Goal: Task Accomplishment & Management: Manage account settings

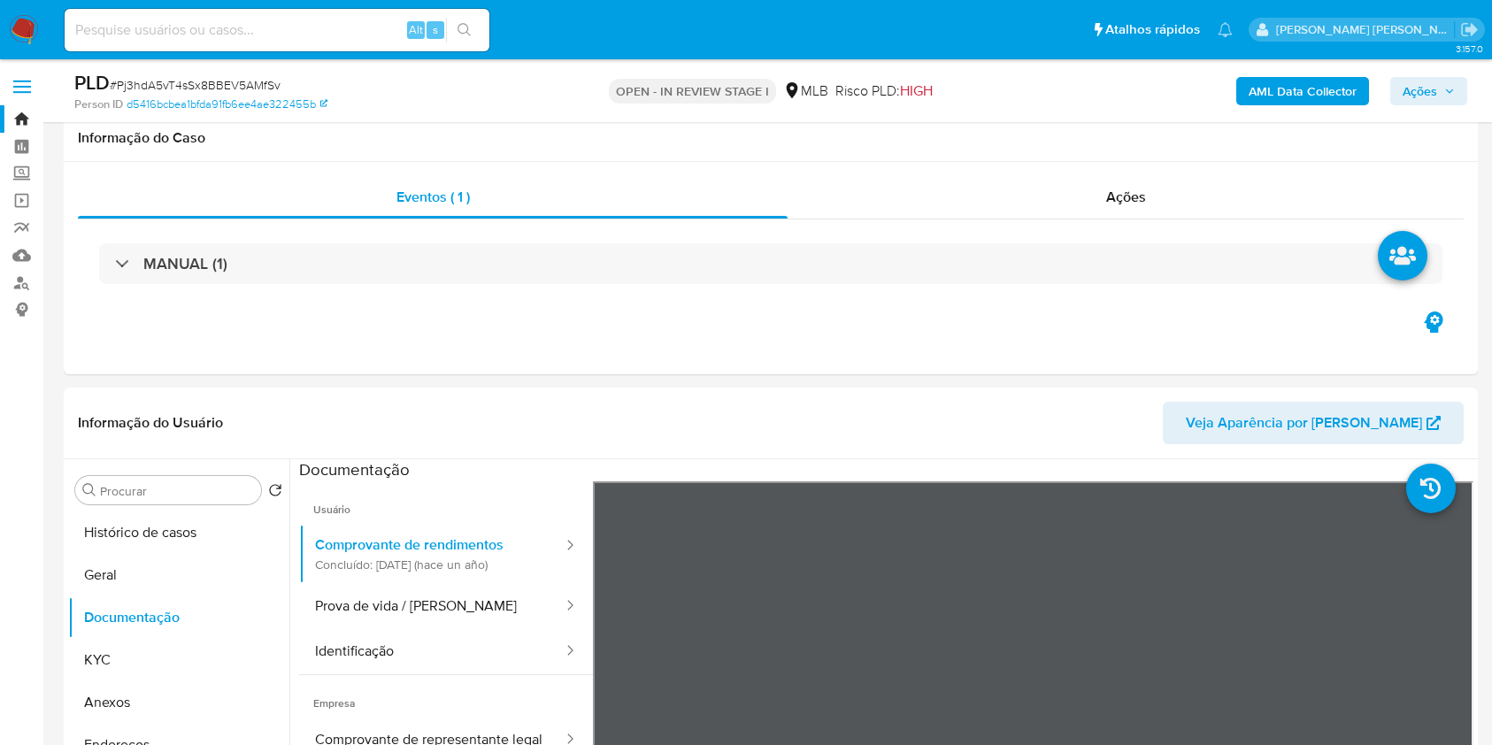
select select "10"
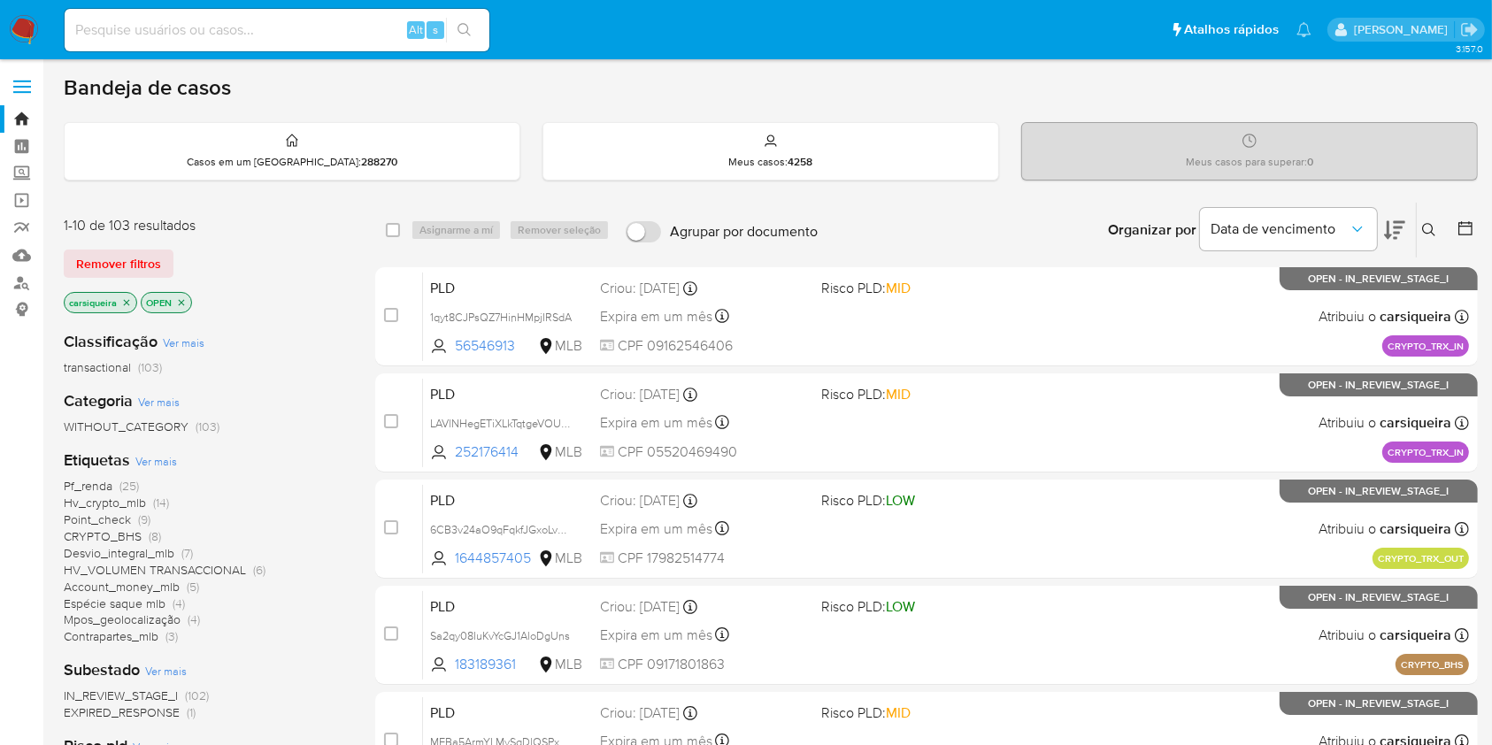
click at [1492, 744] on html "Pausado Ver notificaciones Alt s Atalhos rápidos Presiona las siguientes teclas…" at bounding box center [746, 698] width 1492 height 1397
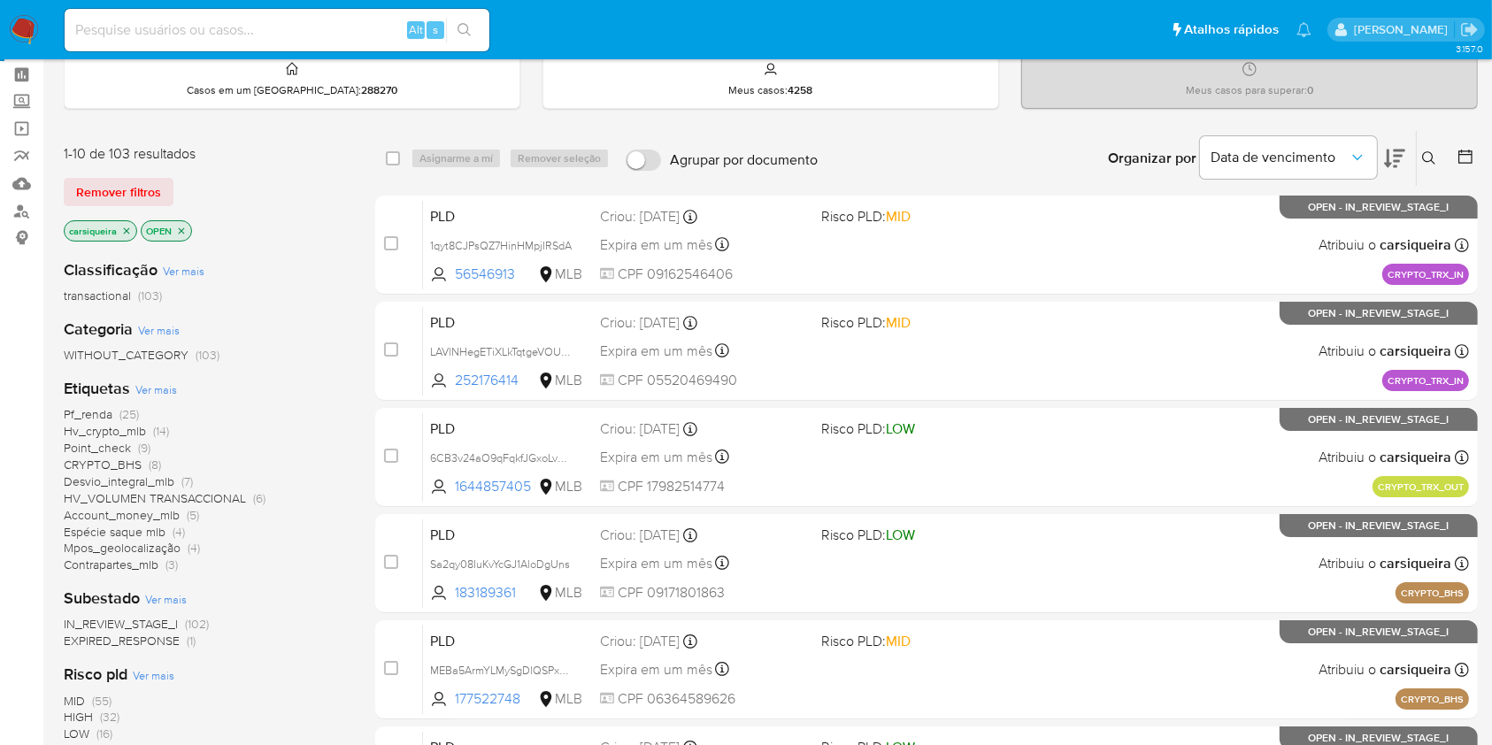
click at [205, 13] on div "Alt s" at bounding box center [277, 30] width 425 height 42
click at [241, 12] on div "Alt s" at bounding box center [277, 30] width 425 height 42
click at [288, 24] on input at bounding box center [277, 30] width 425 height 23
paste input "Pj3hdA5vT4sSx8BBEV5AMfSv"
type input "Pj3hdA5vT4sSx8BBEV5AMfSv"
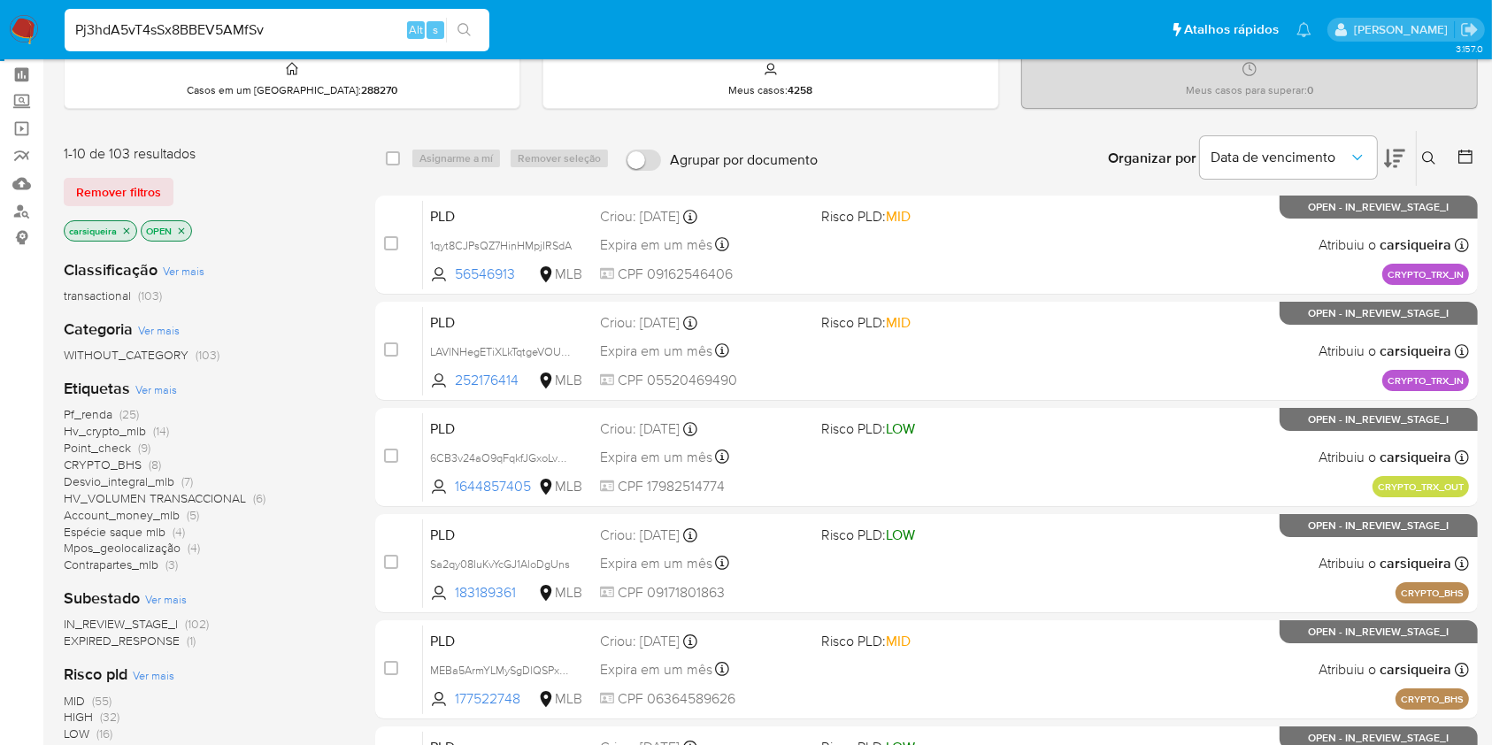
click at [471, 23] on icon "search-icon" at bounding box center [464, 30] width 14 height 14
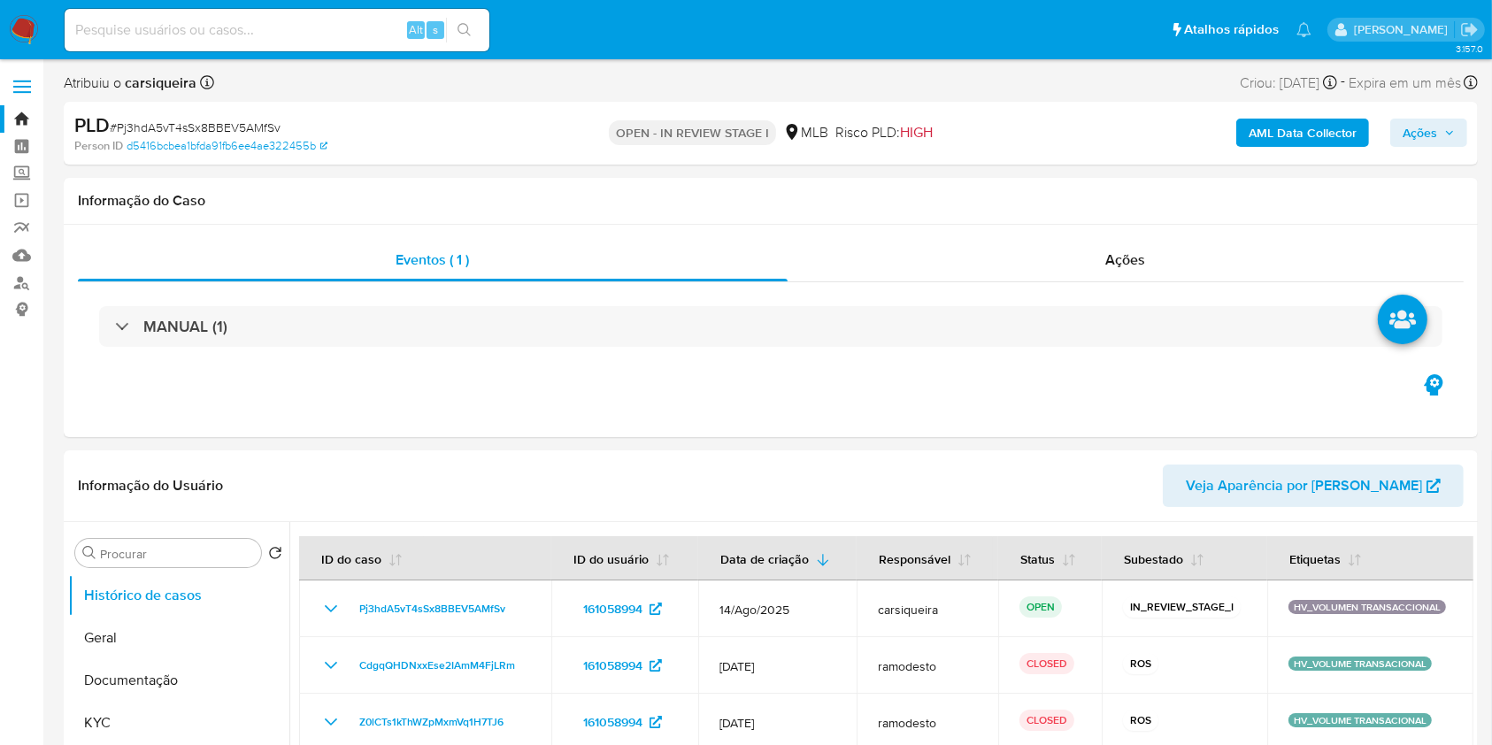
select select "10"
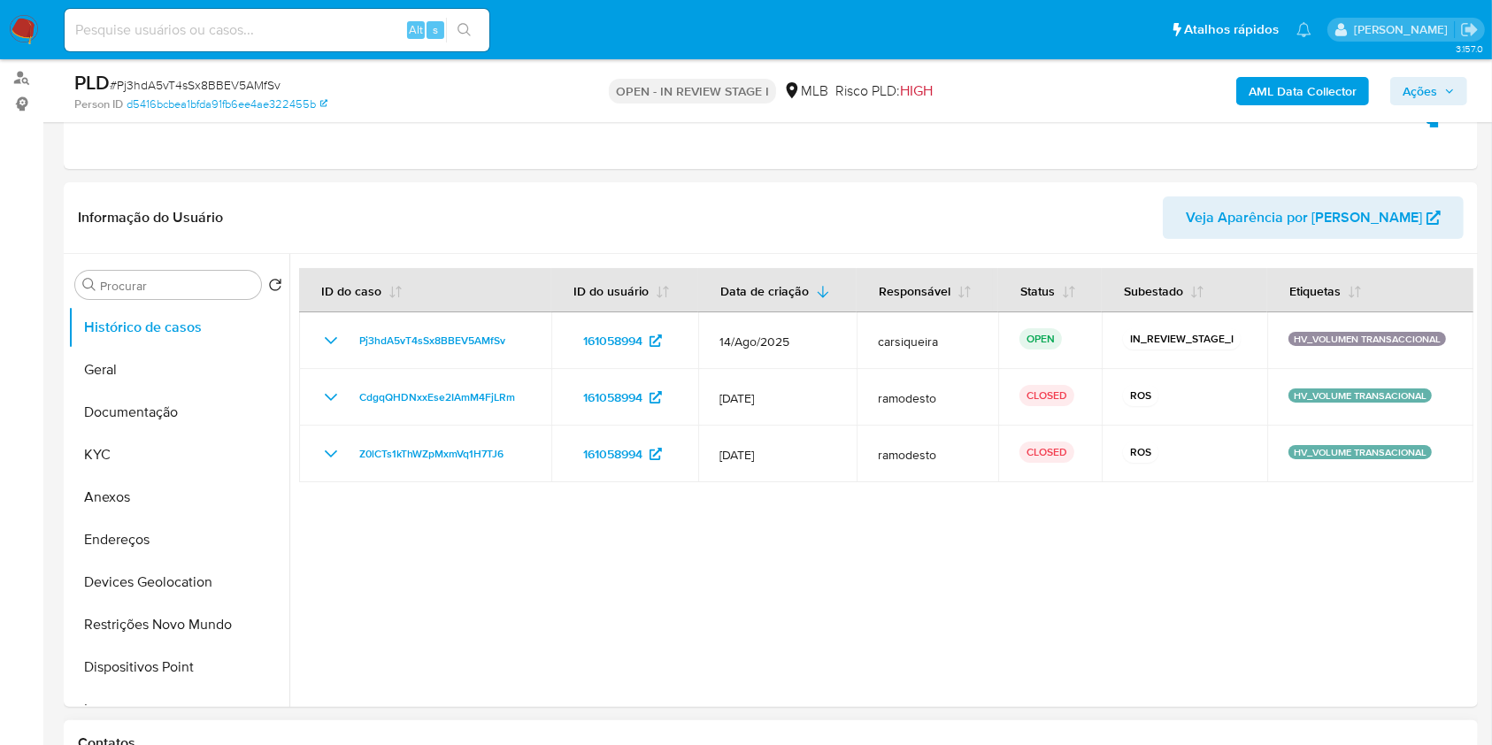
scroll to position [354, 0]
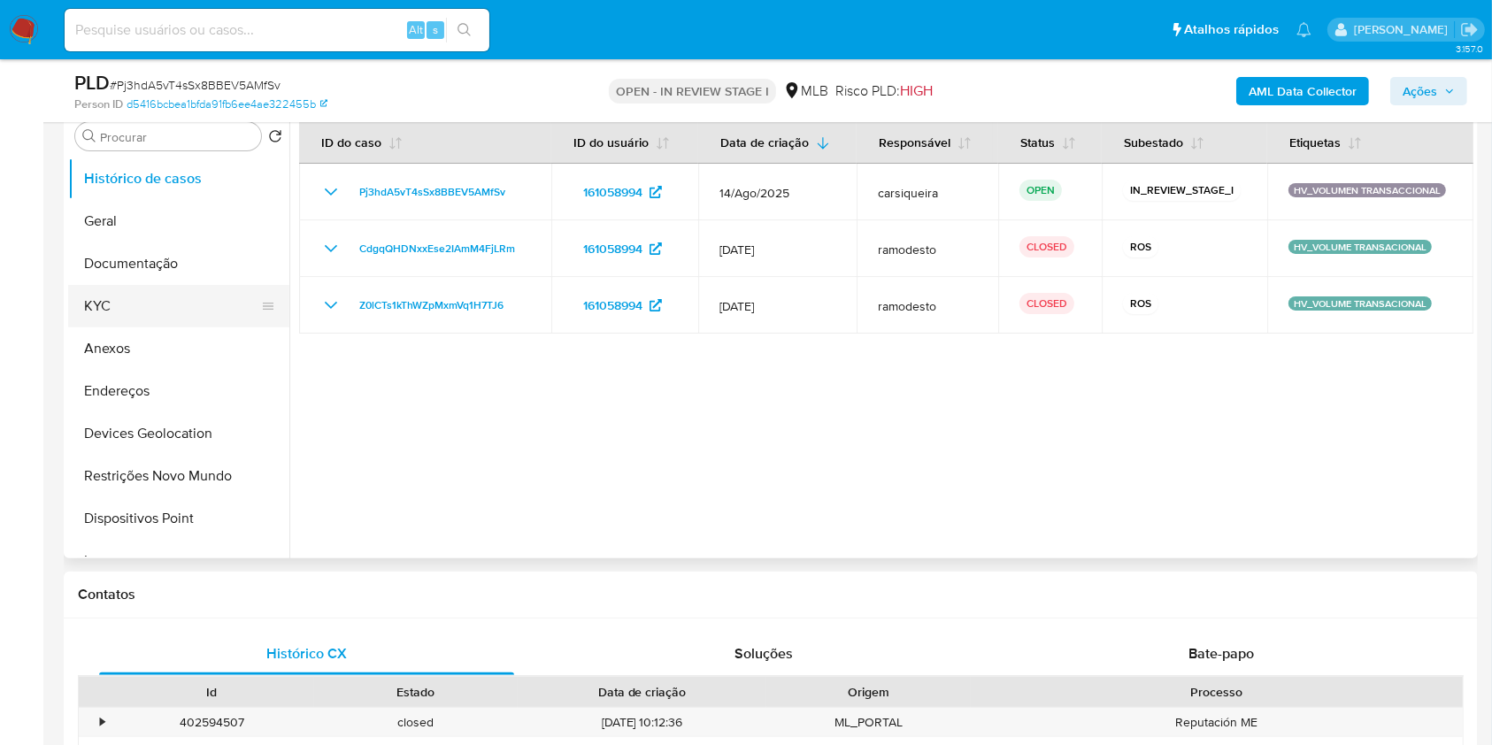
click at [124, 310] on button "KYC" at bounding box center [171, 306] width 207 height 42
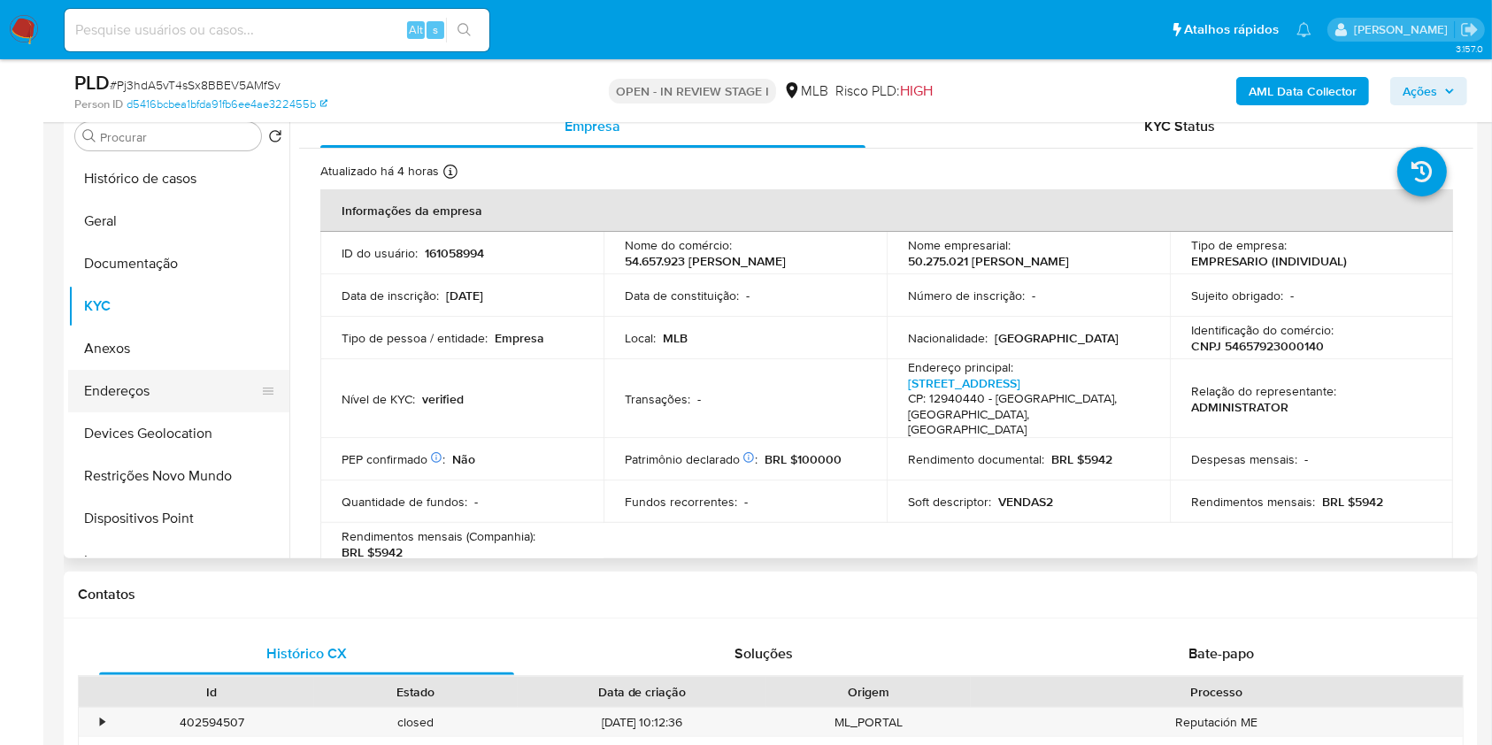
click at [196, 347] on button "Anexos" at bounding box center [178, 348] width 221 height 42
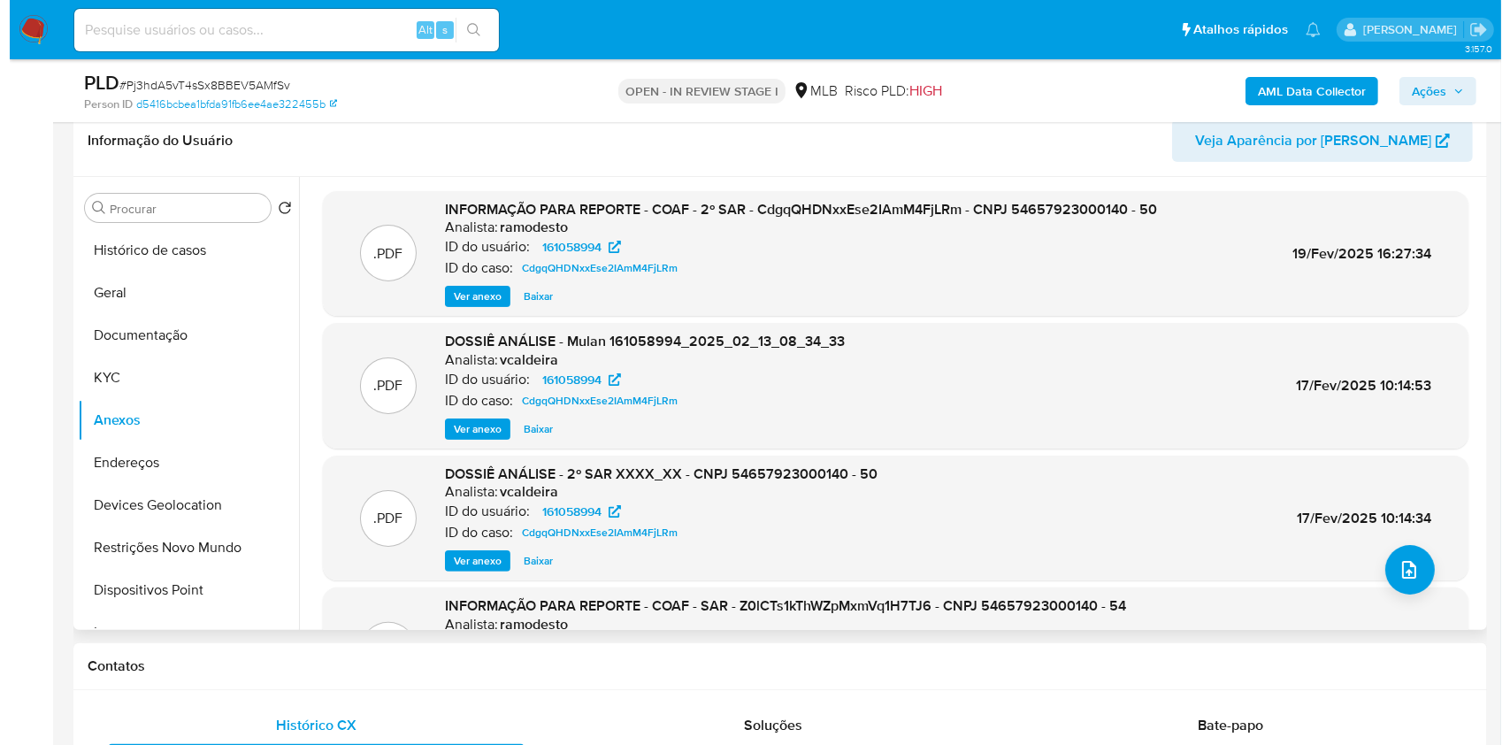
scroll to position [235, 0]
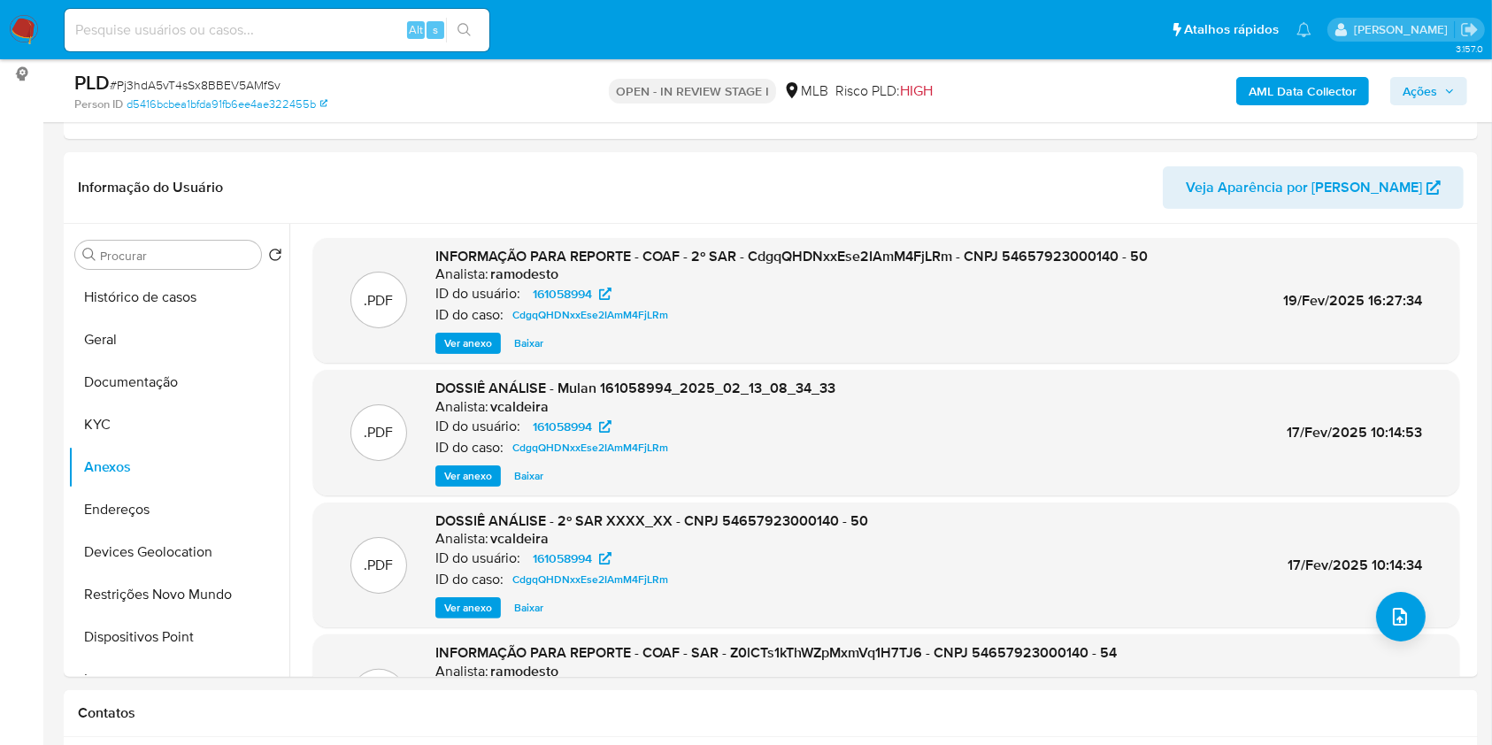
click at [1281, 85] on b "AML Data Collector" at bounding box center [1302, 91] width 108 height 28
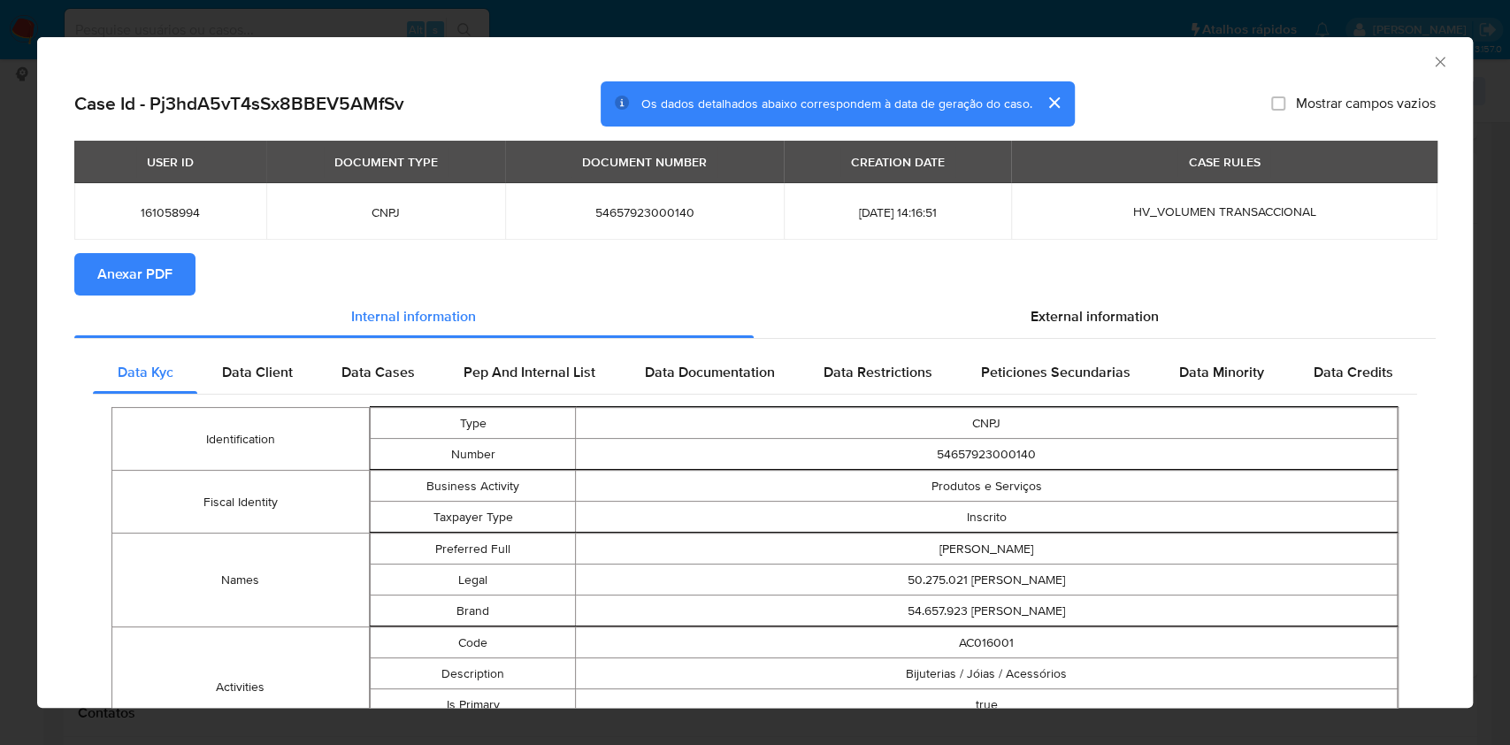
click at [125, 262] on span "Anexar PDF" at bounding box center [134, 274] width 75 height 39
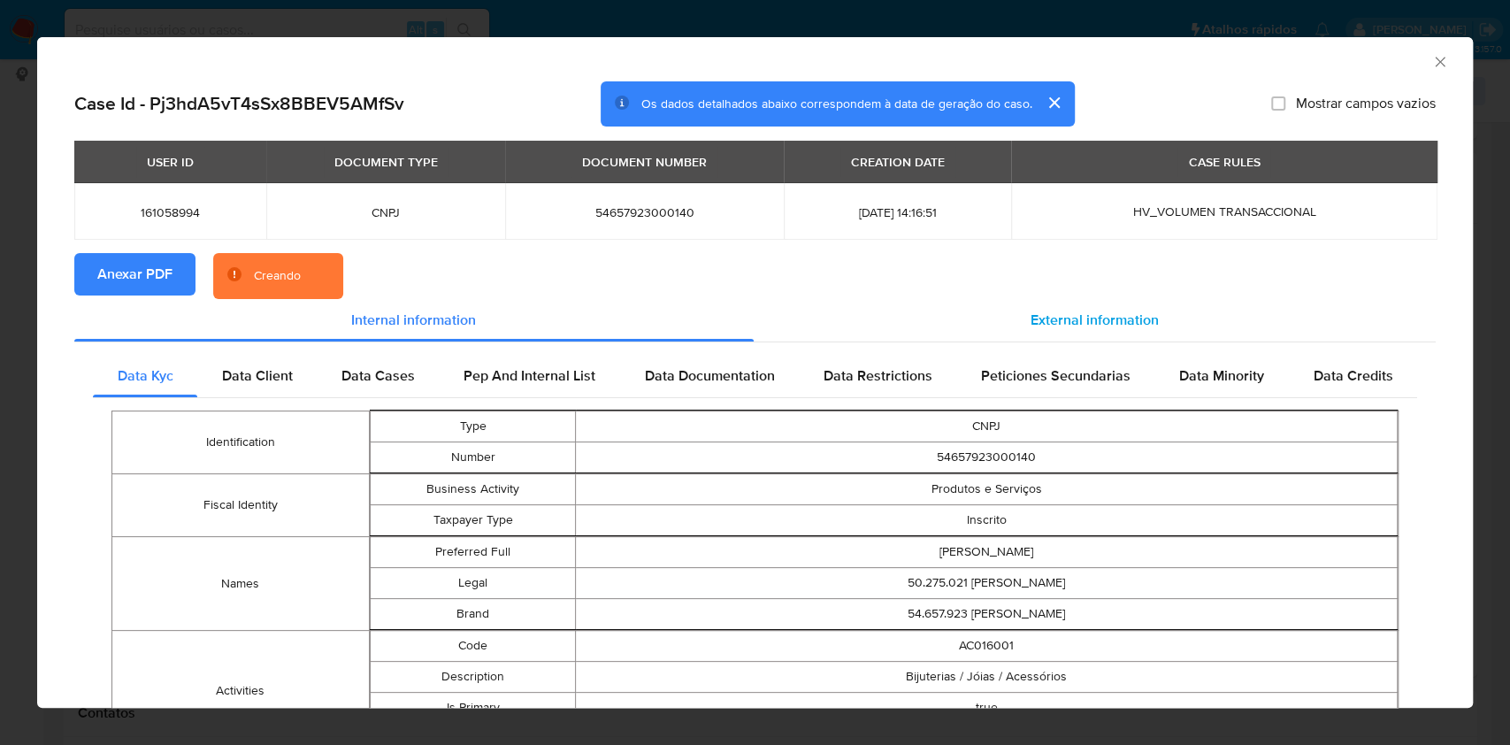
click at [1069, 302] on div "External information" at bounding box center [1095, 320] width 683 height 42
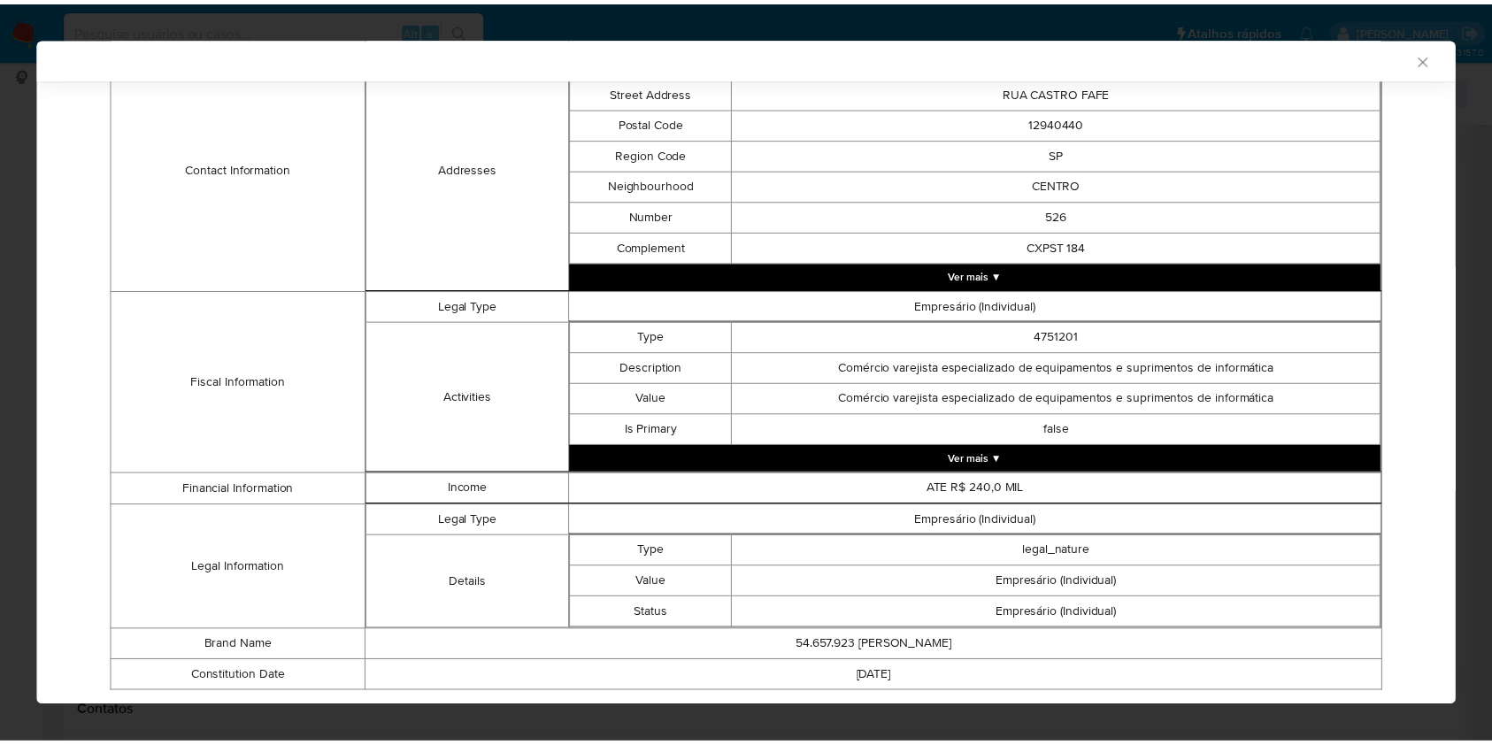
scroll to position [501, 0]
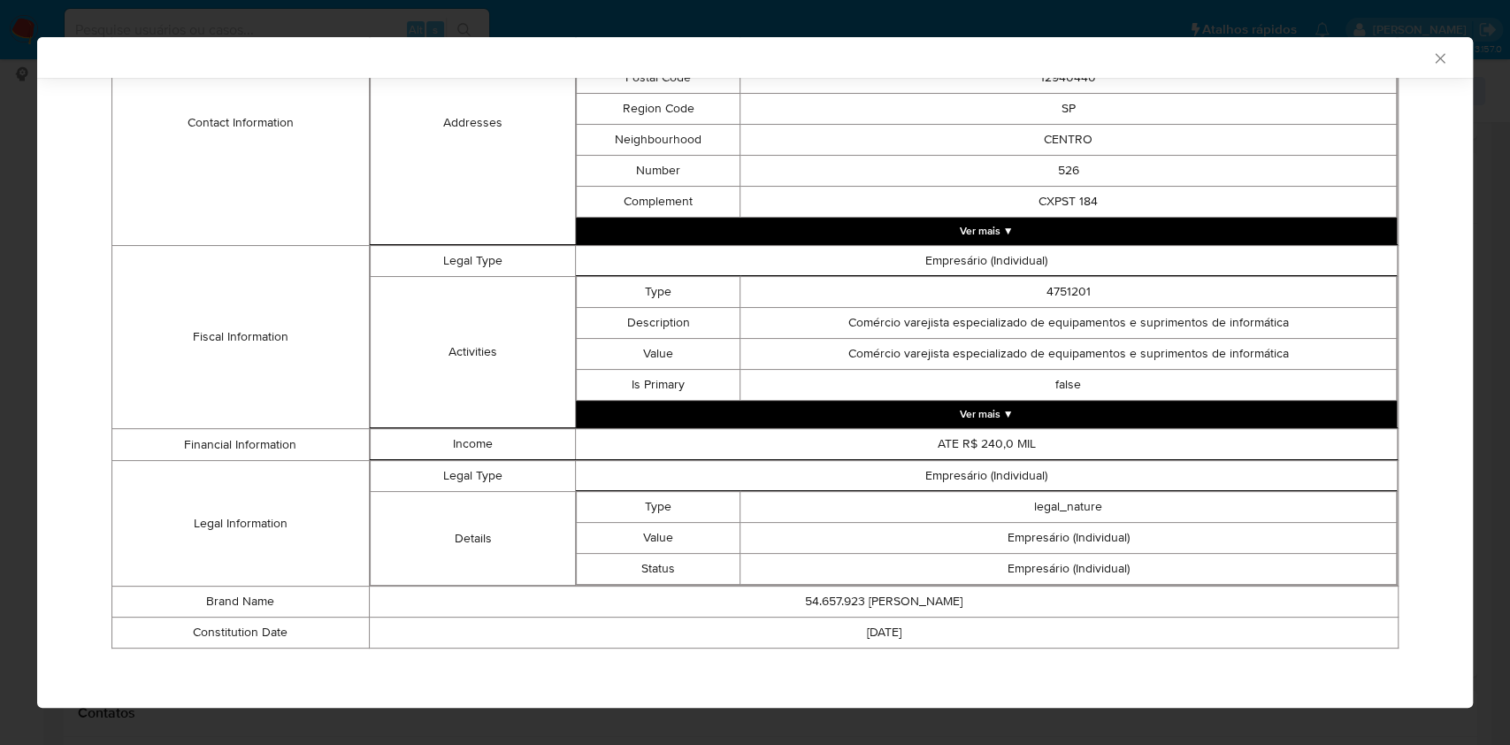
click at [0, 327] on div "AML Data Collector Case Id - Pj3hdA5vT4sSx8BBEV5AMfSv Os dados detalhados abaix…" at bounding box center [755, 372] width 1510 height 745
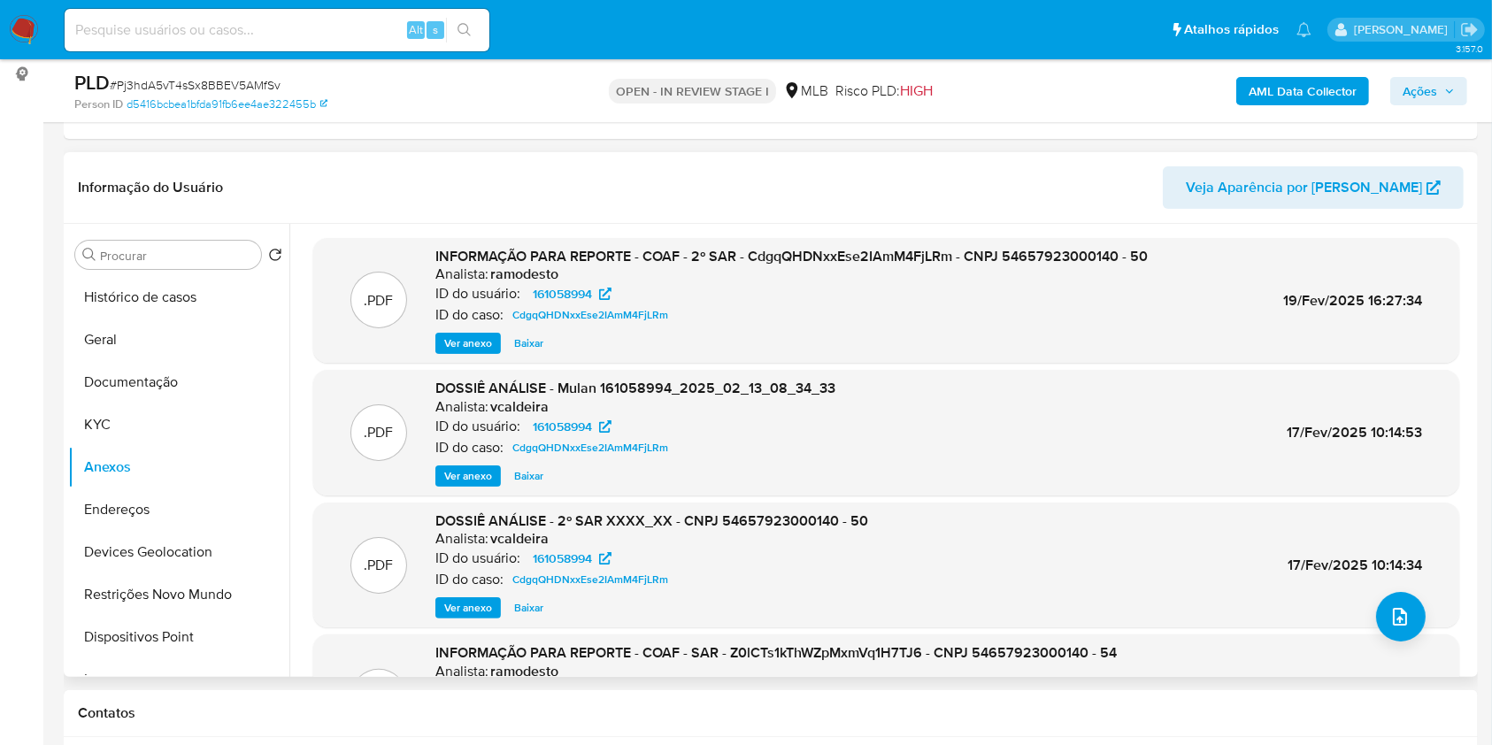
click at [464, 329] on div "INFORMAÇÃO PARA REPORTE - COAF - 2º SAR - CdgqQHDNxxEse2IAmM4FjLRm - CNPJ 54657…" at bounding box center [791, 301] width 712 height 108
click at [464, 341] on span "Ver anexo" at bounding box center [468, 343] width 48 height 18
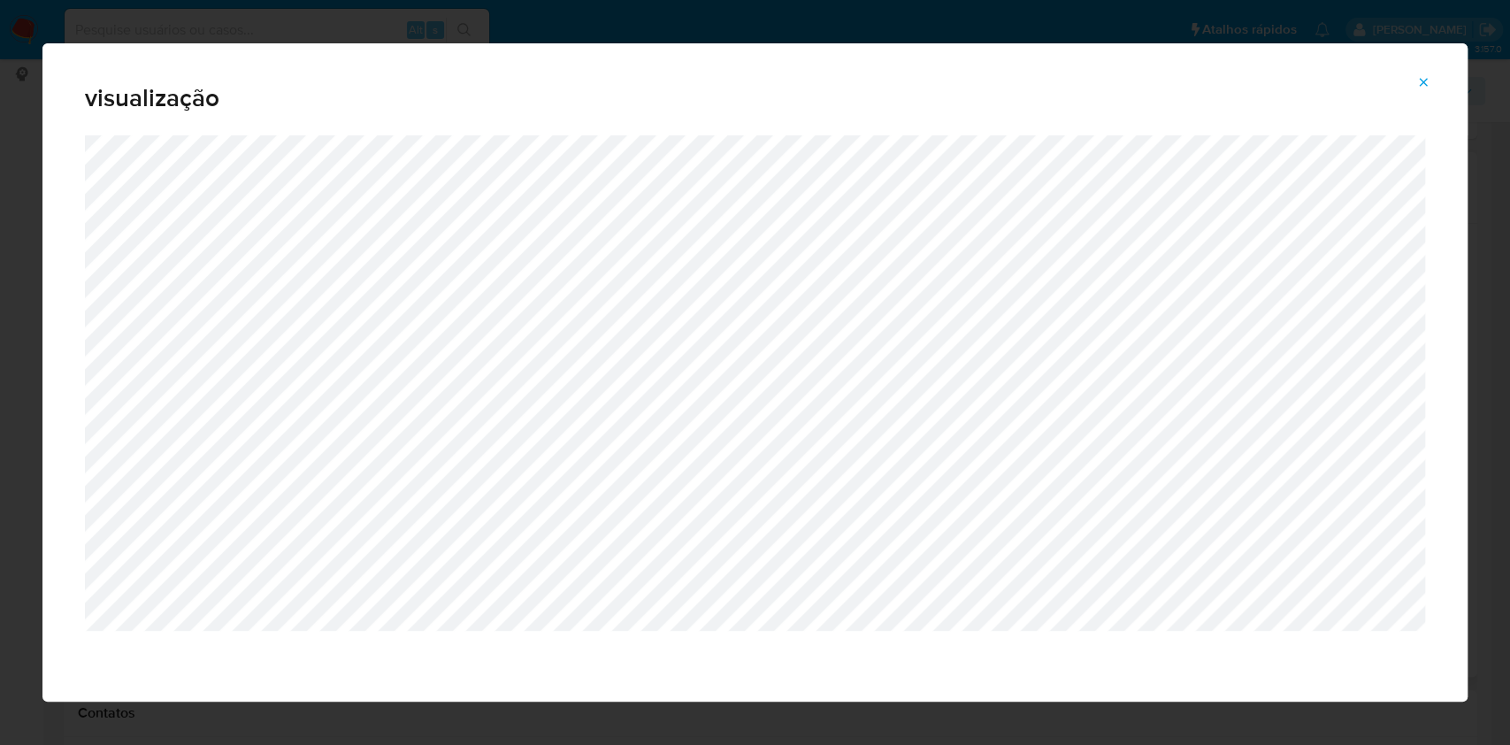
click at [0, 391] on div "visualização" at bounding box center [755, 372] width 1510 height 745
click at [1419, 84] on icon "Attachment preview" at bounding box center [1423, 82] width 14 height 14
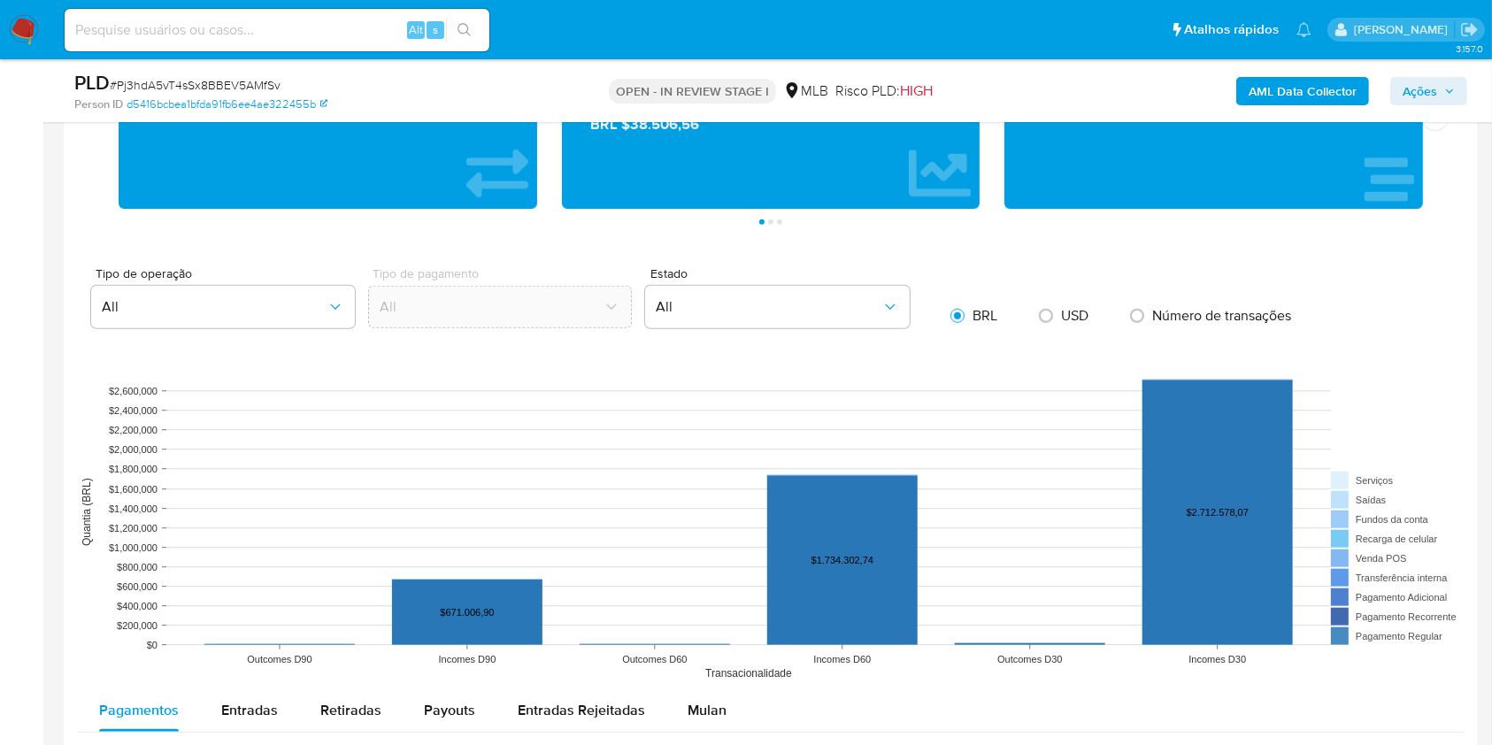
scroll to position [1404, 0]
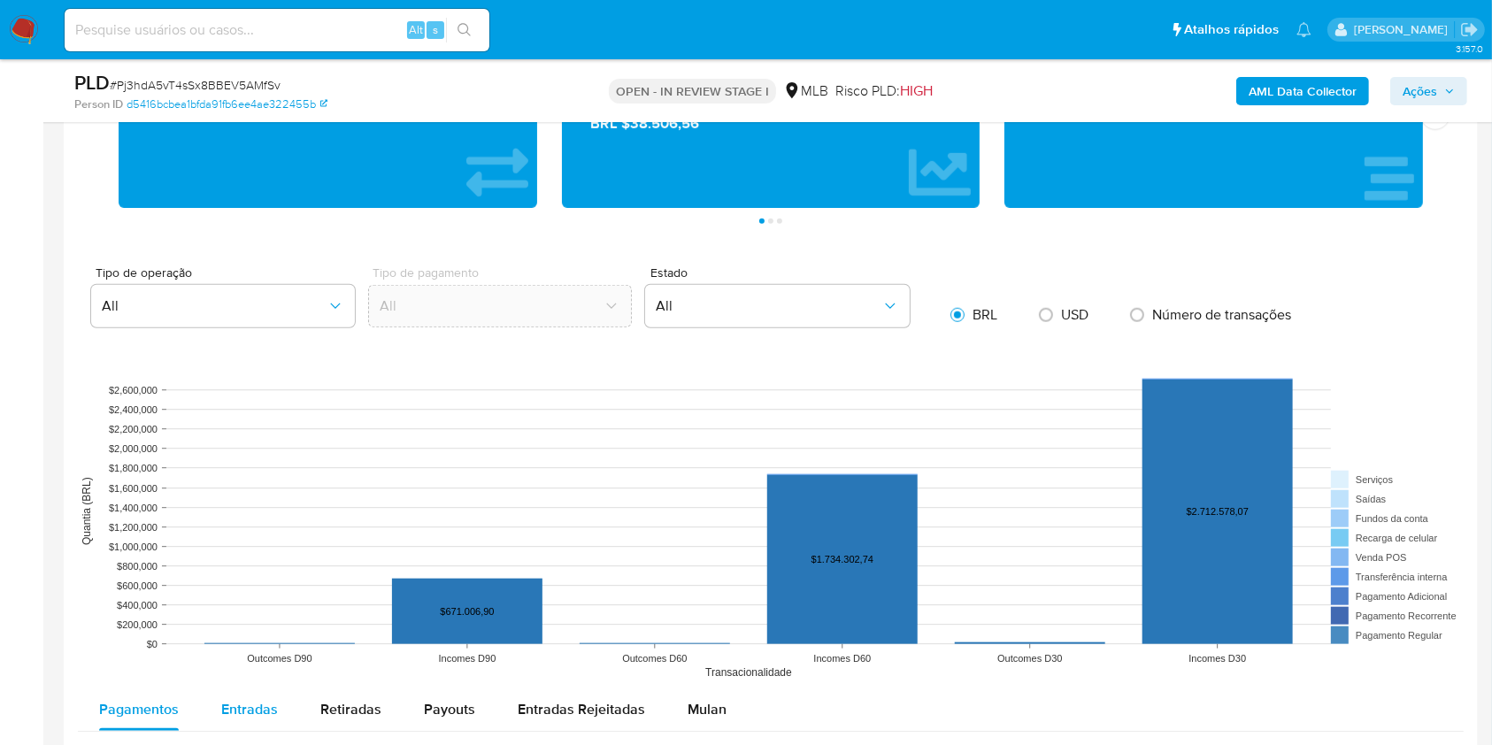
click at [257, 710] on span "Entradas" at bounding box center [249, 709] width 57 height 20
select select "10"
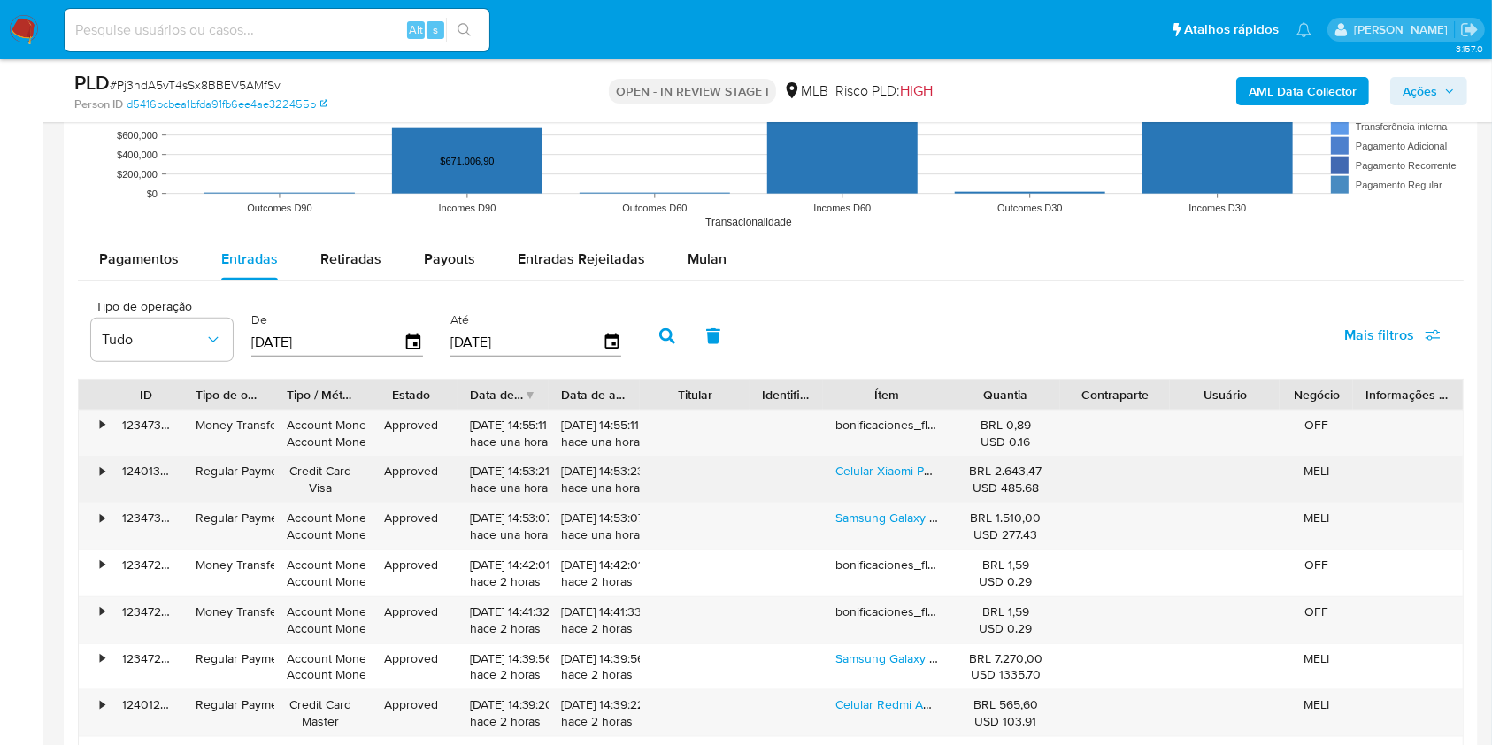
scroll to position [1876, 0]
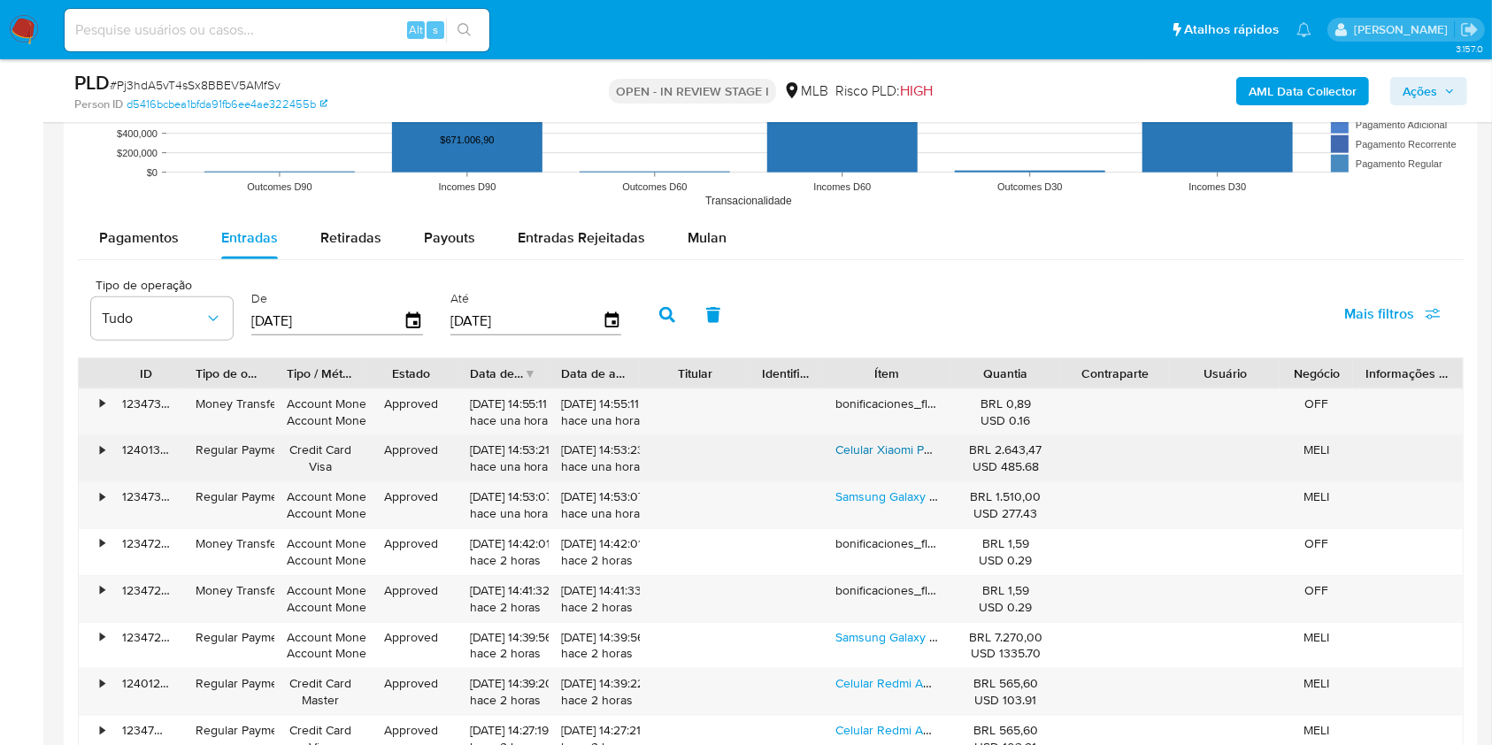
click at [896, 443] on link "Celular Xiaomi Poco X7 Pro 5g 512 Gb 12 Gb Ram + Top Cor Verde" at bounding box center [1016, 450] width 362 height 18
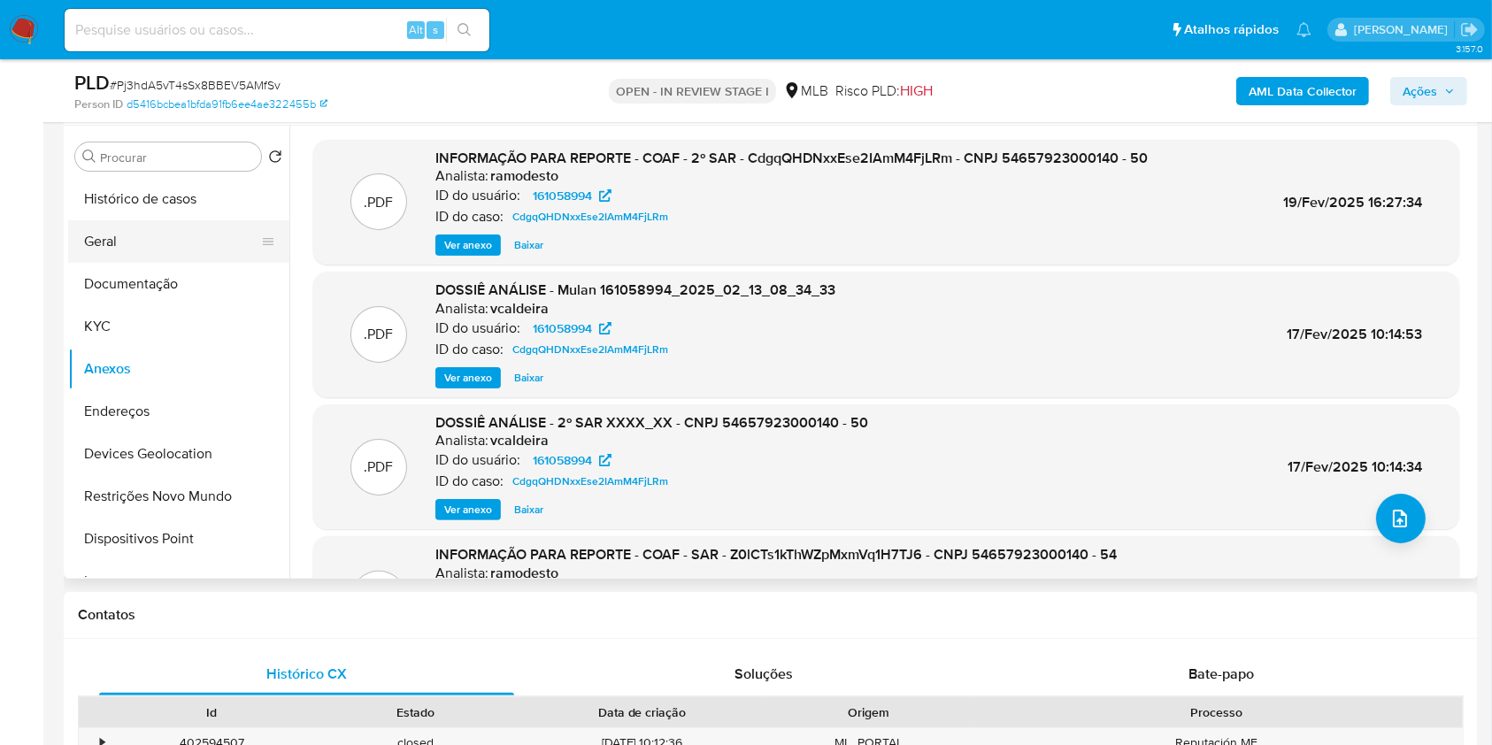
scroll to position [342, 0]
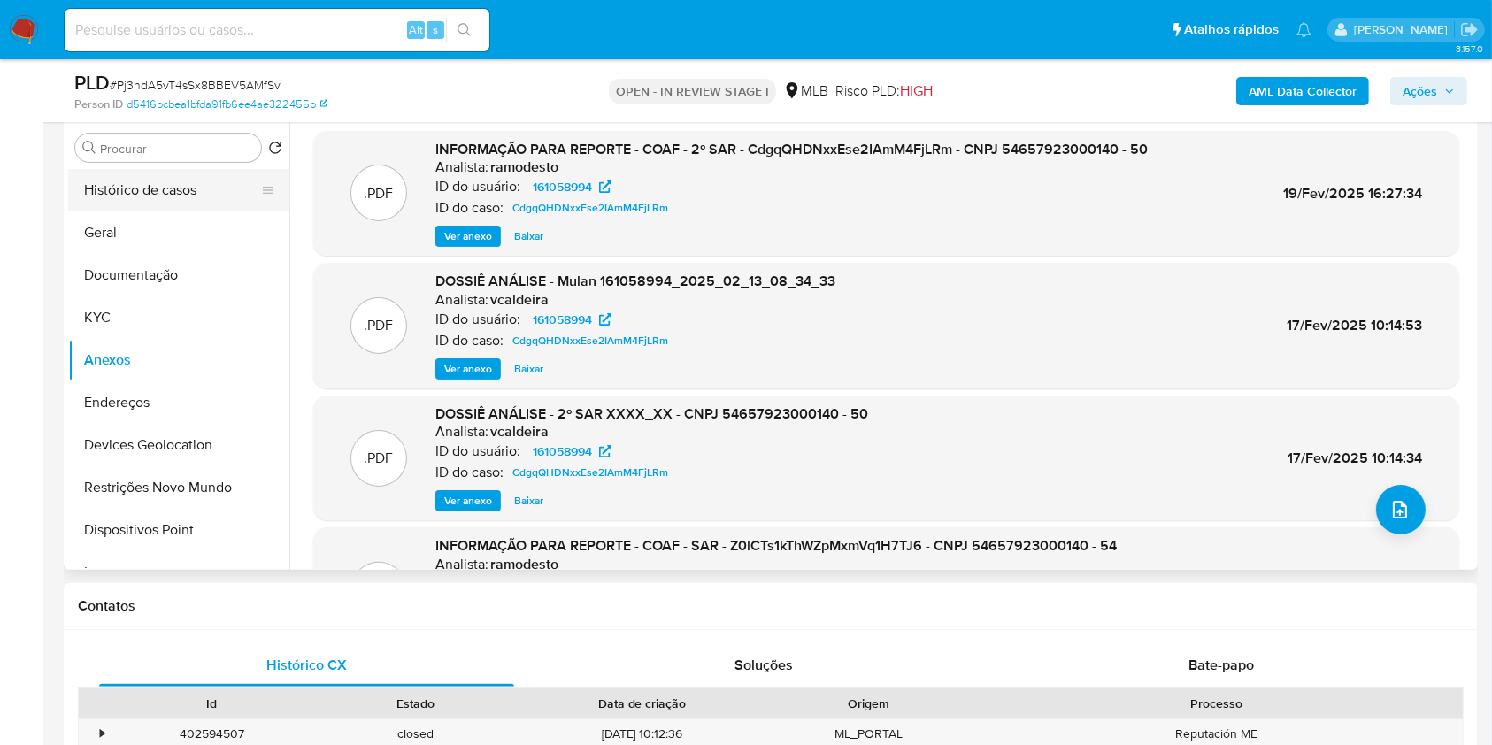
click at [169, 193] on button "Histórico de casos" at bounding box center [171, 190] width 207 height 42
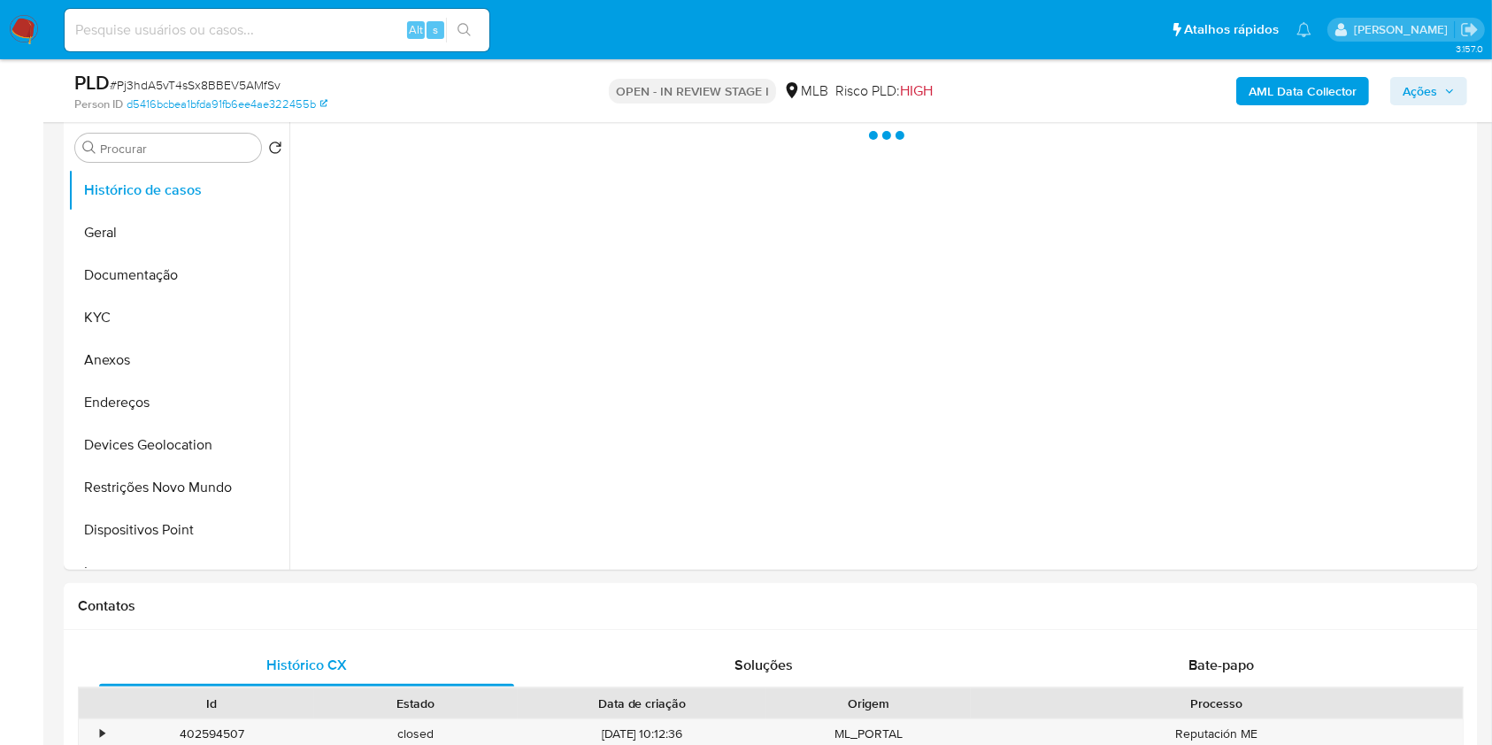
scroll to position [253, 0]
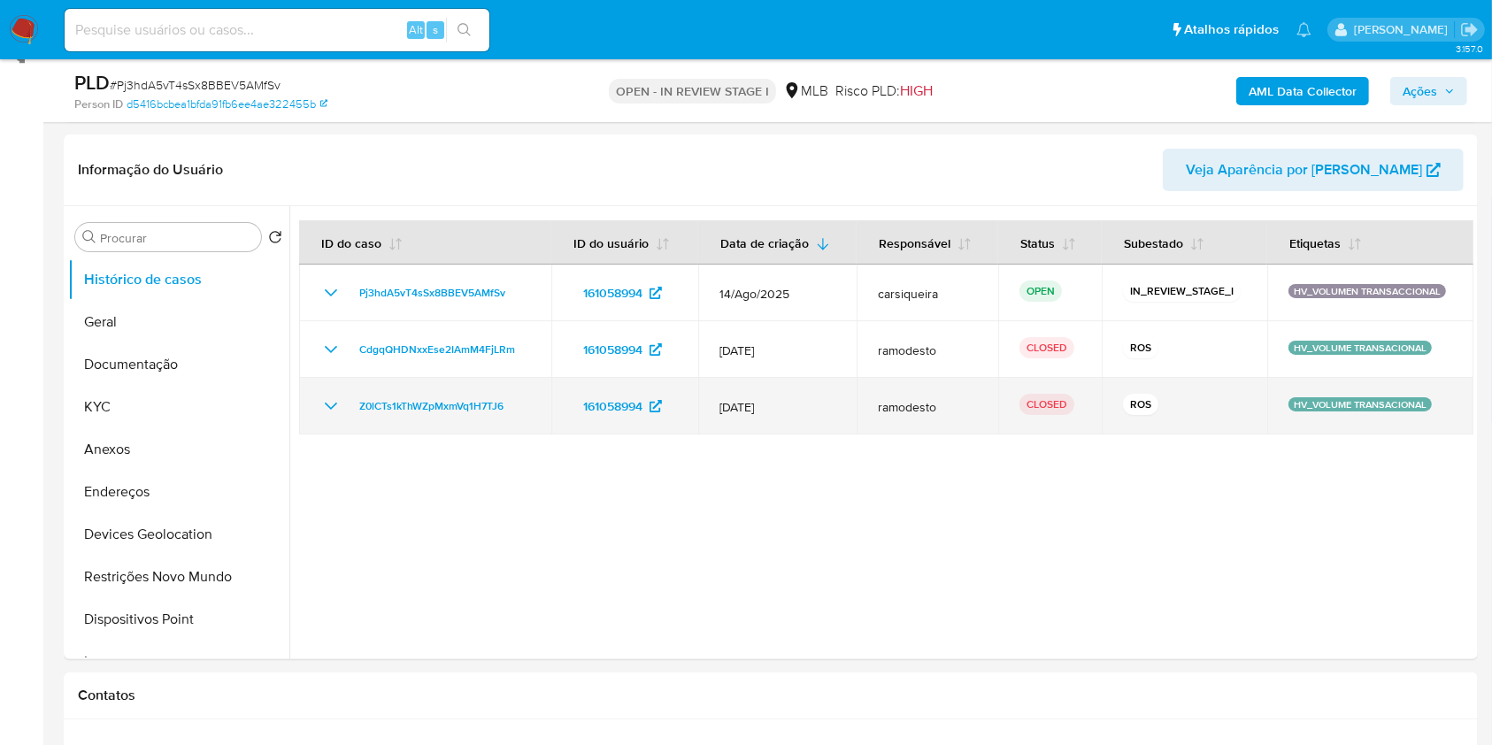
click at [317, 412] on td "Z0lCTs1kThWZpMxmVq1H7TJ6" at bounding box center [425, 406] width 252 height 57
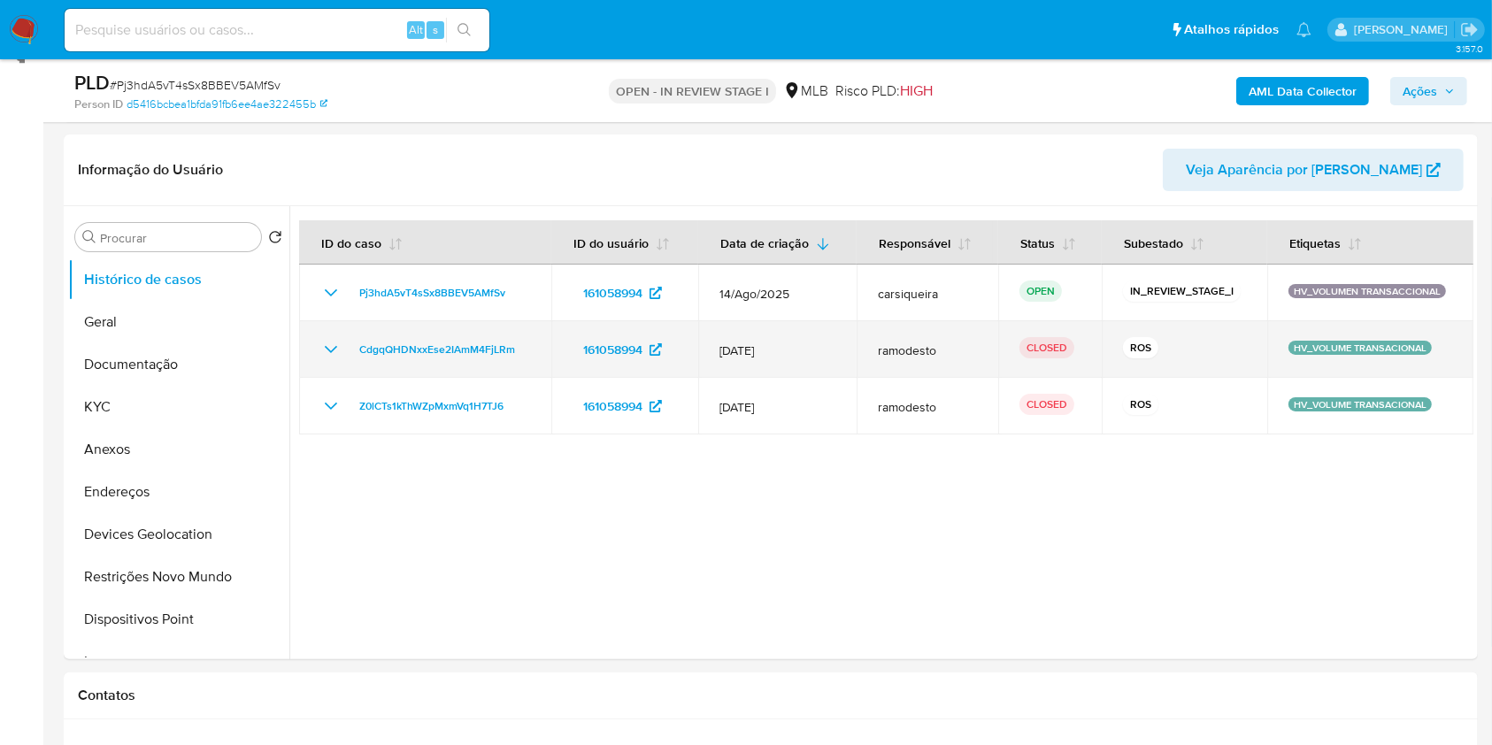
click at [331, 347] on icon "Mostrar/Ocultar" at bounding box center [330, 349] width 21 height 21
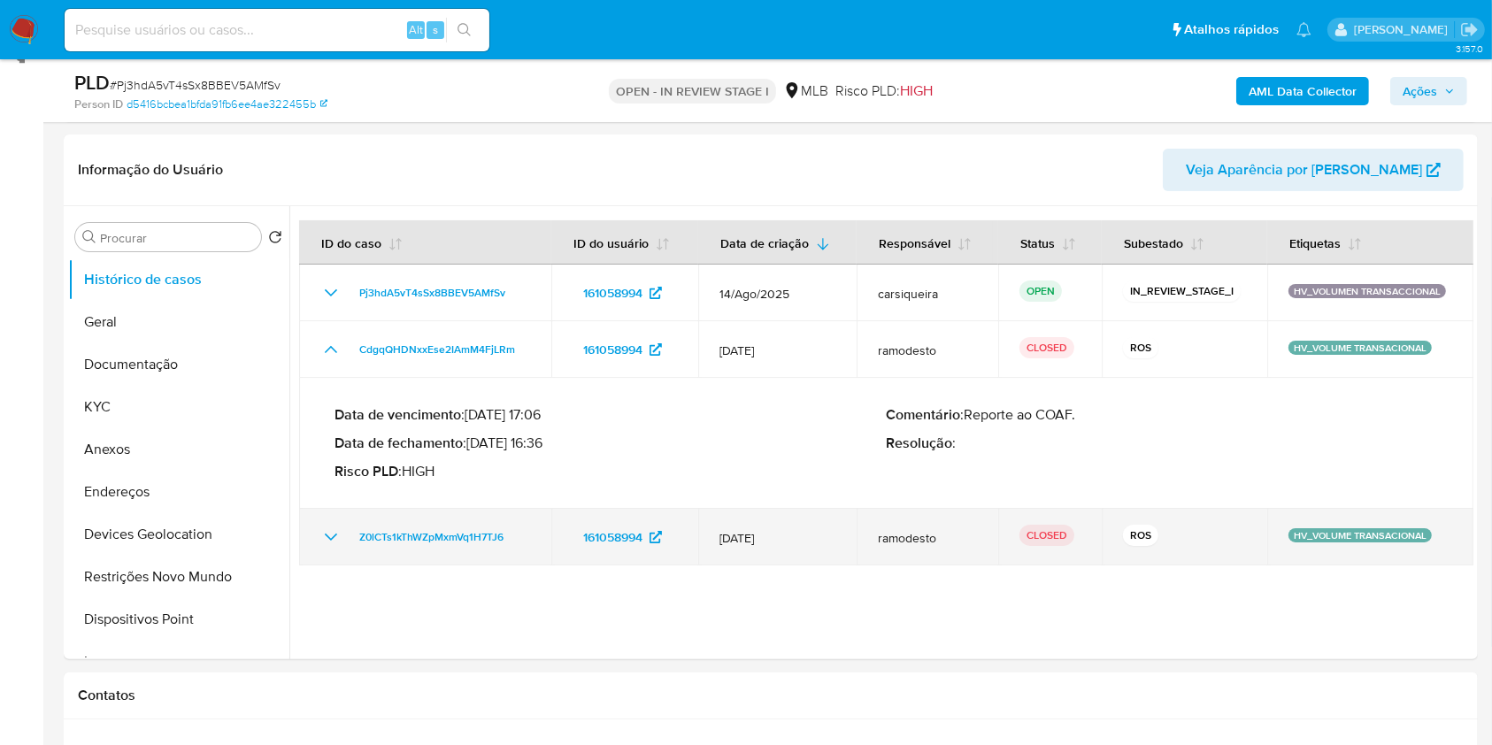
click at [332, 539] on icon "Mostrar/Ocultar" at bounding box center [330, 536] width 21 height 21
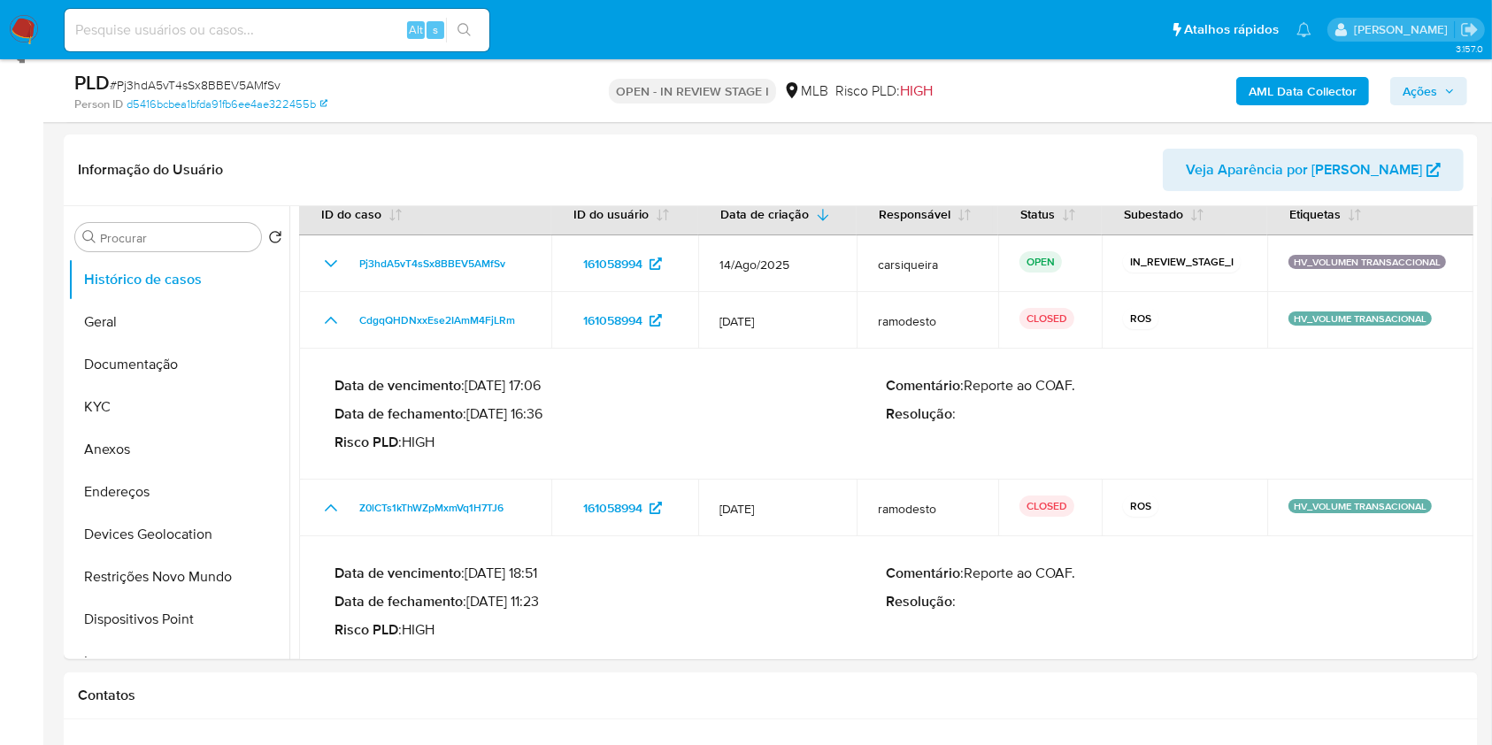
scroll to position [46, 0]
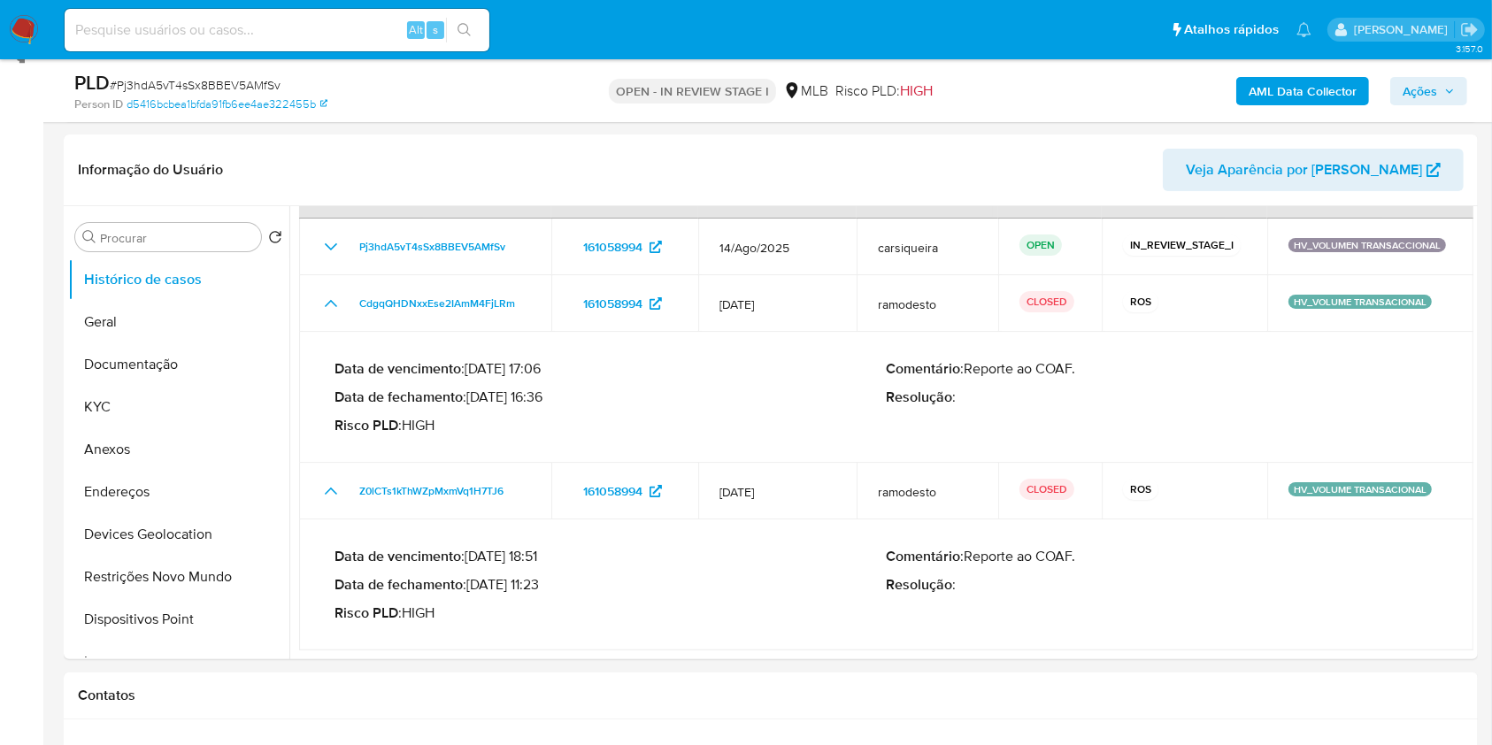
drag, startPoint x: 474, startPoint y: 589, endPoint x: 549, endPoint y: 592, distance: 74.4
click at [549, 592] on p "Data de fechamento : 04/07/2024 11:23" at bounding box center [610, 585] width 552 height 18
drag, startPoint x: 473, startPoint y: 395, endPoint x: 545, endPoint y: 398, distance: 71.7
click at [545, 398] on p "Data de fechamento : 19/02/2025 16:36" at bounding box center [610, 397] width 552 height 18
click at [164, 413] on button "KYC" at bounding box center [171, 407] width 207 height 42
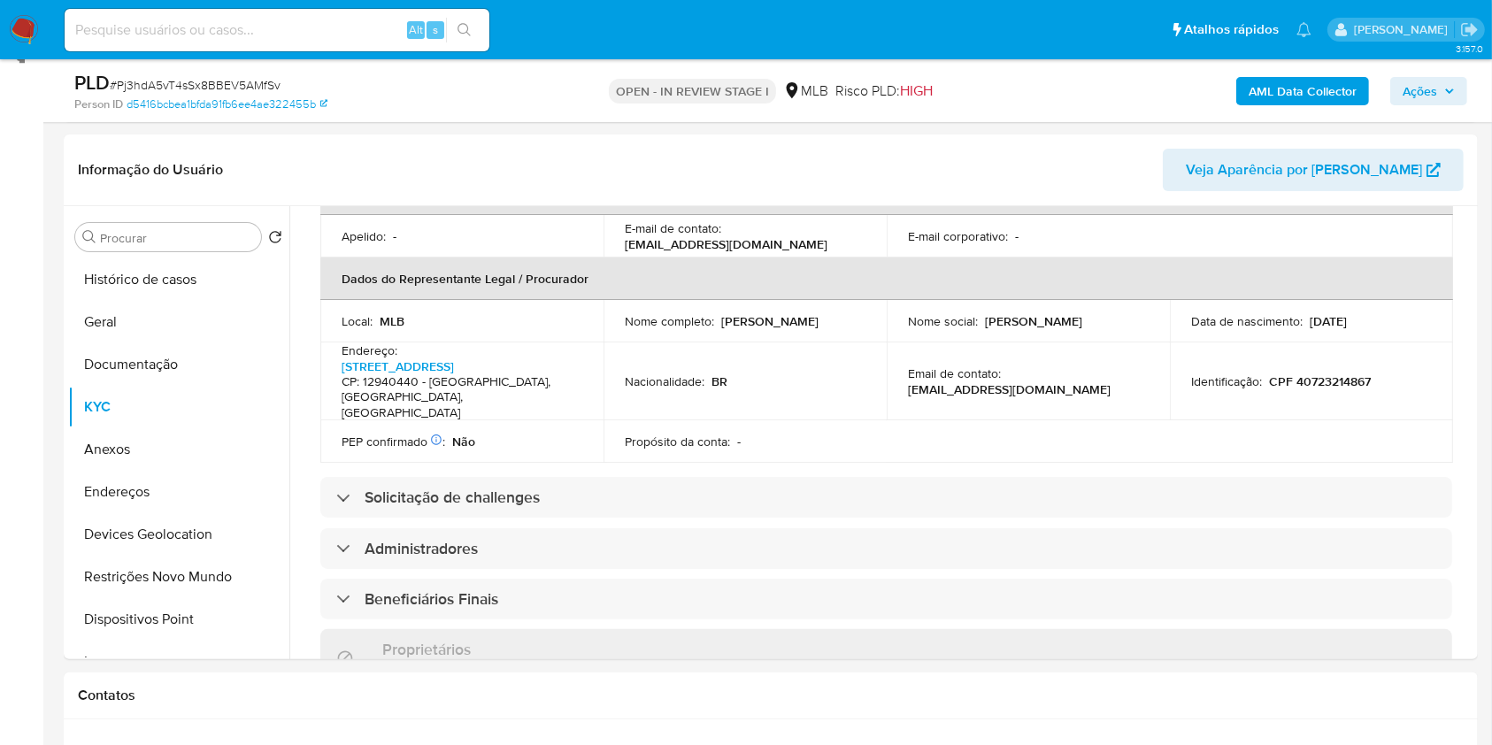
scroll to position [426, 0]
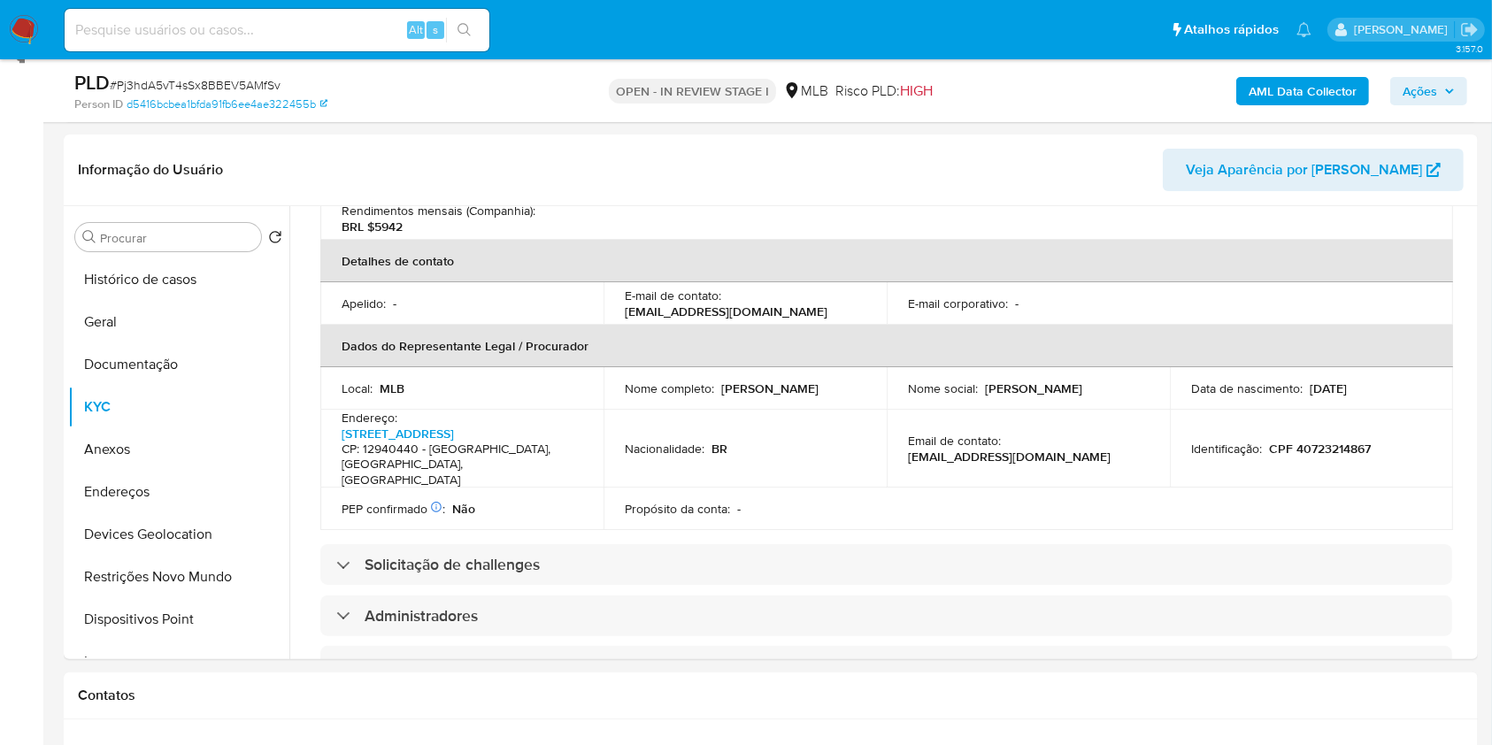
drag, startPoint x: 830, startPoint y: 372, endPoint x: 611, endPoint y: 376, distance: 218.6
click at [611, 376] on td "Nome completo : Ariane Renata Santos de Oliveira" at bounding box center [744, 396] width 283 height 48
click at [1314, 451] on p "CPF 40723214867" at bounding box center [1320, 459] width 102 height 16
click at [1325, 451] on p "CPF 40723214867" at bounding box center [1320, 459] width 102 height 16
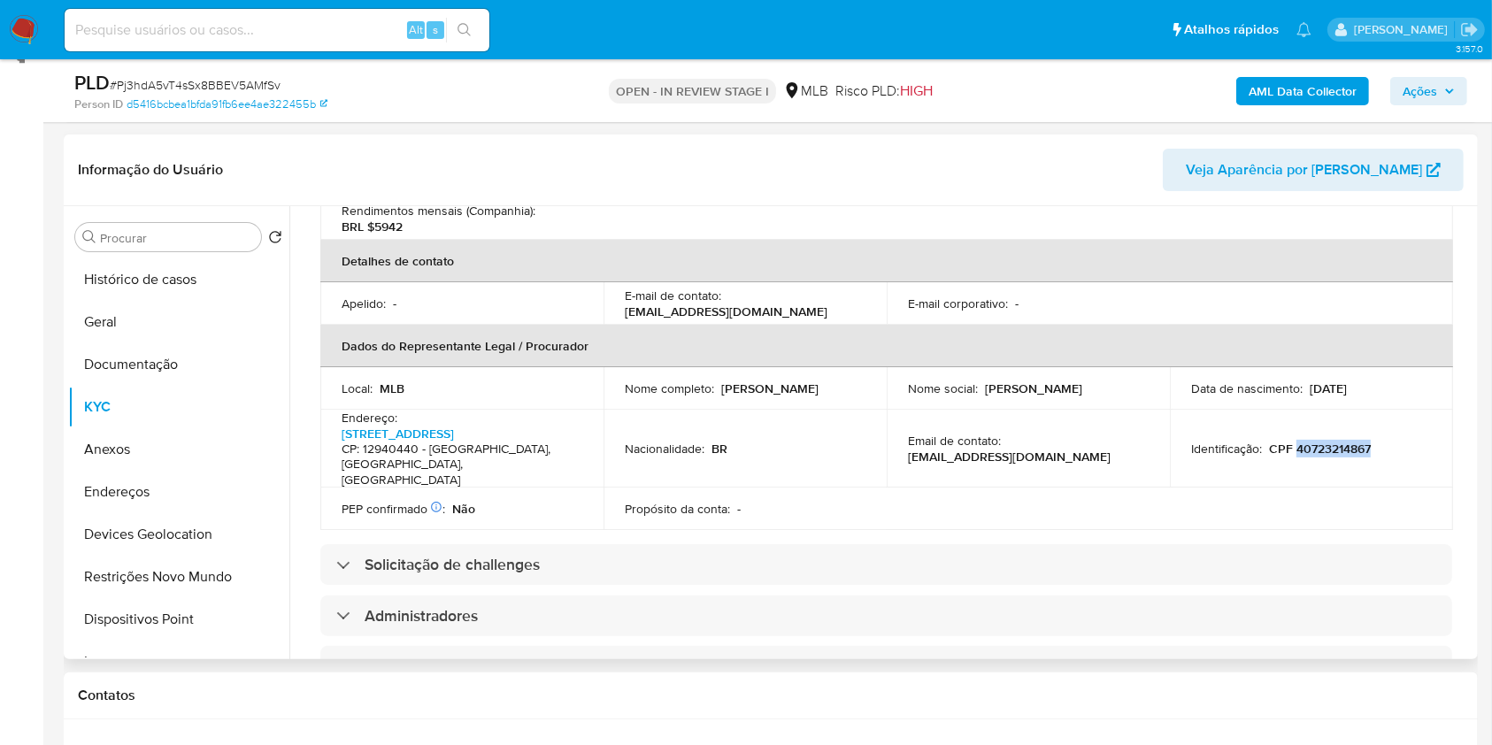
click at [1325, 451] on p "CPF 40723214867" at bounding box center [1320, 459] width 102 height 16
copy p "40723214867"
click at [1434, 102] on span "Ações" at bounding box center [1419, 91] width 35 height 28
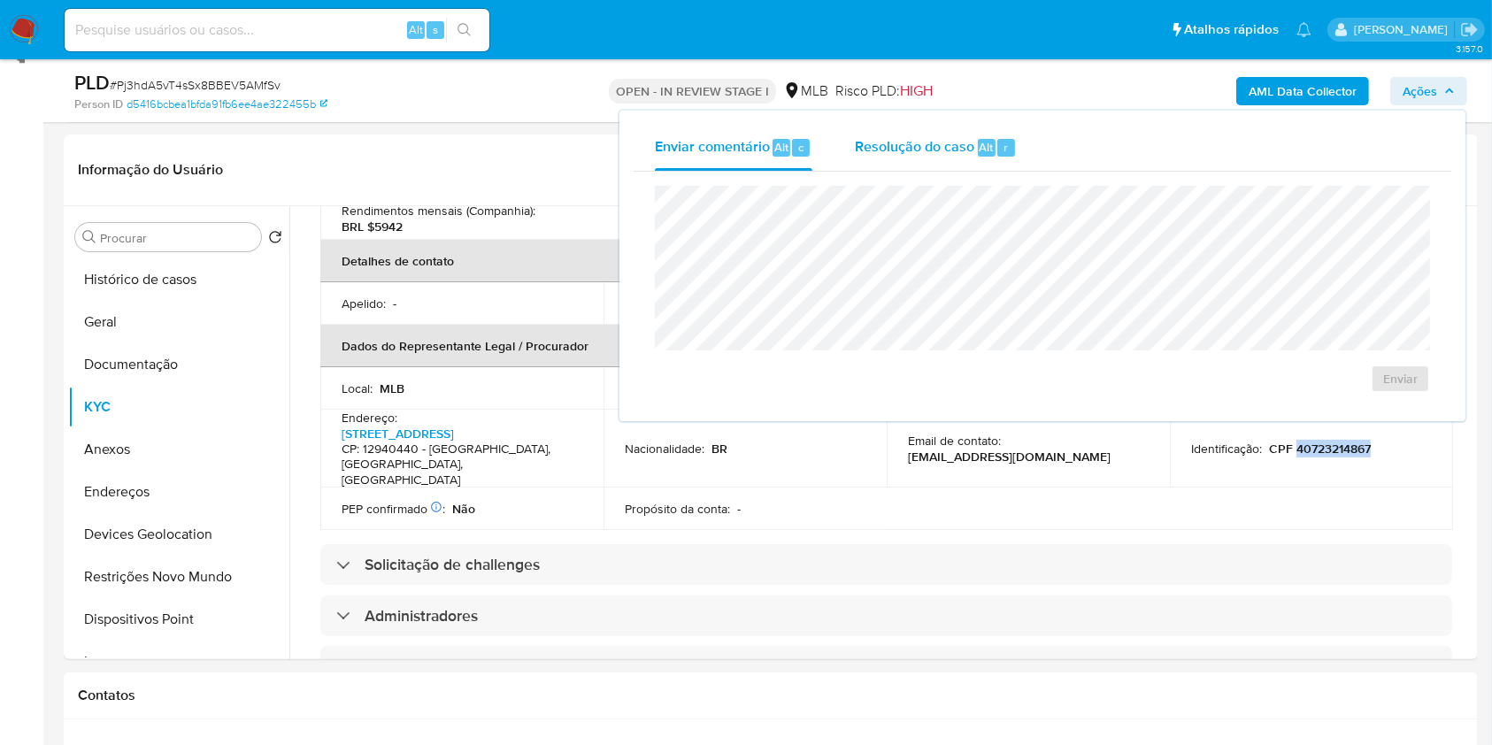
click at [907, 153] on span "Resolução do caso" at bounding box center [914, 146] width 119 height 20
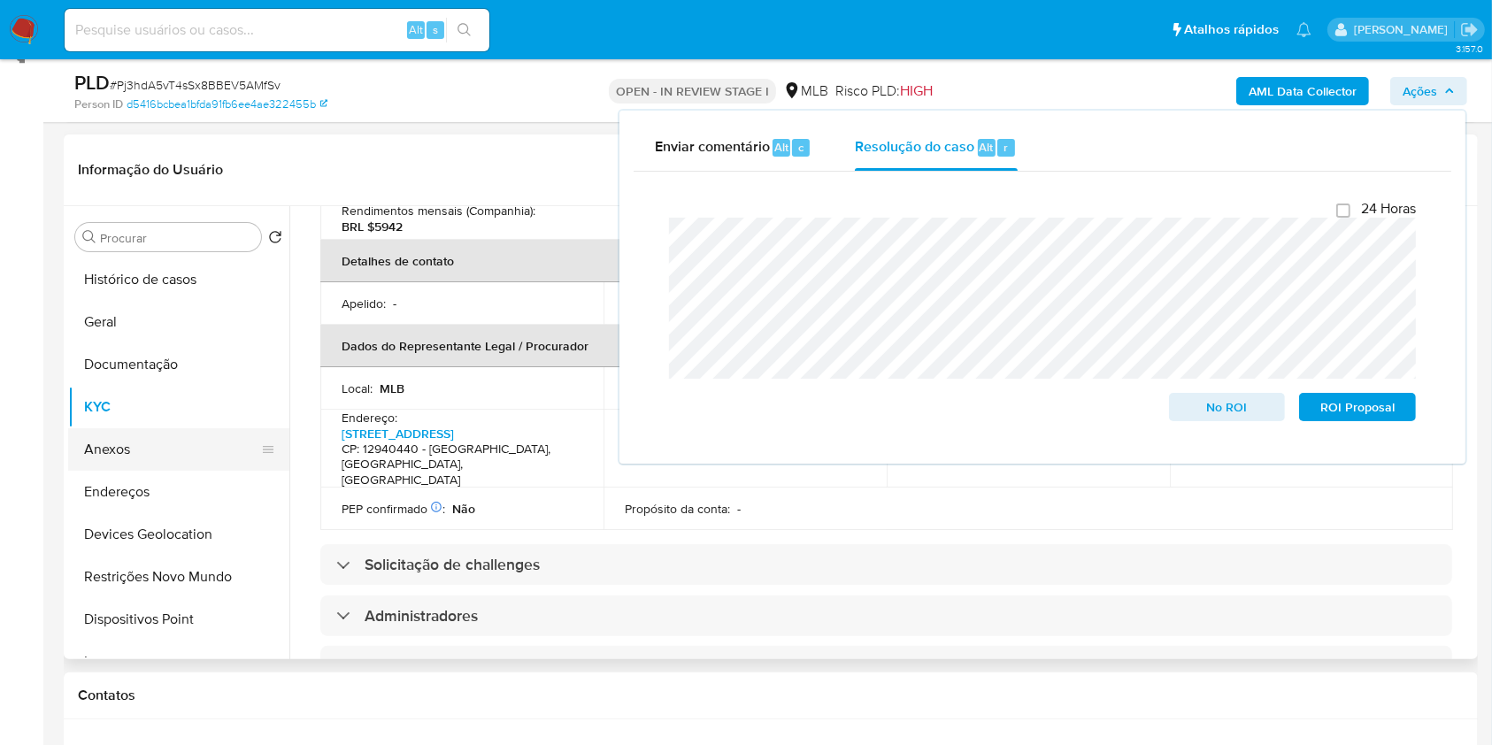
click at [185, 431] on button "Anexos" at bounding box center [171, 449] width 207 height 42
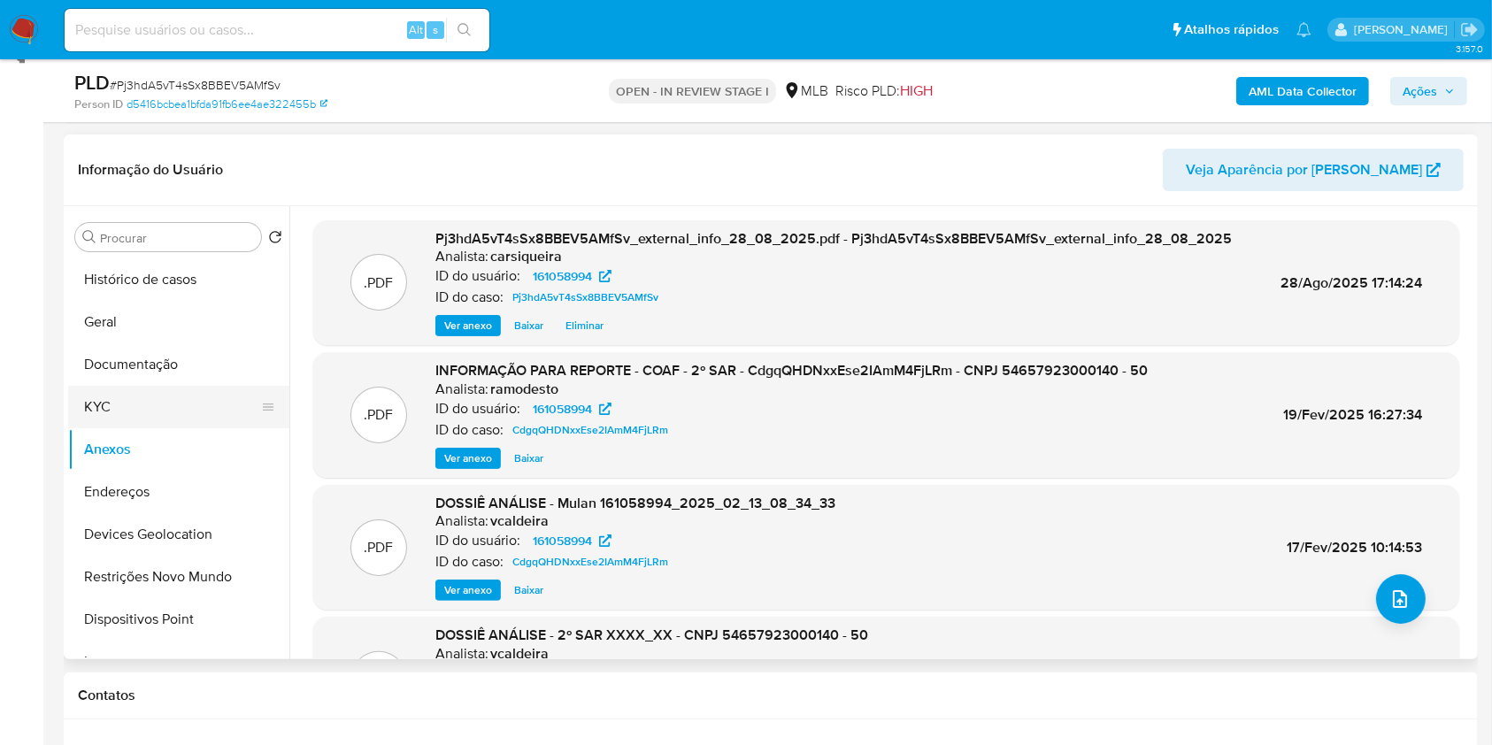
click at [120, 395] on button "KYC" at bounding box center [171, 407] width 207 height 42
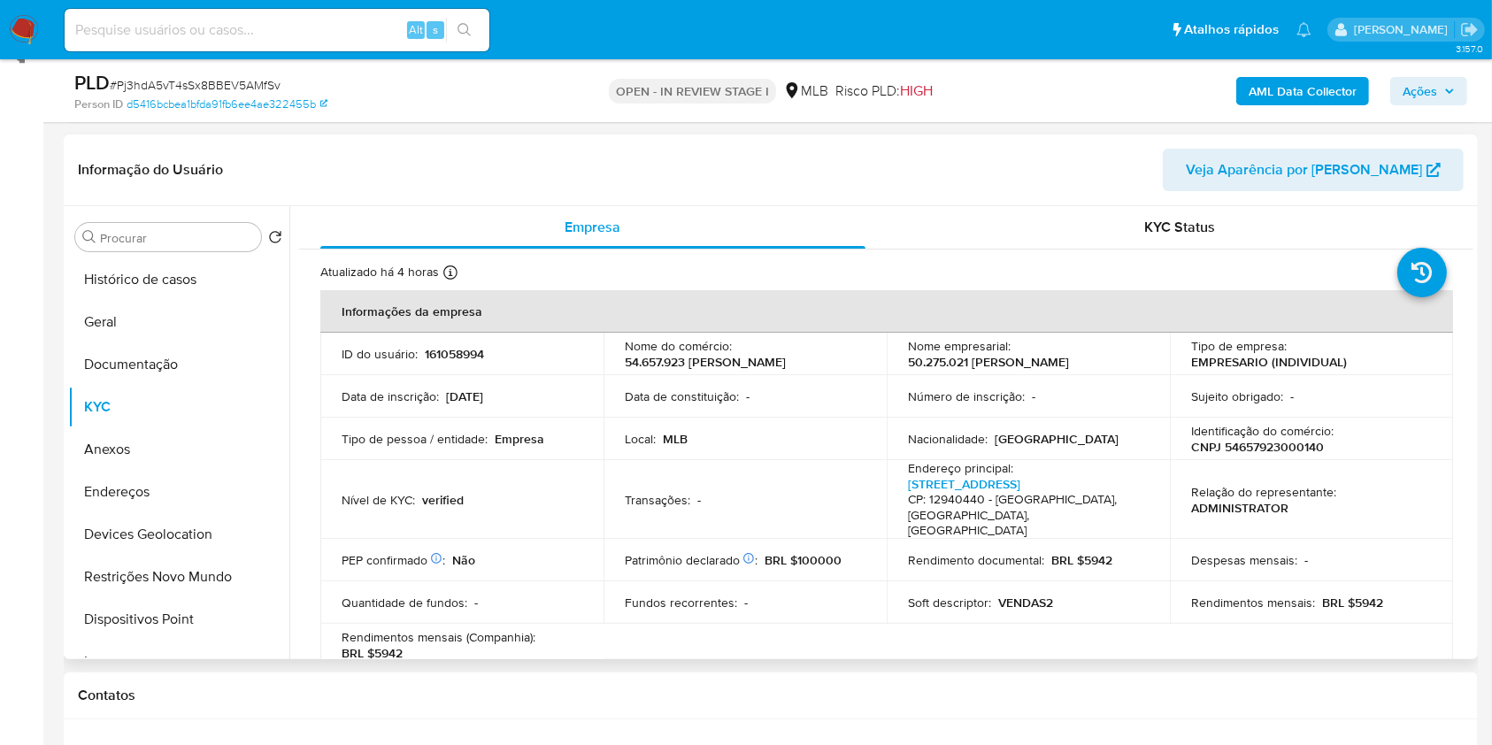
click at [1281, 452] on p "CNPJ 54657923000140" at bounding box center [1257, 452] width 133 height 16
click at [1283, 452] on p "CNPJ 54657923000140" at bounding box center [1257, 452] width 133 height 16
copy p "54657923000140"
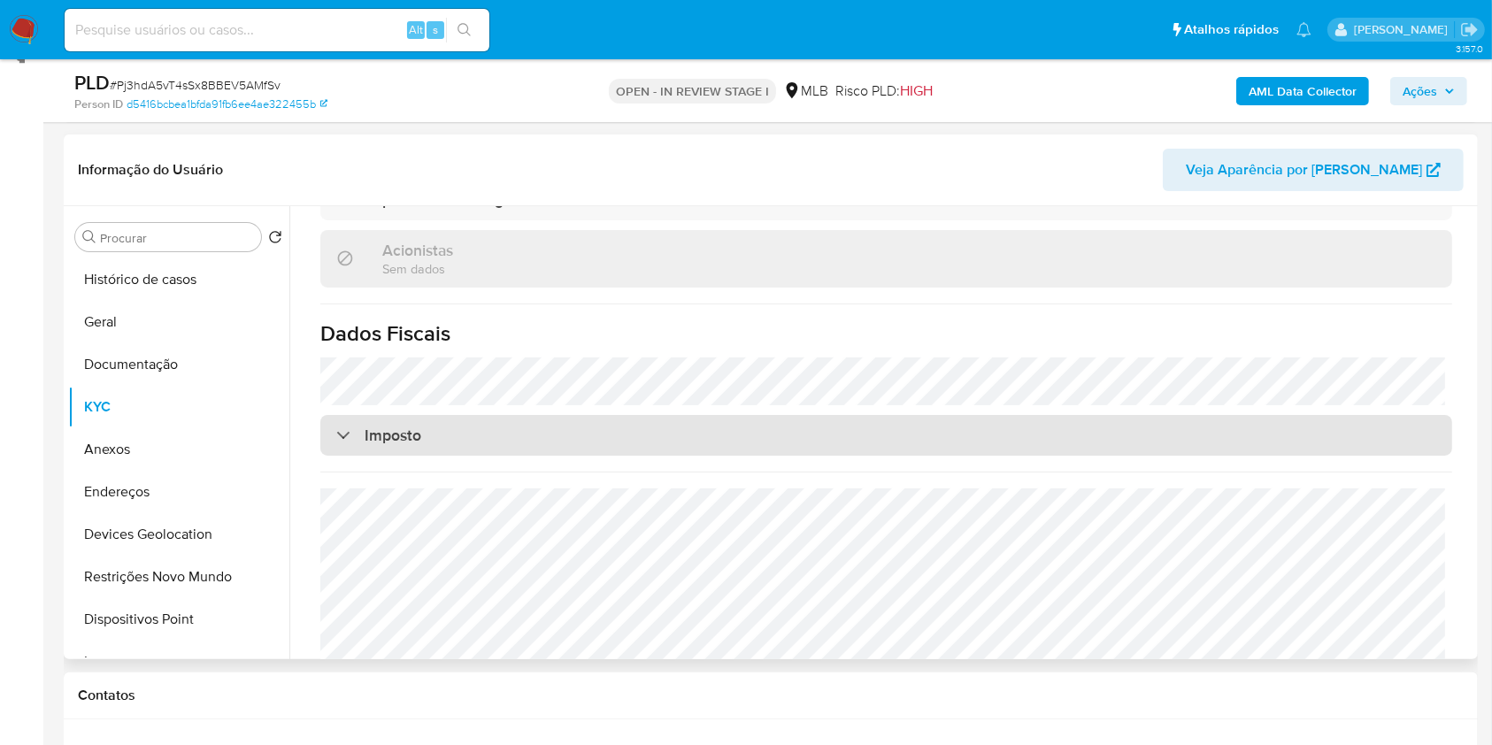
scroll to position [1017, 0]
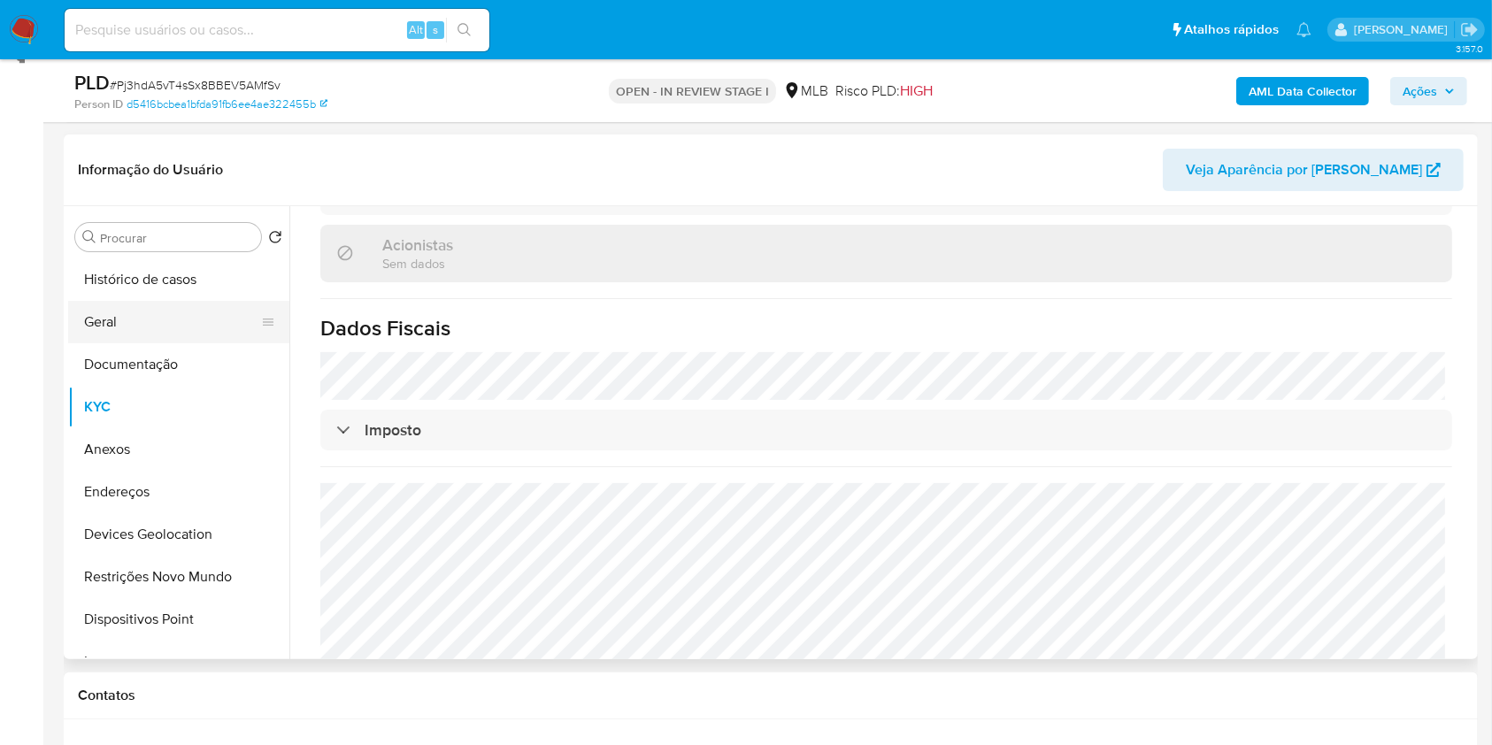
click at [155, 313] on button "Geral" at bounding box center [171, 322] width 207 height 42
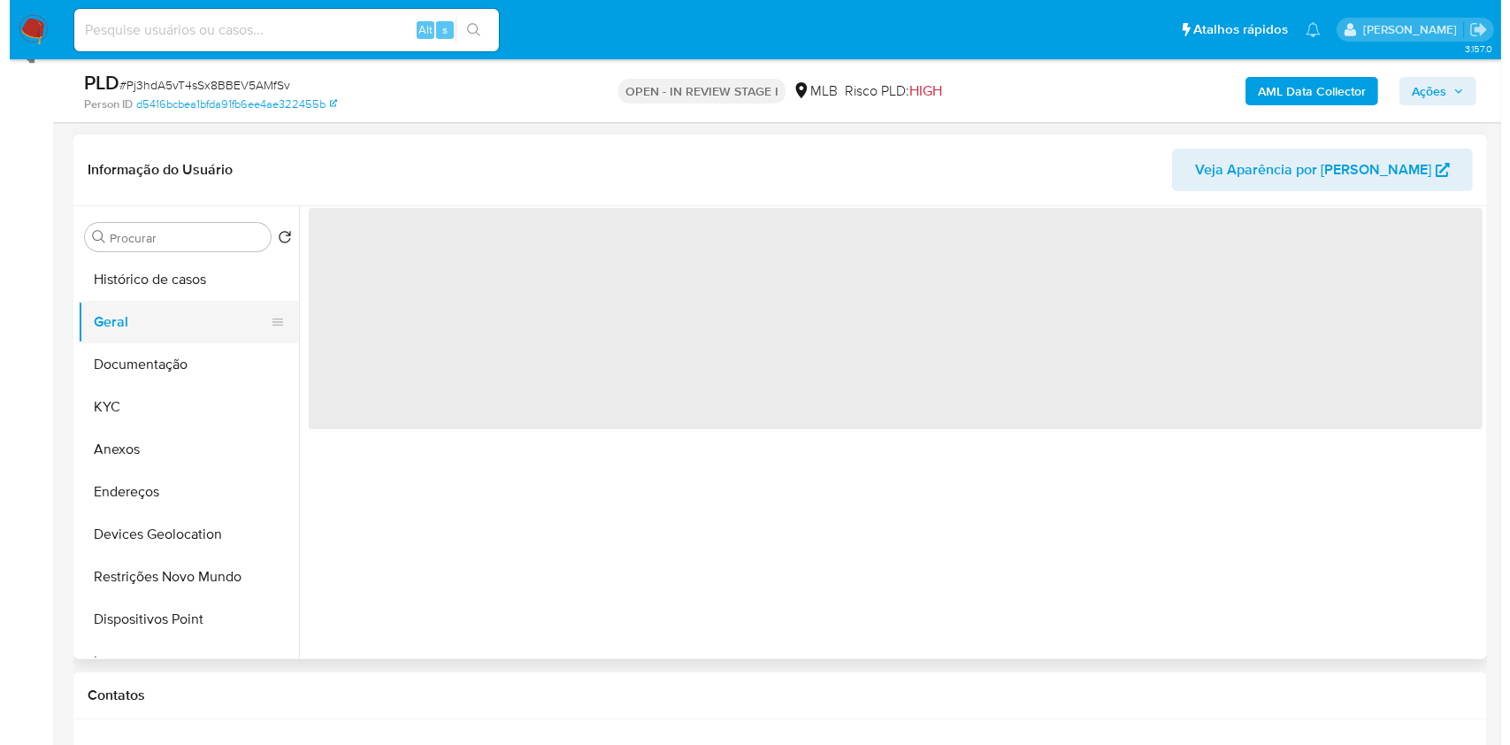
scroll to position [0, 0]
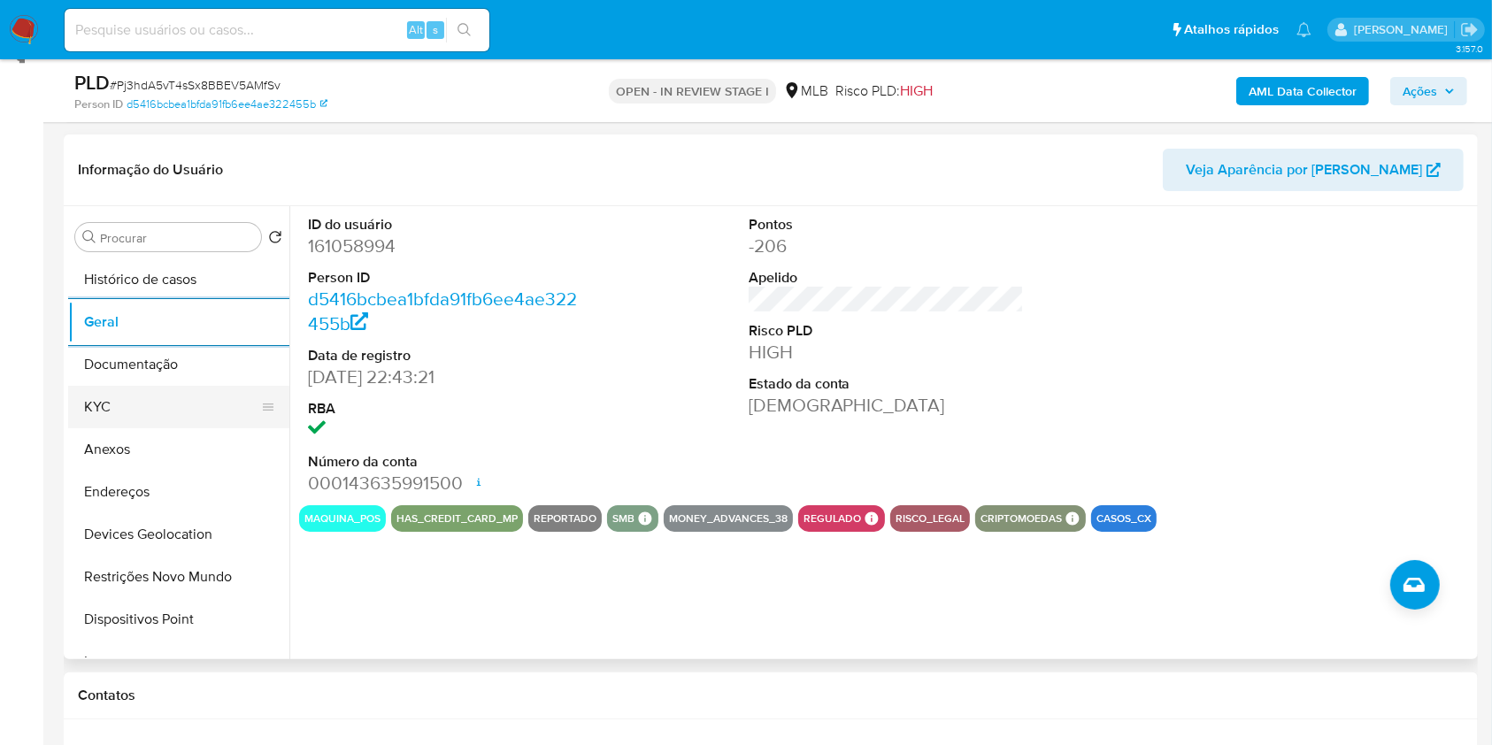
click at [167, 400] on button "KYC" at bounding box center [171, 407] width 207 height 42
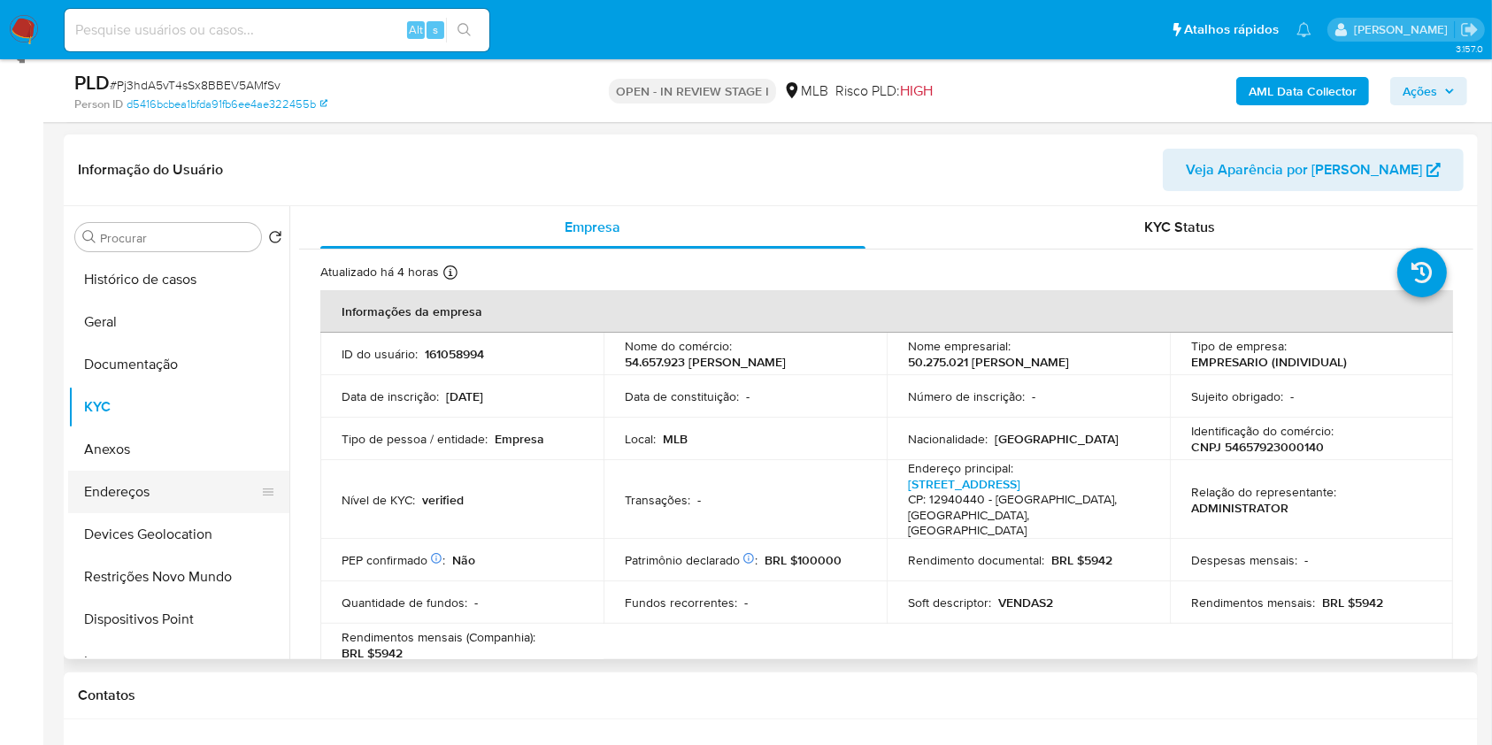
click at [134, 482] on button "Endereços" at bounding box center [171, 492] width 207 height 42
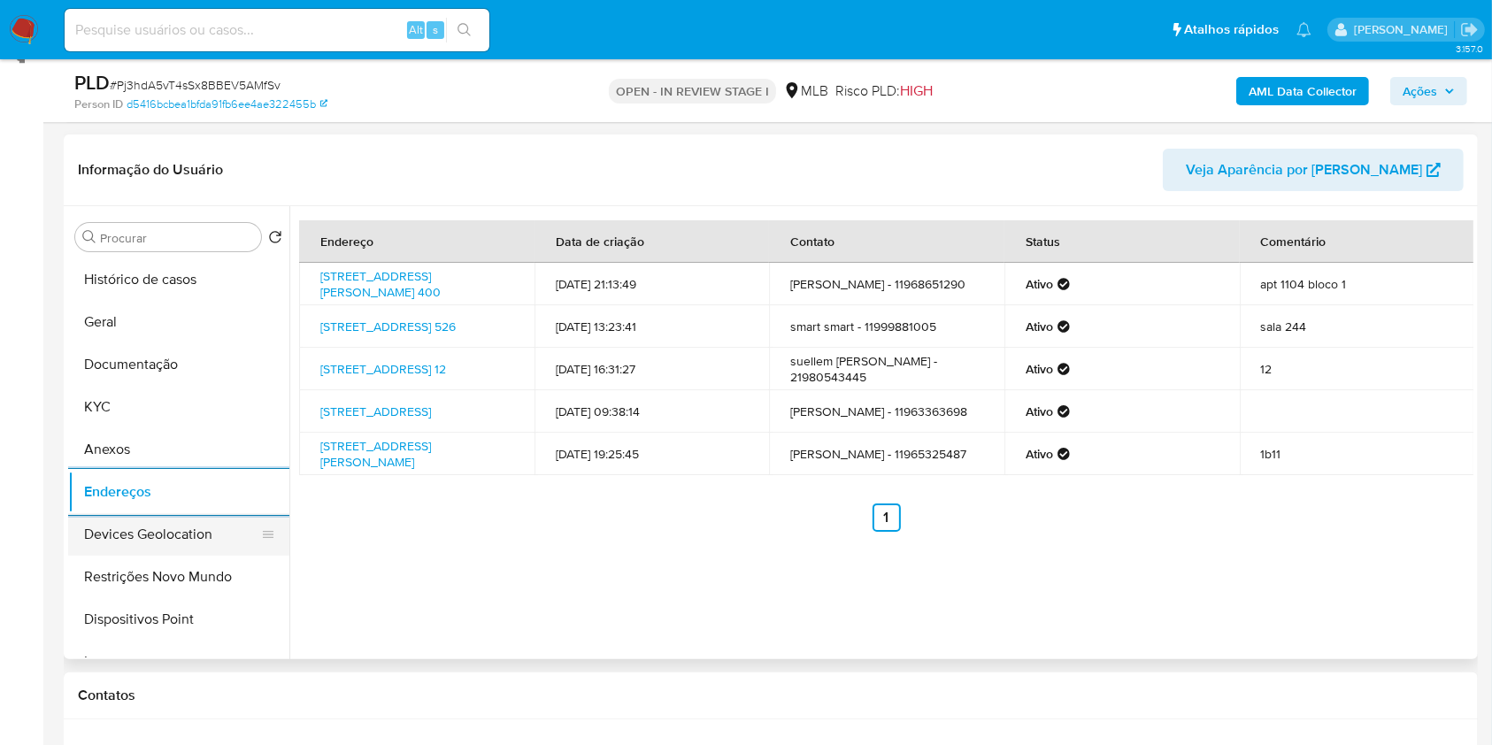
click at [204, 538] on button "Devices Geolocation" at bounding box center [171, 534] width 207 height 42
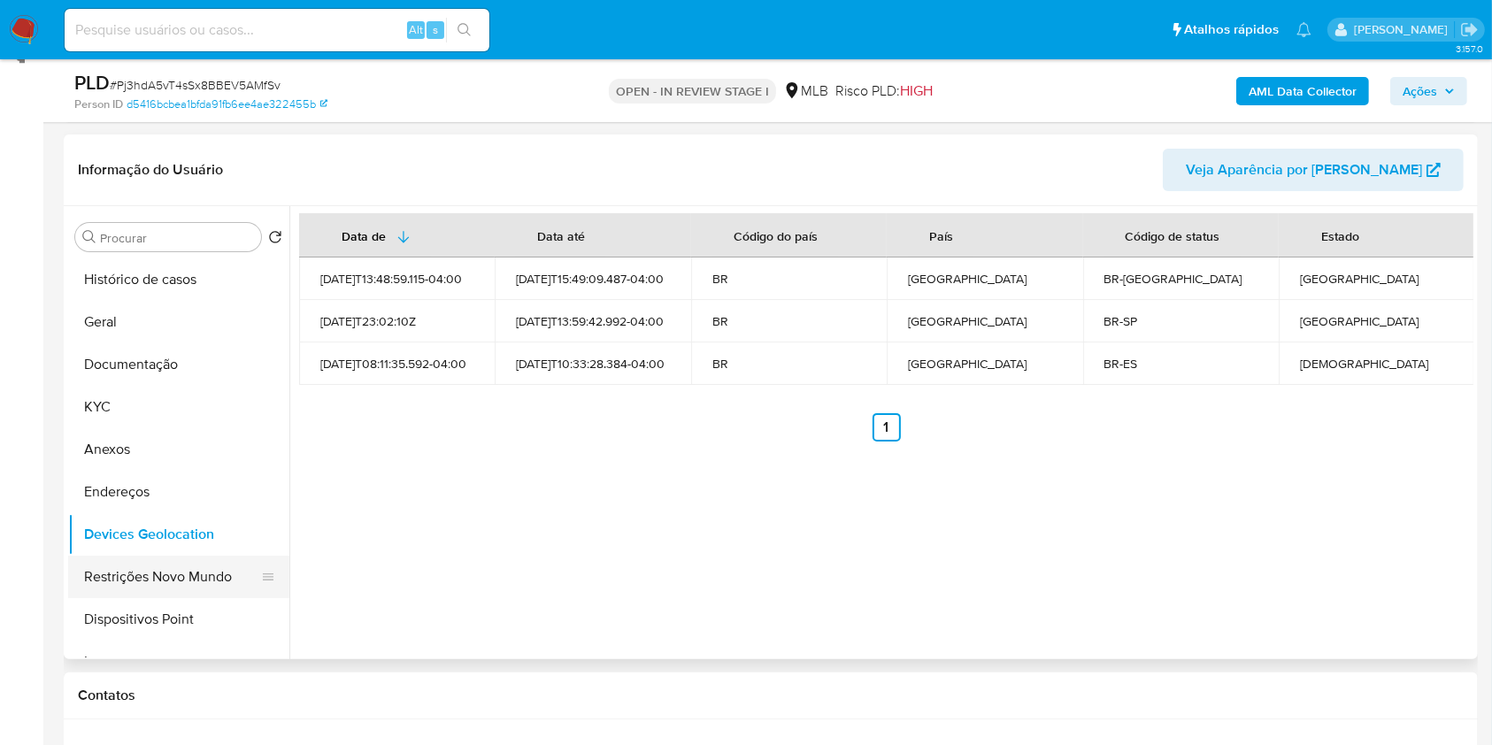
click at [220, 577] on button "Restrições Novo Mundo" at bounding box center [171, 577] width 207 height 42
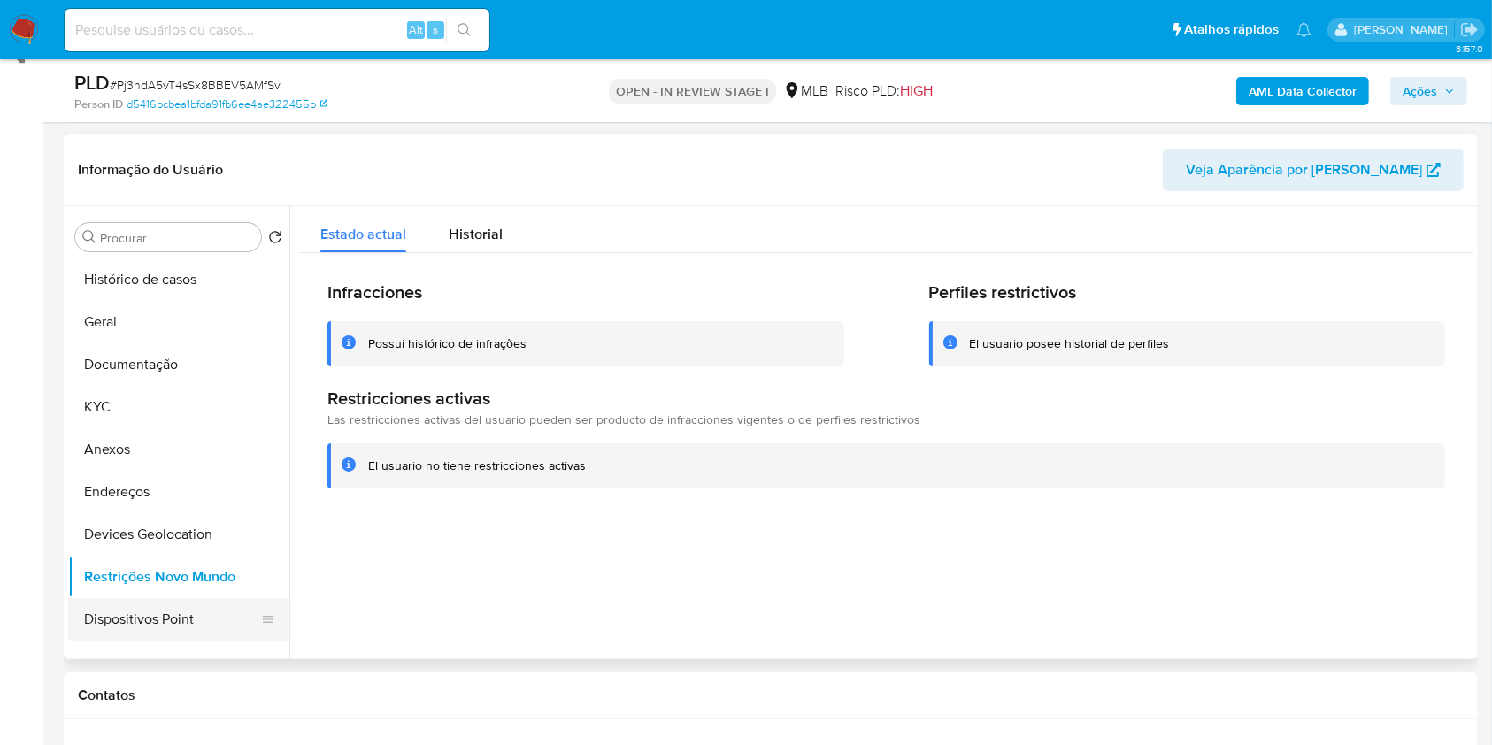
click at [188, 613] on button "Dispositivos Point" at bounding box center [171, 619] width 207 height 42
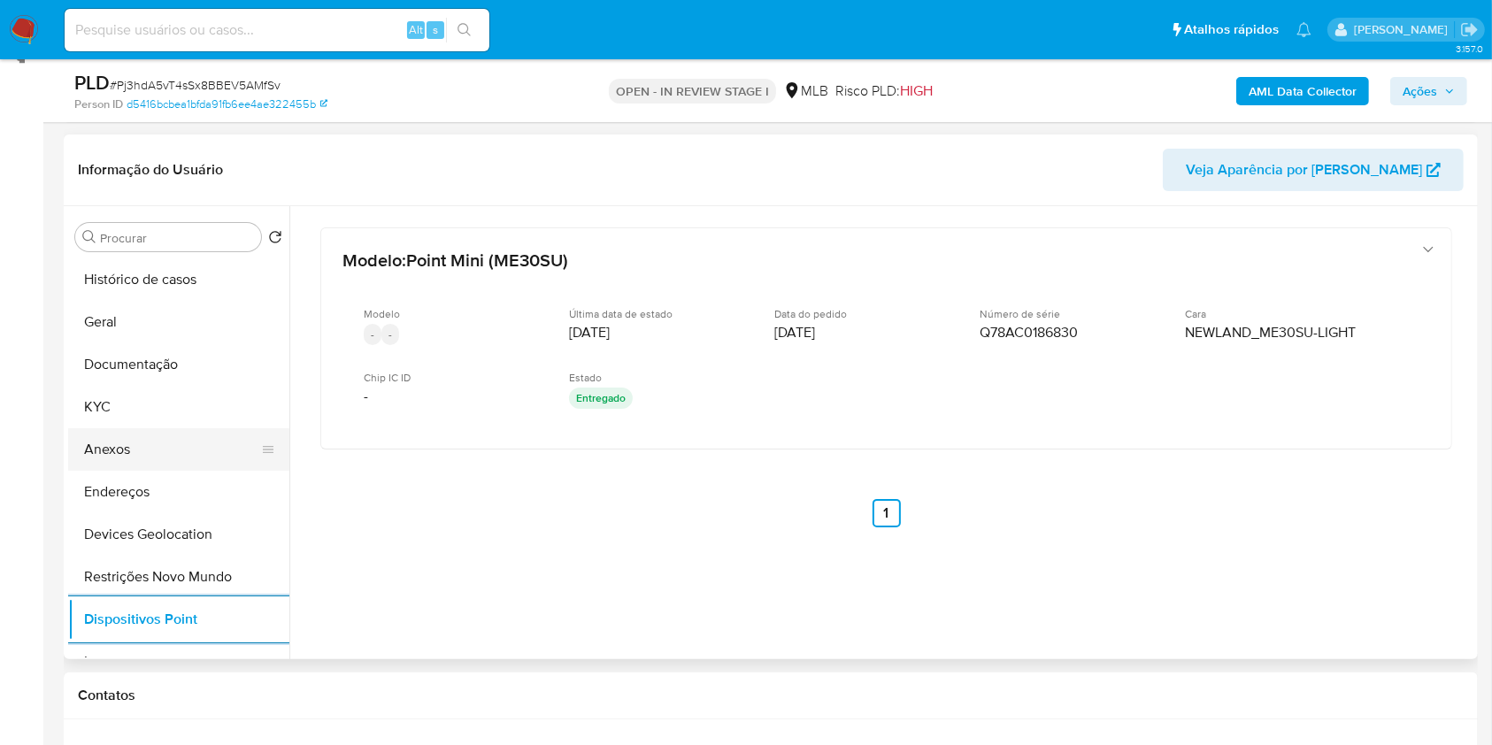
click at [124, 437] on button "Anexos" at bounding box center [171, 449] width 207 height 42
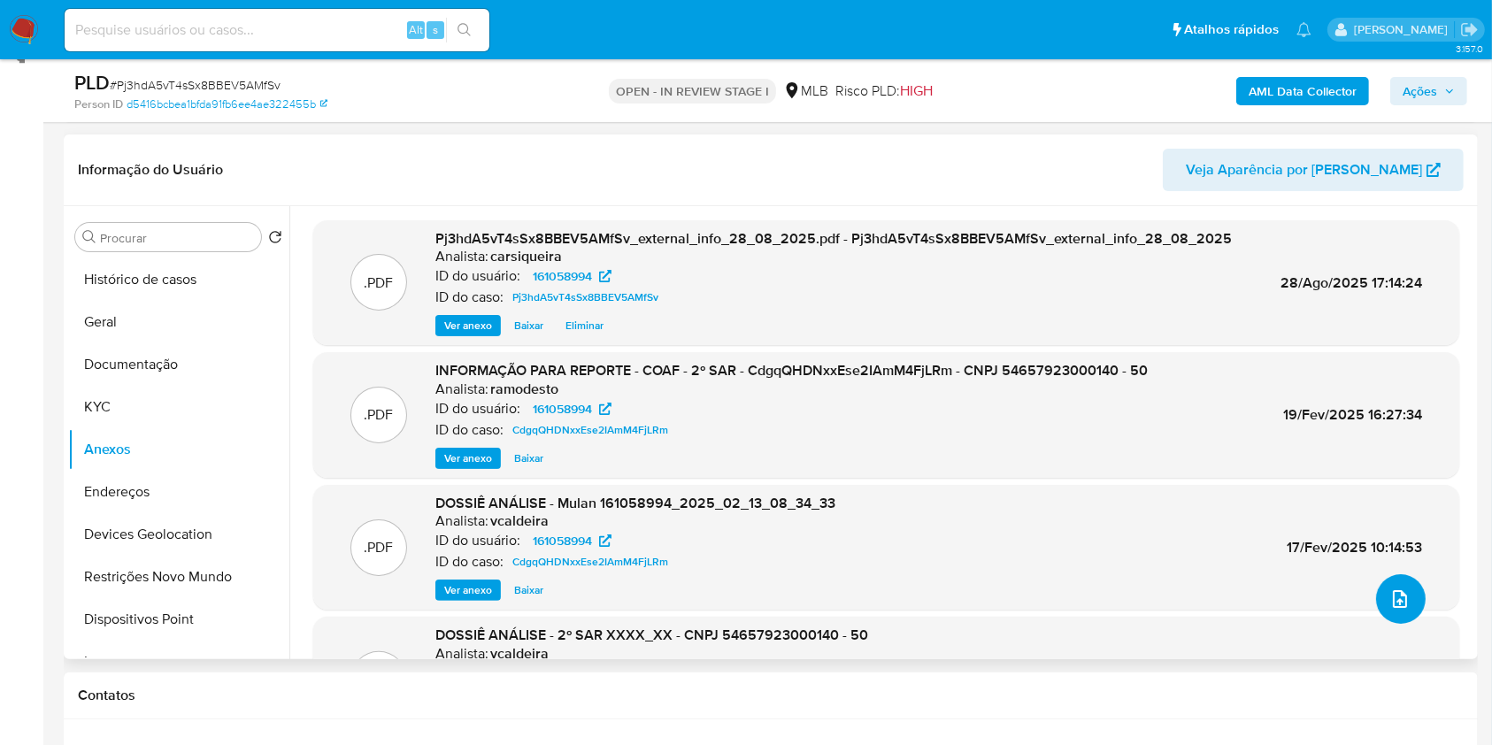
click at [1399, 602] on icon "upload-file" at bounding box center [1399, 599] width 14 height 18
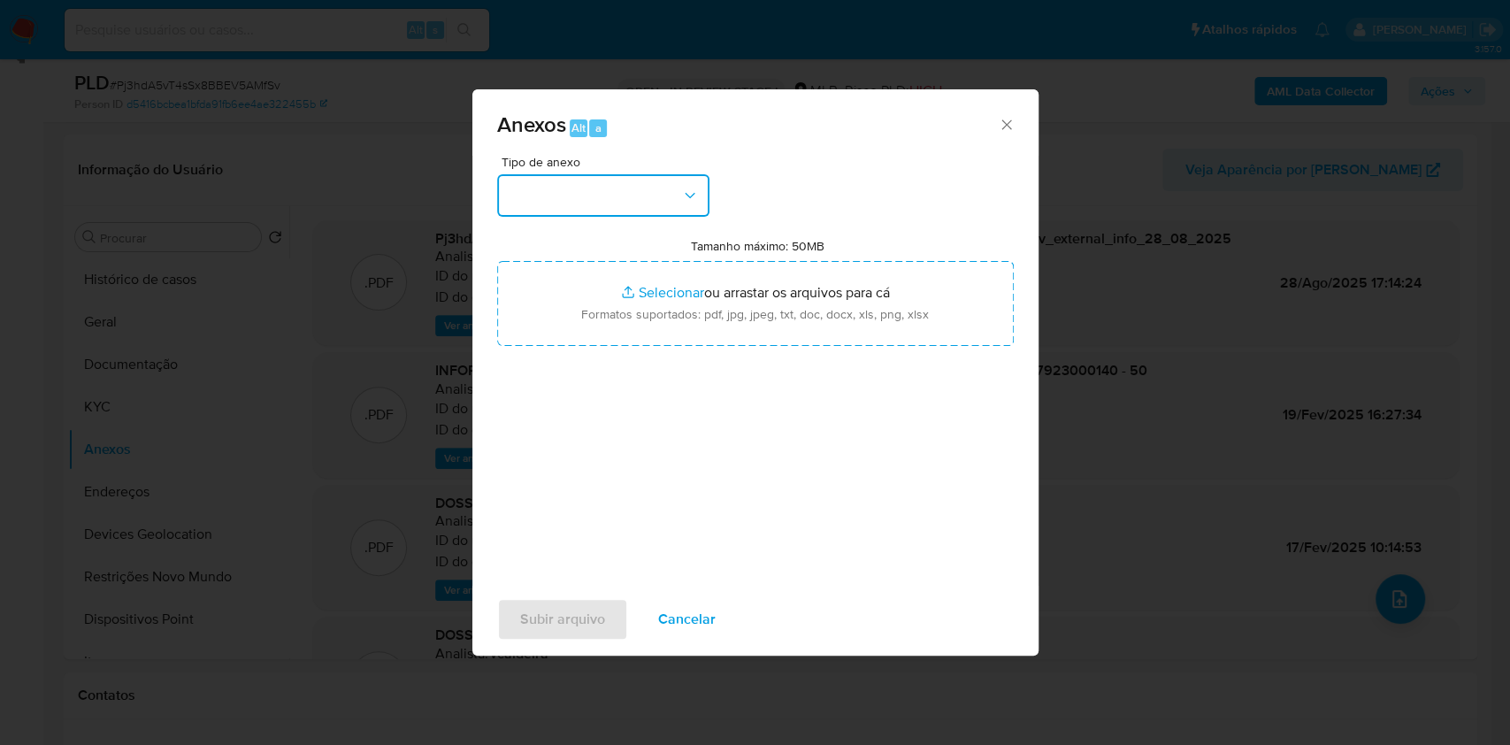
click at [579, 201] on button "button" at bounding box center [603, 195] width 212 height 42
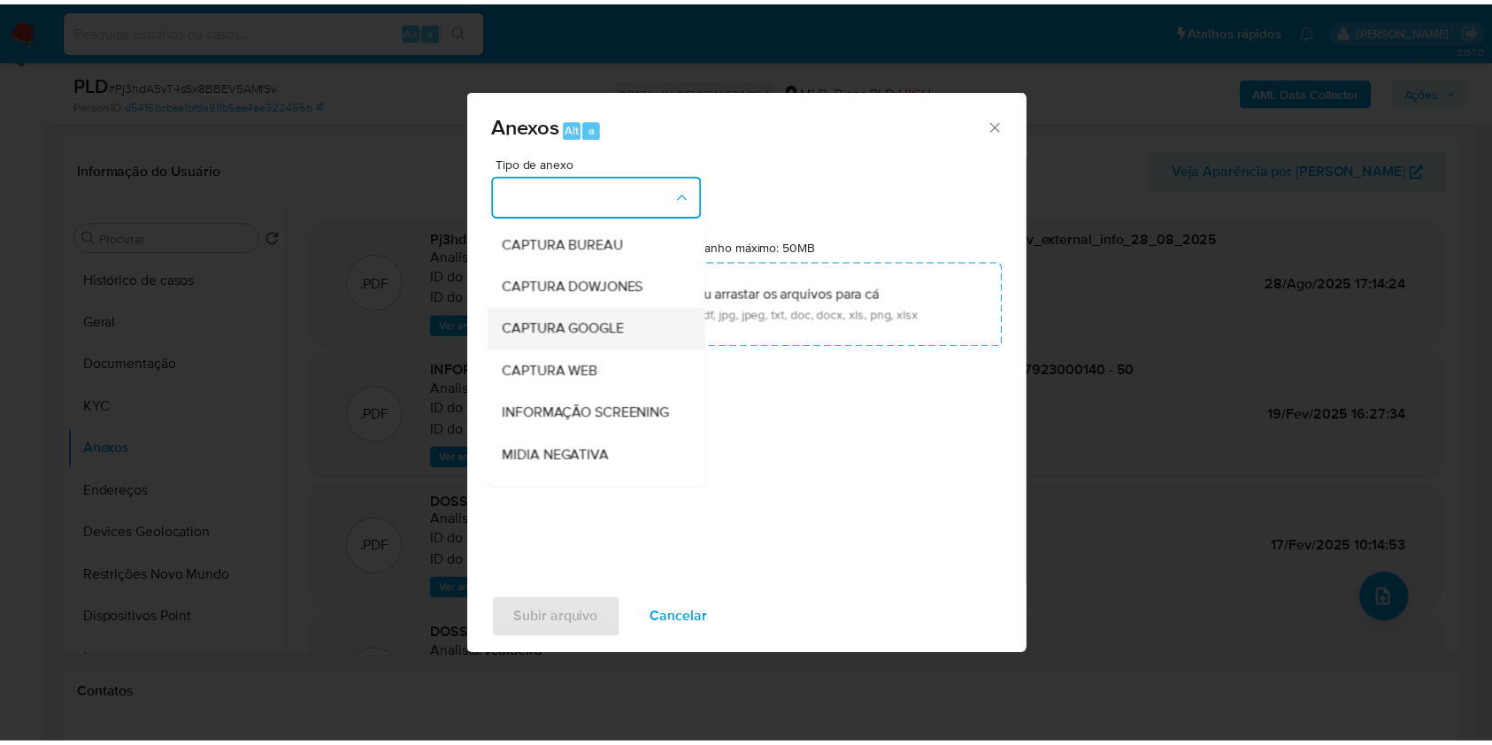
scroll to position [272, 0]
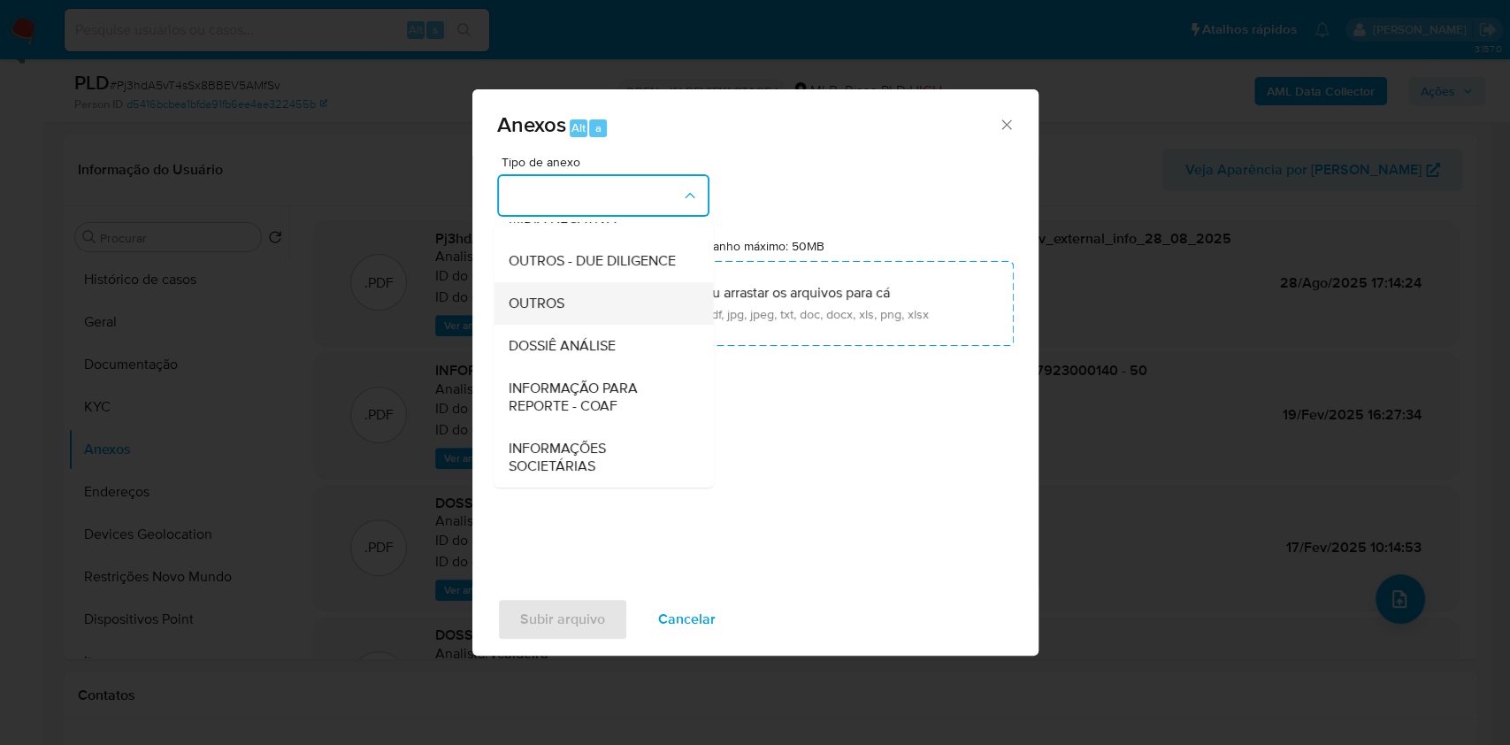
click at [541, 301] on span "OUTROS" at bounding box center [536, 304] width 56 height 18
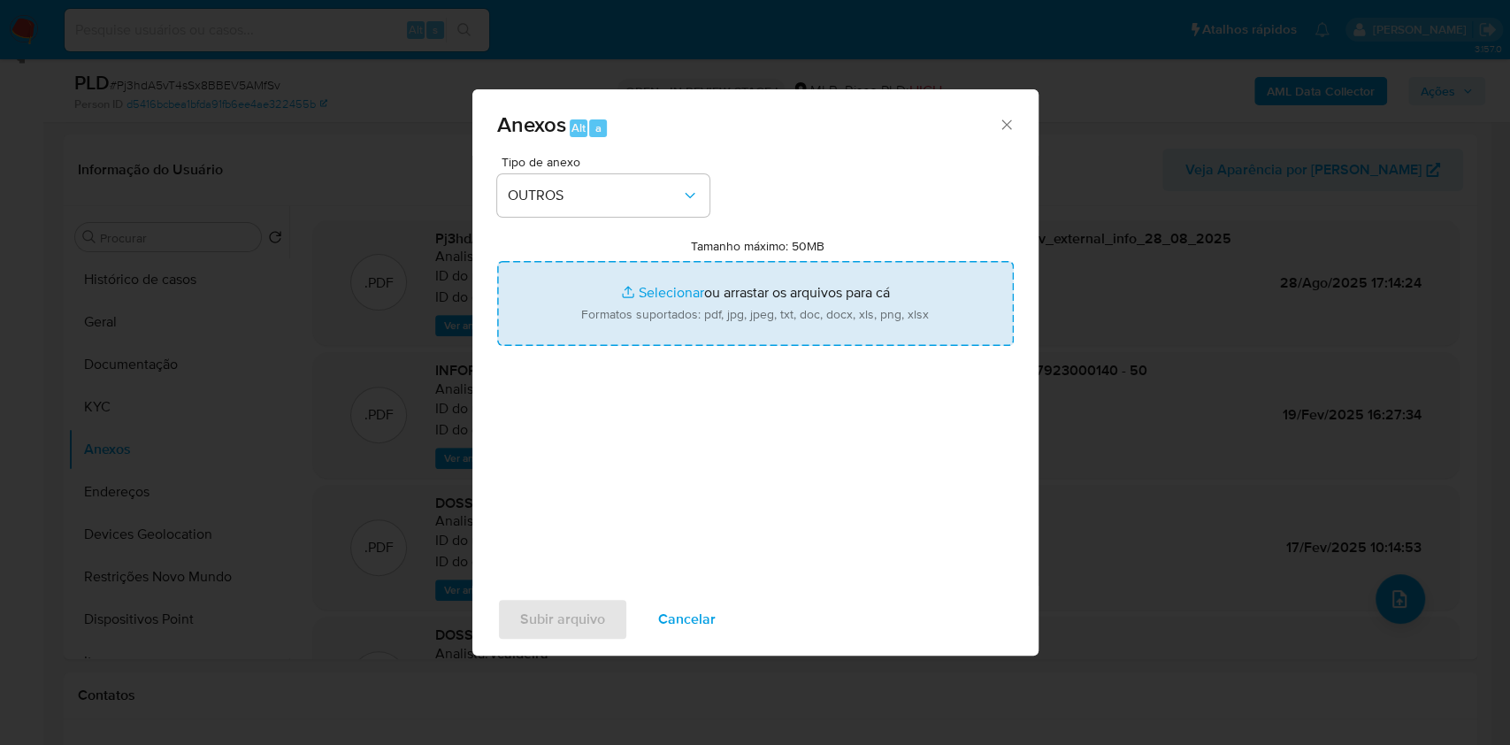
click at [650, 288] on input "Tamanho máximo: 50MB Selecionar arquivos" at bounding box center [755, 303] width 517 height 85
type input "C:\fakepath\3º SAR - CNPJ 54657923000140 - 50.275.021 ARIANE RENATA SANTOS DE O…"
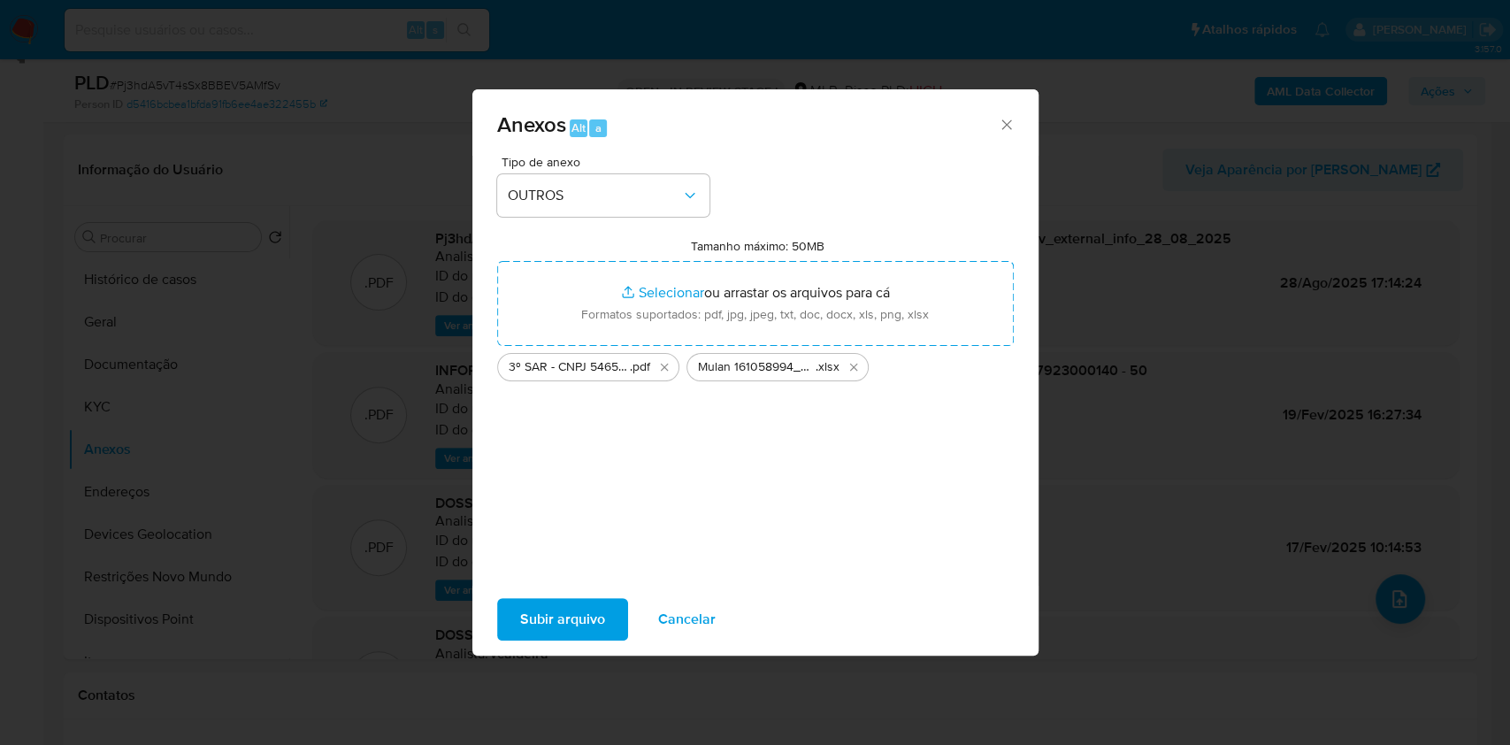
click at [579, 618] on span "Subir arquivo" at bounding box center [562, 619] width 85 height 39
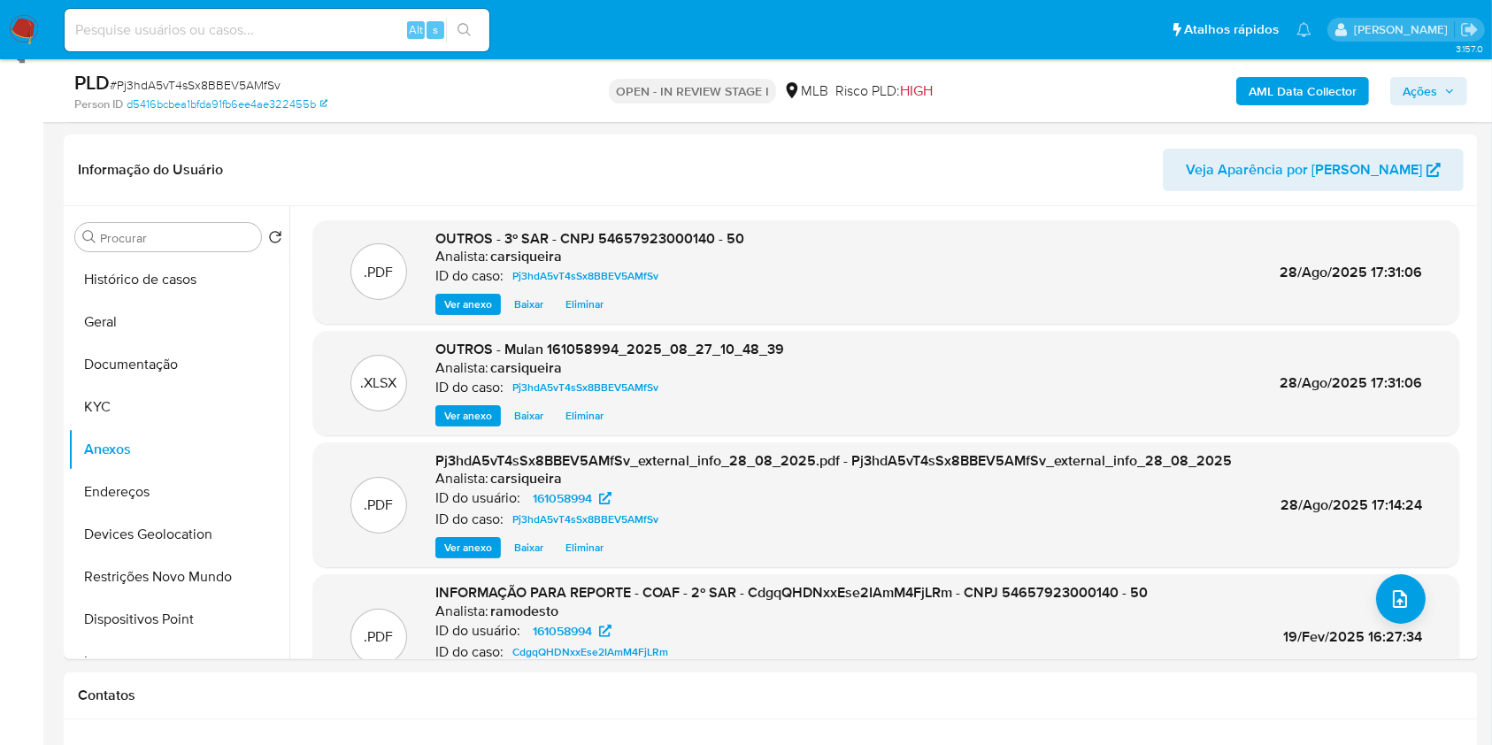
click at [1431, 86] on span "Ações" at bounding box center [1419, 91] width 35 height 28
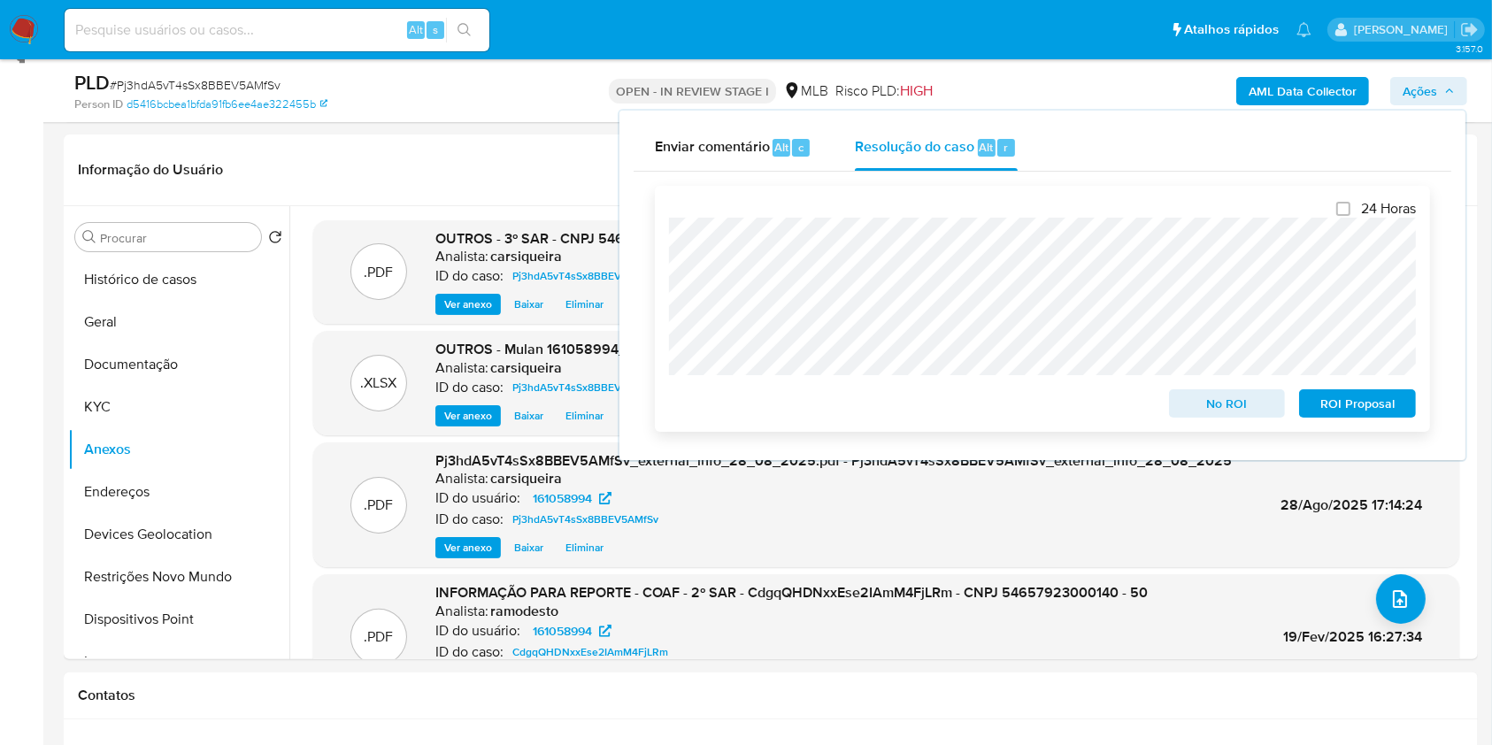
click at [1373, 414] on span "ROI Proposal" at bounding box center [1357, 403] width 92 height 25
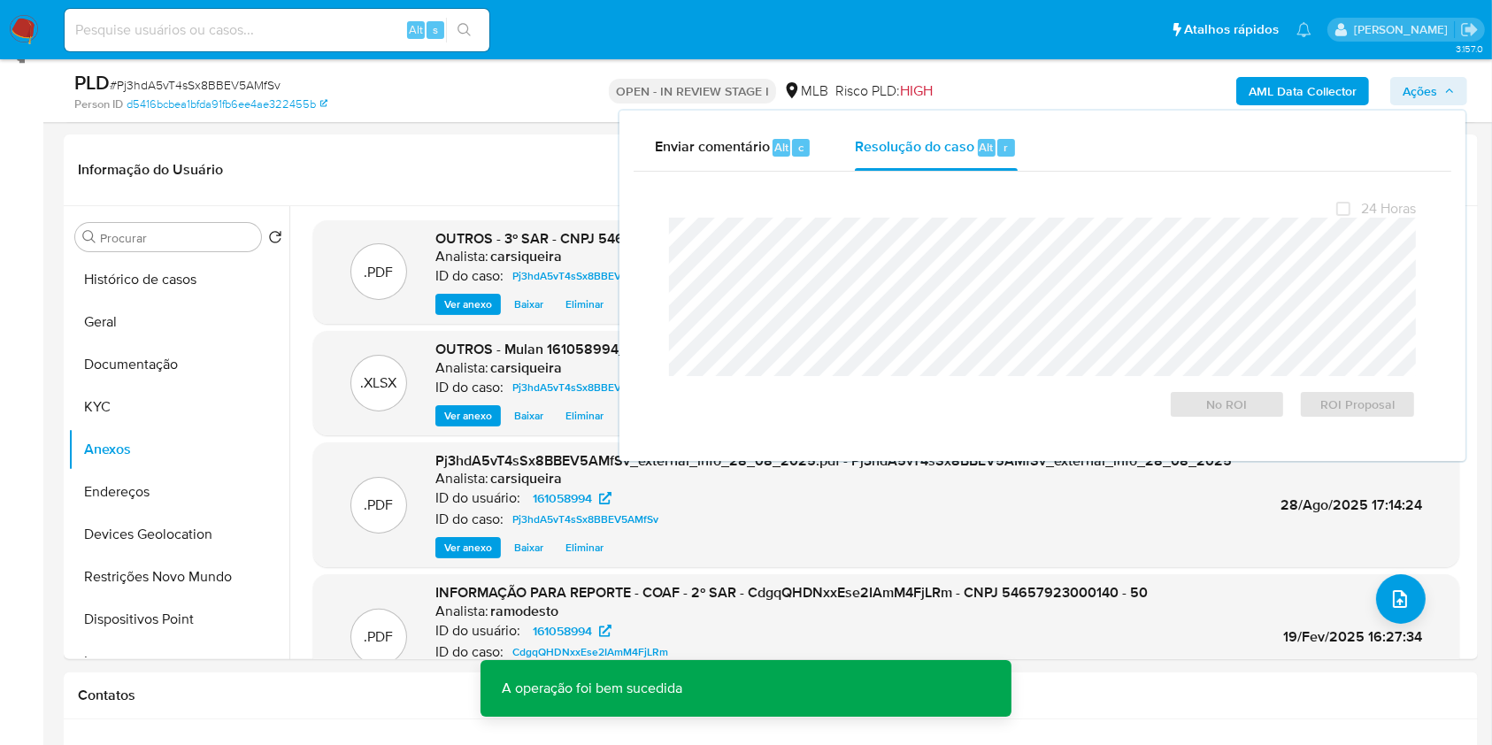
click at [237, 77] on span "# Pj3hdA5vT4sSx8BBEV5AMfSv" at bounding box center [195, 85] width 171 height 18
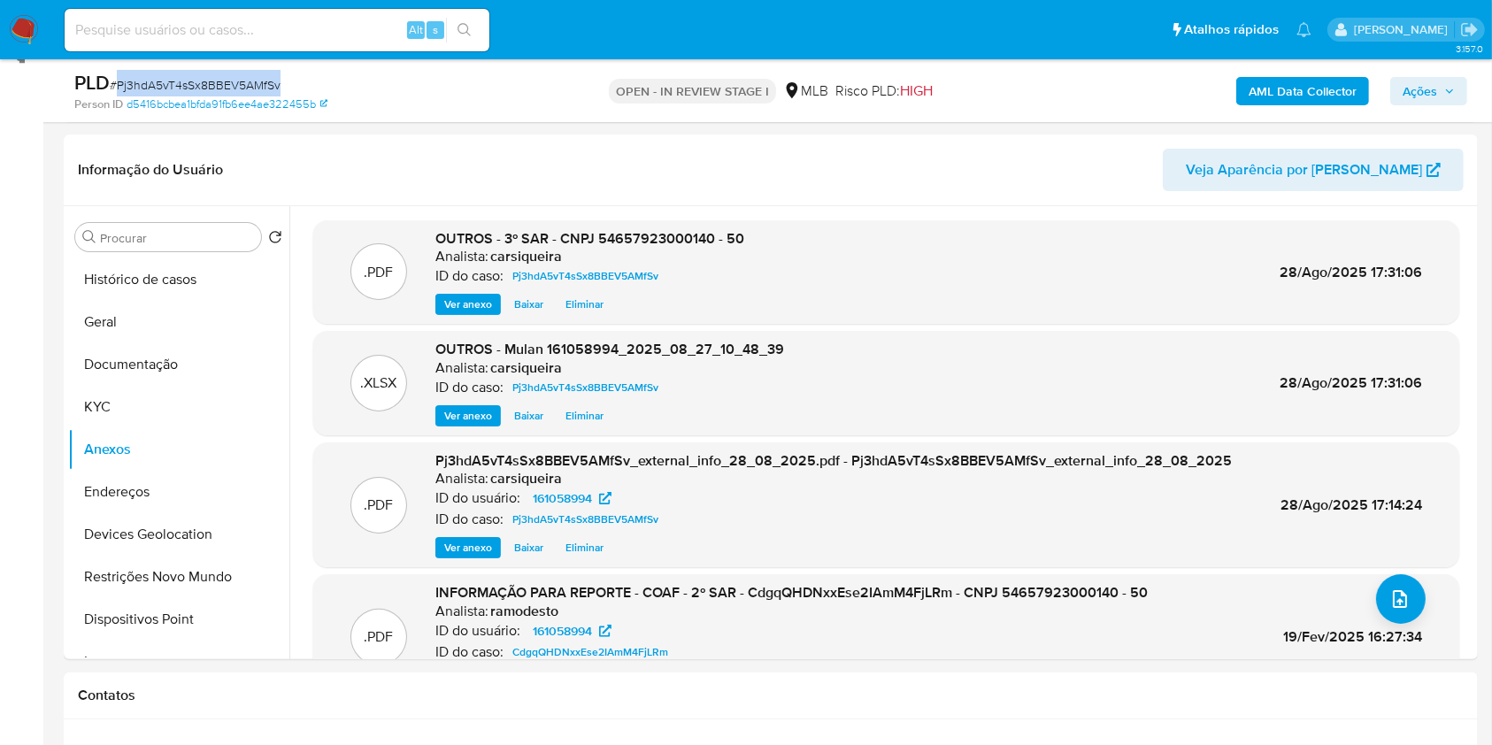
click at [237, 77] on span "# Pj3hdA5vT4sSx8BBEV5AMfSv" at bounding box center [195, 85] width 171 height 18
copy span "Pj3hdA5vT4sSx8BBEV5AMfSv"
click at [1437, 89] on span "Ações" at bounding box center [1428, 91] width 52 height 25
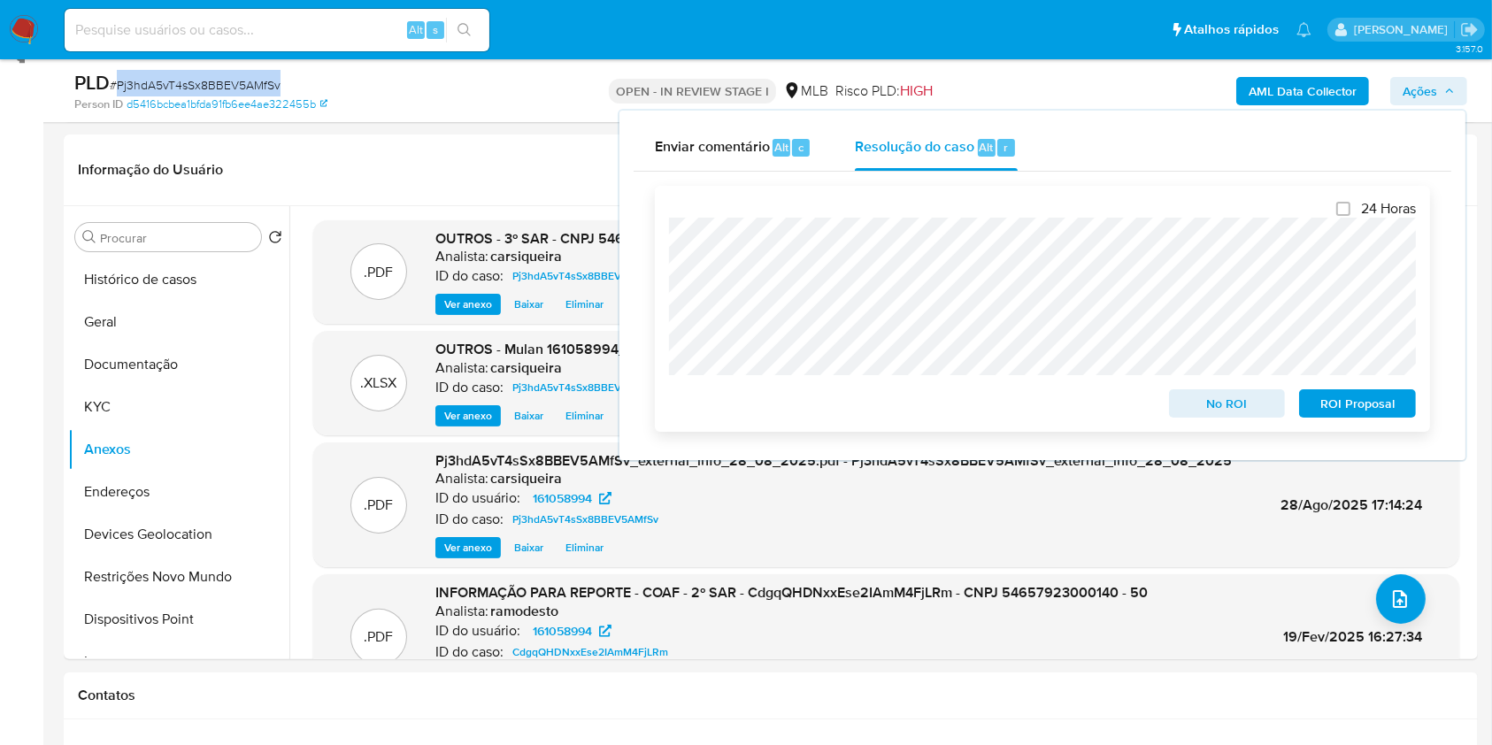
click at [1371, 402] on span "ROI Proposal" at bounding box center [1357, 403] width 92 height 25
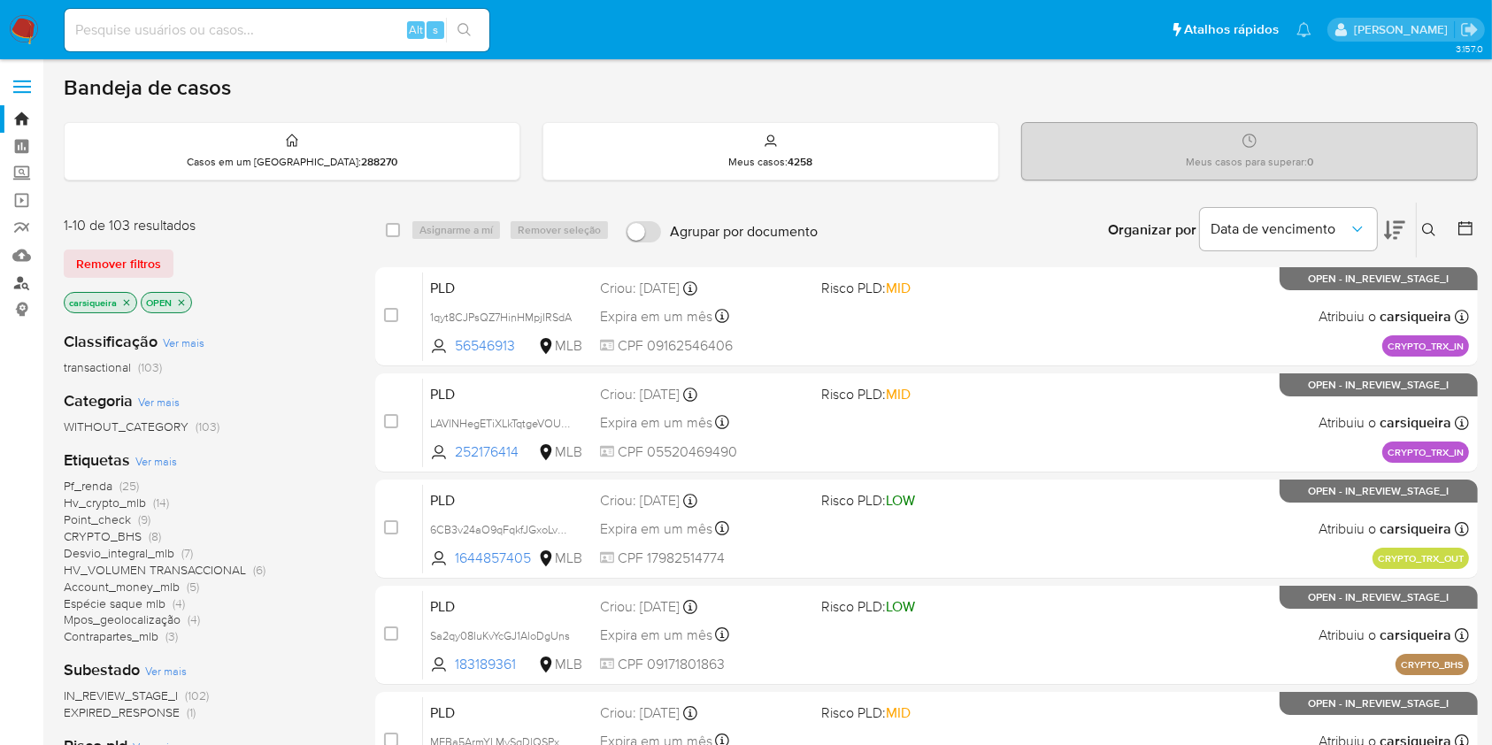
click at [21, 281] on link "Localizador de pessoas" at bounding box center [105, 282] width 211 height 27
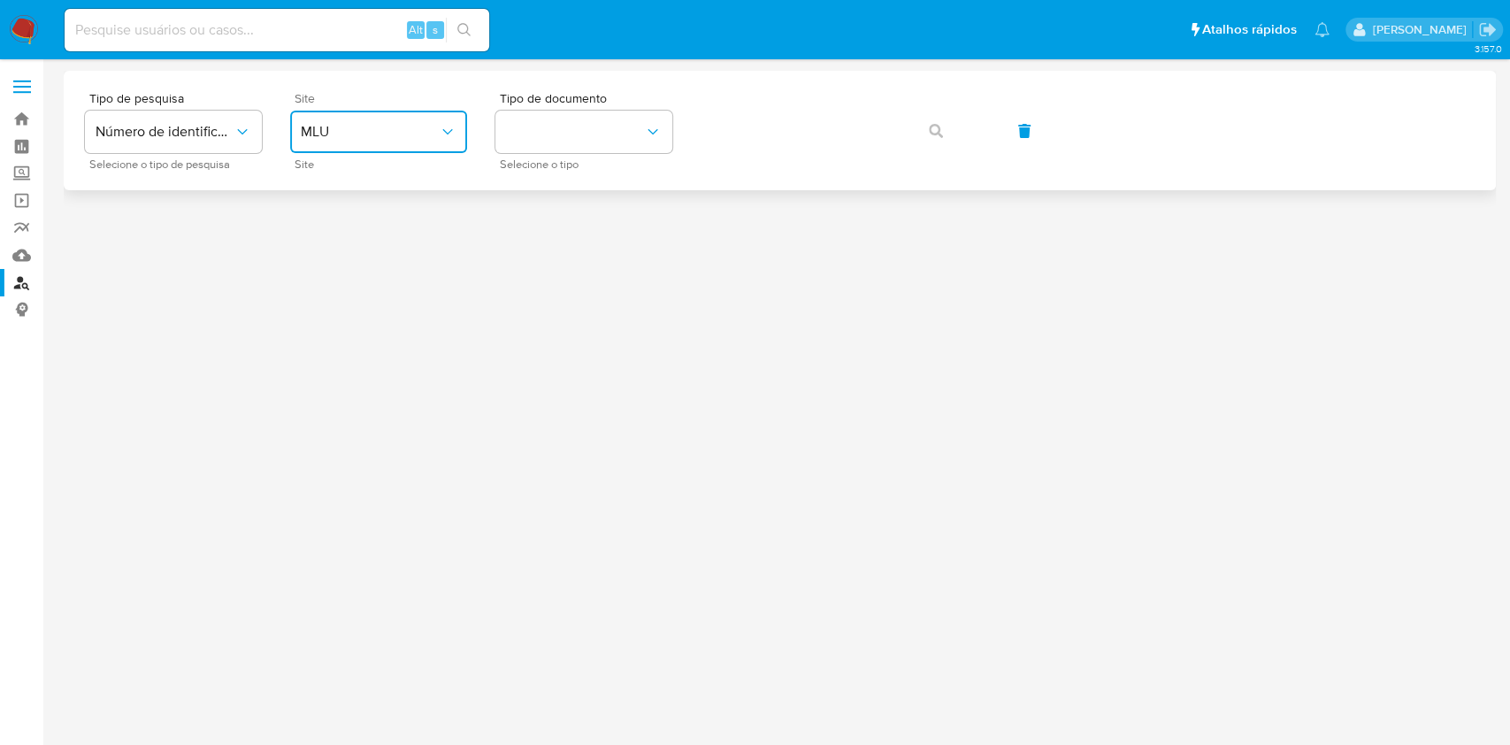
click at [425, 128] on span "MLU" at bounding box center [370, 132] width 138 height 18
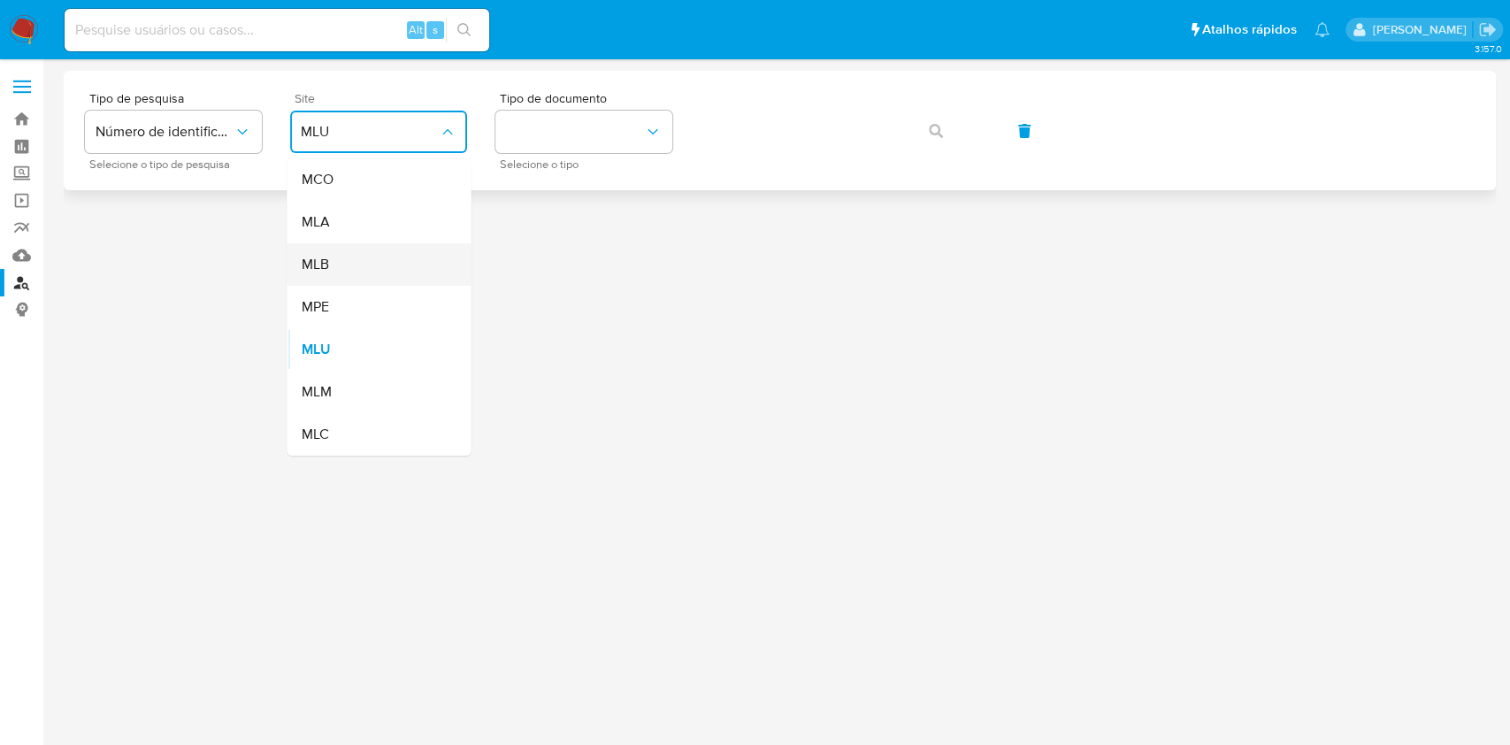
click at [405, 270] on div "MLB" at bounding box center [373, 264] width 145 height 42
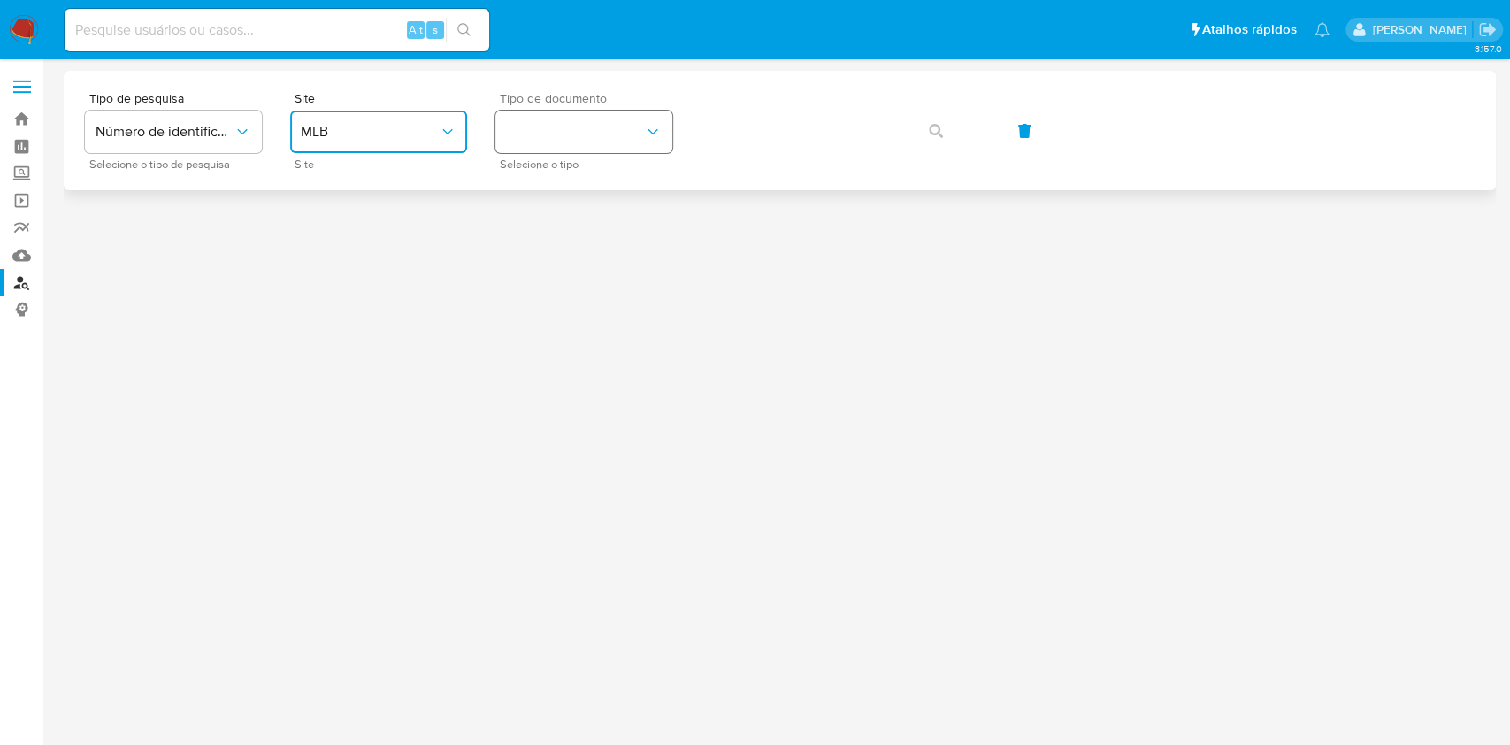
click at [579, 129] on button "identificationType" at bounding box center [583, 132] width 177 height 42
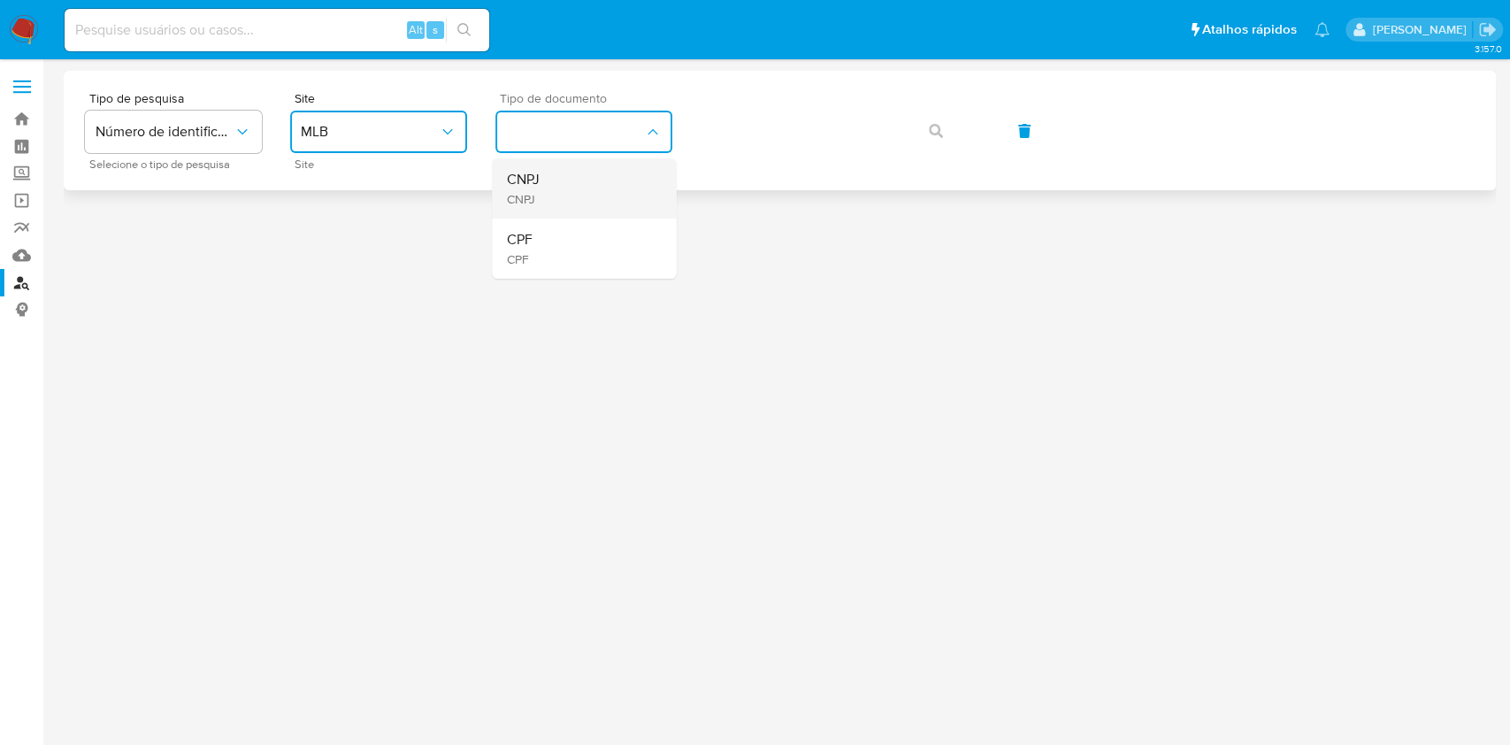
click at [602, 182] on div "CNPJ CNPJ" at bounding box center [578, 188] width 145 height 60
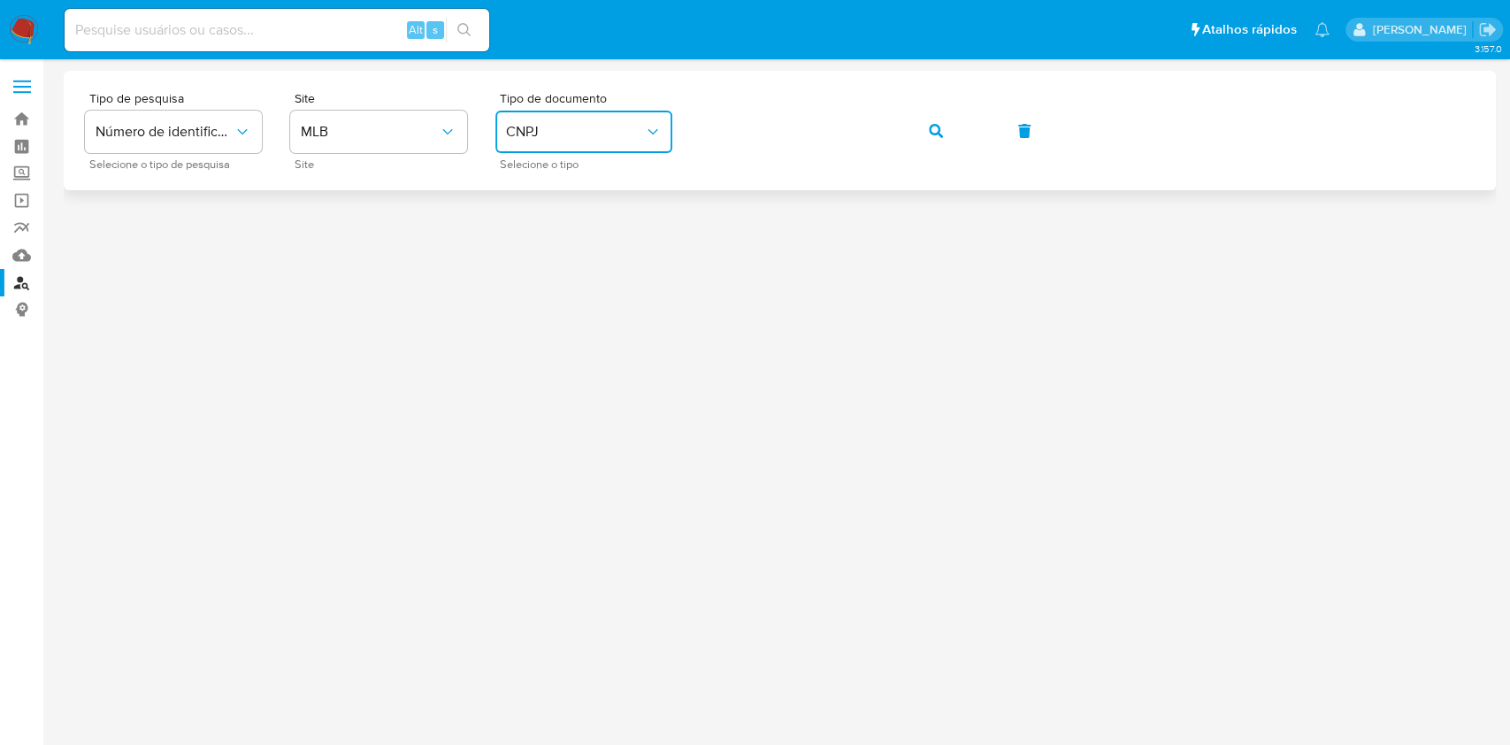
click at [909, 139] on button "button" at bounding box center [936, 131] width 60 height 42
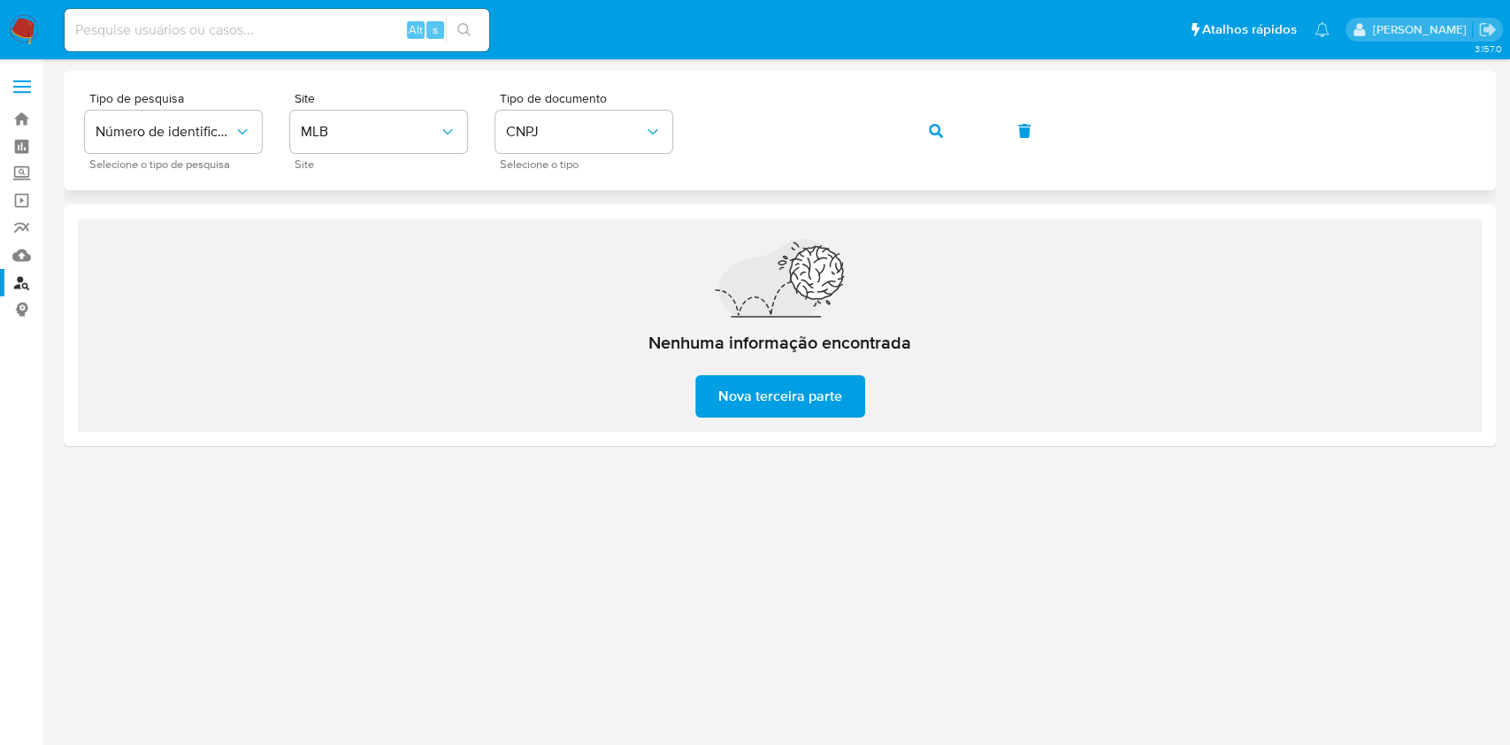
click at [947, 124] on button "button" at bounding box center [936, 131] width 60 height 42
click at [939, 134] on icon "button" at bounding box center [936, 131] width 14 height 14
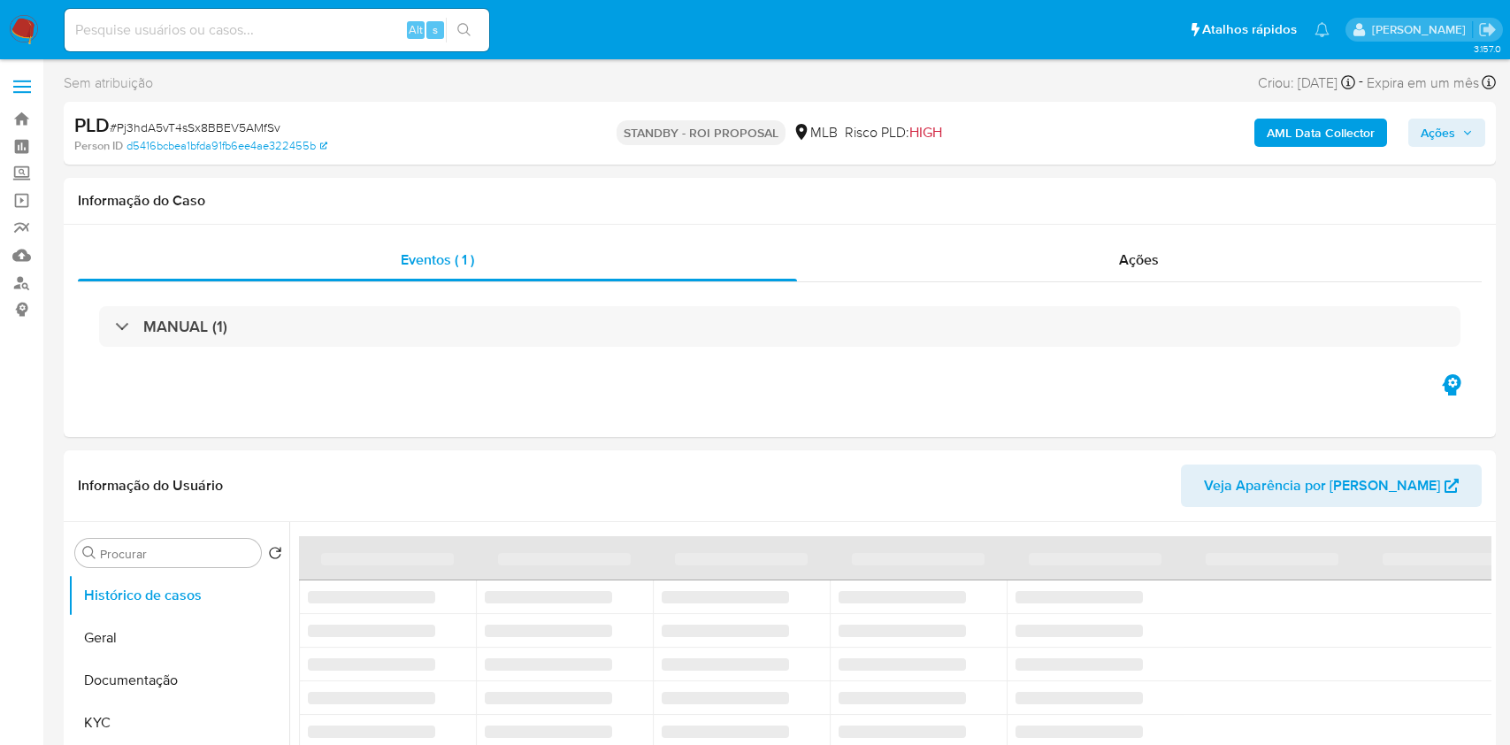
select select "10"
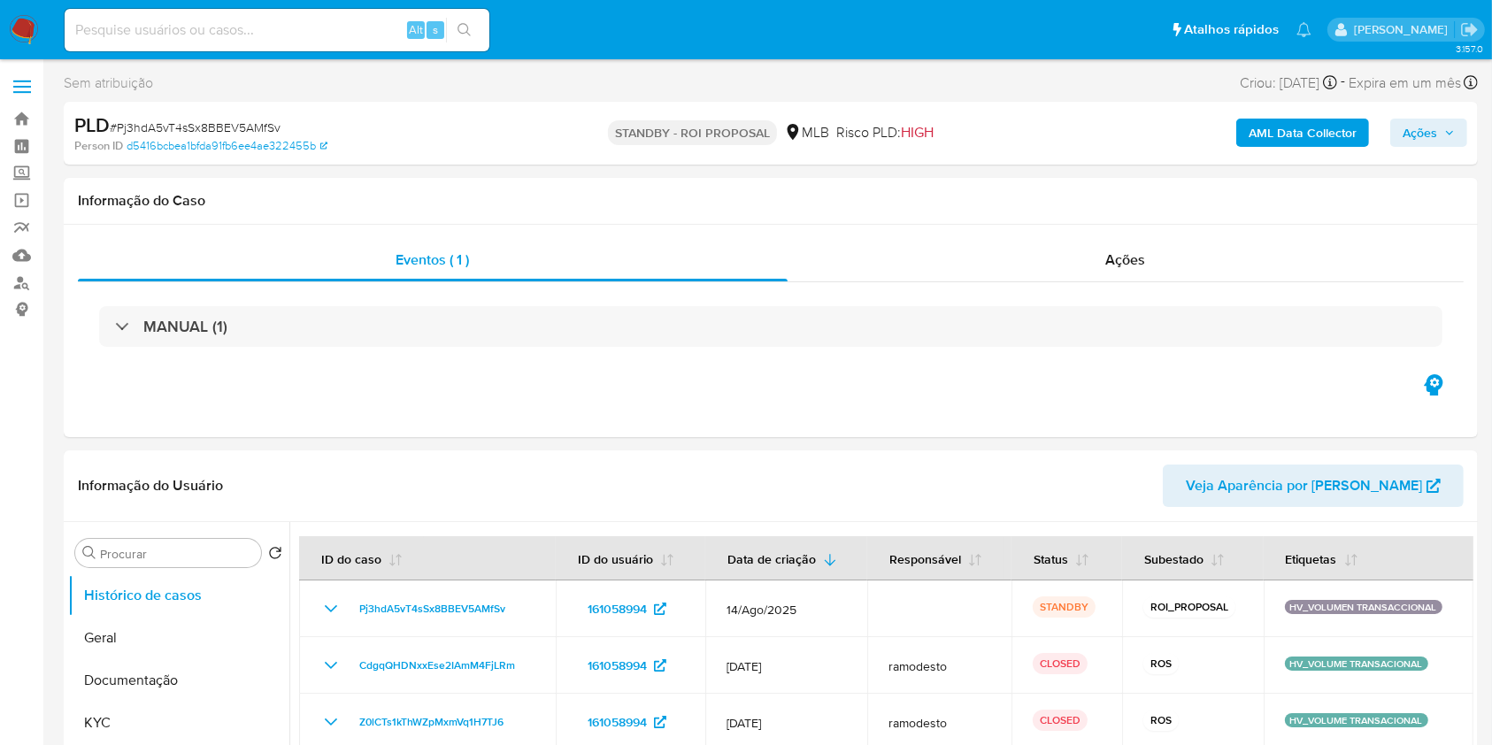
click at [28, 12] on nav "Pausado Ver notificaciones Alt s Atalhos rápidos Presiona las siguientes teclas…" at bounding box center [746, 29] width 1492 height 59
click at [14, 20] on img at bounding box center [24, 30] width 30 height 30
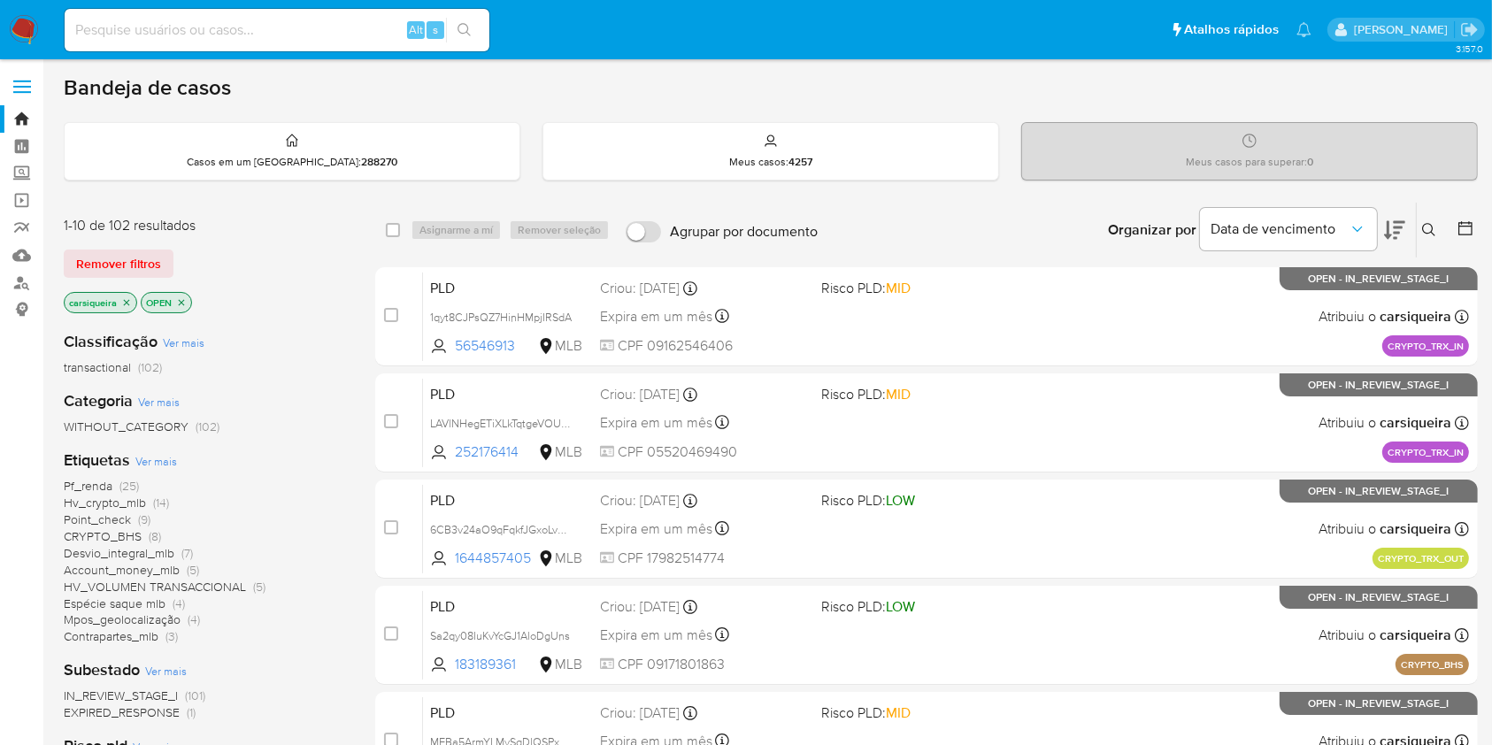
click at [324, 37] on input at bounding box center [277, 30] width 425 height 23
paste input "R9pAceVXdT0gZ3svGsmDEUqi"
type input "R9pAceVXdT0gZ3svGsmDEUqi"
click at [458, 31] on icon "search-icon" at bounding box center [464, 30] width 14 height 14
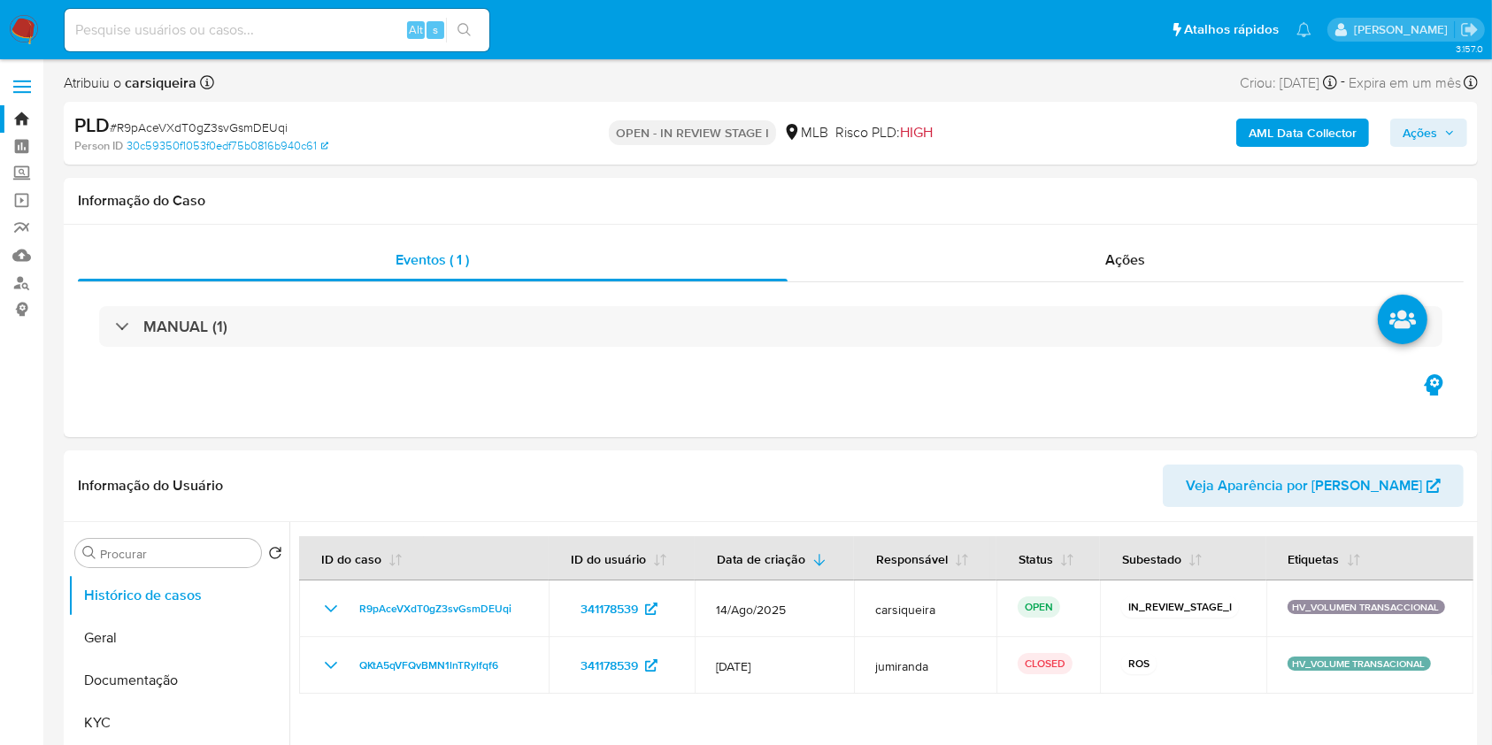
select select "10"
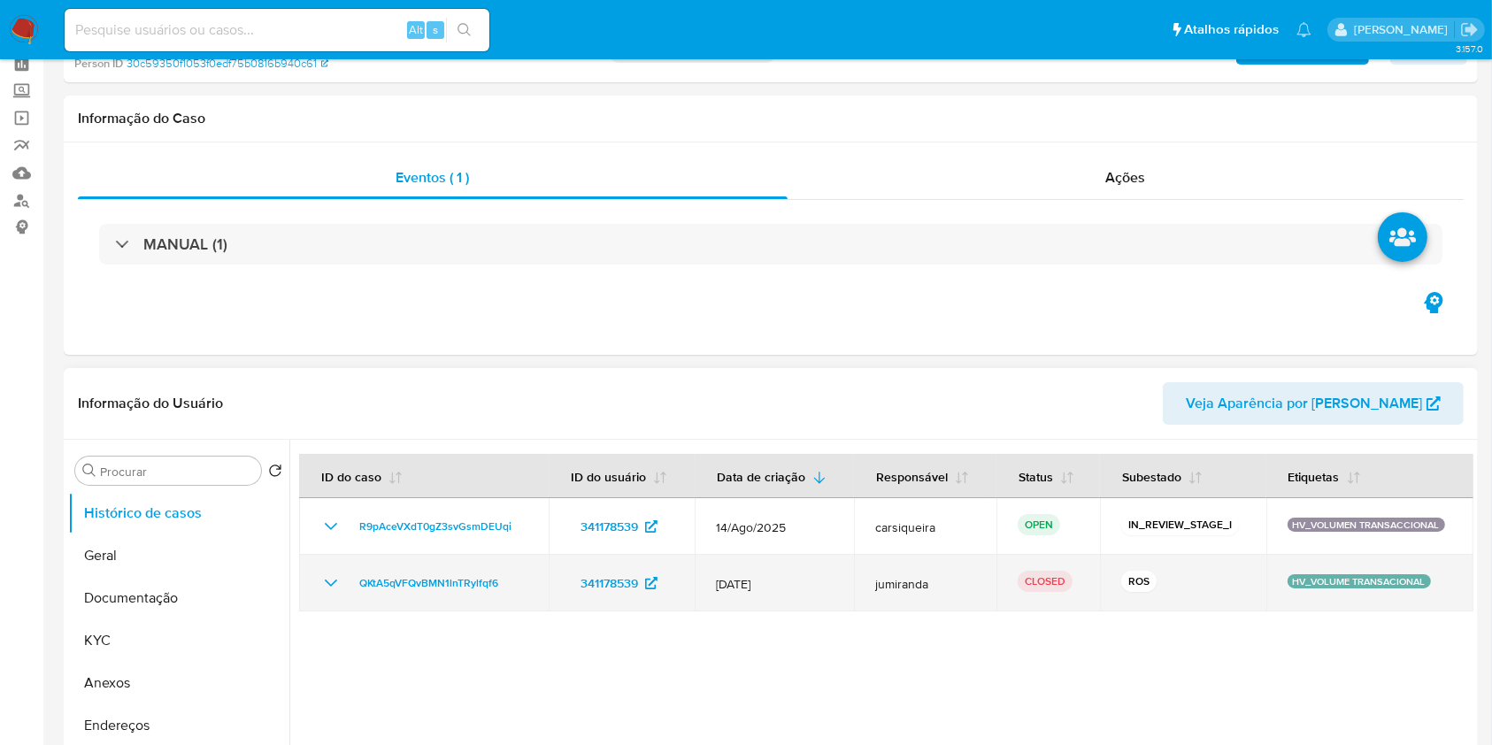
scroll to position [118, 0]
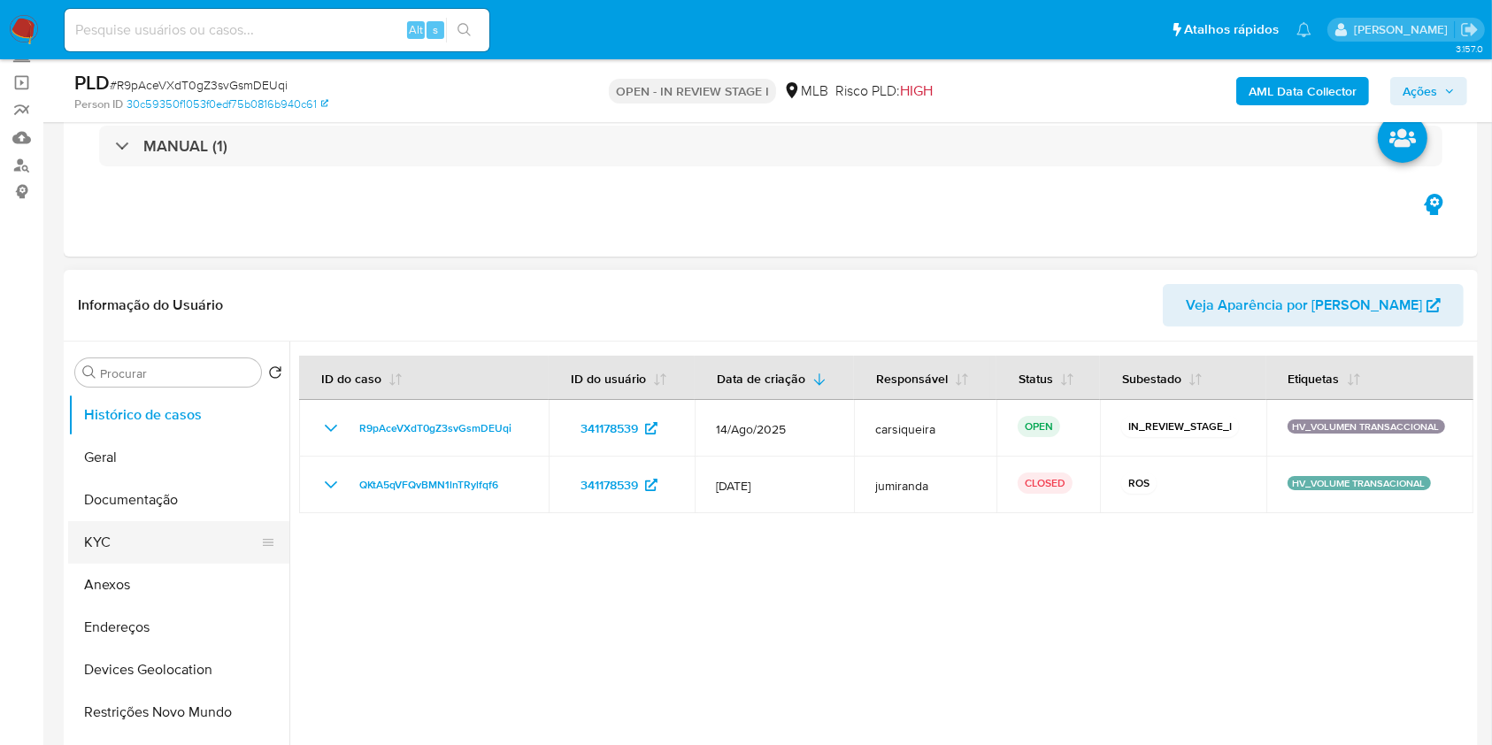
click at [141, 536] on button "KYC" at bounding box center [171, 542] width 207 height 42
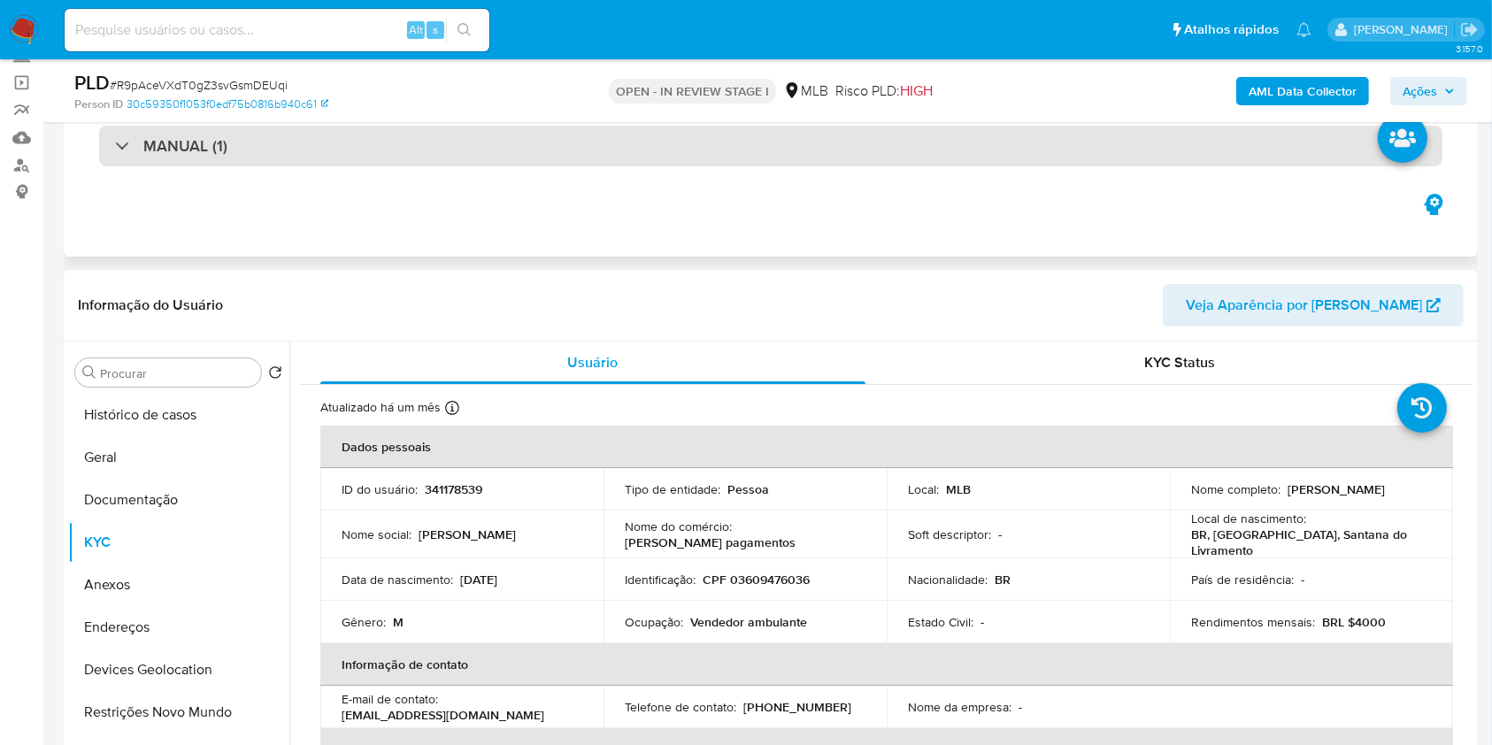
drag, startPoint x: 150, startPoint y: 451, endPoint x: 1210, endPoint y: 133, distance: 1106.7
click at [184, 461] on button "Geral" at bounding box center [178, 457] width 221 height 42
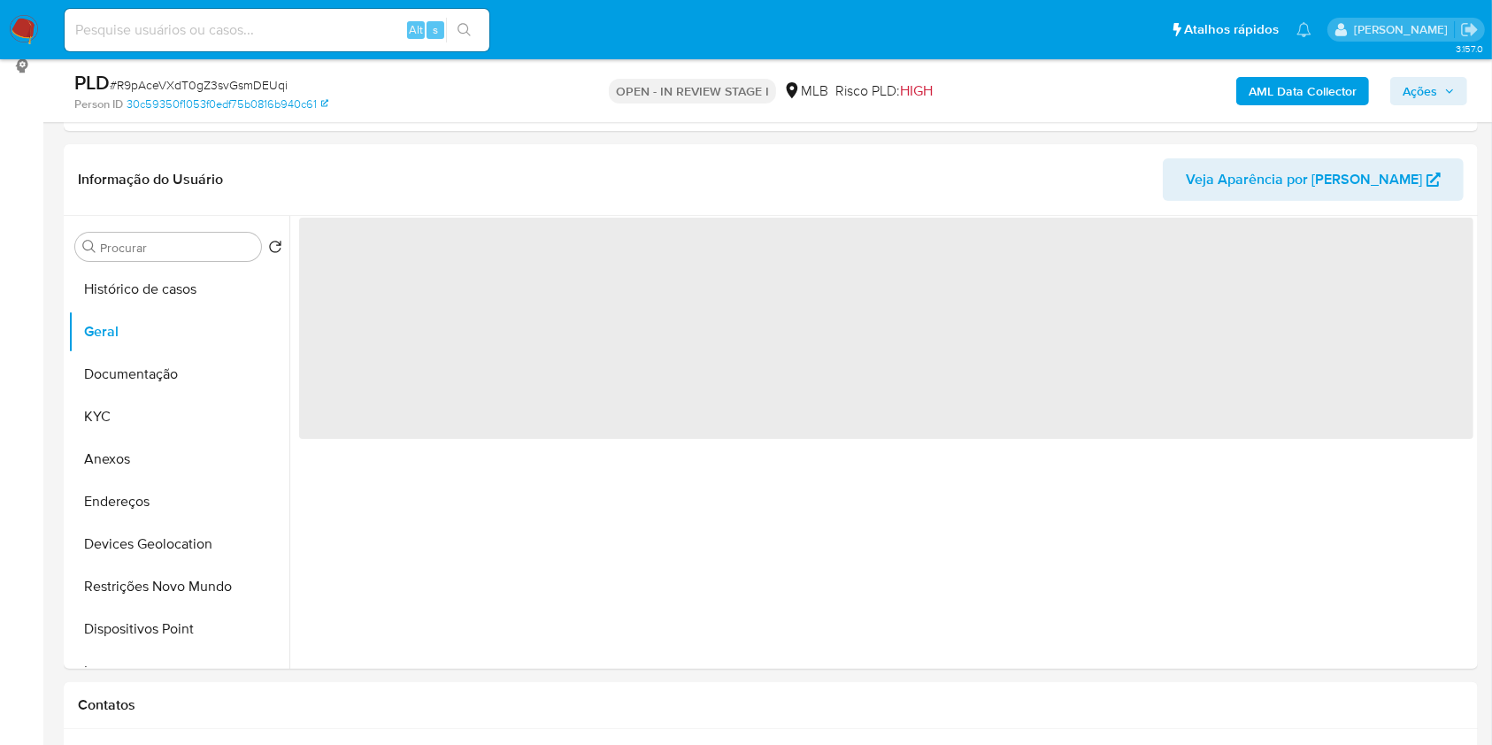
scroll to position [280, 0]
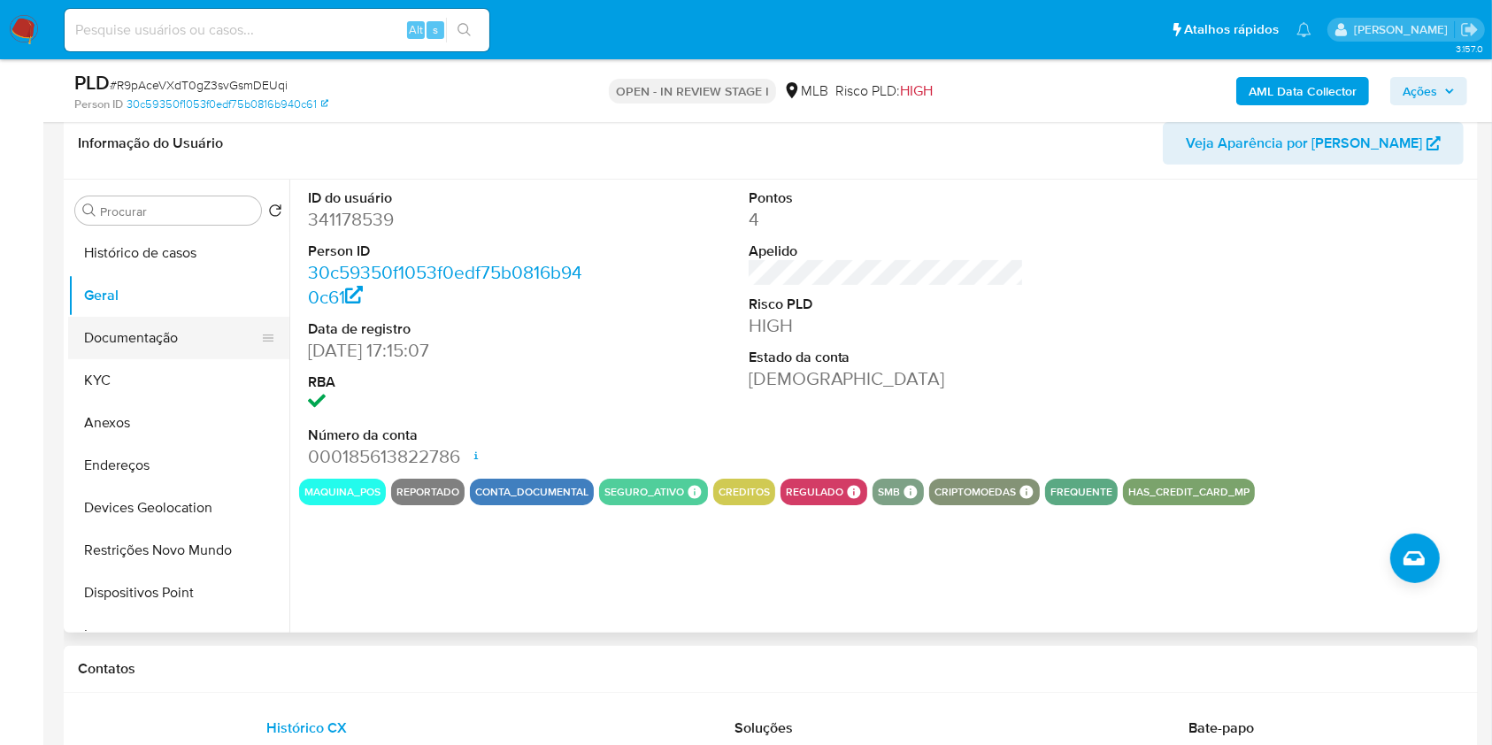
click at [172, 335] on button "Documentação" at bounding box center [171, 338] width 207 height 42
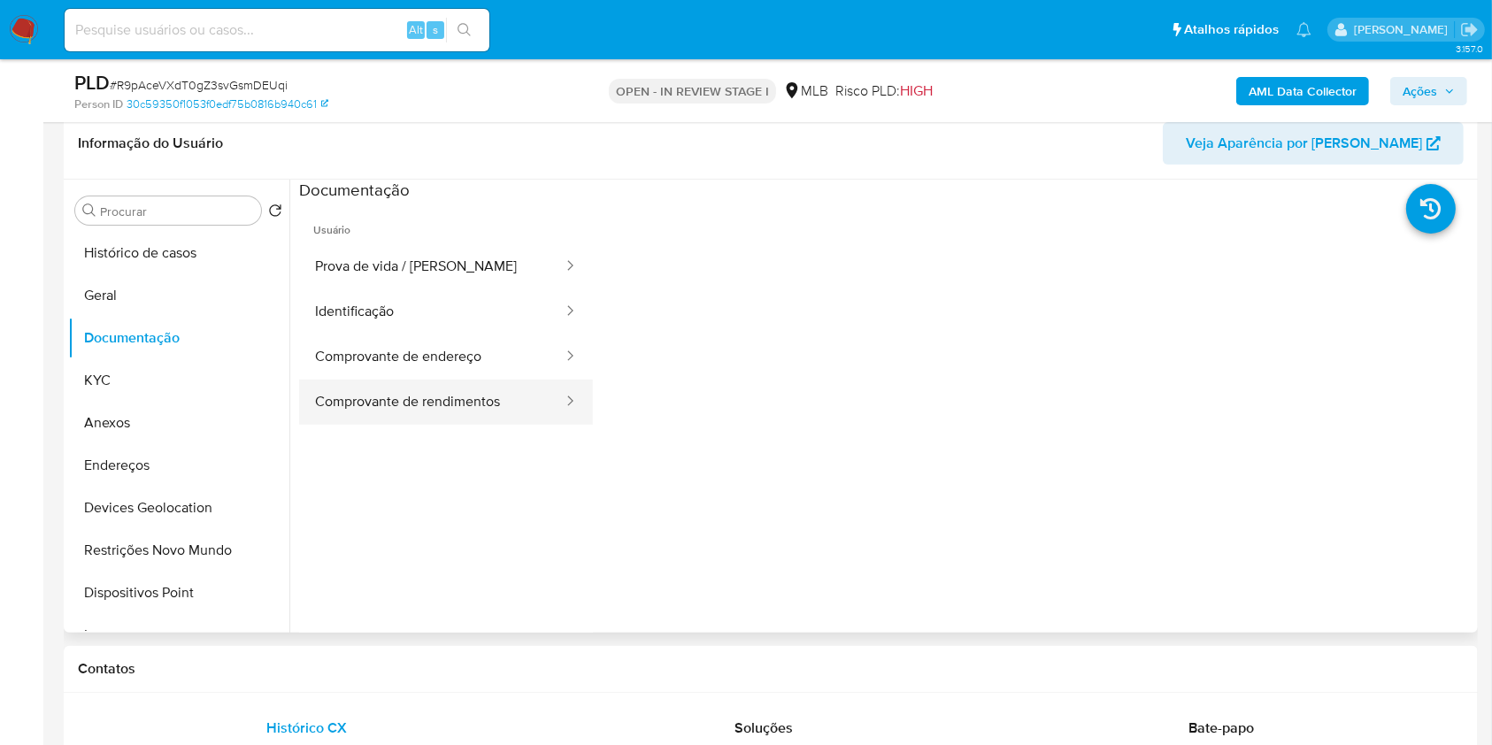
click at [429, 400] on button "Comprovante de rendimentos" at bounding box center [431, 402] width 265 height 45
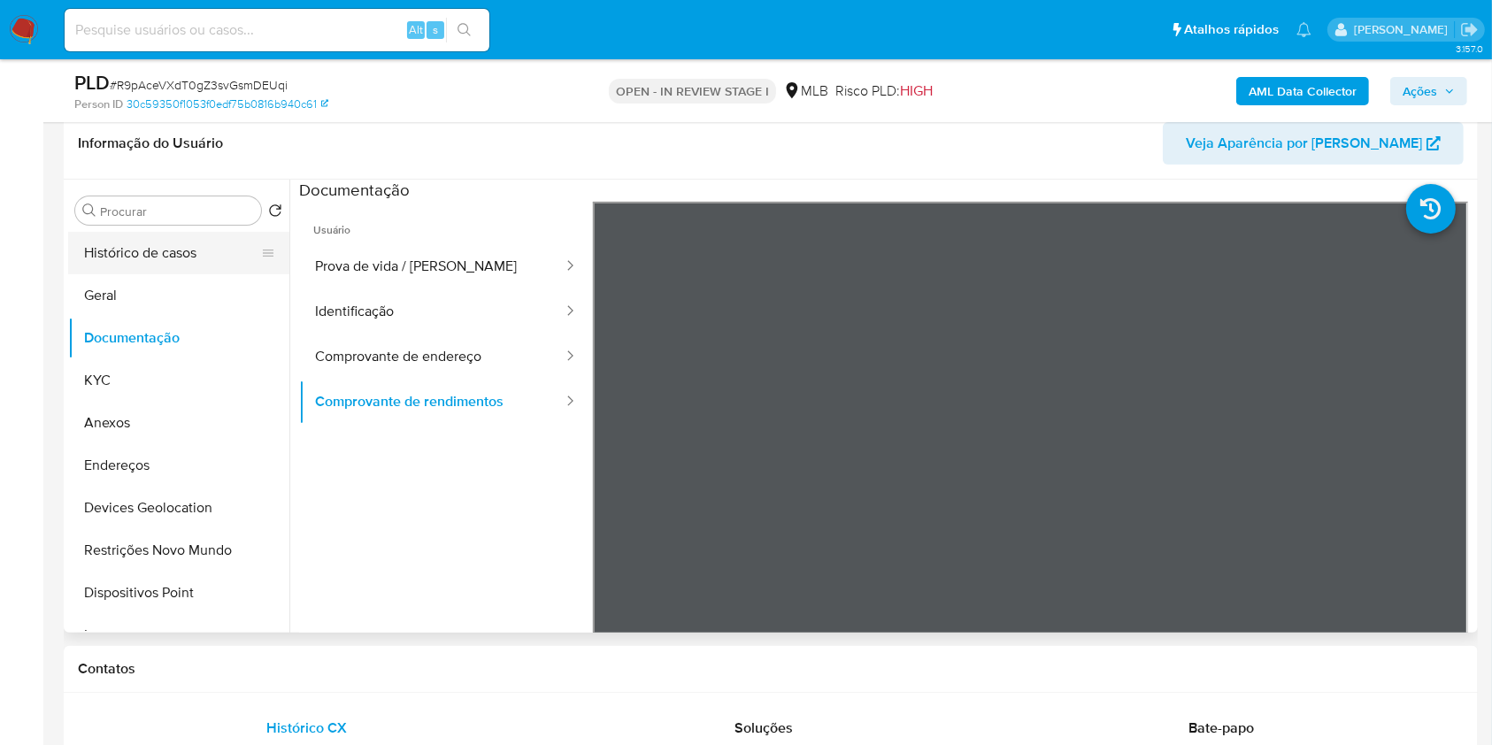
click at [139, 241] on button "Histórico de casos" at bounding box center [171, 253] width 207 height 42
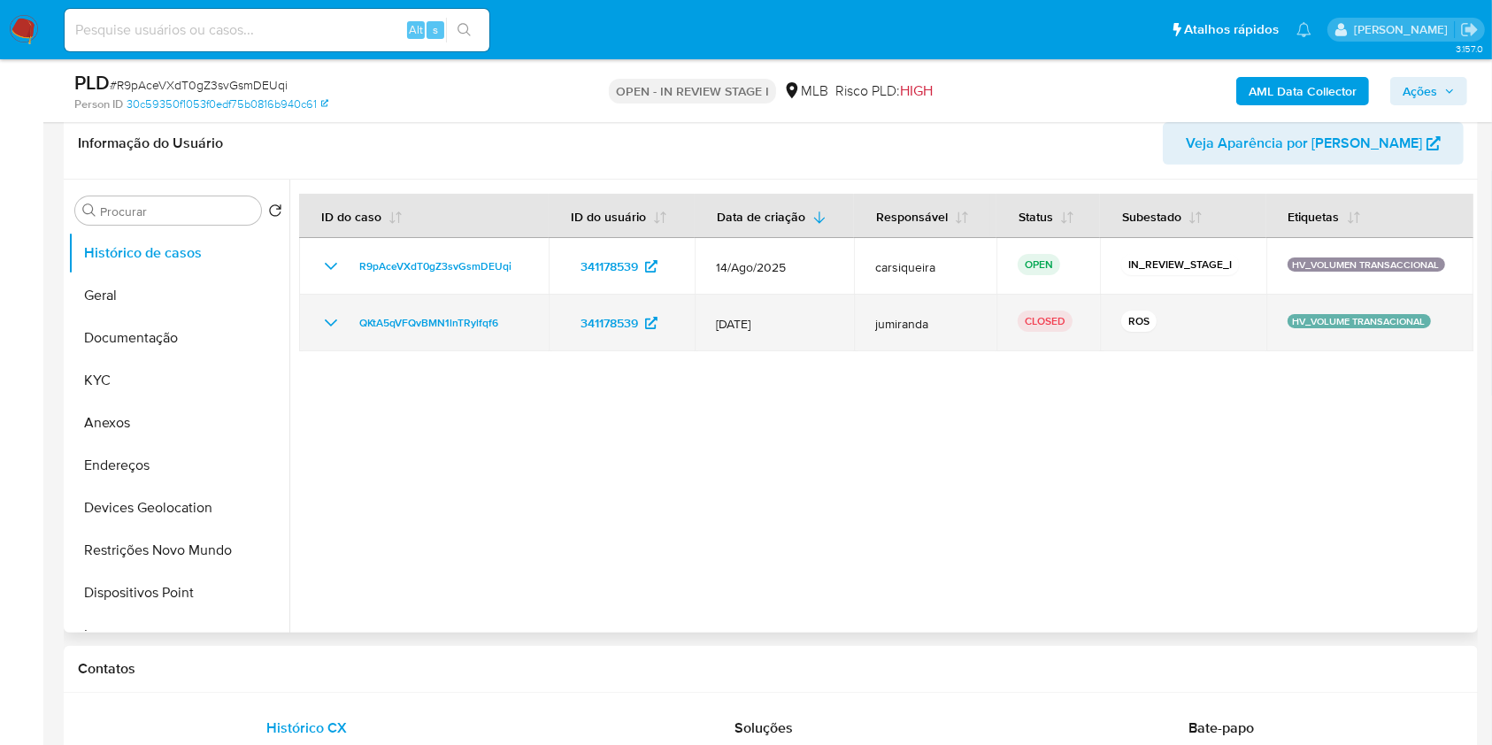
click at [333, 320] on icon "Mostrar/Ocultar" at bounding box center [330, 322] width 21 height 21
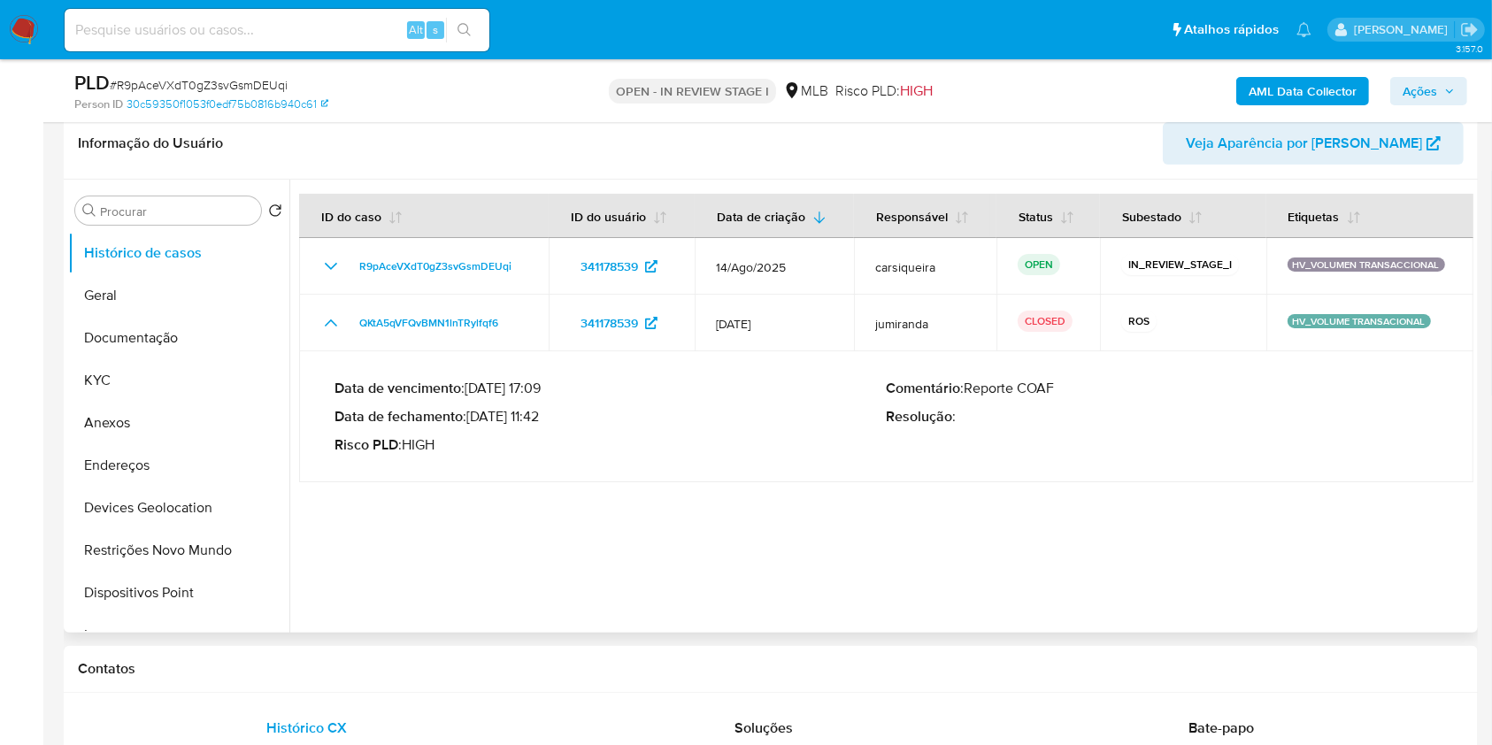
drag, startPoint x: 472, startPoint y: 411, endPoint x: 543, endPoint y: 412, distance: 71.7
click at [543, 412] on p "Data de fechamento : 12/02/2025 11:42" at bounding box center [610, 417] width 552 height 18
click at [174, 328] on button "Documentação" at bounding box center [171, 338] width 207 height 42
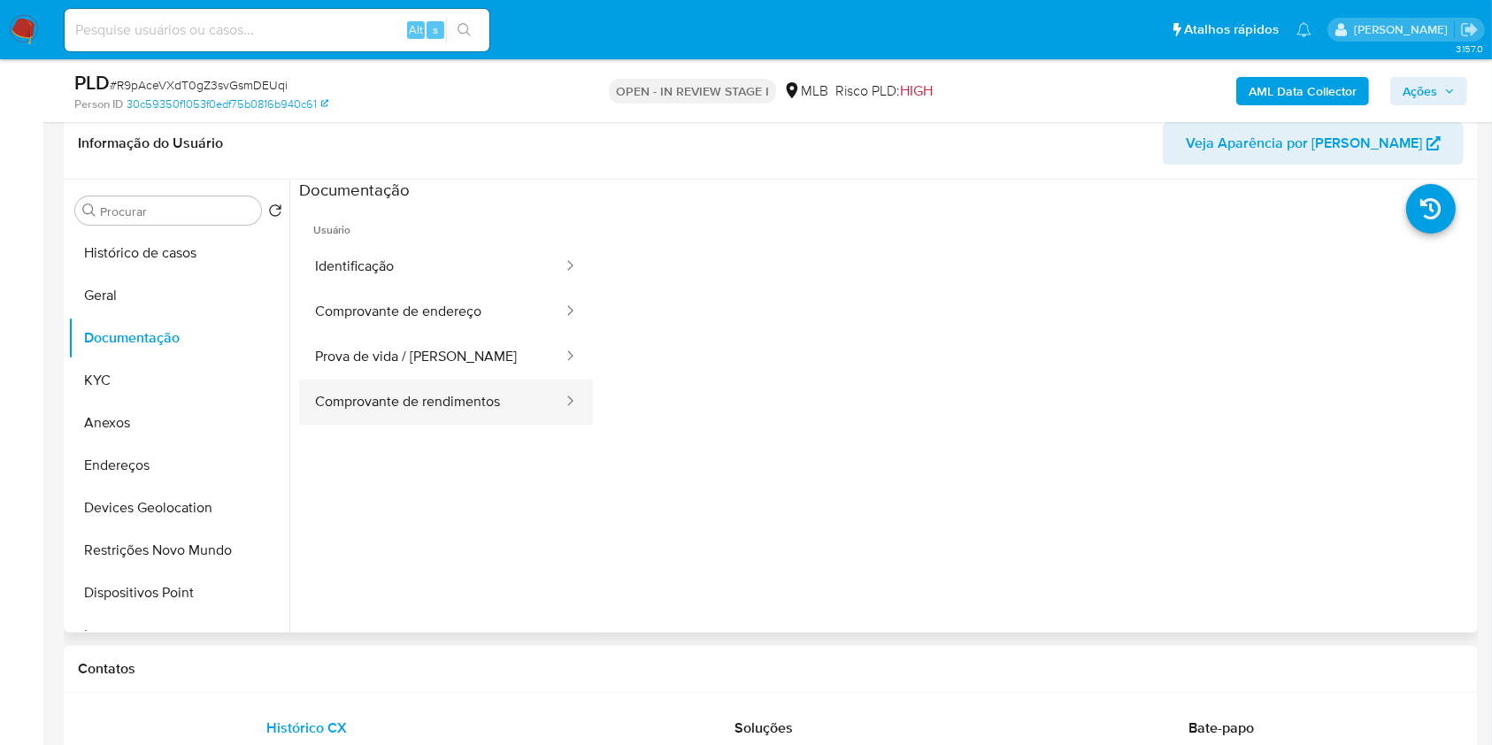
click at [451, 415] on button "Comprovante de rendimentos" at bounding box center [431, 402] width 265 height 45
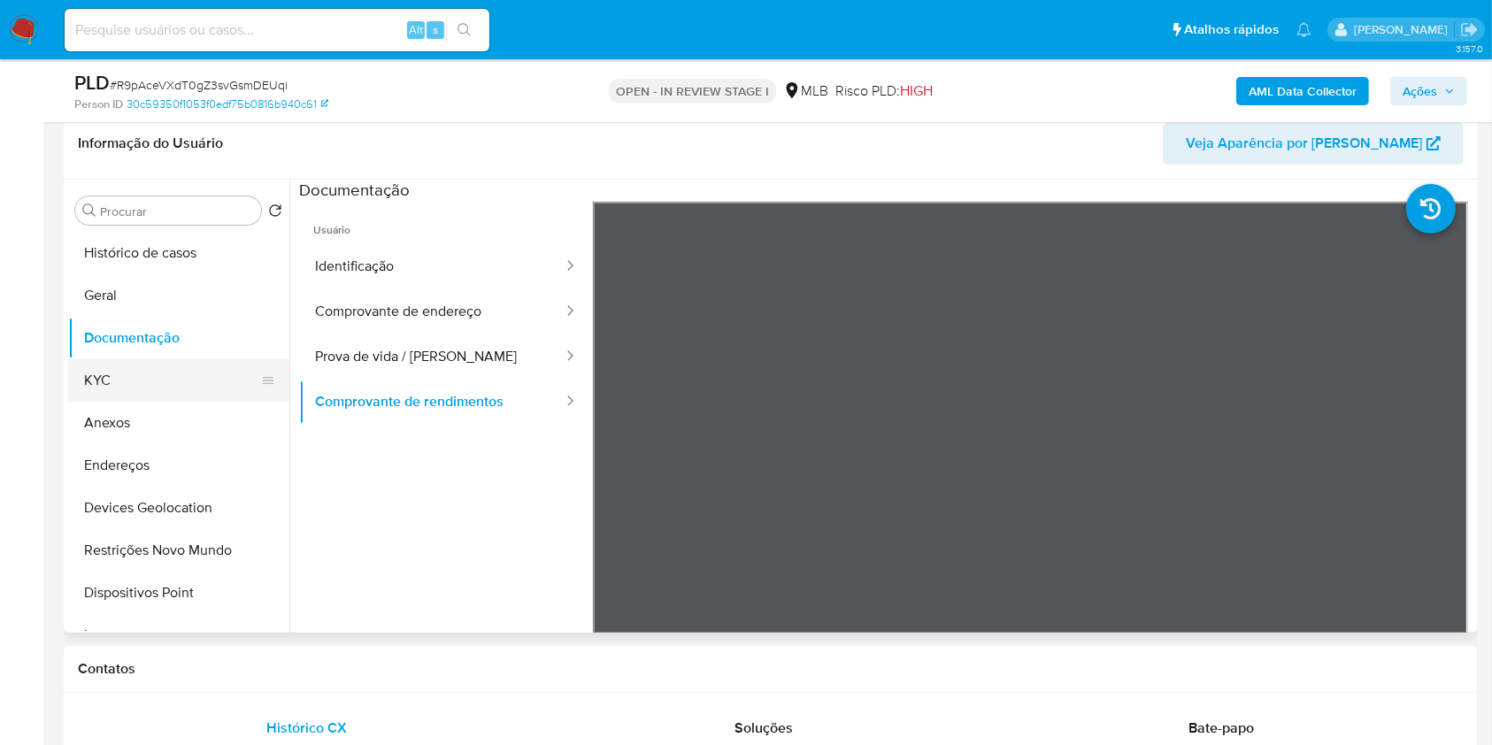
click at [119, 382] on button "KYC" at bounding box center [171, 380] width 207 height 42
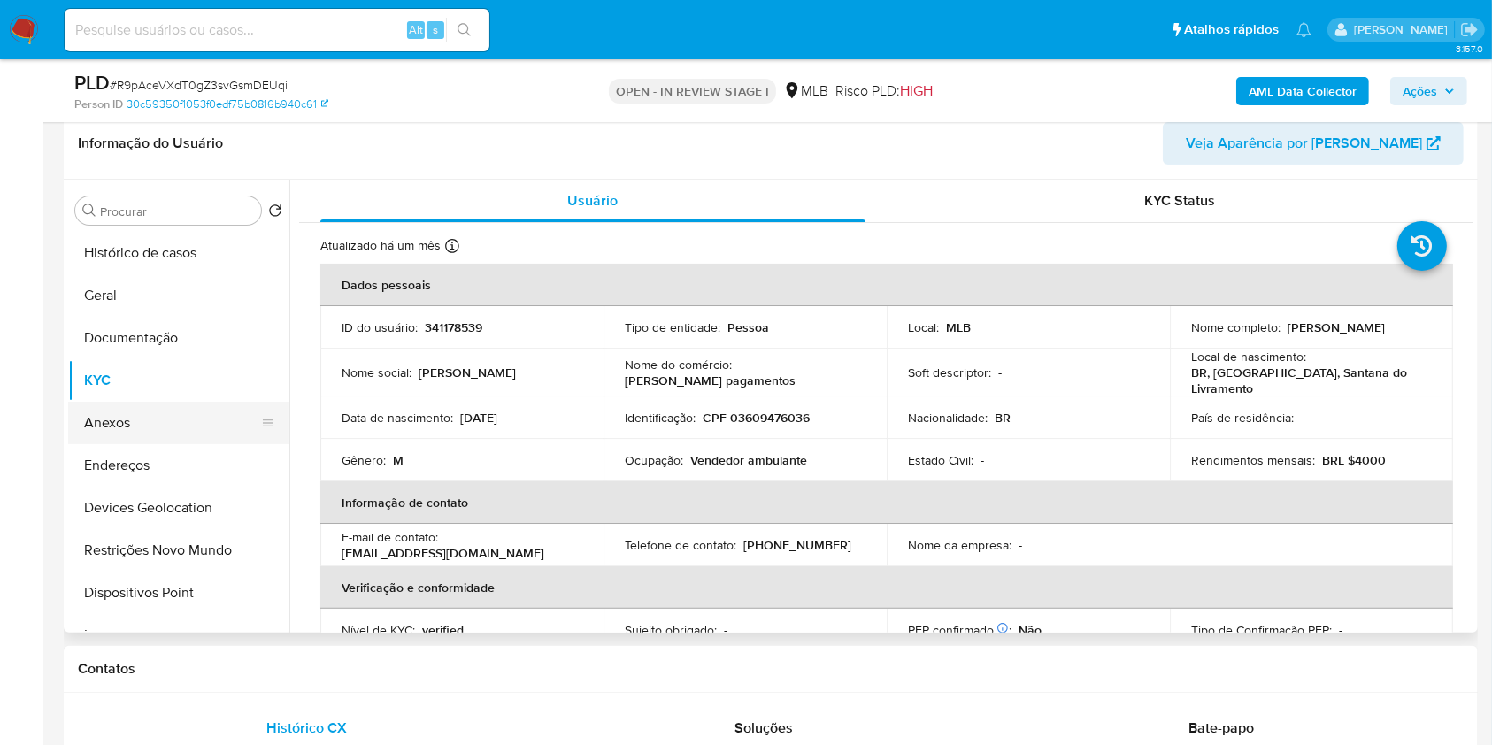
click at [154, 409] on button "Anexos" at bounding box center [171, 423] width 207 height 42
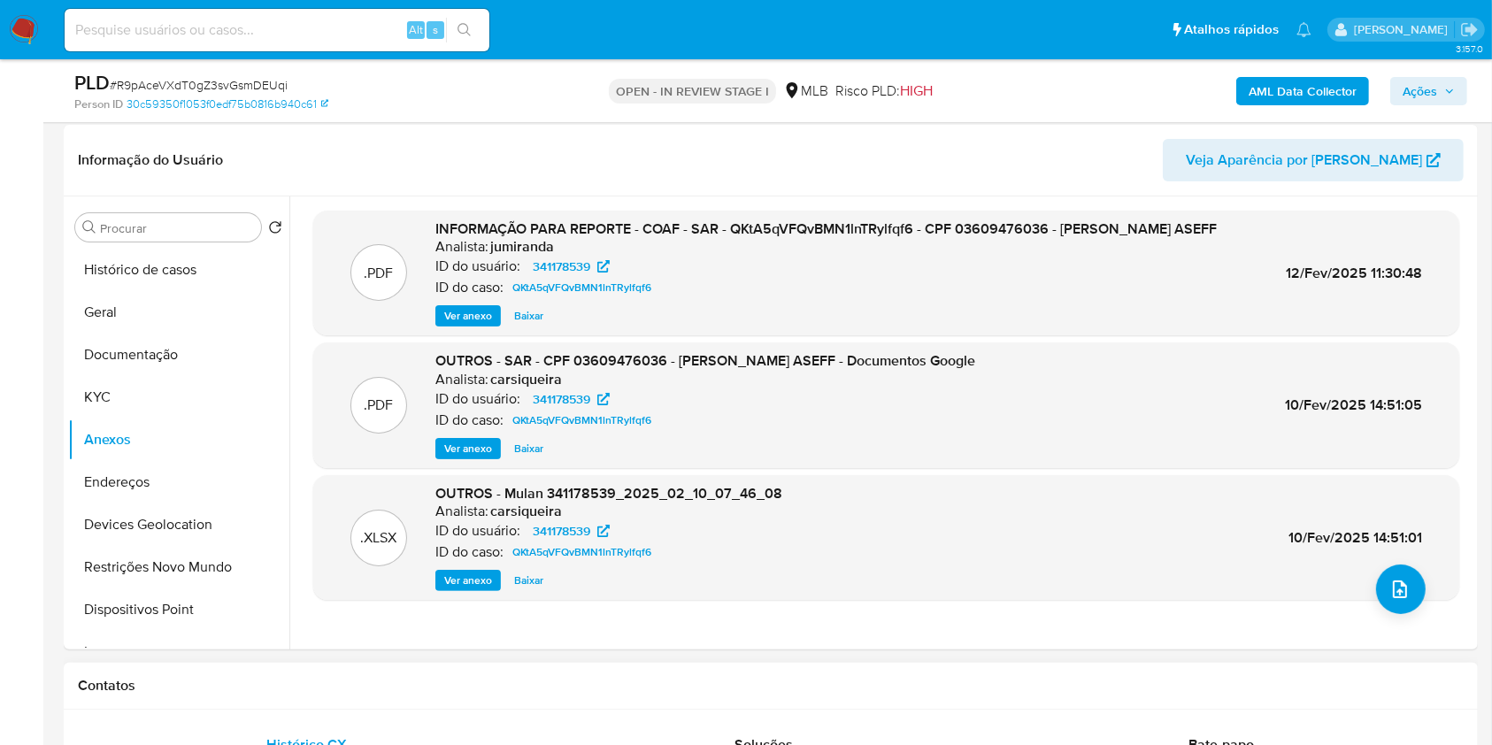
scroll to position [162, 0]
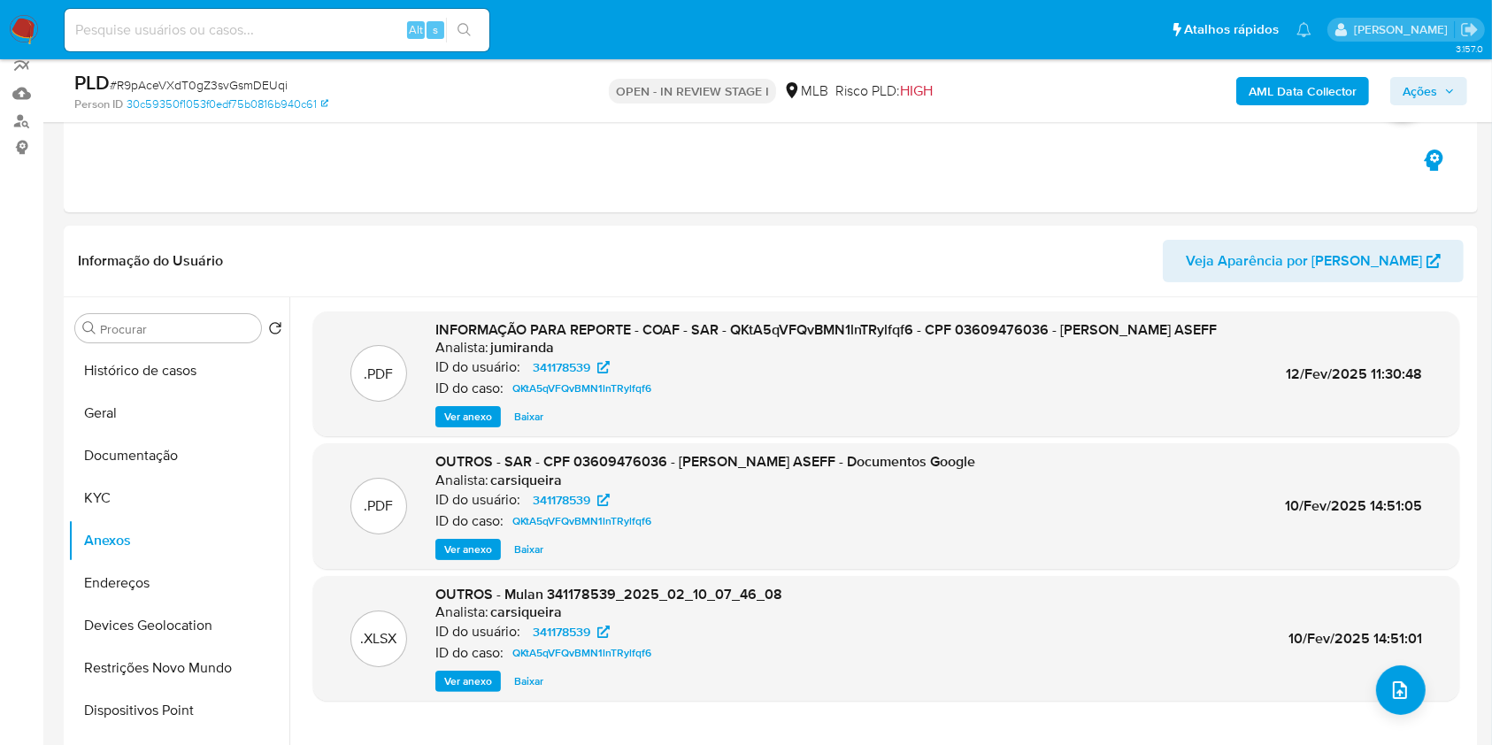
click at [1339, 88] on b "AML Data Collector" at bounding box center [1302, 91] width 108 height 28
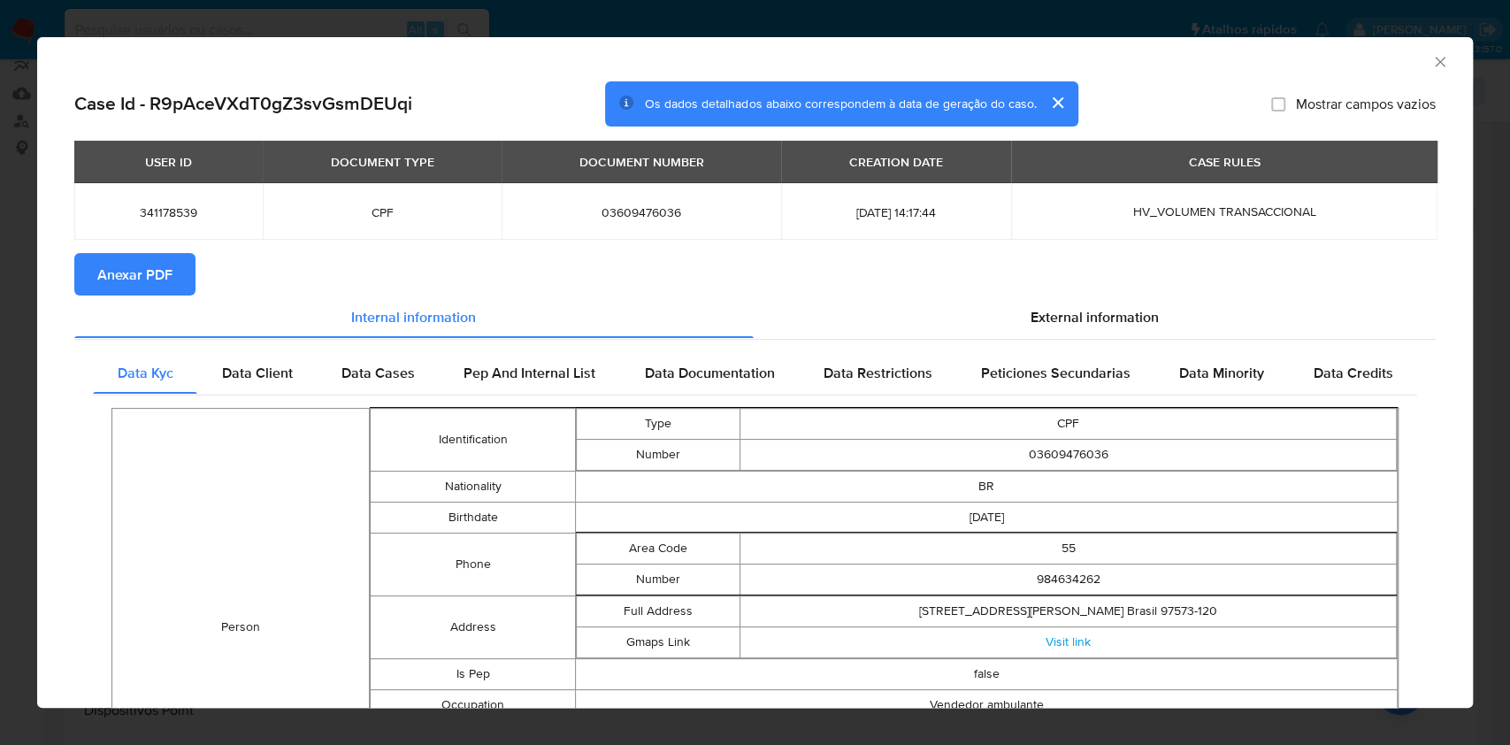
click at [137, 278] on span "Anexar PDF" at bounding box center [134, 274] width 75 height 39
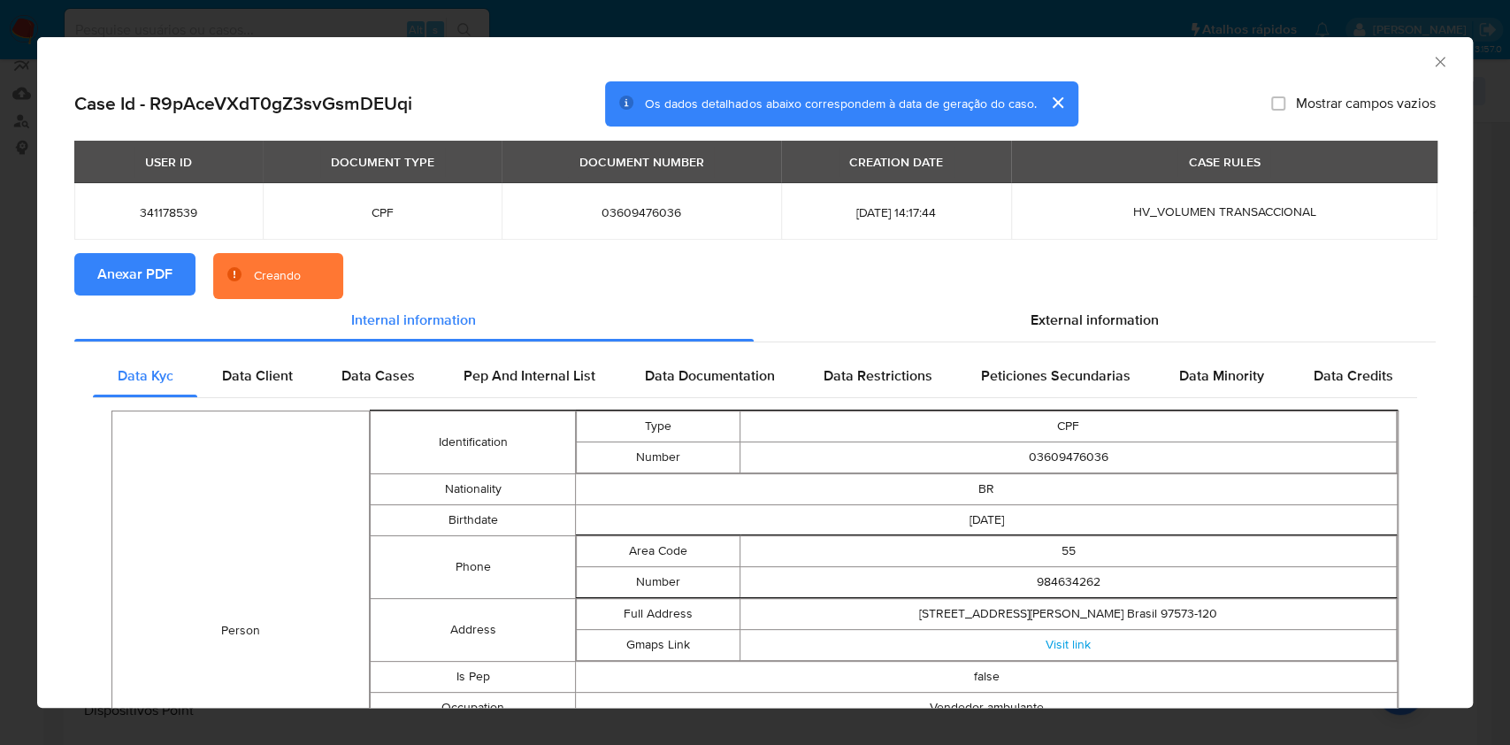
click at [0, 372] on div "AML Data Collector Case Id - R9pAceVXdT0gZ3svGsmDEUqi Os dados detalhados abaix…" at bounding box center [755, 372] width 1510 height 745
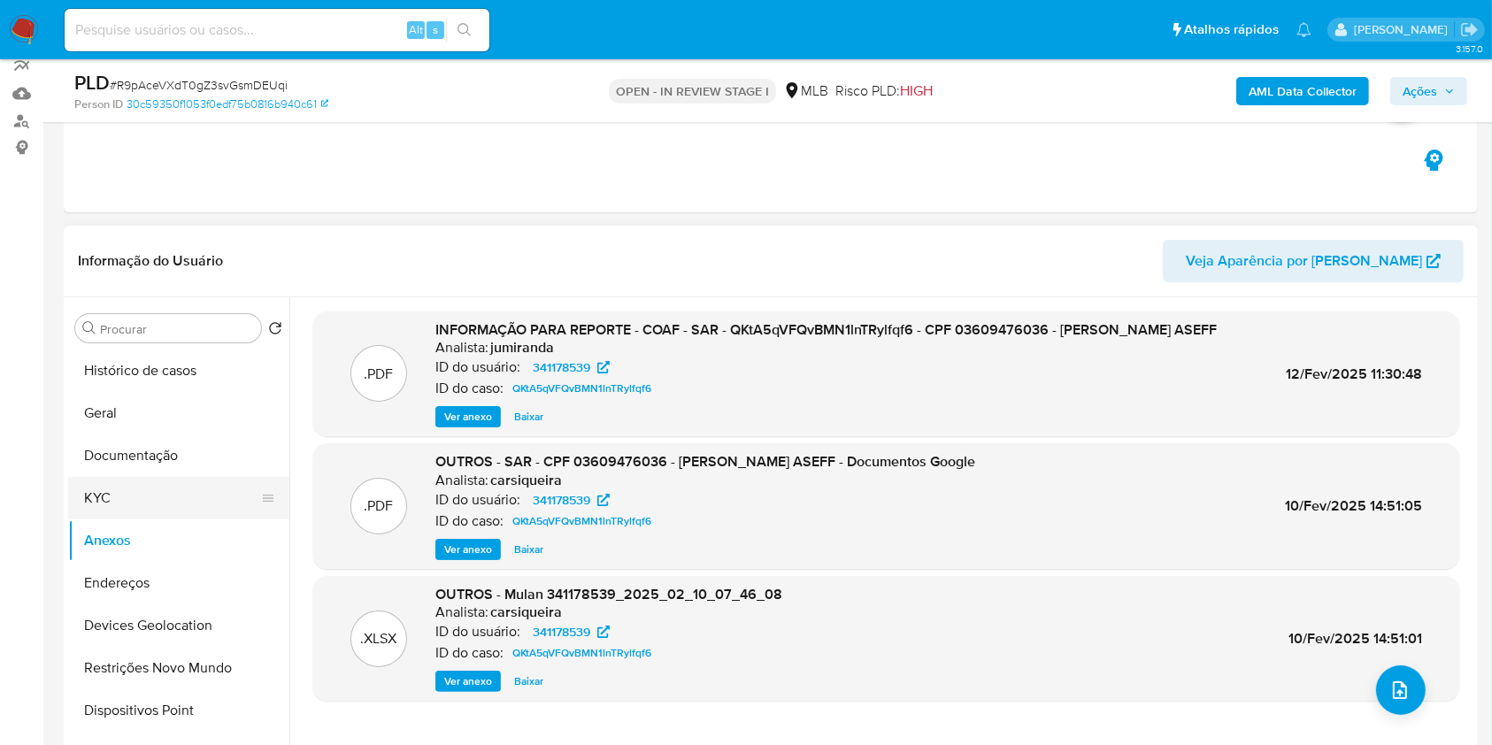
click at [113, 511] on button "KYC" at bounding box center [171, 498] width 207 height 42
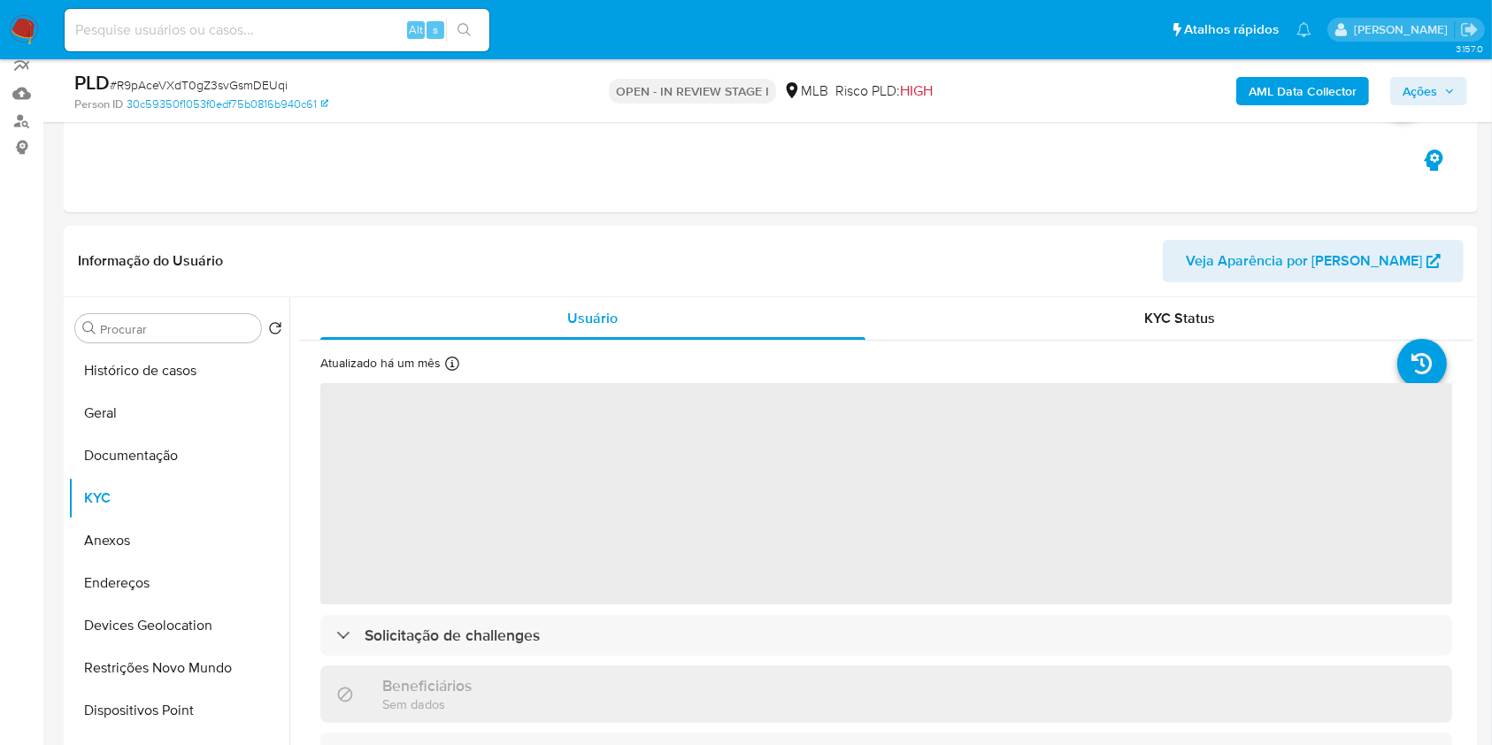
scroll to position [280, 0]
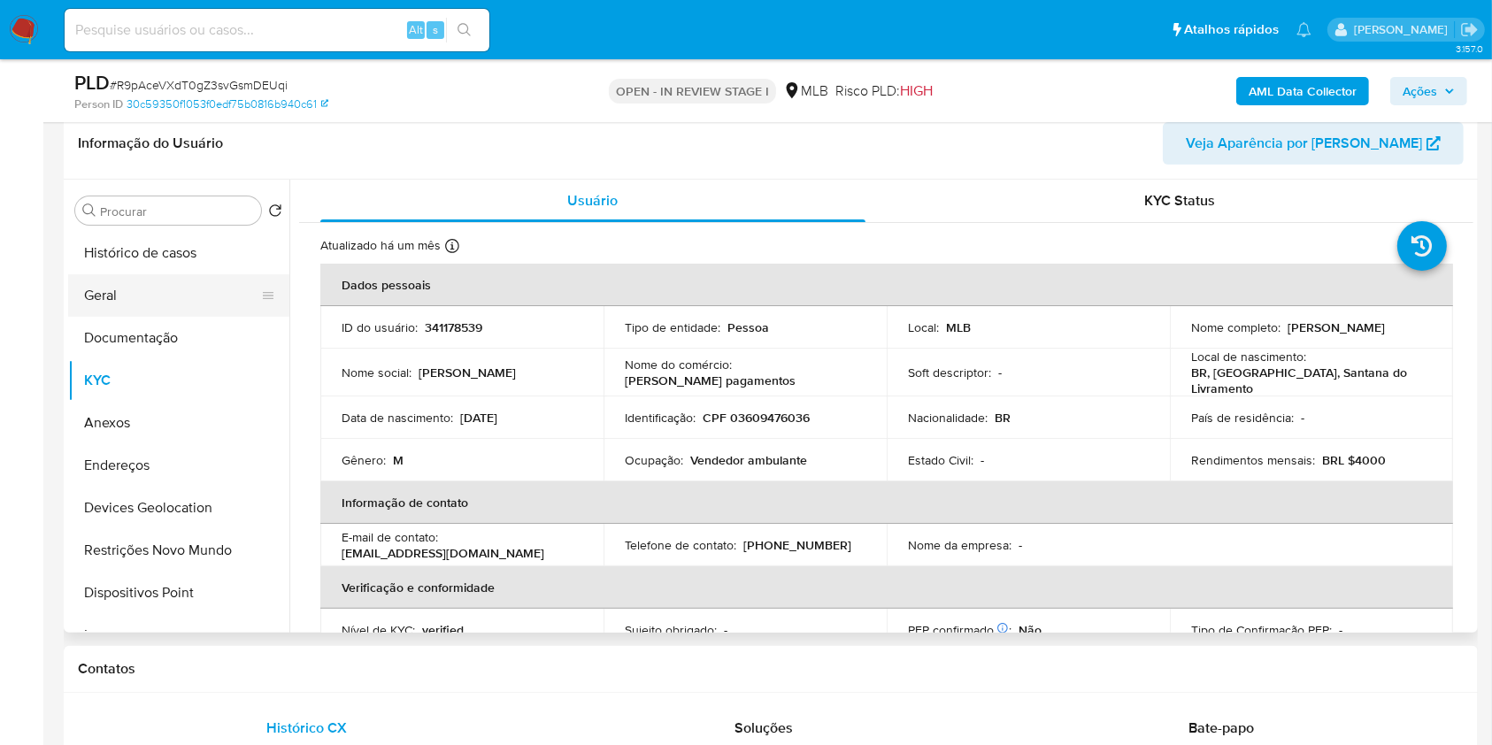
click at [150, 277] on button "Geral" at bounding box center [171, 295] width 207 height 42
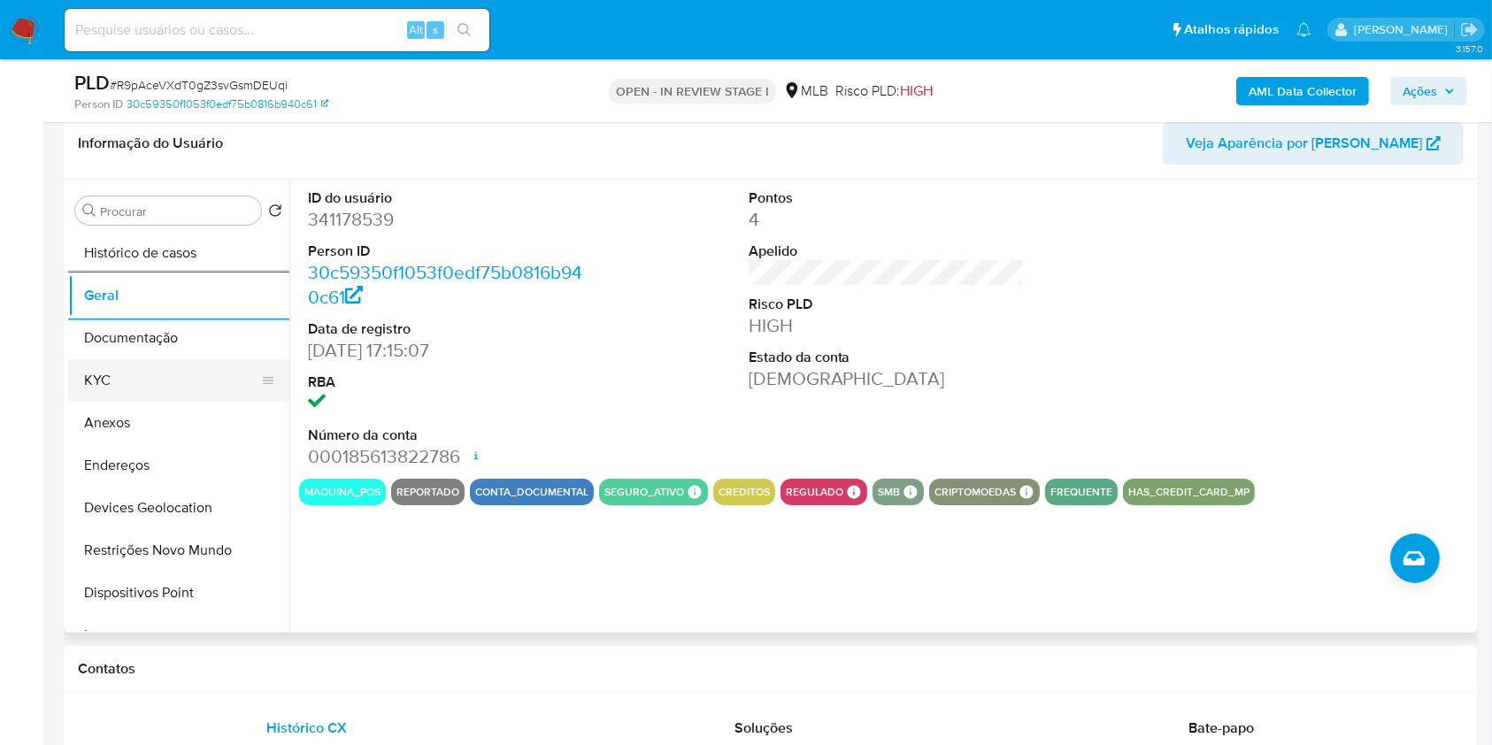
click at [196, 372] on button "KYC" at bounding box center [171, 380] width 207 height 42
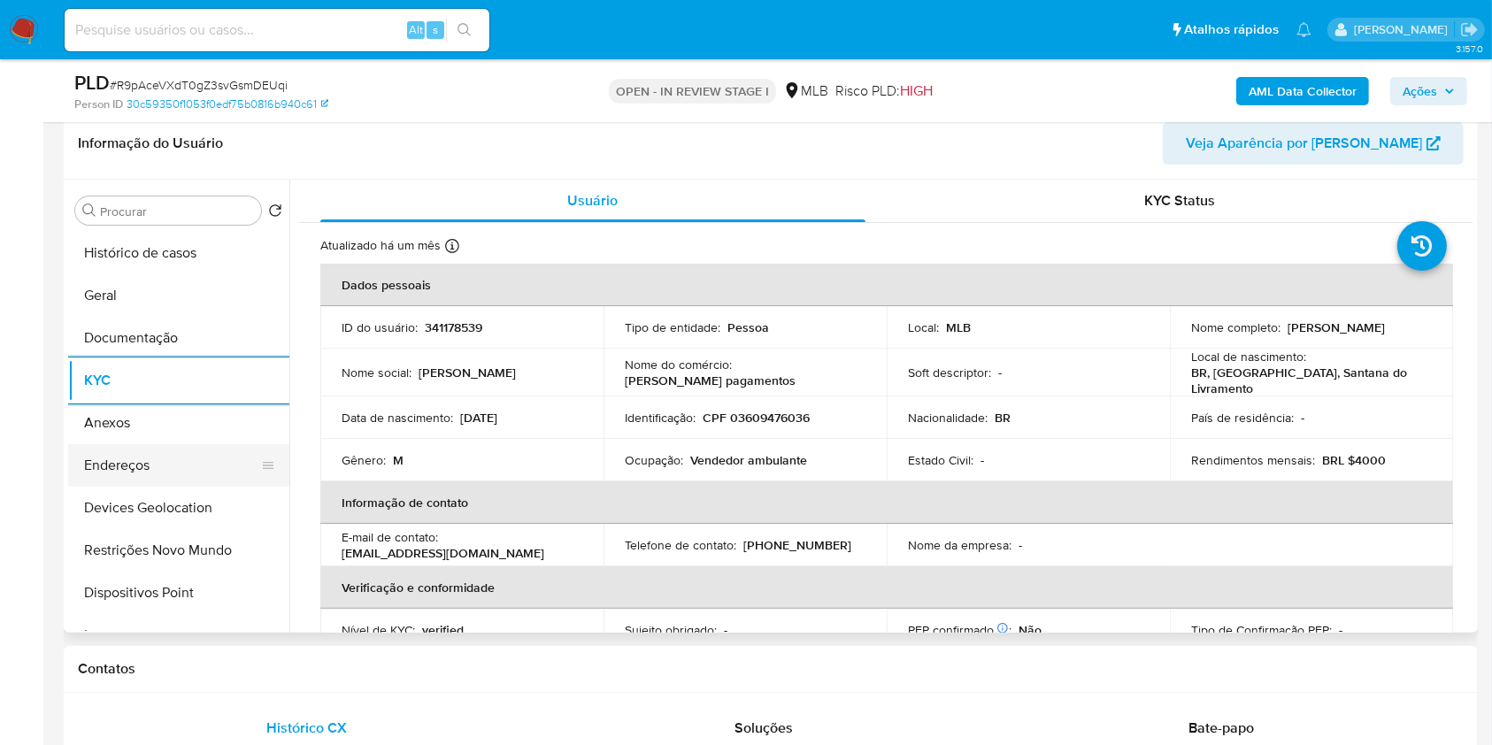
click at [169, 449] on button "Endereços" at bounding box center [171, 465] width 207 height 42
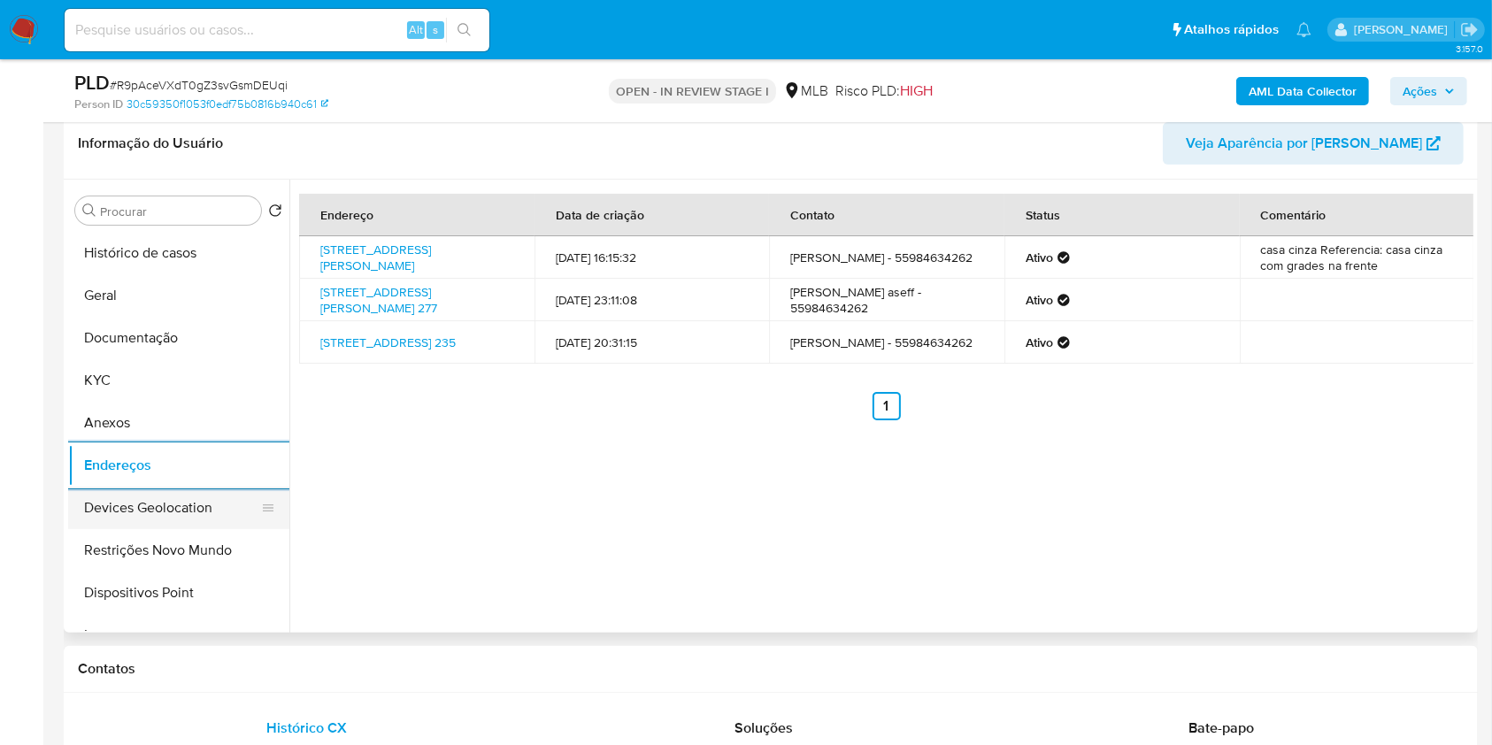
click at [194, 502] on button "Devices Geolocation" at bounding box center [171, 508] width 207 height 42
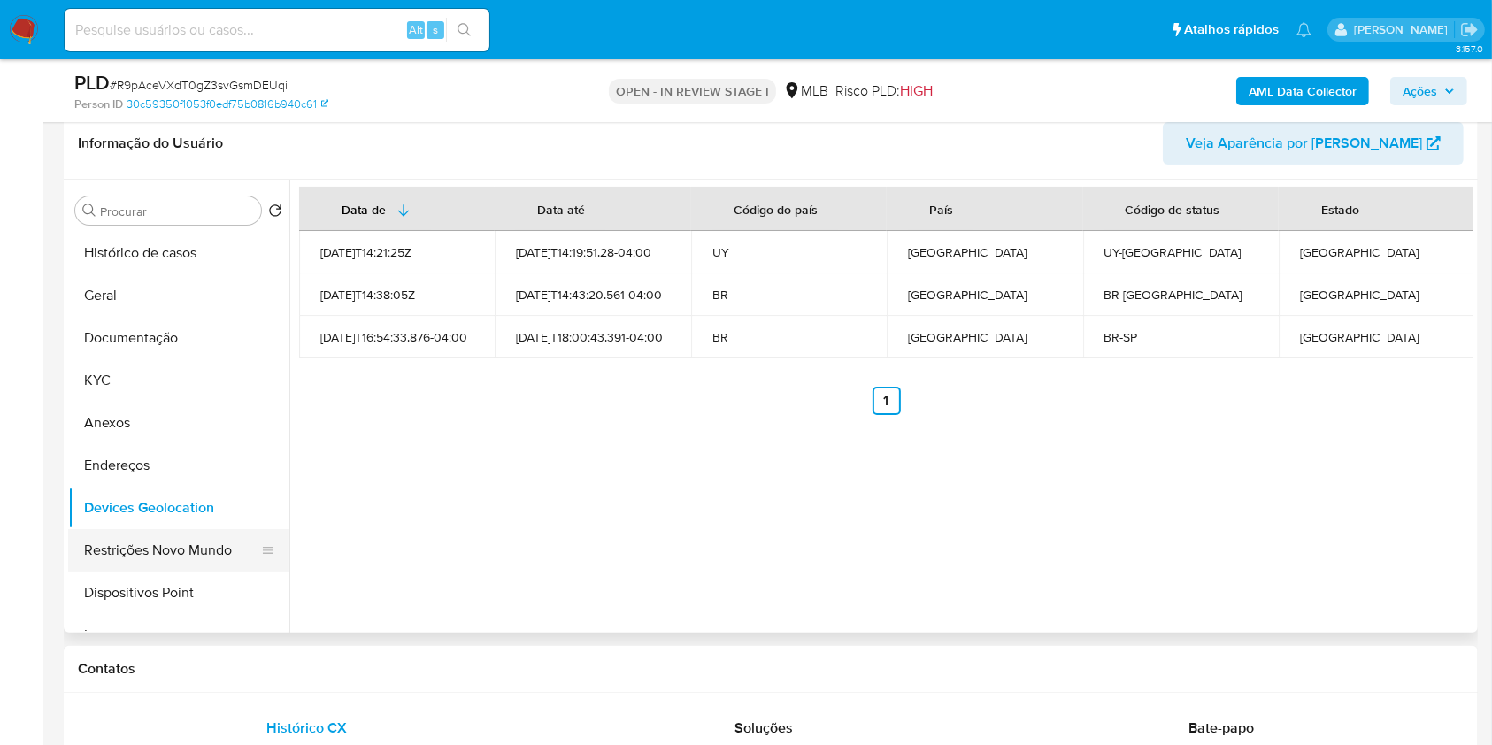
click at [191, 541] on button "Restrições Novo Mundo" at bounding box center [171, 550] width 207 height 42
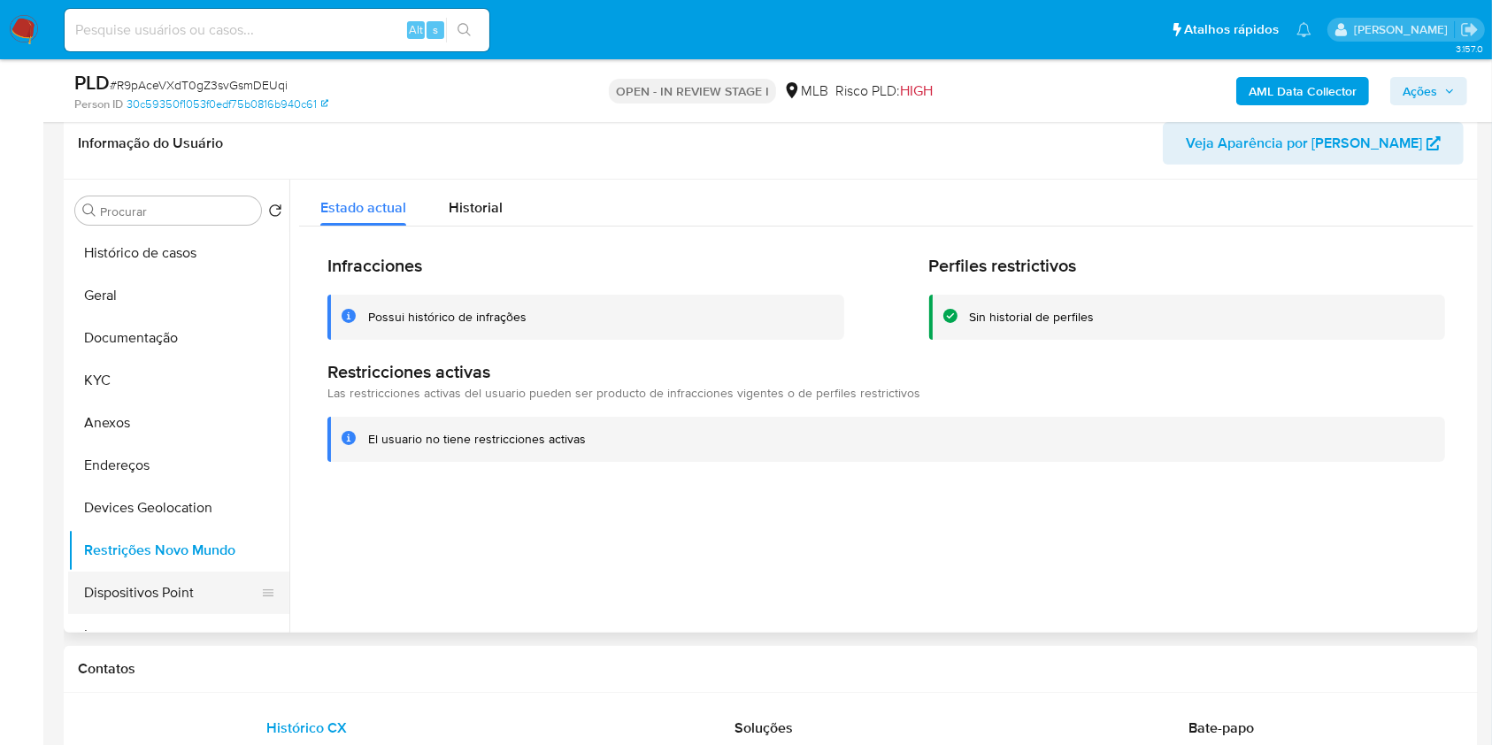
click at [193, 586] on button "Dispositivos Point" at bounding box center [171, 593] width 207 height 42
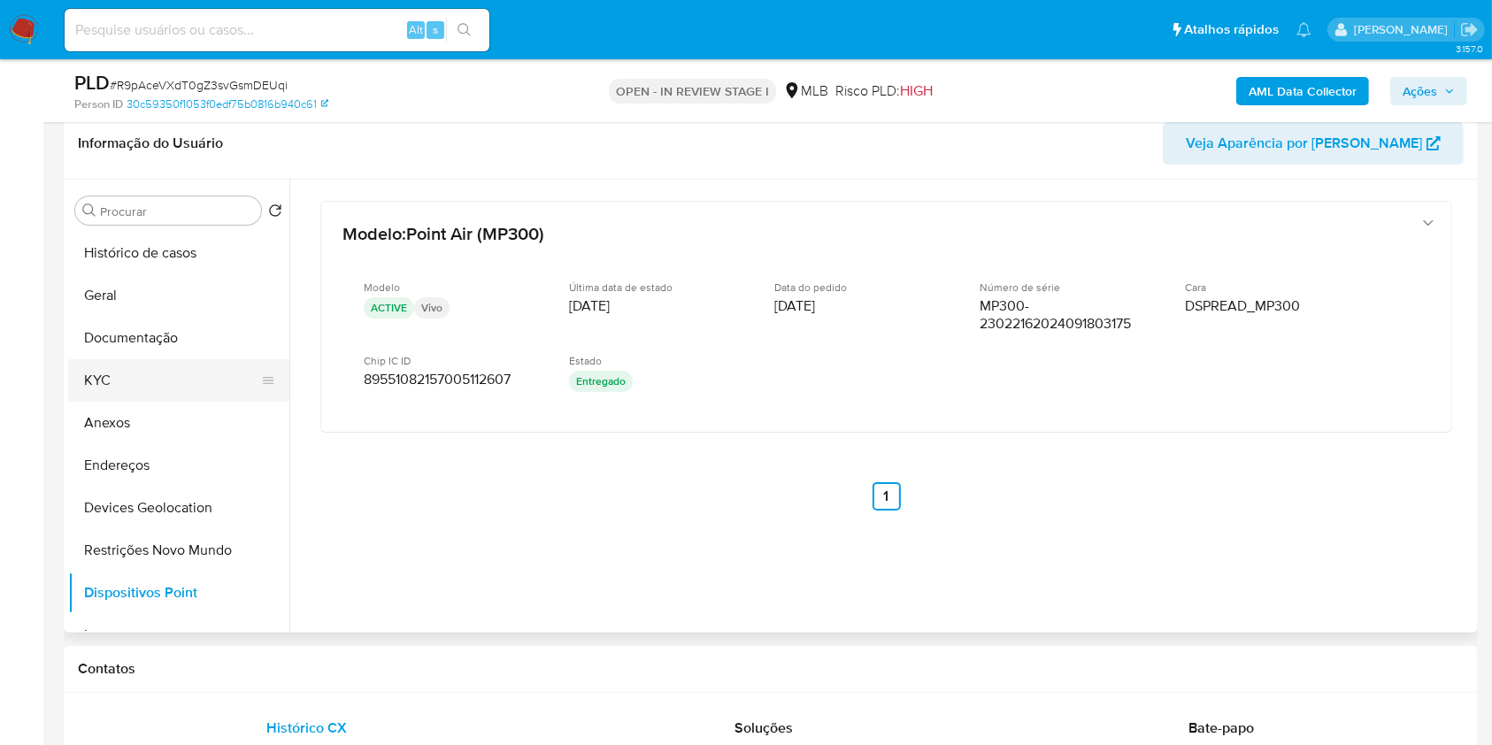
click at [168, 386] on button "KYC" at bounding box center [171, 380] width 207 height 42
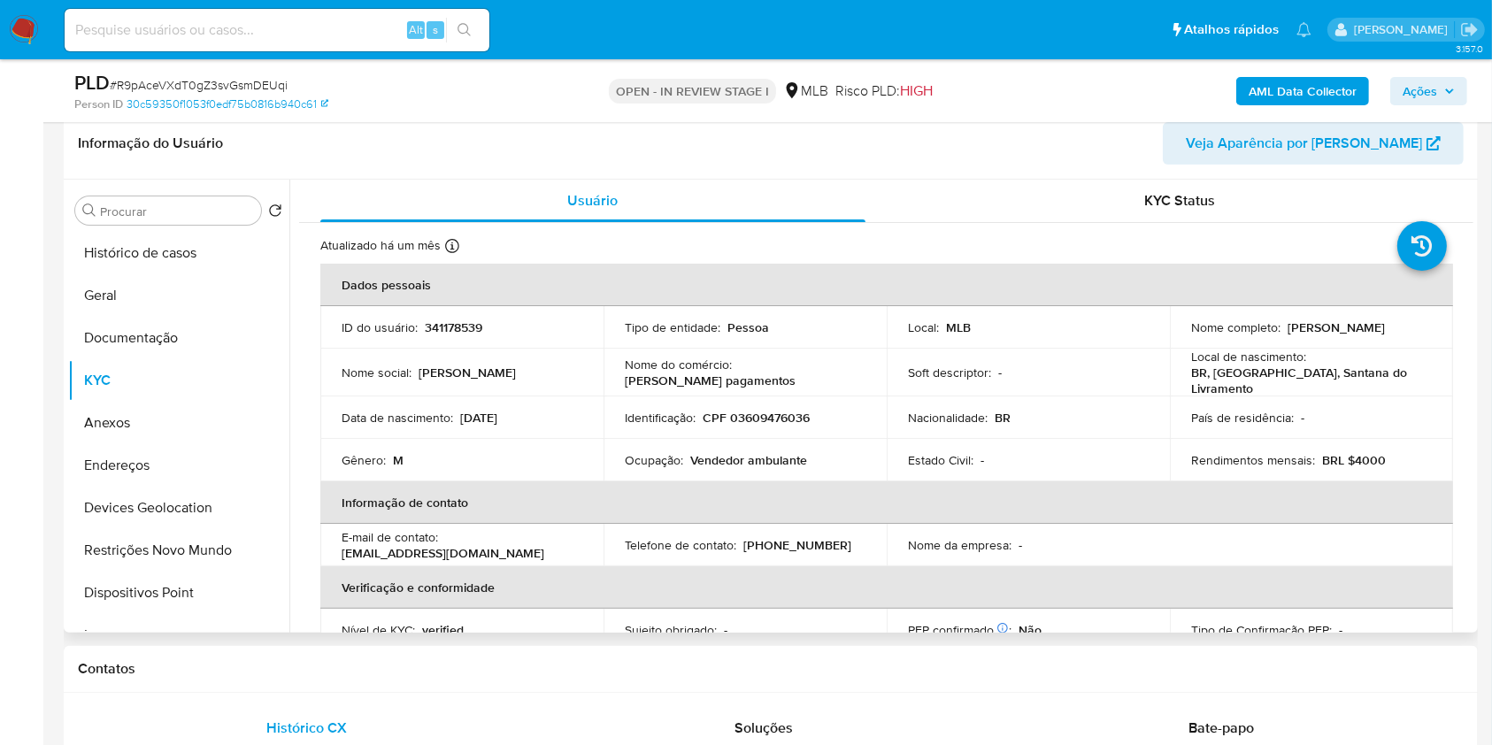
click at [778, 401] on td "Identificação : CPF 03609476036" at bounding box center [744, 417] width 283 height 42
click at [794, 410] on p "CPF 03609476036" at bounding box center [755, 418] width 107 height 16
copy p "03609476036"
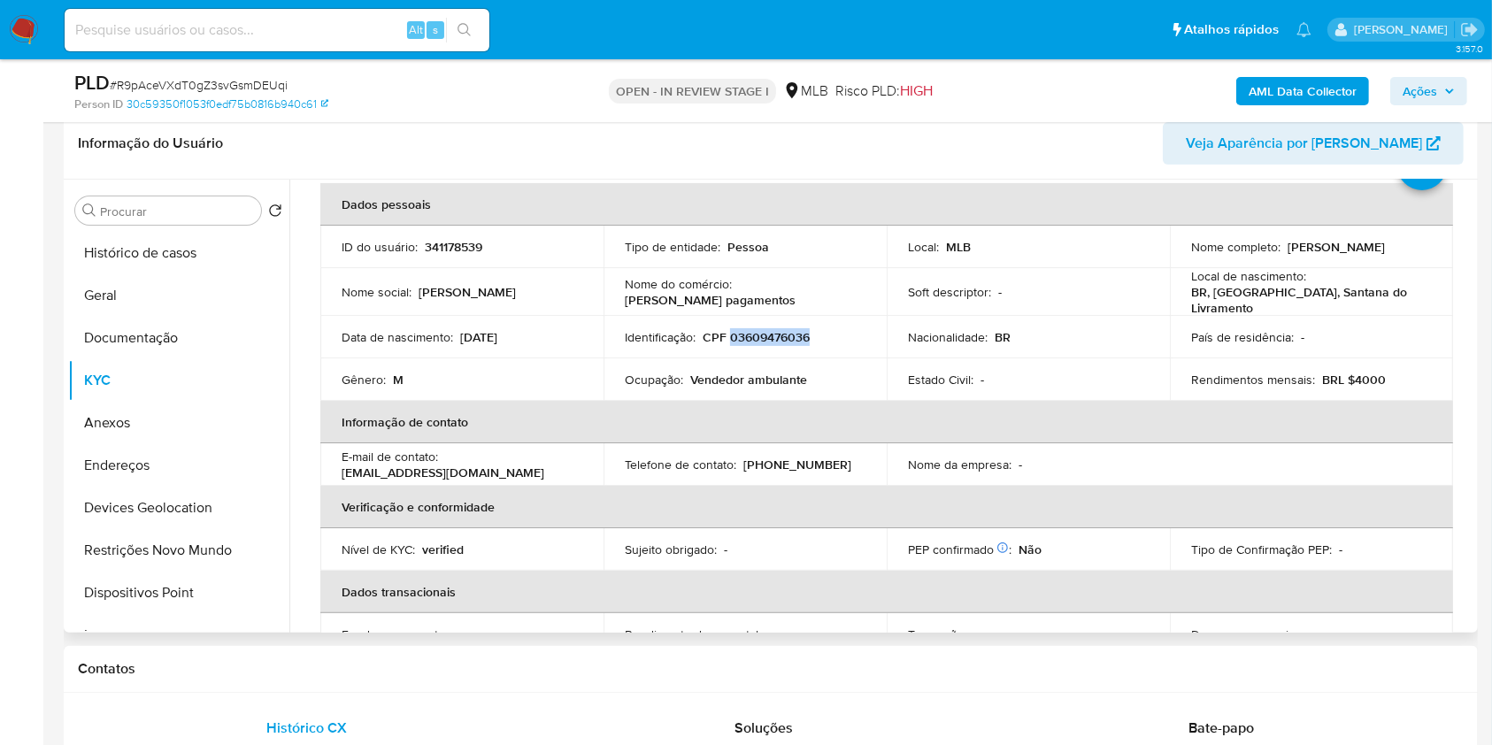
scroll to position [0, 0]
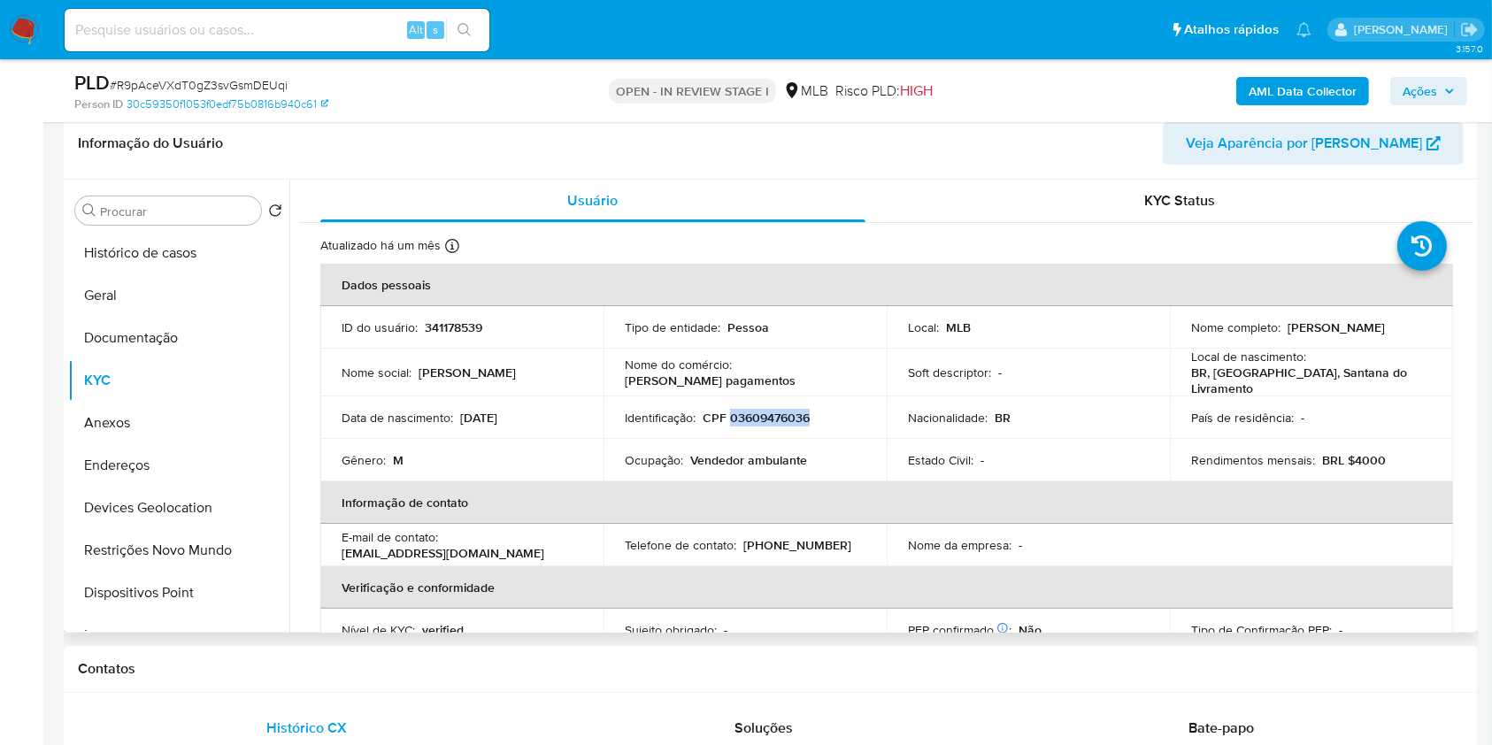
drag, startPoint x: 1422, startPoint y: 326, endPoint x: 1279, endPoint y: 328, distance: 142.4
click at [1279, 328] on div "Nome completo : Felipe Dos Santos Aseff" at bounding box center [1311, 327] width 241 height 16
copy div "Felipe Dos Santos Aseff"
click at [746, 410] on p "CPF 03609476036" at bounding box center [755, 418] width 107 height 16
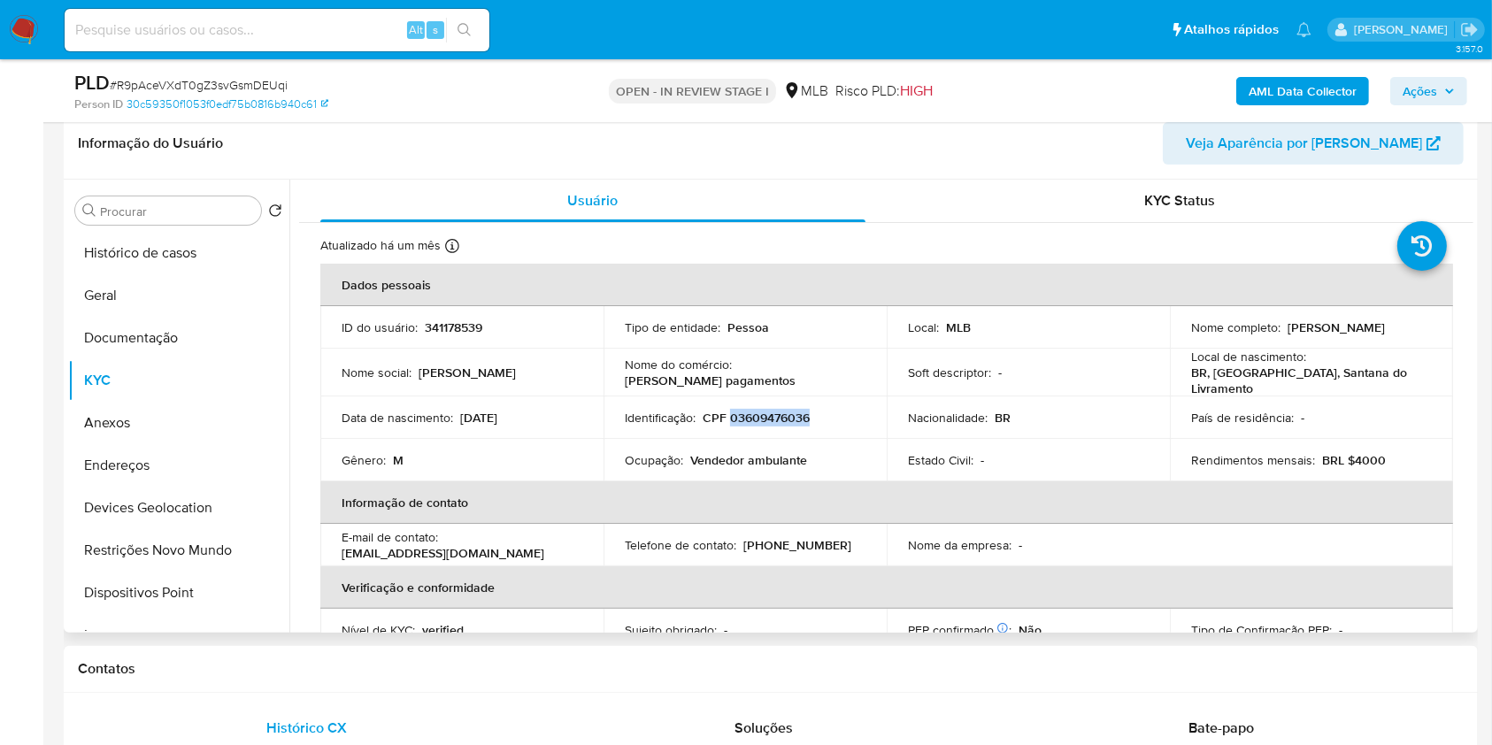
click at [746, 410] on p "CPF 03609476036" at bounding box center [755, 418] width 107 height 16
copy p "03609476036"
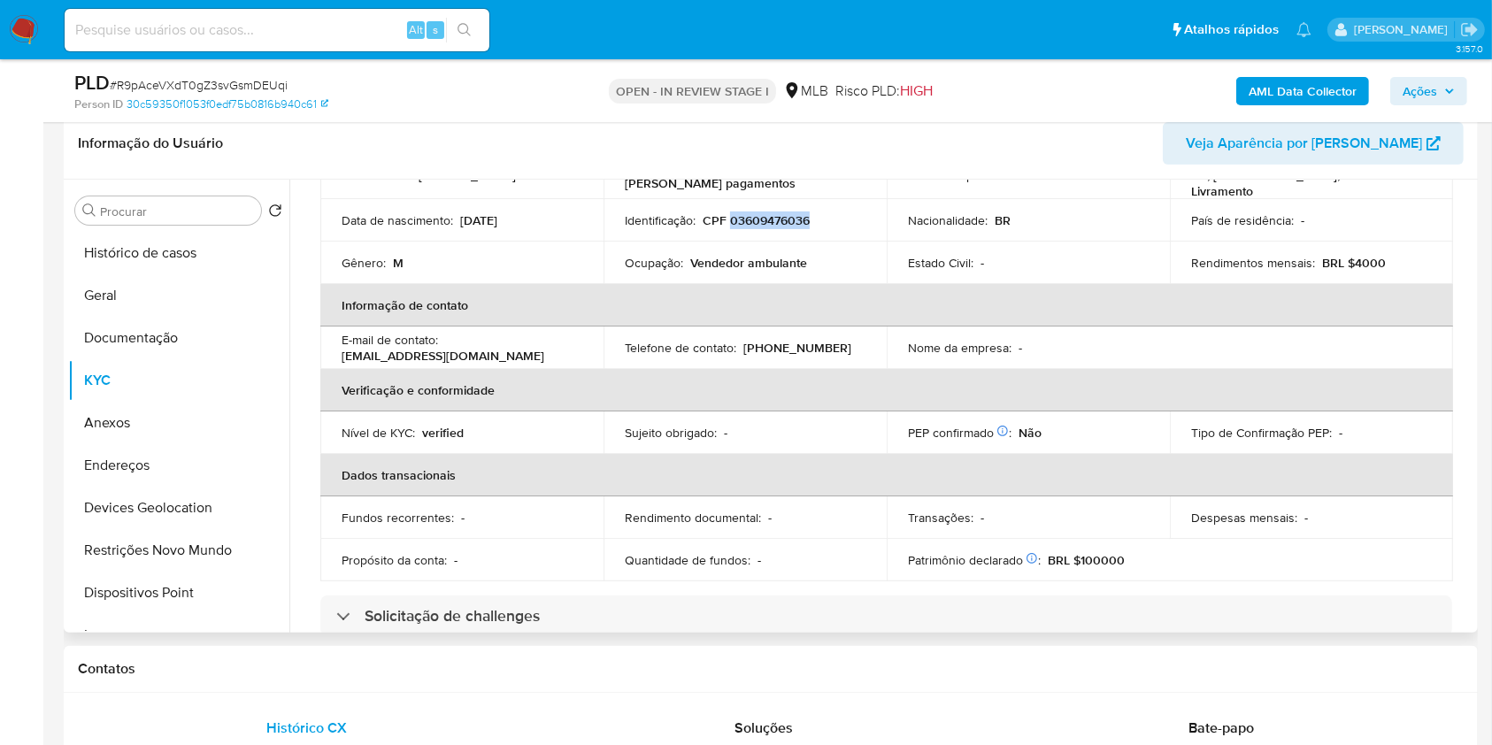
scroll to position [163, 0]
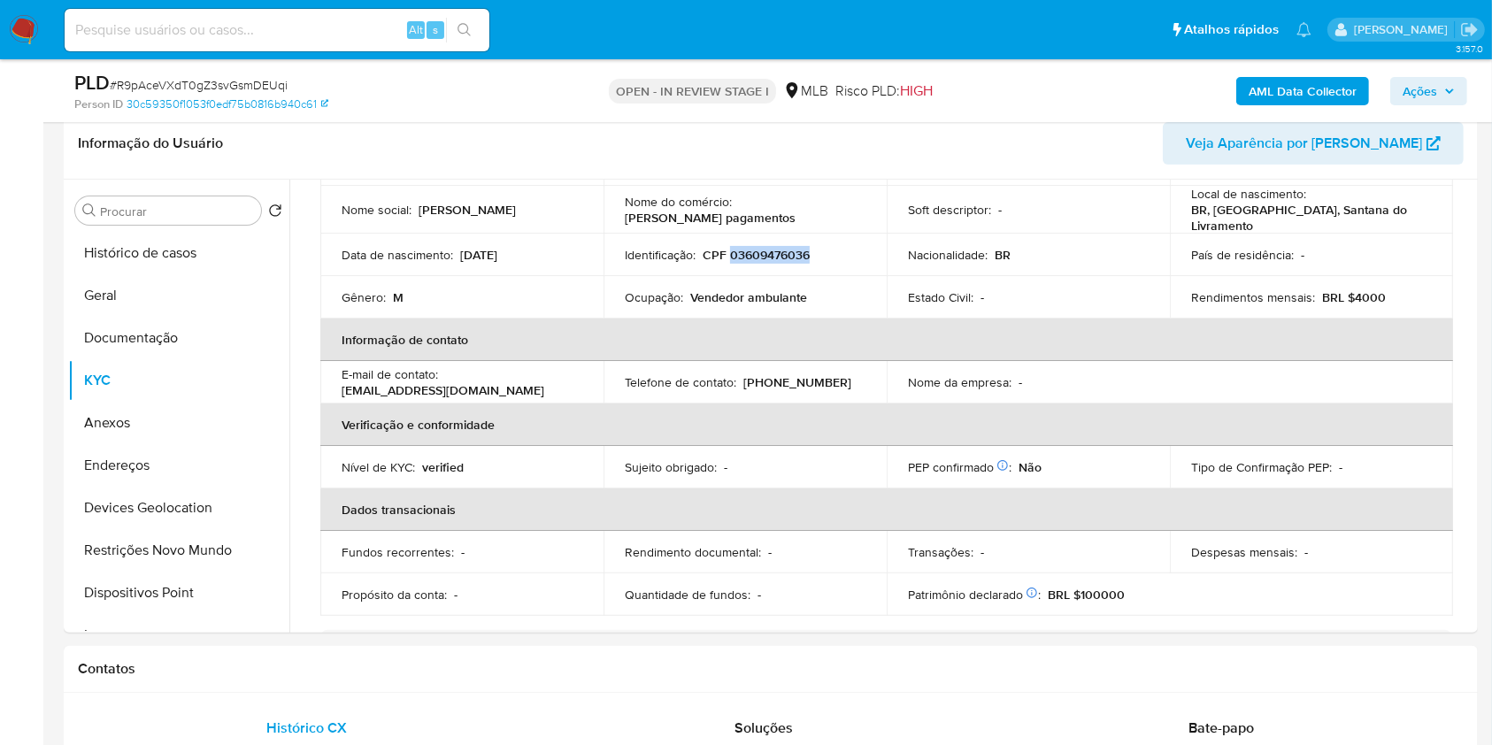
copy p "03609476036"
click at [1454, 90] on icon "button" at bounding box center [1449, 91] width 11 height 11
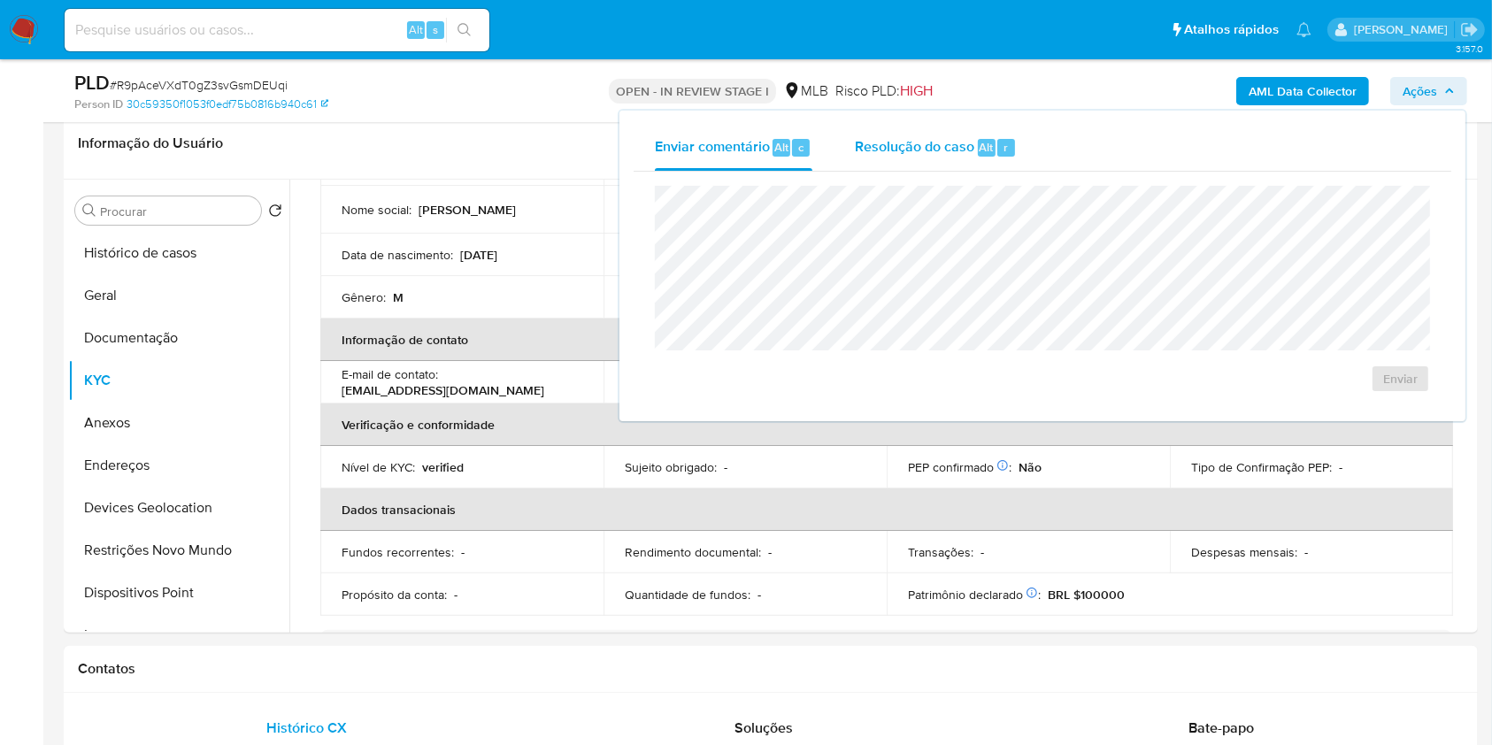
click at [912, 137] on span "Resolução do caso" at bounding box center [914, 146] width 119 height 20
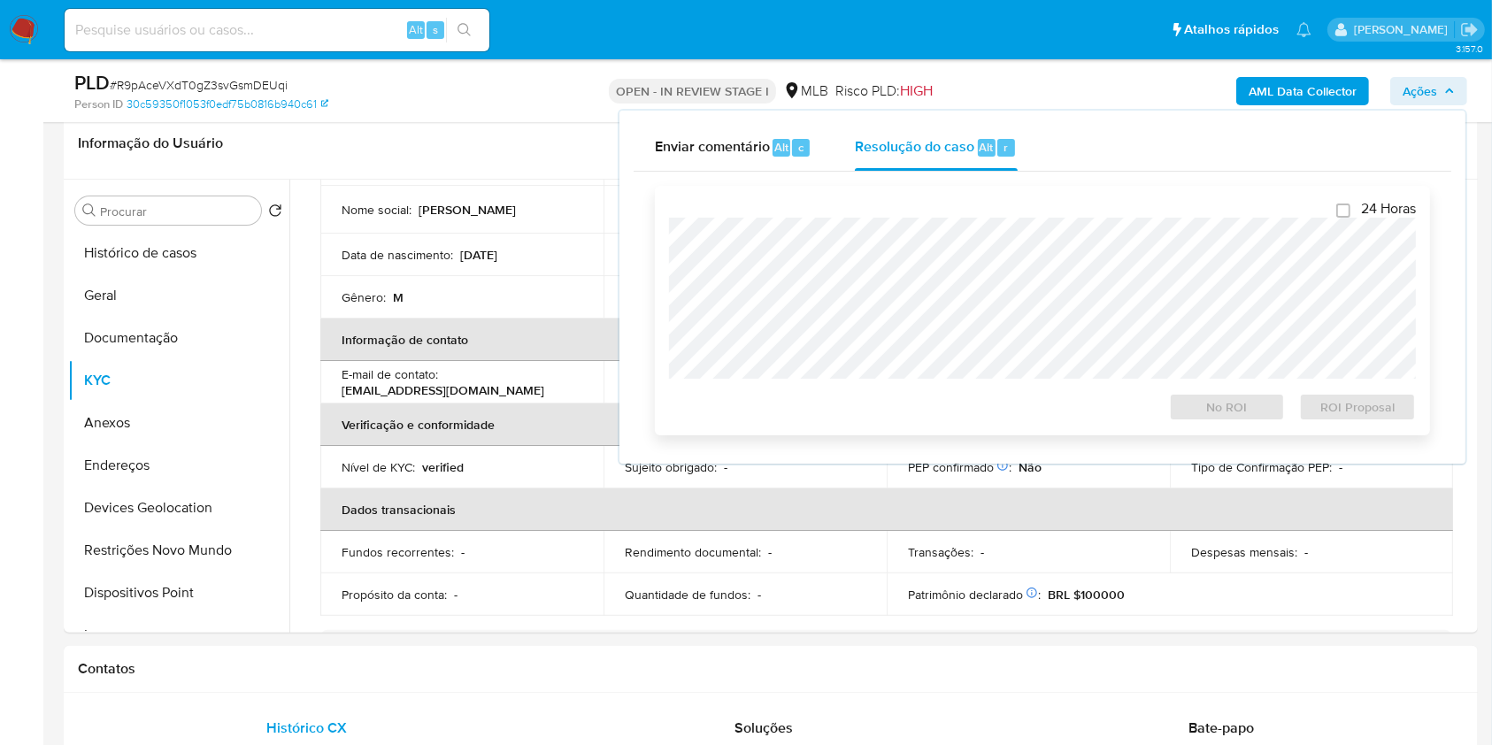
click at [898, 213] on div "24 Horas No ROI ROI Proposal" at bounding box center [1042, 310] width 747 height 221
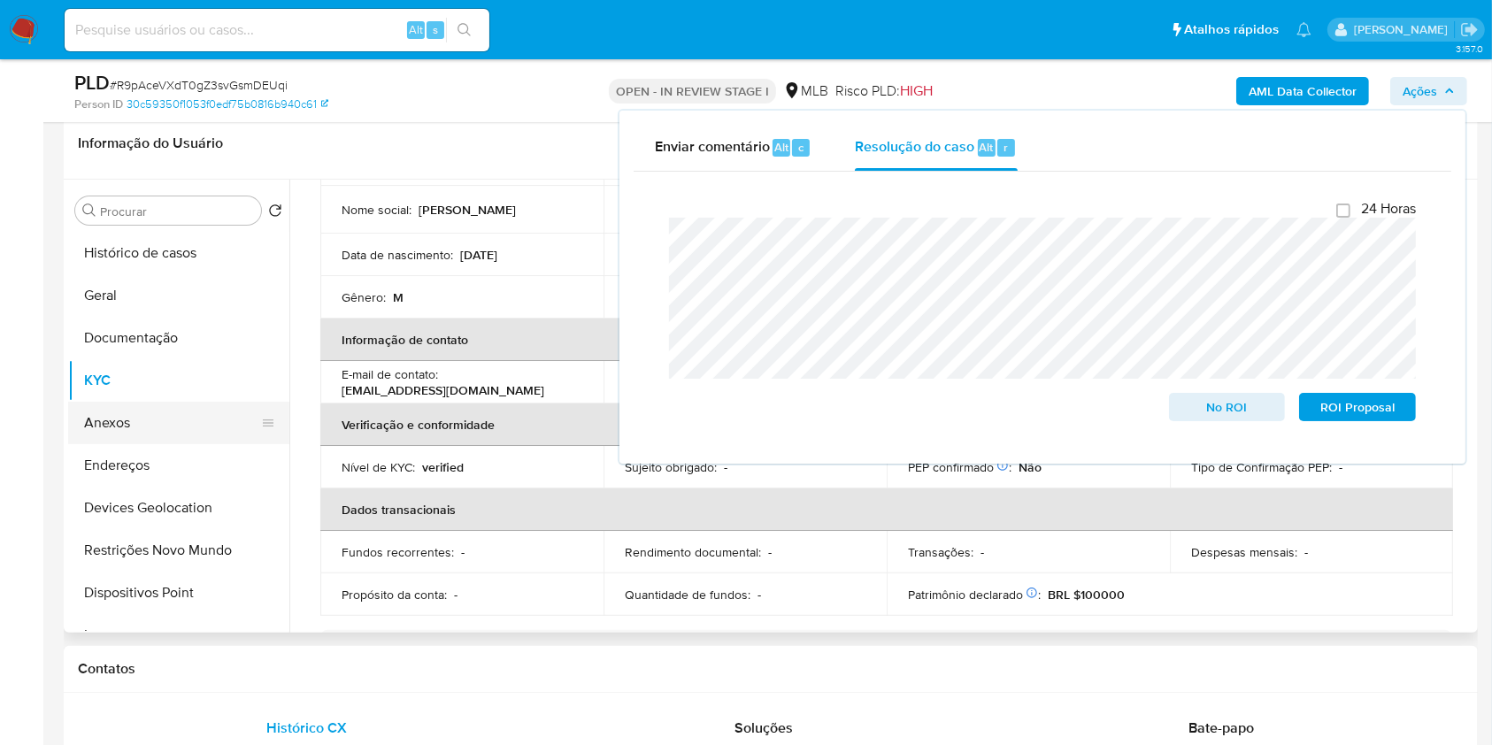
click at [198, 417] on button "Anexos" at bounding box center [171, 423] width 207 height 42
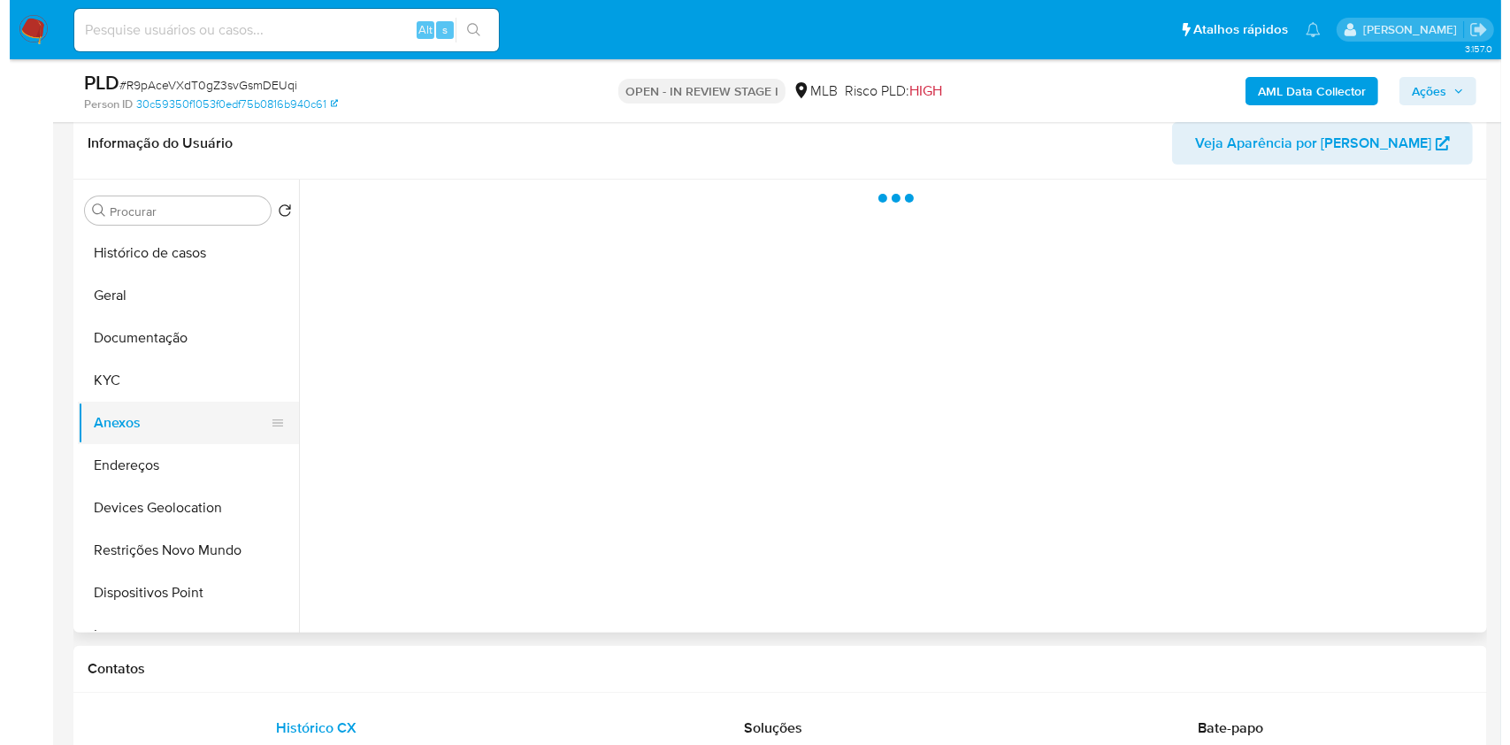
scroll to position [0, 0]
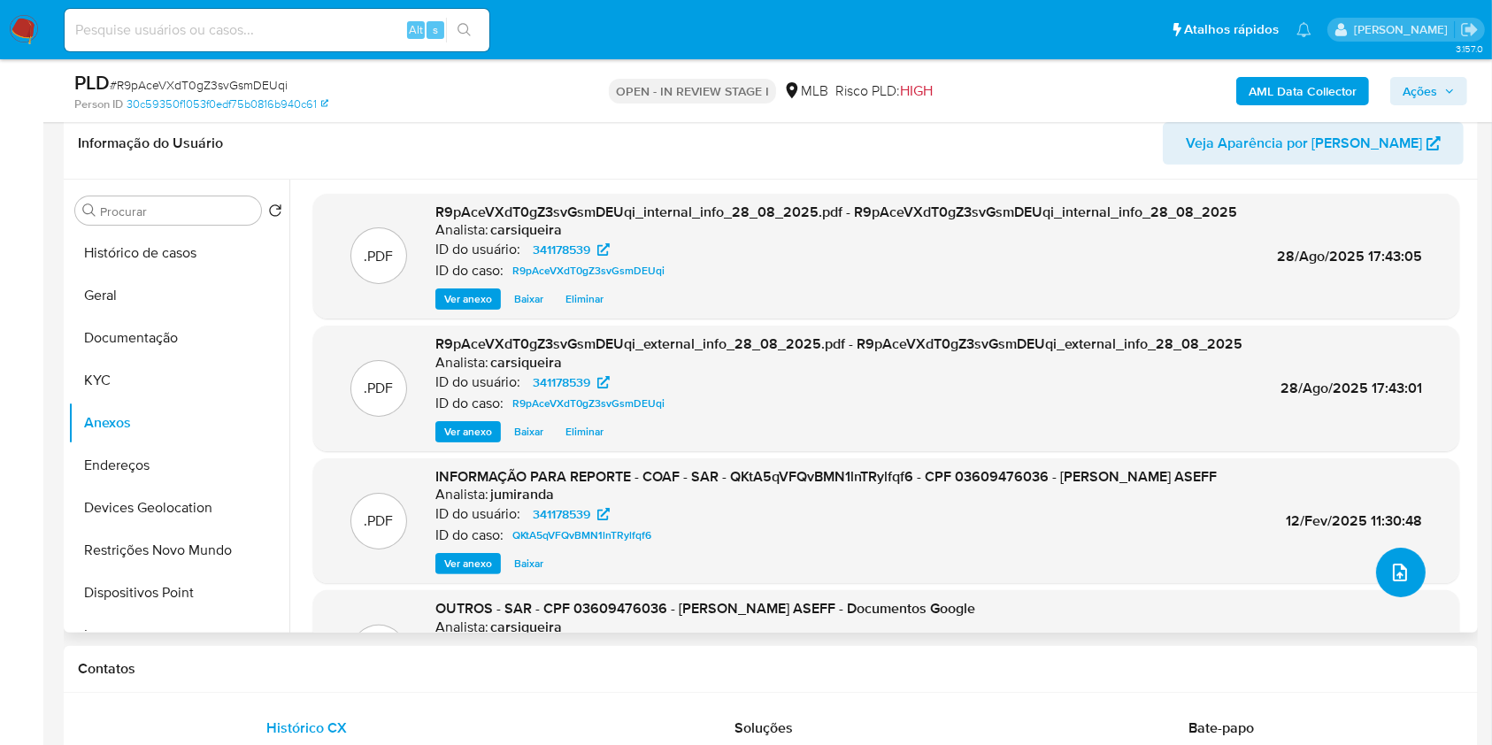
click at [1389, 572] on icon "upload-file" at bounding box center [1399, 572] width 21 height 21
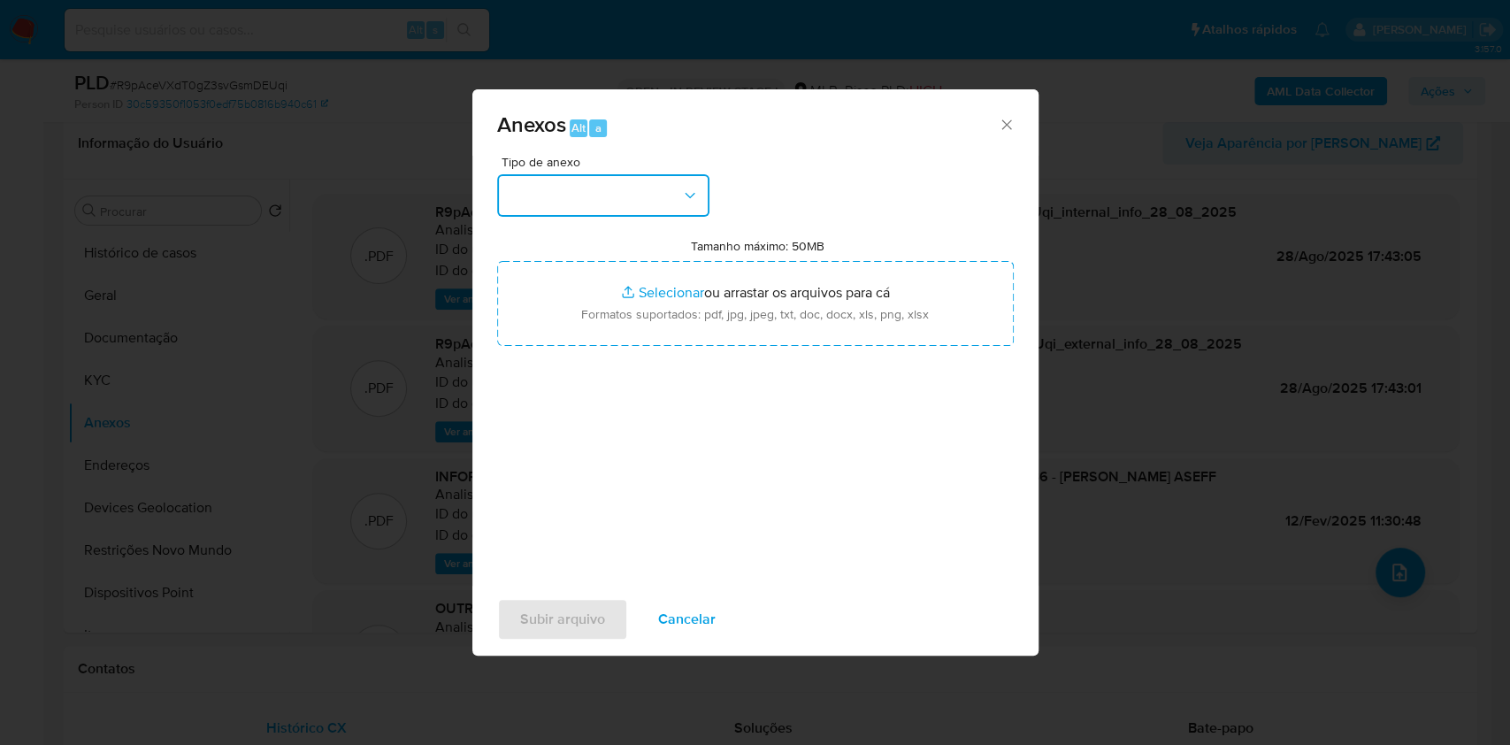
click at [643, 184] on button "button" at bounding box center [603, 195] width 212 height 42
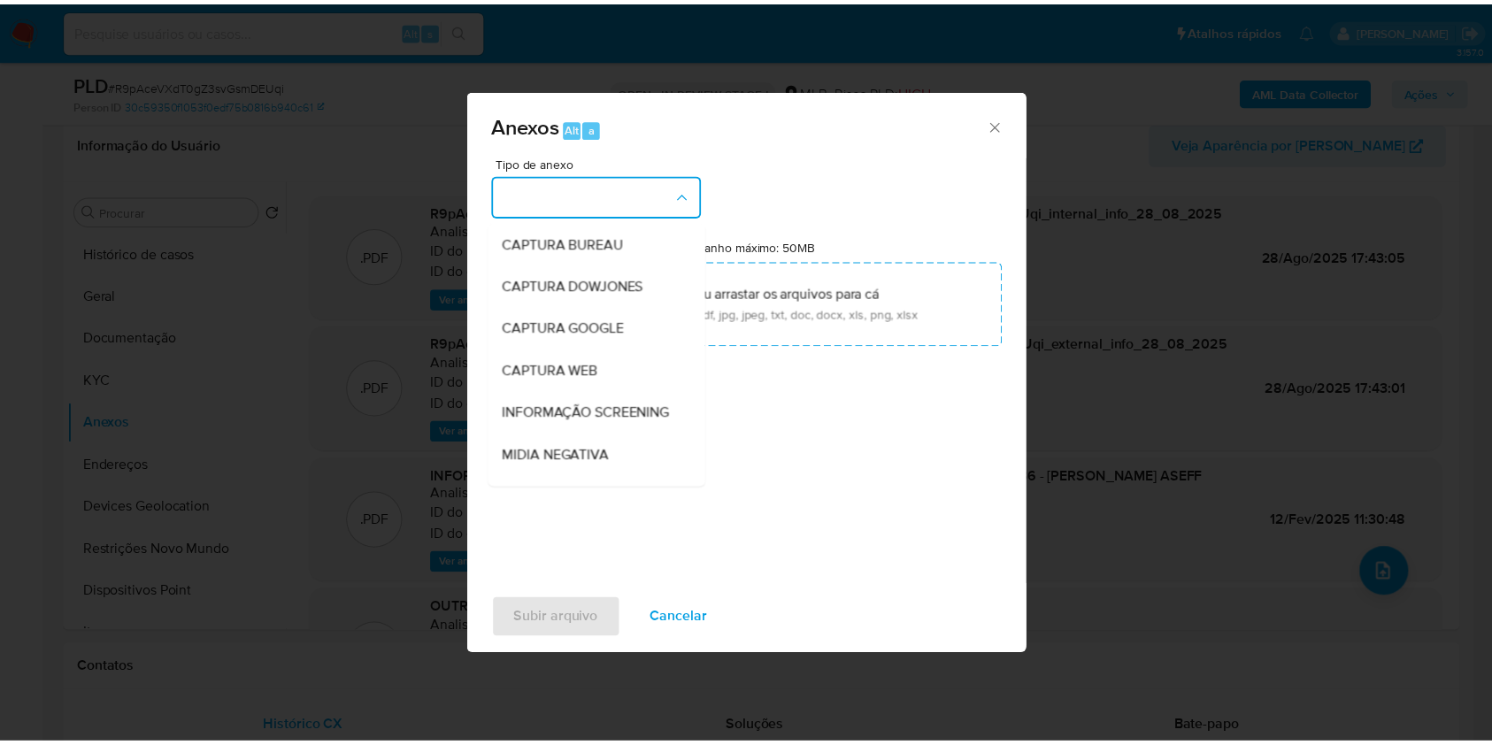
scroll to position [272, 0]
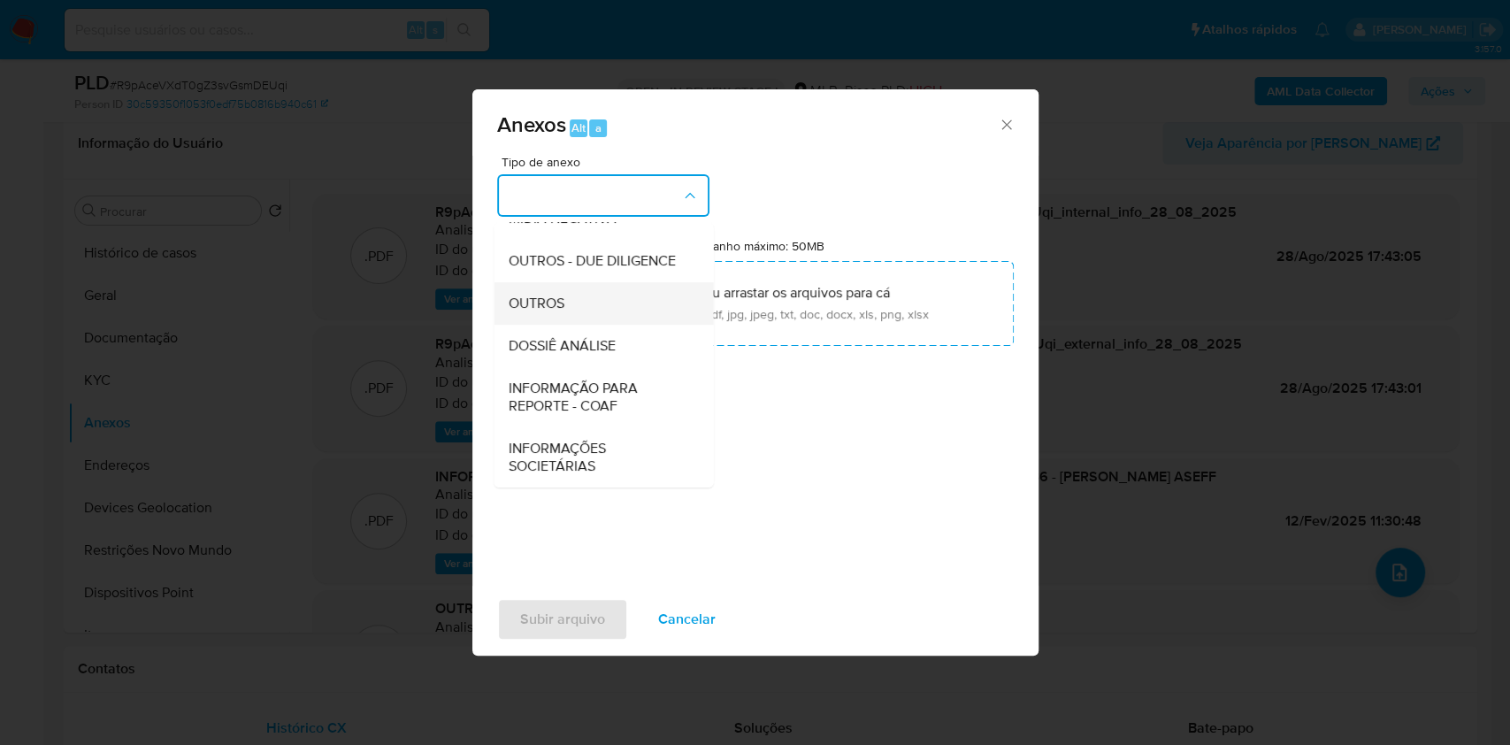
click at [606, 301] on div "OUTROS" at bounding box center [598, 303] width 180 height 42
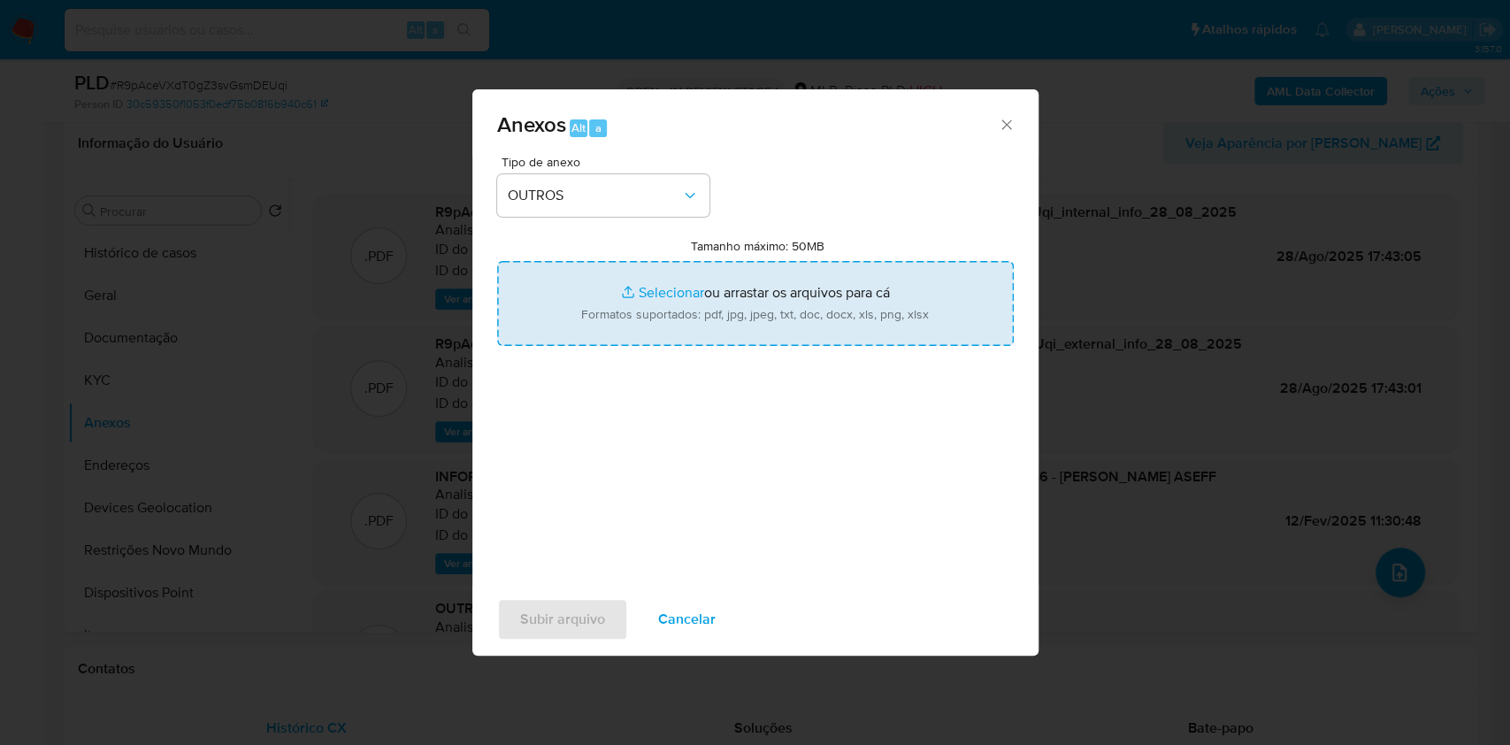
click at [656, 284] on input "Tamanho máximo: 50MB Selecionar arquivos" at bounding box center [755, 303] width 517 height 85
type input "C:\fakepath\2º SAR - CPF 03609476036 - FELIPE DOS SANTOS ASEFF - Documentos Goo…"
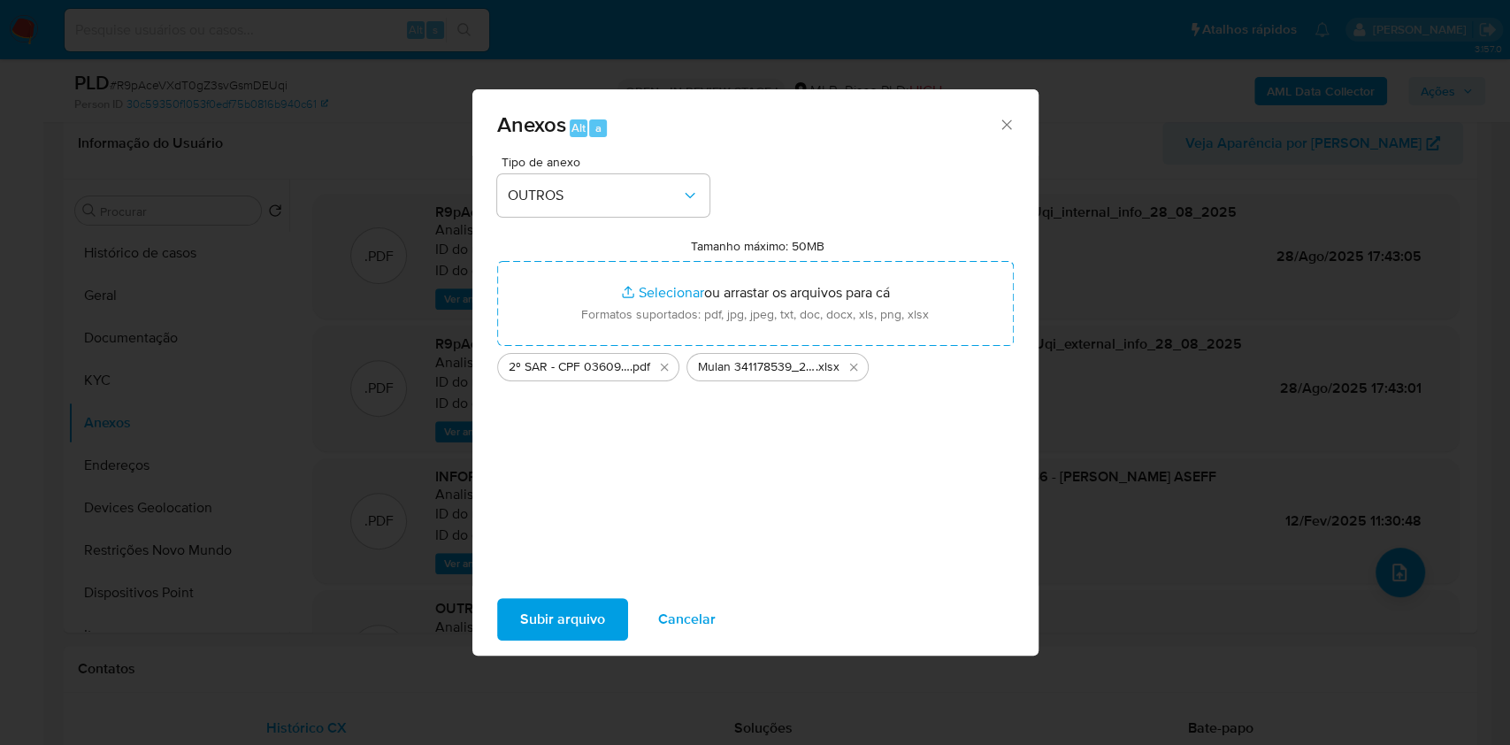
click at [552, 617] on span "Subir arquivo" at bounding box center [562, 619] width 85 height 39
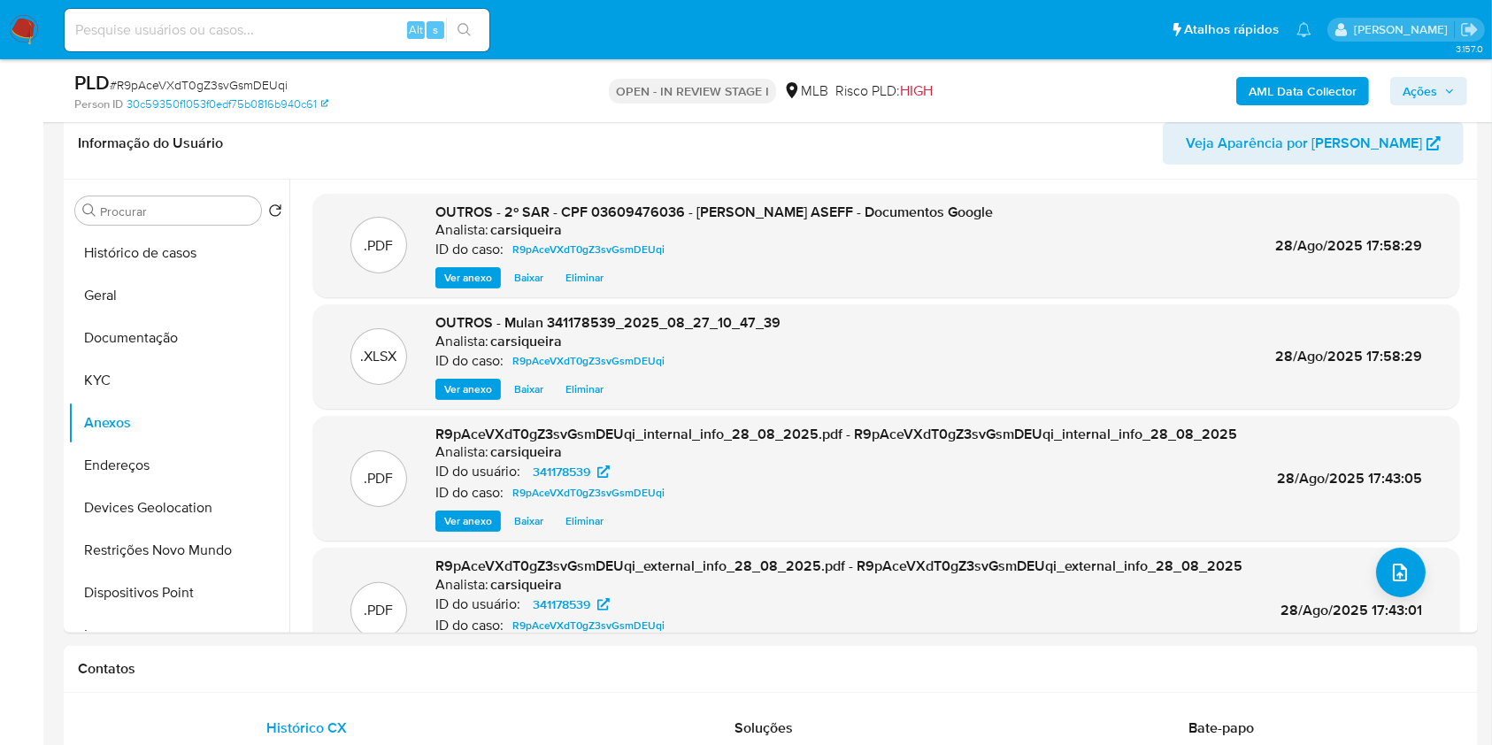
click at [1452, 86] on icon "button" at bounding box center [1449, 91] width 11 height 11
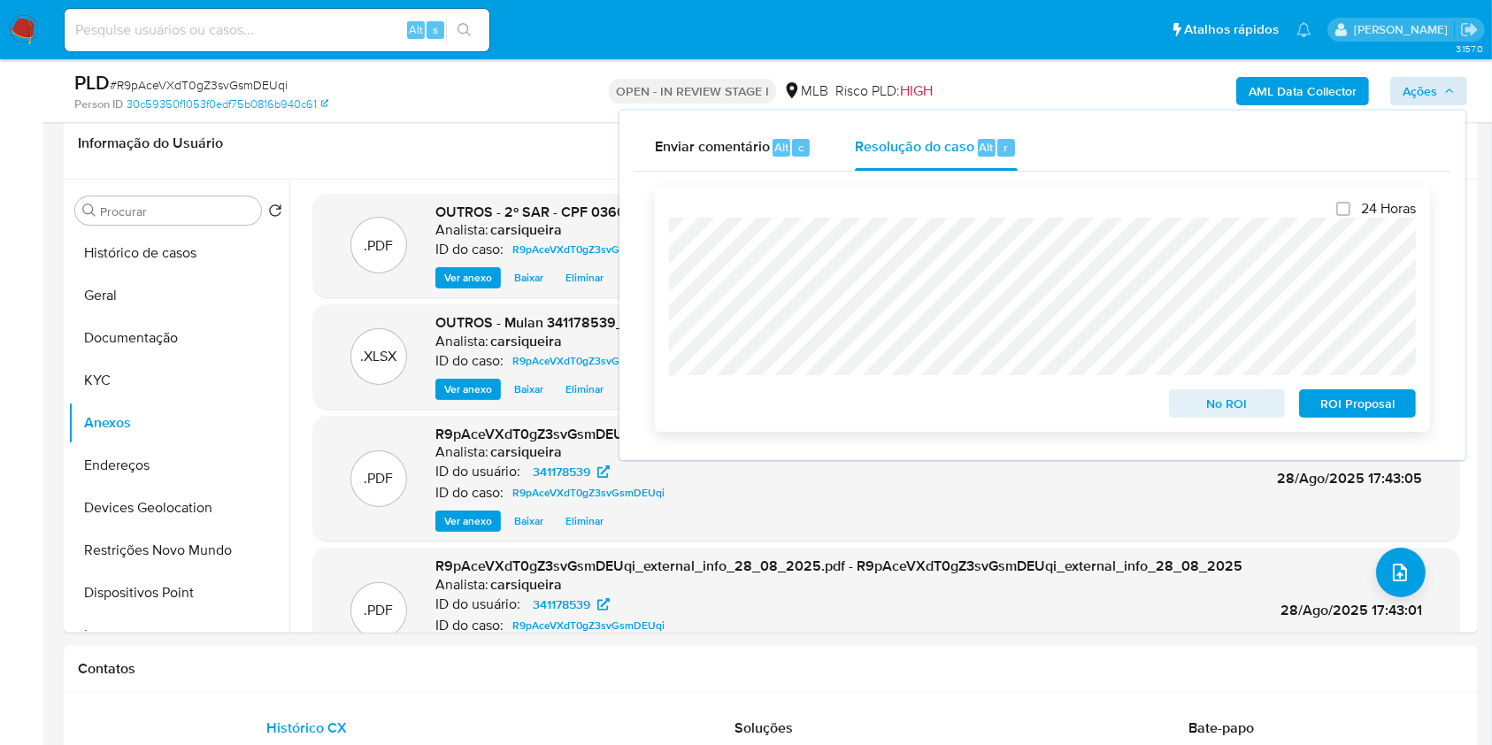
click at [1336, 407] on span "ROI Proposal" at bounding box center [1357, 403] width 92 height 25
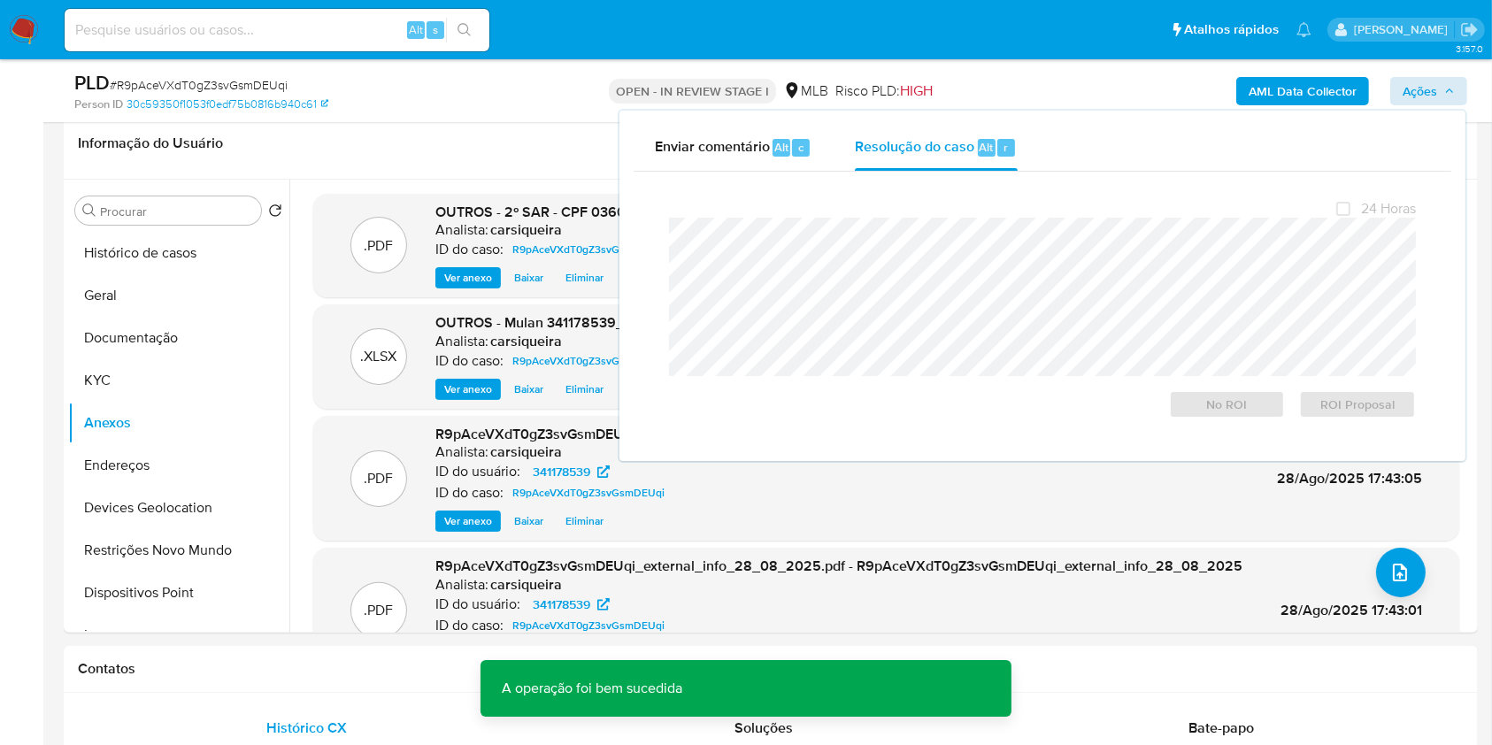
click at [202, 74] on div "PLD # R9pAceVXdT0gZ3svGsmDEUqi" at bounding box center [302, 83] width 457 height 27
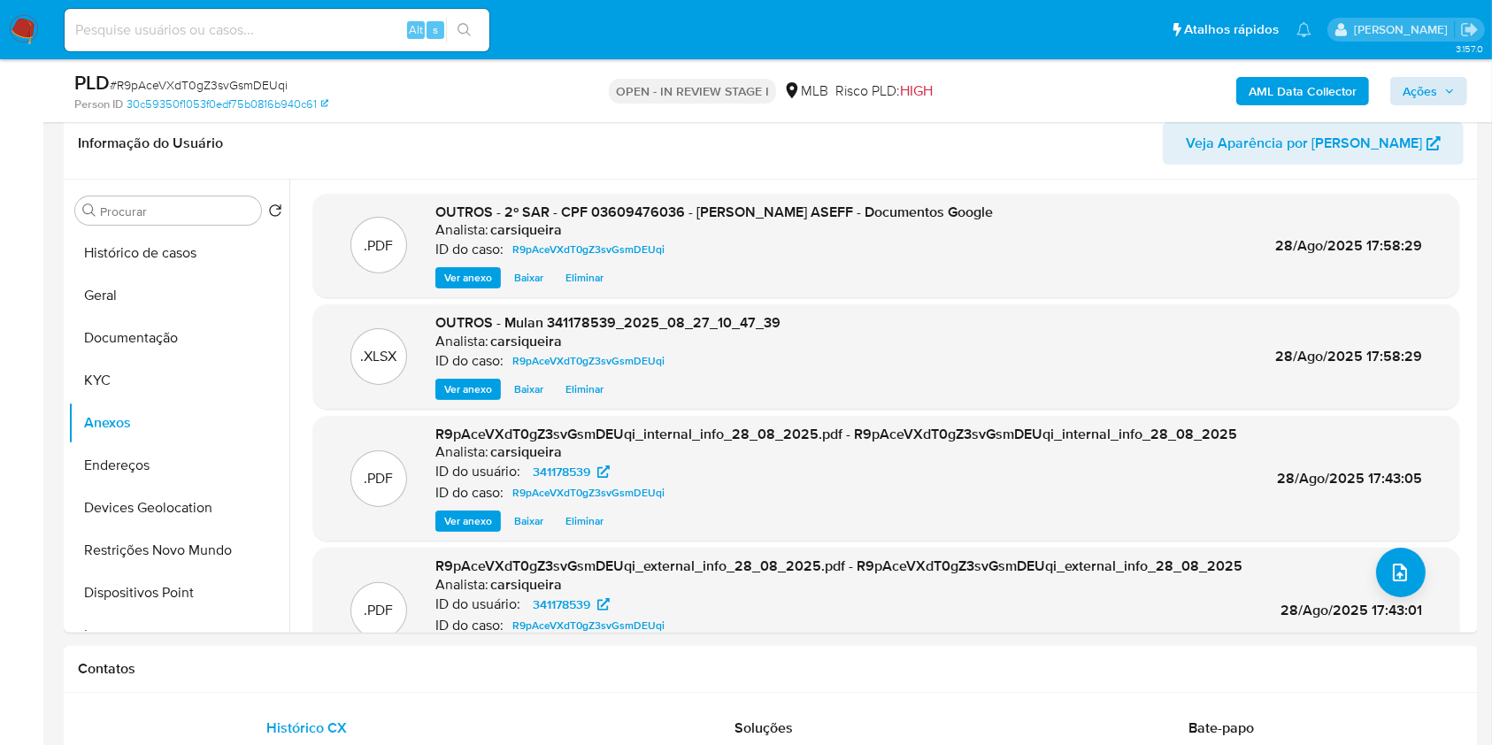
click at [226, 88] on span "# R9pAceVXdT0gZ3svGsmDEUqi" at bounding box center [199, 85] width 178 height 18
copy span "R9pAceVXdT0gZ3svGsmDEUqi"
click at [1423, 85] on span "Ações" at bounding box center [1419, 91] width 35 height 28
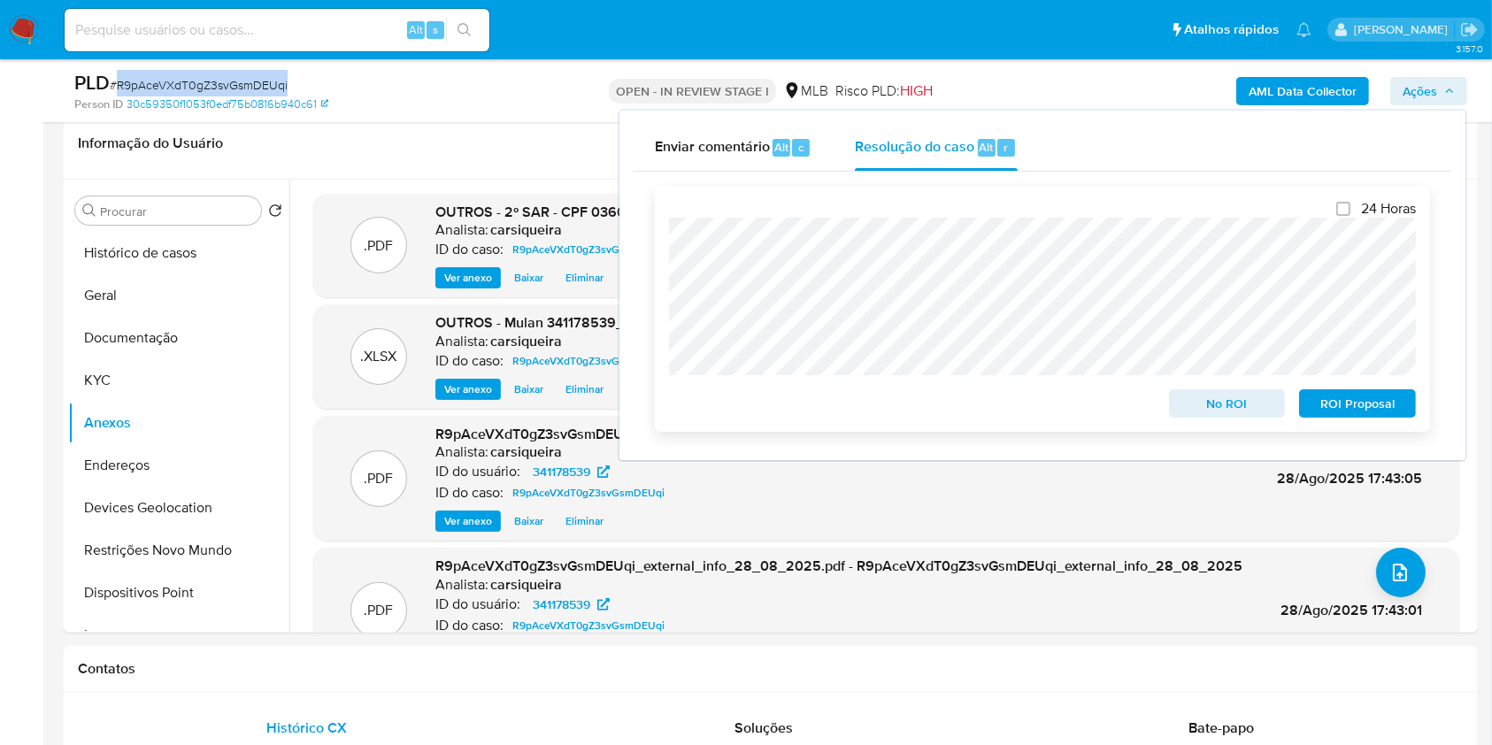
click at [1355, 400] on span "ROI Proposal" at bounding box center [1357, 403] width 92 height 25
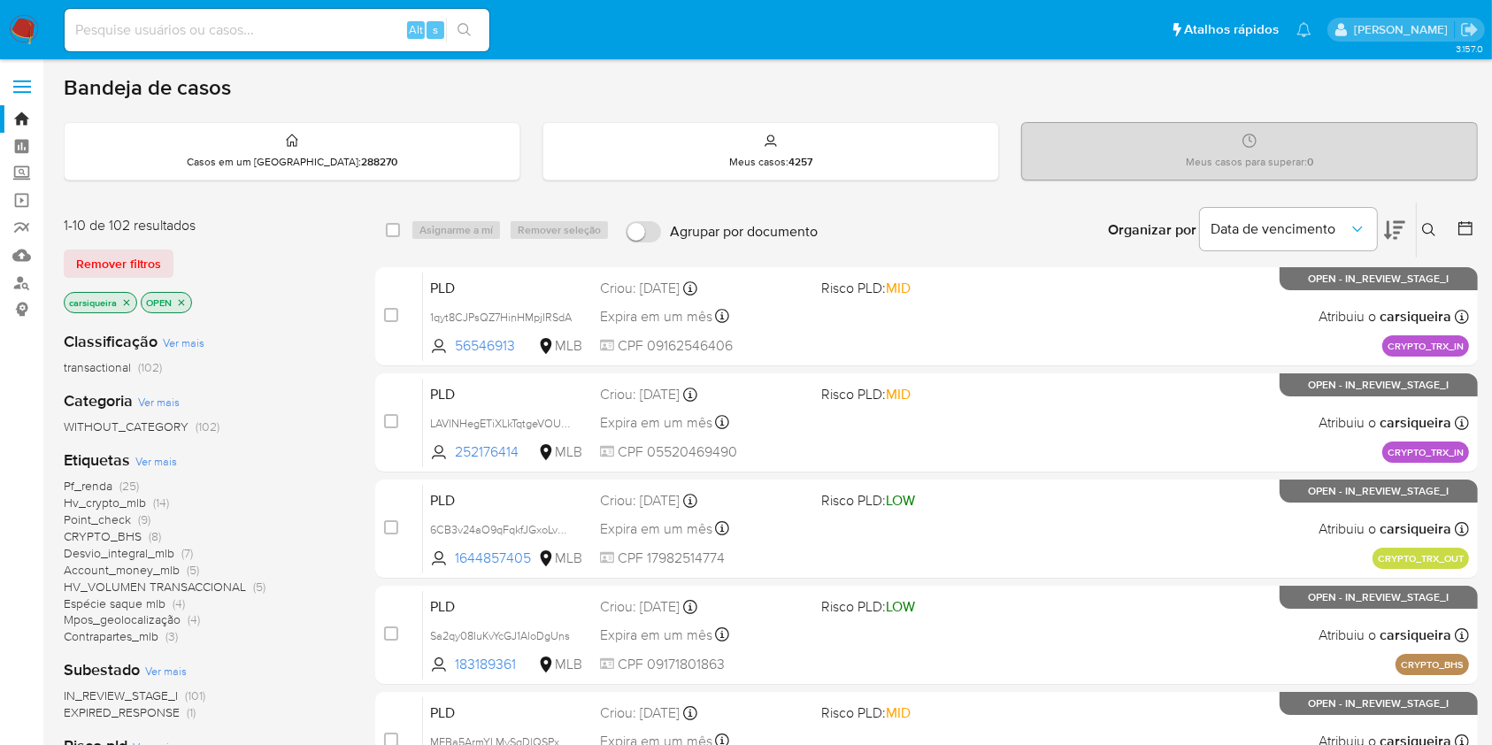
click at [121, 301] on icon "close-filter" at bounding box center [126, 302] width 11 height 11
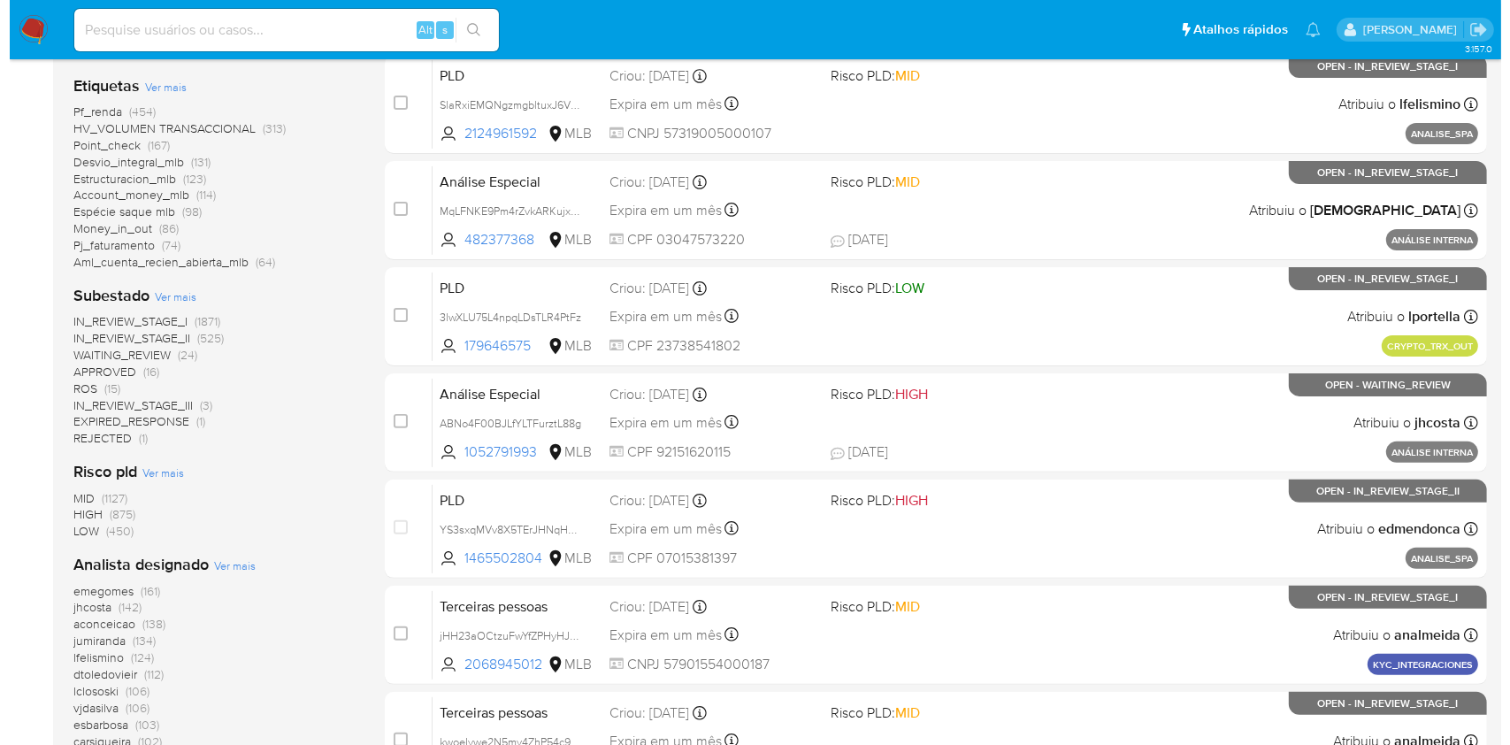
scroll to position [354, 0]
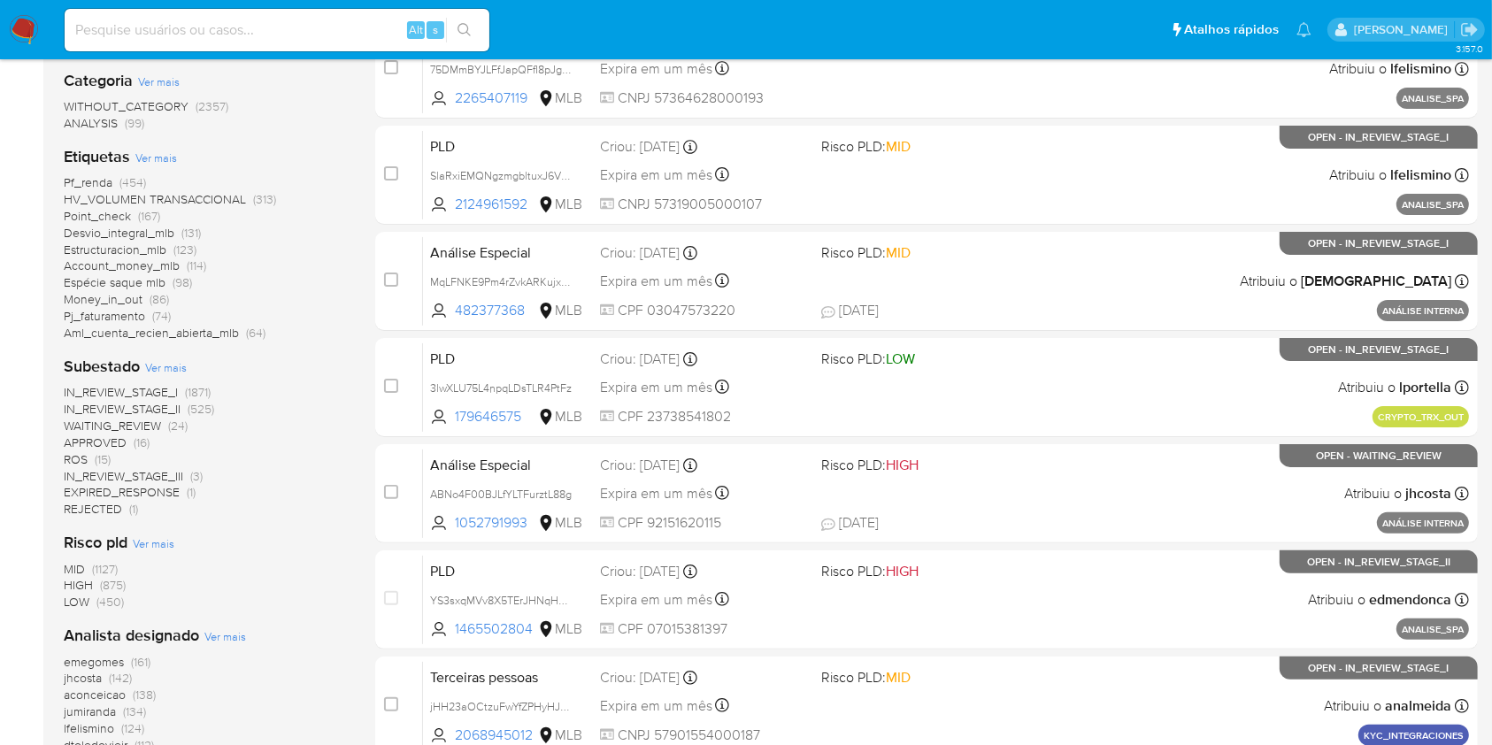
click at [214, 633] on span "Ver mais" at bounding box center [225, 636] width 42 height 16
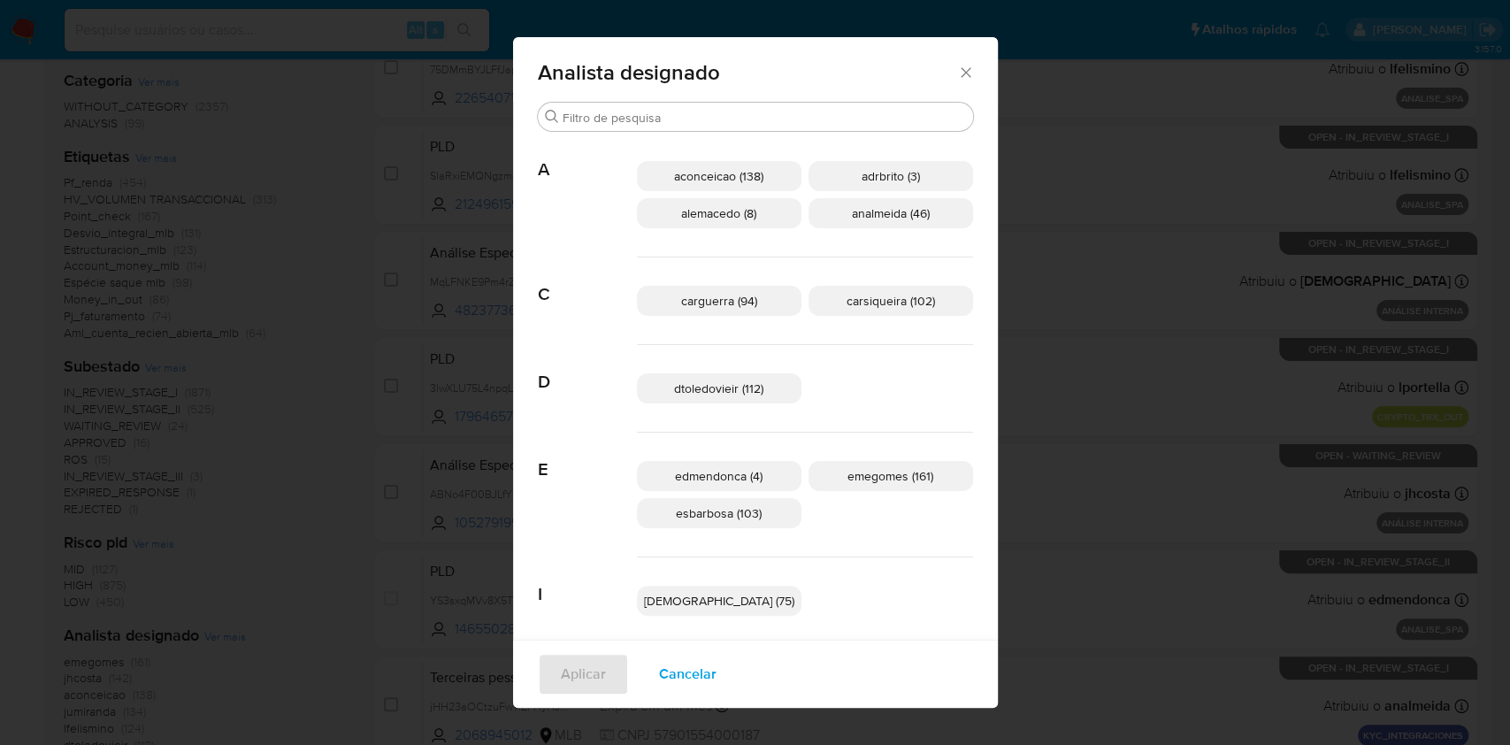
click at [757, 473] on span "edmendonca (4)" at bounding box center [719, 476] width 88 height 18
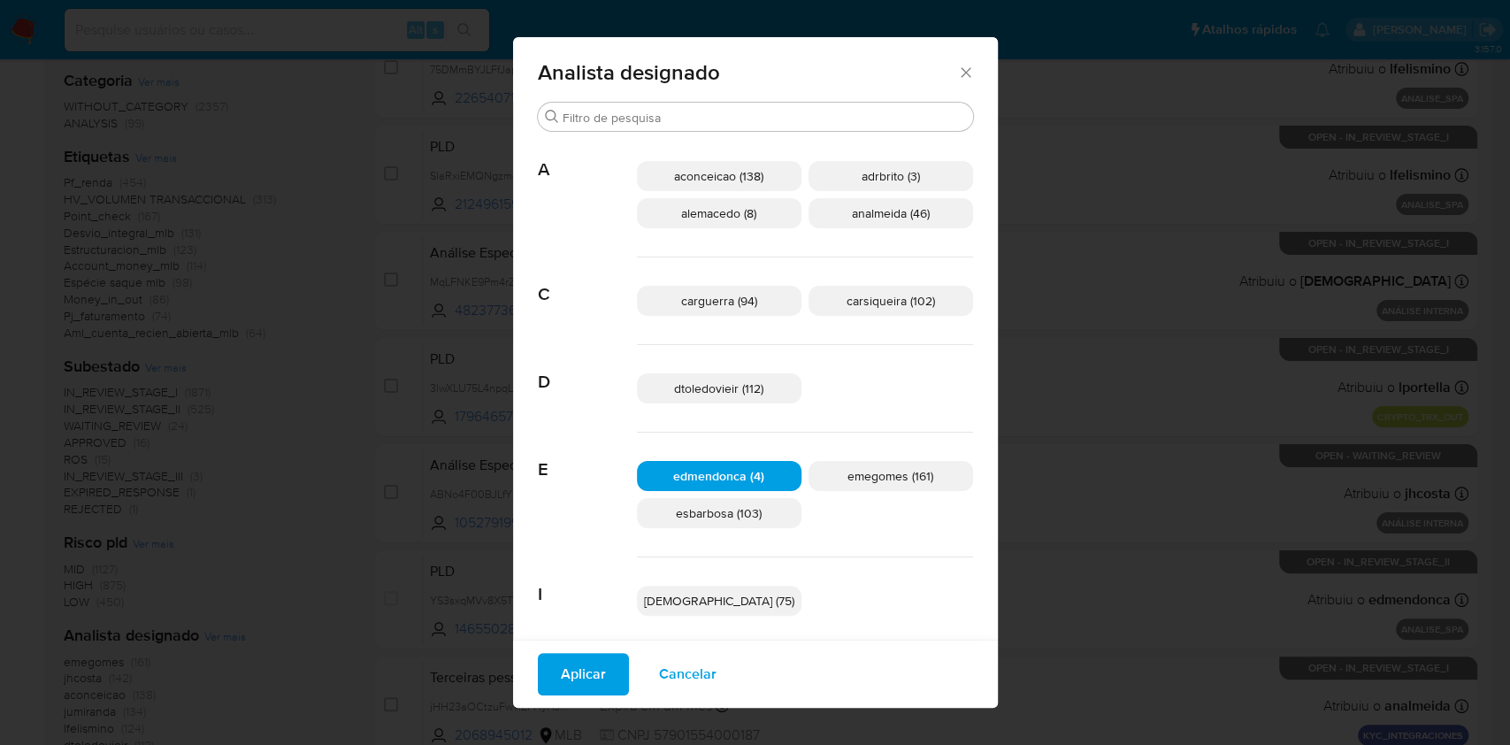
click at [606, 674] on span "Aplicar" at bounding box center [583, 674] width 45 height 39
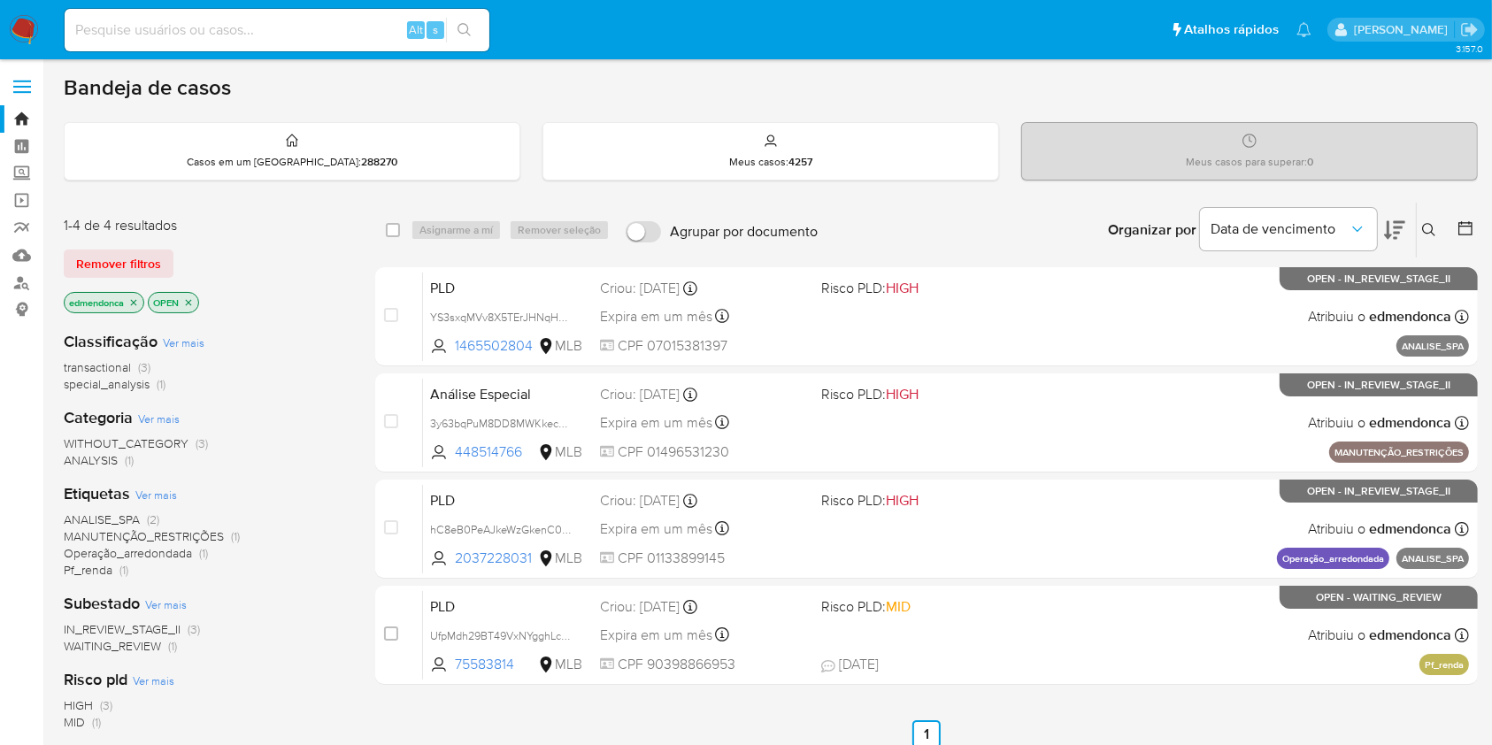
click at [28, 24] on img at bounding box center [24, 30] width 30 height 30
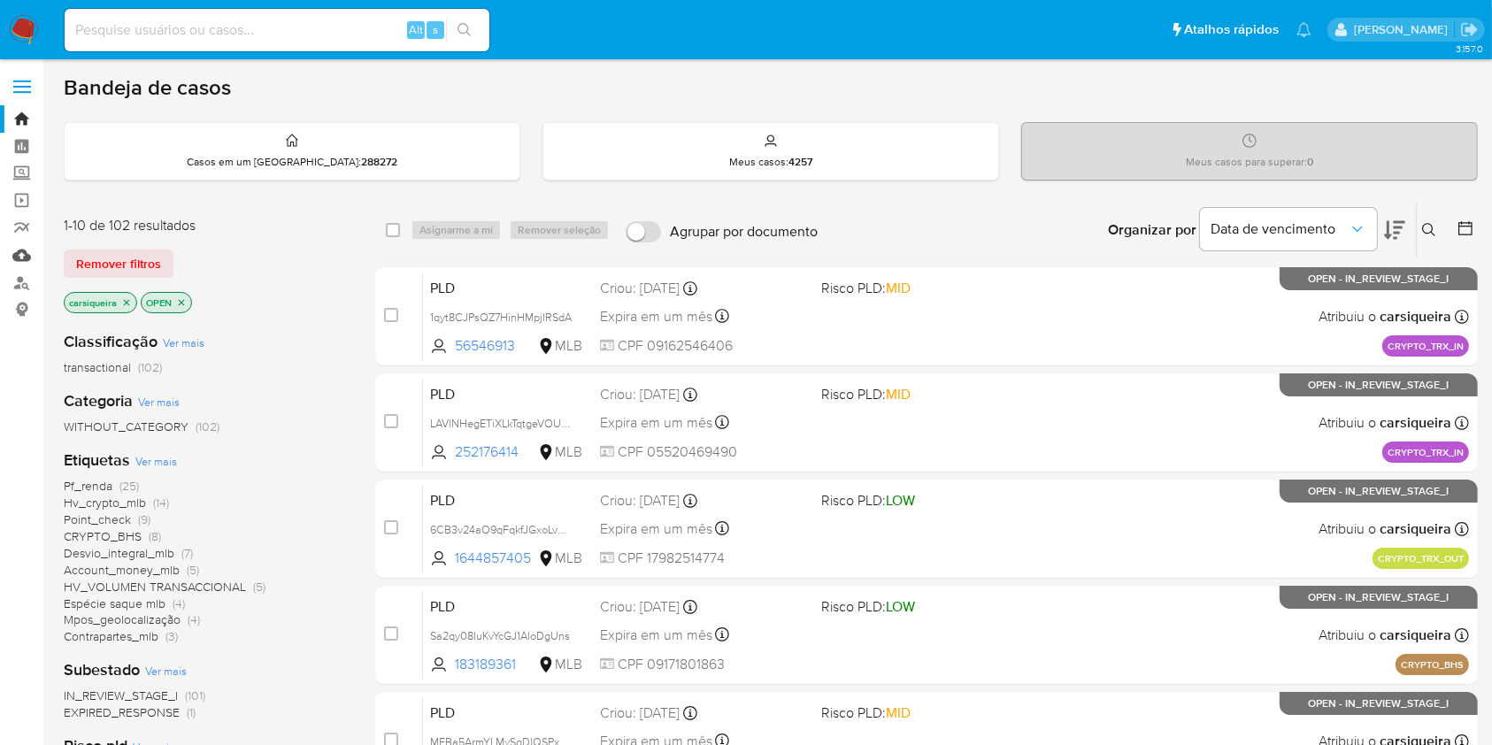
click at [21, 250] on link "Mulan" at bounding box center [105, 255] width 211 height 27
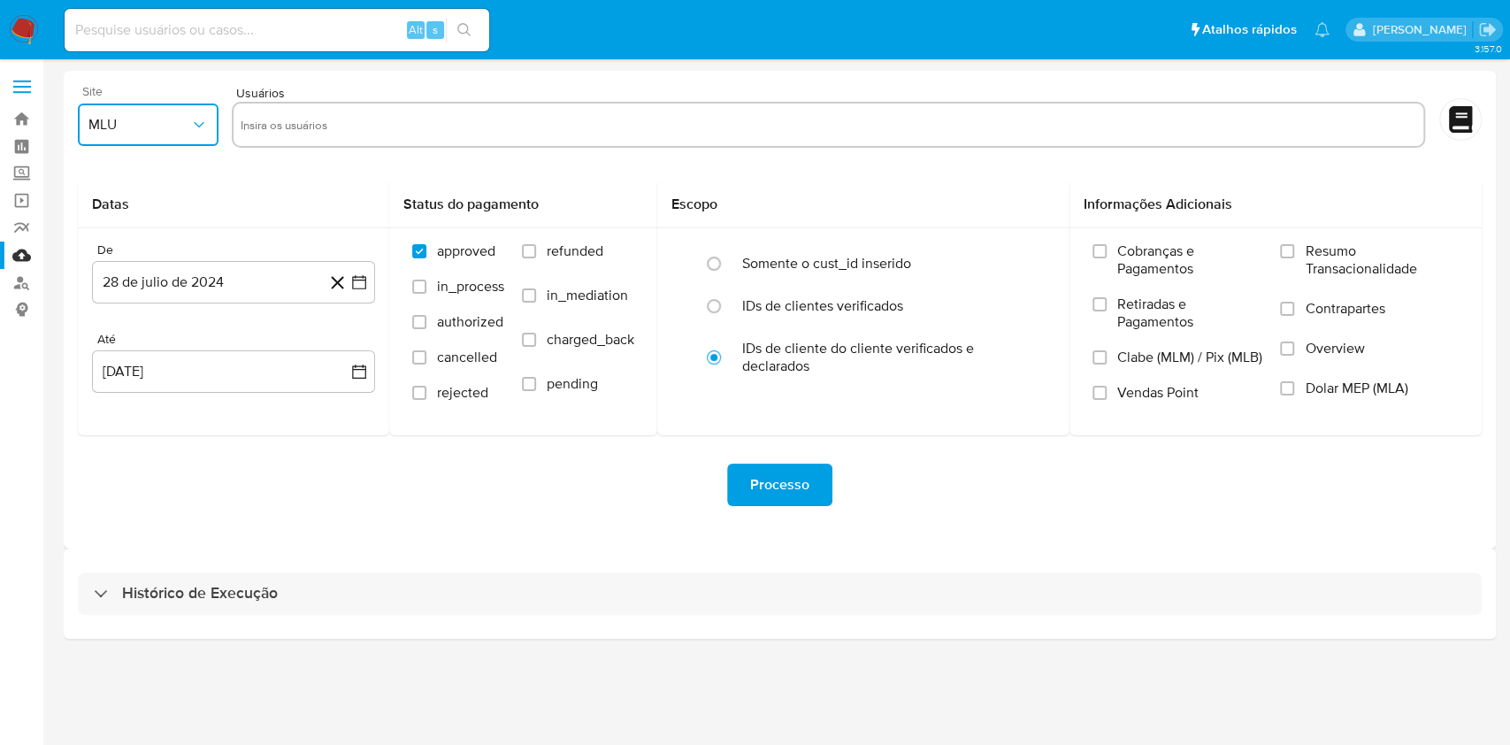
click at [156, 113] on button "MLU" at bounding box center [148, 125] width 141 height 42
click at [16, 267] on link "Mulan" at bounding box center [105, 255] width 211 height 27
click at [170, 126] on span "MLU" at bounding box center [139, 125] width 102 height 18
click at [35, 280] on link "Localizador de pessoas" at bounding box center [105, 282] width 211 height 27
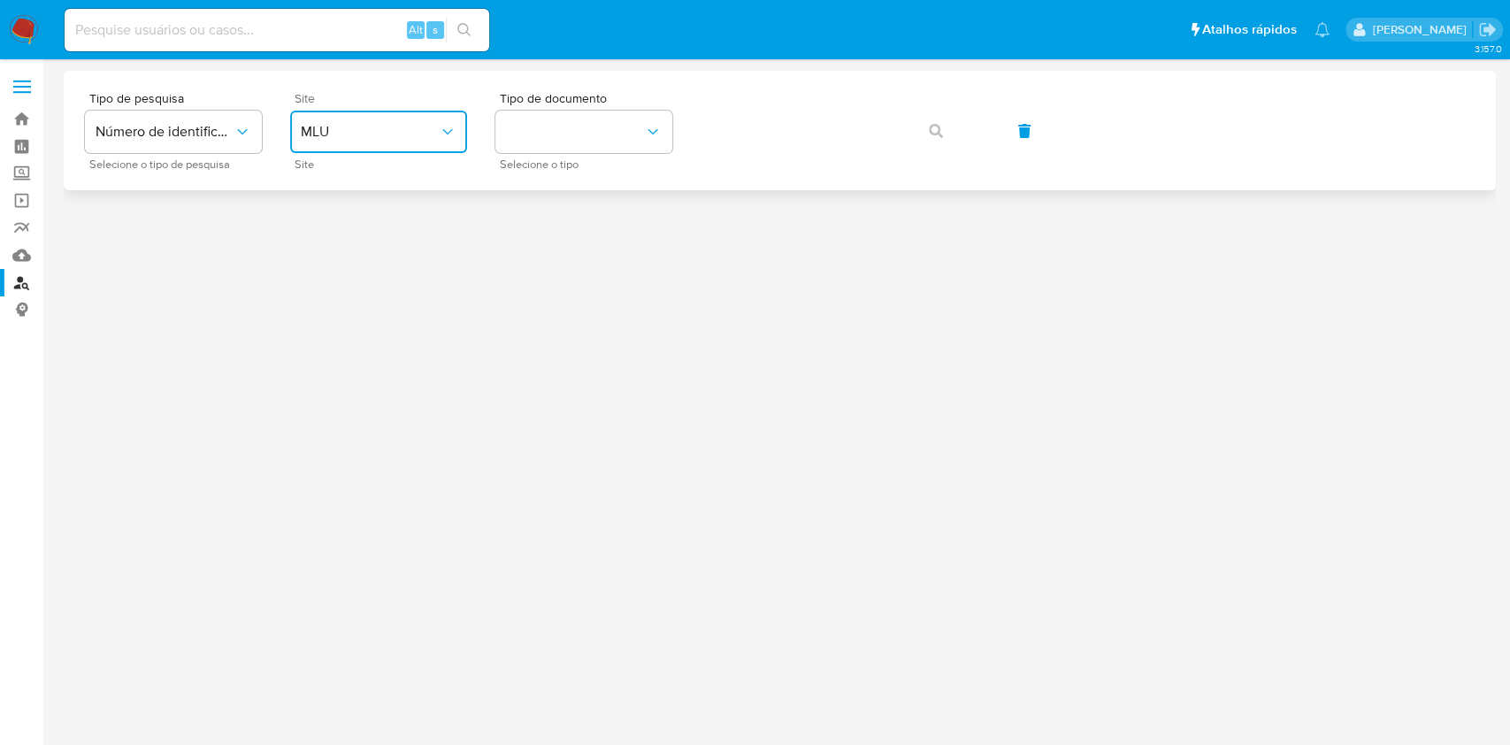
click at [350, 128] on span "MLU" at bounding box center [370, 132] width 138 height 18
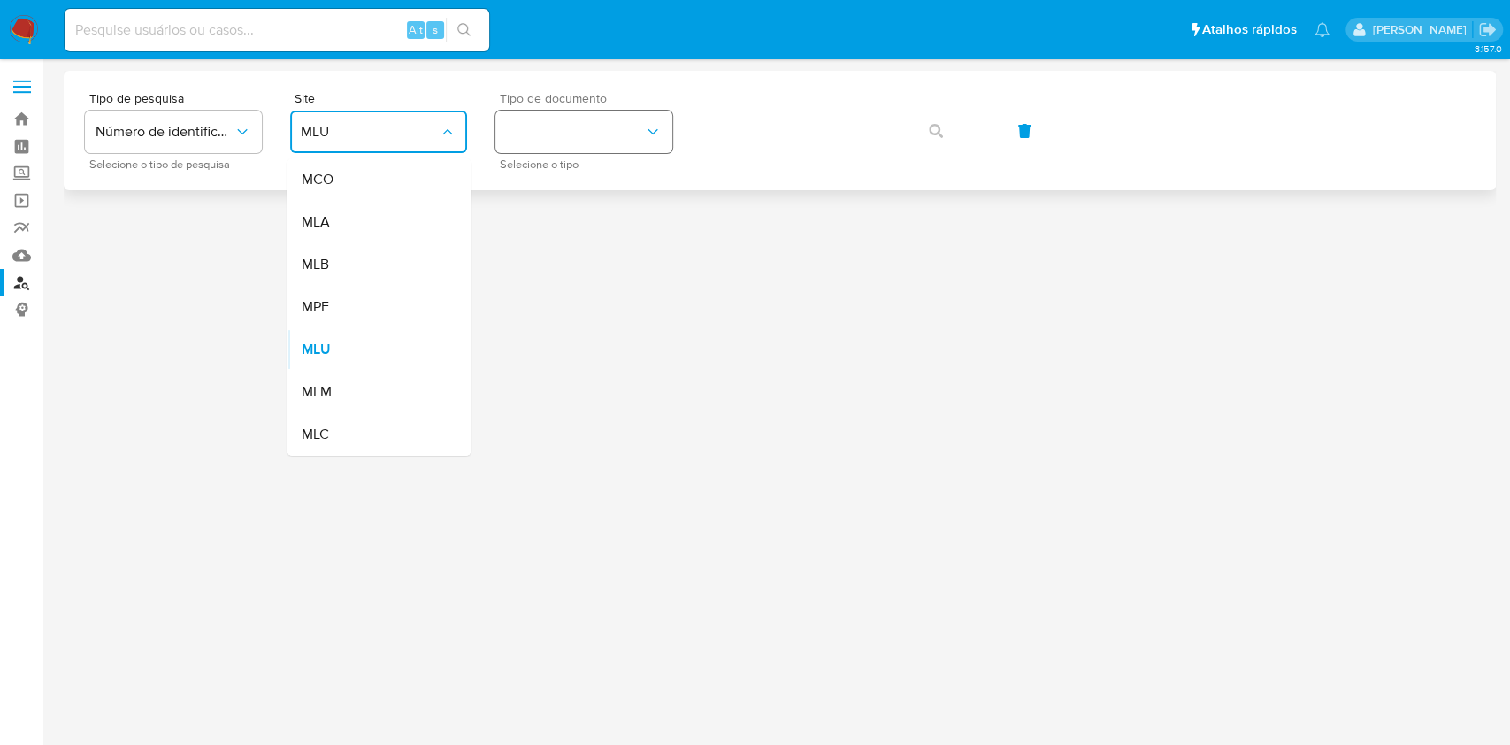
drag, startPoint x: 358, startPoint y: 255, endPoint x: 640, endPoint y: 142, distance: 303.3
click at [358, 253] on div "MLB" at bounding box center [373, 264] width 145 height 42
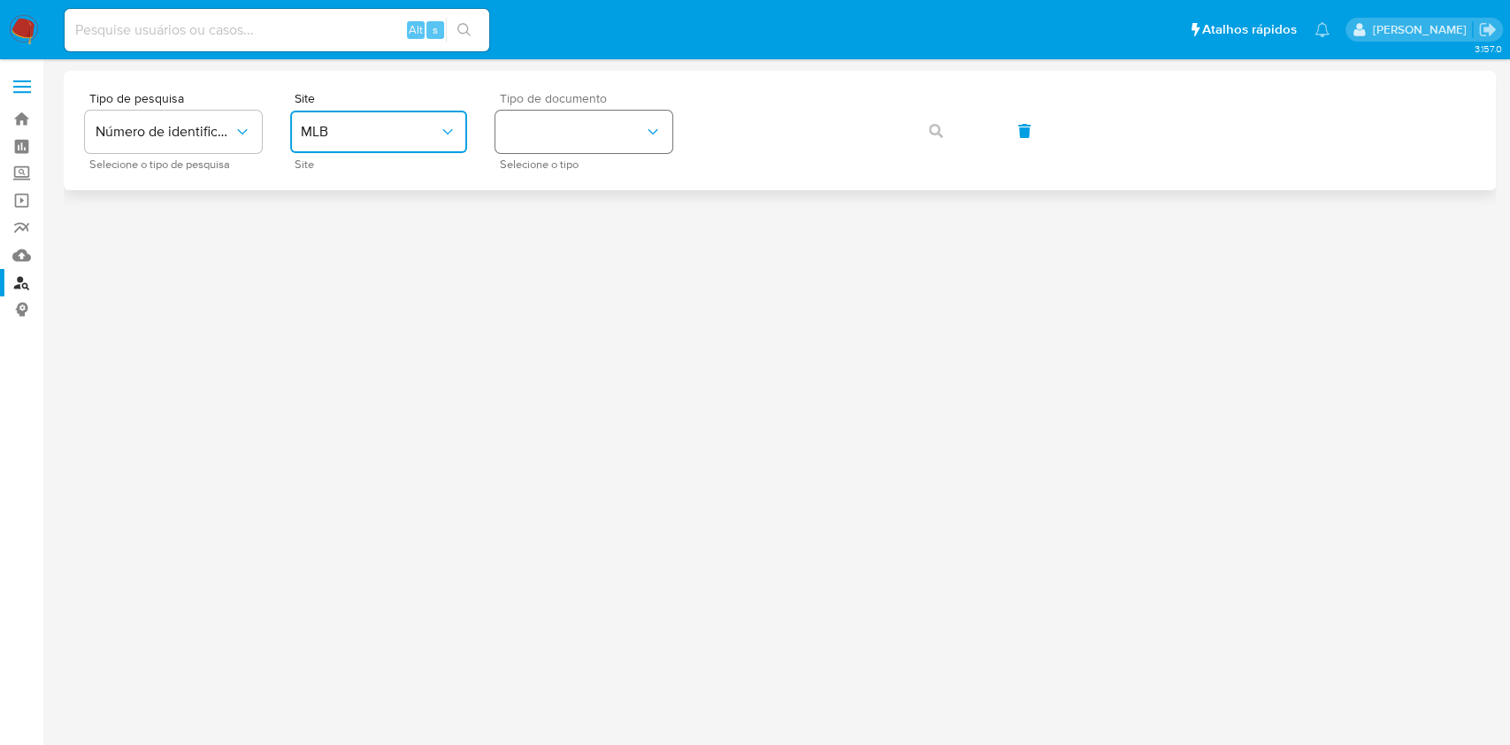
click at [531, 138] on button "identificationType" at bounding box center [583, 132] width 177 height 42
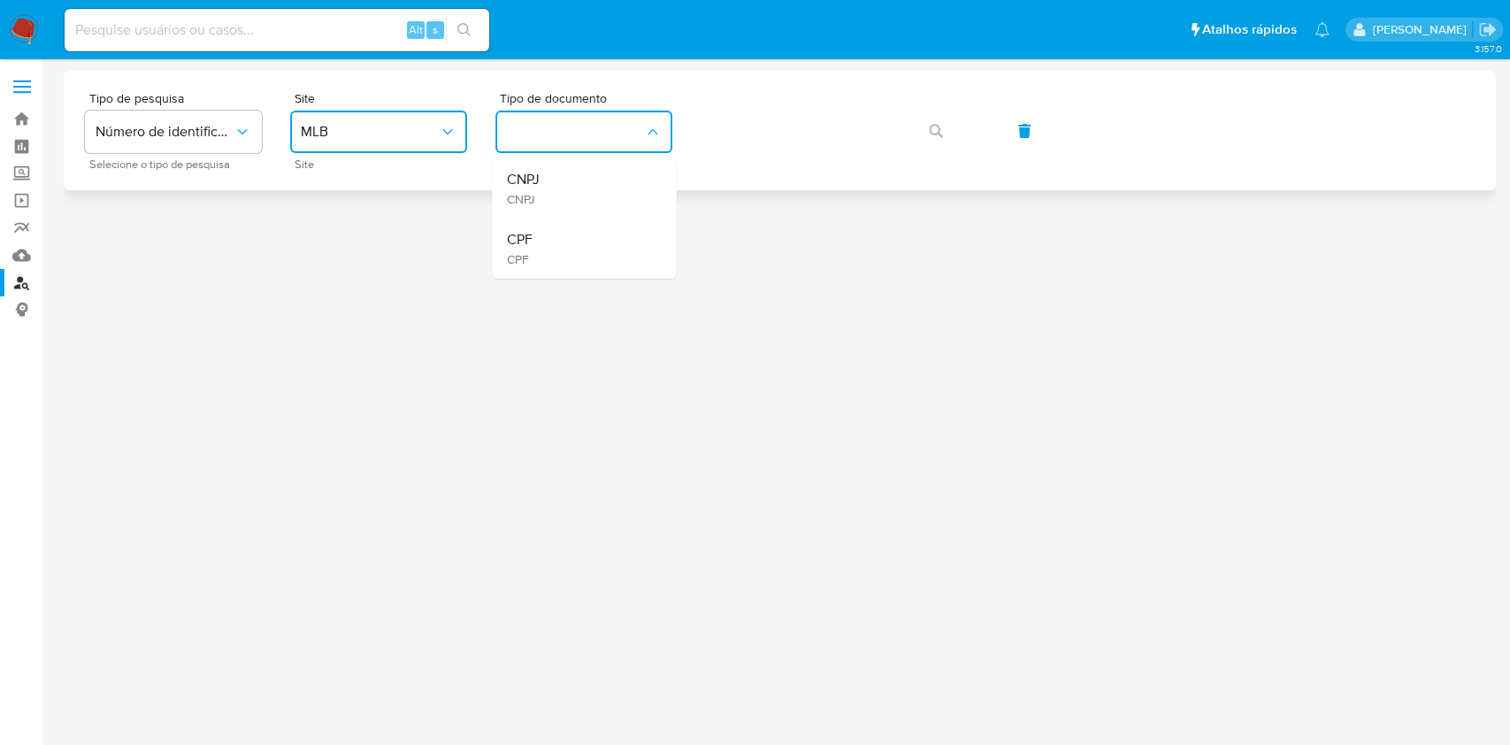
drag, startPoint x: 531, startPoint y: 190, endPoint x: 570, endPoint y: 176, distance: 41.4
click at [532, 188] on div "CNPJ CNPJ" at bounding box center [522, 189] width 33 height 36
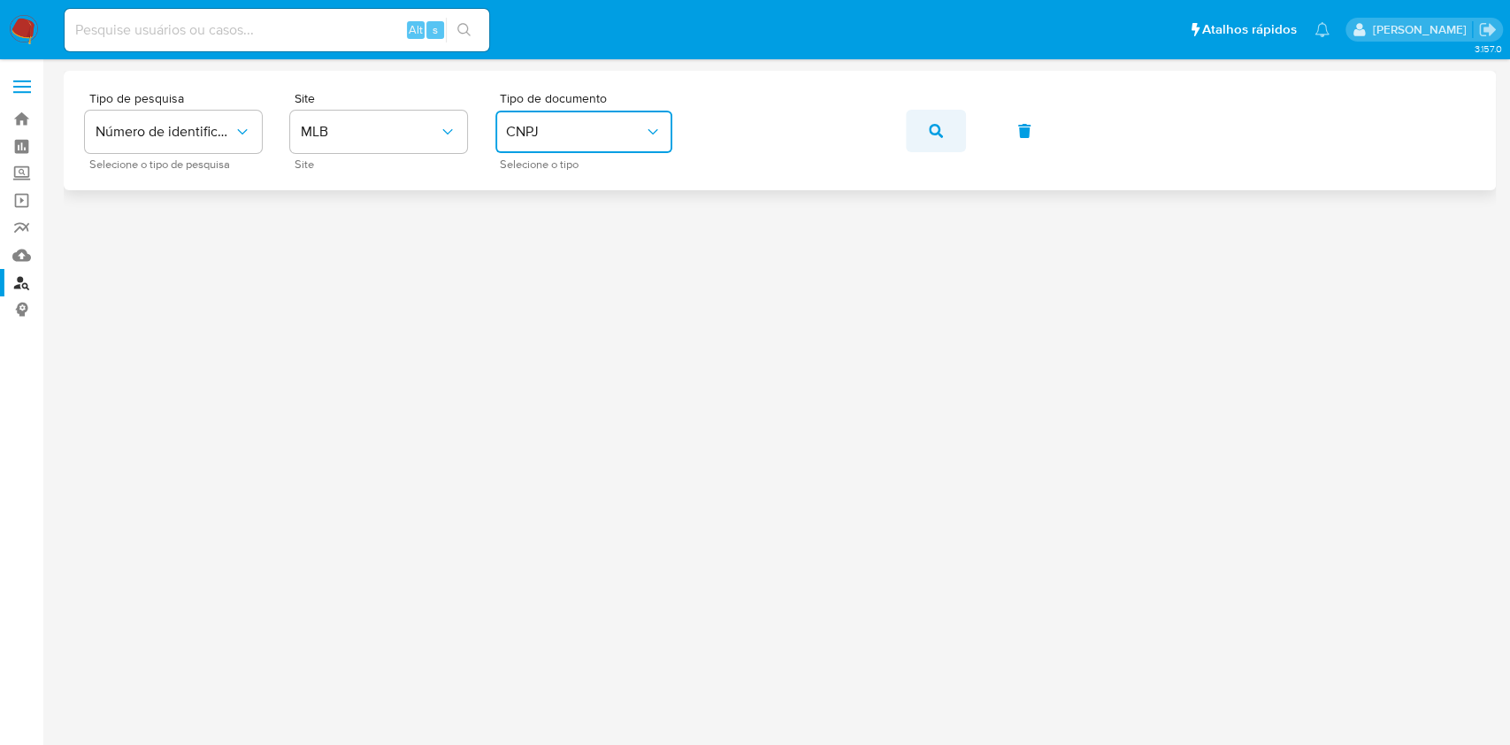
click at [936, 122] on span "button" at bounding box center [936, 130] width 14 height 39
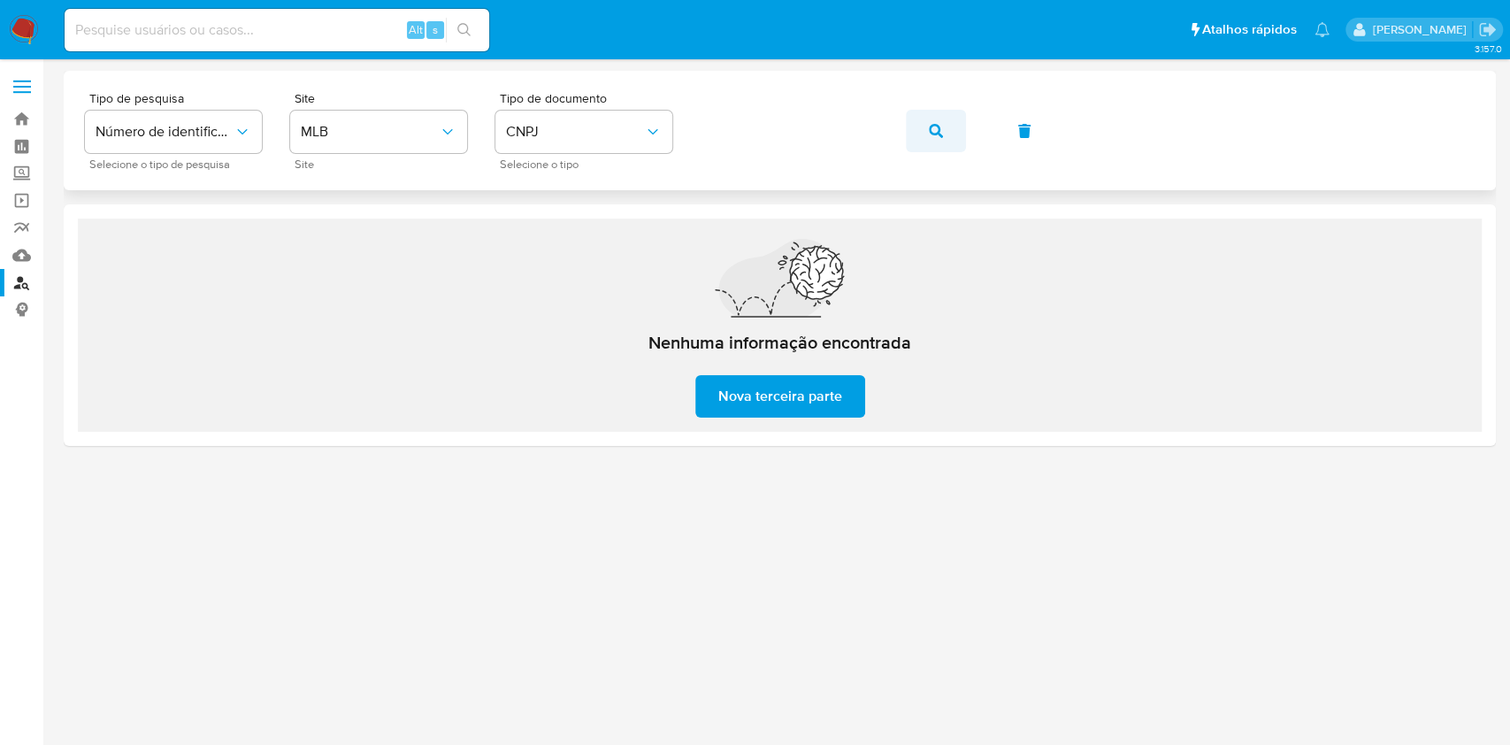
click at [938, 127] on icon "button" at bounding box center [936, 131] width 14 height 14
click at [933, 137] on icon "button" at bounding box center [936, 131] width 14 height 14
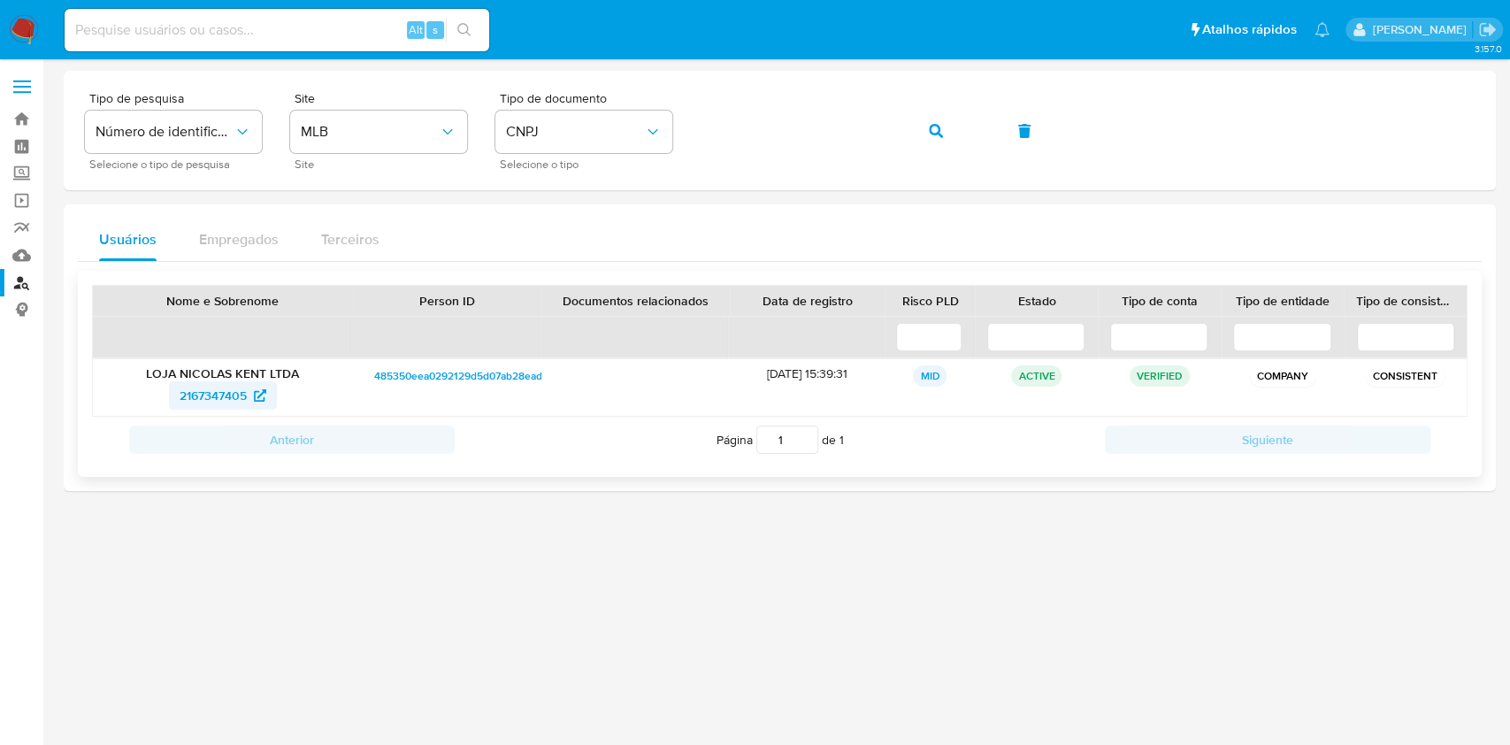
click at [213, 393] on span "2167347405" at bounding box center [213, 395] width 67 height 28
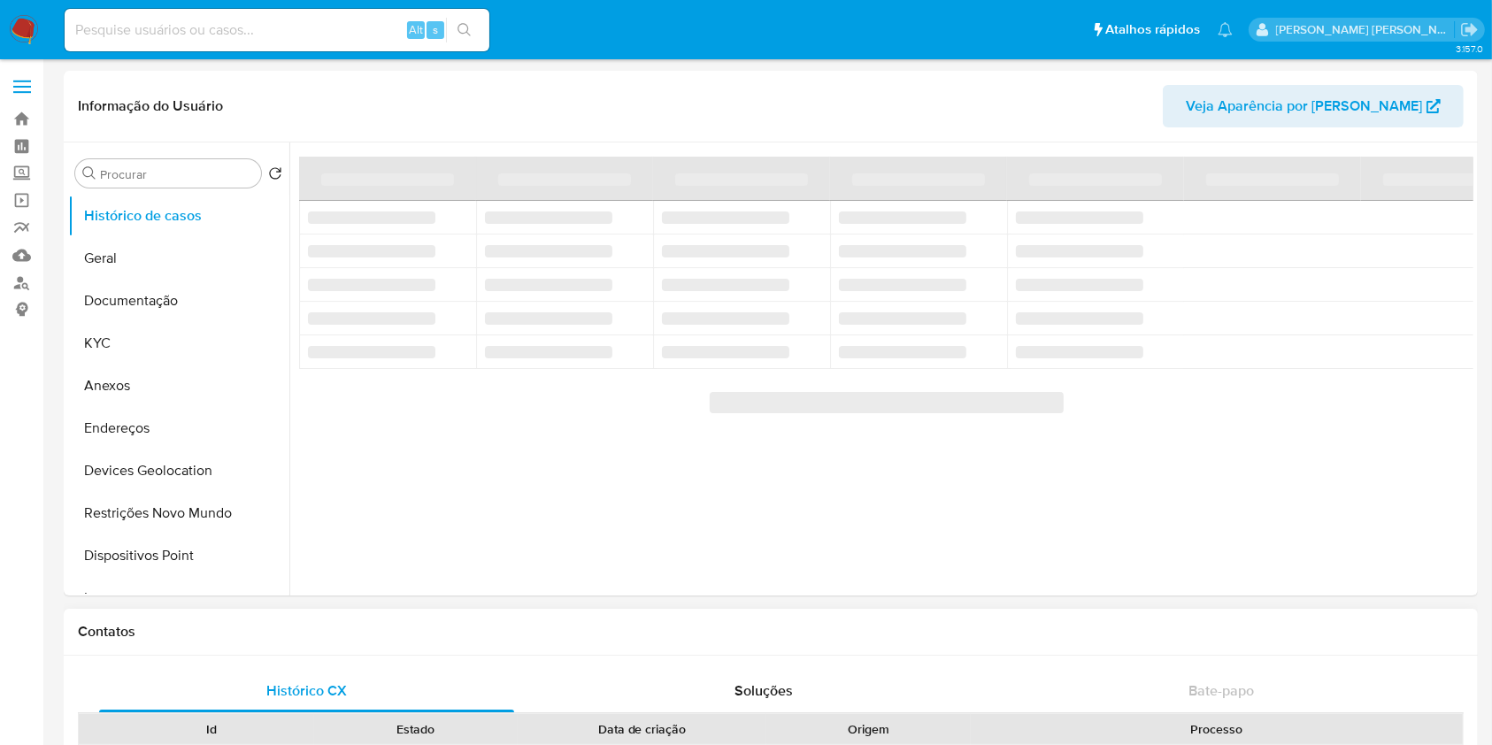
select select "10"
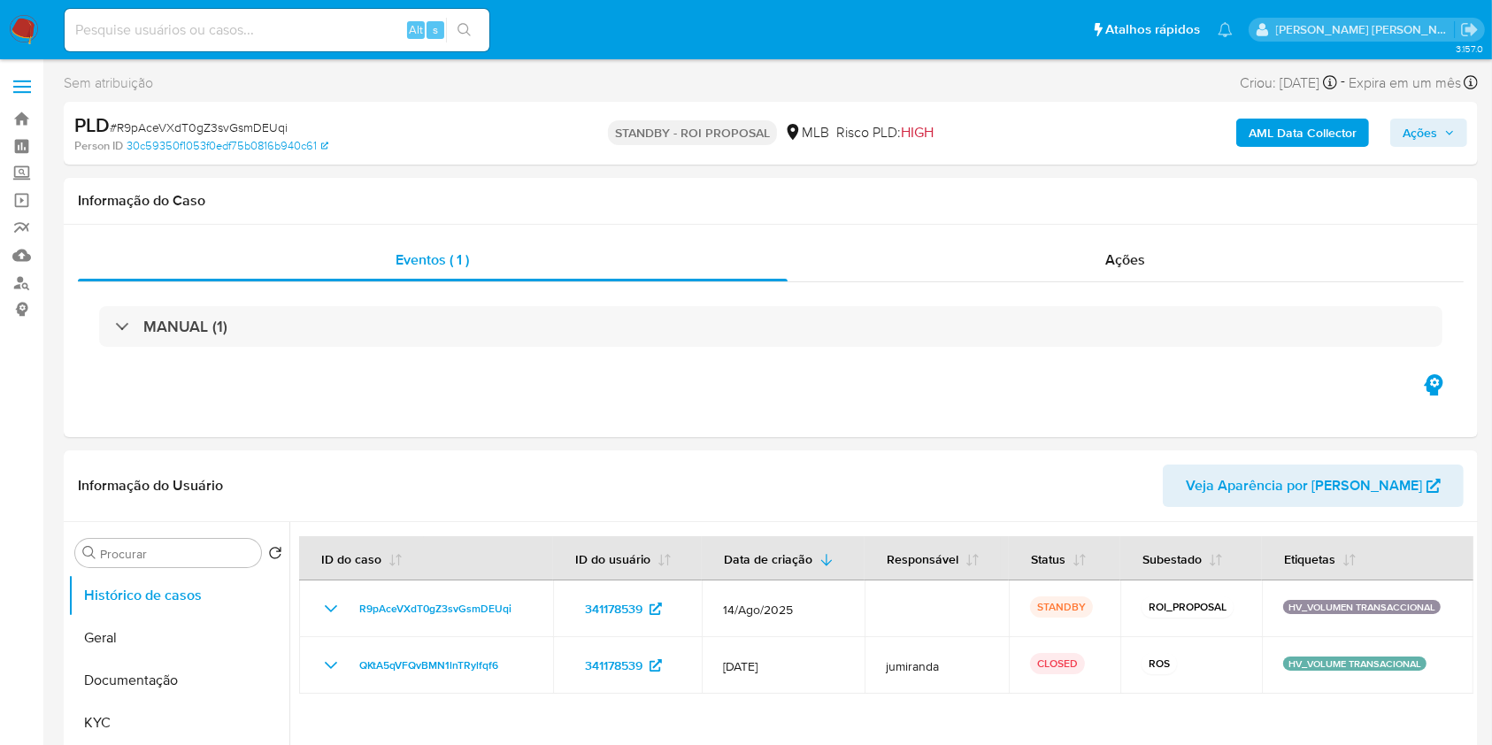
select select "10"
click at [21, 23] on img at bounding box center [24, 30] width 30 height 30
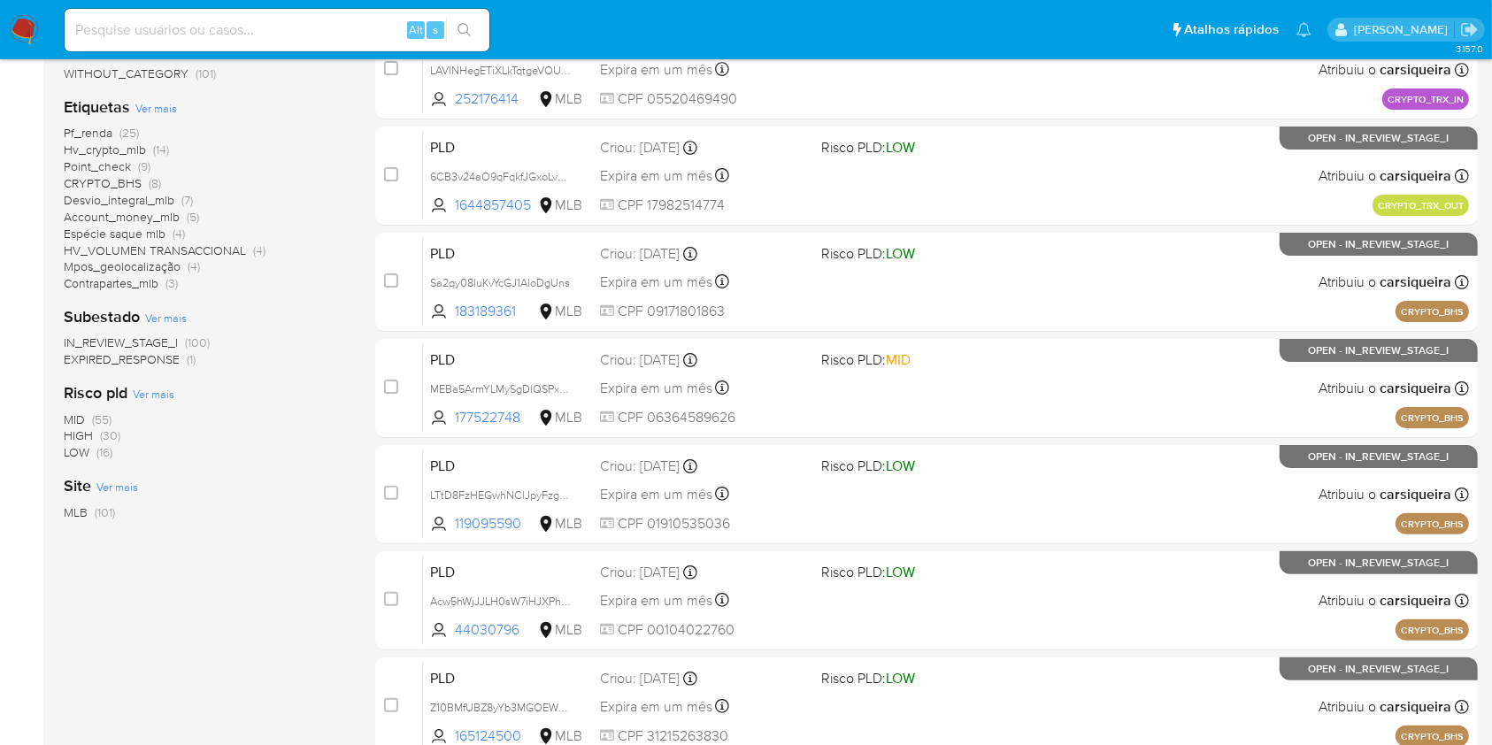
scroll to position [354, 0]
click at [199, 31] on input at bounding box center [277, 30] width 425 height 23
paste input "HsFa45ThuY2Kw9kxHkXysUqa"
type input "HsFa45ThuY2Kw9kxHkXysUqa"
click at [464, 25] on icon "search-icon" at bounding box center [464, 30] width 14 height 14
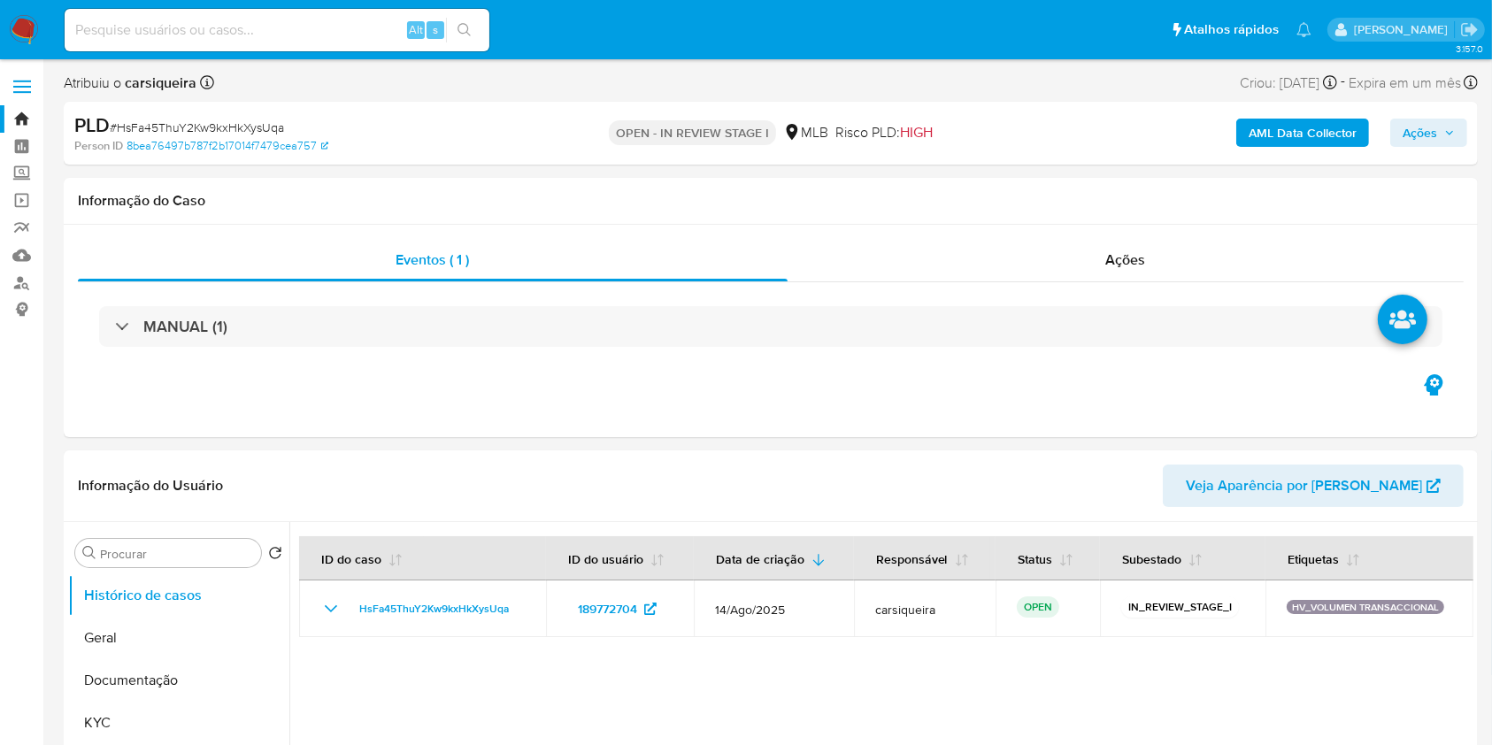
select select "10"
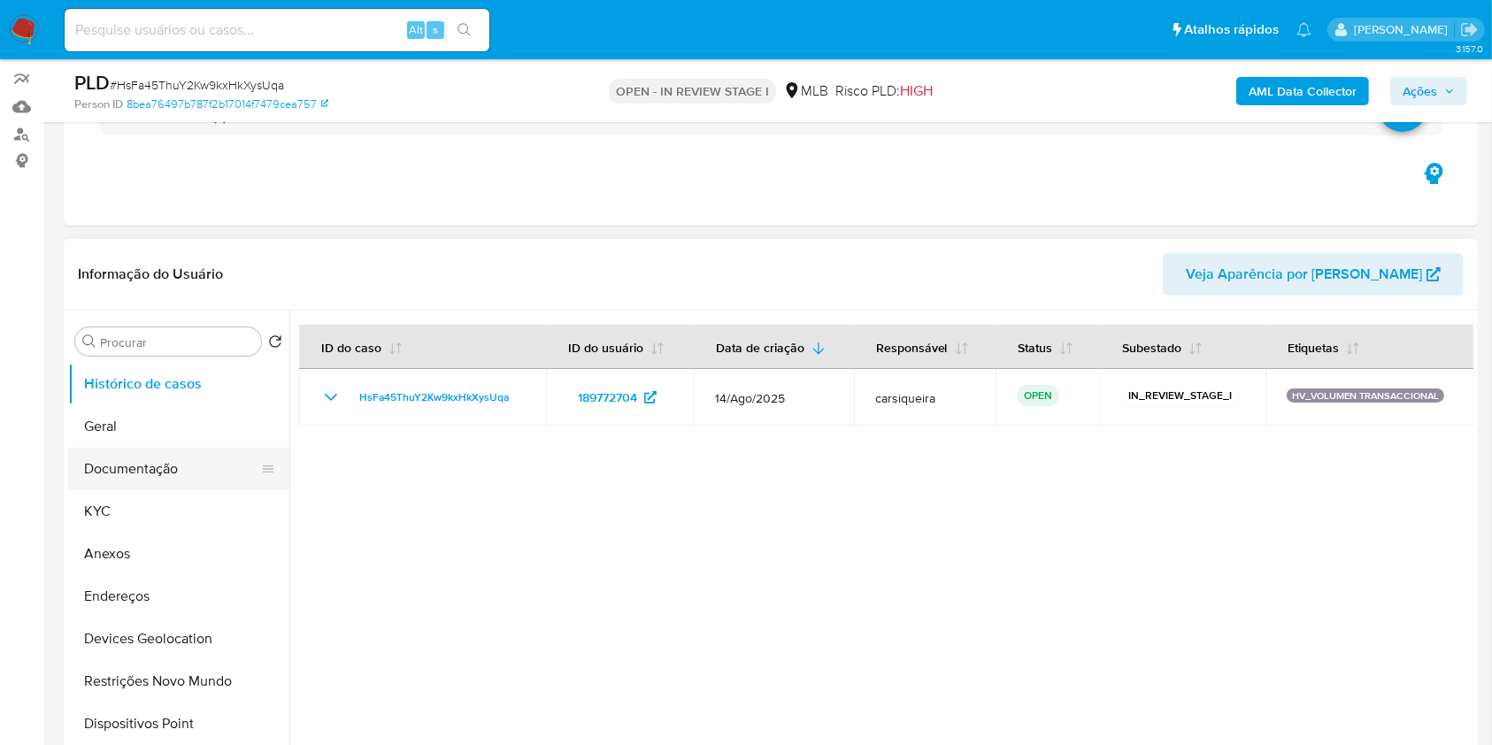
scroll to position [99, 0]
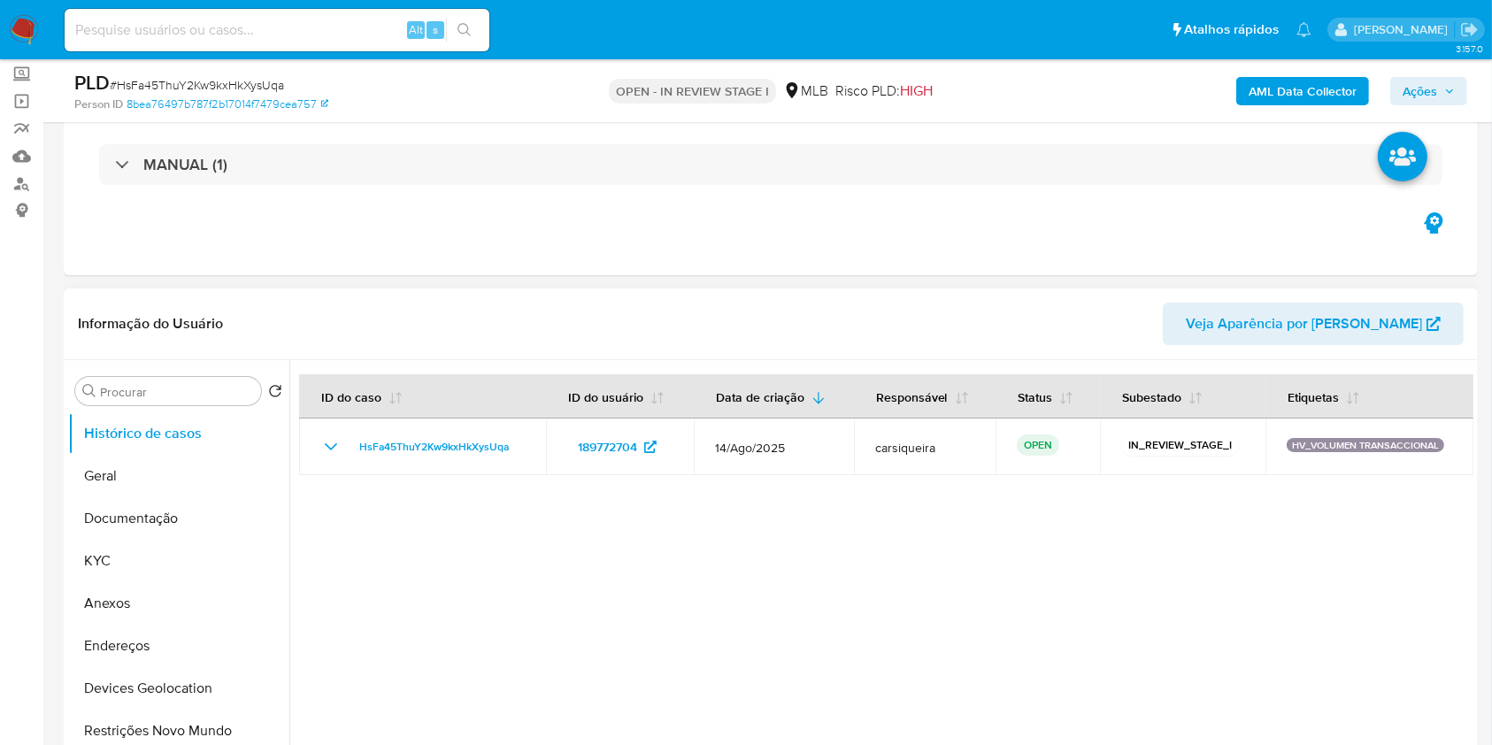
drag, startPoint x: 157, startPoint y: 567, endPoint x: 294, endPoint y: 549, distance: 137.5
click at [157, 562] on button "KYC" at bounding box center [178, 561] width 221 height 42
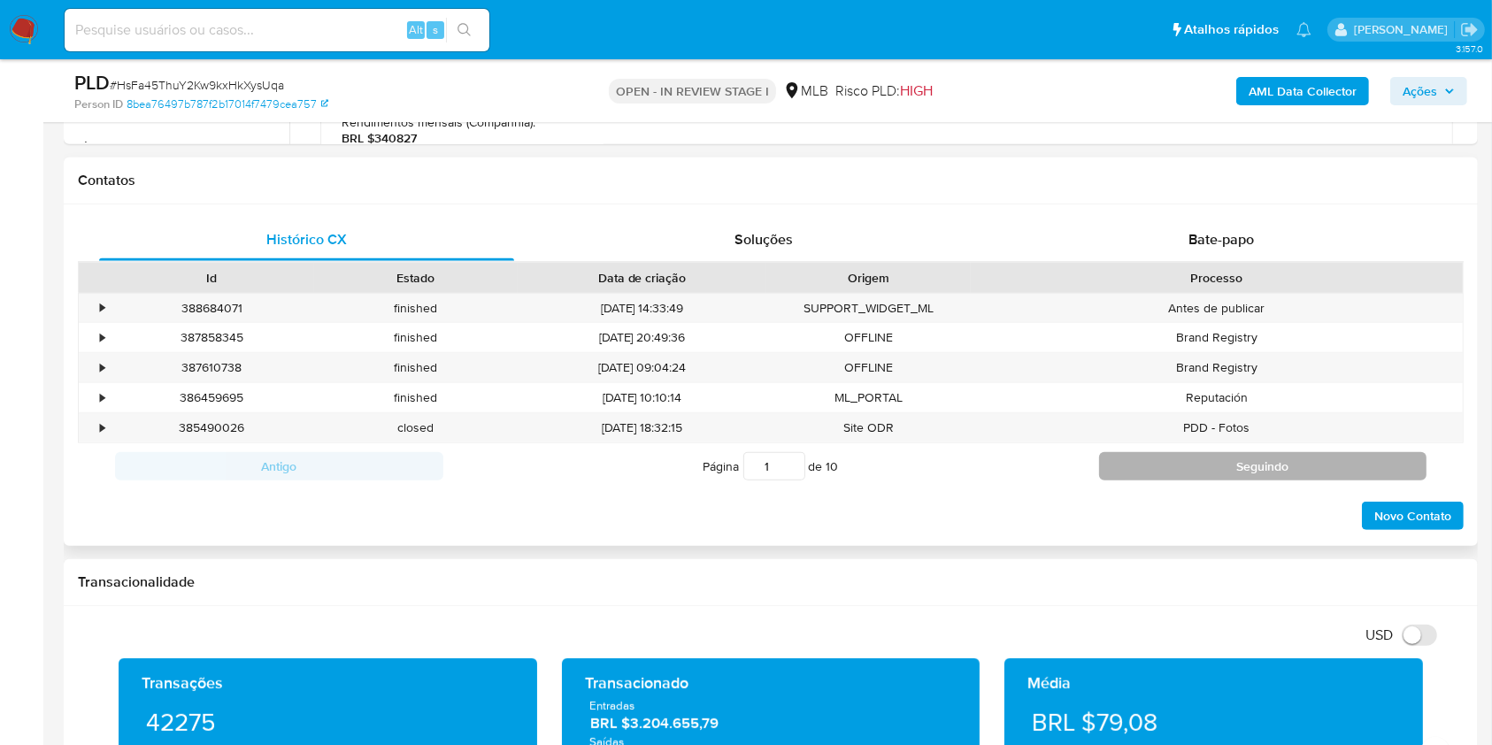
scroll to position [414, 0]
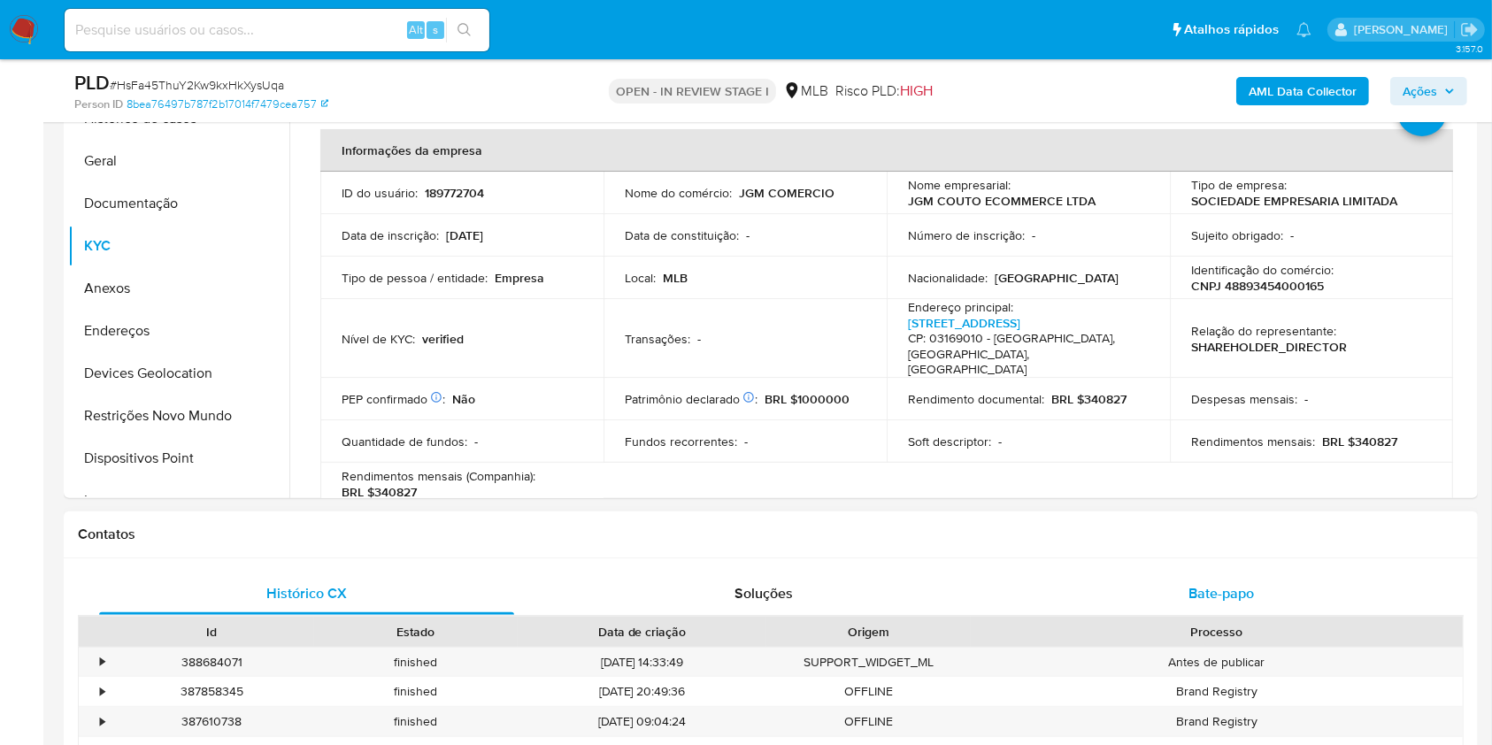
click at [1224, 584] on span "Bate-papo" at bounding box center [1220, 593] width 65 height 20
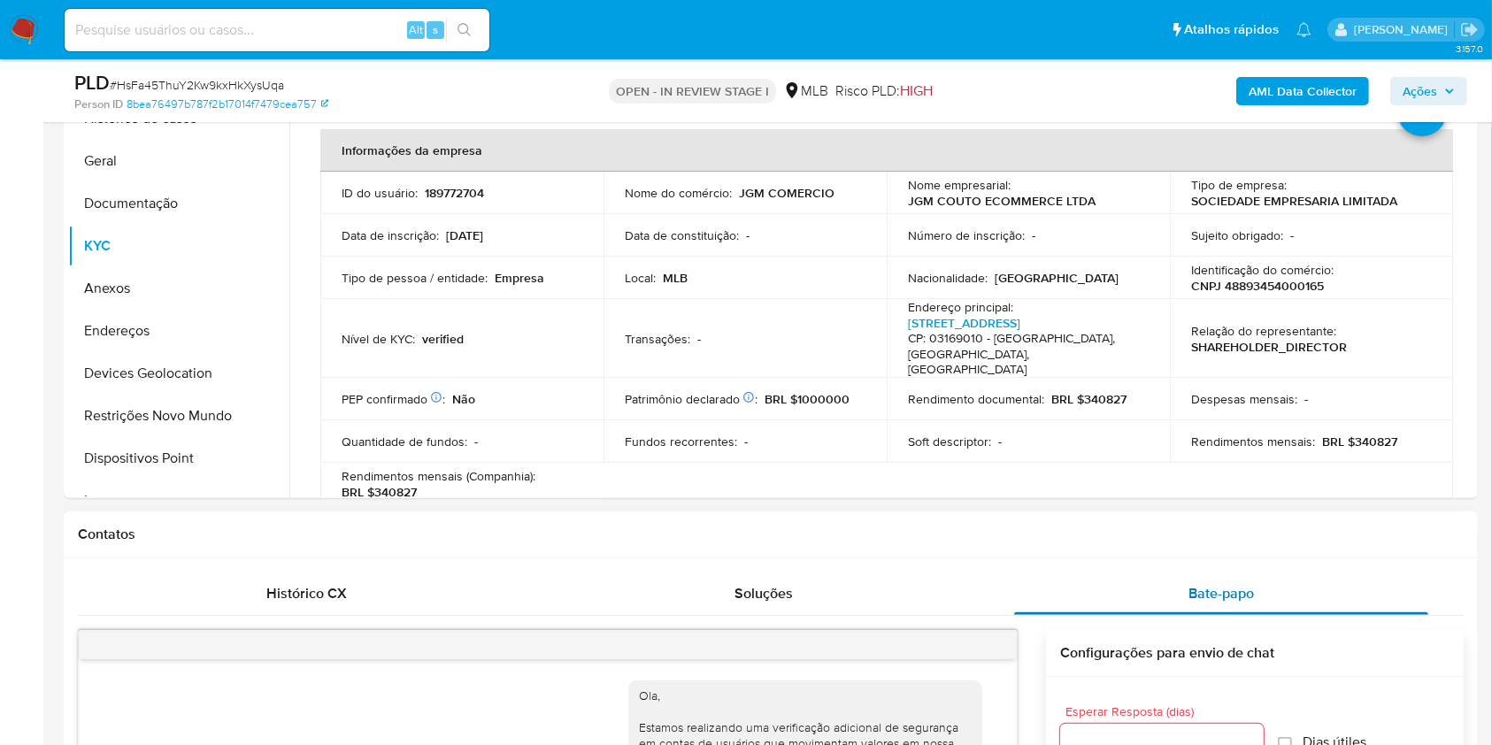
scroll to position [96, 0]
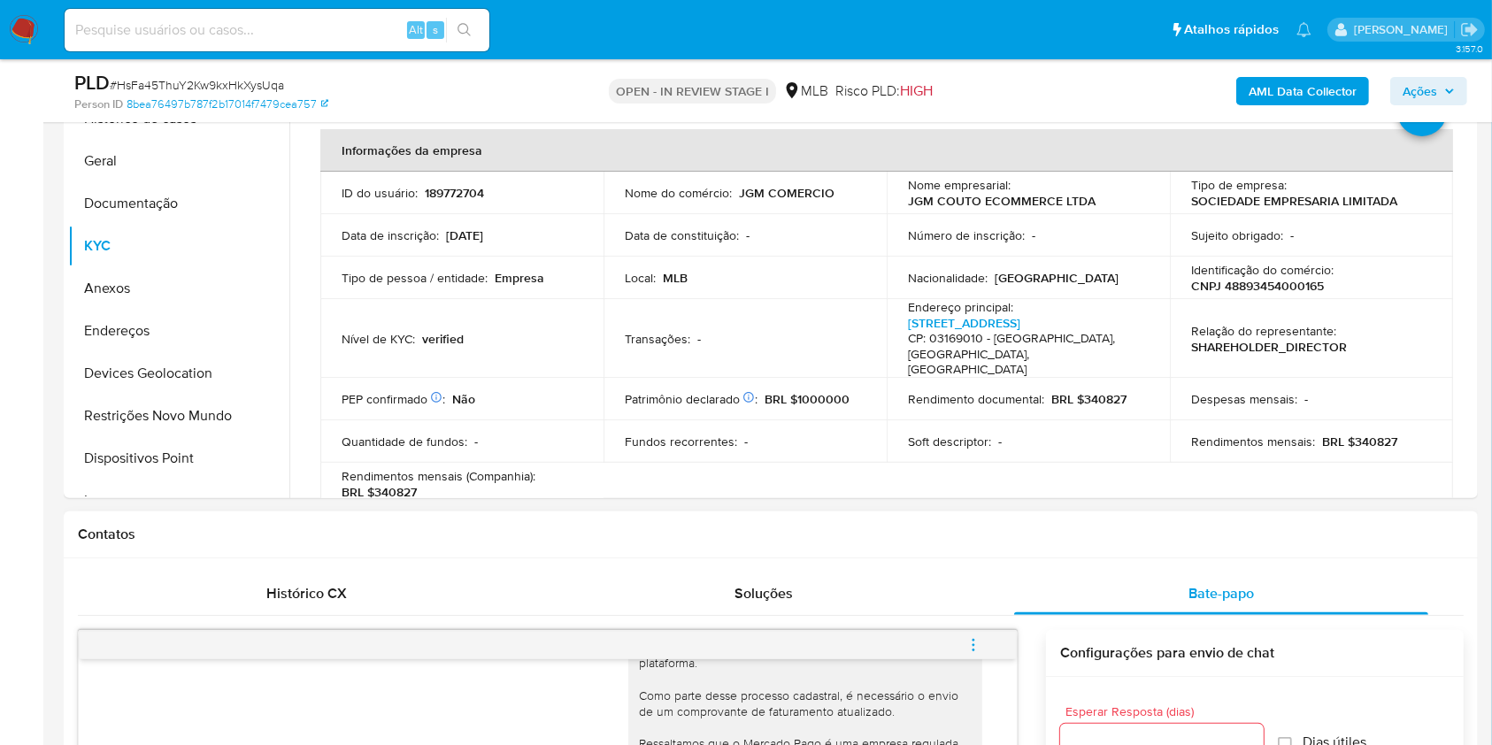
click at [965, 520] on div "Contatos" at bounding box center [771, 534] width 1414 height 47
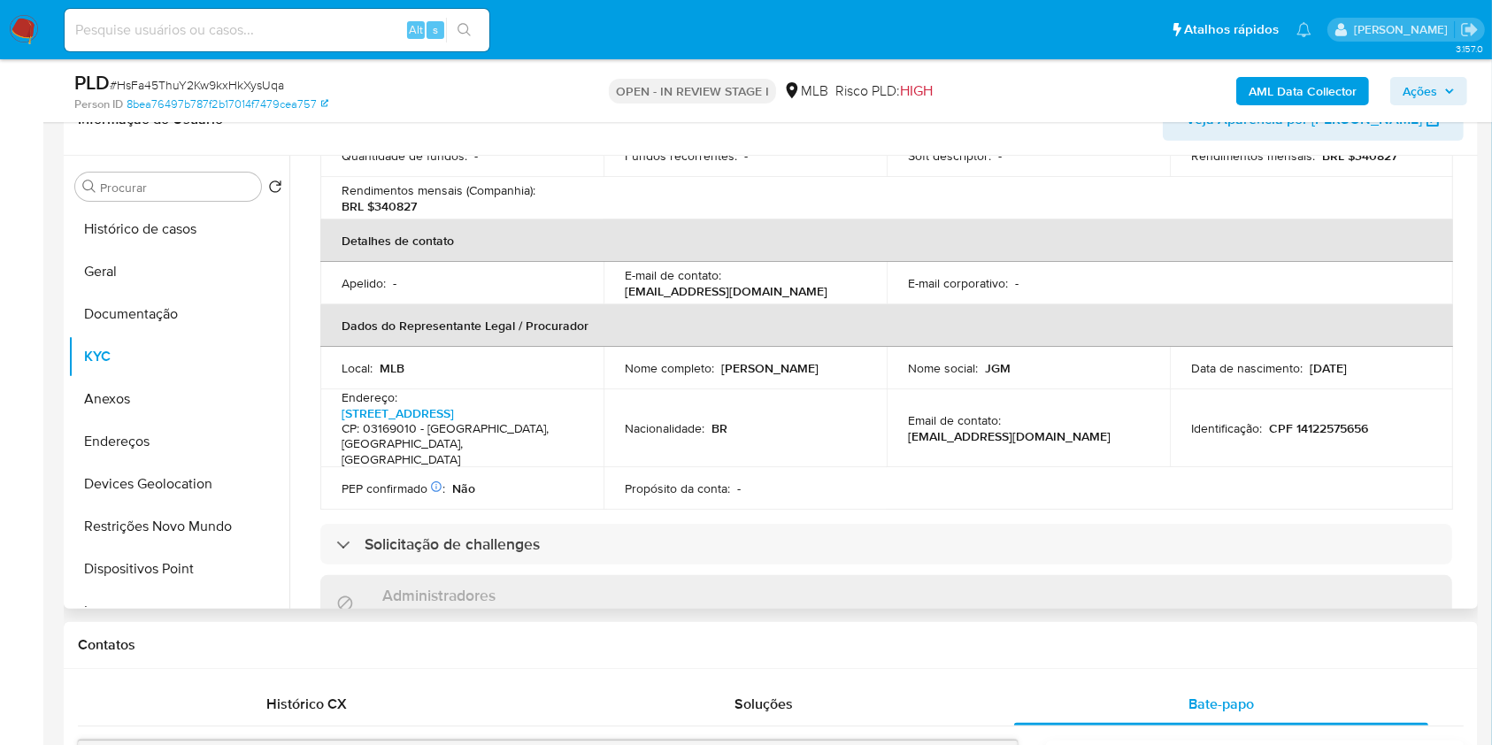
scroll to position [472, 0]
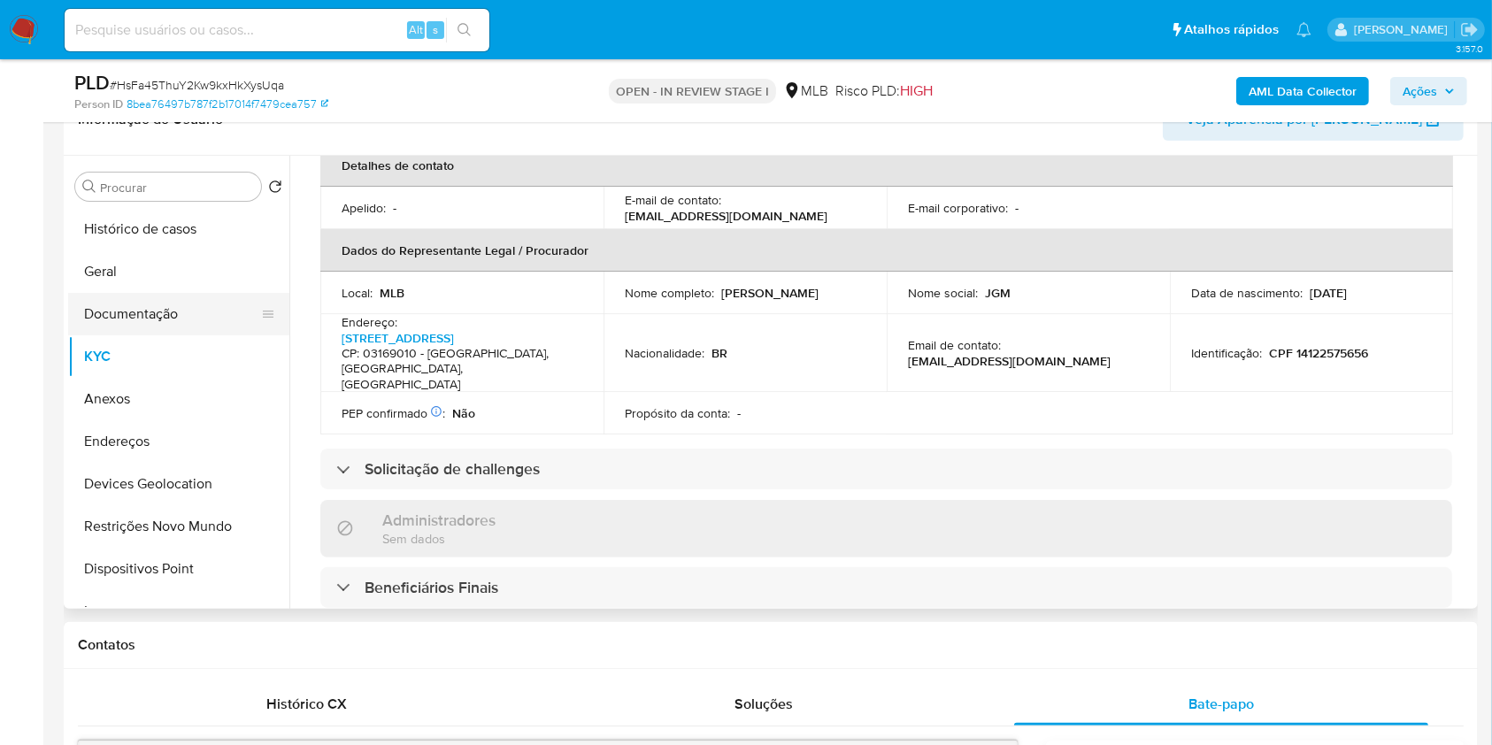
click at [135, 305] on button "Documentação" at bounding box center [171, 314] width 207 height 42
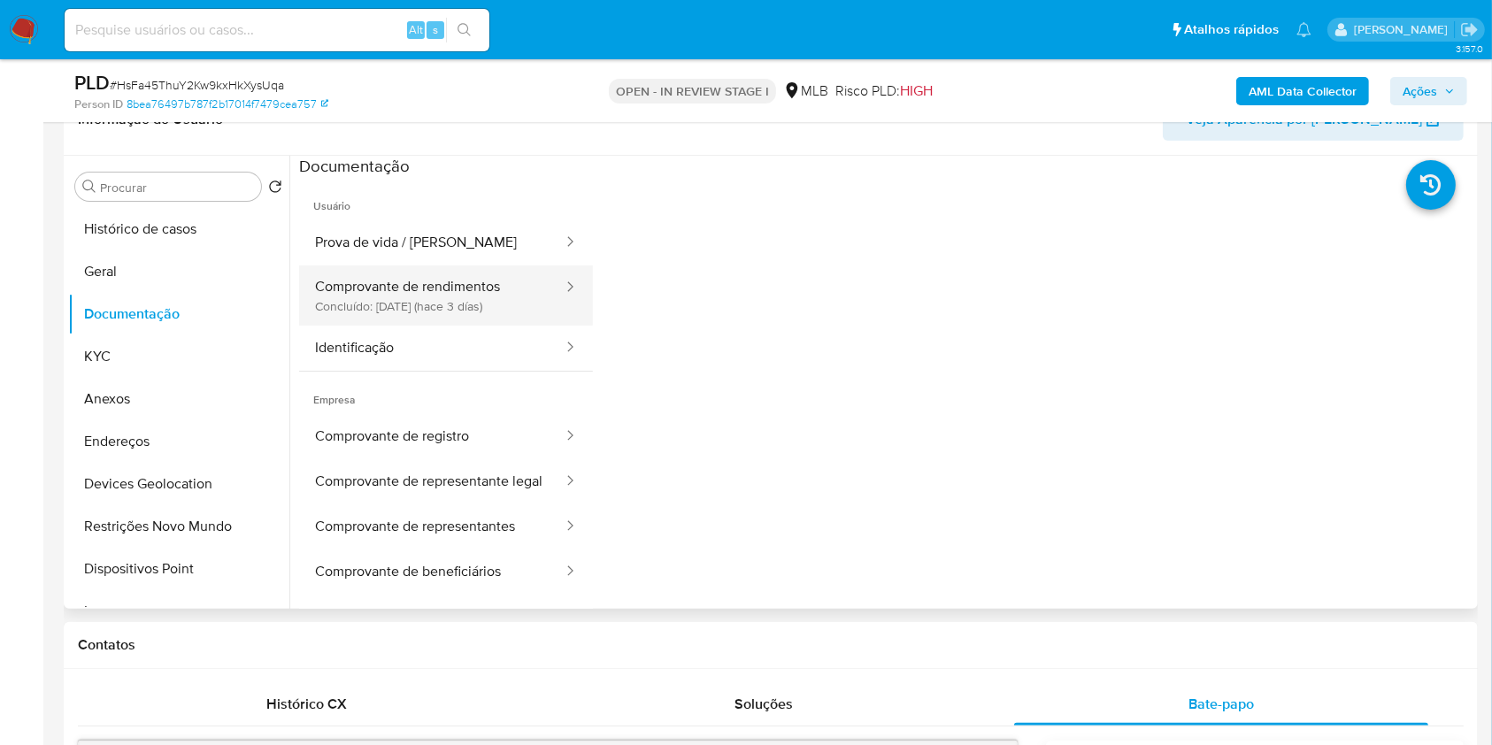
click at [503, 310] on button "Comprovante de rendimentos Concluído: 25/08/2025 (hace 3 días)" at bounding box center [431, 295] width 265 height 60
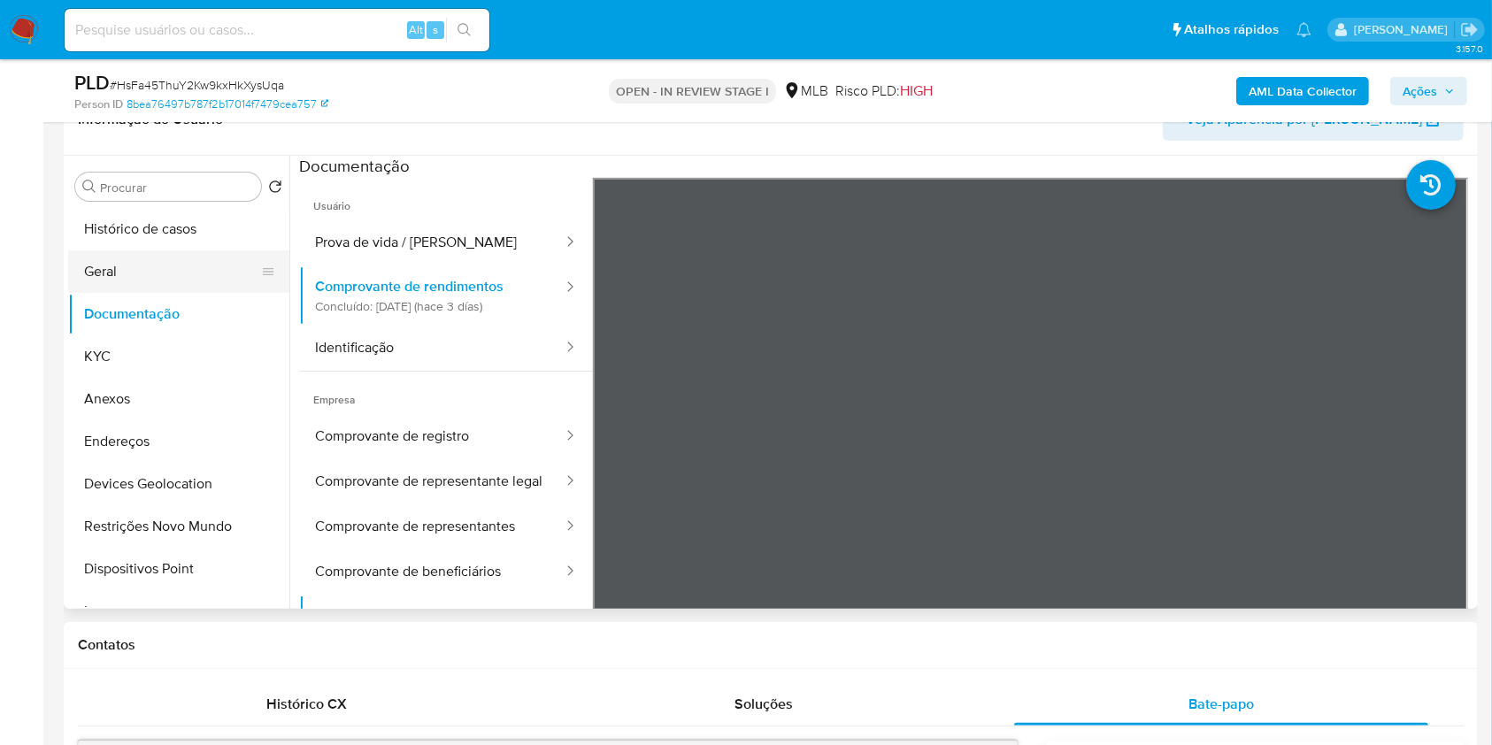
click at [163, 265] on button "Geral" at bounding box center [171, 271] width 207 height 42
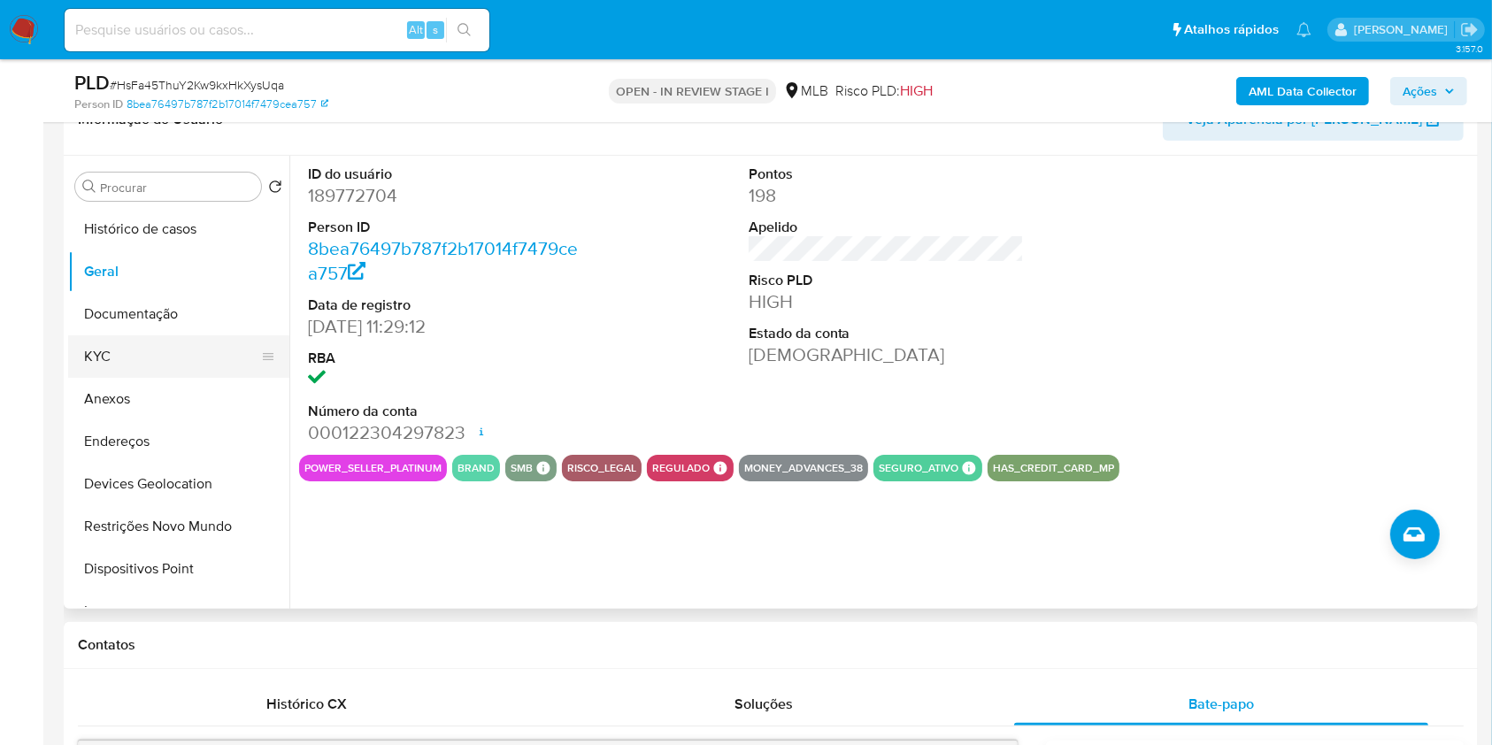
click at [148, 364] on button "KYC" at bounding box center [171, 356] width 207 height 42
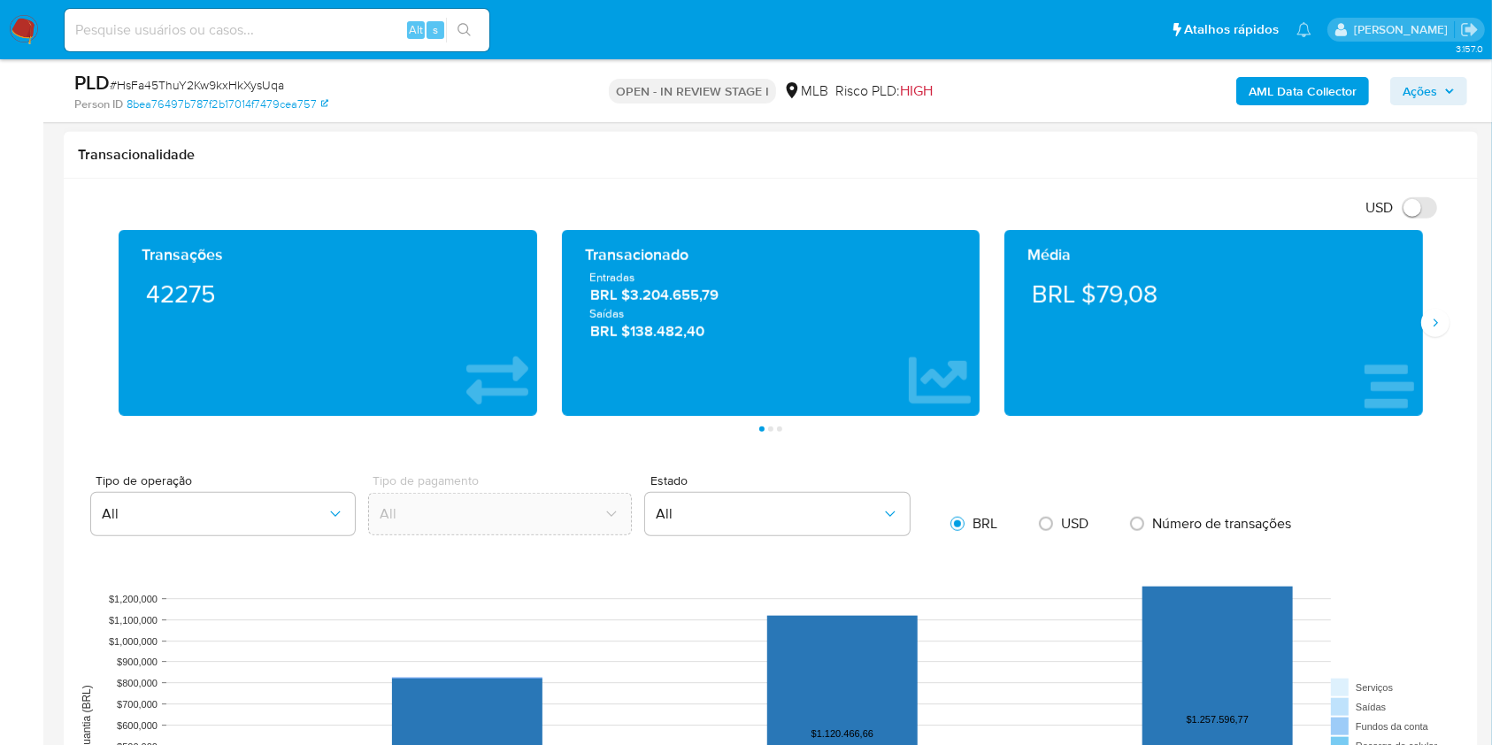
scroll to position [1543, 0]
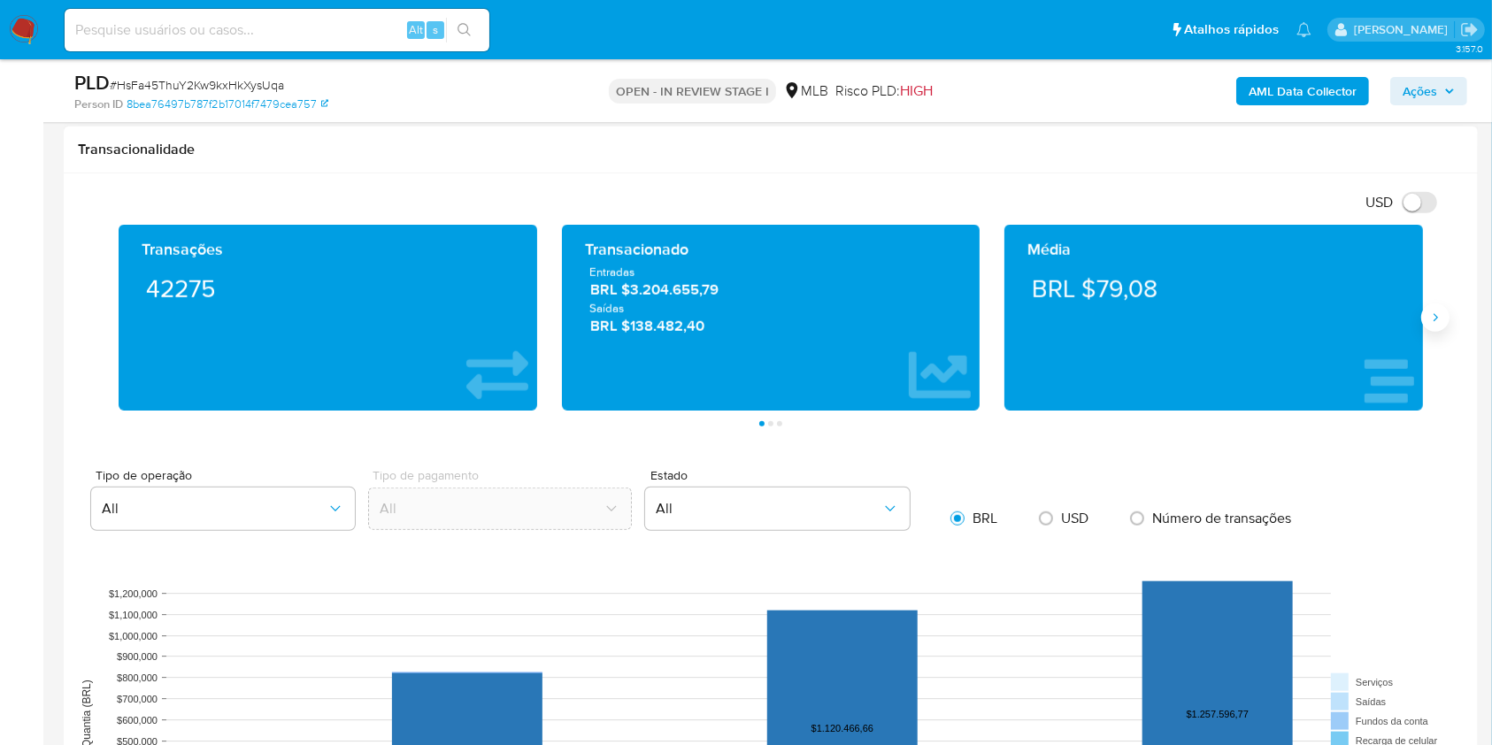
click at [1431, 318] on icon "Siguiente" at bounding box center [1435, 318] width 14 height 14
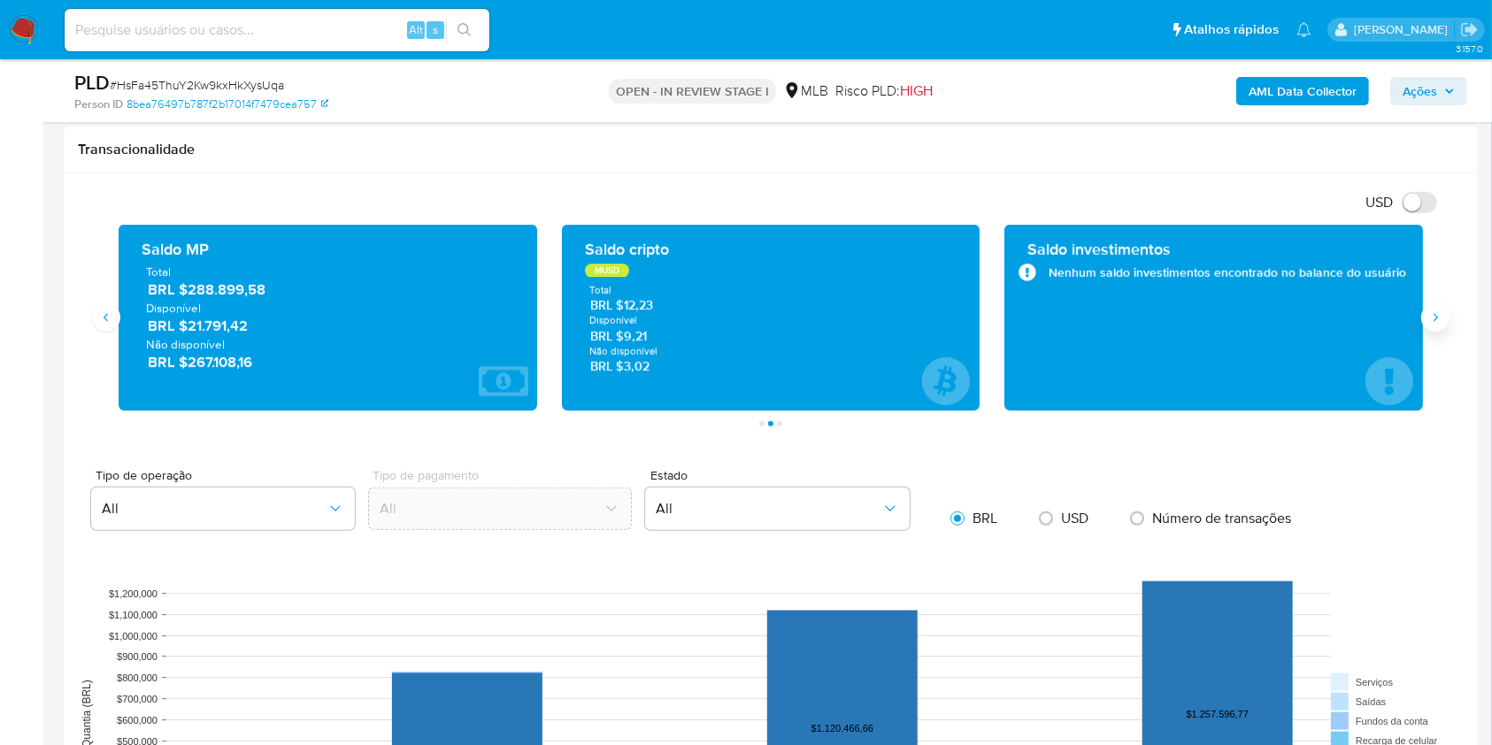
click at [1431, 318] on icon "Siguiente" at bounding box center [1435, 318] width 14 height 14
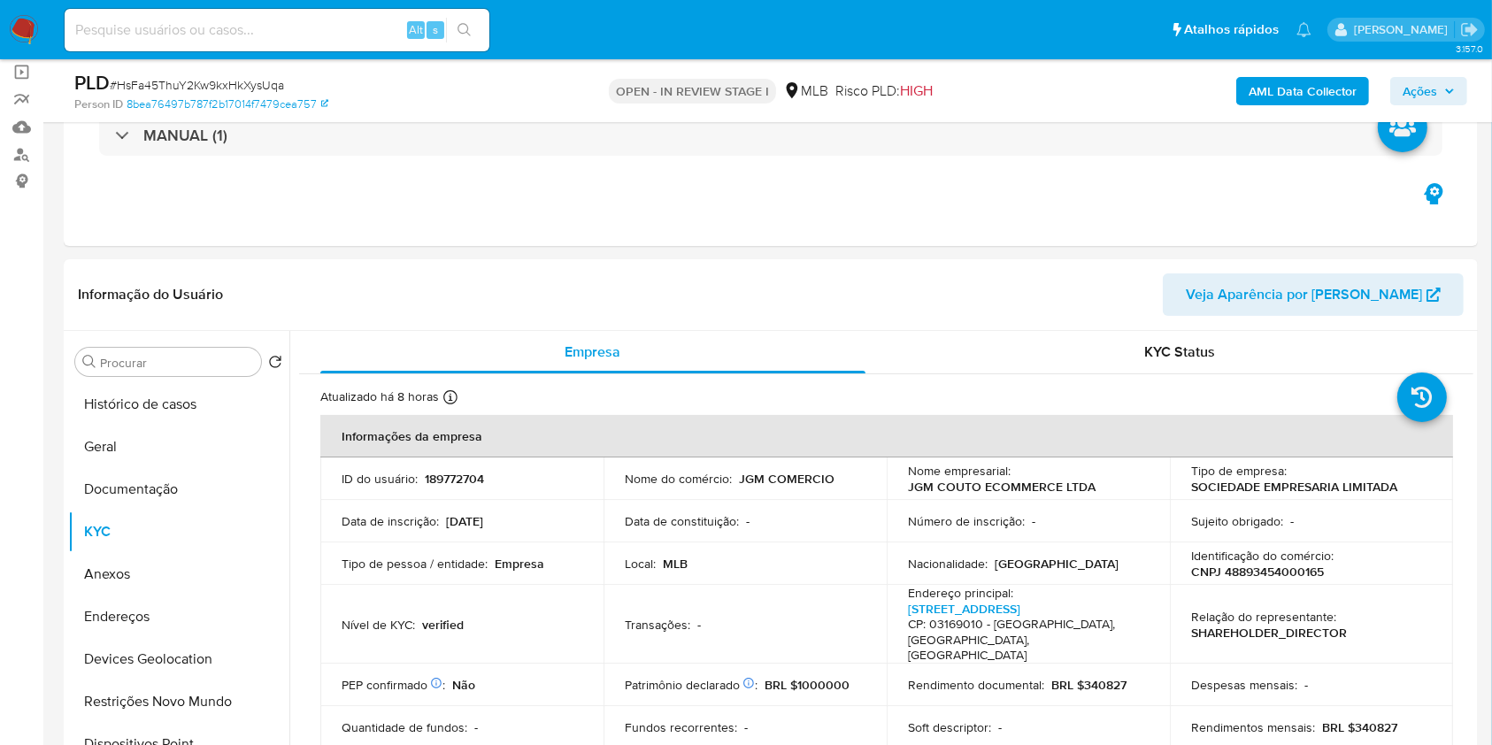
scroll to position [127, 0]
click at [130, 438] on button "Geral" at bounding box center [171, 447] width 207 height 42
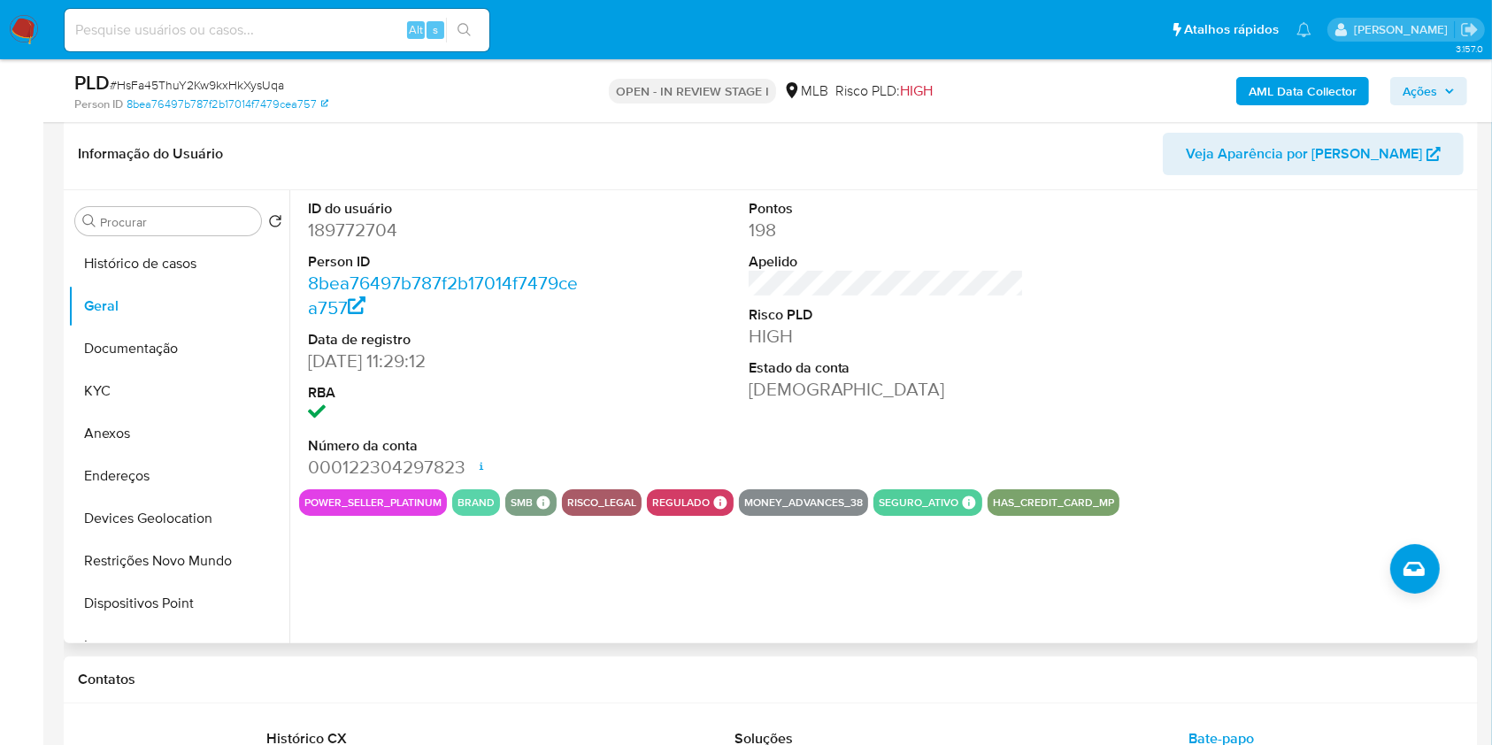
scroll to position [239, 0]
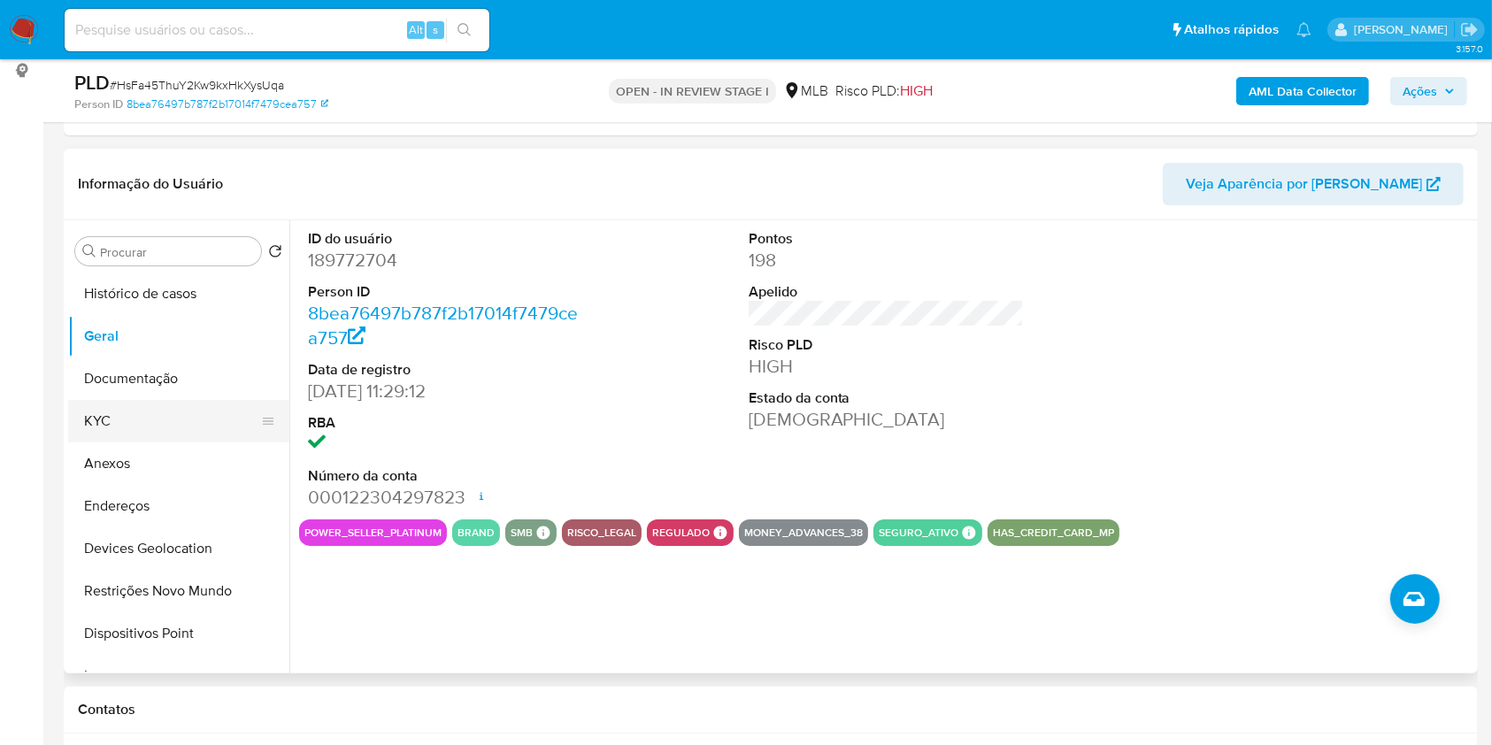
click at [167, 409] on button "KYC" at bounding box center [171, 421] width 207 height 42
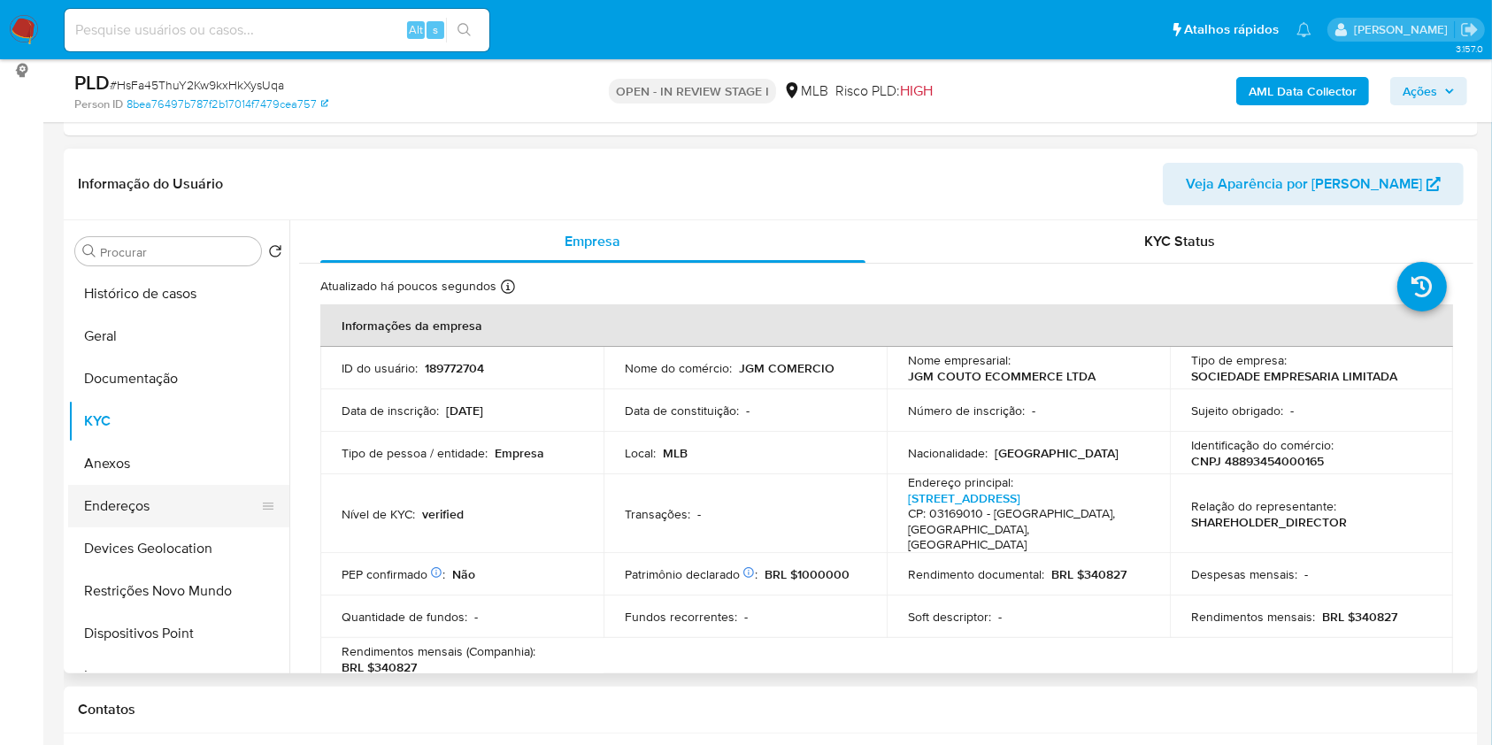
click at [157, 496] on button "Endereços" at bounding box center [171, 506] width 207 height 42
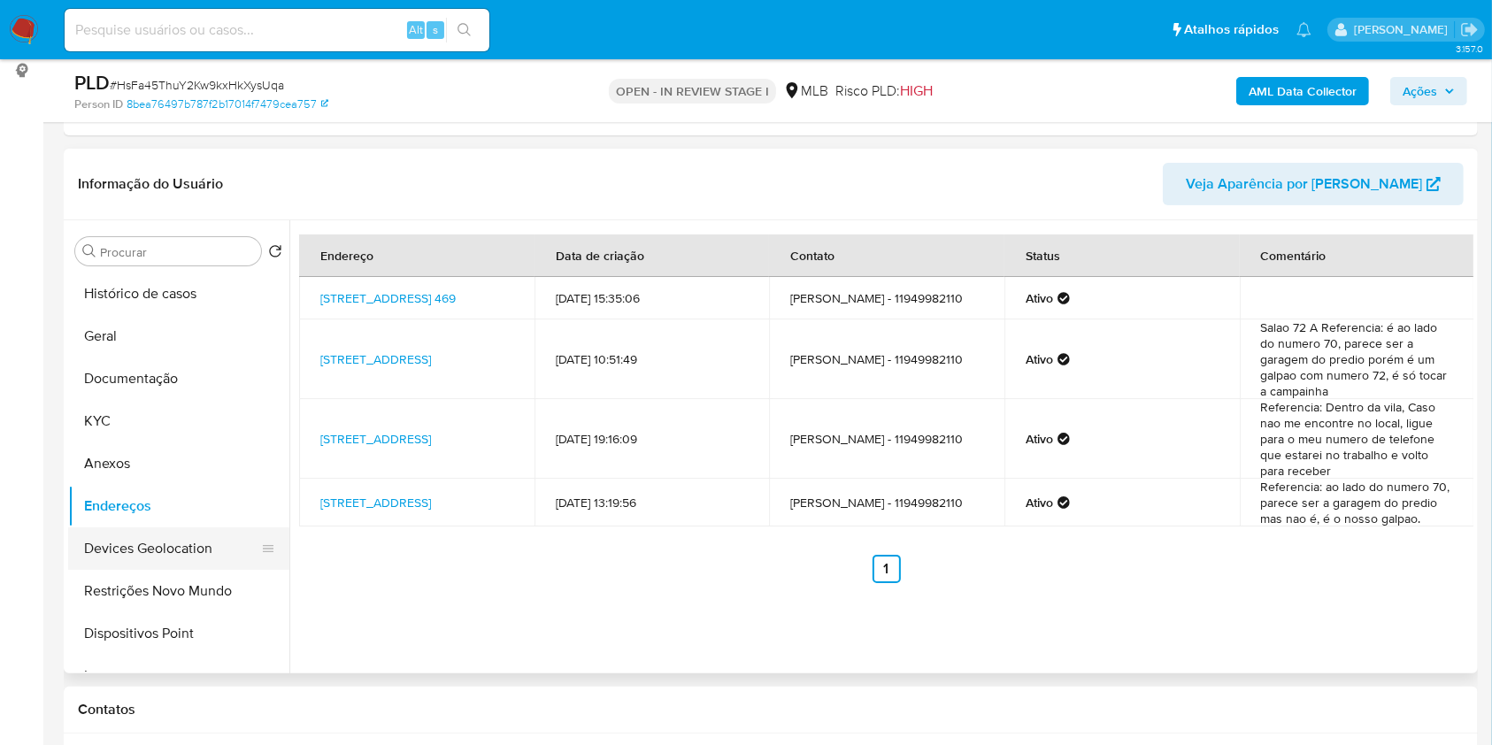
click at [157, 535] on button "Devices Geolocation" at bounding box center [171, 548] width 207 height 42
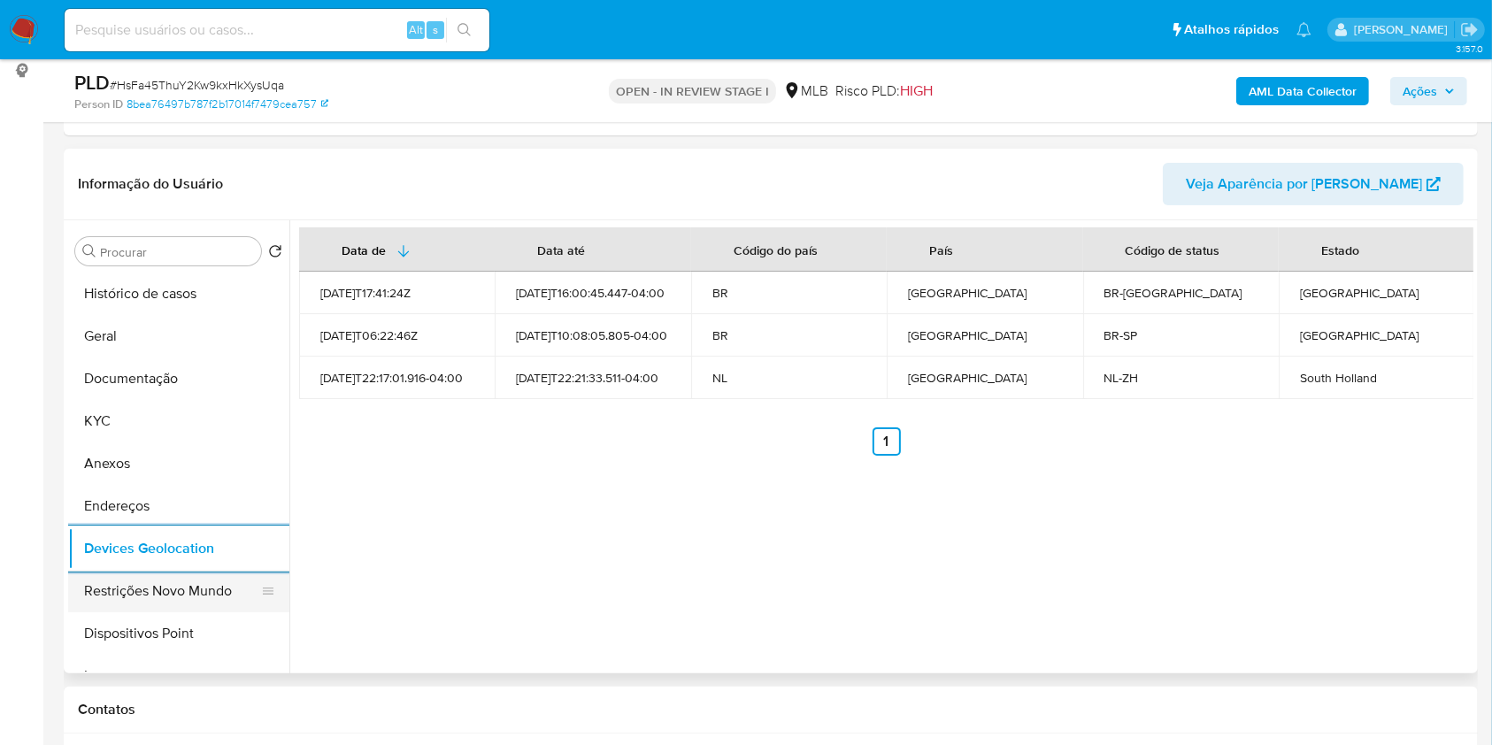
click at [102, 589] on button "Restrições Novo Mundo" at bounding box center [171, 591] width 207 height 42
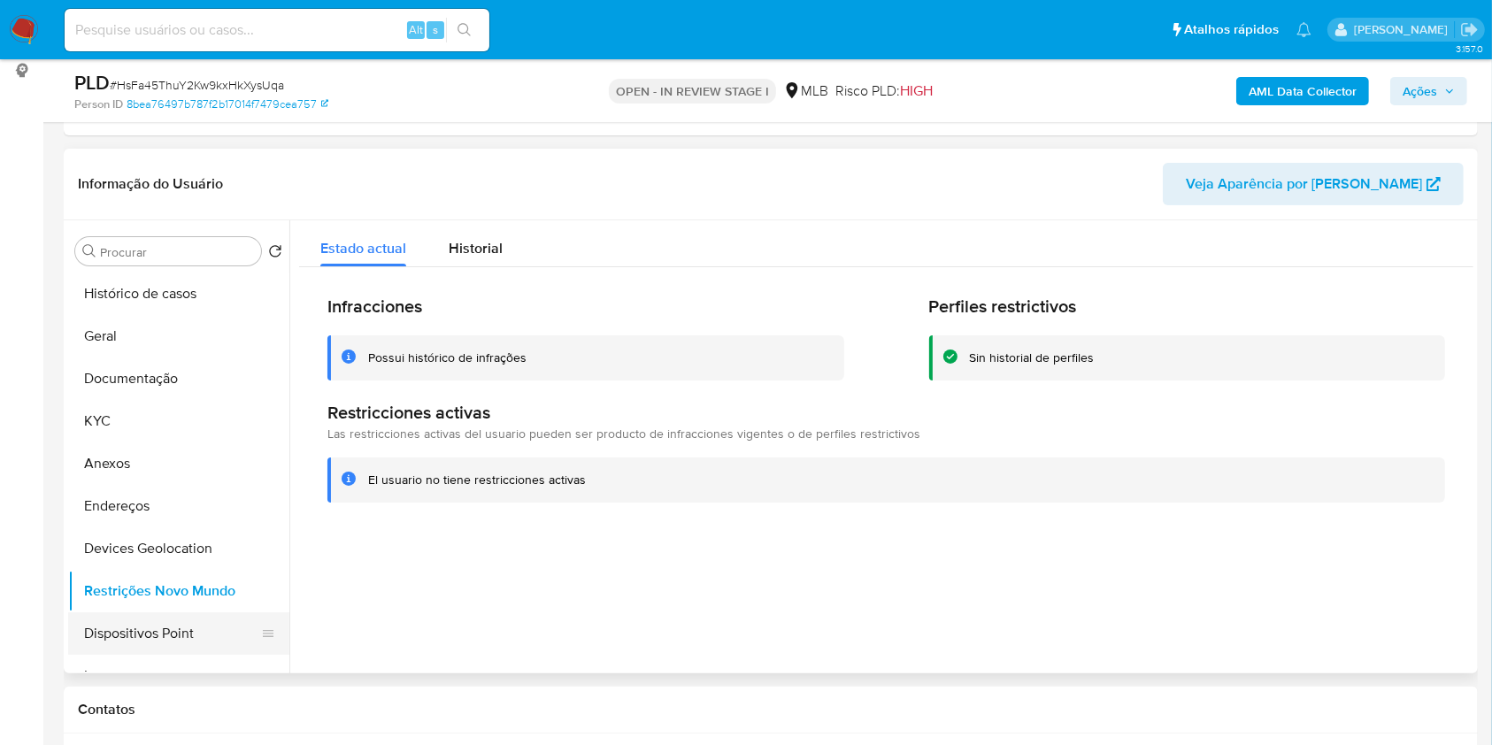
click at [225, 636] on button "Dispositivos Point" at bounding box center [171, 633] width 207 height 42
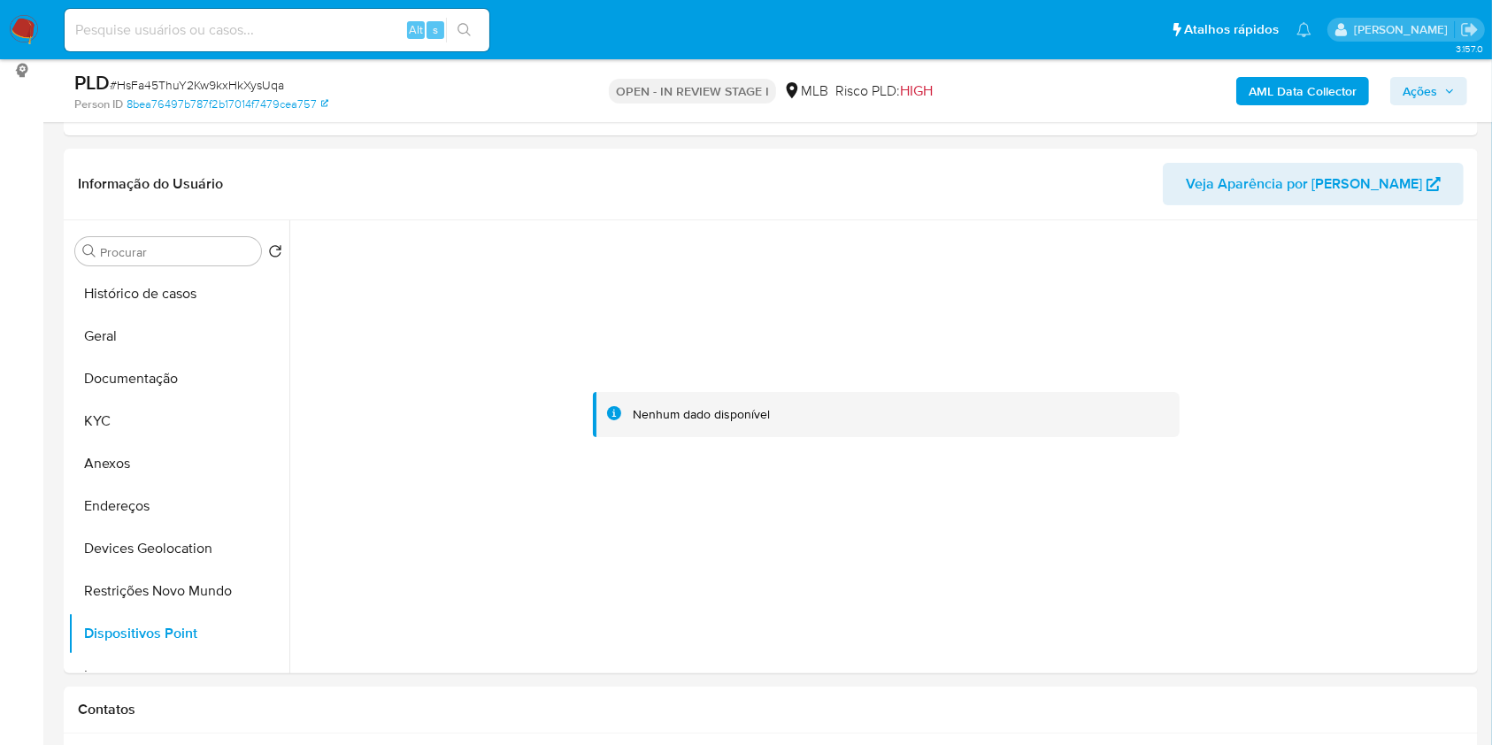
click at [1311, 88] on b "AML Data Collector" at bounding box center [1302, 91] width 108 height 28
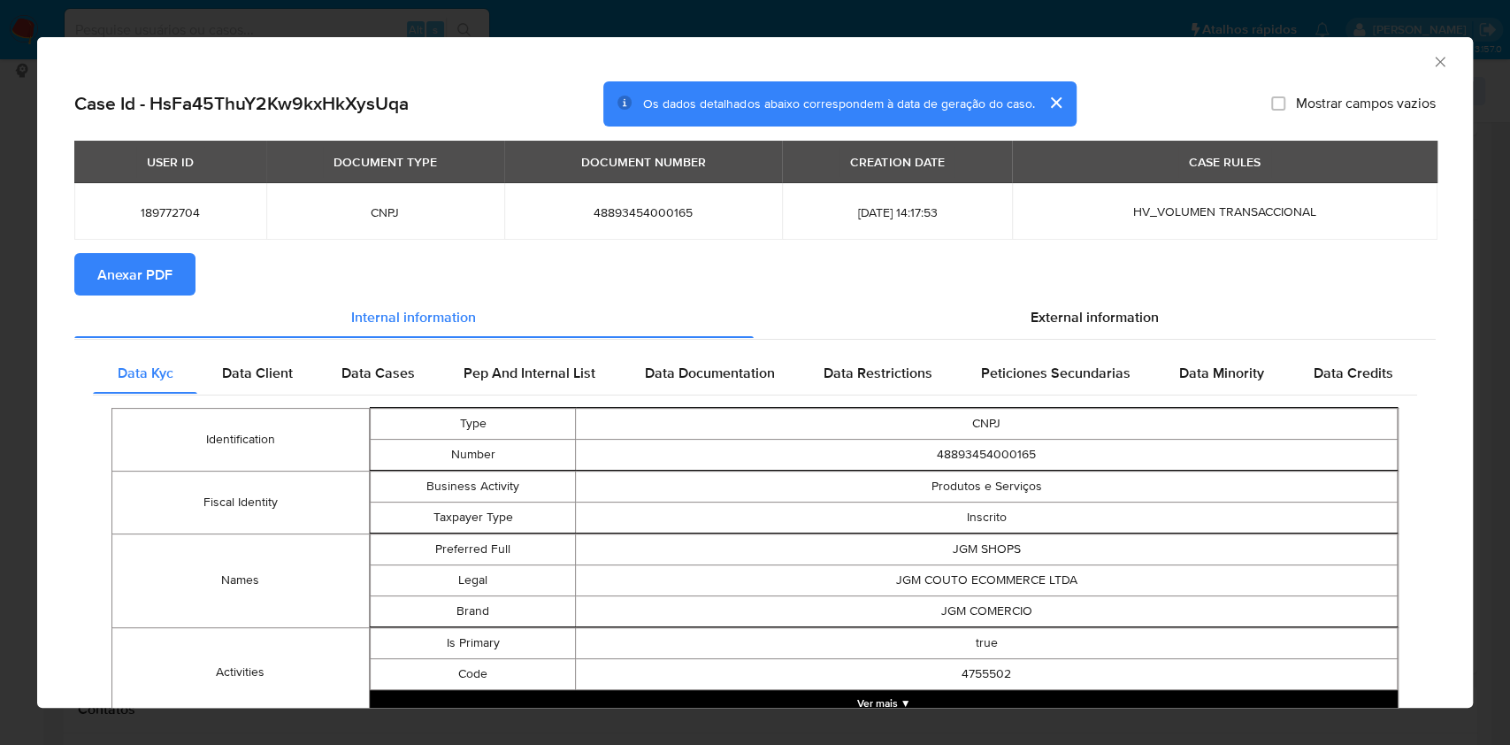
click at [158, 269] on span "Anexar PDF" at bounding box center [134, 274] width 75 height 39
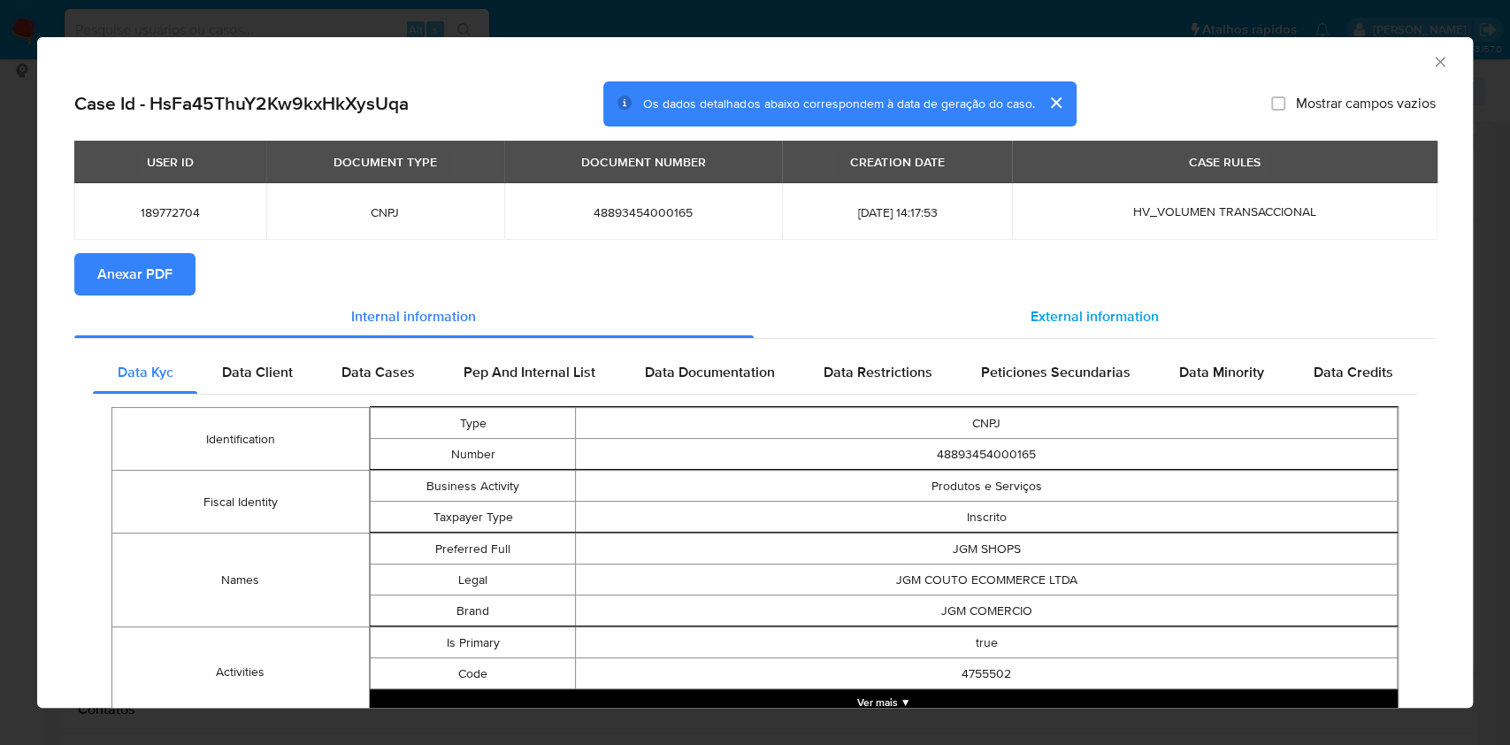
click at [1045, 308] on span "External information" at bounding box center [1095, 316] width 128 height 20
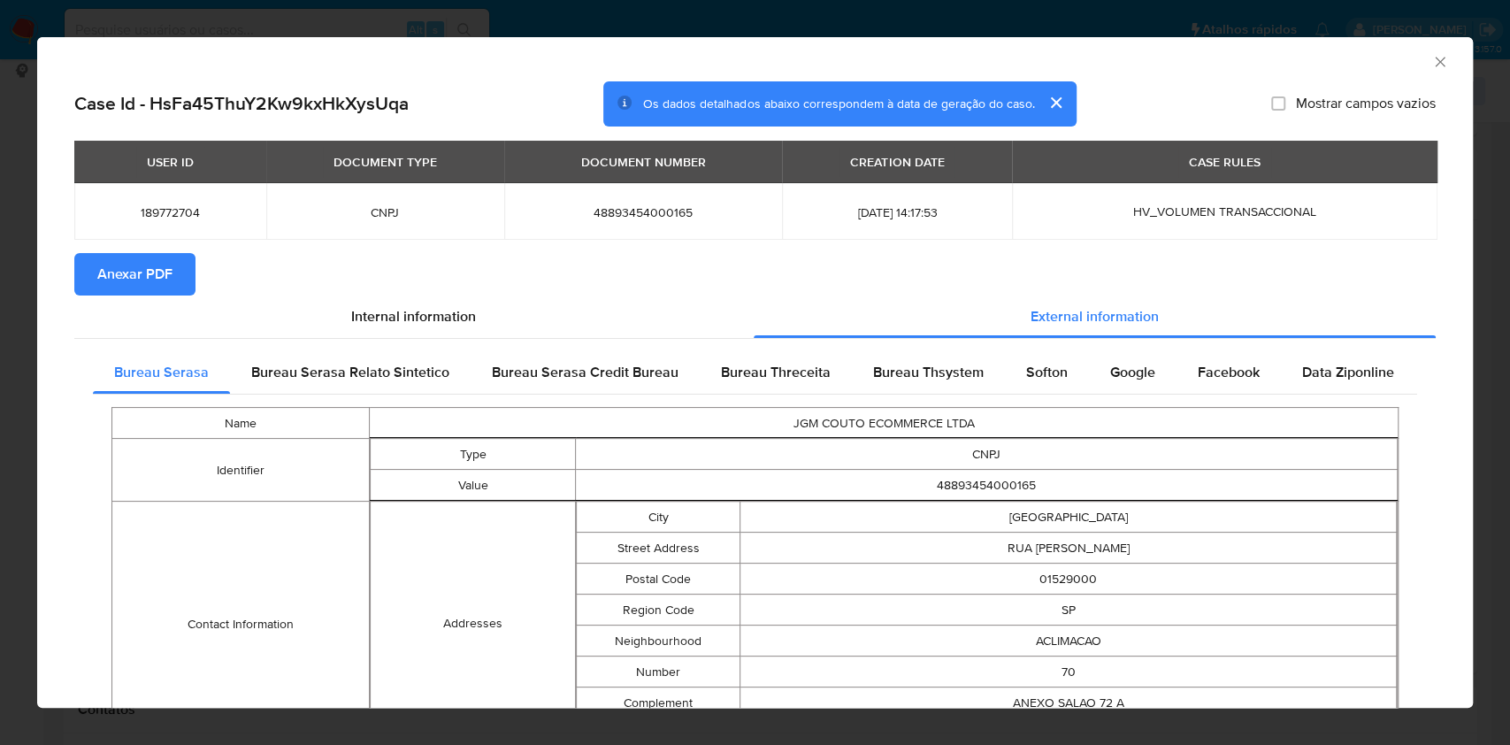
click at [0, 348] on div "AML Data Collector Case Id - HsFa45ThuY2Kw9kxHkXysUqa Os dados detalhados abaix…" at bounding box center [755, 372] width 1510 height 745
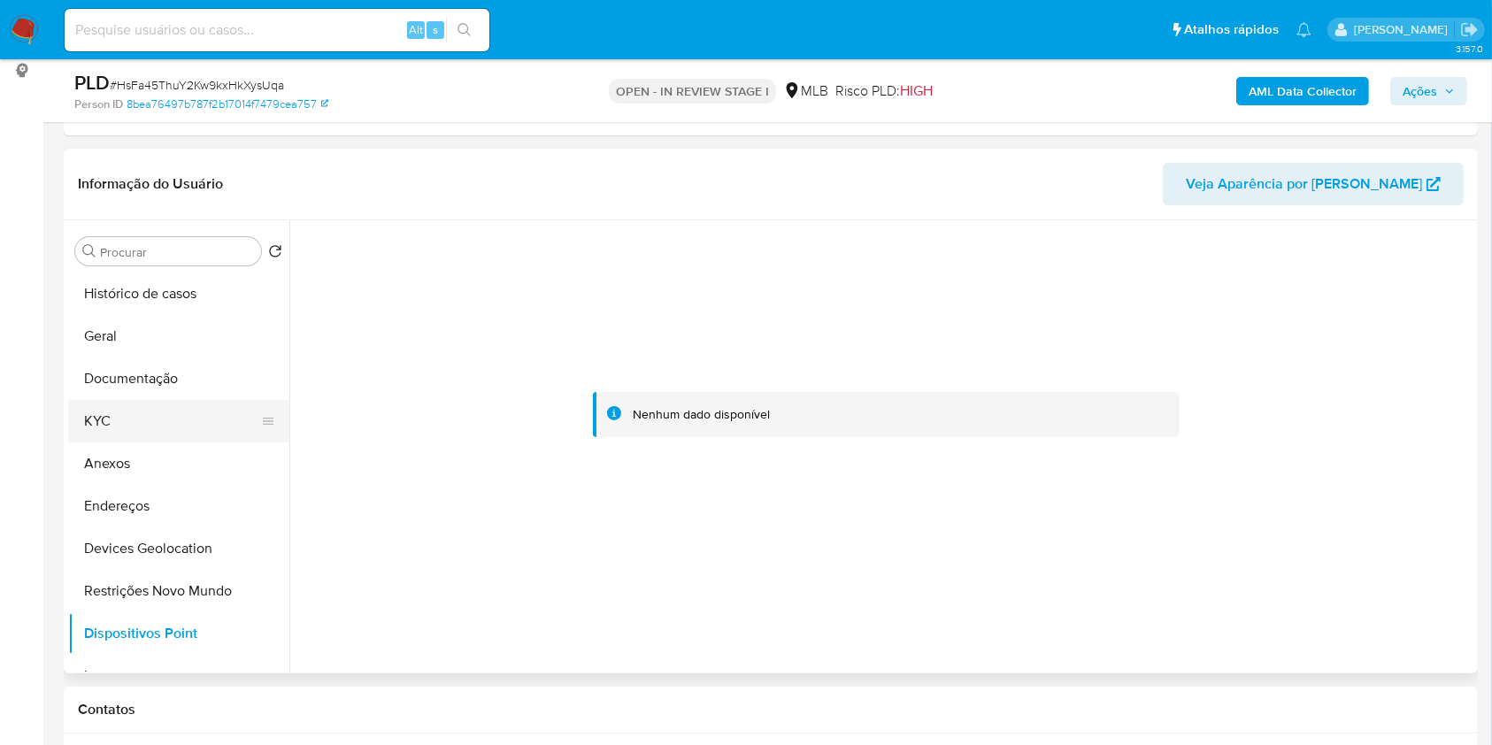
click at [118, 418] on button "KYC" at bounding box center [171, 421] width 207 height 42
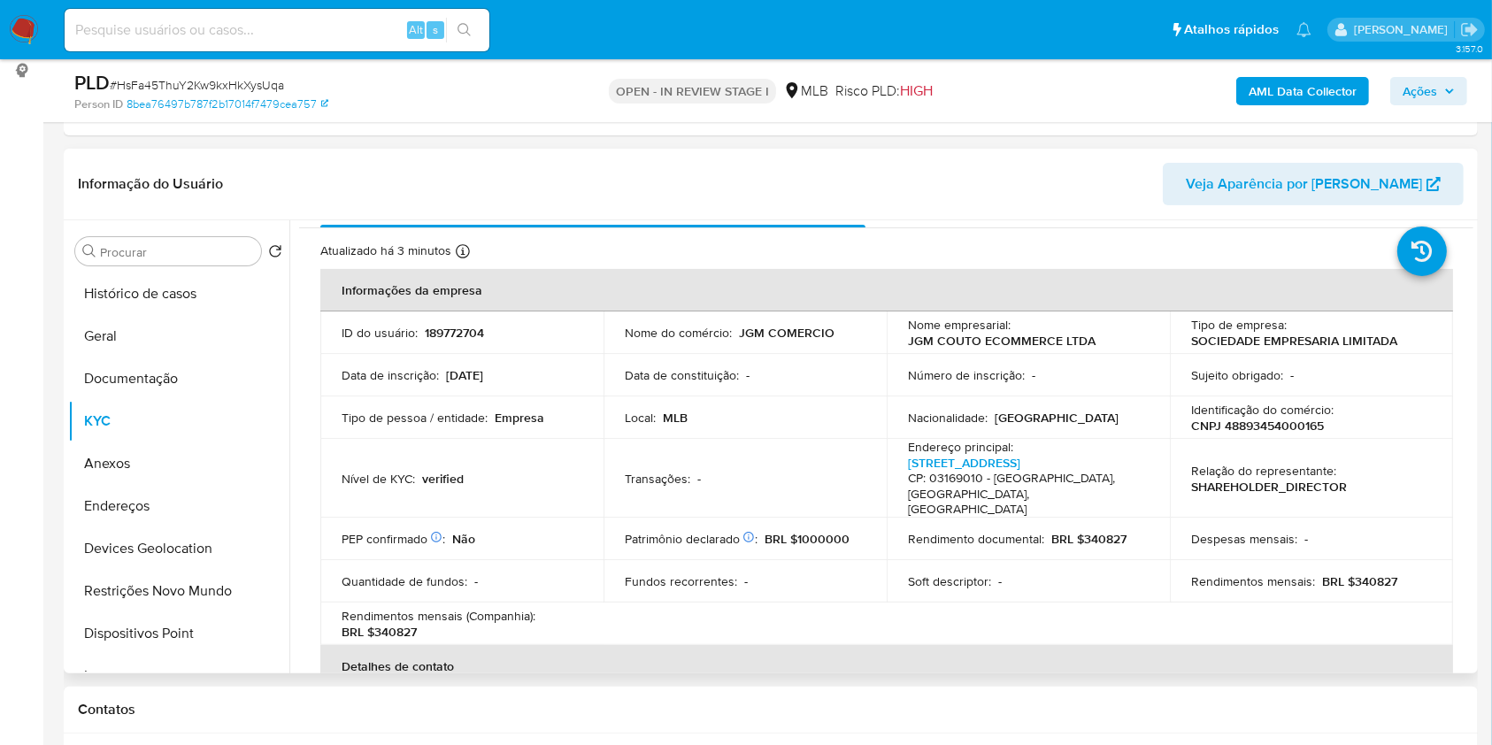
scroll to position [0, 0]
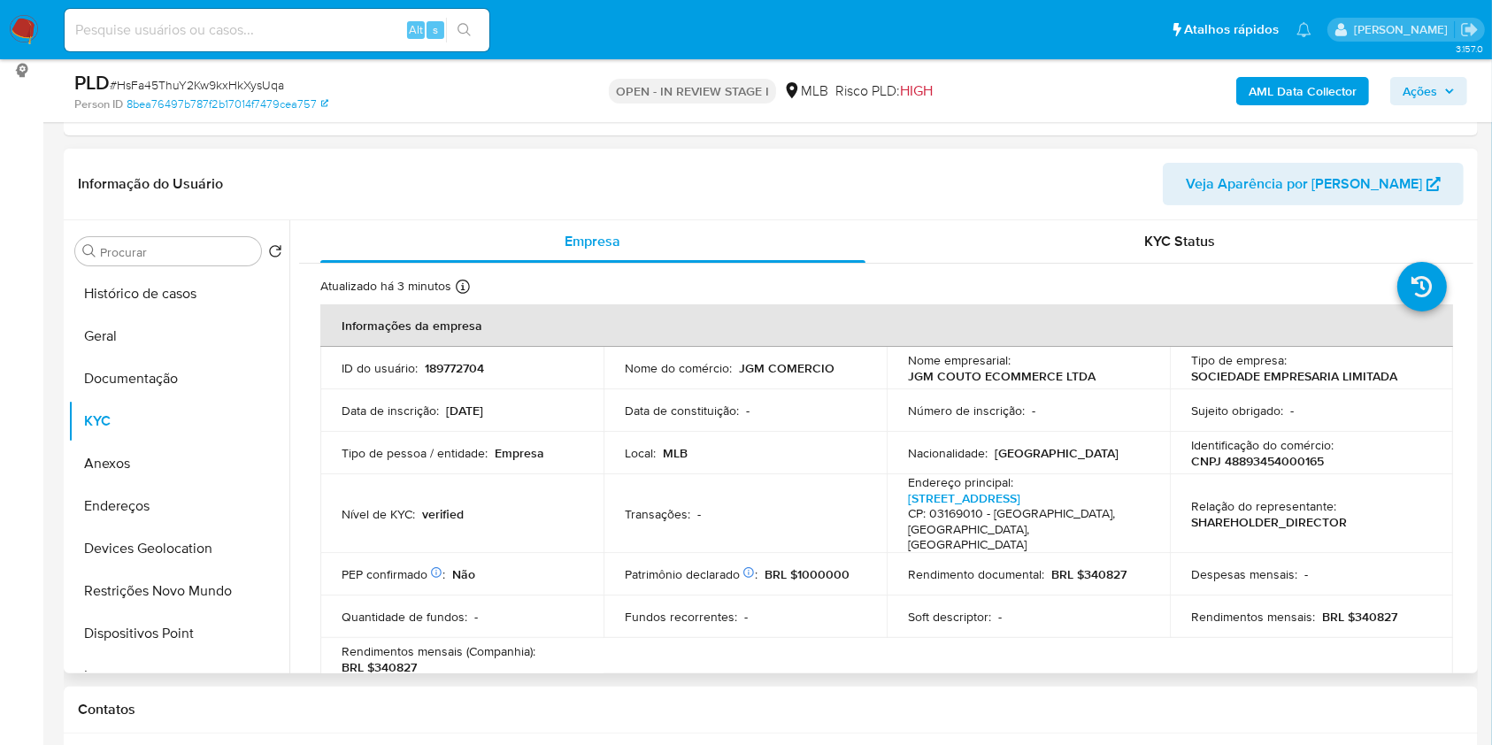
click at [1302, 457] on p "CNPJ 48893454000165" at bounding box center [1257, 461] width 133 height 16
copy p "48893454000165"
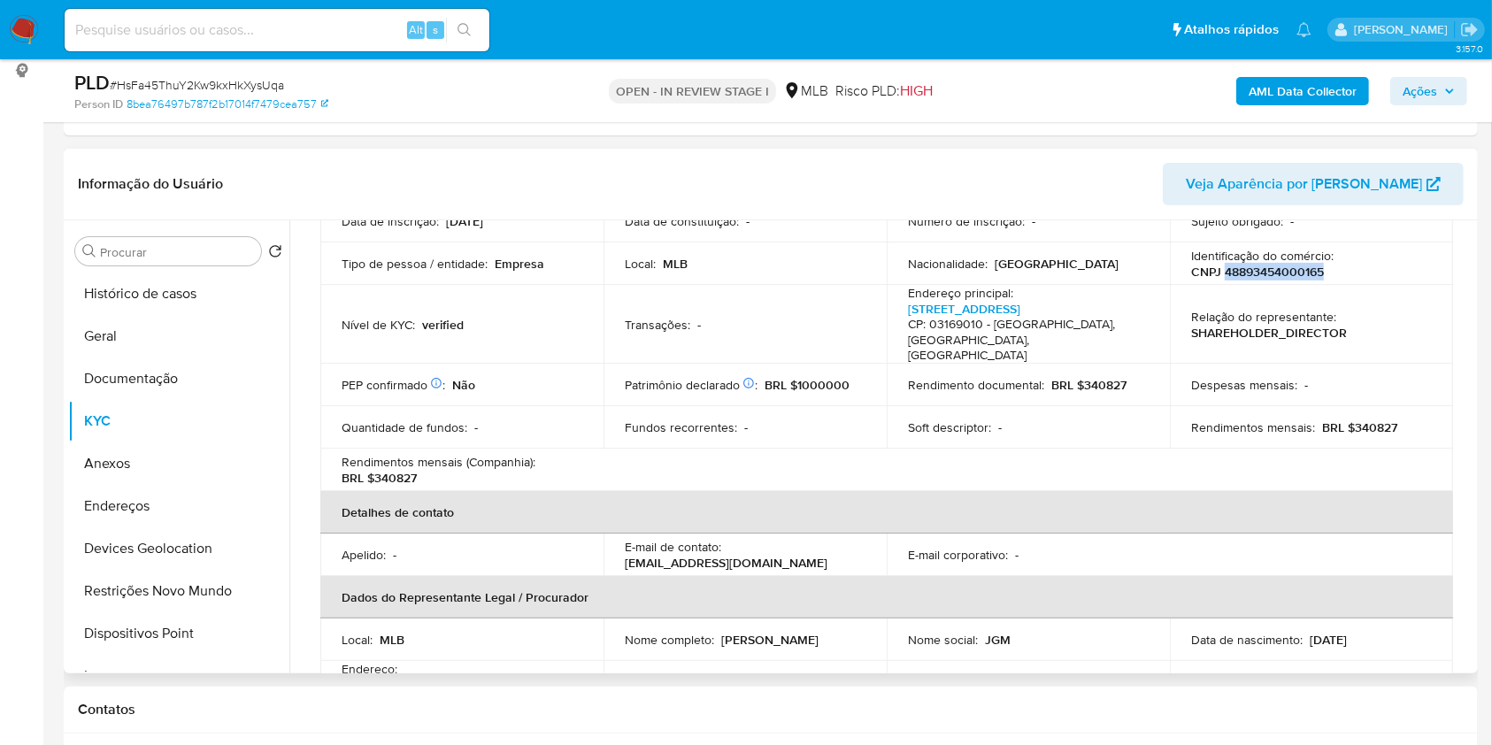
scroll to position [354, 0]
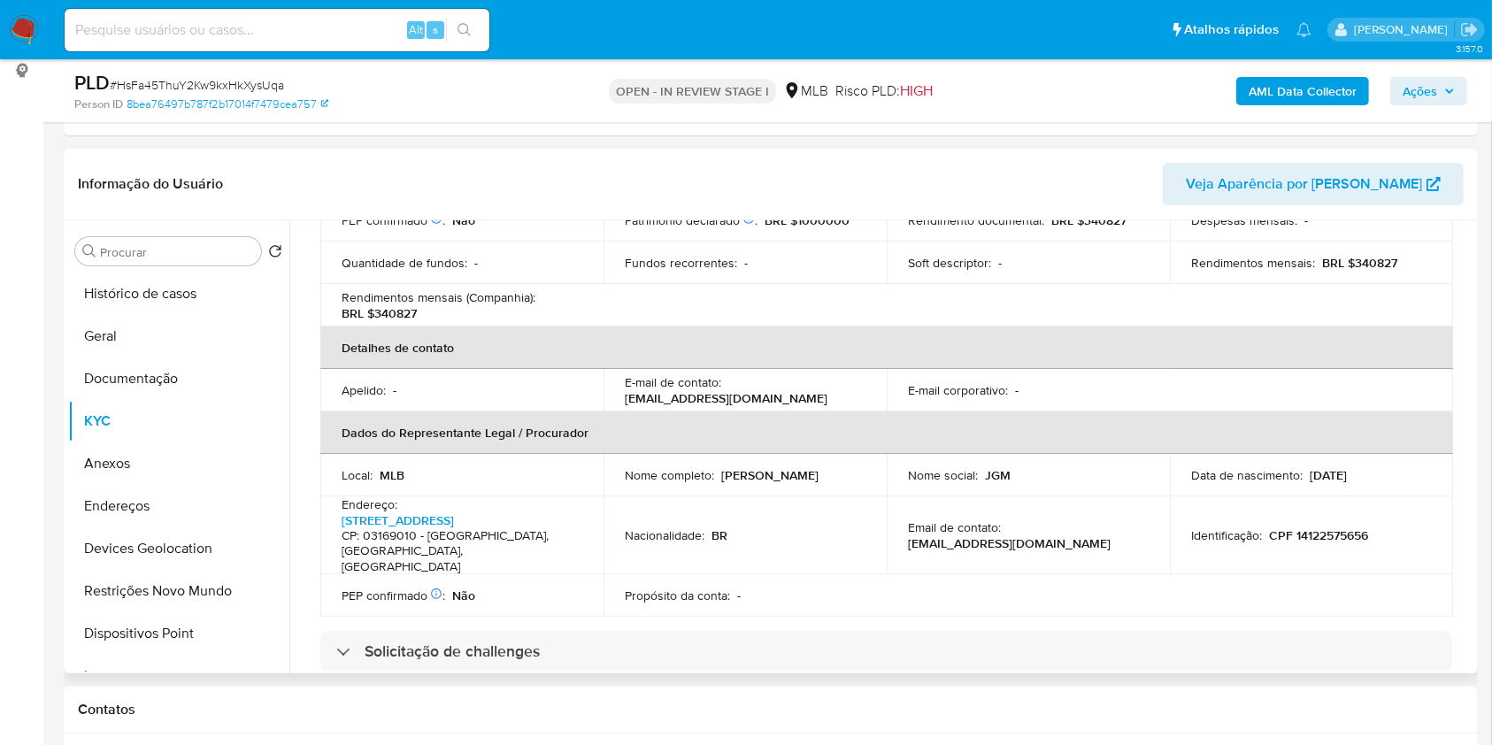
drag, startPoint x: 820, startPoint y: 468, endPoint x: 614, endPoint y: 469, distance: 206.1
click at [614, 469] on td "Nome completo : Matheus Joahnnes Couto Pinheiro" at bounding box center [744, 475] width 283 height 42
copy p "Matheus Joahnnes Couto Pinheiro"
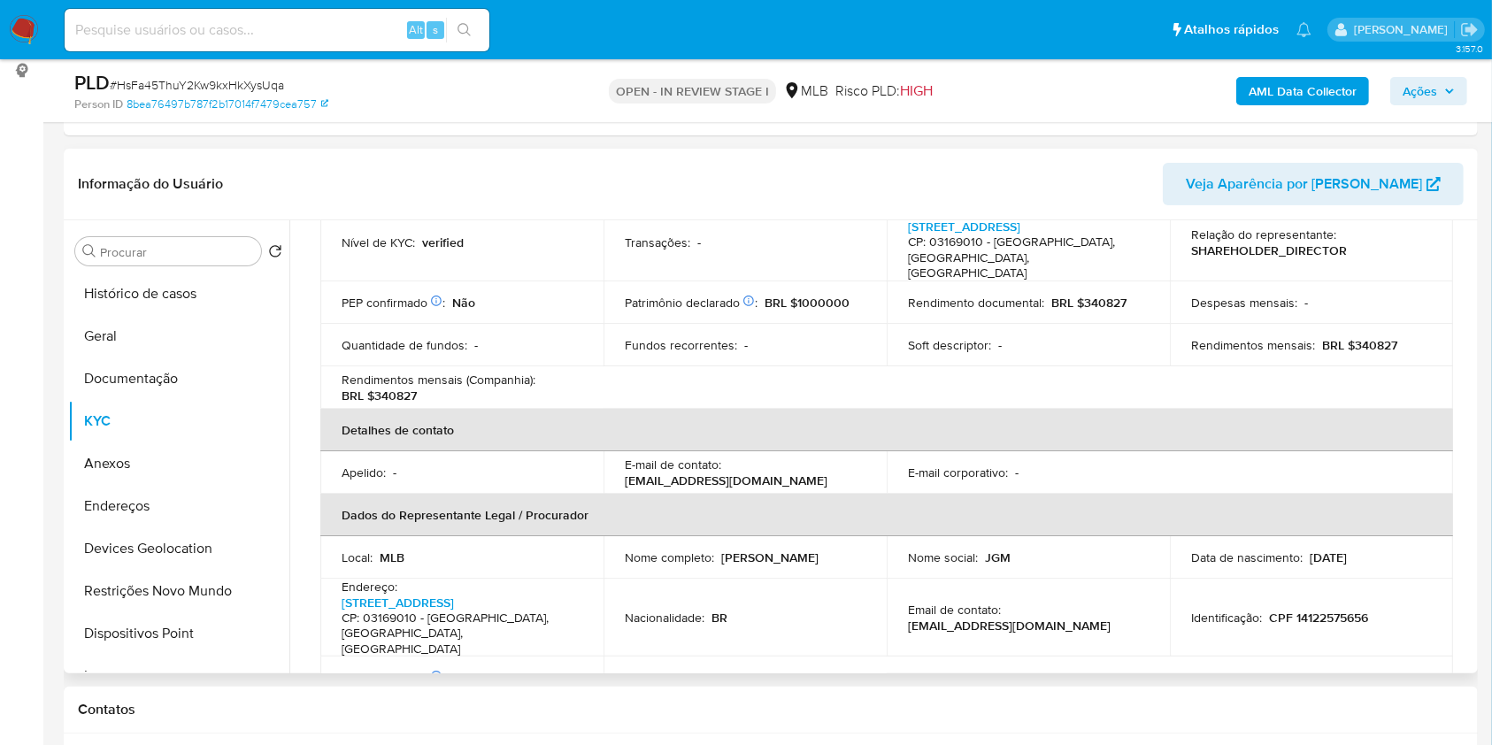
scroll to position [235, 0]
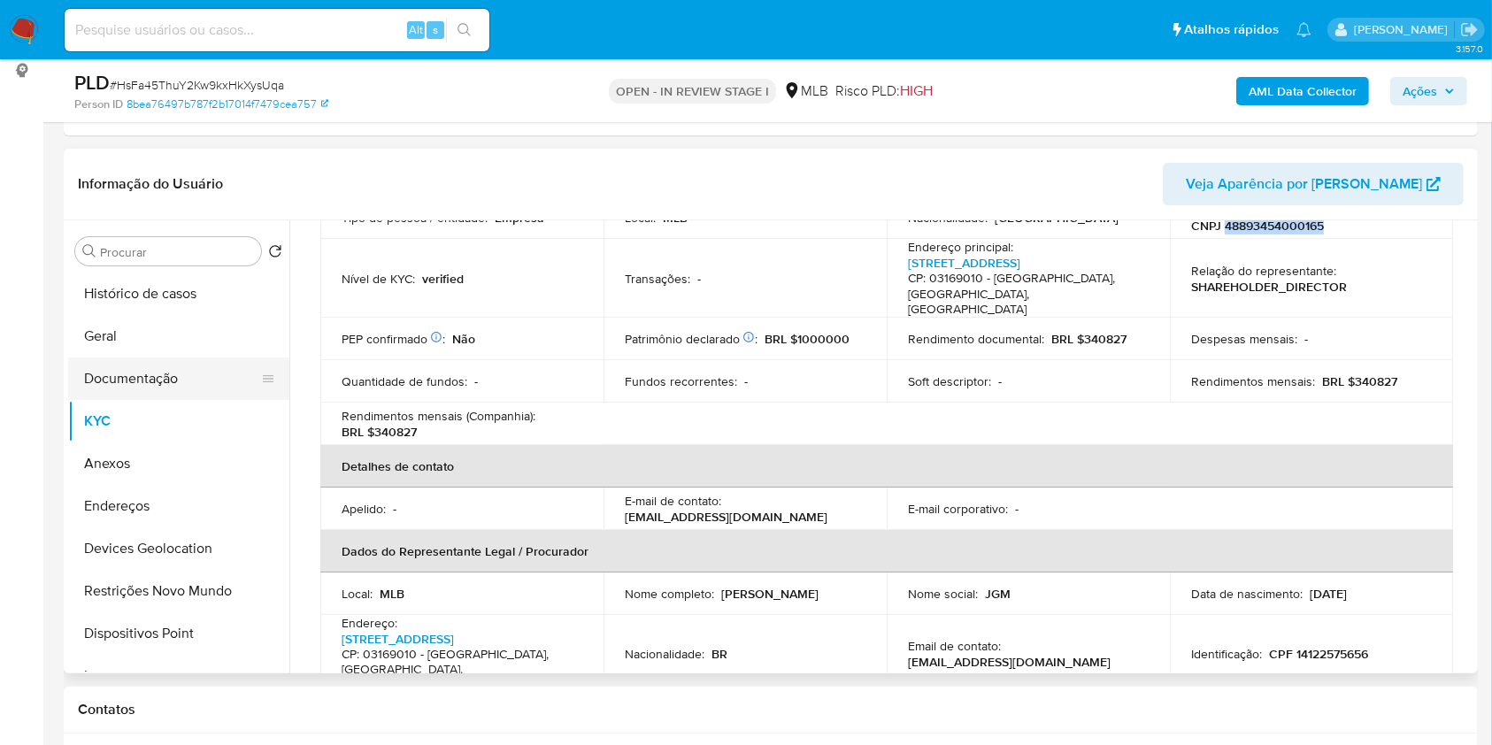
click at [177, 372] on button "Documentação" at bounding box center [171, 378] width 207 height 42
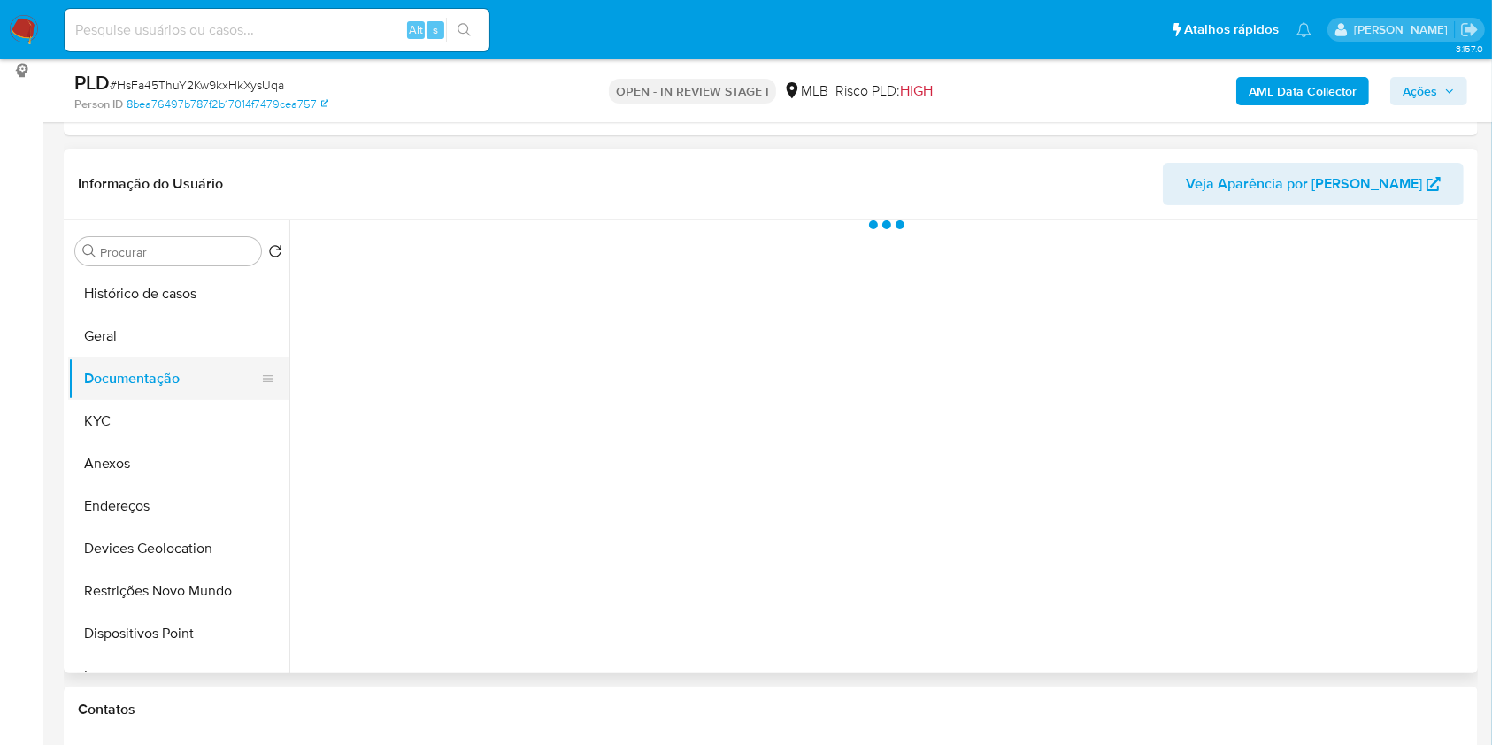
scroll to position [0, 0]
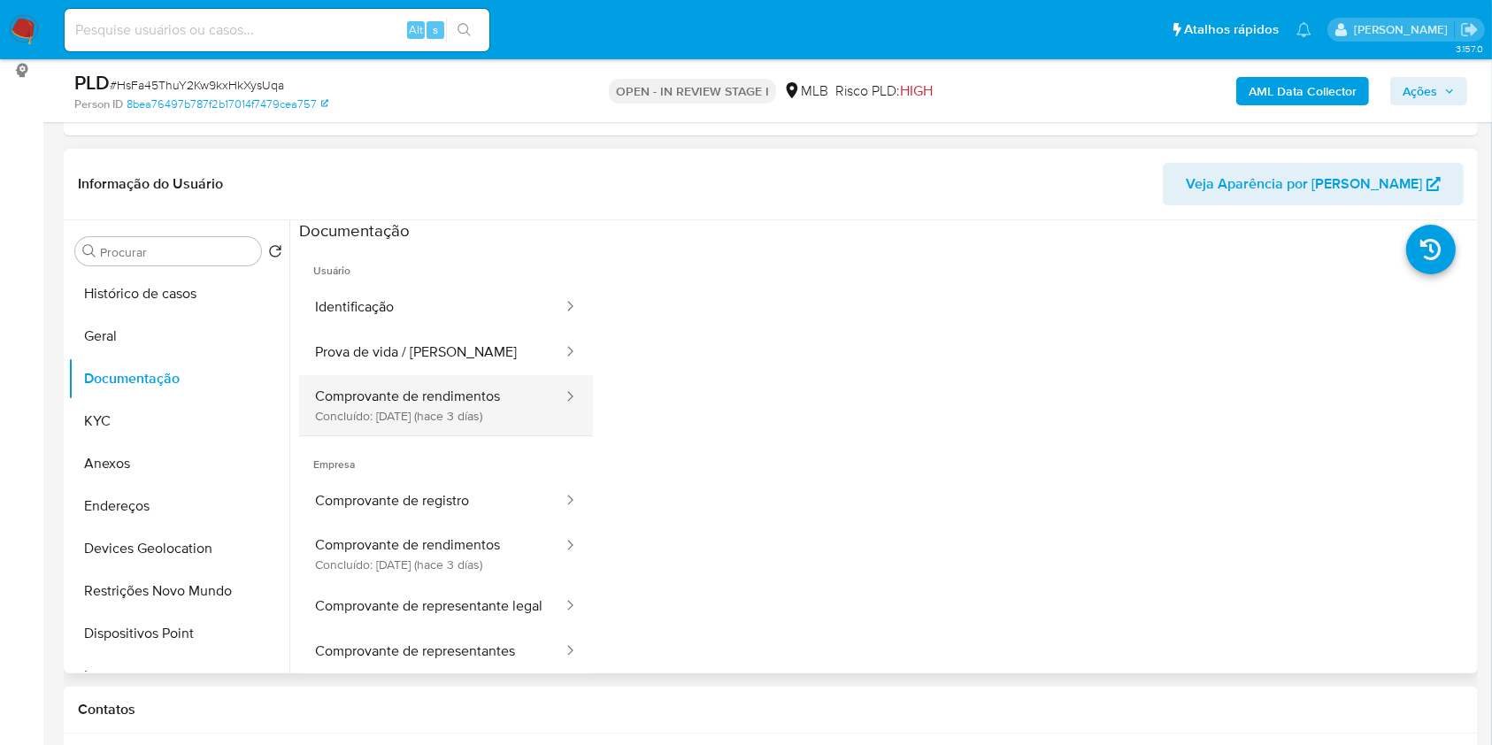
click at [494, 422] on button "Comprovante de rendimentos Concluído: 25/08/2025 (hace 3 días)" at bounding box center [431, 405] width 265 height 60
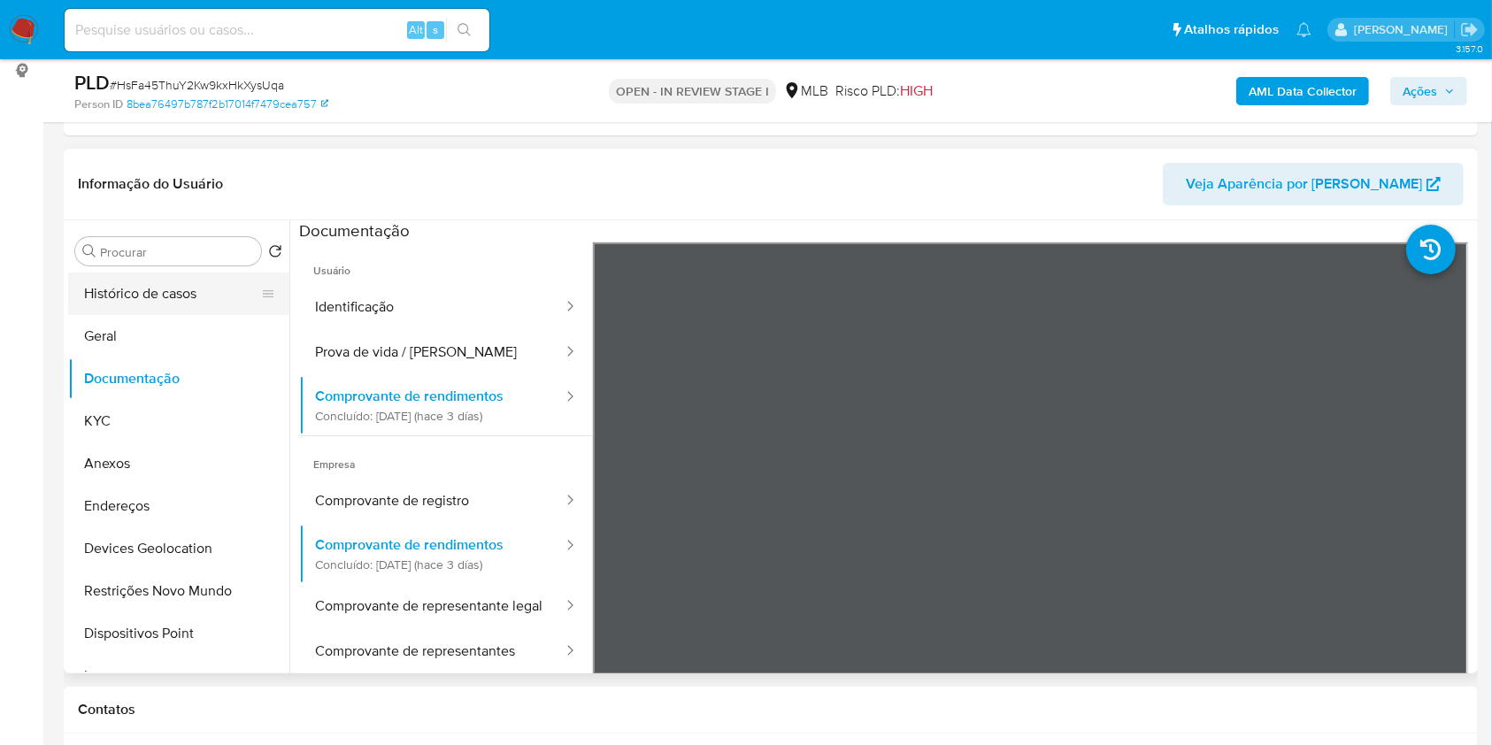
click at [261, 287] on icon at bounding box center [268, 294] width 14 height 14
click at [144, 307] on button "Histórico de casos" at bounding box center [171, 293] width 207 height 42
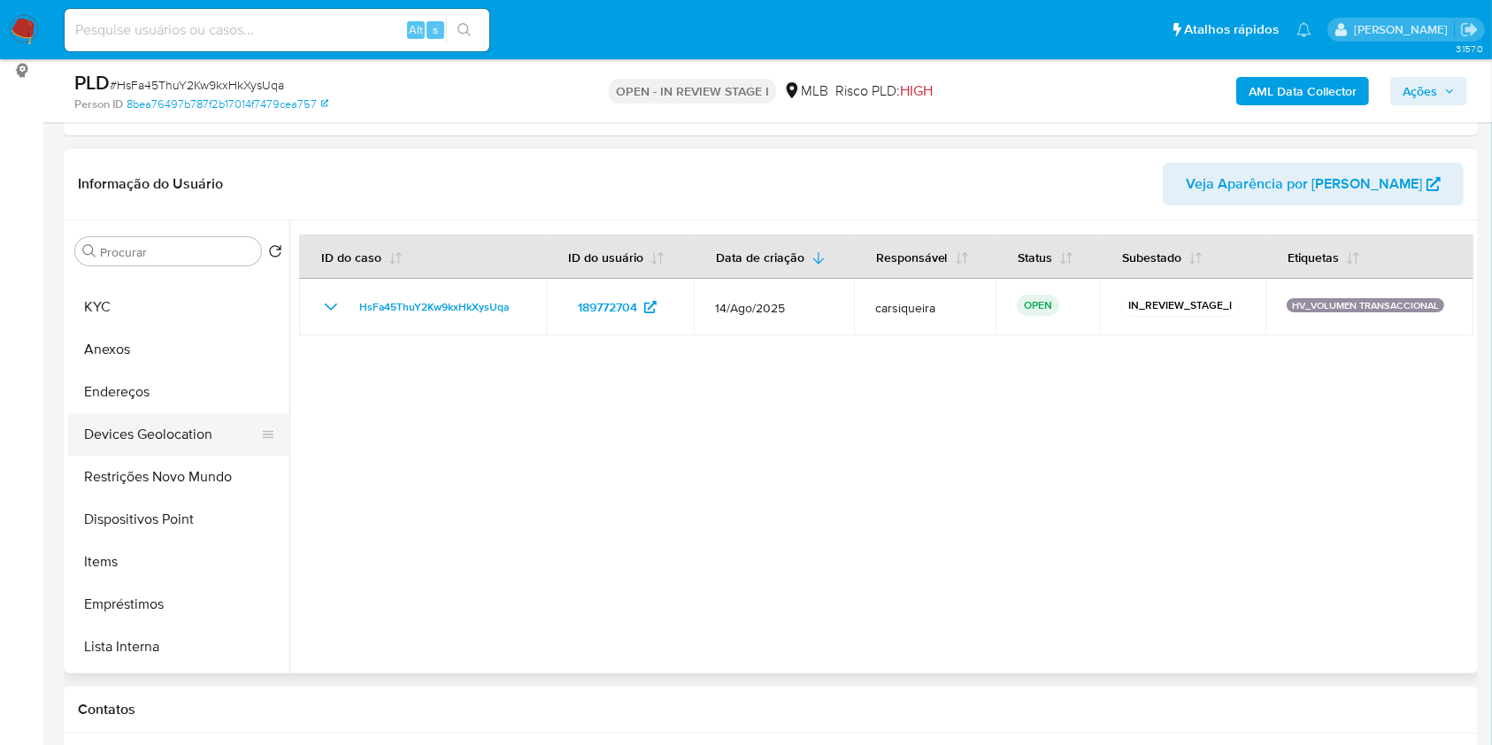
scroll to position [235, 0]
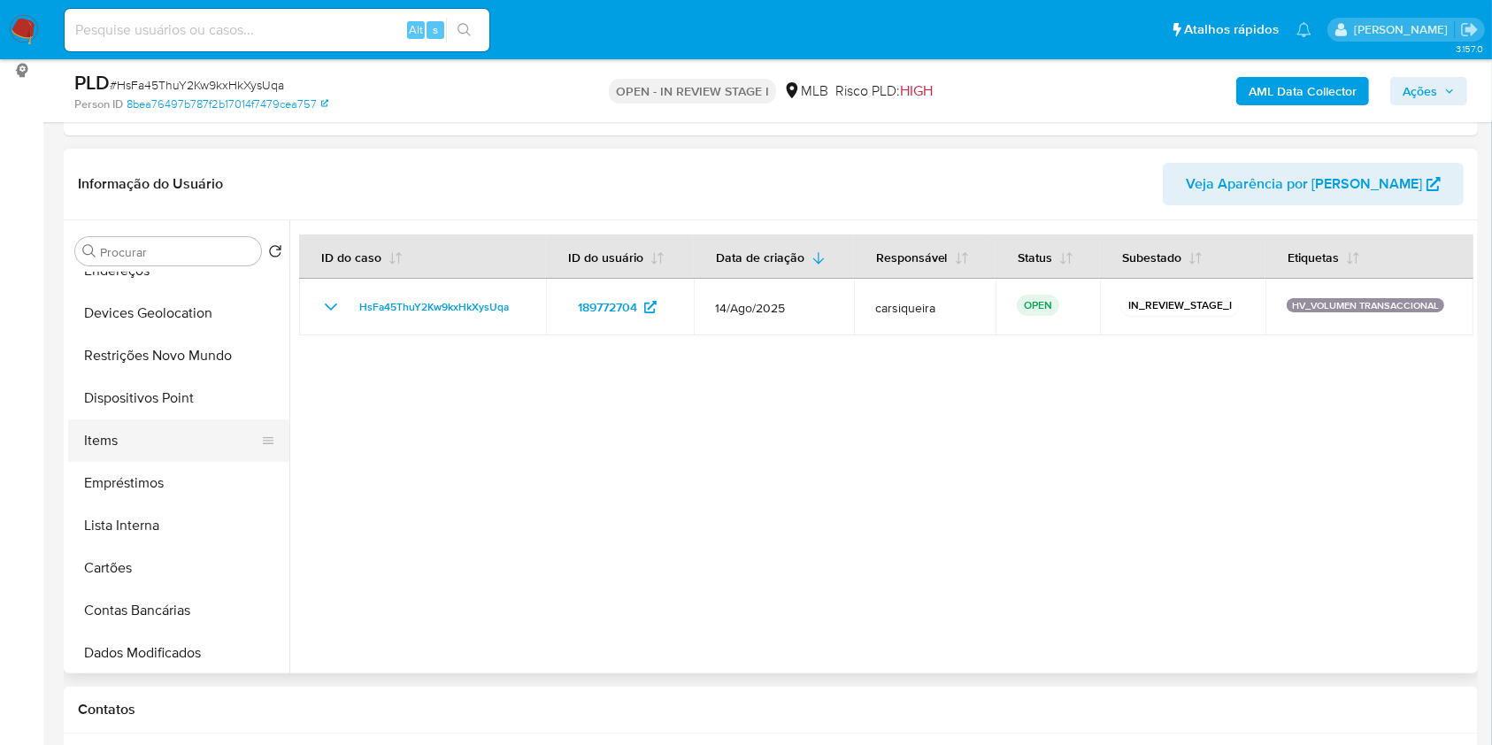
click at [134, 438] on button "Items" at bounding box center [171, 440] width 207 height 42
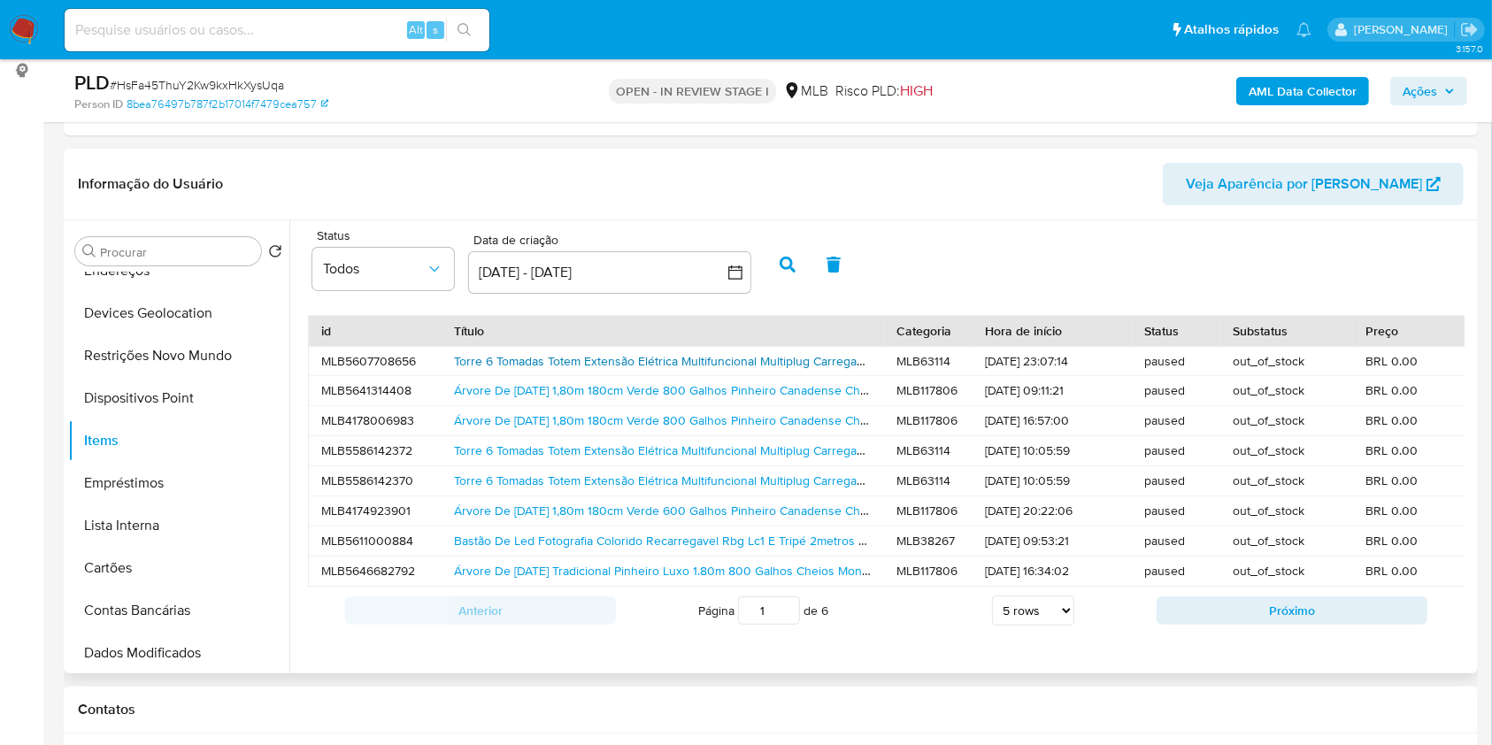
click at [618, 363] on link "Torre 6 Tomadas Totem Extensão Elétrica Multifuncional Multiplug Carregador Ent…" at bounding box center [839, 361] width 770 height 18
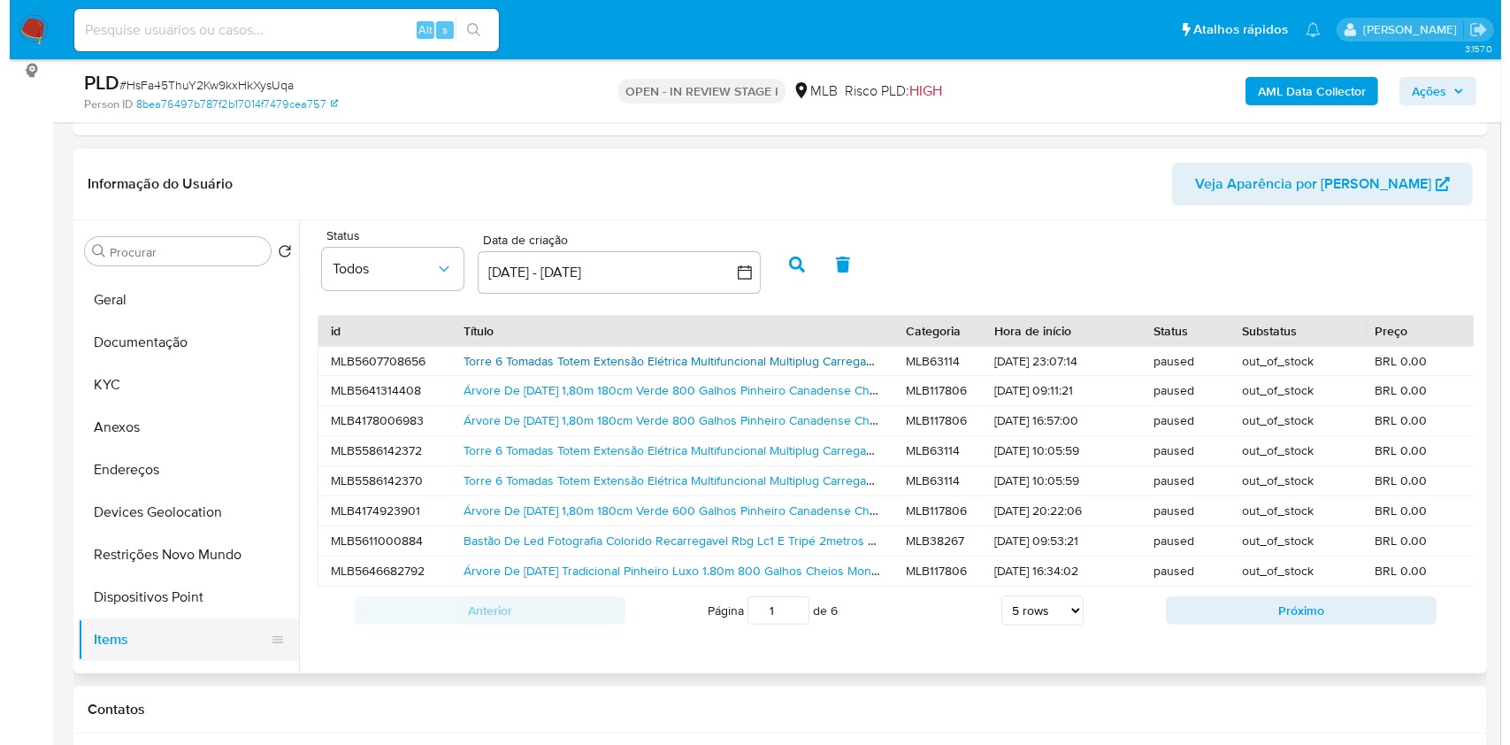
scroll to position [0, 0]
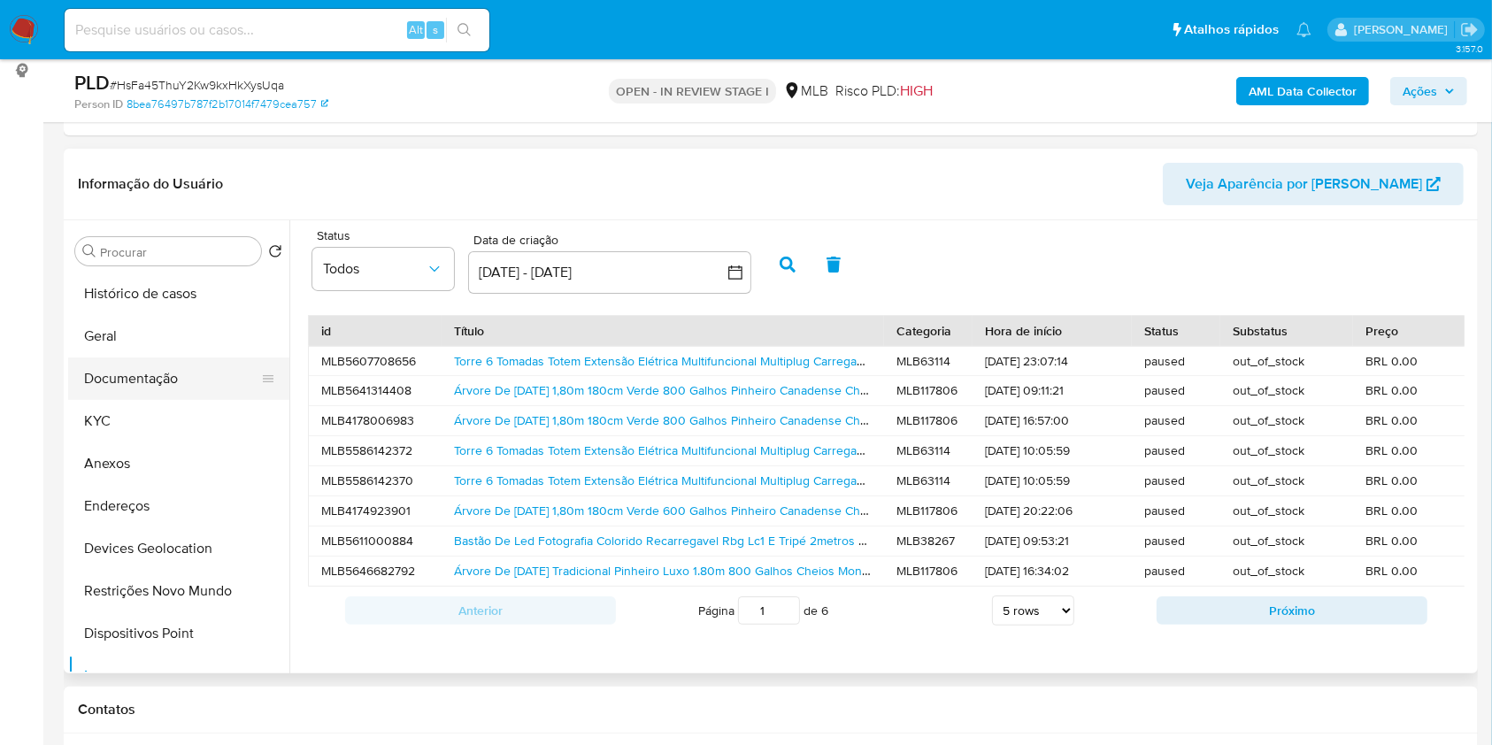
click at [178, 379] on button "Documentação" at bounding box center [171, 378] width 207 height 42
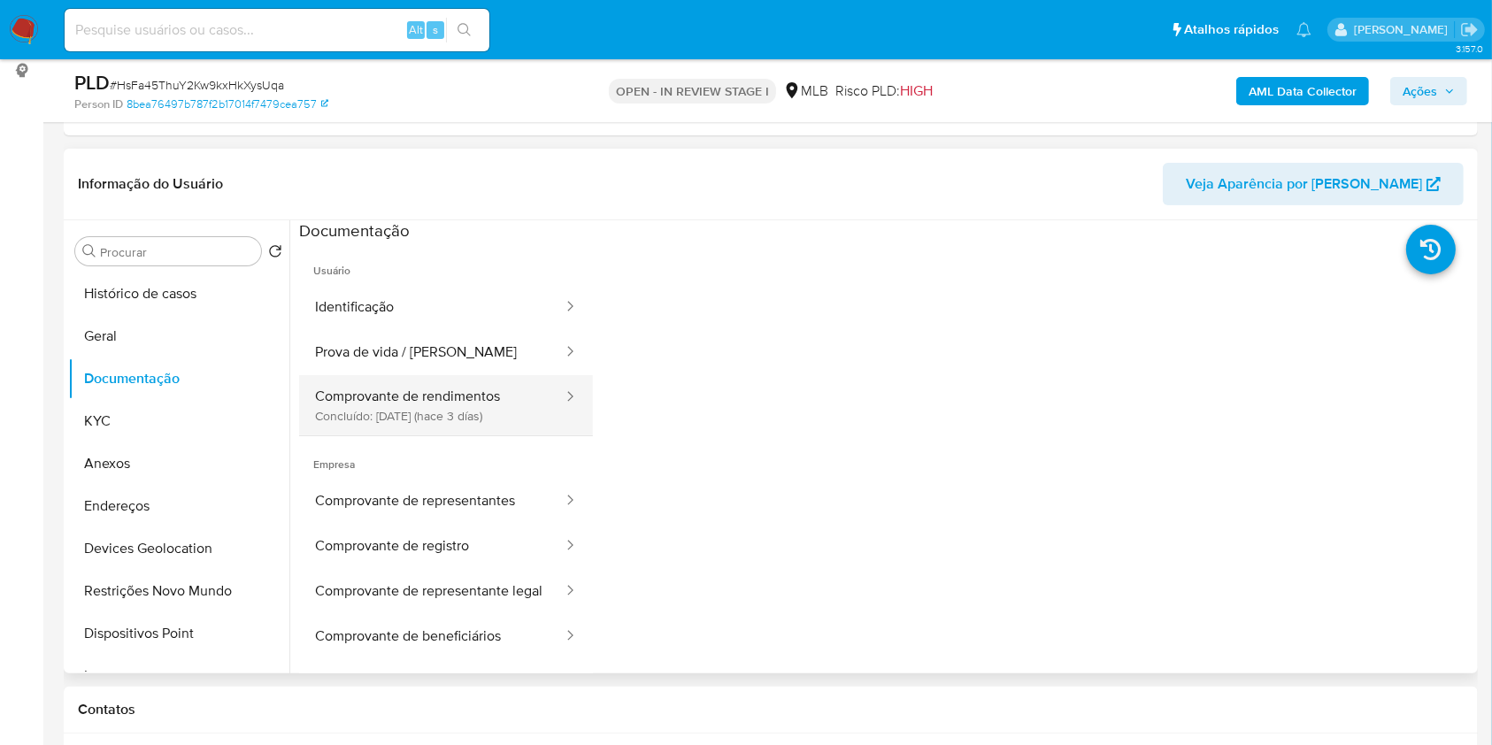
click at [396, 407] on button "Comprovante de rendimentos Concluído: 25/08/2025 (hace 3 días)" at bounding box center [431, 405] width 265 height 60
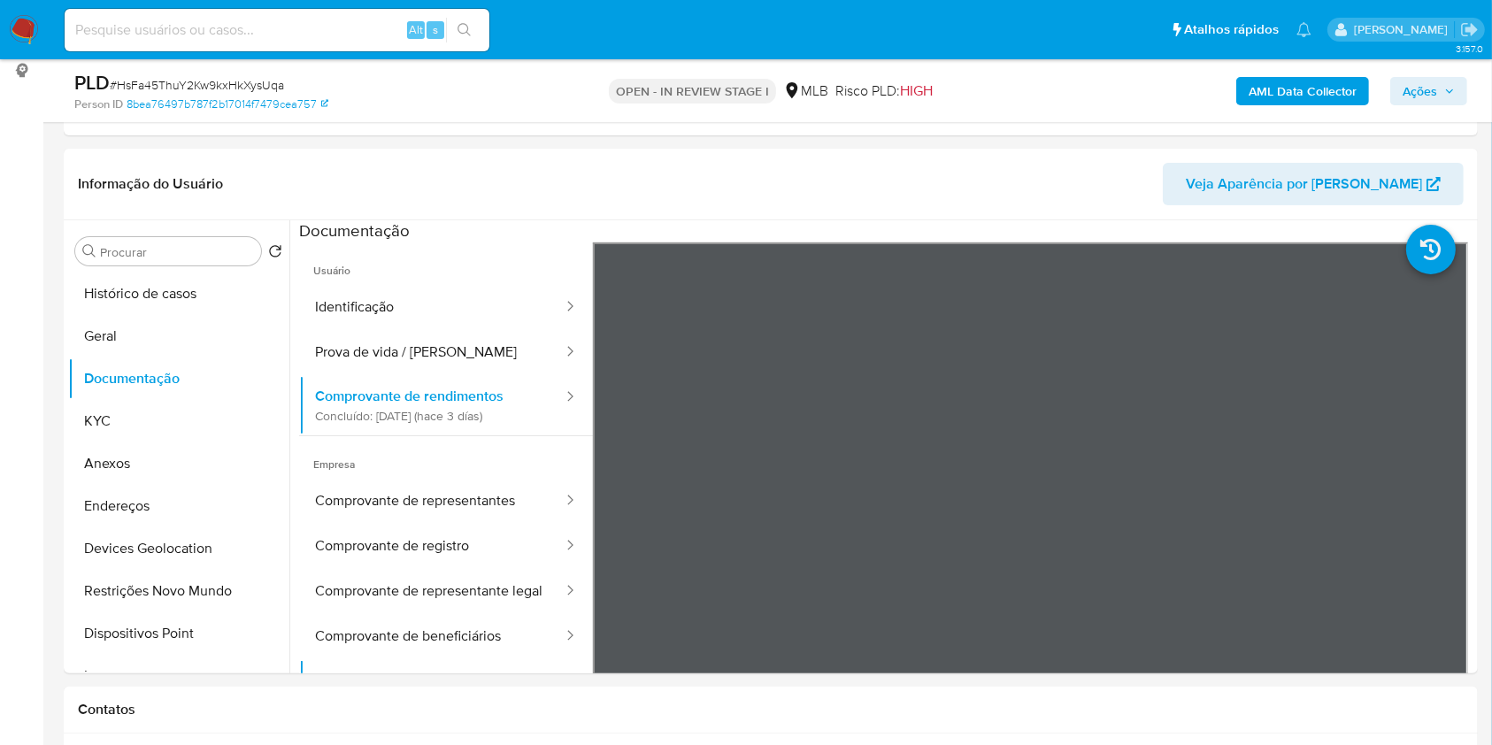
click at [1427, 96] on span "Ações" at bounding box center [1419, 91] width 35 height 28
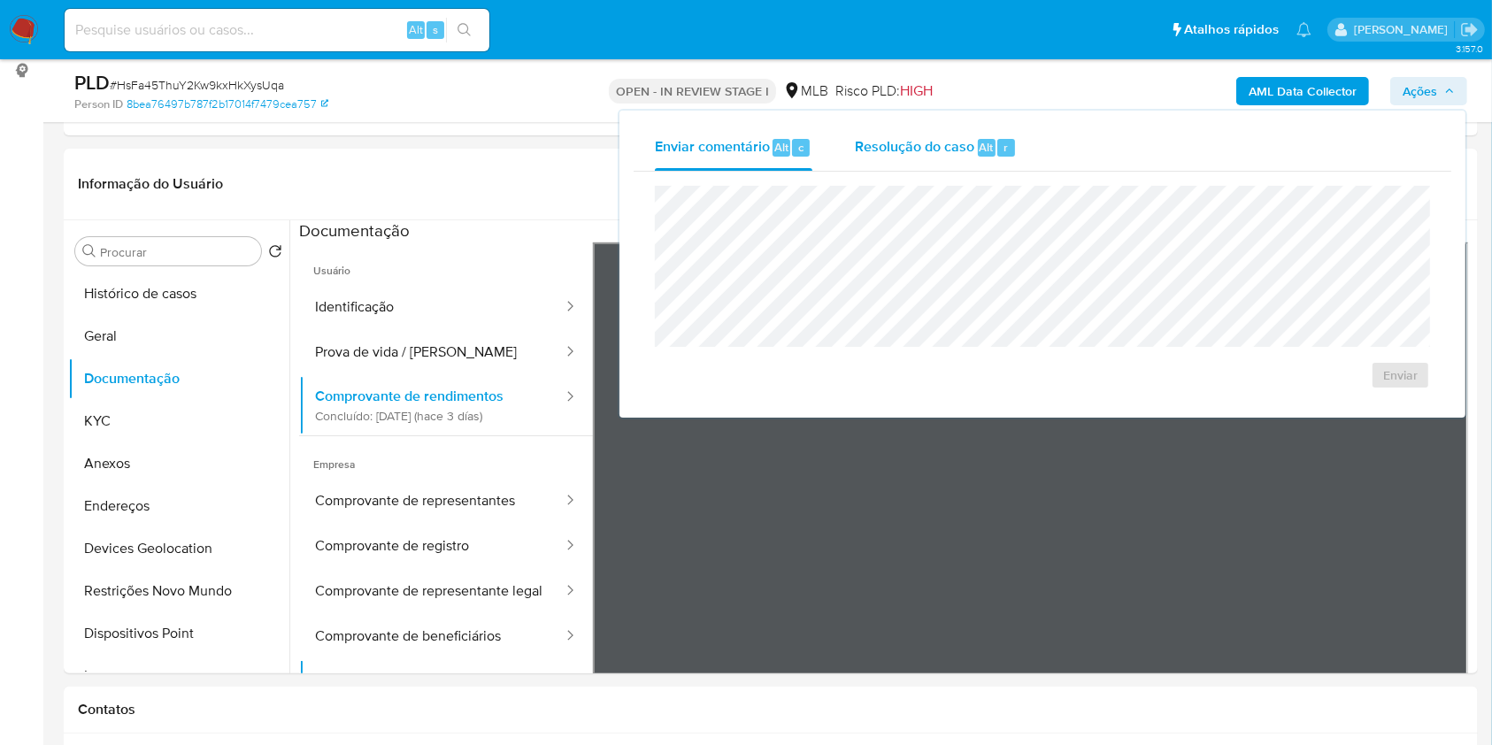
click at [931, 152] on span "Resolução do caso" at bounding box center [914, 146] width 119 height 20
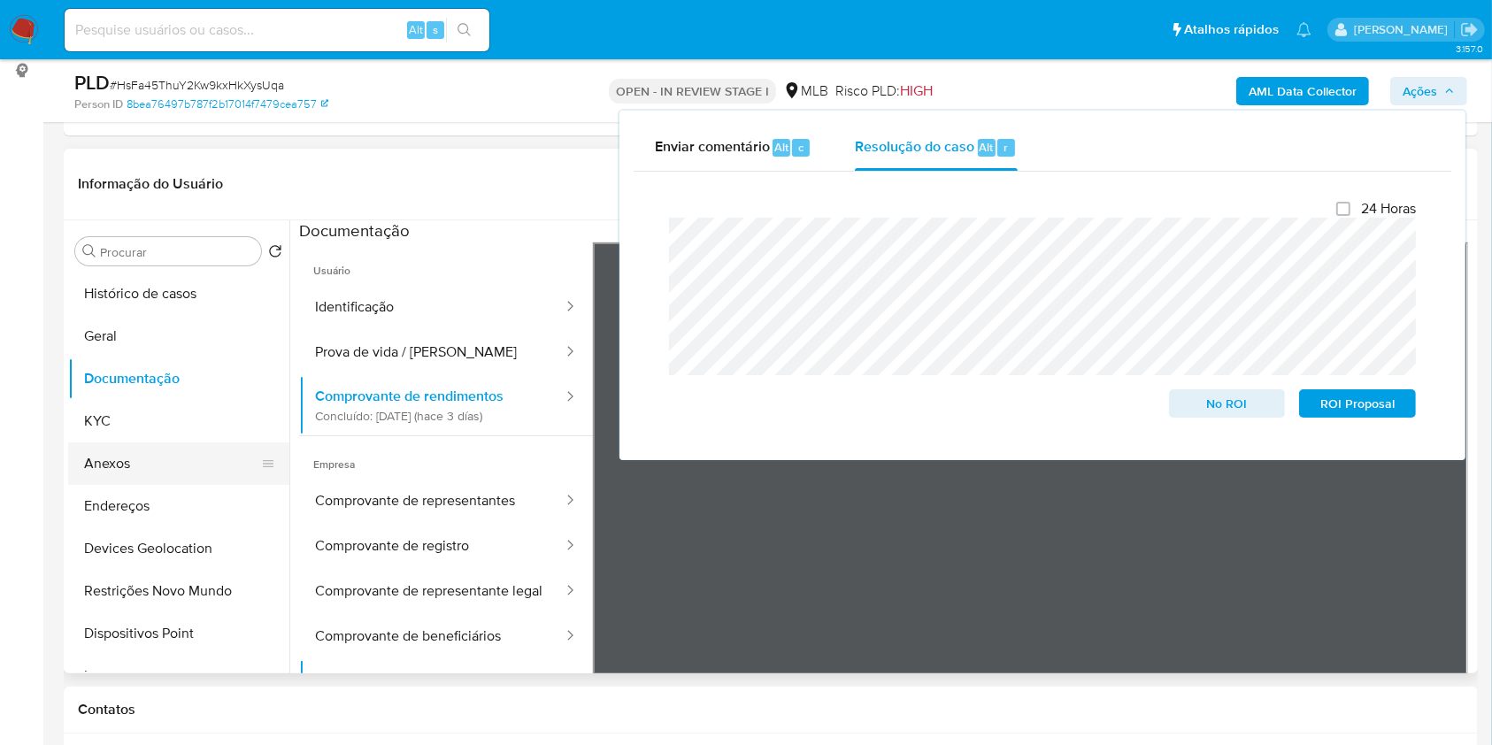
click at [177, 467] on button "Anexos" at bounding box center [171, 463] width 207 height 42
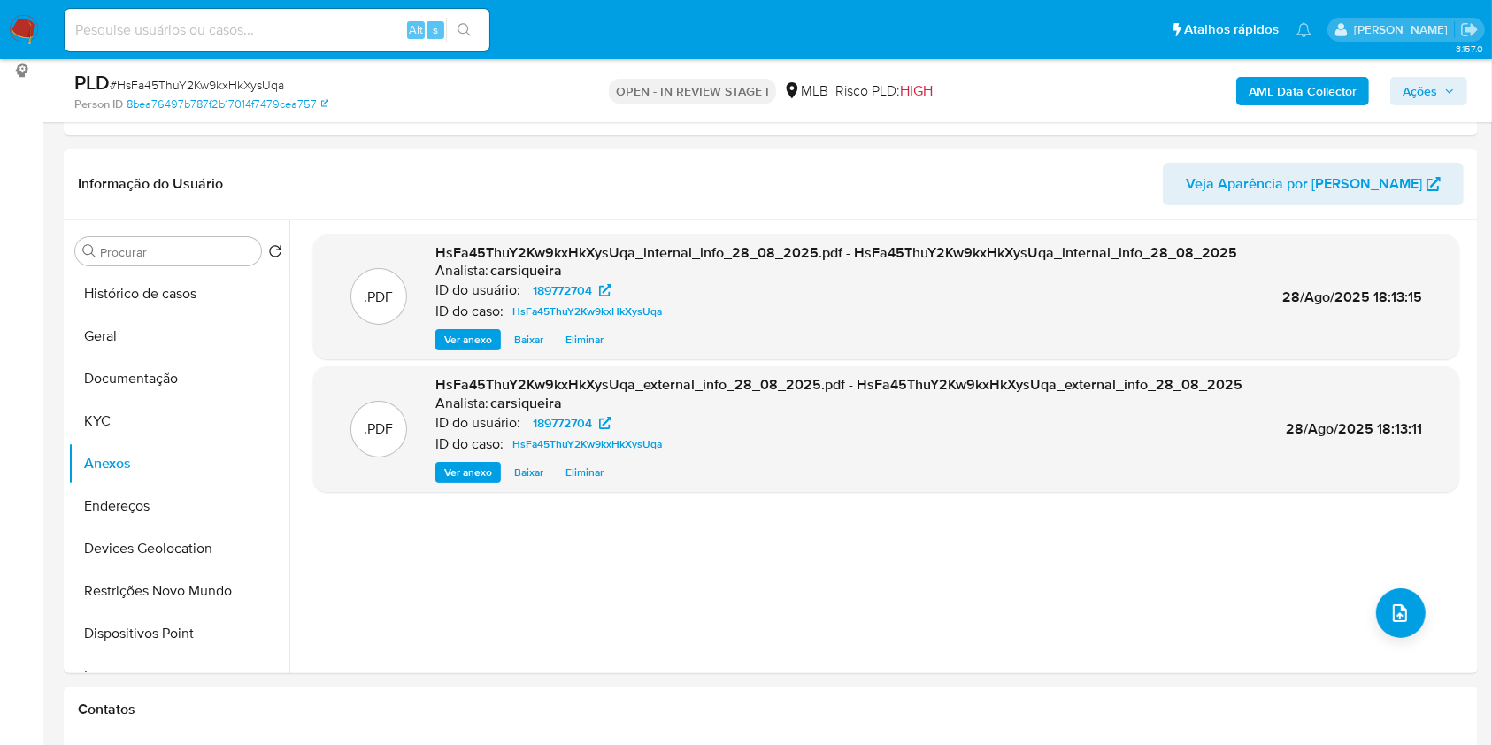
click at [1308, 88] on b "AML Data Collector" at bounding box center [1302, 91] width 108 height 28
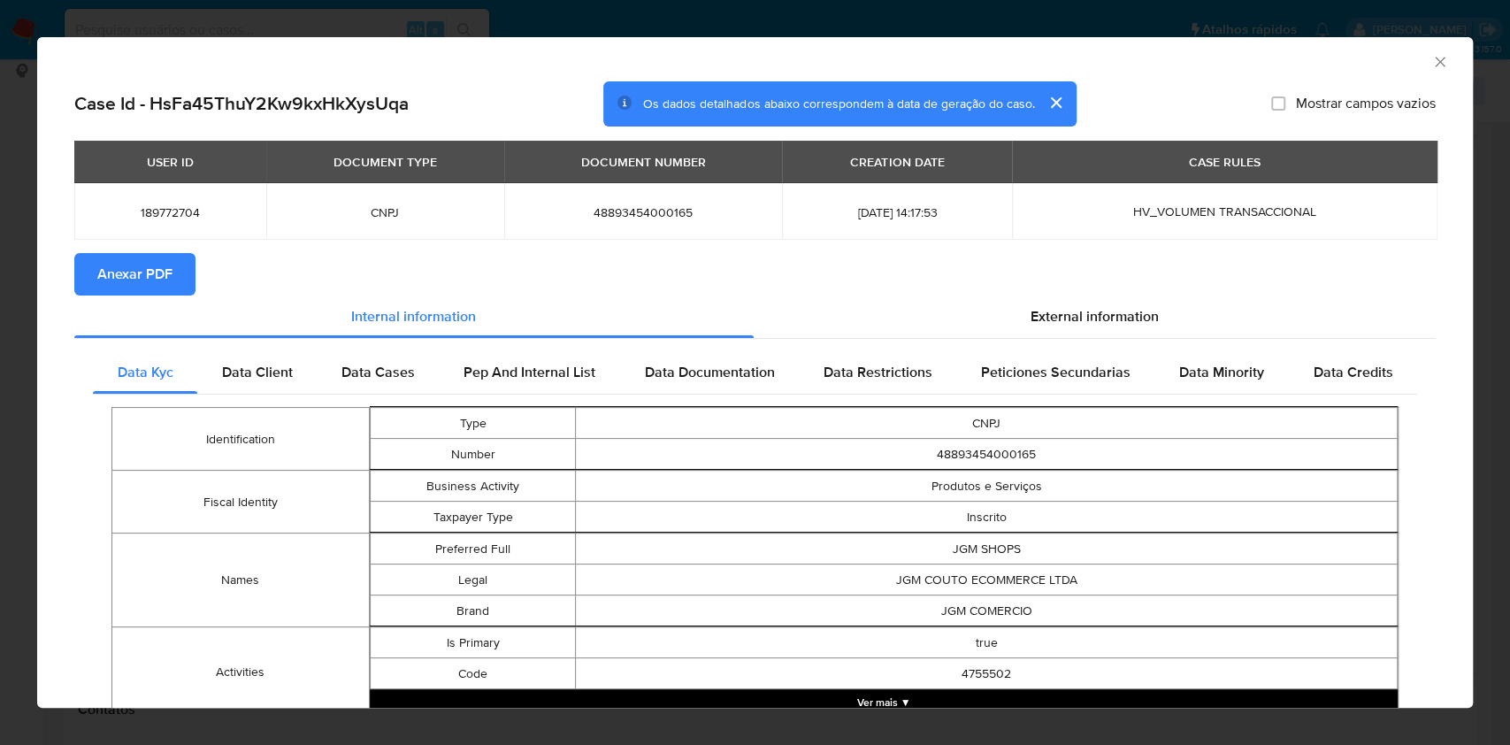
click at [0, 226] on div "AML Data Collector Case Id - HsFa45ThuY2Kw9kxHkXysUqa Os dados detalhados abaix…" at bounding box center [755, 372] width 1510 height 745
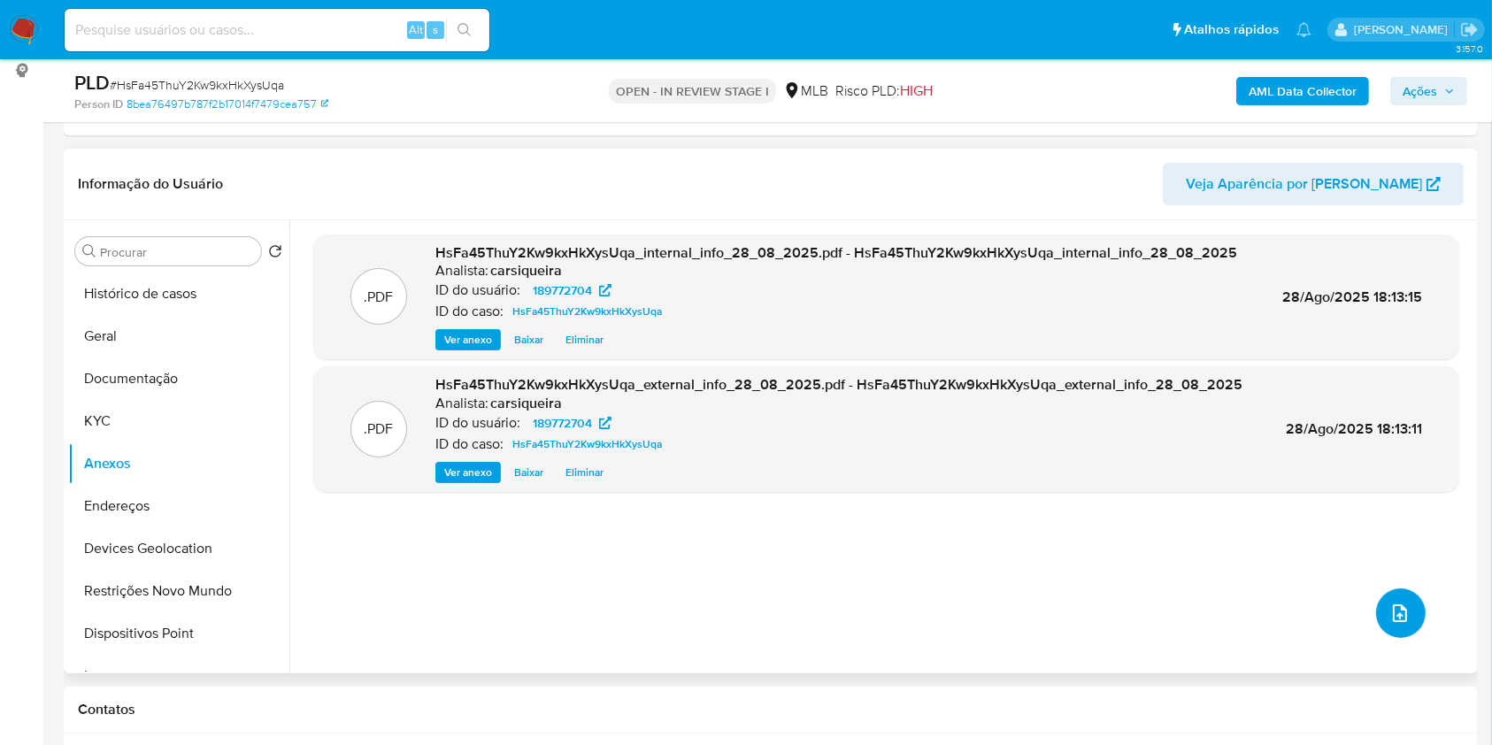
click at [1376, 618] on button "upload-file" at bounding box center [1401, 613] width 50 height 50
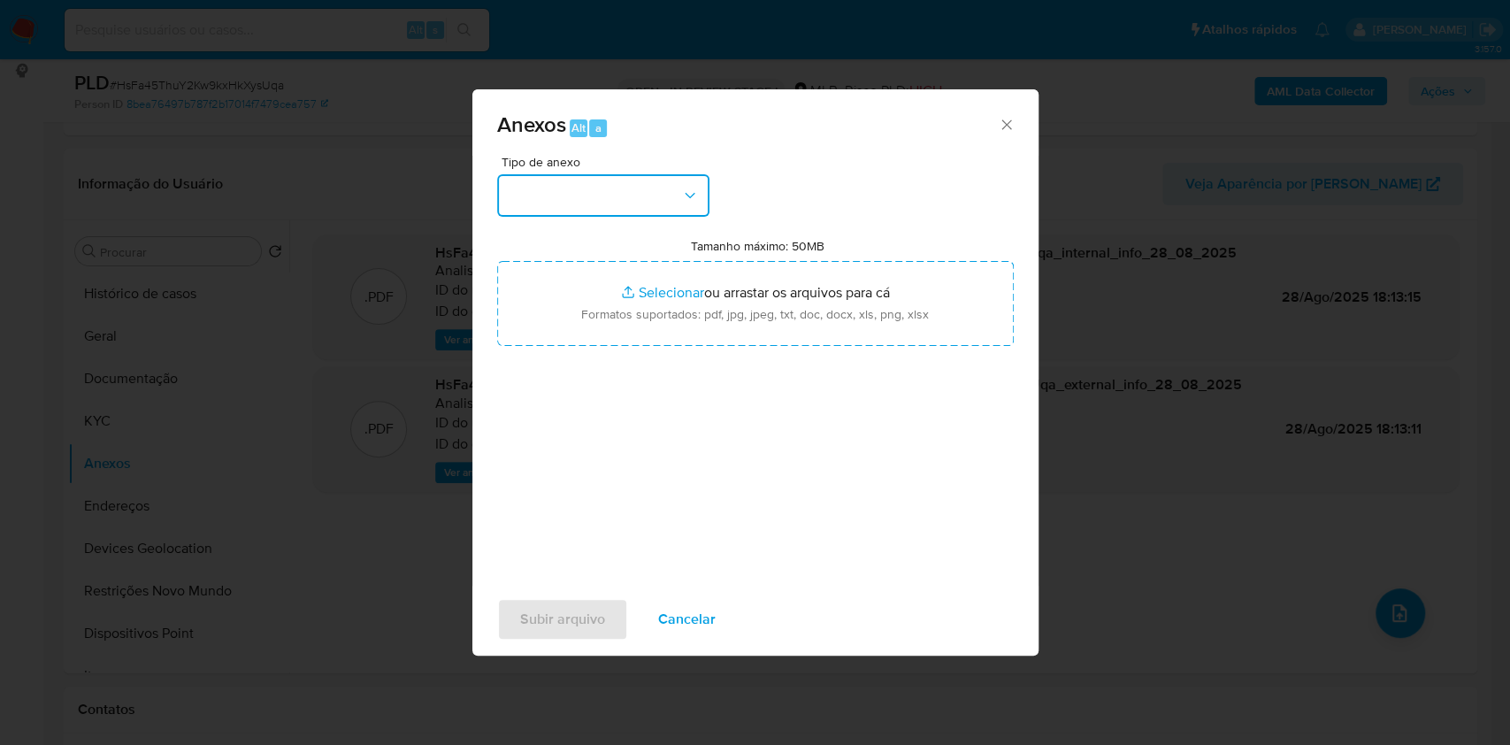
click at [703, 203] on button "button" at bounding box center [603, 195] width 212 height 42
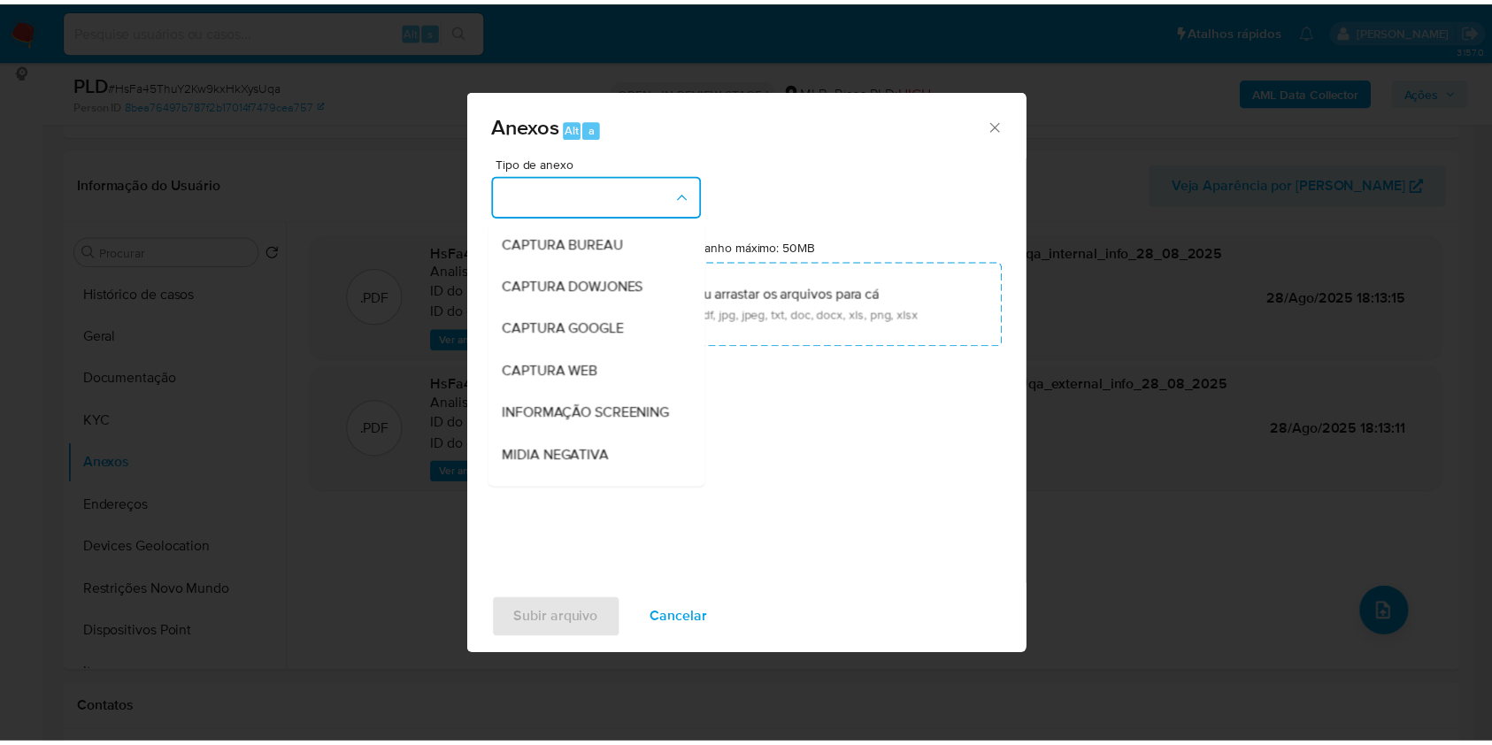
scroll to position [272, 0]
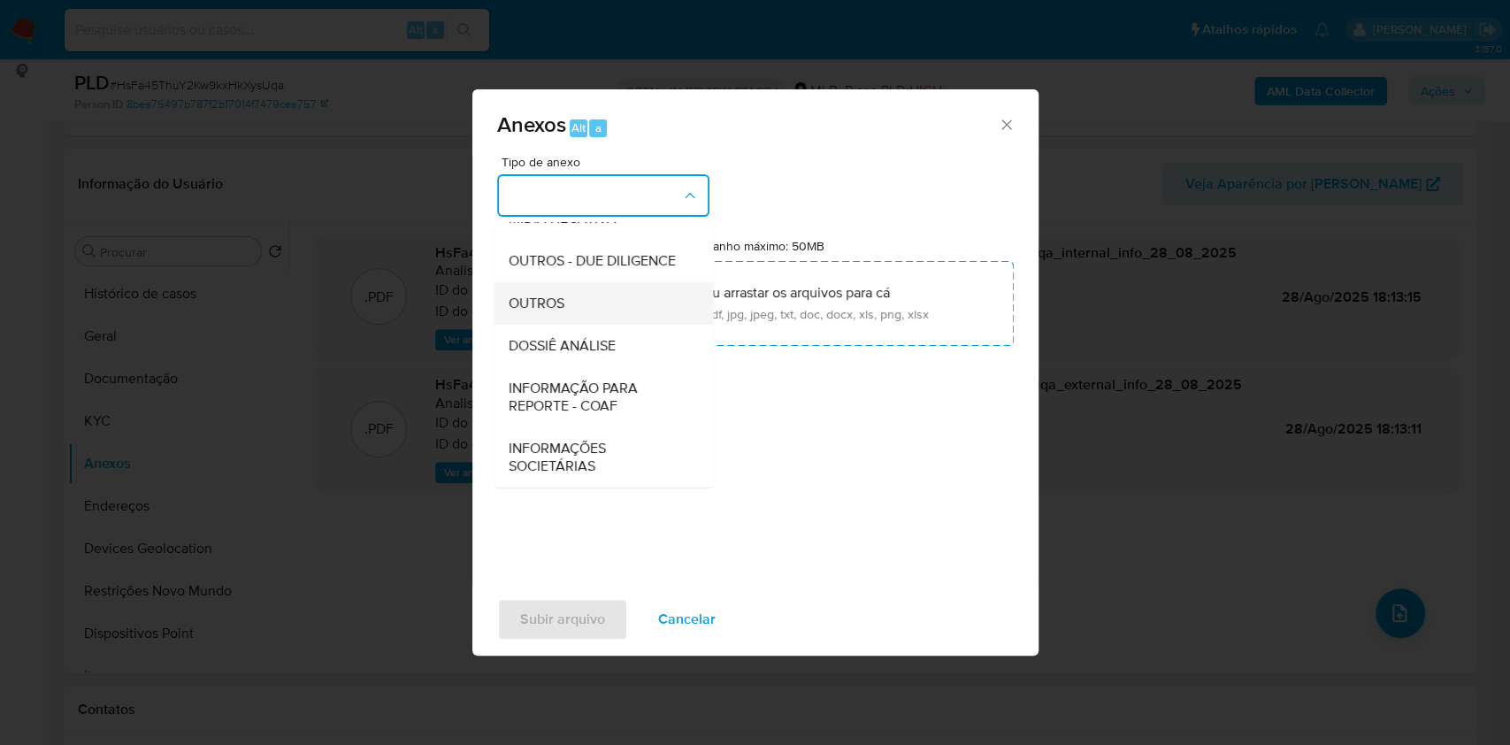
click at [584, 296] on div "OUTROS" at bounding box center [598, 303] width 180 height 42
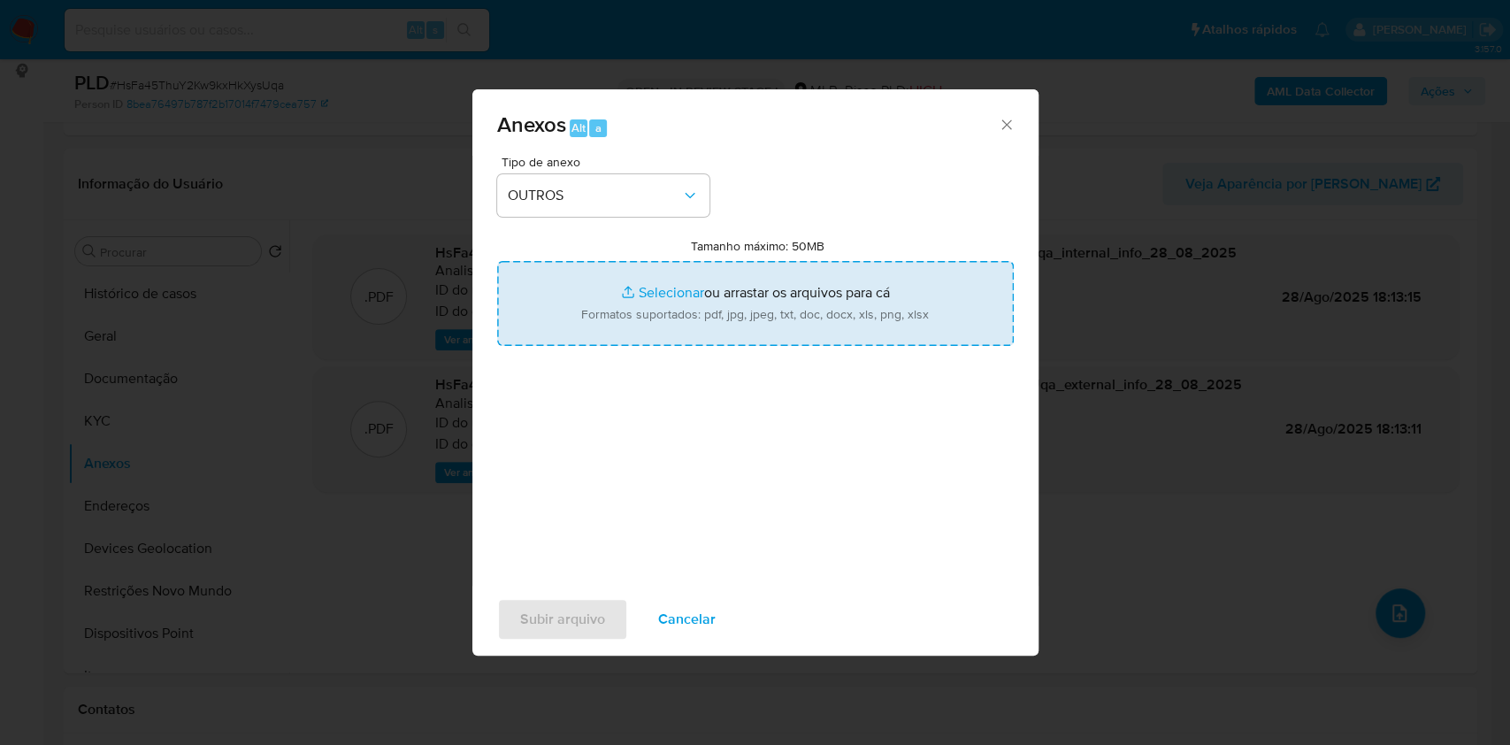
click at [649, 289] on input "Tamanho máximo: 50MB Selecionar arquivos" at bounding box center [755, 303] width 517 height 85
type input "C:\fakepath\CNPJ 48893454000165 - JGM COUTO ECOMMERCE LTDA - Documentos Google.…"
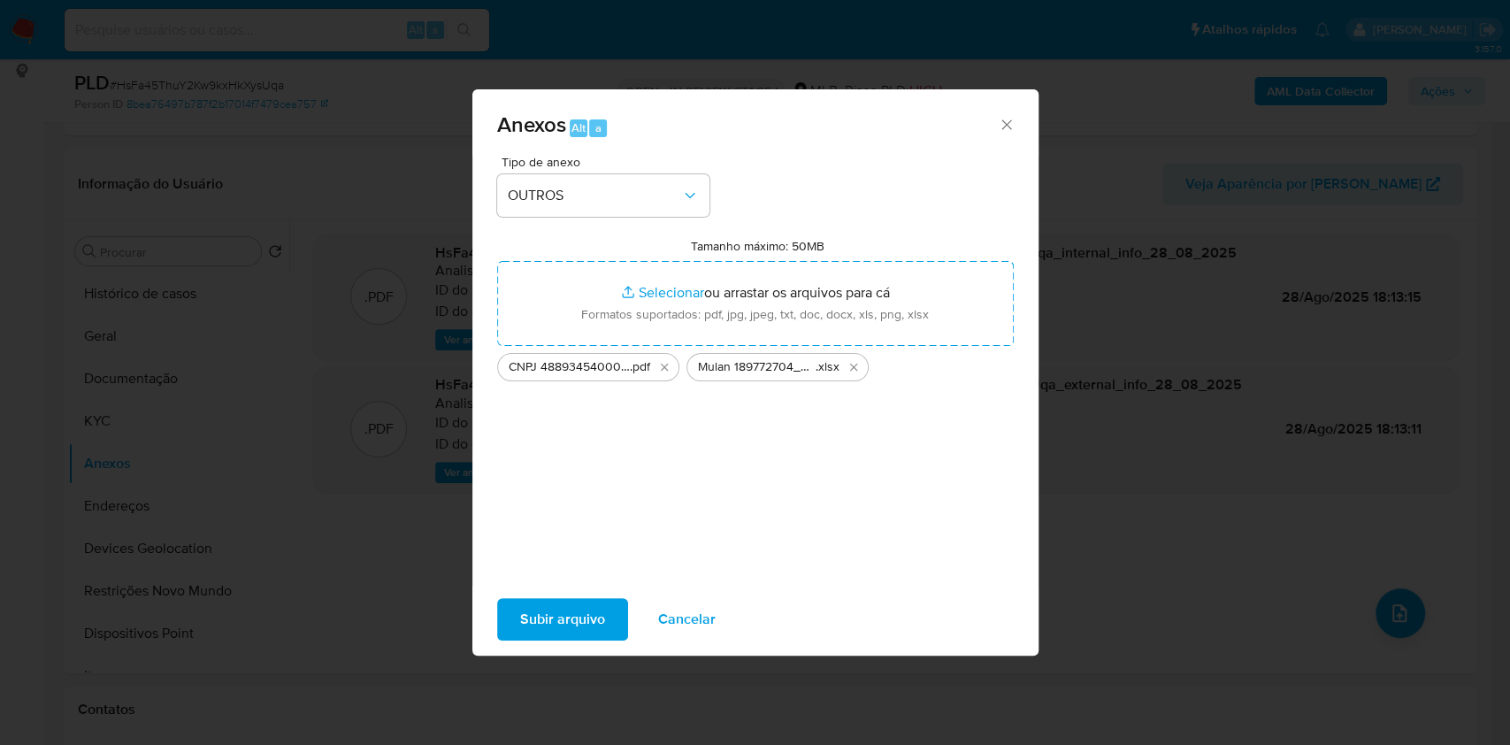
click at [577, 630] on span "Subir arquivo" at bounding box center [562, 619] width 85 height 39
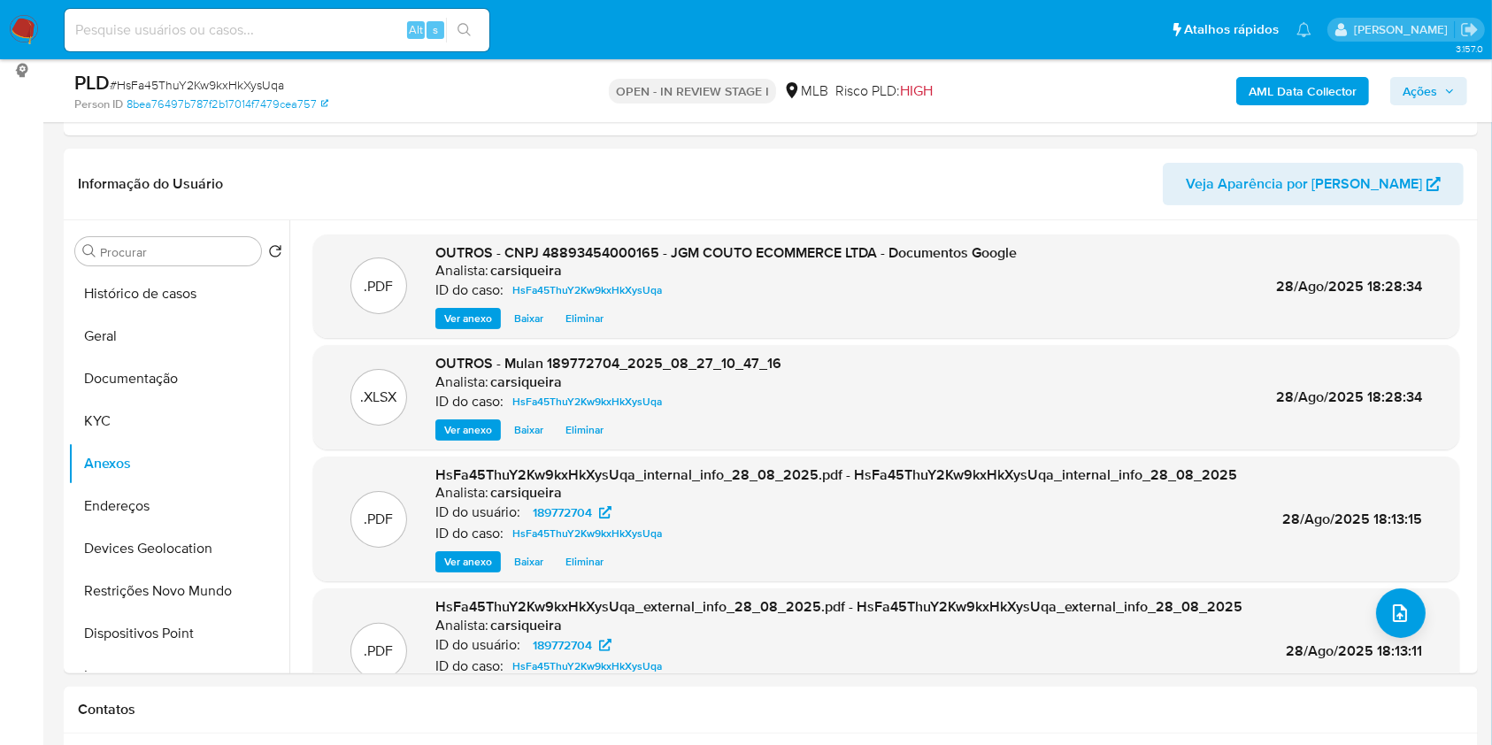
click at [1424, 88] on span "Ações" at bounding box center [1419, 91] width 35 height 28
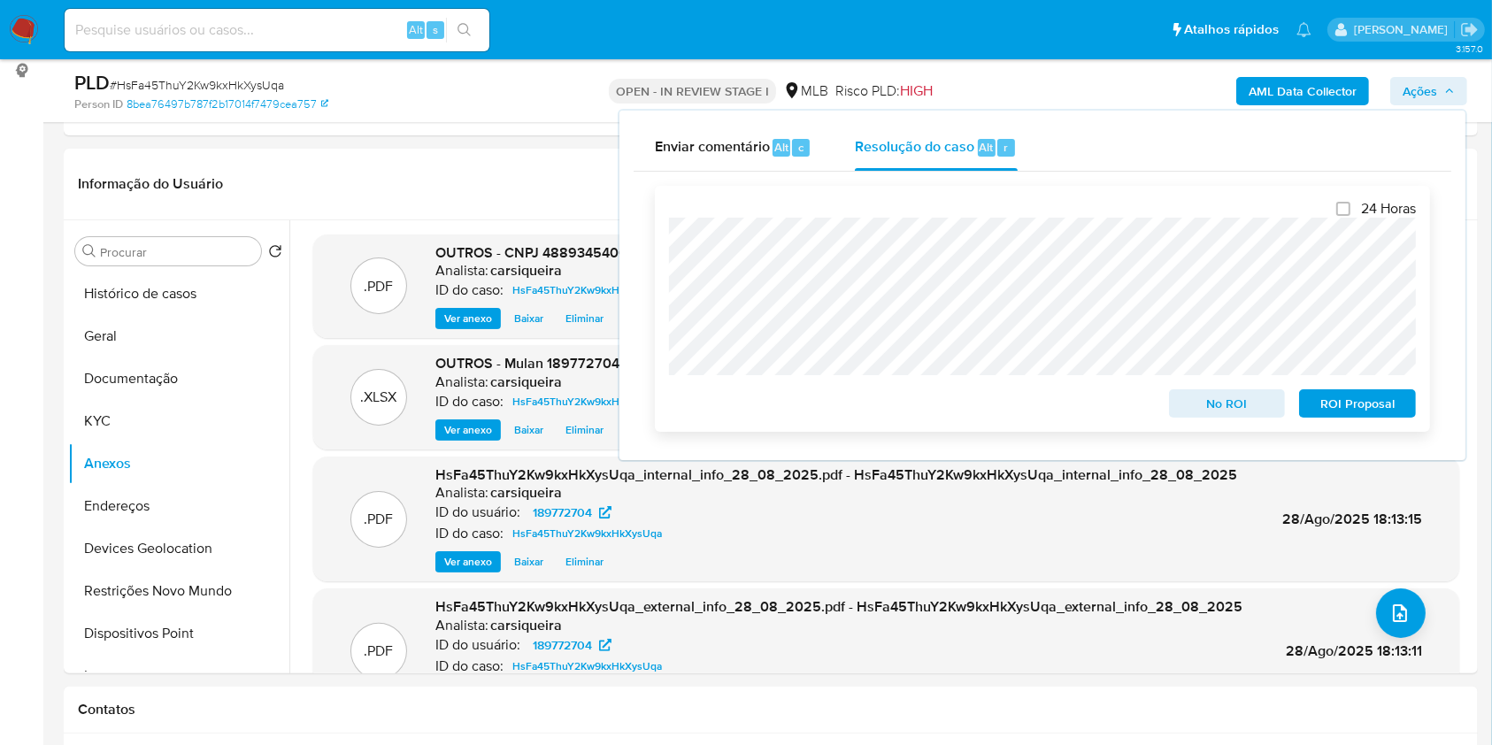
click at [1247, 410] on span "No ROI" at bounding box center [1227, 403] width 92 height 25
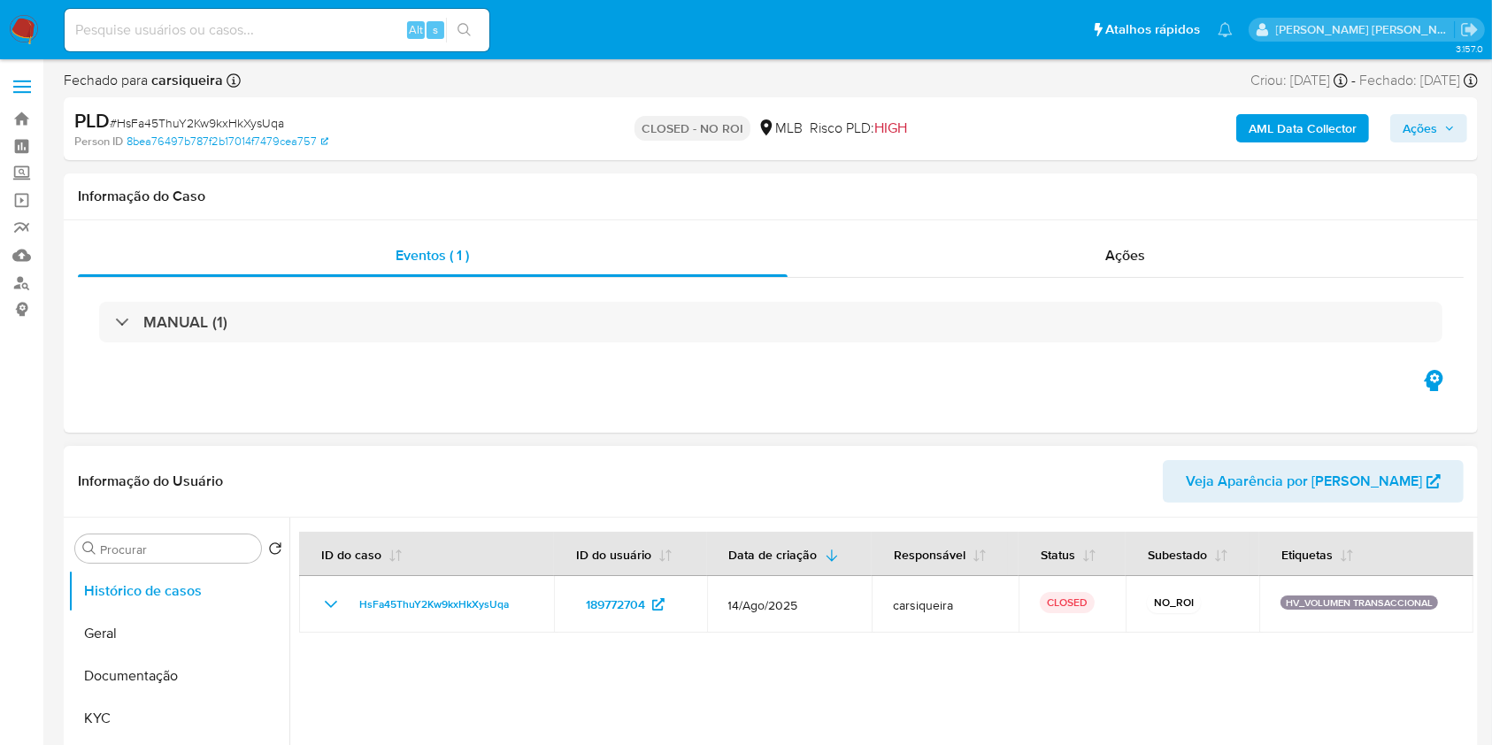
drag, startPoint x: 19, startPoint y: 24, endPoint x: 566, endPoint y: 468, distance: 704.4
click at [19, 24] on img at bounding box center [24, 30] width 30 height 30
select select "10"
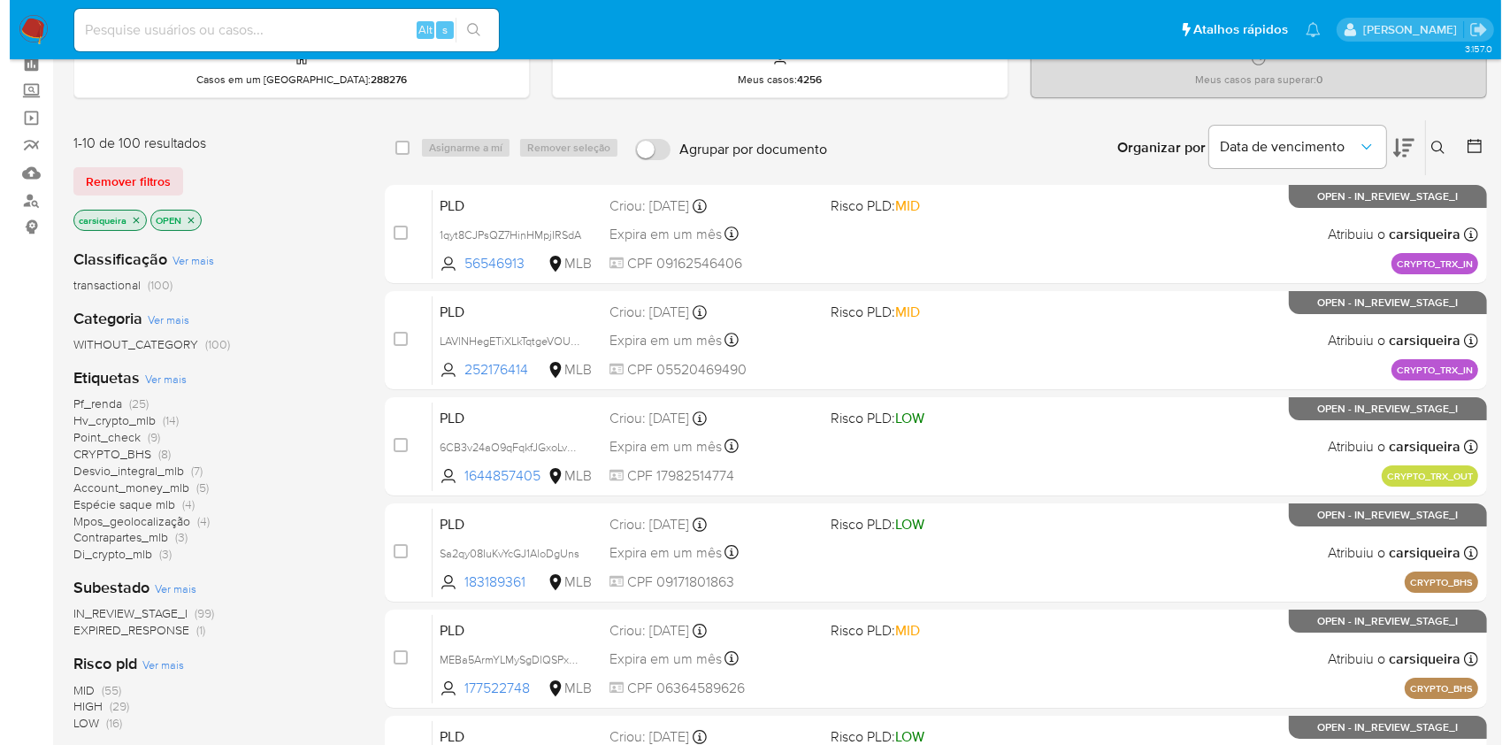
scroll to position [118, 0]
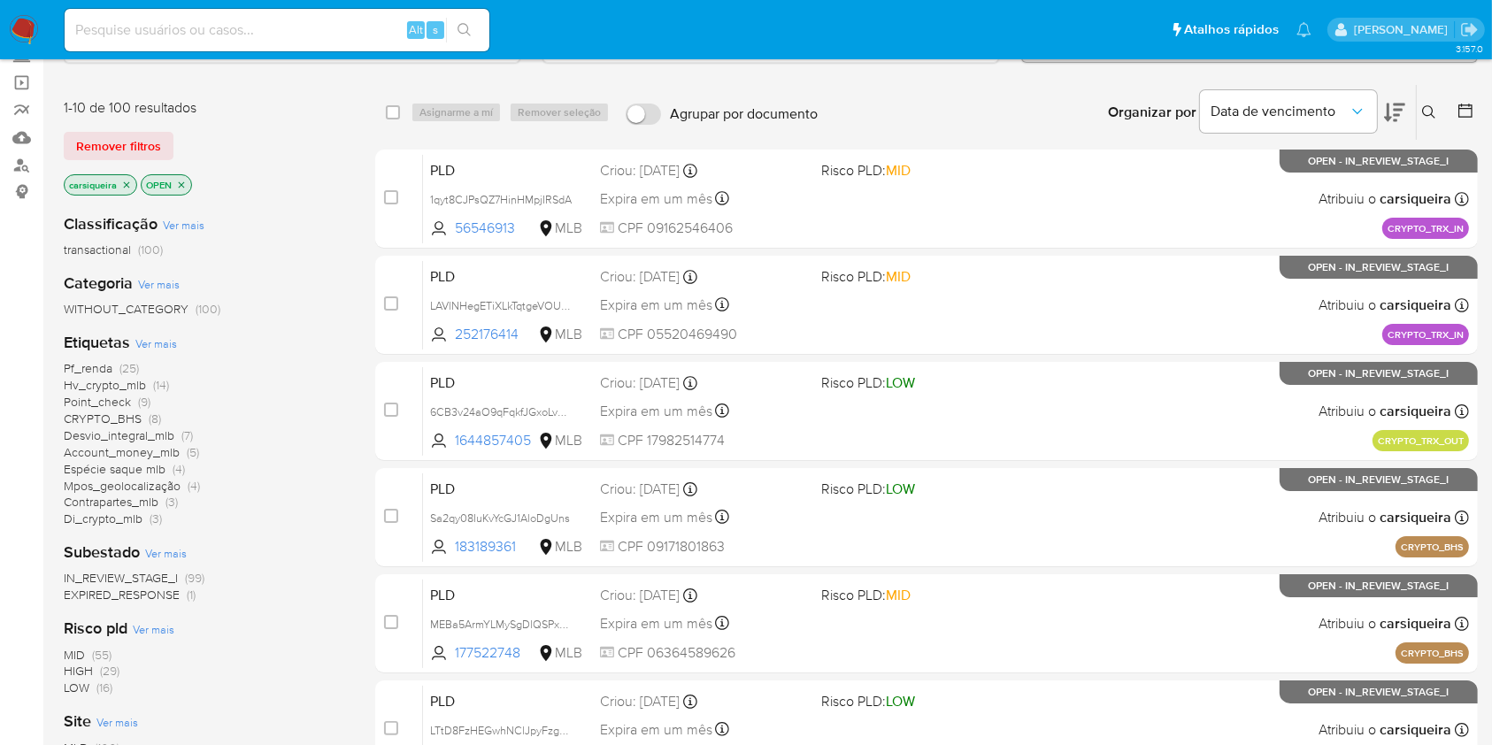
click at [163, 343] on span "Ver mais" at bounding box center [156, 343] width 42 height 16
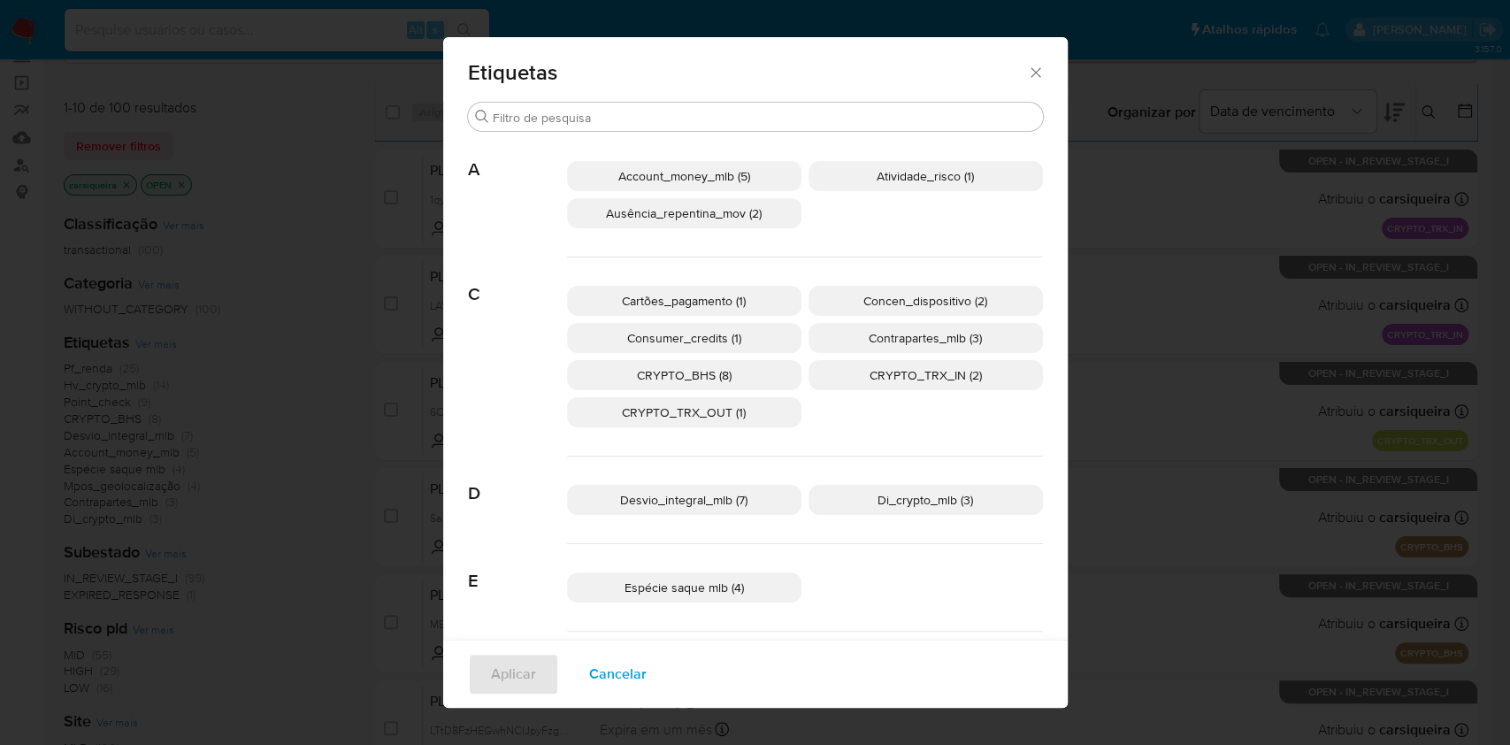
click at [917, 333] on span "Contrapartes_mlb (3)" at bounding box center [925, 338] width 113 height 18
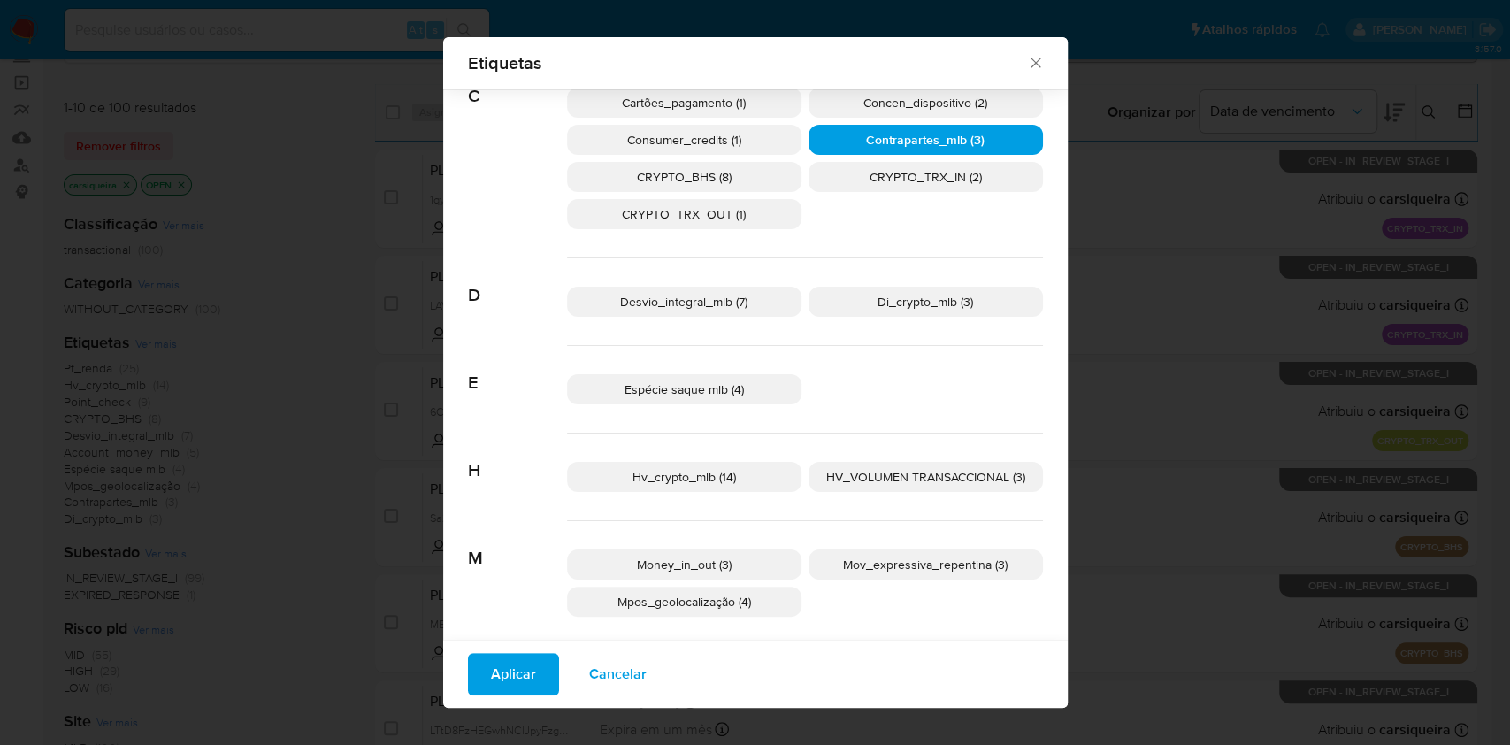
scroll to position [222, 0]
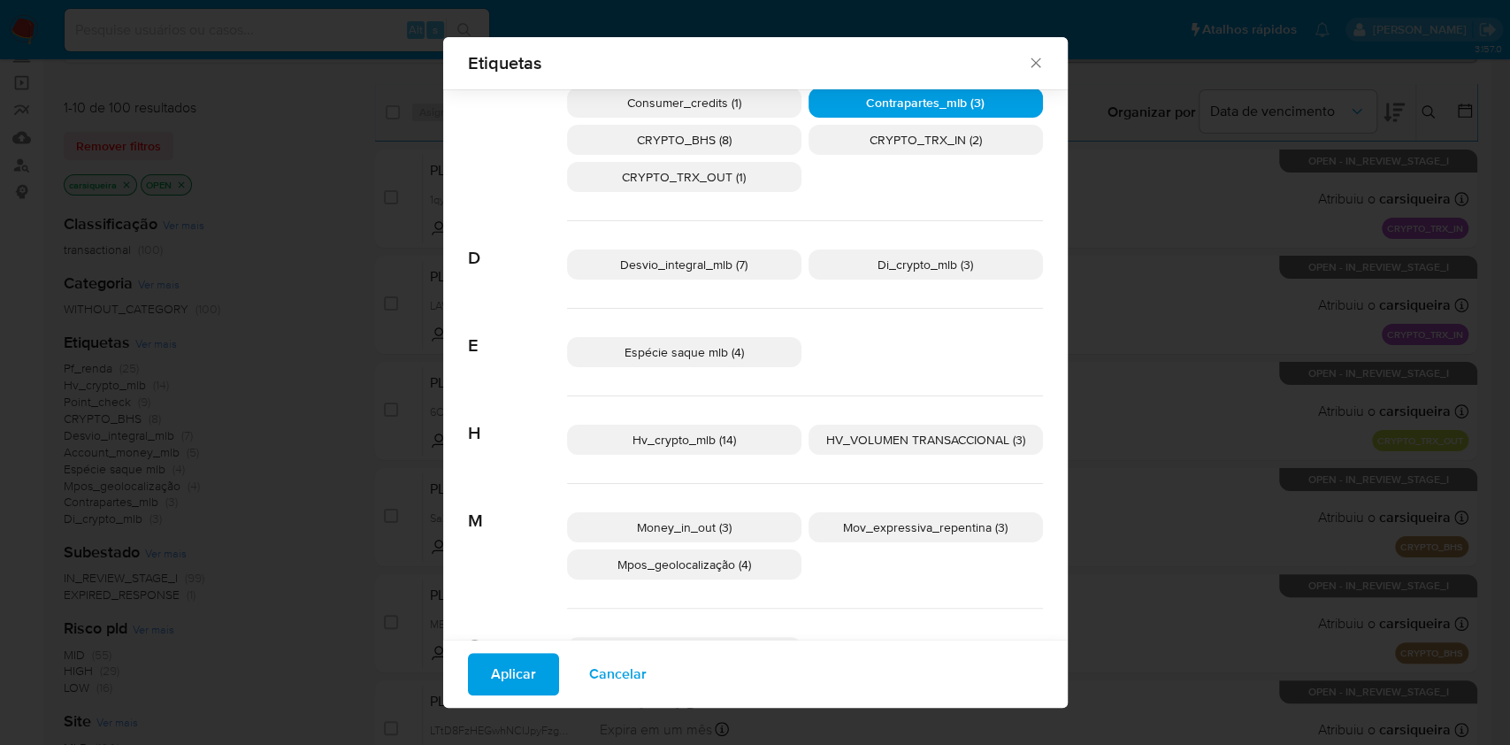
click at [762, 251] on p "Desvio_integral_mlb (7)" at bounding box center [684, 264] width 234 height 30
click at [894, 443] on span "HV_VOLUMEN TRANSACCIONAL (3)" at bounding box center [925, 440] width 199 height 18
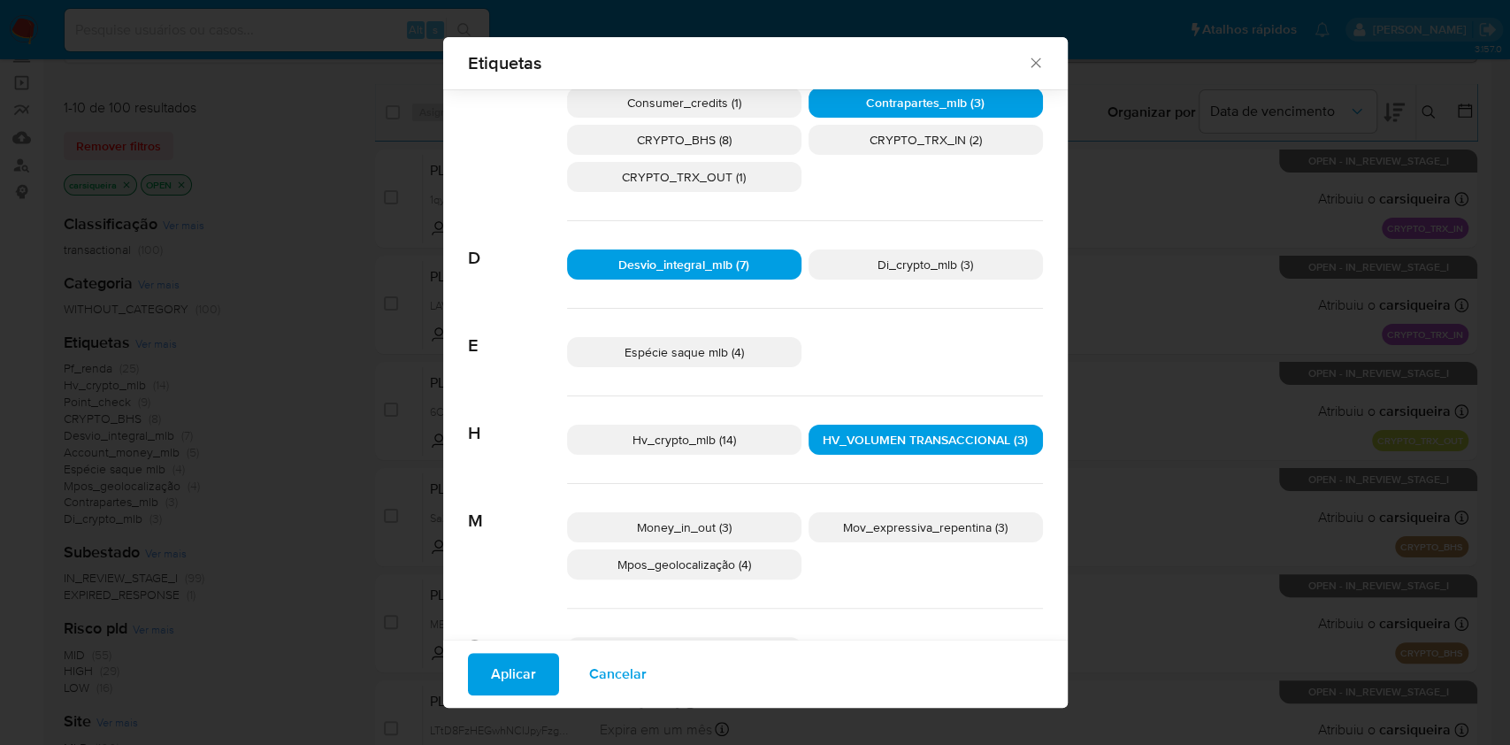
click at [516, 664] on span "Aplicar" at bounding box center [513, 674] width 45 height 39
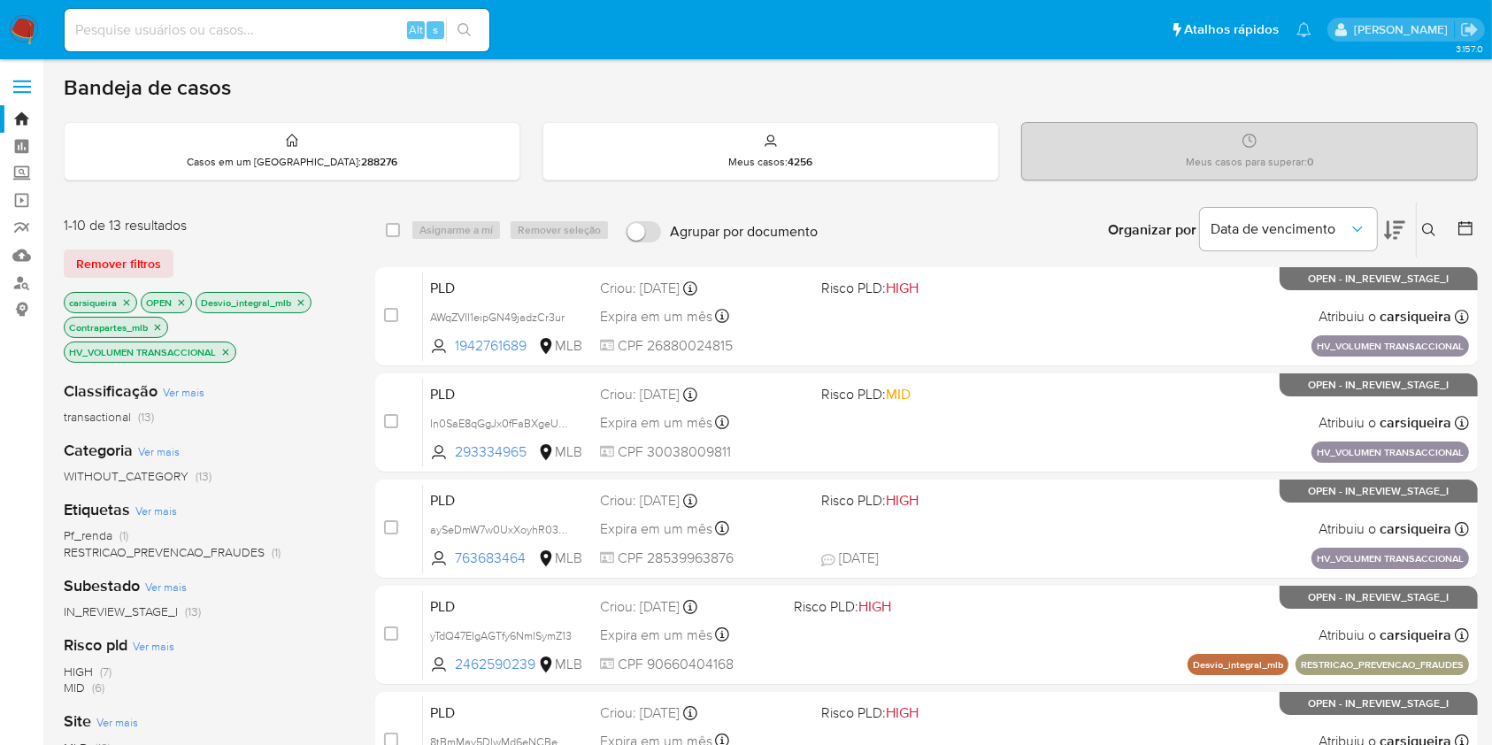
click at [224, 350] on icon "close-filter" at bounding box center [225, 352] width 11 height 11
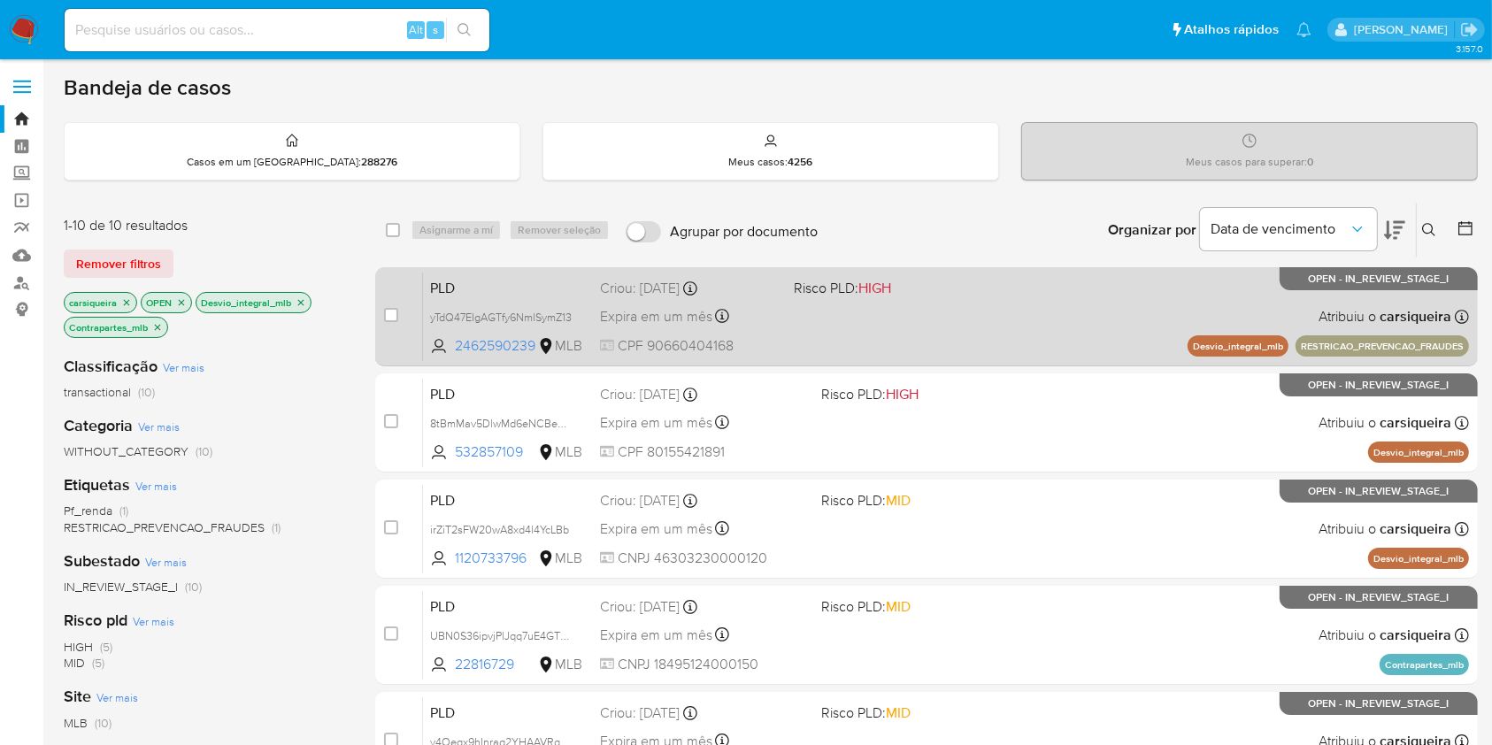
click at [682, 326] on div "Expira em um mês Expira em [DATE] 00:31:43" at bounding box center [690, 316] width 180 height 24
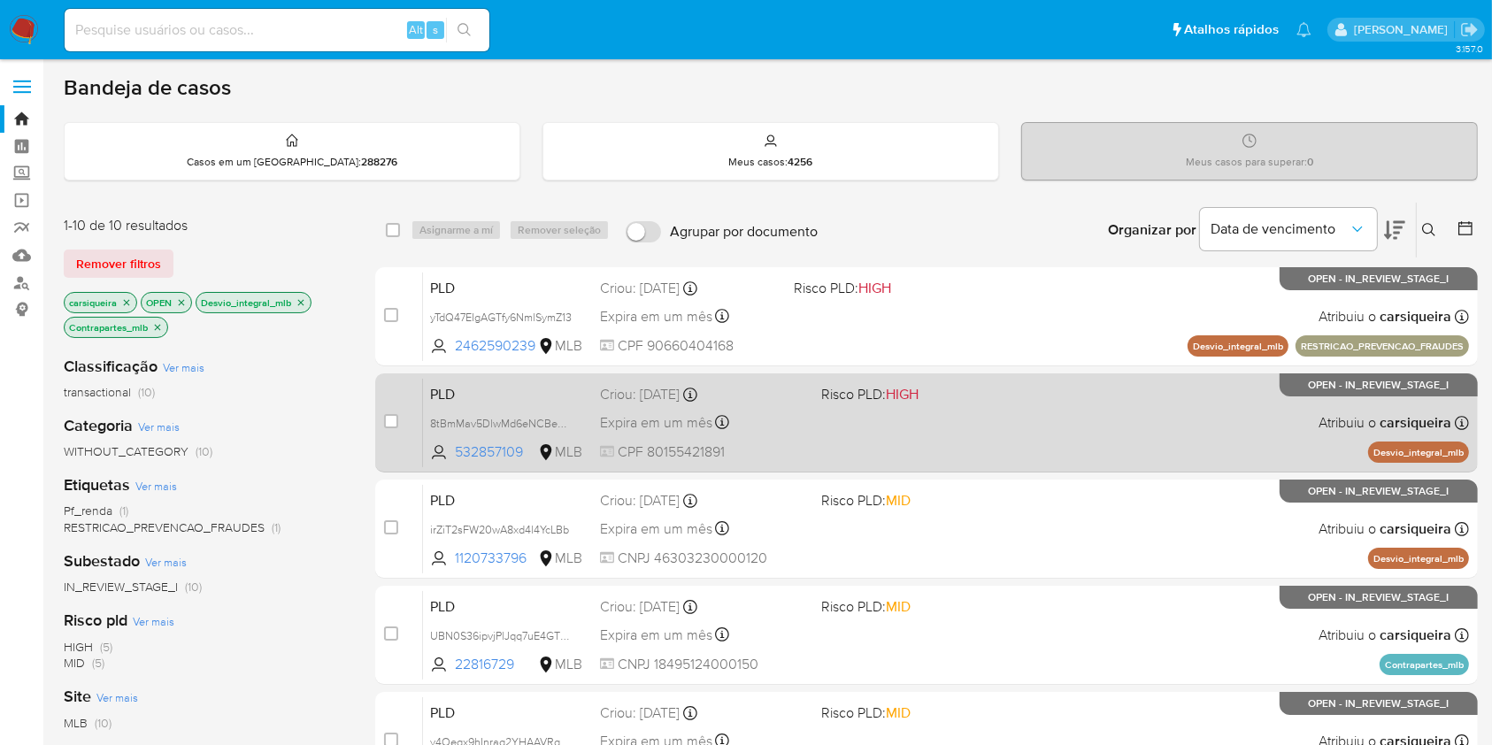
click at [1002, 422] on div "PLD 8tBmMav5DlwMd6eNCBeCI6oB 532857109 MLB Risco PLD: HIGH Criou: [DATE] Criou:…" at bounding box center [946, 422] width 1046 height 89
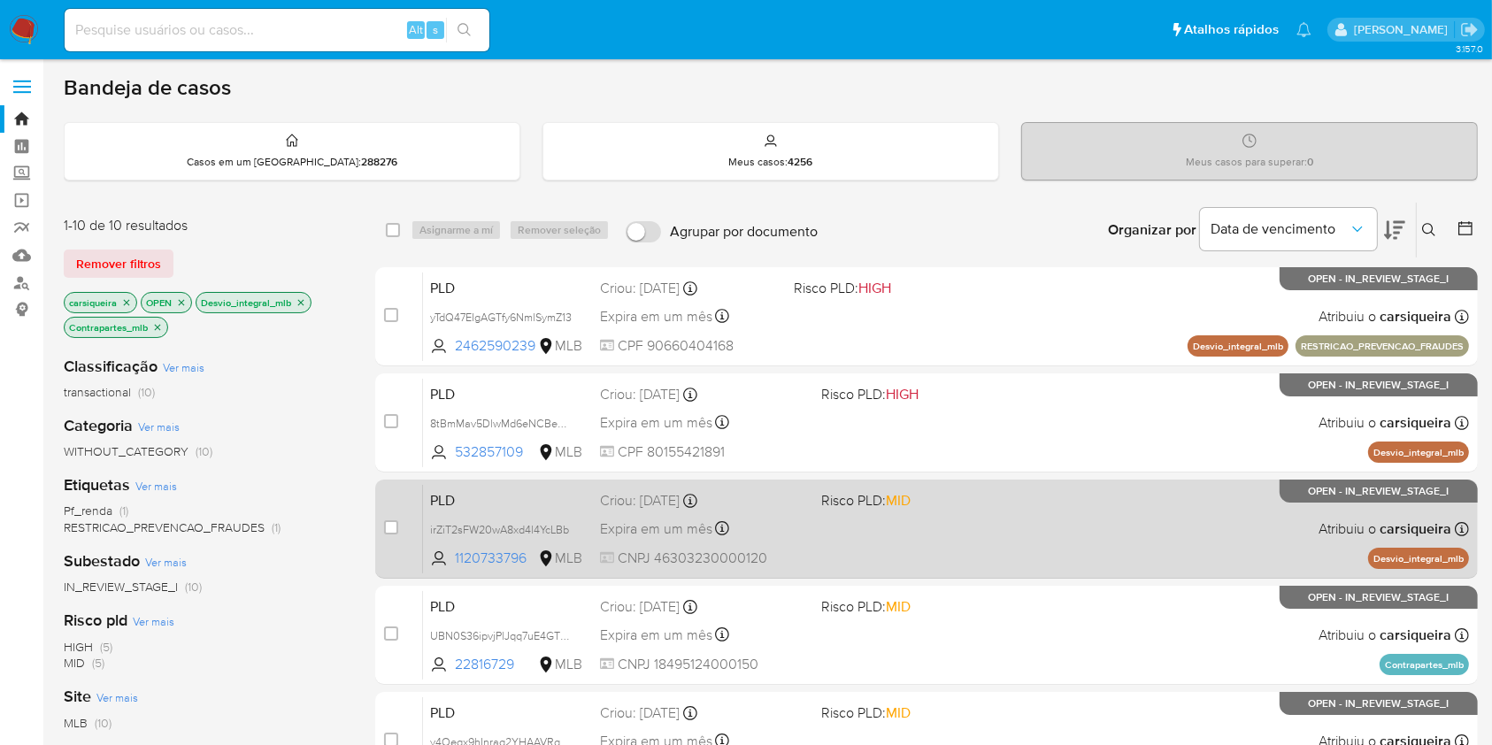
click at [1041, 541] on div "PLD irZiT2sFW20wA8xd4l4YcLBb 1120733796 MLB Risco PLD: MID Criou: [DATE] Criou:…" at bounding box center [946, 528] width 1046 height 89
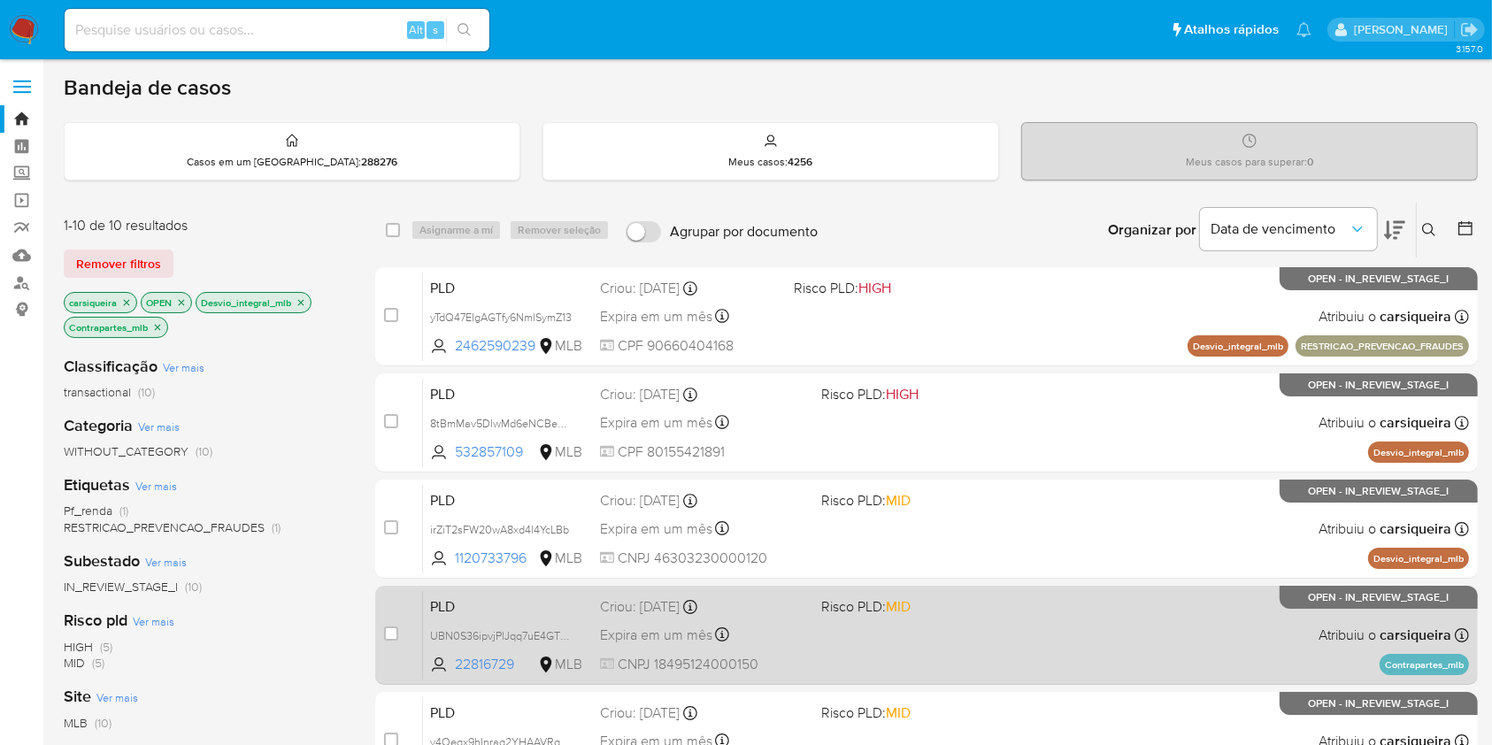
click at [1077, 625] on div "PLD UBN0S36ipvjPlJqq7uE4GTWG 22816729 MLB Risco PLD: MID Criou: [DATE] Criou: […" at bounding box center [946, 634] width 1046 height 89
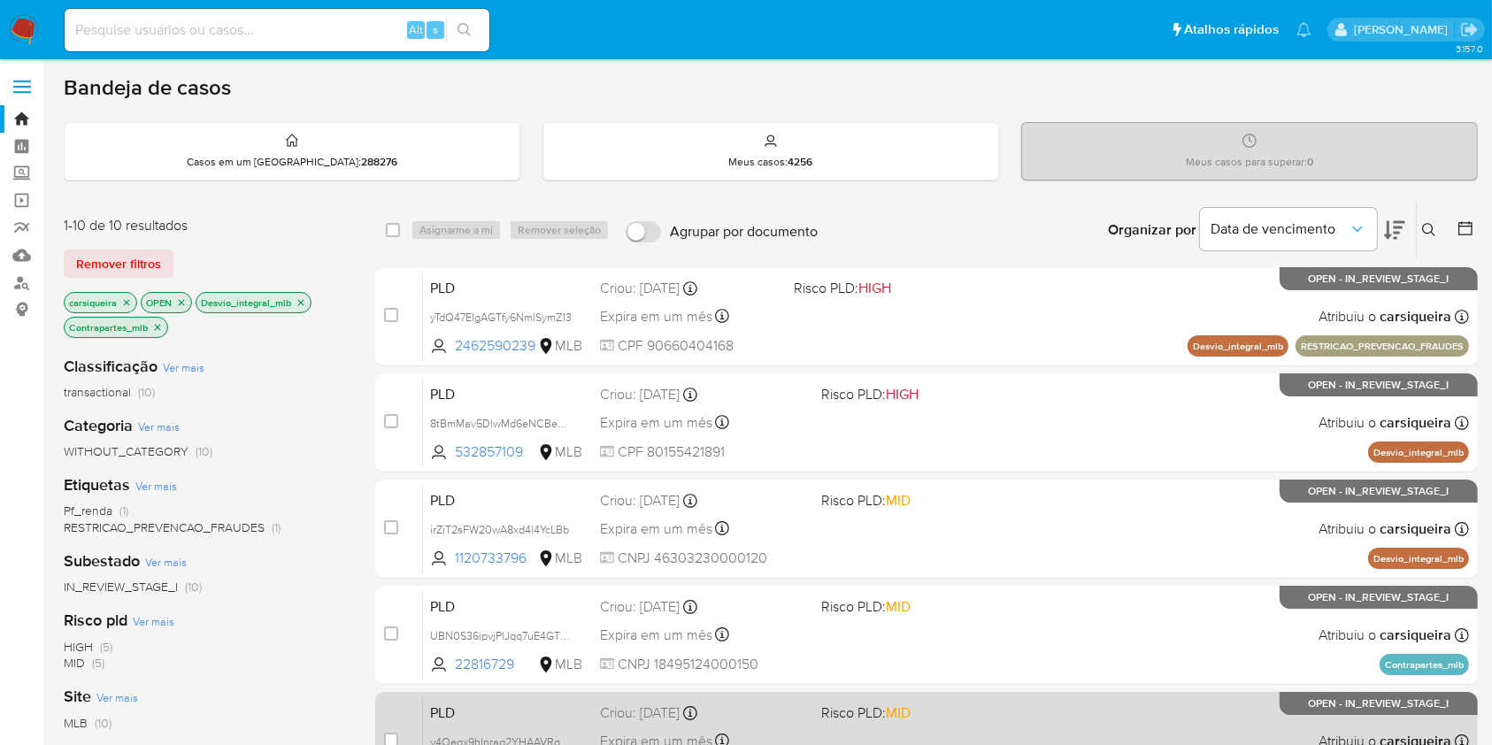
click at [1018, 710] on span "Risco PLD: MID" at bounding box center [924, 711] width 206 height 23
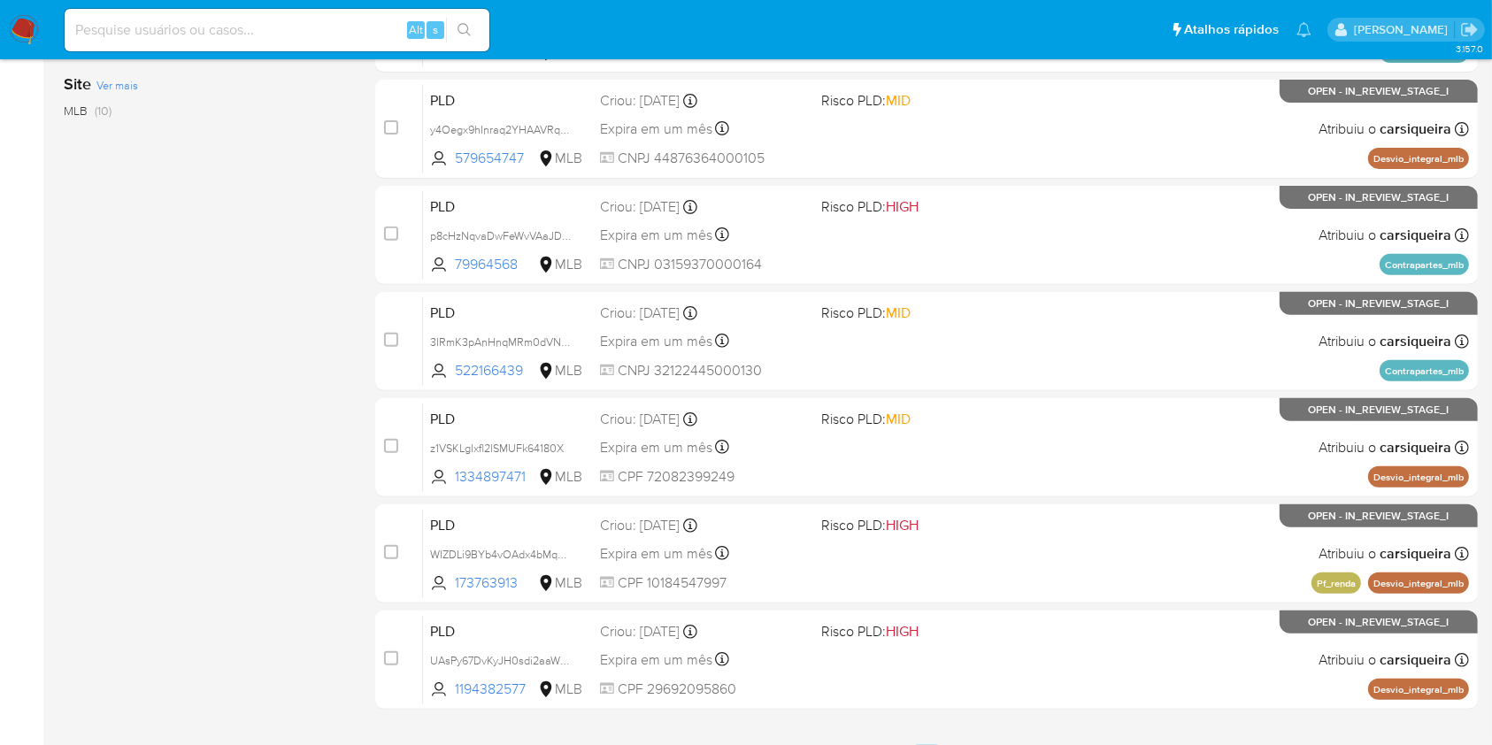
scroll to position [651, 0]
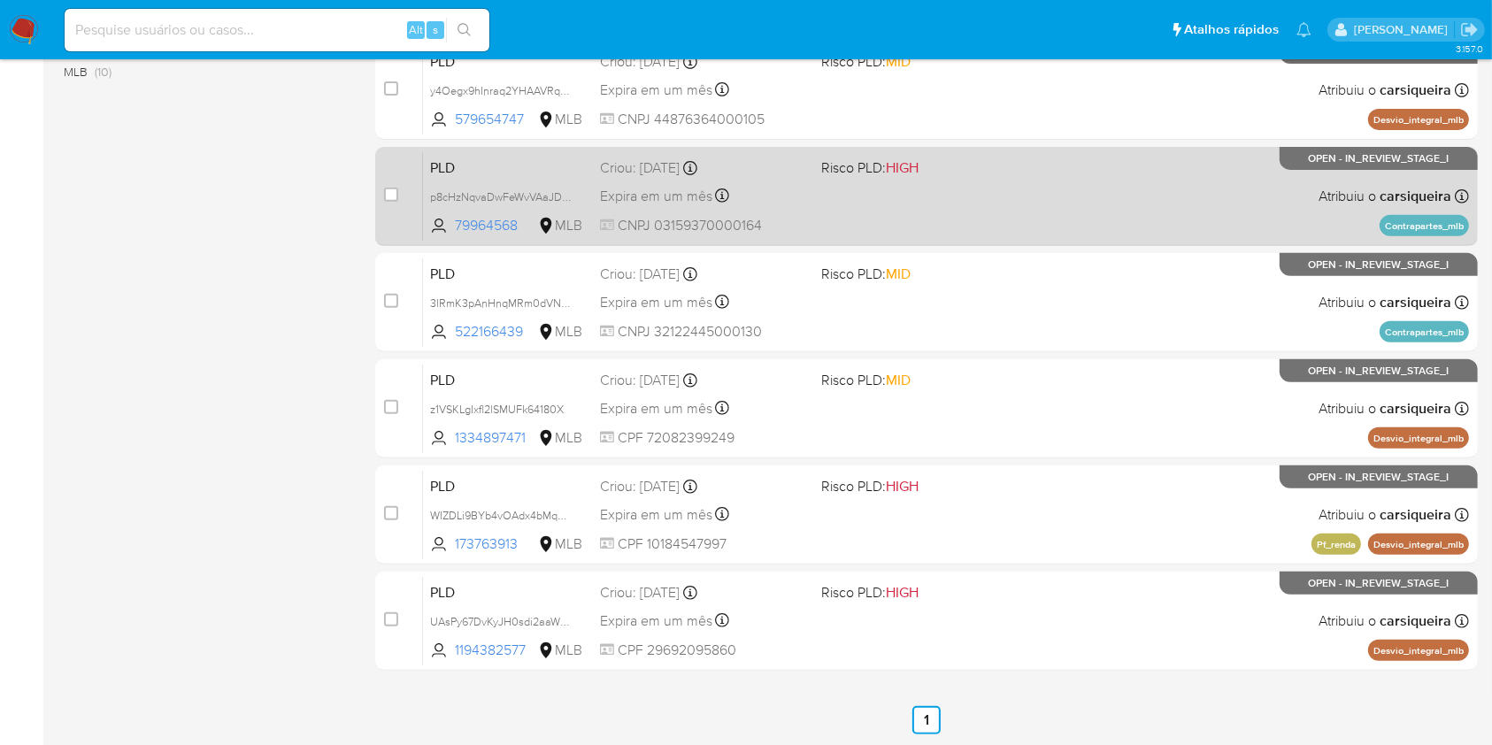
click at [859, 165] on span "Risco PLD: HIGH" at bounding box center [869, 166] width 97 height 19
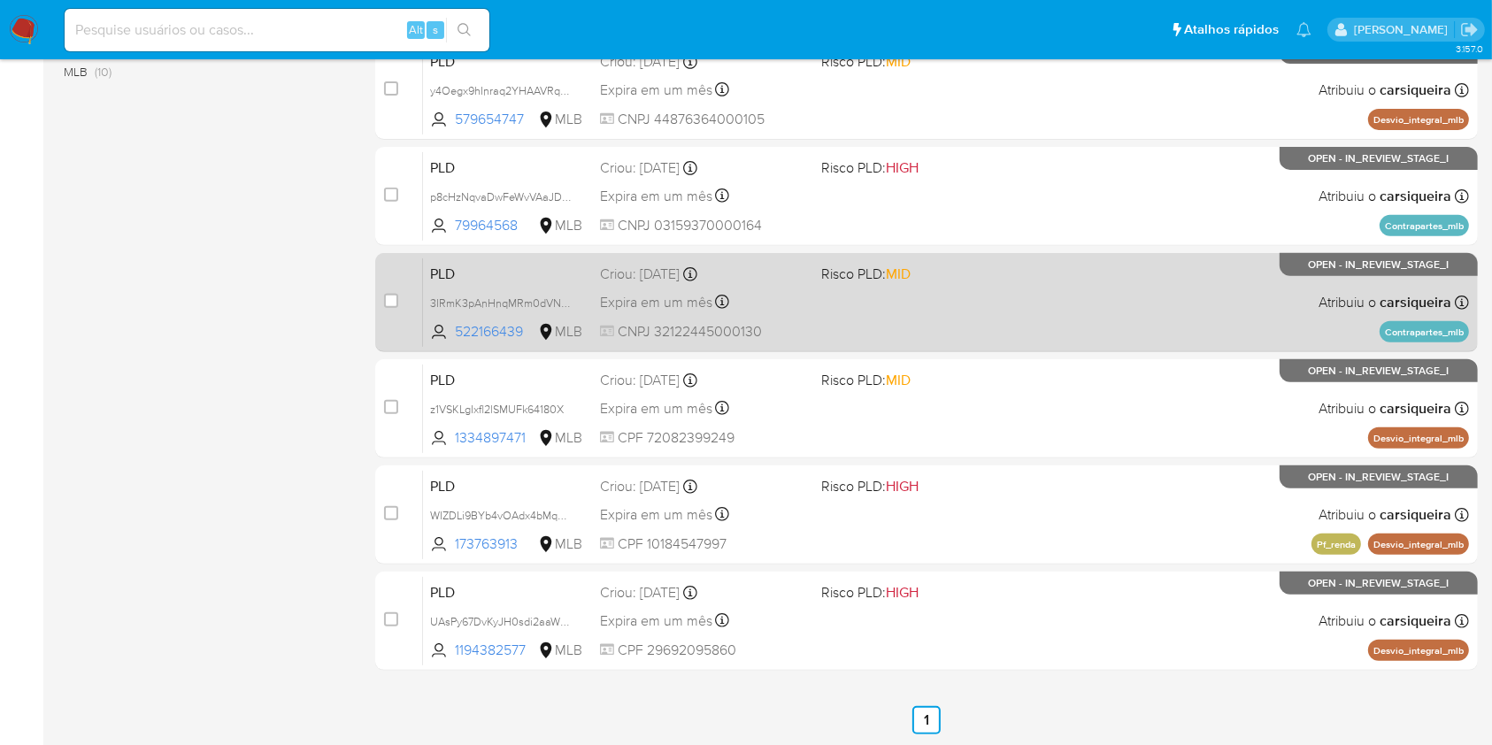
click at [1039, 323] on div "PLD 3IRmK3pAnHnqMRm0dVNgcLNG 522166439 MLB Risco PLD: MID Criou: [DATE] Criou: …" at bounding box center [946, 301] width 1046 height 89
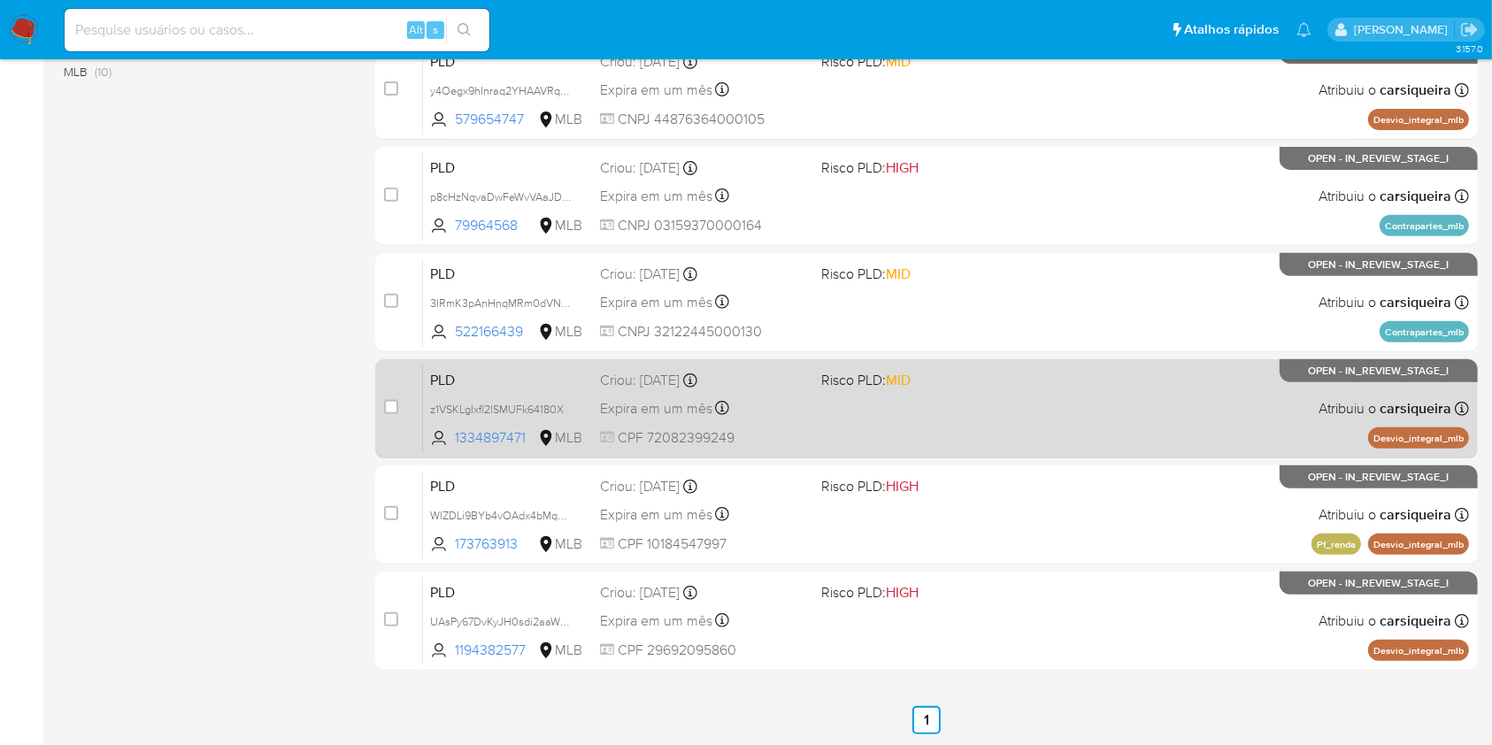
click at [1214, 394] on div "PLD z1VSKLgIxfl2lSMUFk64180X 1334897471 MLB Risco PLD: MID Criou: [DATE] Criou:…" at bounding box center [946, 408] width 1046 height 89
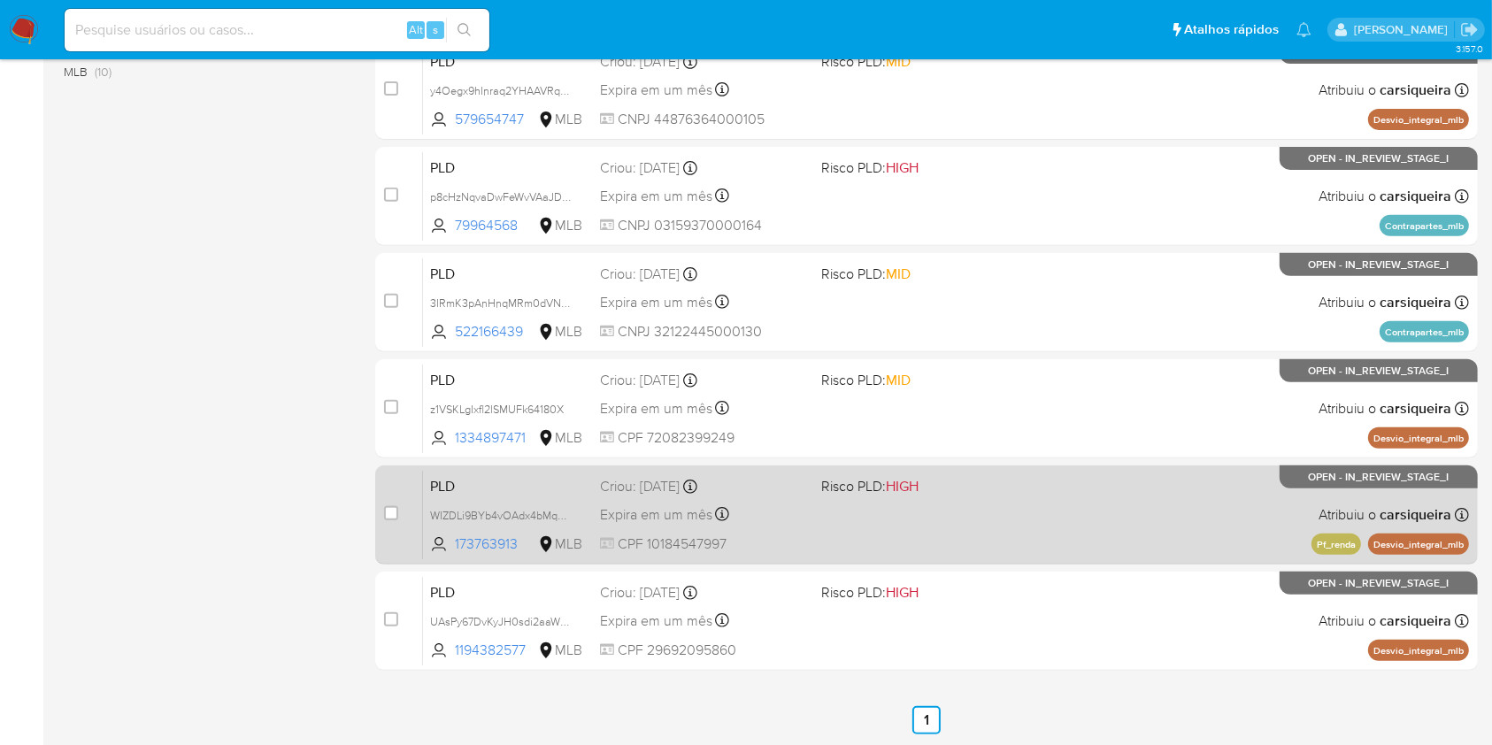
click at [1238, 525] on div "PLD WIZDLi9BYb4vOAdx4bMqqRKq 173763913 MLB Risco PLD: HIGH Criou: [DATE] Criou:…" at bounding box center [946, 514] width 1046 height 89
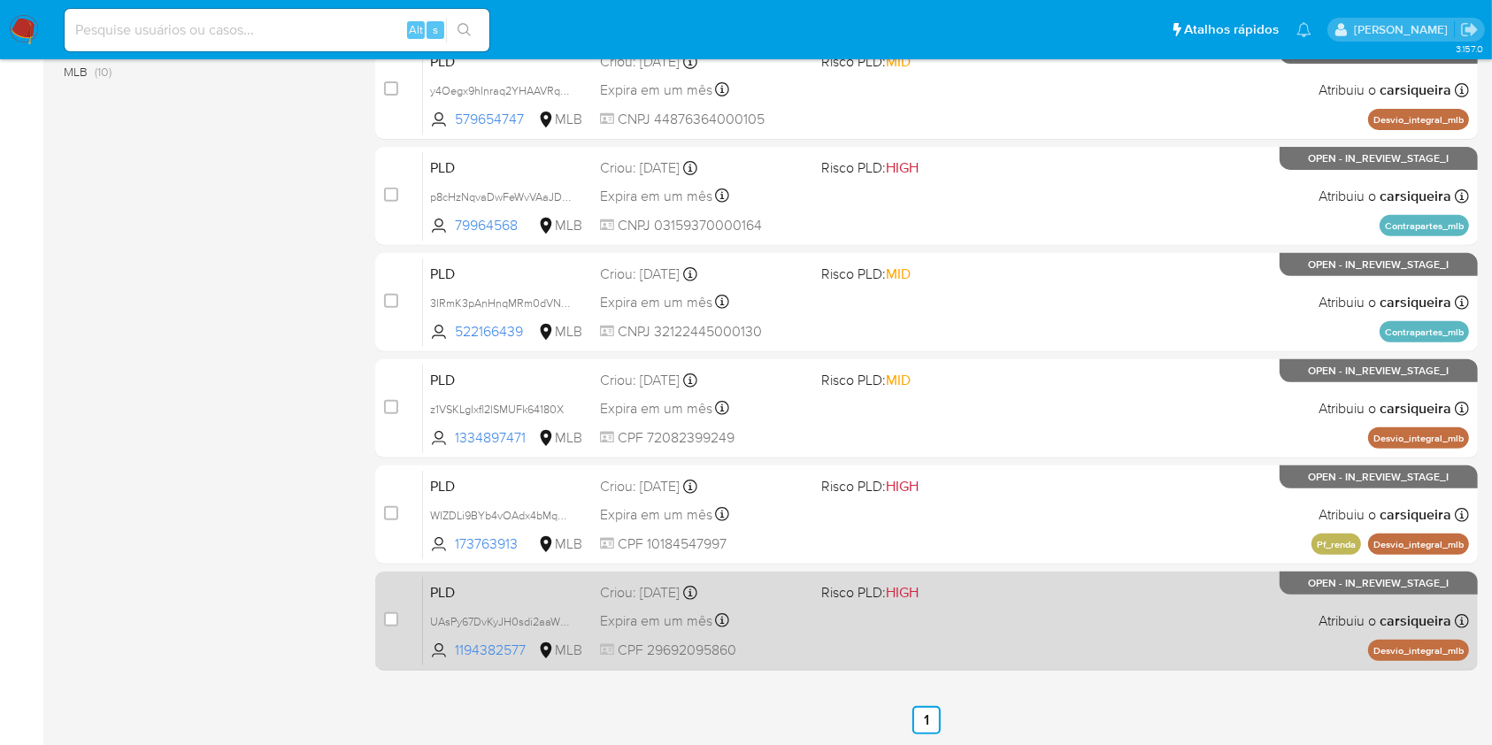
click at [1162, 625] on div "PLD UAsPy67DvKyJH0sdi2aaWSc8 1194382577 MLB Risco PLD: HIGH Criou: [DATE] Criou…" at bounding box center [946, 620] width 1046 height 89
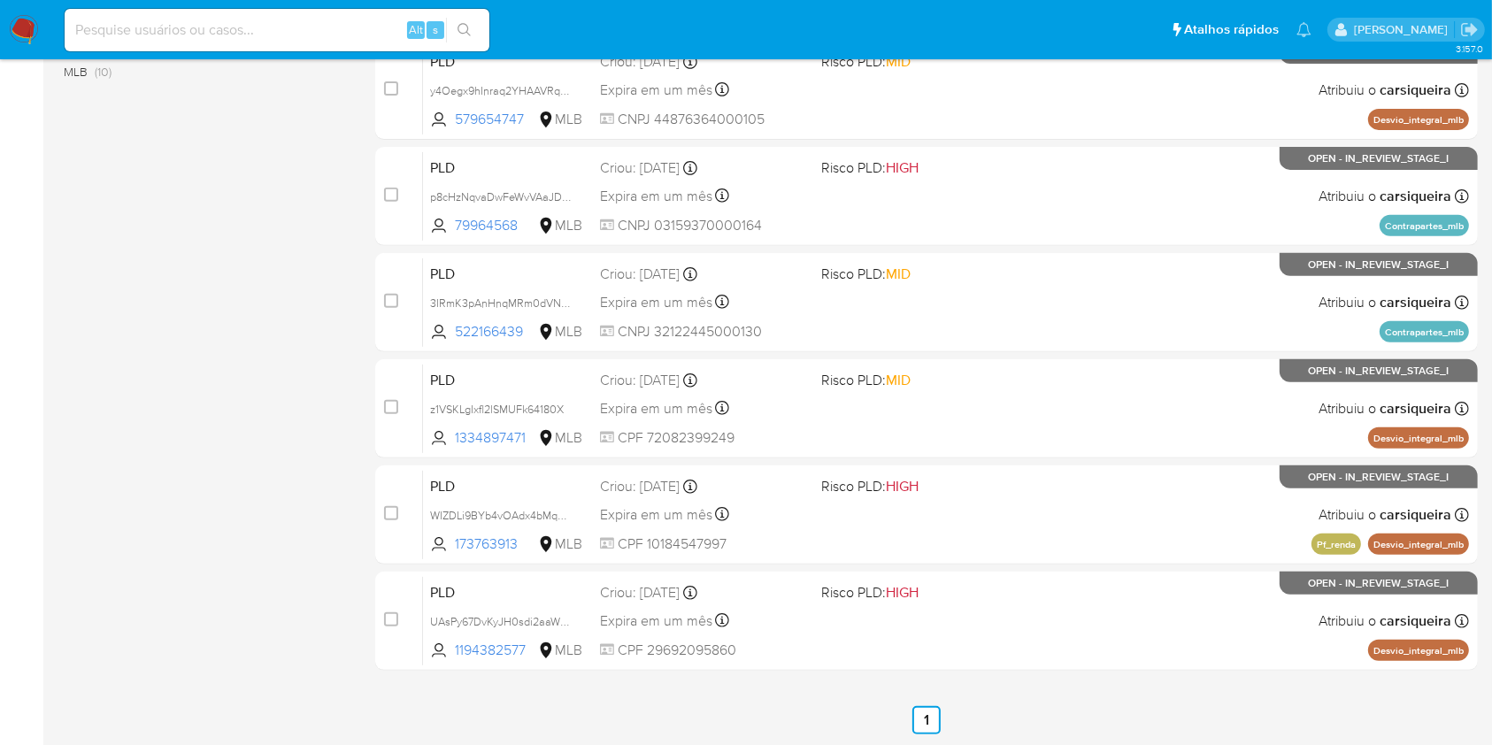
click at [28, 35] on img at bounding box center [24, 30] width 30 height 30
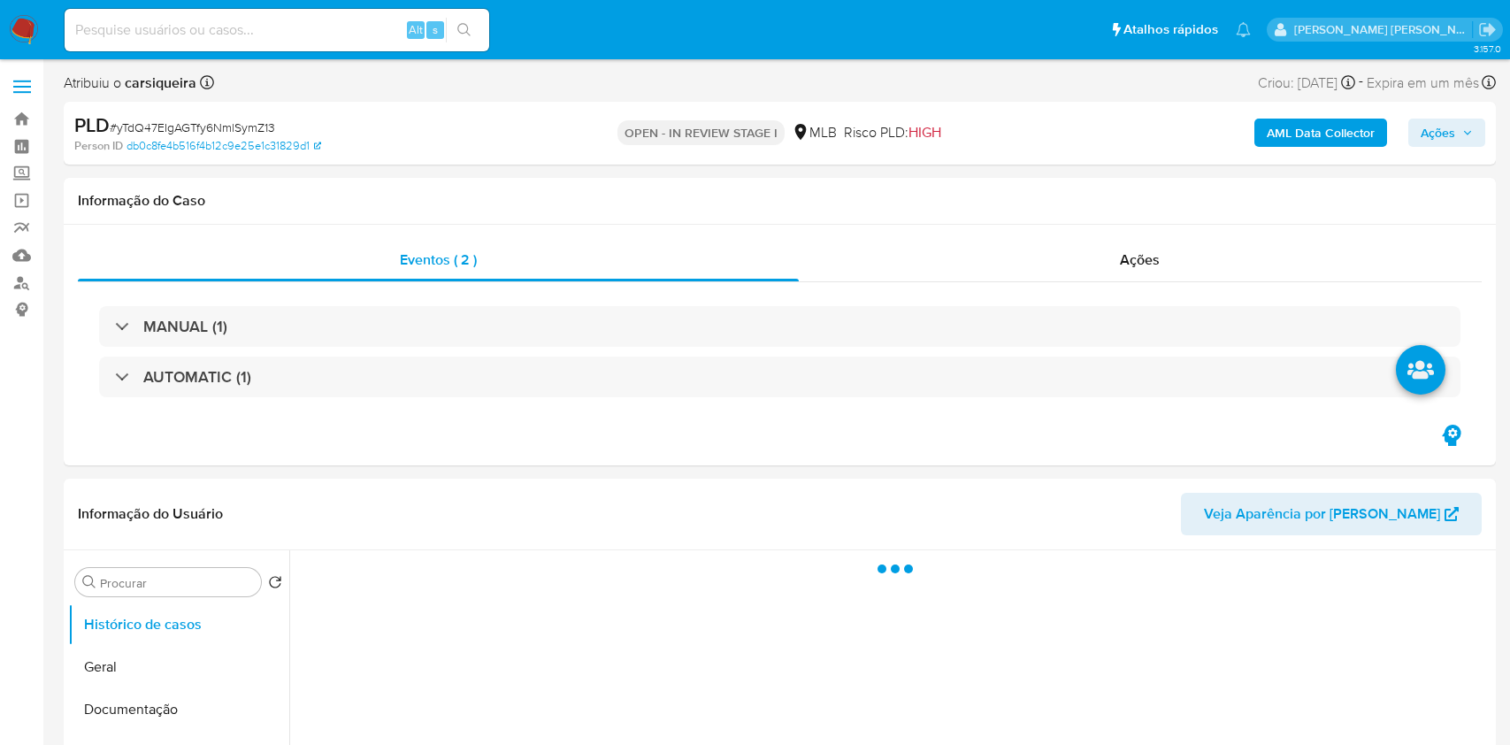
select select "10"
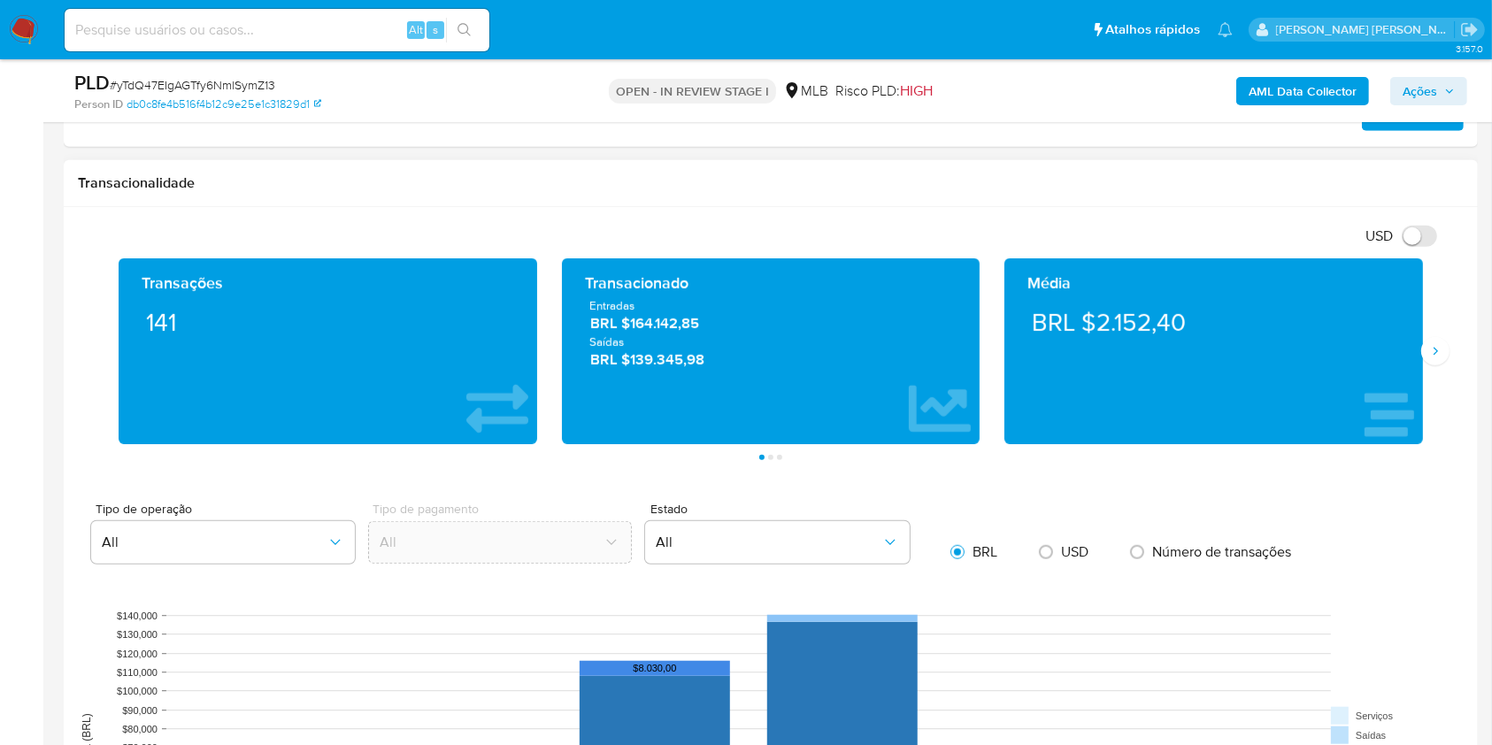
scroll to position [1550, 0]
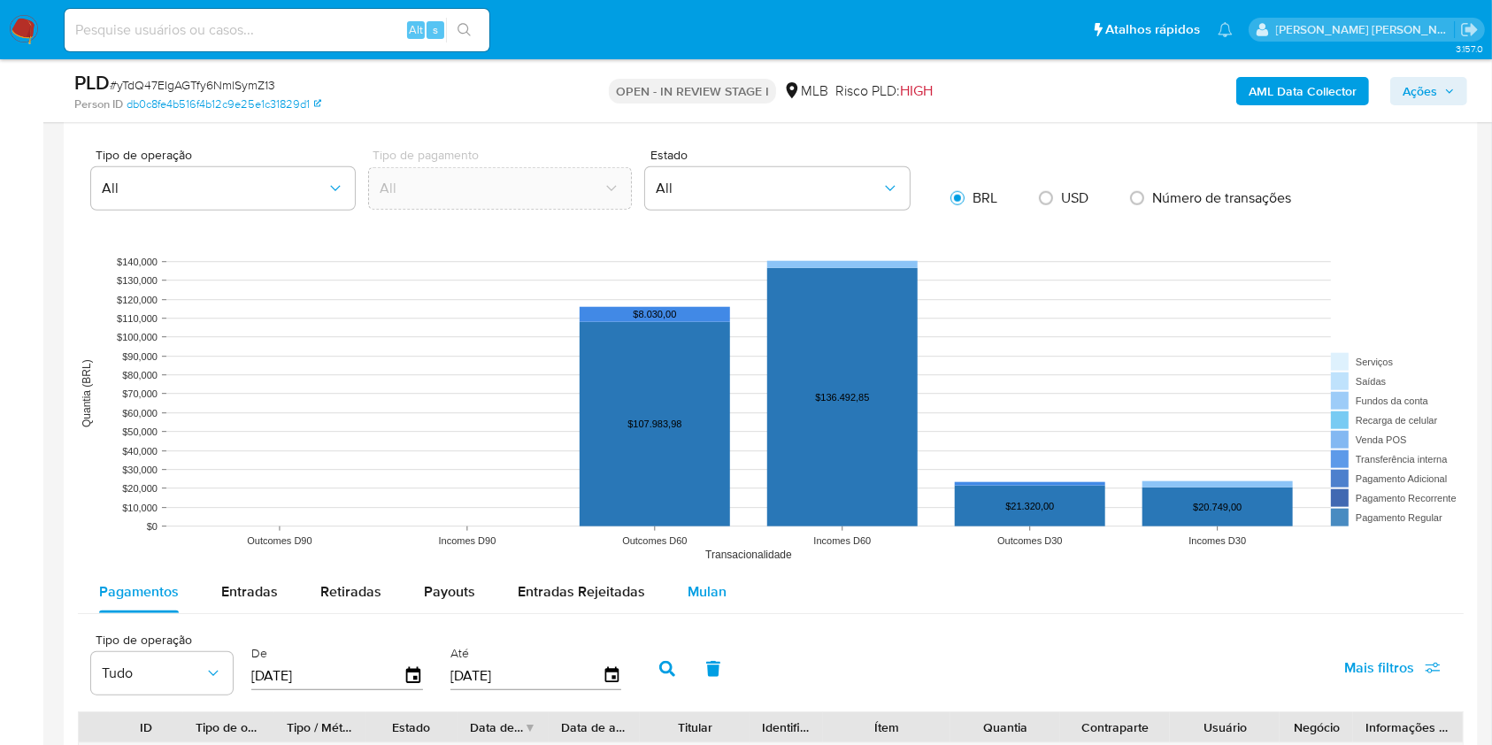
click at [696, 596] on span "Mulan" at bounding box center [706, 591] width 39 height 20
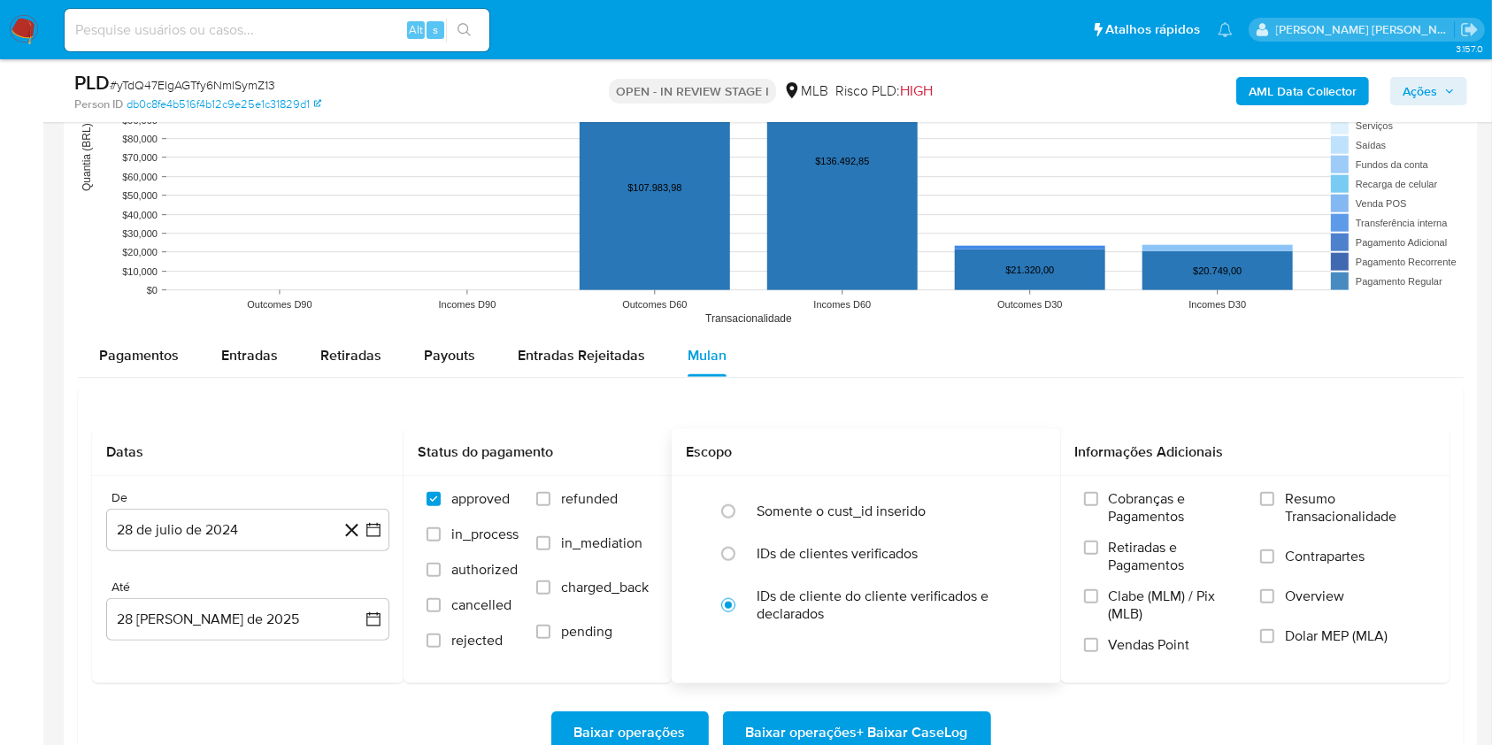
scroll to position [2022, 0]
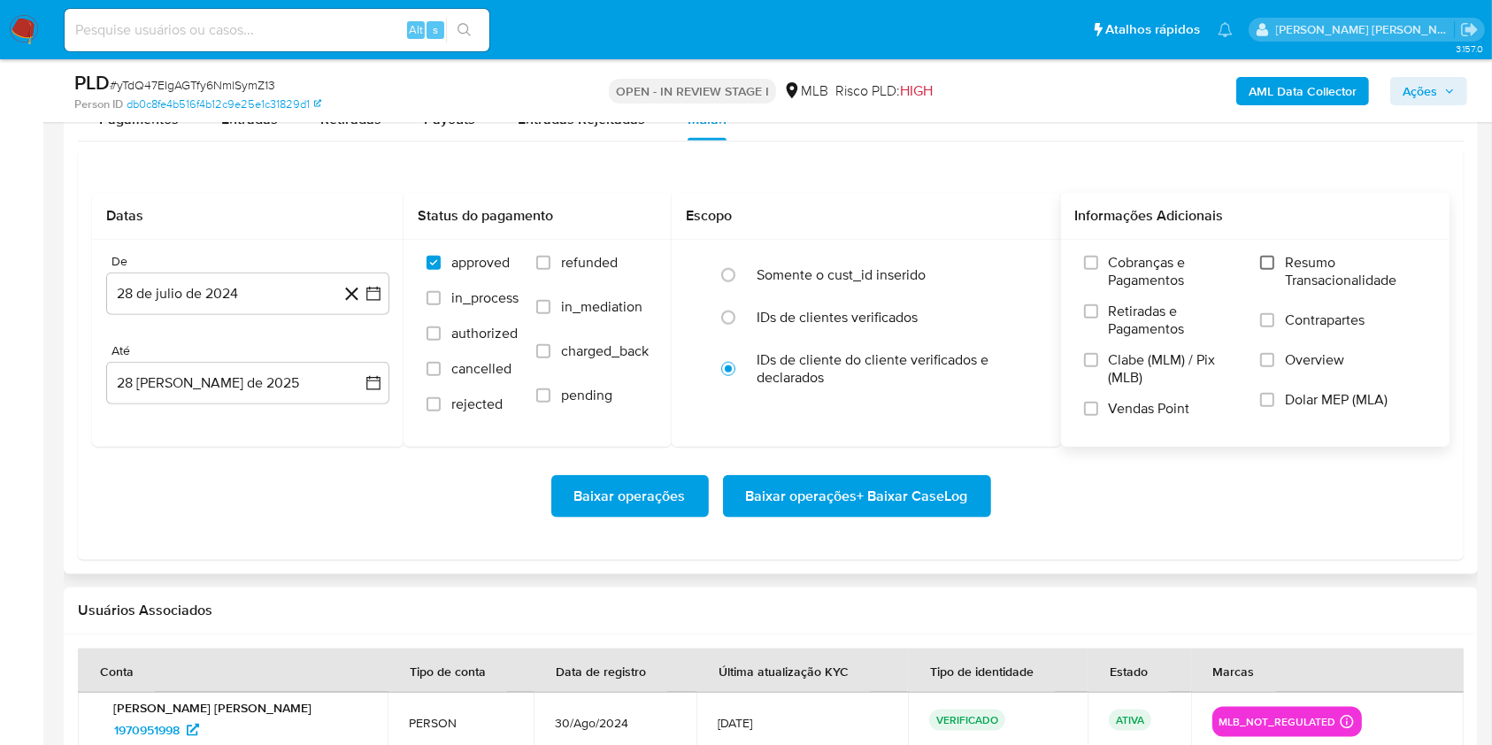
click at [1262, 259] on input "Resumo Transacionalidade" at bounding box center [1267, 263] width 14 height 14
click at [1097, 410] on input "Vendas Point" at bounding box center [1091, 409] width 14 height 14
click at [375, 291] on icon "button" at bounding box center [373, 294] width 14 height 14
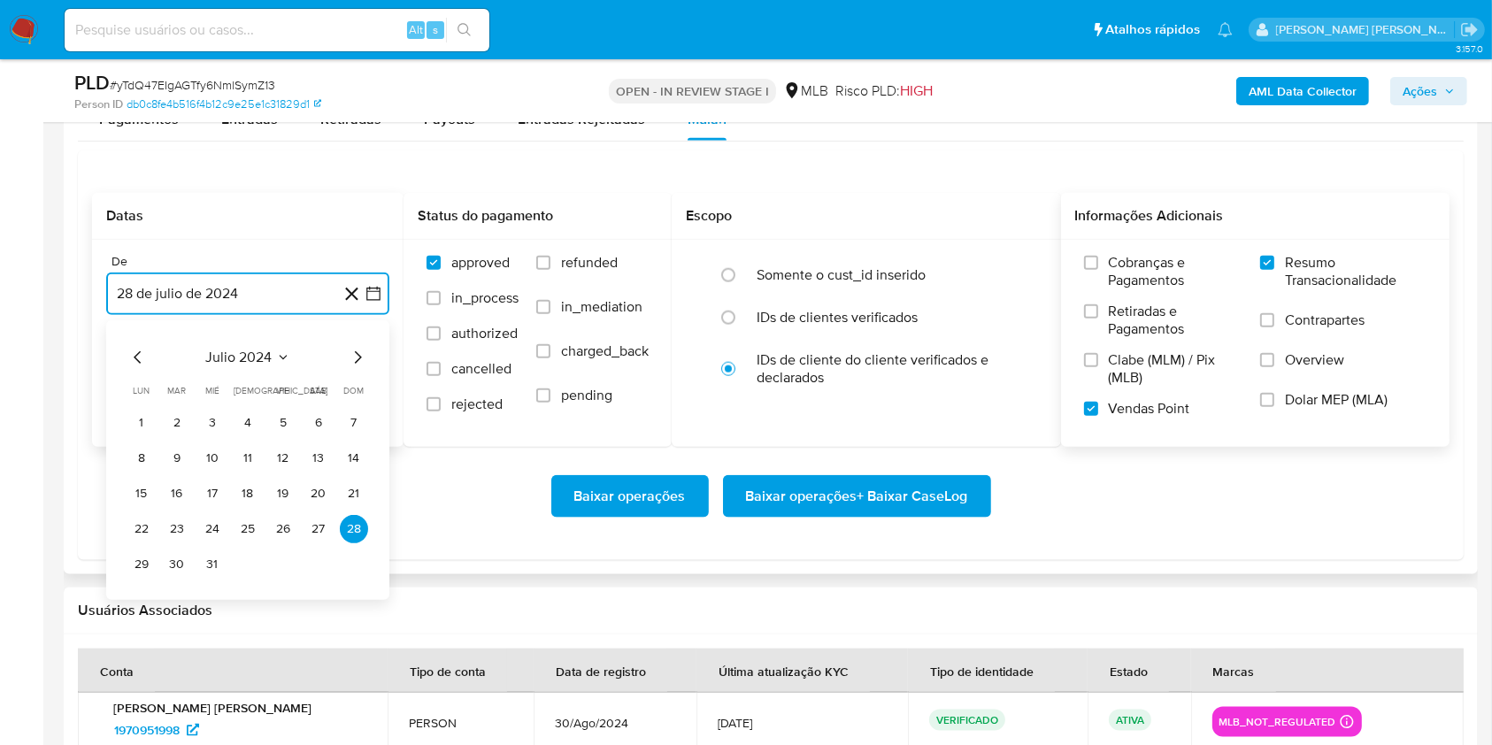
click at [351, 357] on icon "Mes siguiente" at bounding box center [357, 357] width 21 height 21
click at [352, 357] on icon "Mes siguiente" at bounding box center [357, 357] width 21 height 21
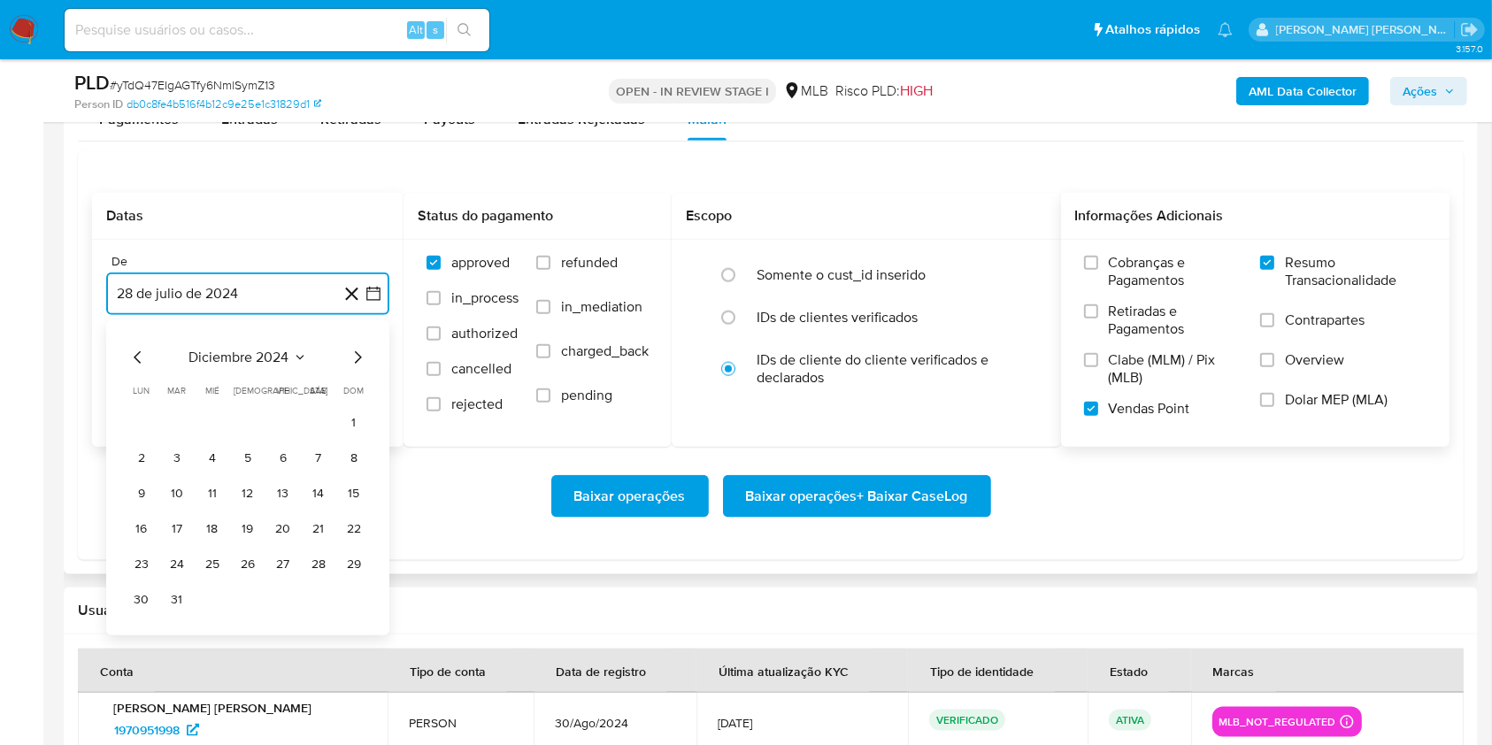
click at [352, 357] on icon "Mes siguiente" at bounding box center [357, 357] width 21 height 21
click at [349, 357] on icon "Mes siguiente" at bounding box center [357, 357] width 21 height 21
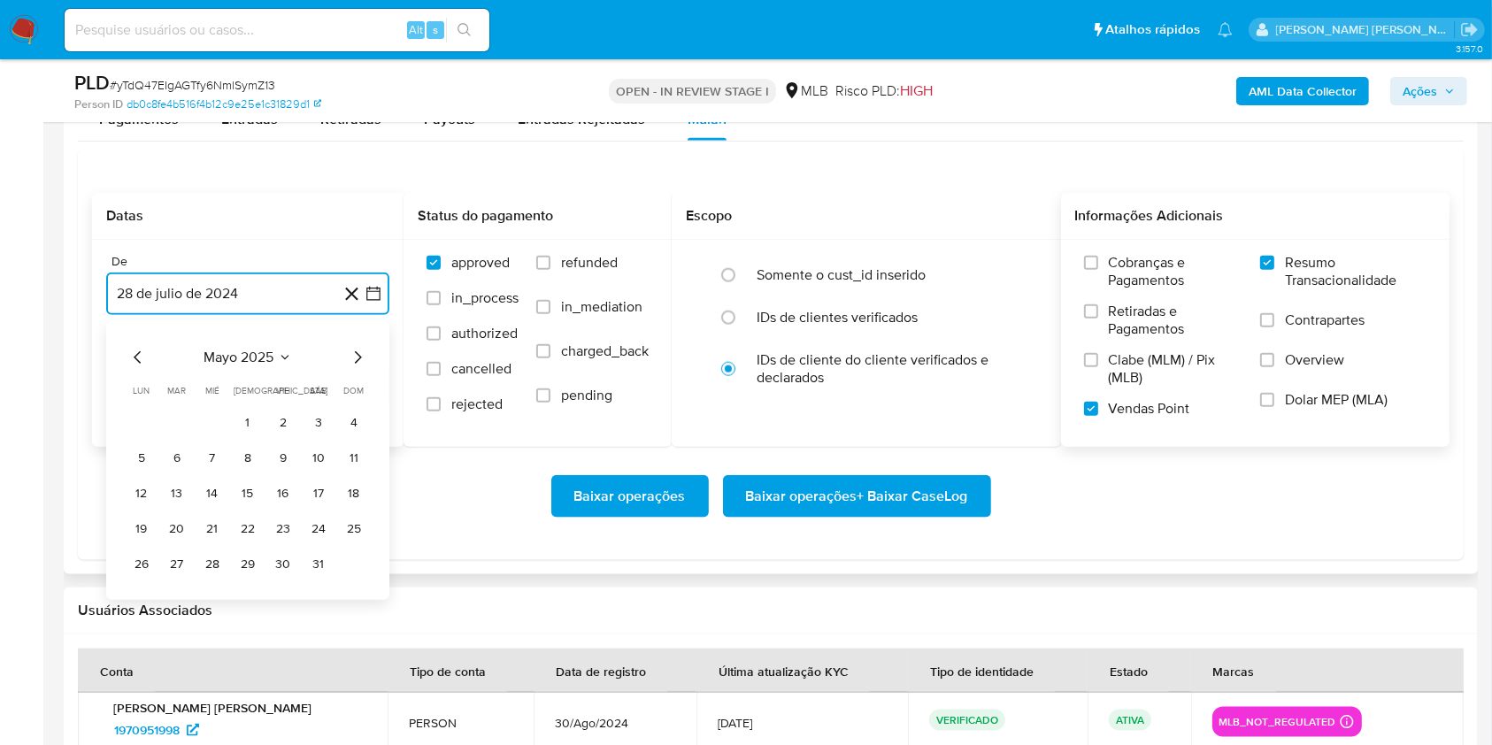
click at [349, 357] on icon "Mes siguiente" at bounding box center [357, 357] width 21 height 21
click at [349, 360] on icon "Mes siguiente" at bounding box center [357, 357] width 21 height 21
click at [173, 426] on button "1" at bounding box center [177, 423] width 28 height 28
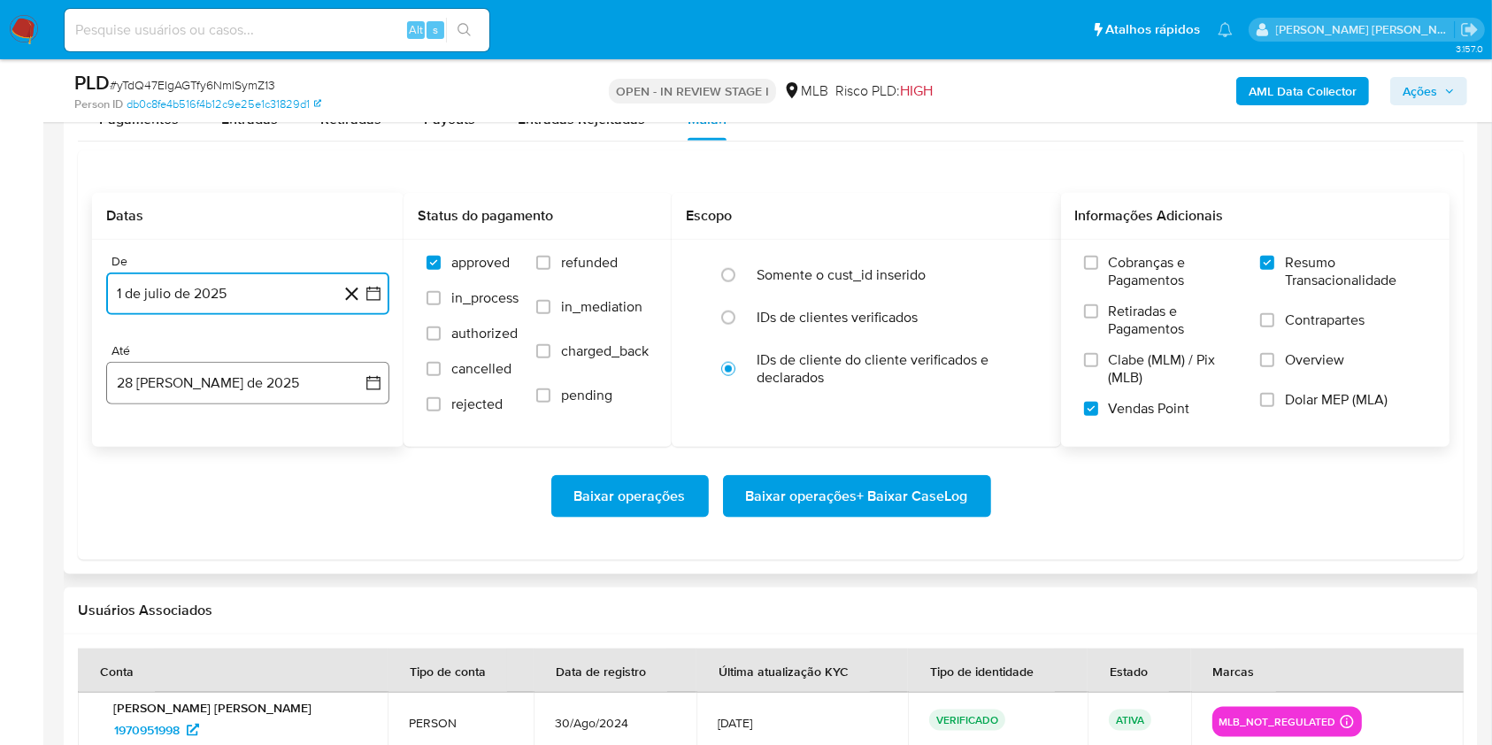
click at [188, 376] on button "28 [PERSON_NAME] de 2025" at bounding box center [247, 383] width 283 height 42
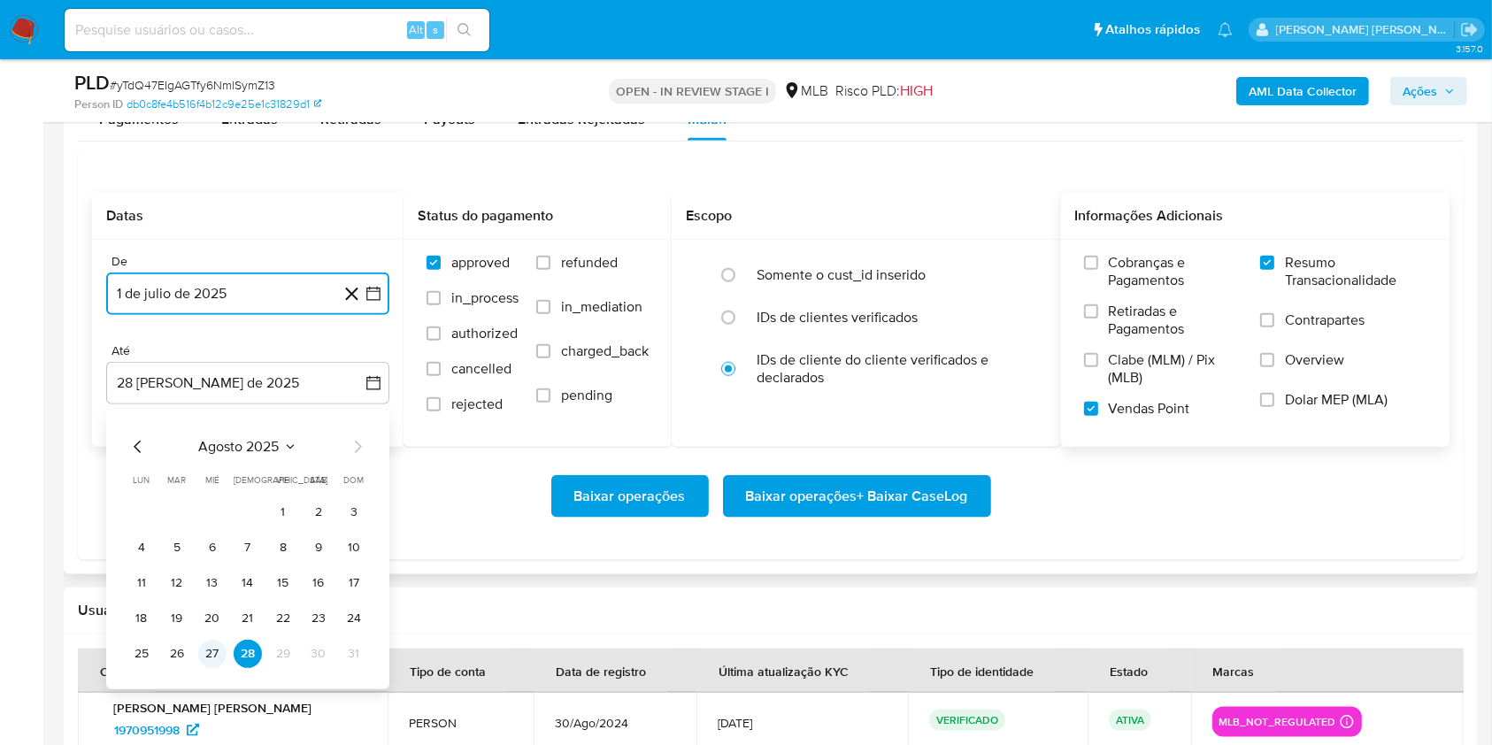
click at [207, 644] on button "27" at bounding box center [212, 654] width 28 height 28
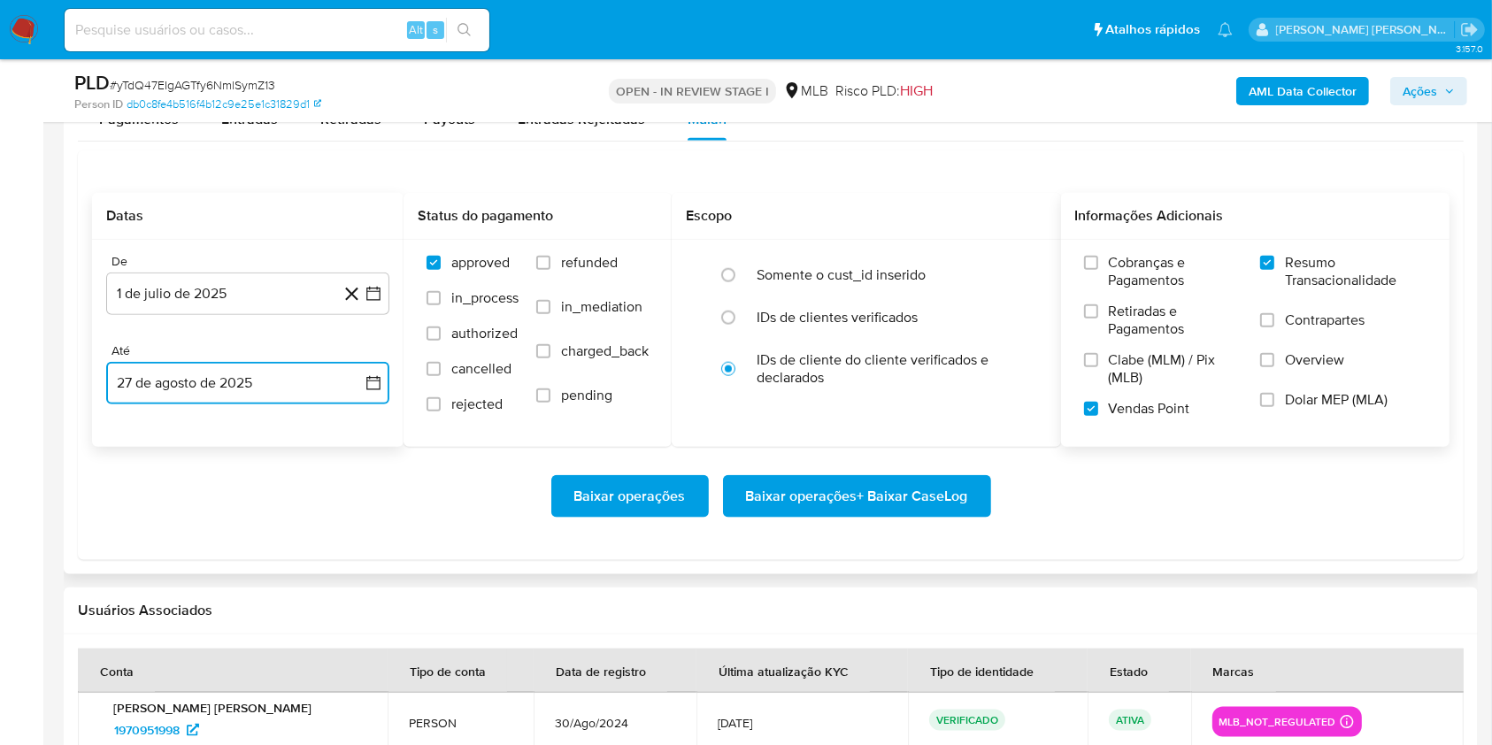
click at [259, 370] on button "27 de agosto de 2025" at bounding box center [247, 383] width 283 height 42
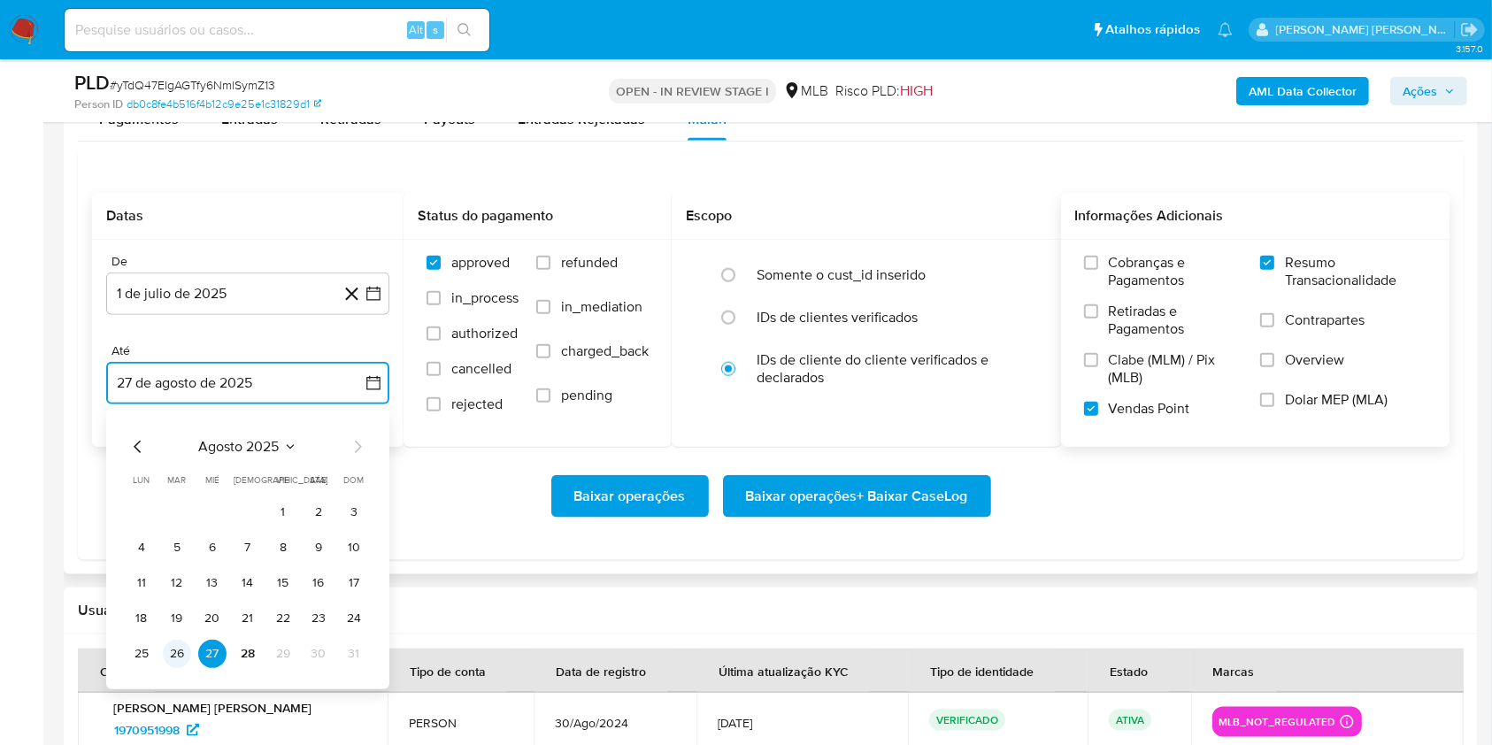
click at [177, 655] on button "26" at bounding box center [177, 654] width 28 height 28
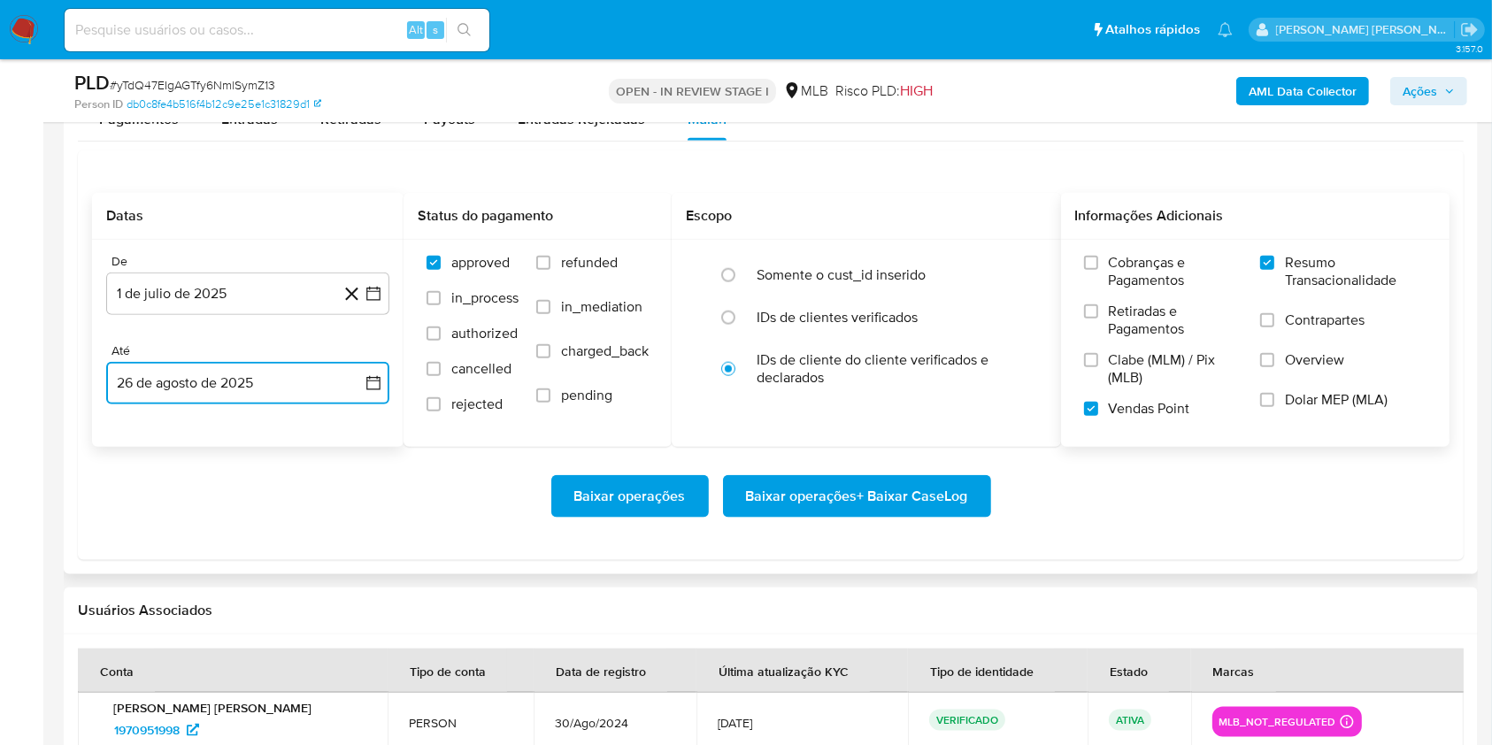
click at [312, 380] on button "26 de agosto de 2025" at bounding box center [247, 383] width 283 height 42
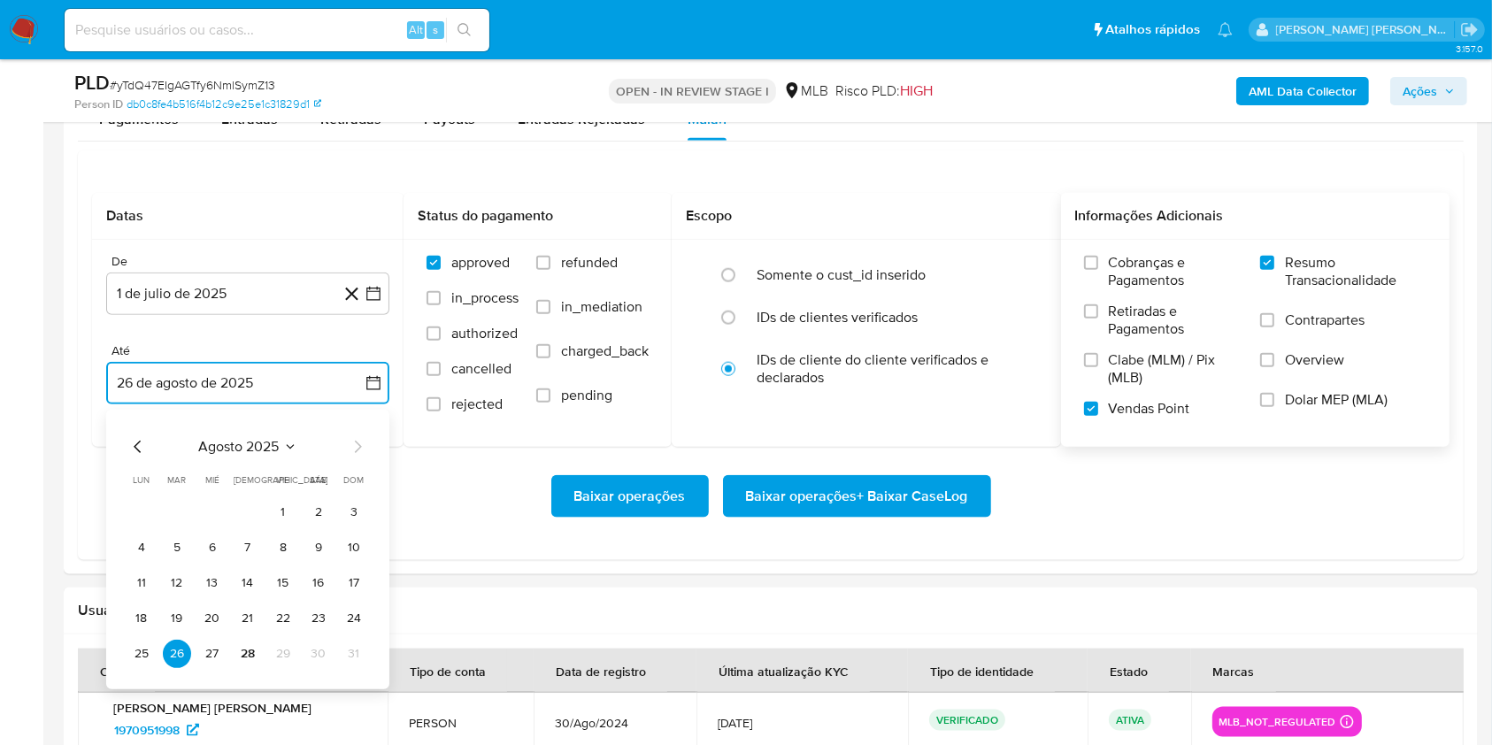
click at [202, 650] on button "27" at bounding box center [212, 654] width 28 height 28
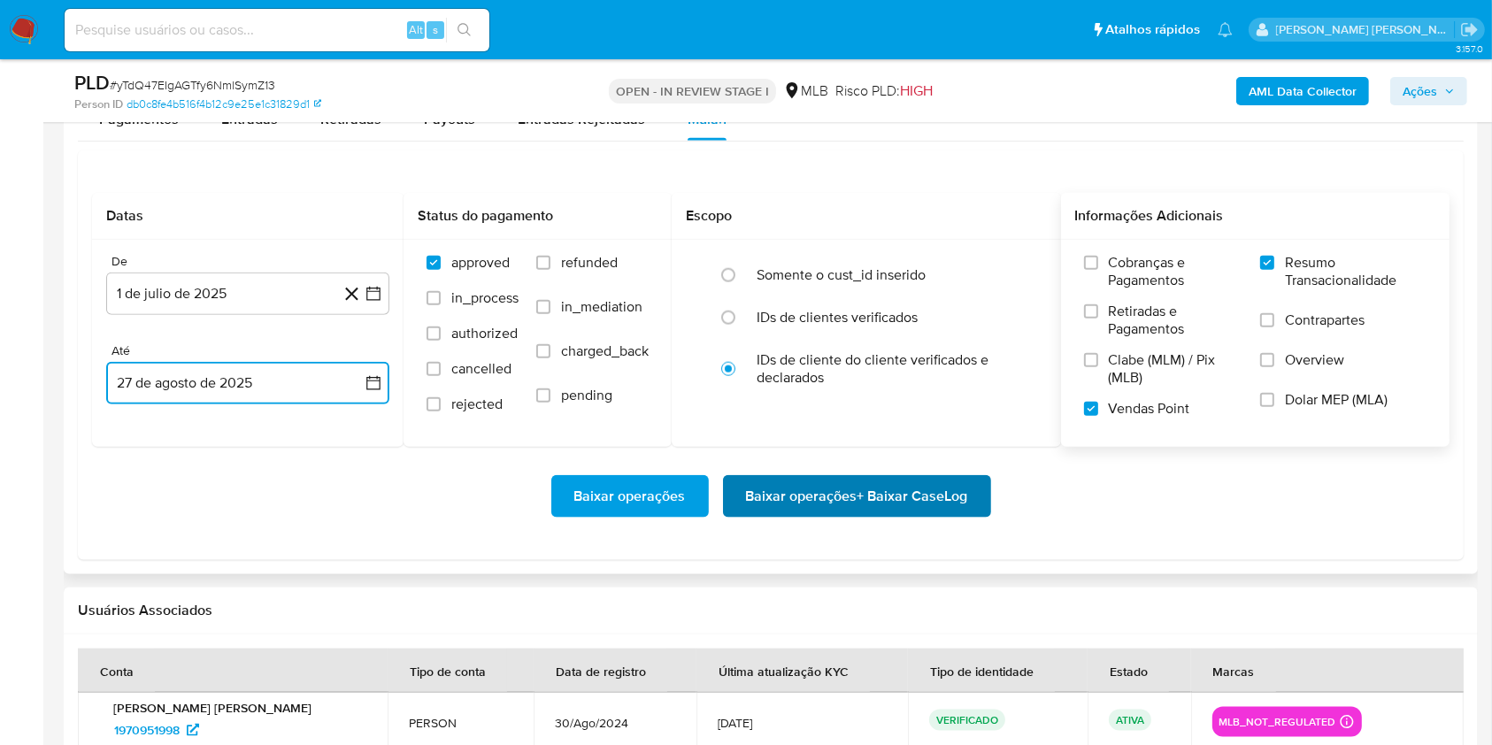
click at [891, 502] on span "Baixar operações + Baixar CaseLog" at bounding box center [857, 496] width 222 height 39
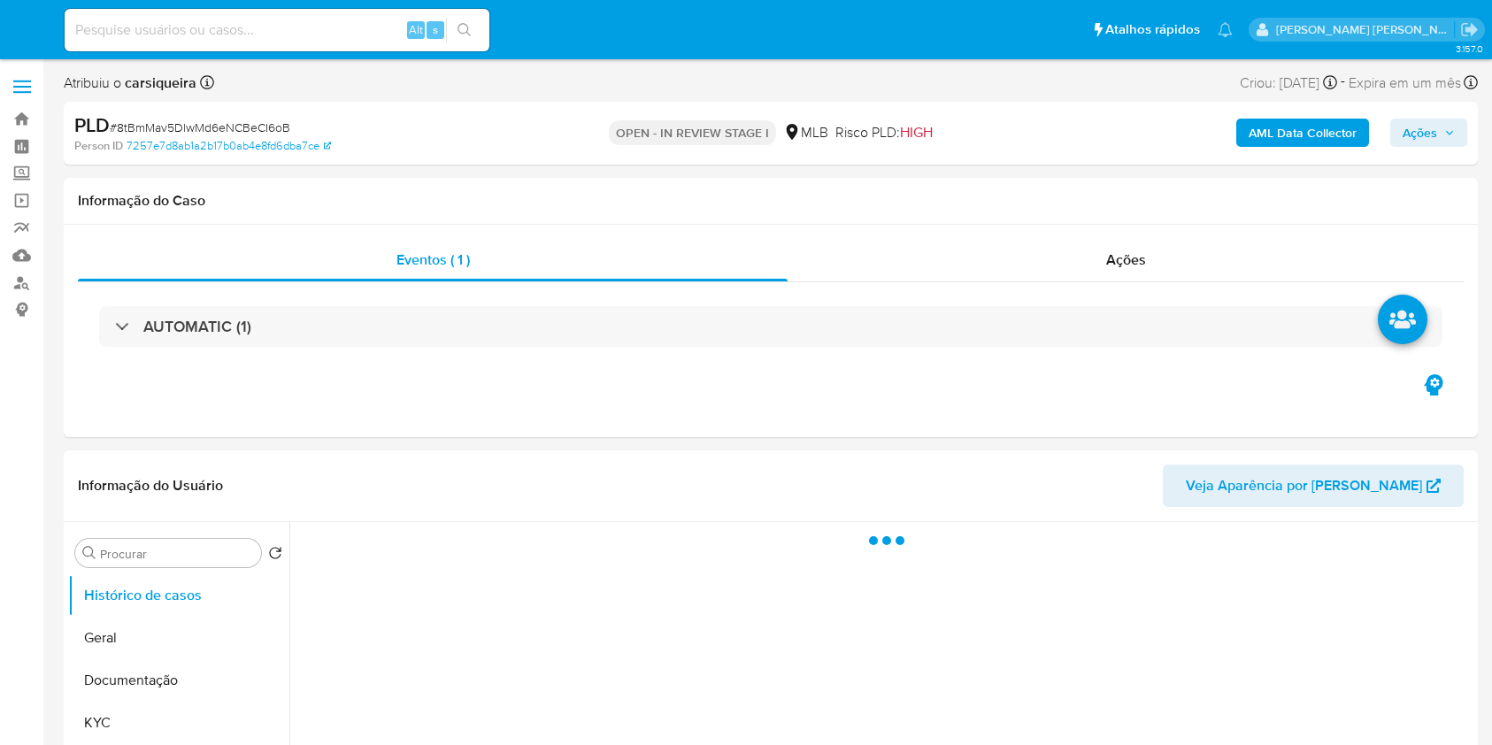
select select "10"
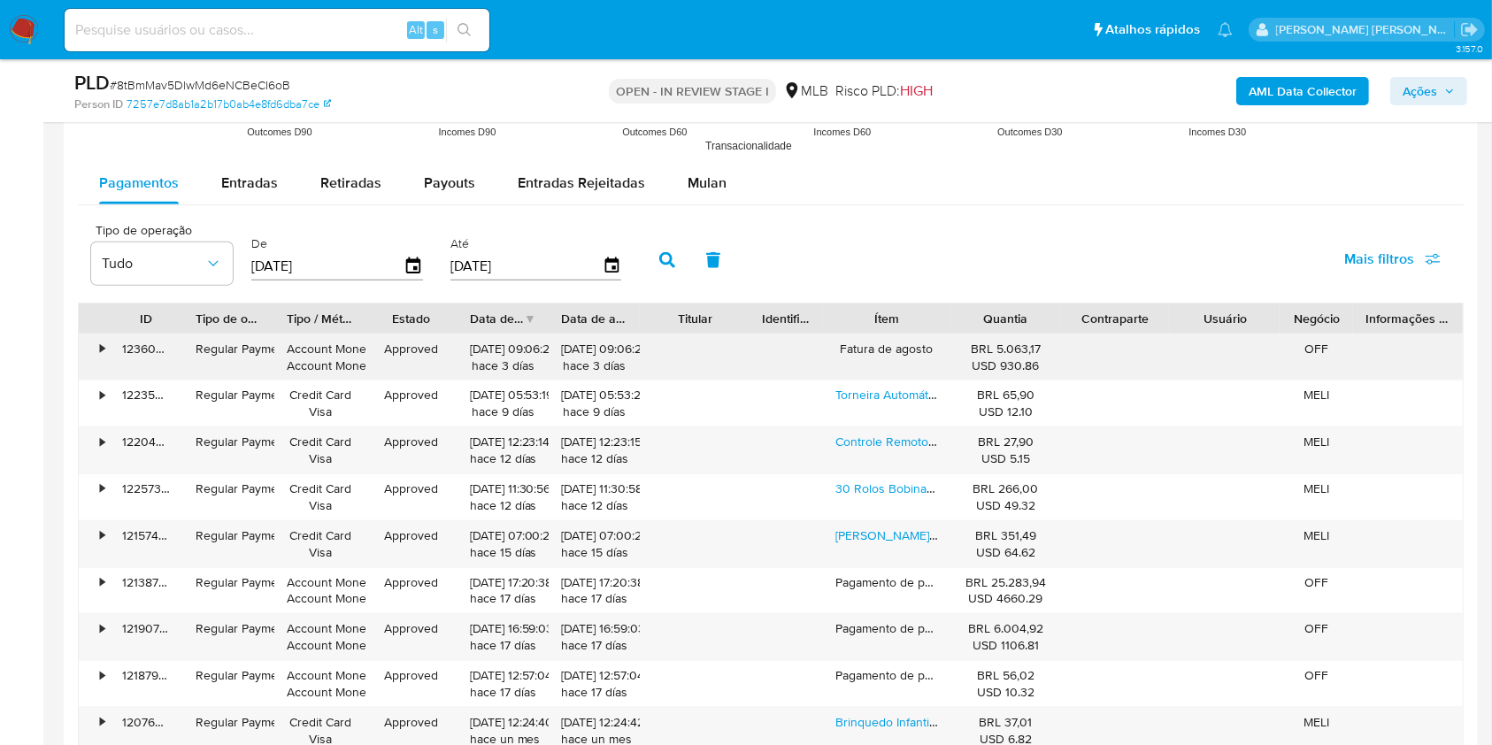
scroll to position [1943, 0]
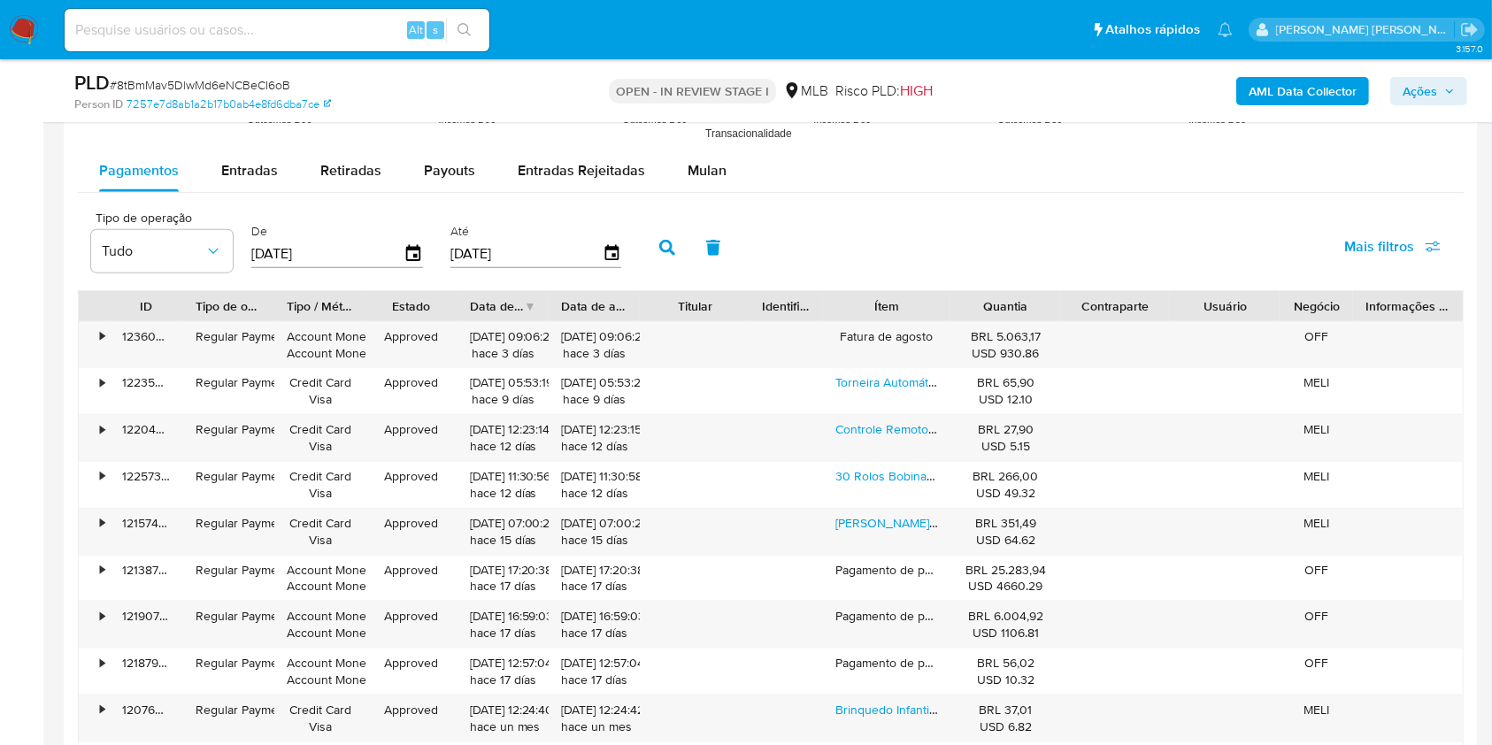
click at [692, 193] on div "Pagamentos Entradas Retiradas Payouts Entradas Rejeitadas Mulan Tipo de operaçã…" at bounding box center [770, 493] width 1385 height 687
click at [688, 174] on span "Mulan" at bounding box center [706, 170] width 39 height 20
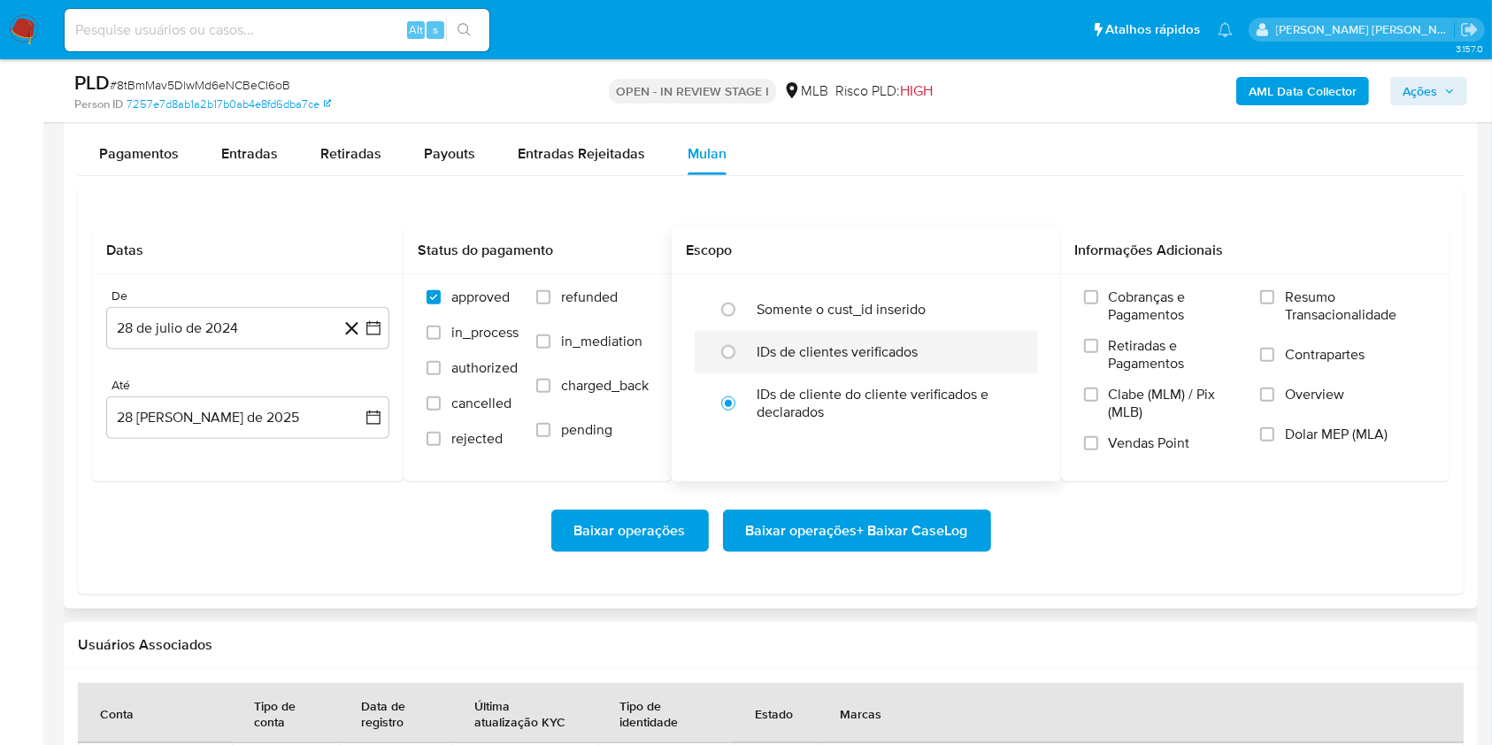
scroll to position [2060, 0]
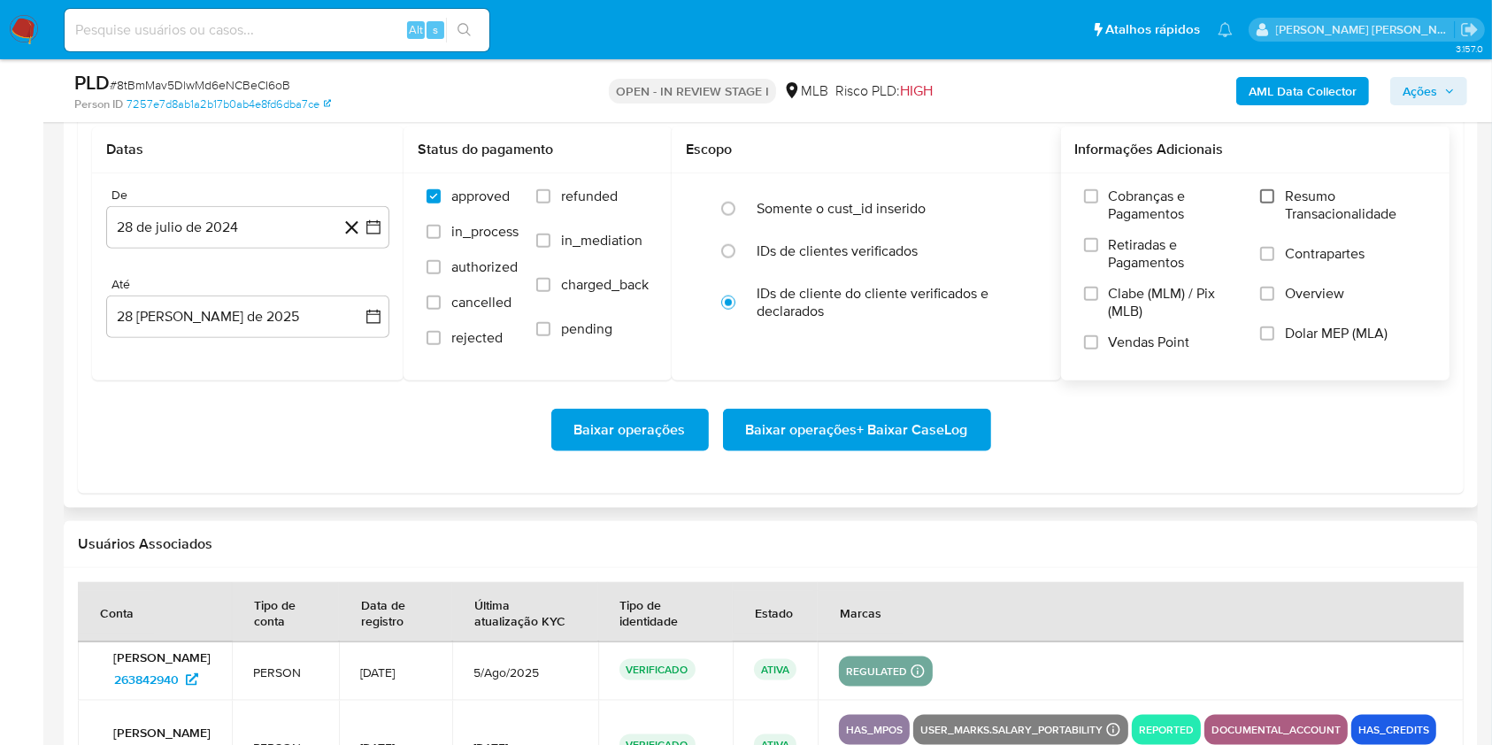
click at [1270, 189] on input "Resumo Transacionalidade" at bounding box center [1267, 196] width 14 height 14
click at [1093, 342] on input "Vendas Point" at bounding box center [1091, 342] width 14 height 14
click at [375, 223] on icon "button" at bounding box center [373, 228] width 18 height 18
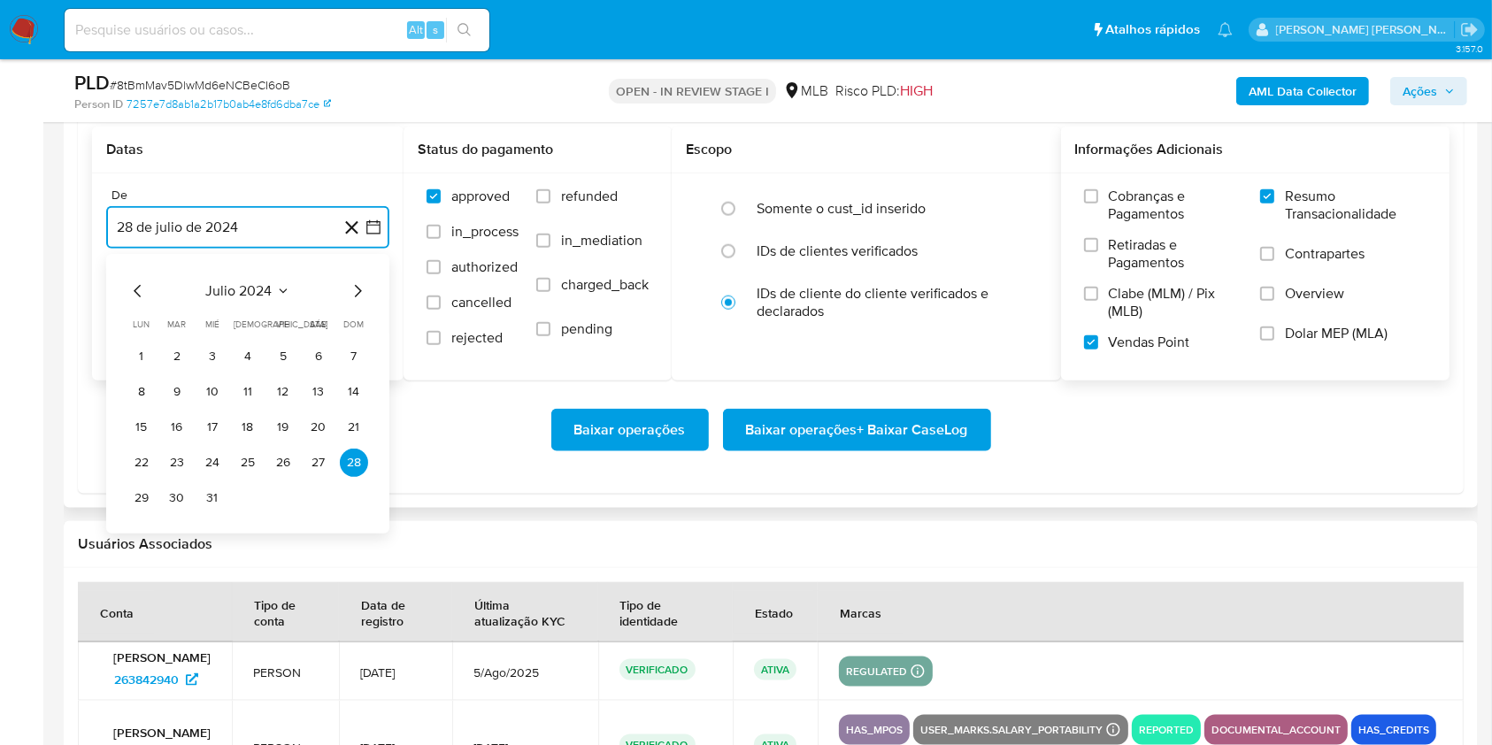
click at [358, 298] on icon "Mes siguiente" at bounding box center [357, 290] width 21 height 21
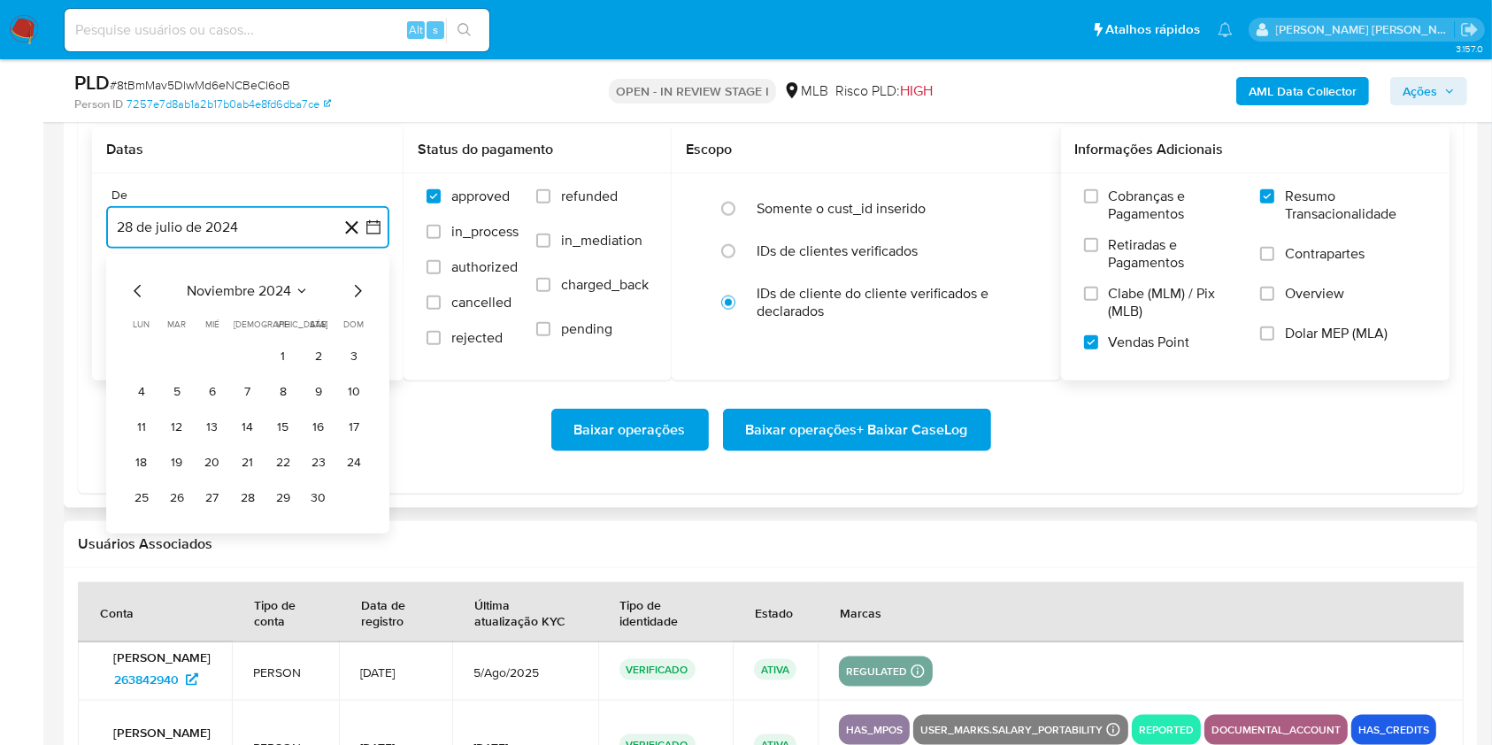
click at [358, 298] on icon "Mes siguiente" at bounding box center [357, 290] width 21 height 21
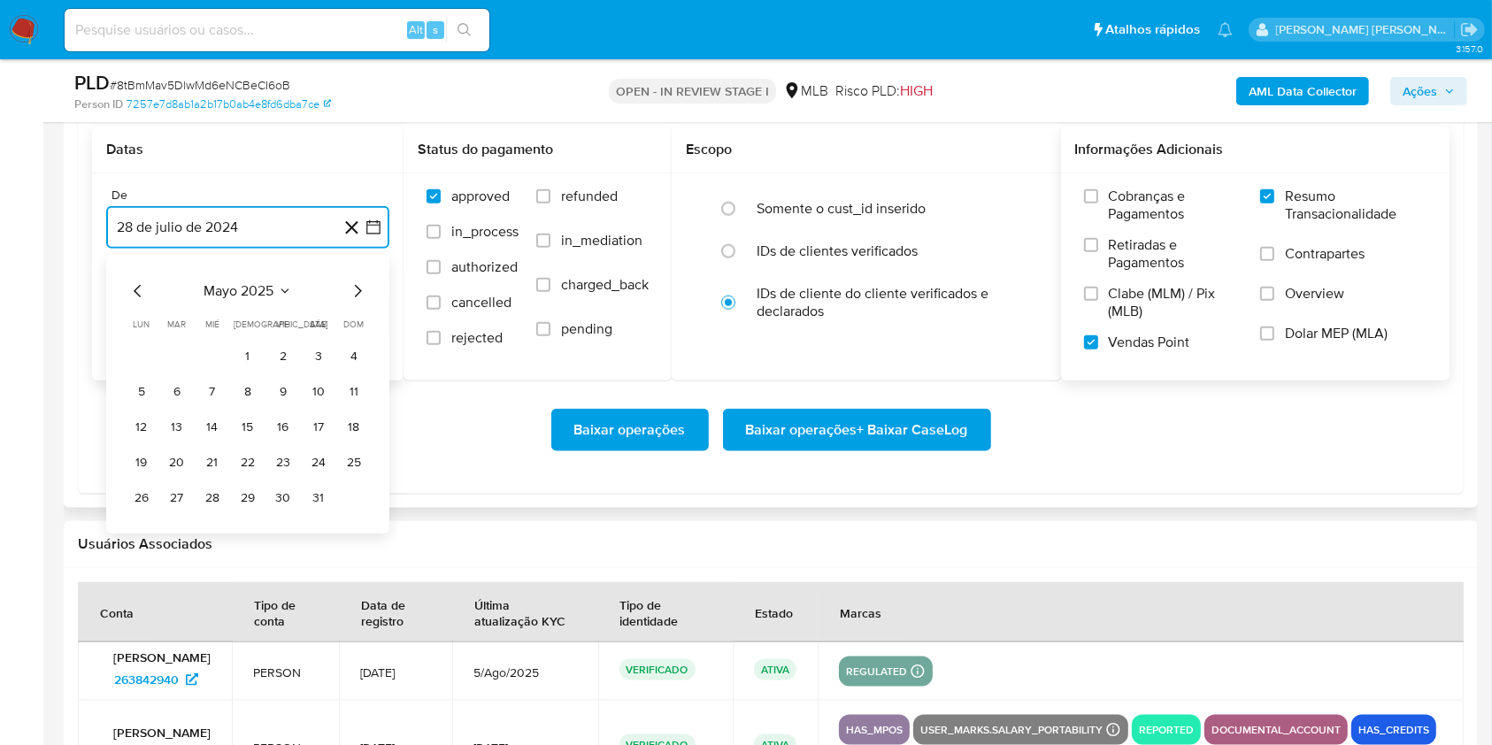
click at [358, 298] on icon "Mes siguiente" at bounding box center [357, 290] width 21 height 21
click at [358, 297] on icon "Mes siguiente" at bounding box center [357, 290] width 21 height 21
click at [177, 349] on button "1" at bounding box center [177, 356] width 28 height 28
click at [174, 316] on button "28 [PERSON_NAME] de 2025" at bounding box center [247, 316] width 283 height 42
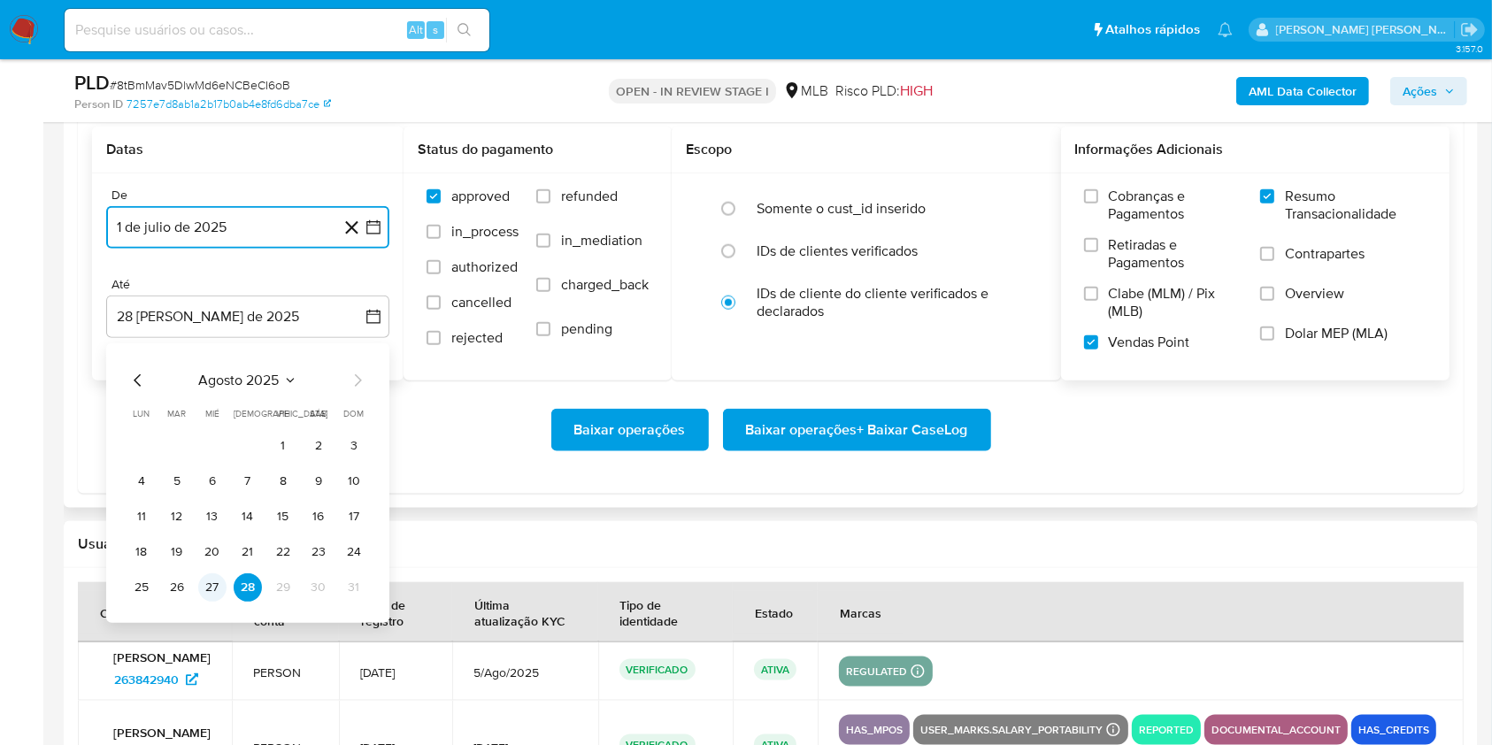
click at [212, 585] on button "27" at bounding box center [212, 587] width 28 height 28
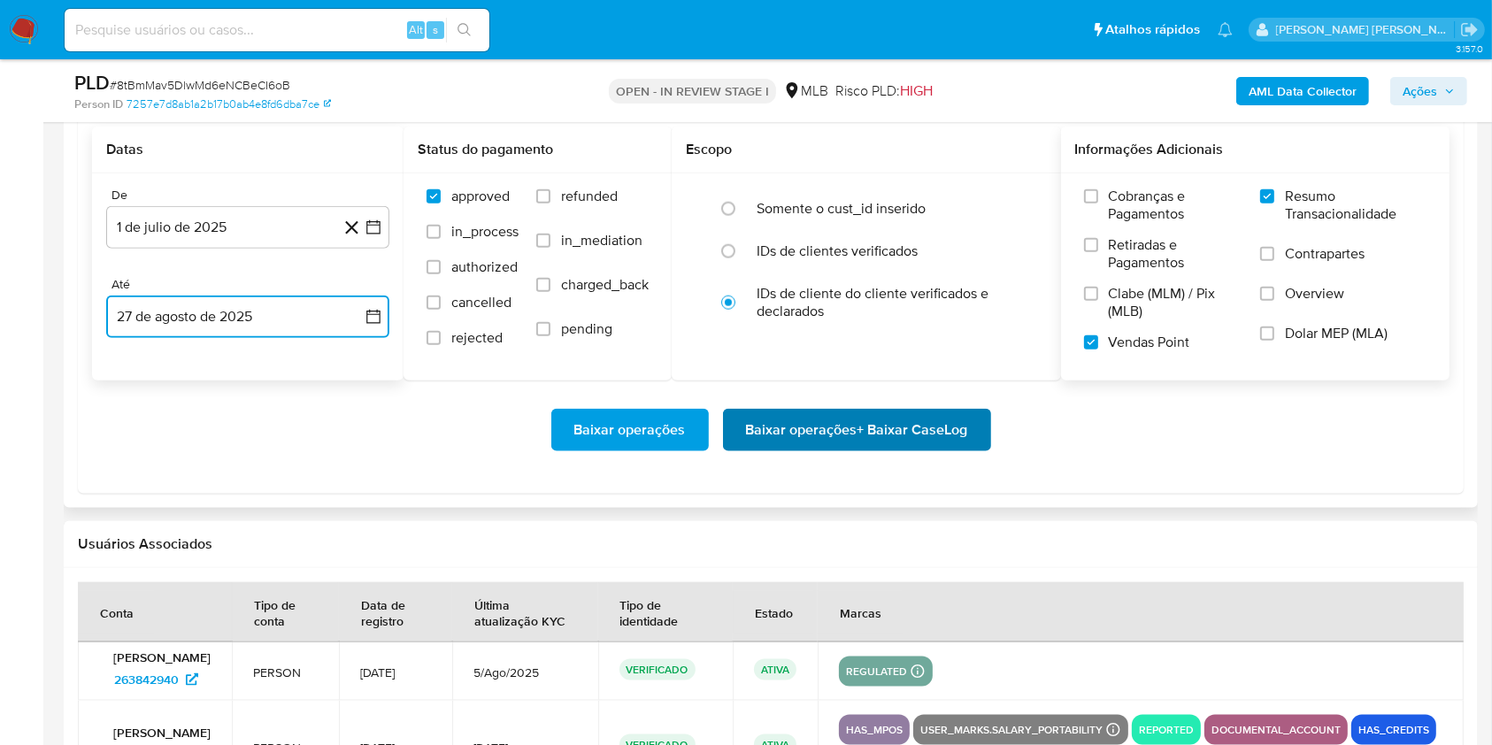
click at [927, 420] on span "Baixar operações + Baixar CaseLog" at bounding box center [857, 429] width 222 height 39
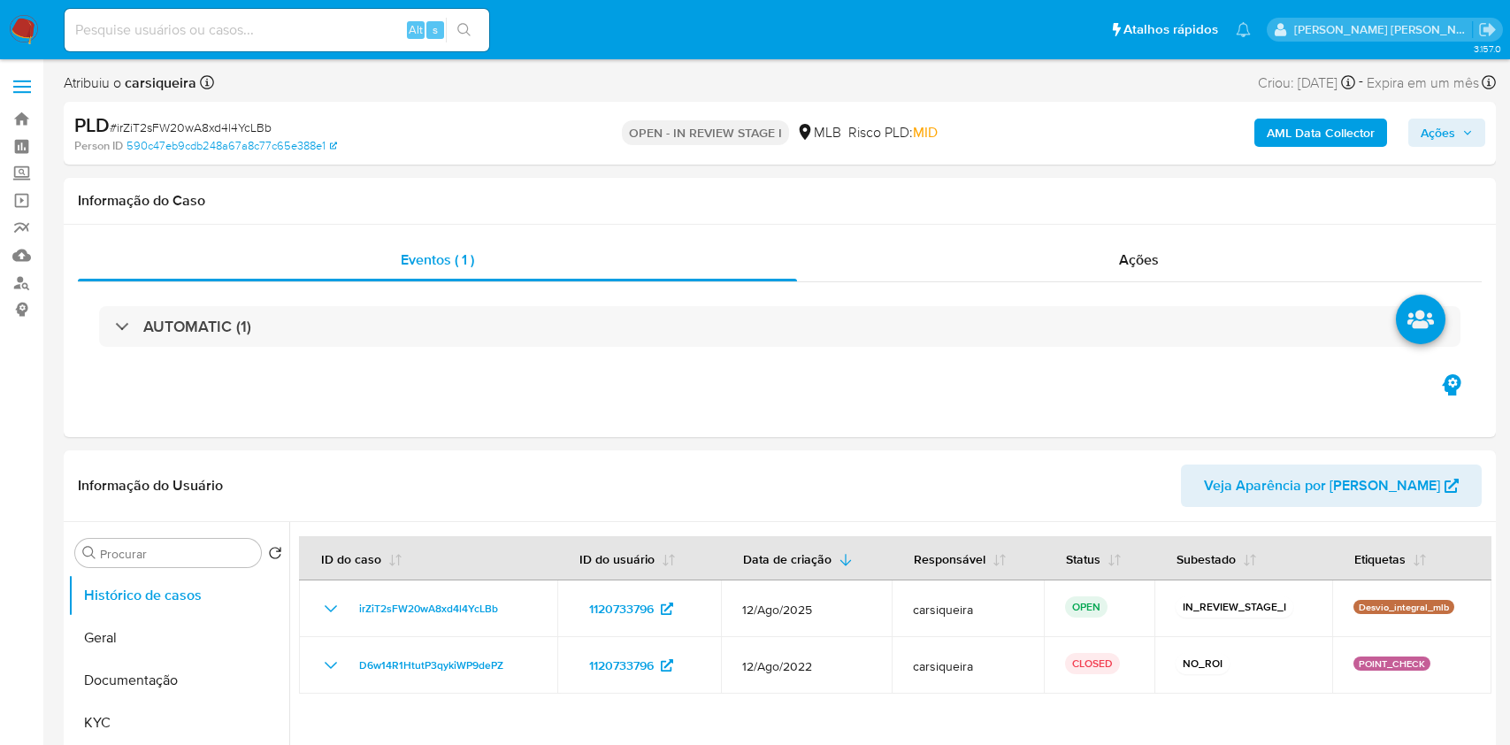
select select "10"
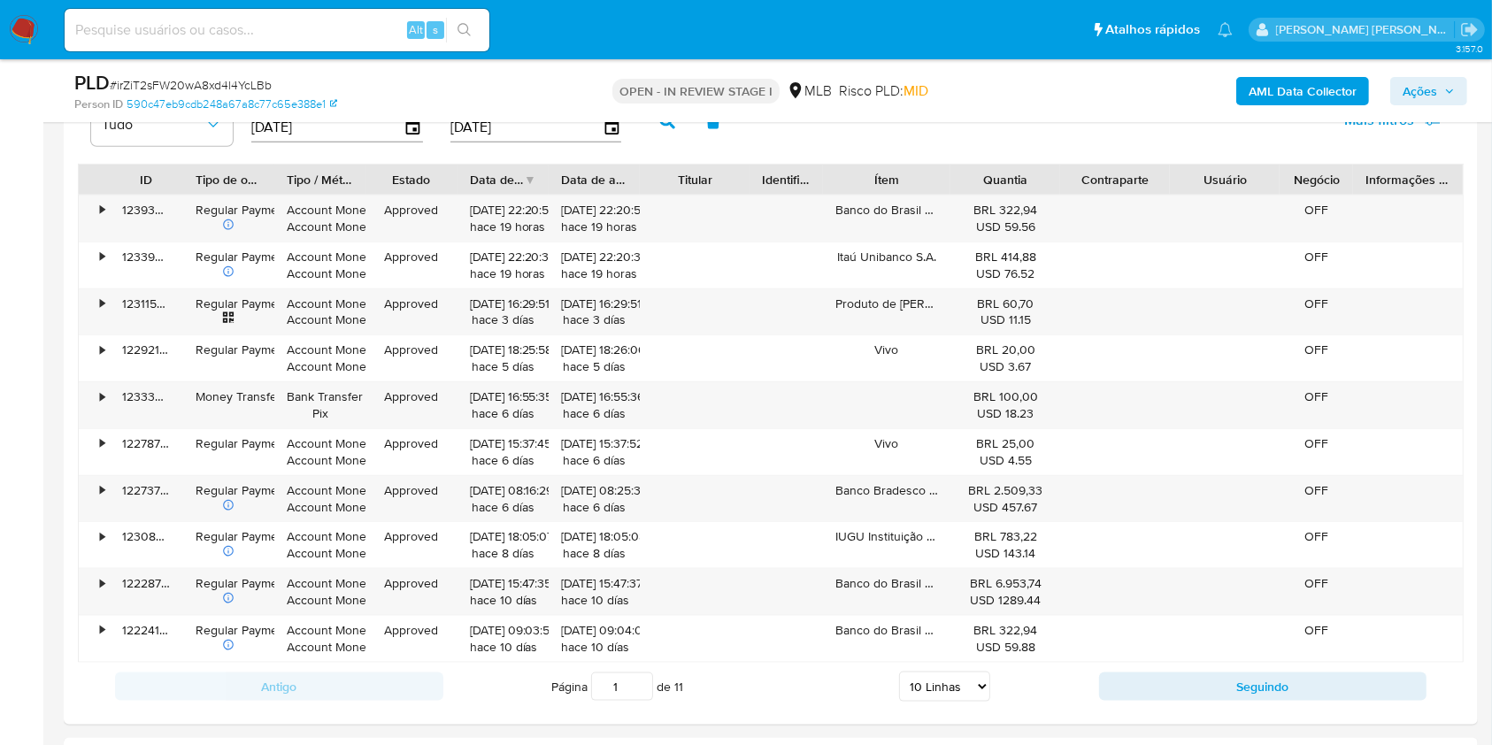
scroll to position [1839, 0]
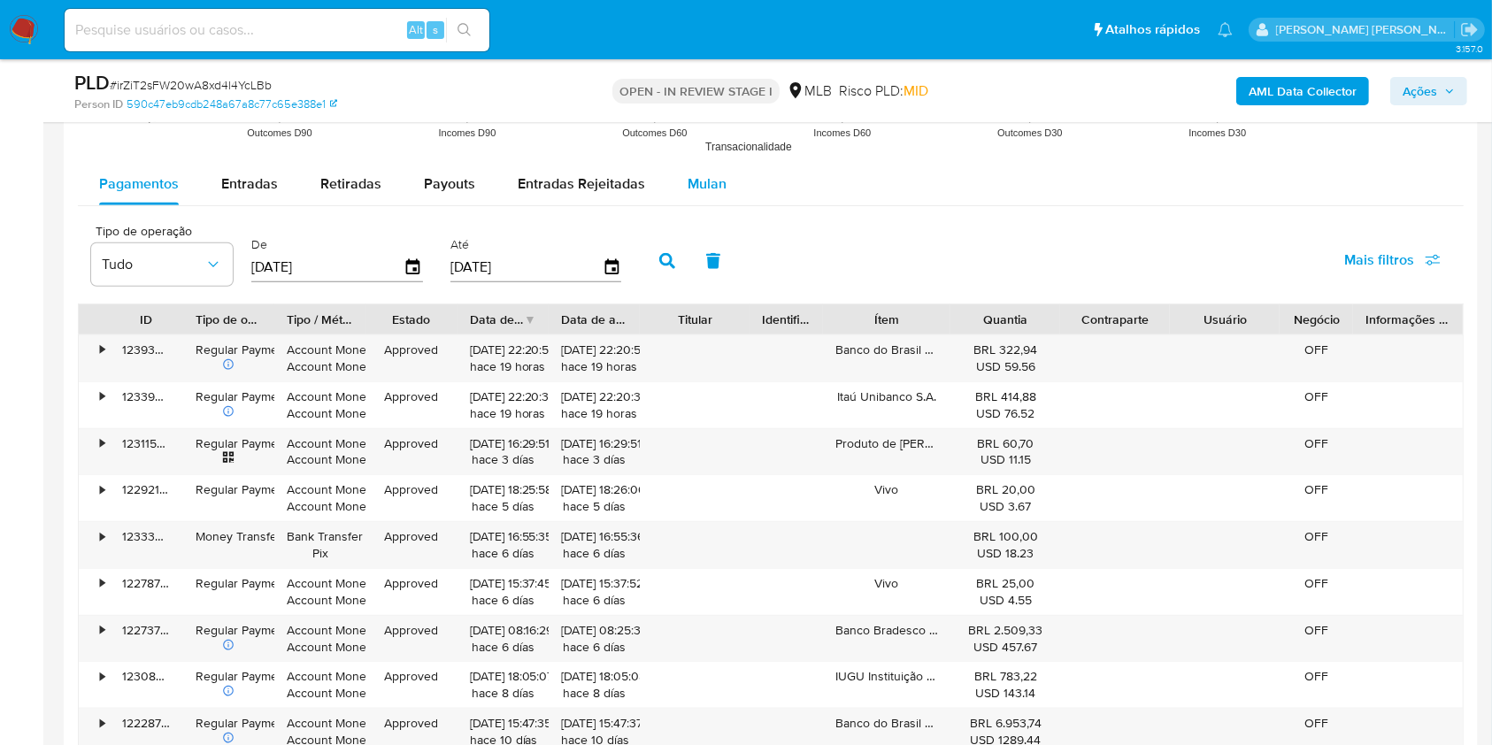
click at [717, 189] on span "Mulan" at bounding box center [706, 183] width 39 height 20
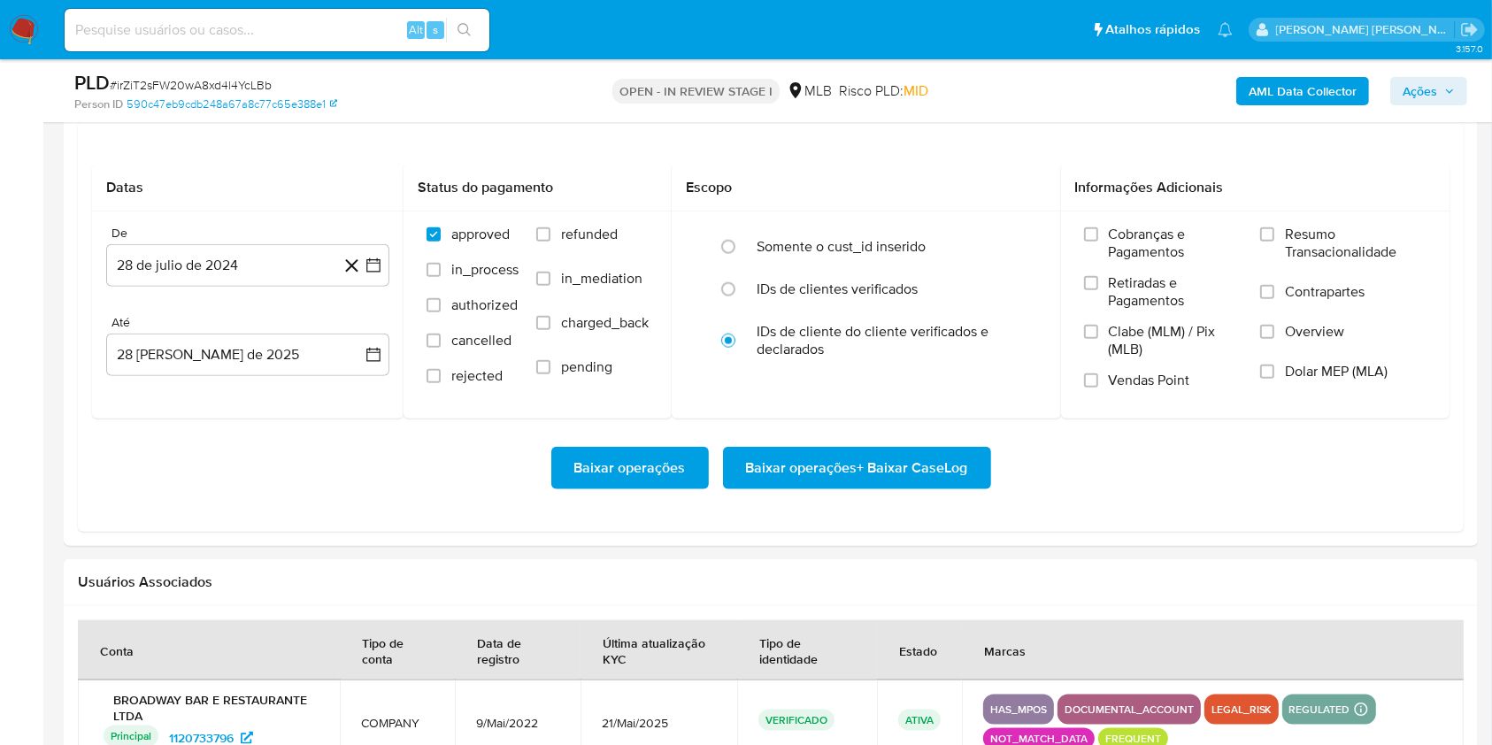
scroll to position [1939, 0]
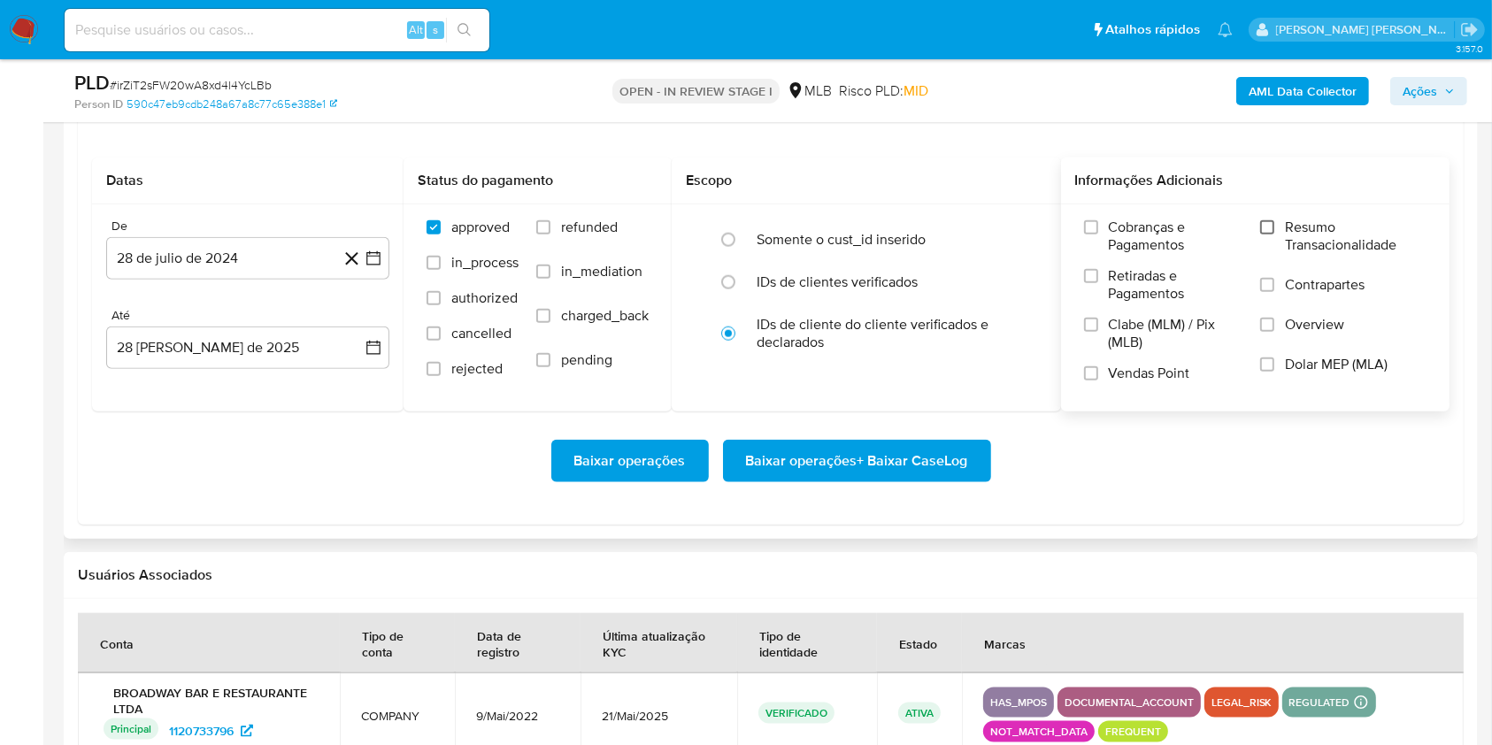
click at [1267, 223] on input "Resumo Transacionalidade" at bounding box center [1267, 227] width 14 height 14
click at [1093, 372] on input "Vendas Point" at bounding box center [1091, 373] width 14 height 14
click at [366, 247] on button "28 de julio de 2024" at bounding box center [247, 258] width 283 height 42
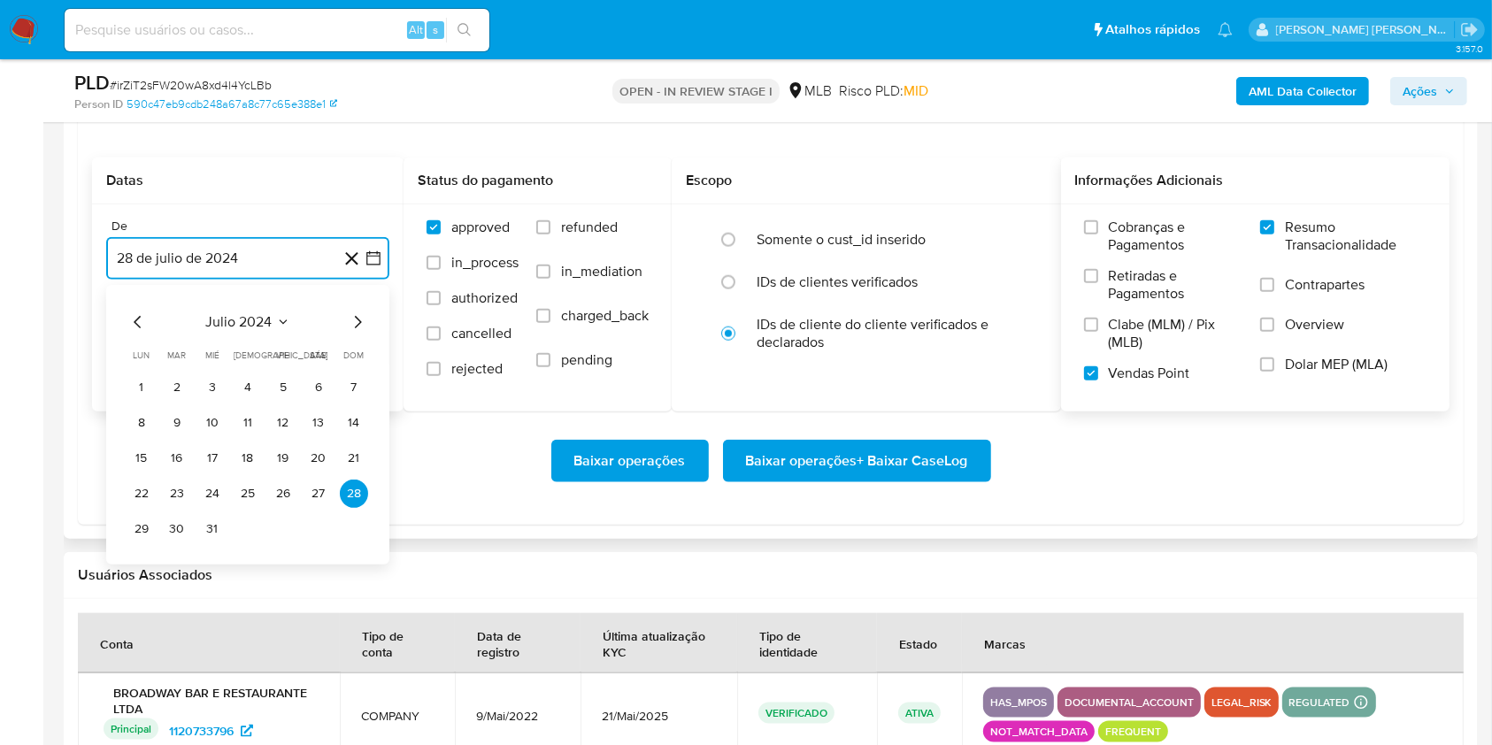
click at [364, 317] on icon "Mes siguiente" at bounding box center [357, 321] width 21 height 21
click at [363, 316] on icon "Mes siguiente" at bounding box center [357, 321] width 21 height 21
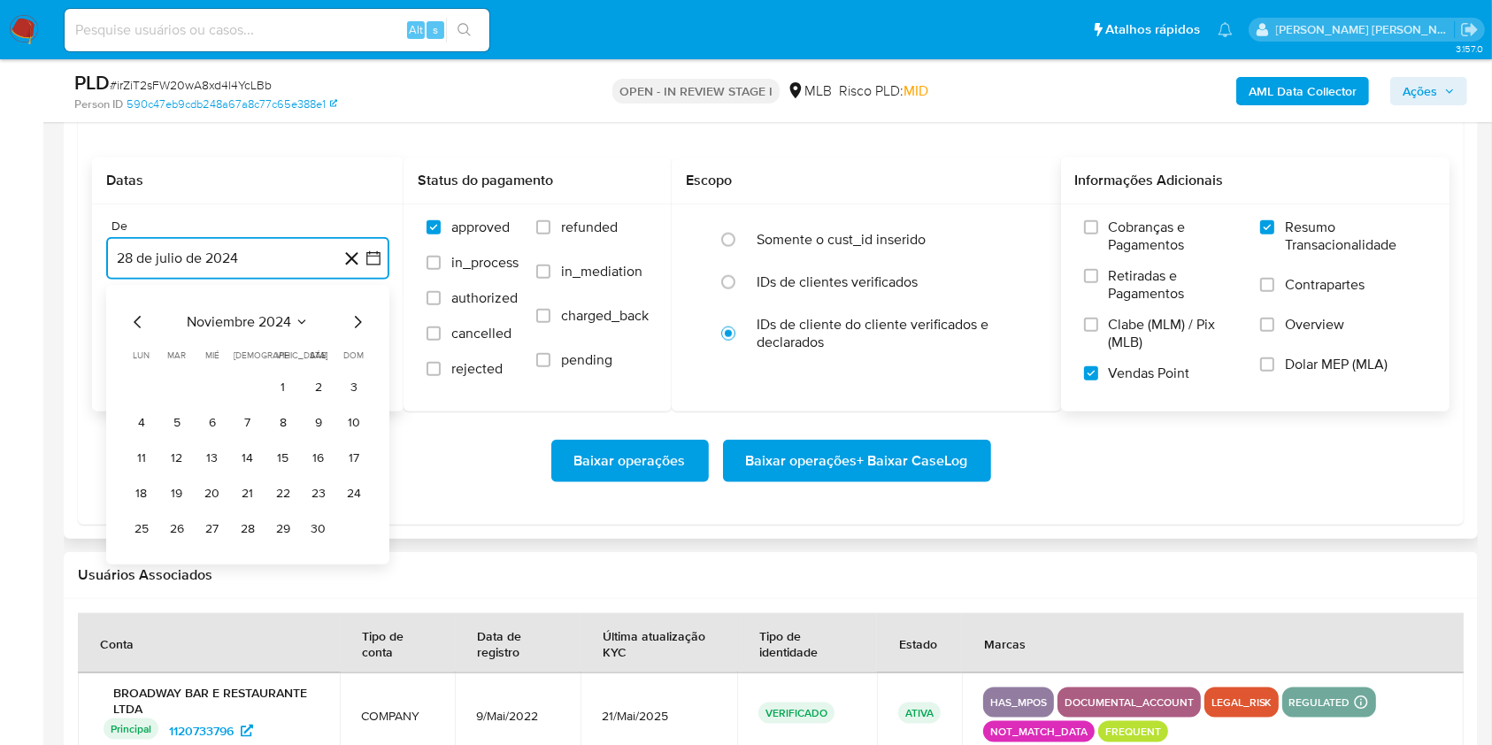
click at [363, 316] on icon "Mes siguiente" at bounding box center [357, 321] width 21 height 21
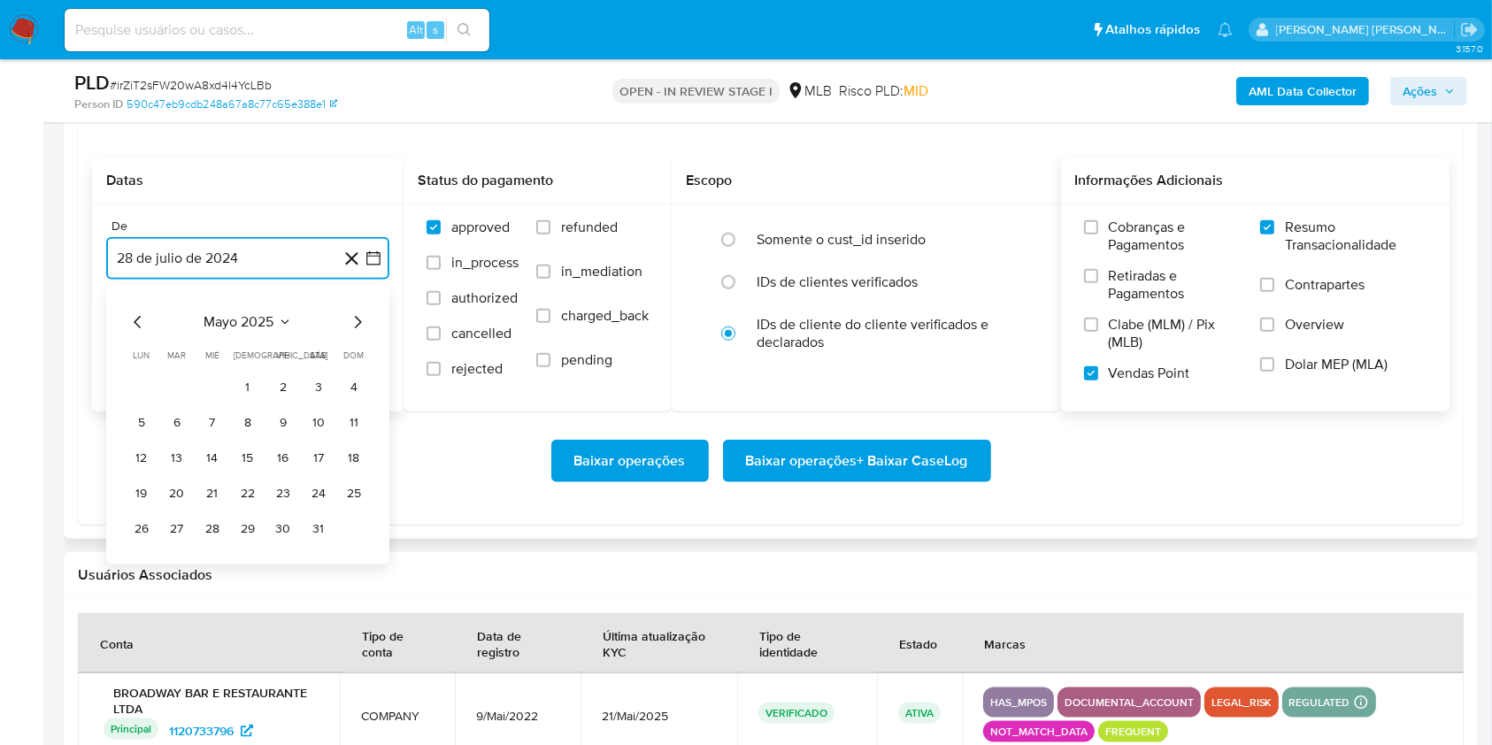
click at [364, 316] on icon "Mes siguiente" at bounding box center [357, 321] width 21 height 21
click at [180, 387] on button "1" at bounding box center [177, 387] width 28 height 28
click at [224, 334] on button "28 [PERSON_NAME] de 2025" at bounding box center [247, 347] width 283 height 42
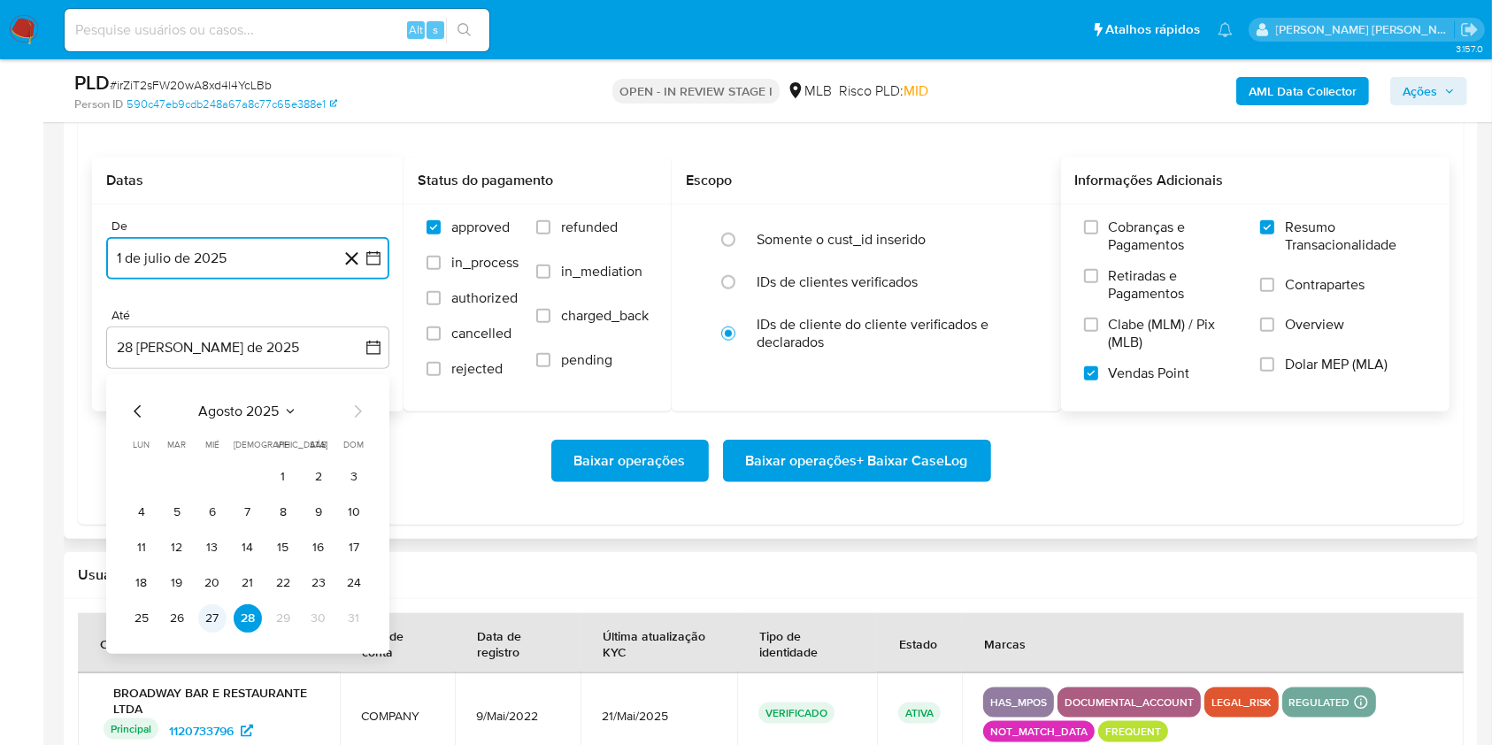
click at [211, 618] on button "27" at bounding box center [212, 618] width 28 height 28
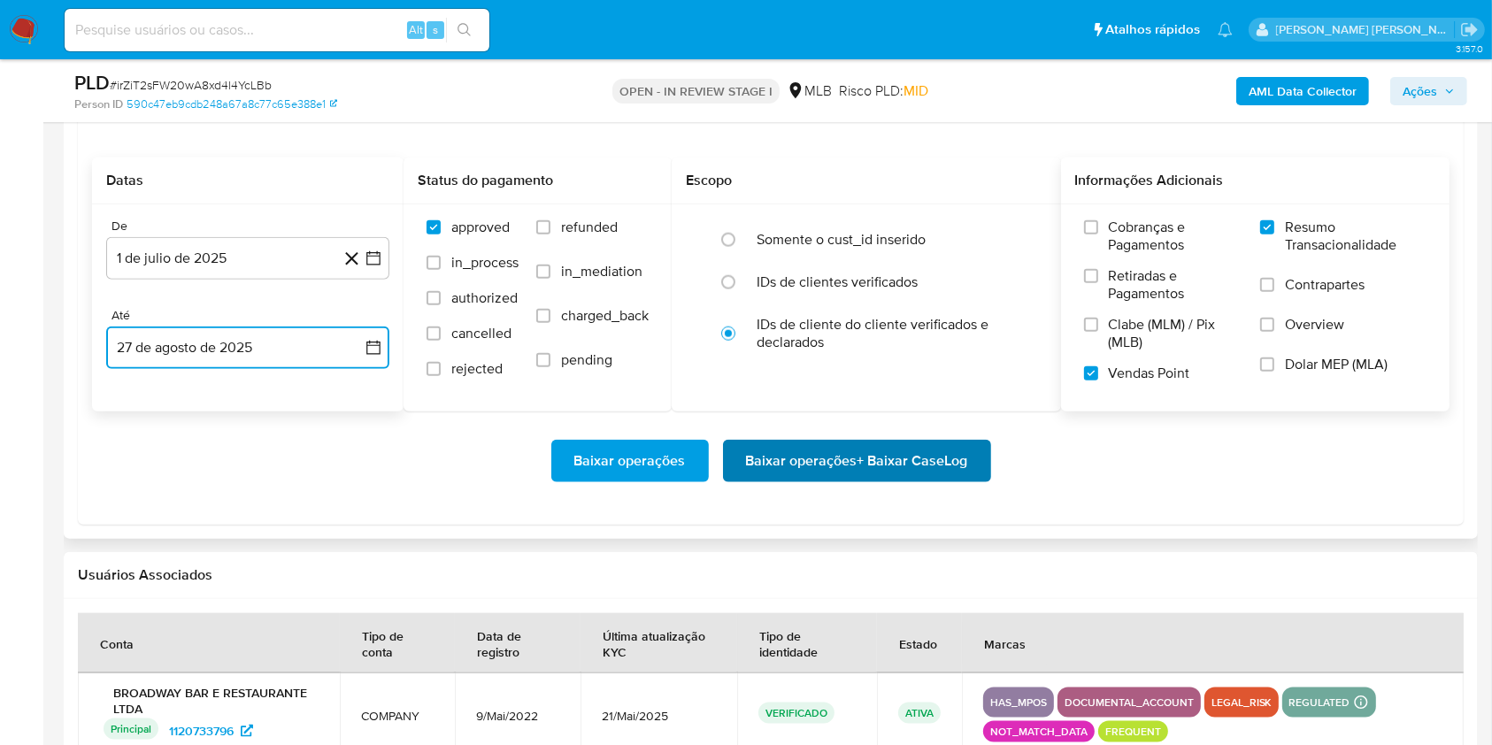
click at [944, 463] on span "Baixar operações + Baixar CaseLog" at bounding box center [857, 460] width 222 height 39
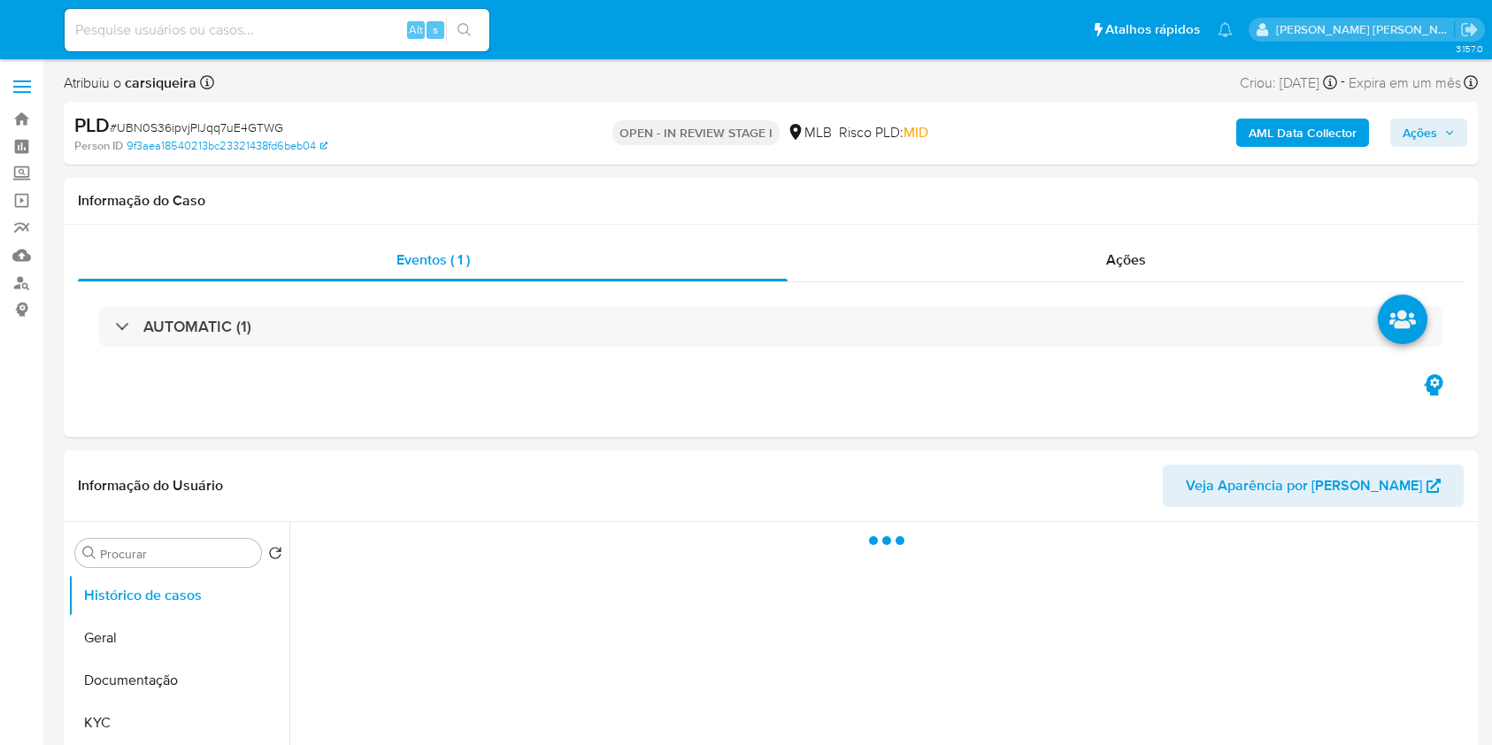
select select "10"
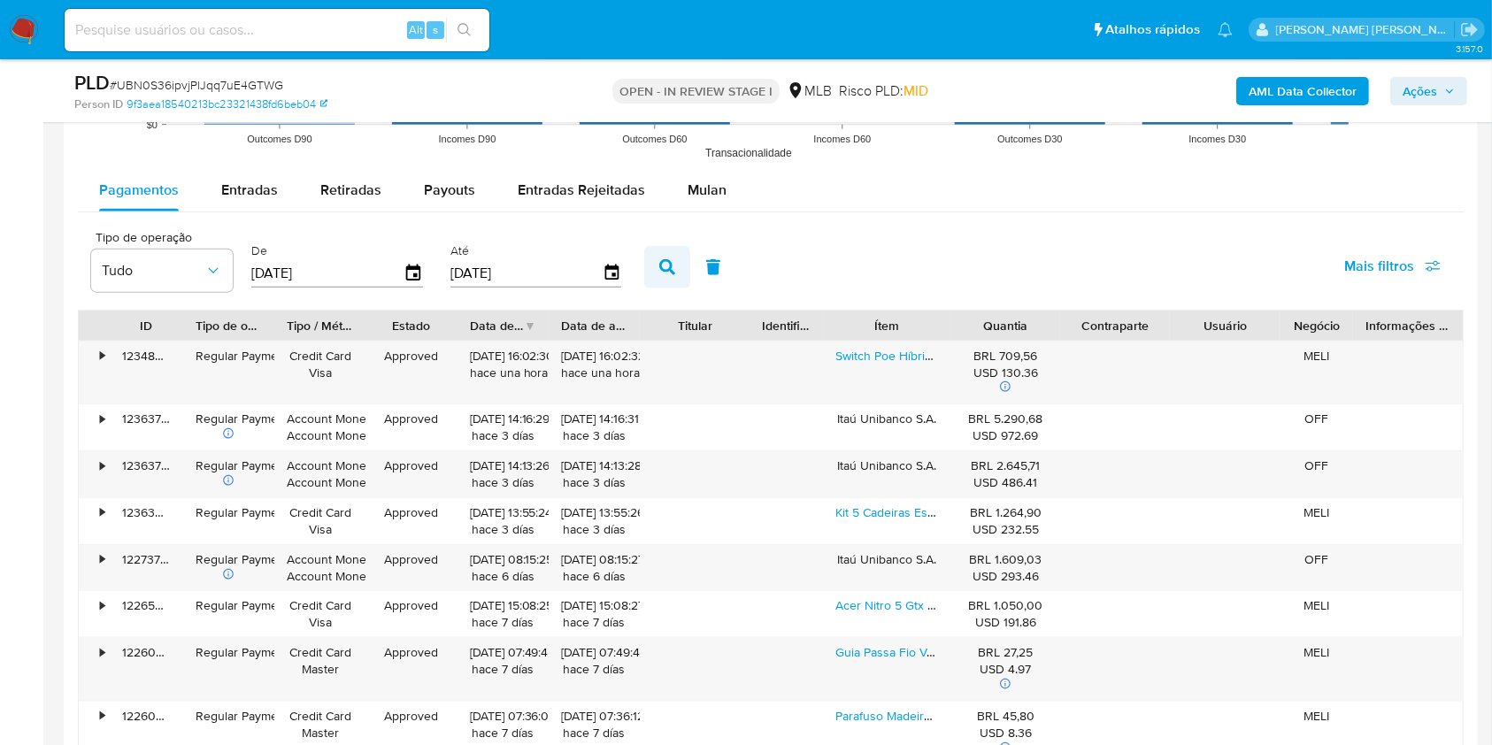
scroll to position [1887, 0]
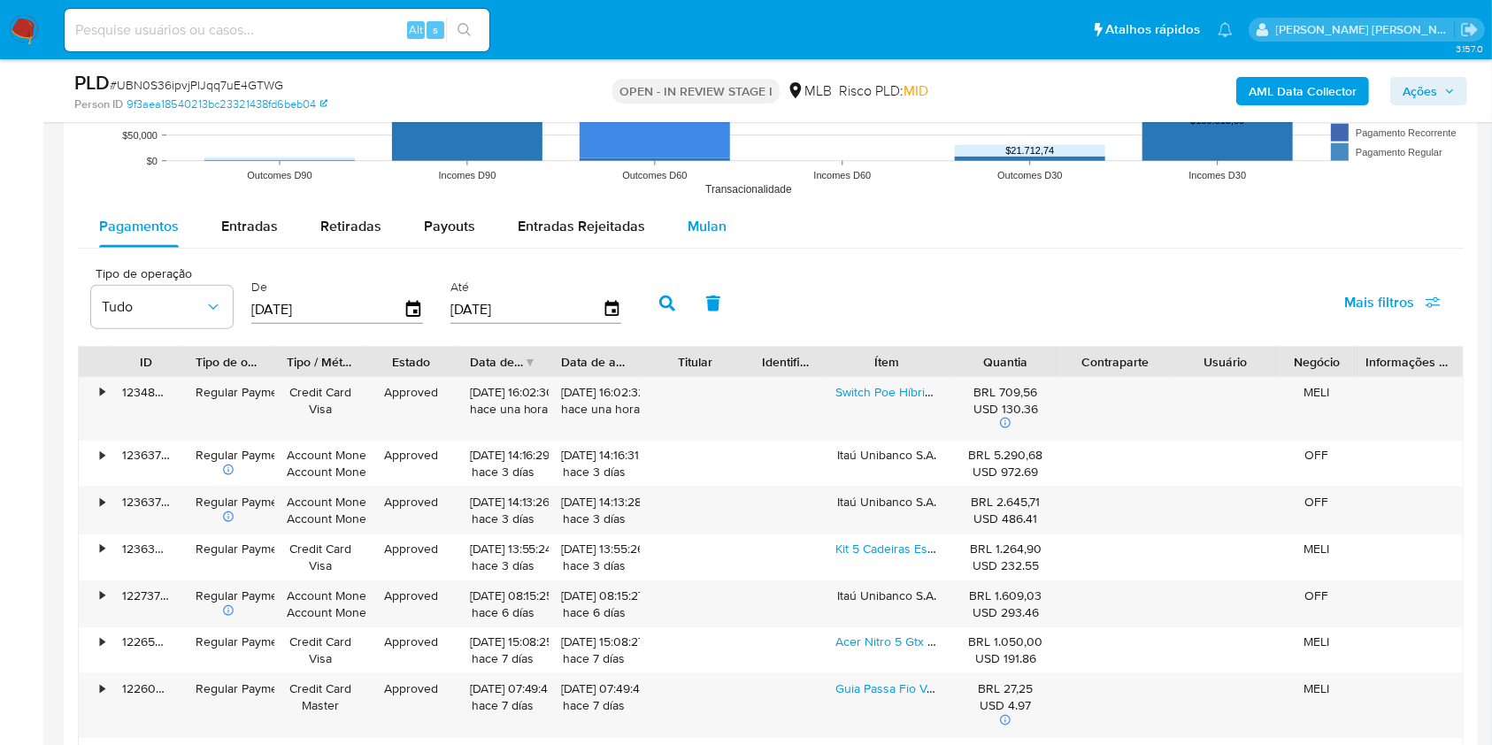
click at [717, 225] on span "Mulan" at bounding box center [706, 226] width 39 height 20
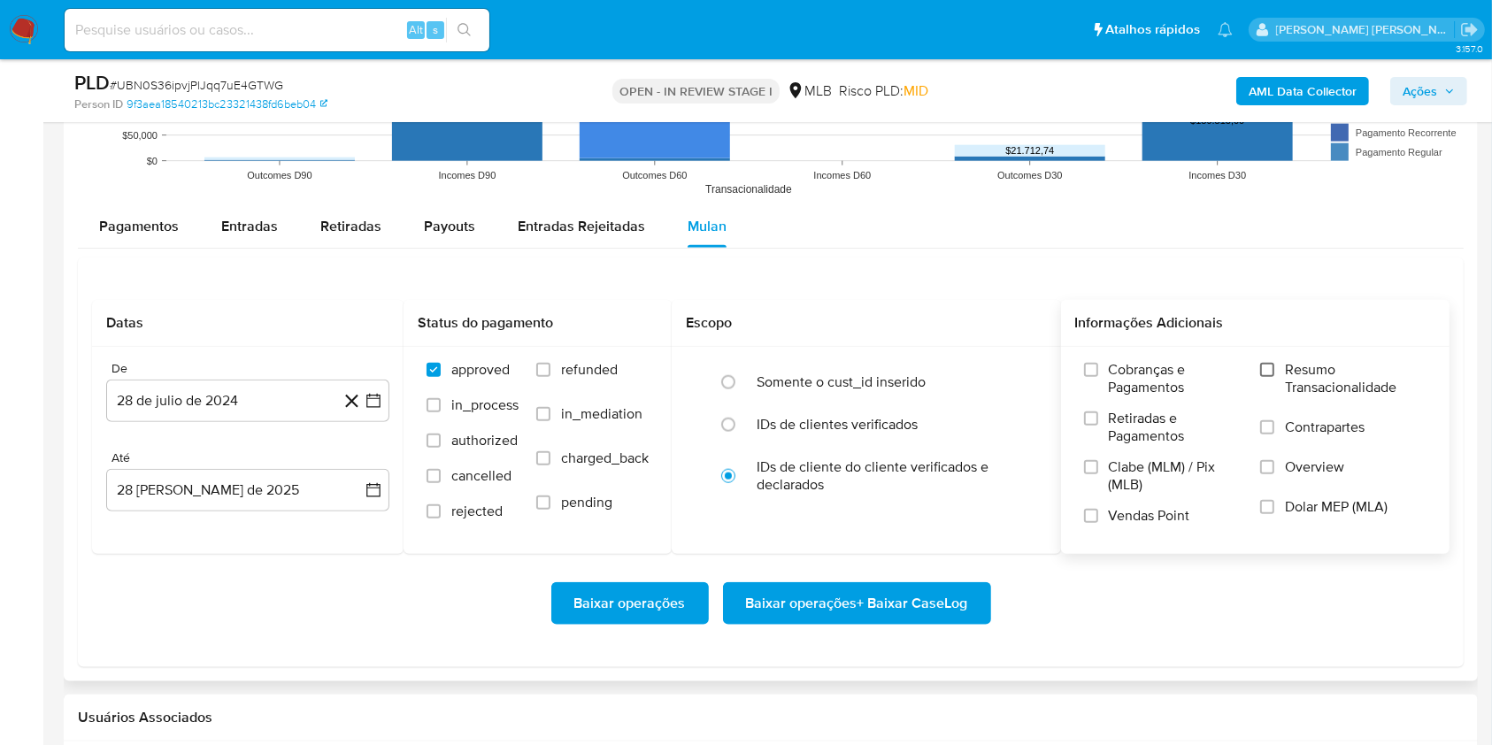
click at [1266, 363] on input "Resumo Transacionalidade" at bounding box center [1267, 370] width 14 height 14
click at [1089, 523] on label "Vendas Point" at bounding box center [1163, 522] width 158 height 31
click at [1089, 523] on input "Vendas Point" at bounding box center [1091, 516] width 14 height 14
drag, startPoint x: 369, startPoint y: 398, endPoint x: 371, endPoint y: 418, distance: 20.4
click at [368, 399] on icon "button" at bounding box center [373, 401] width 18 height 18
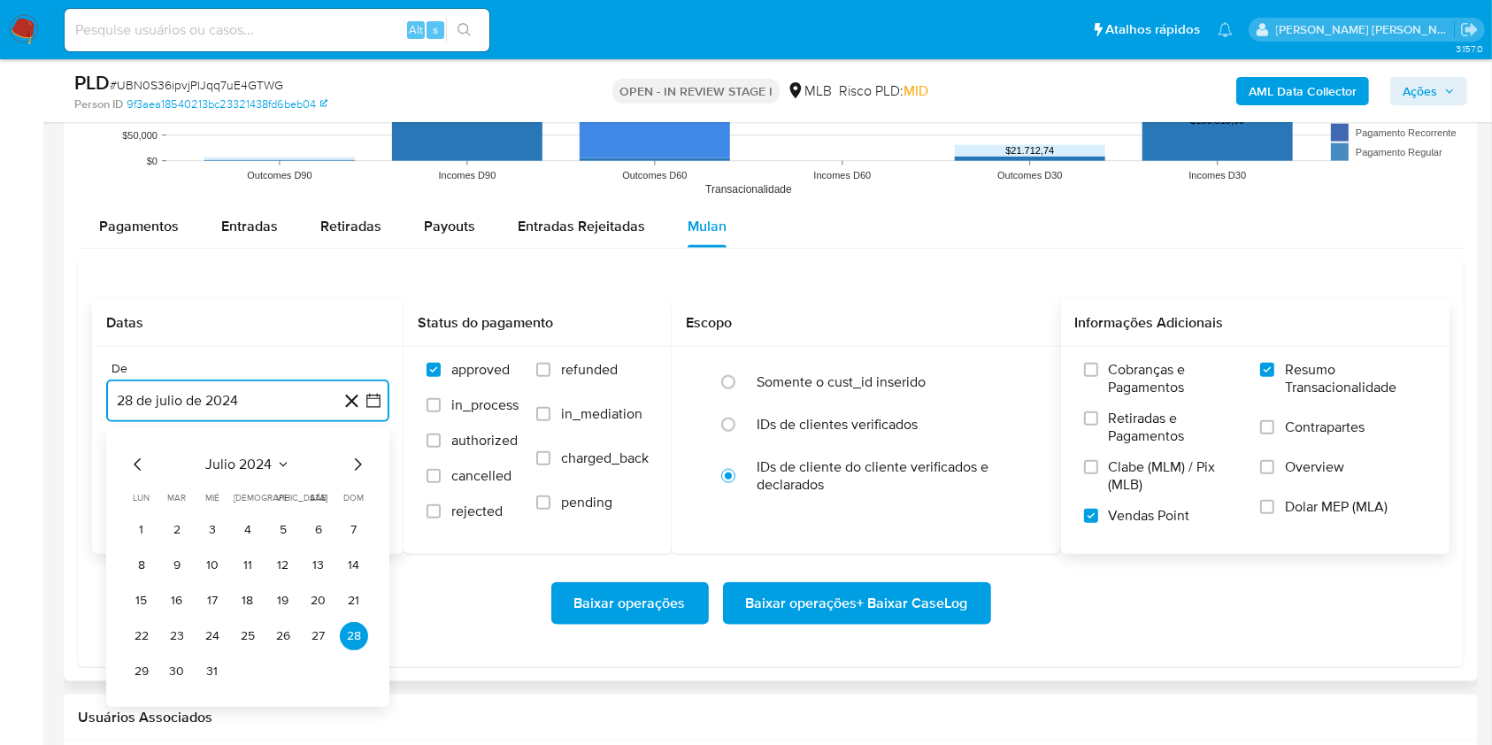
click at [360, 458] on icon "Mes siguiente" at bounding box center [357, 464] width 21 height 21
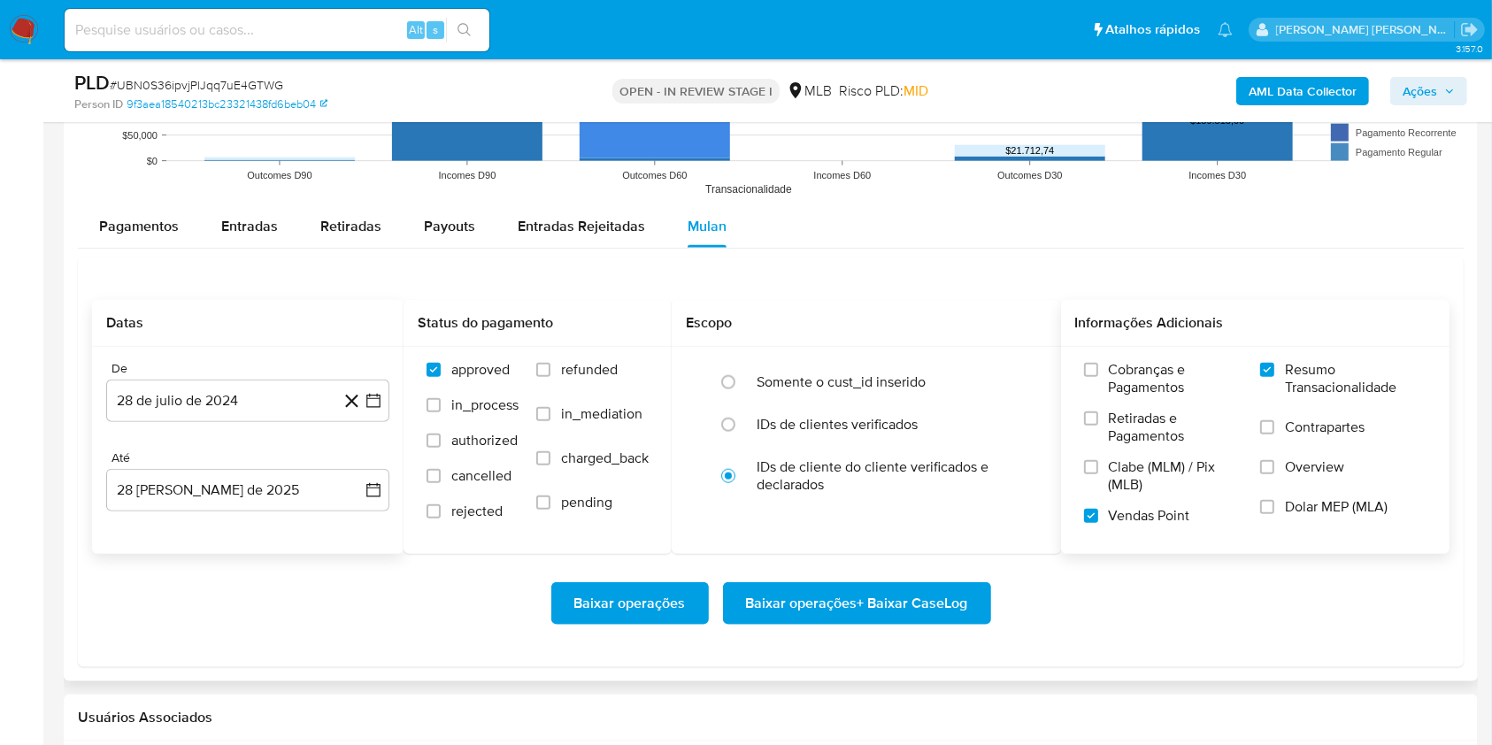
click at [360, 458] on div "Até" at bounding box center [247, 458] width 283 height 16
click at [359, 457] on div "Até" at bounding box center [247, 458] width 283 height 16
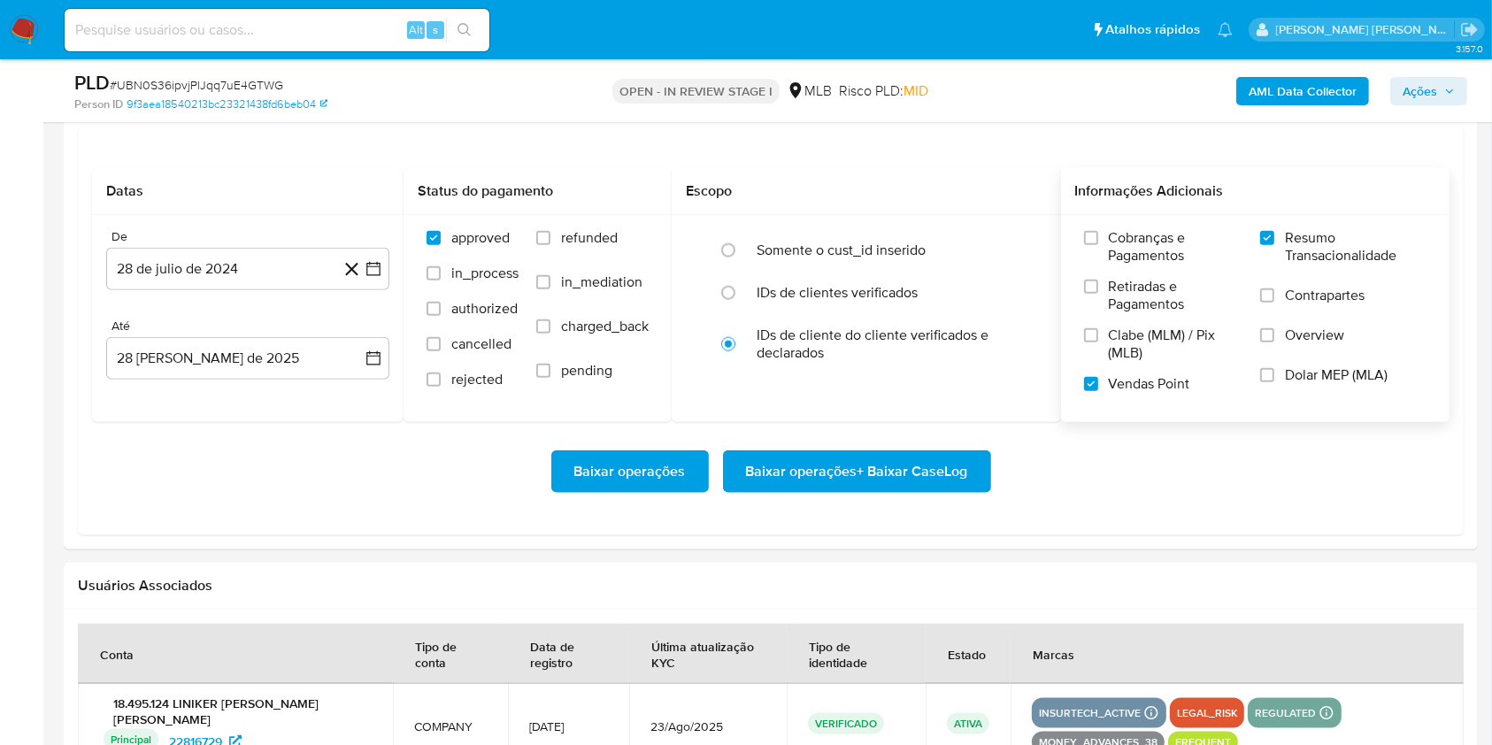
scroll to position [2052, 0]
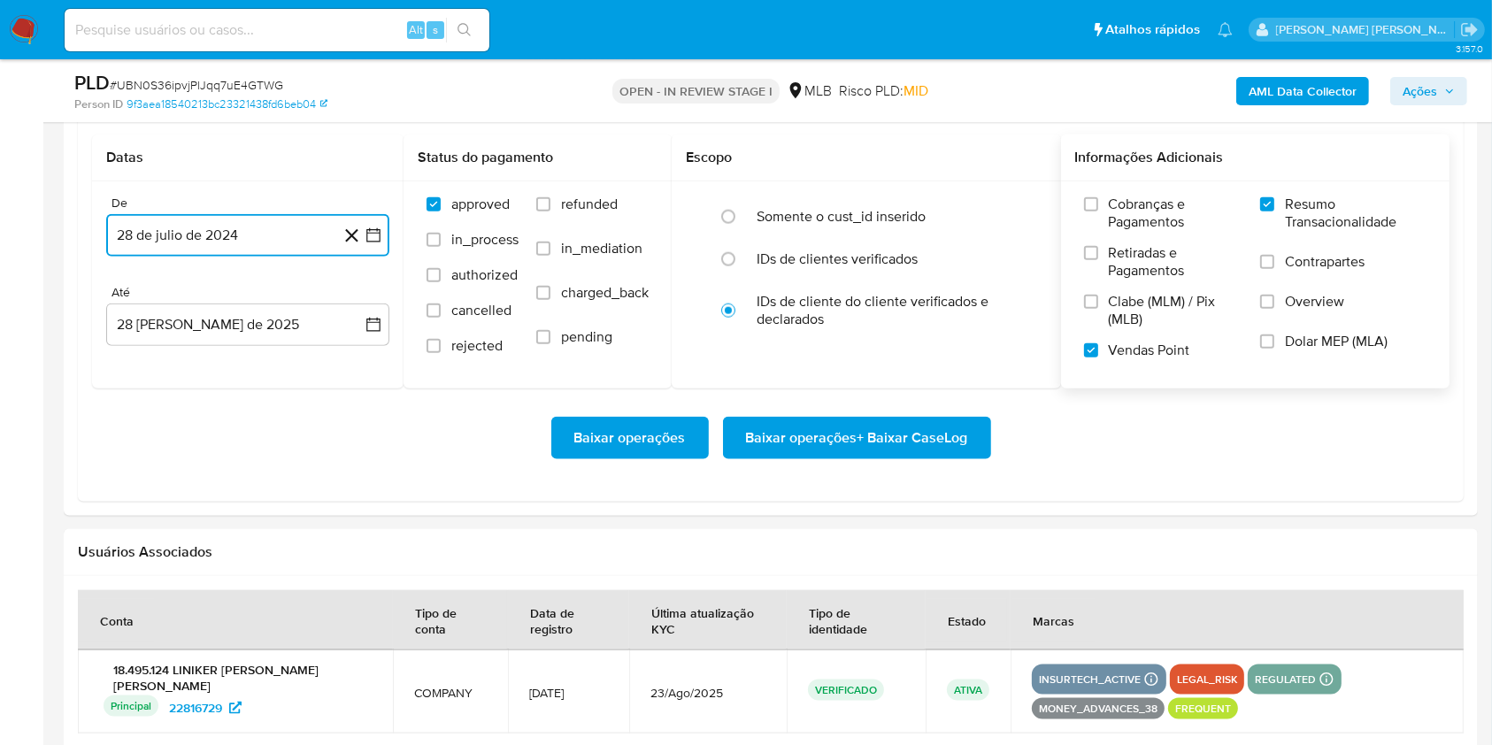
click at [371, 236] on icon "button" at bounding box center [373, 235] width 18 height 18
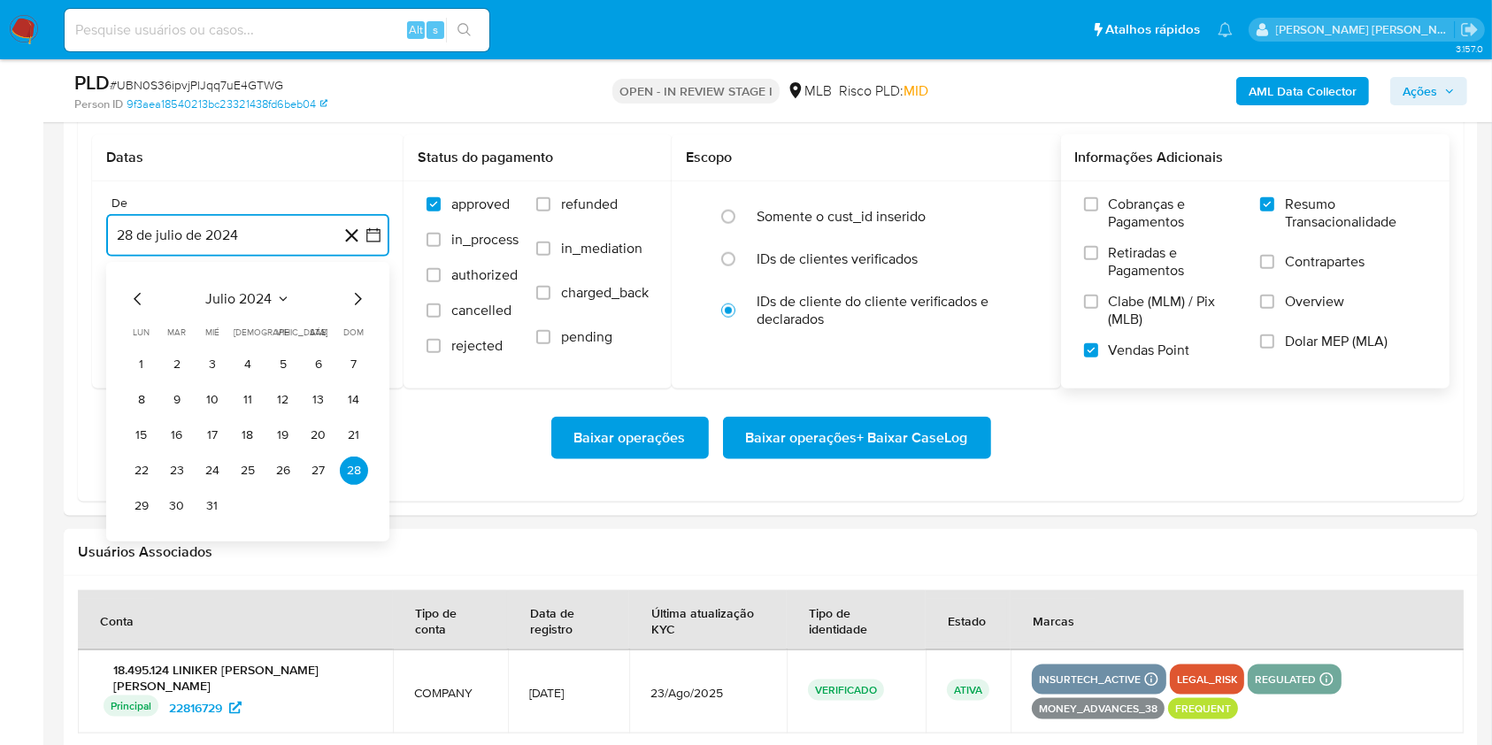
click at [359, 298] on icon "Mes siguiente" at bounding box center [358, 299] width 7 height 12
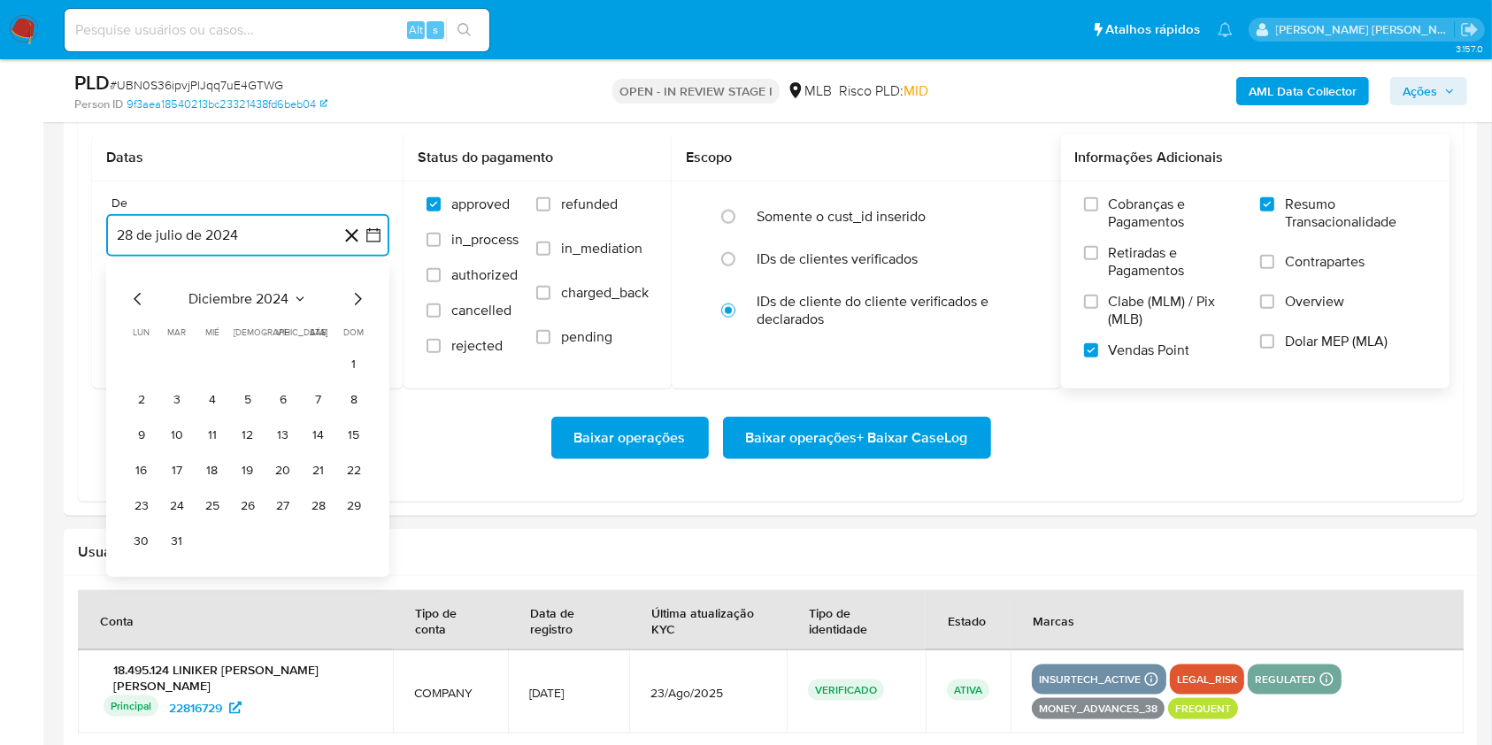
click at [359, 298] on icon "Mes siguiente" at bounding box center [358, 299] width 7 height 12
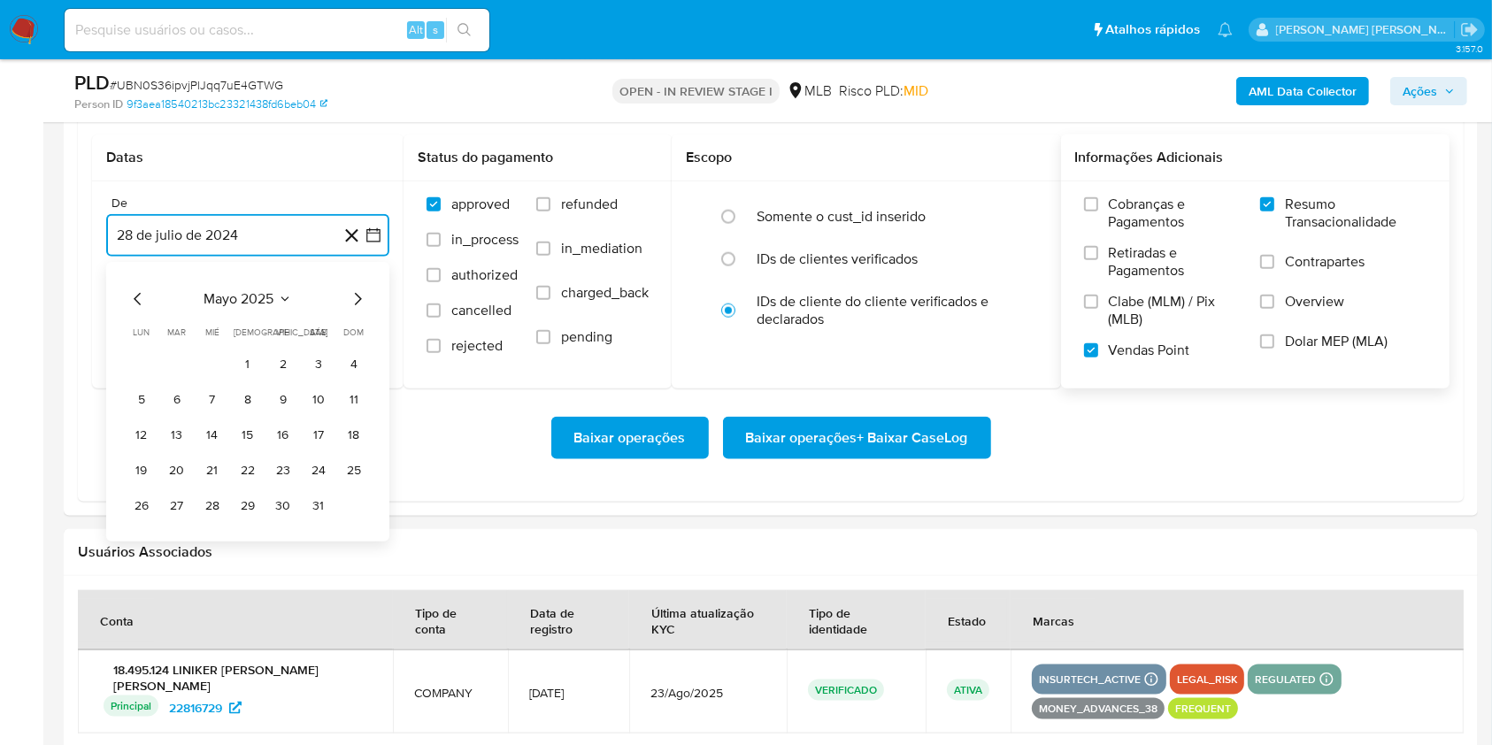
click at [359, 298] on icon "Mes siguiente" at bounding box center [358, 299] width 7 height 12
click at [173, 357] on button "1" at bounding box center [177, 364] width 28 height 28
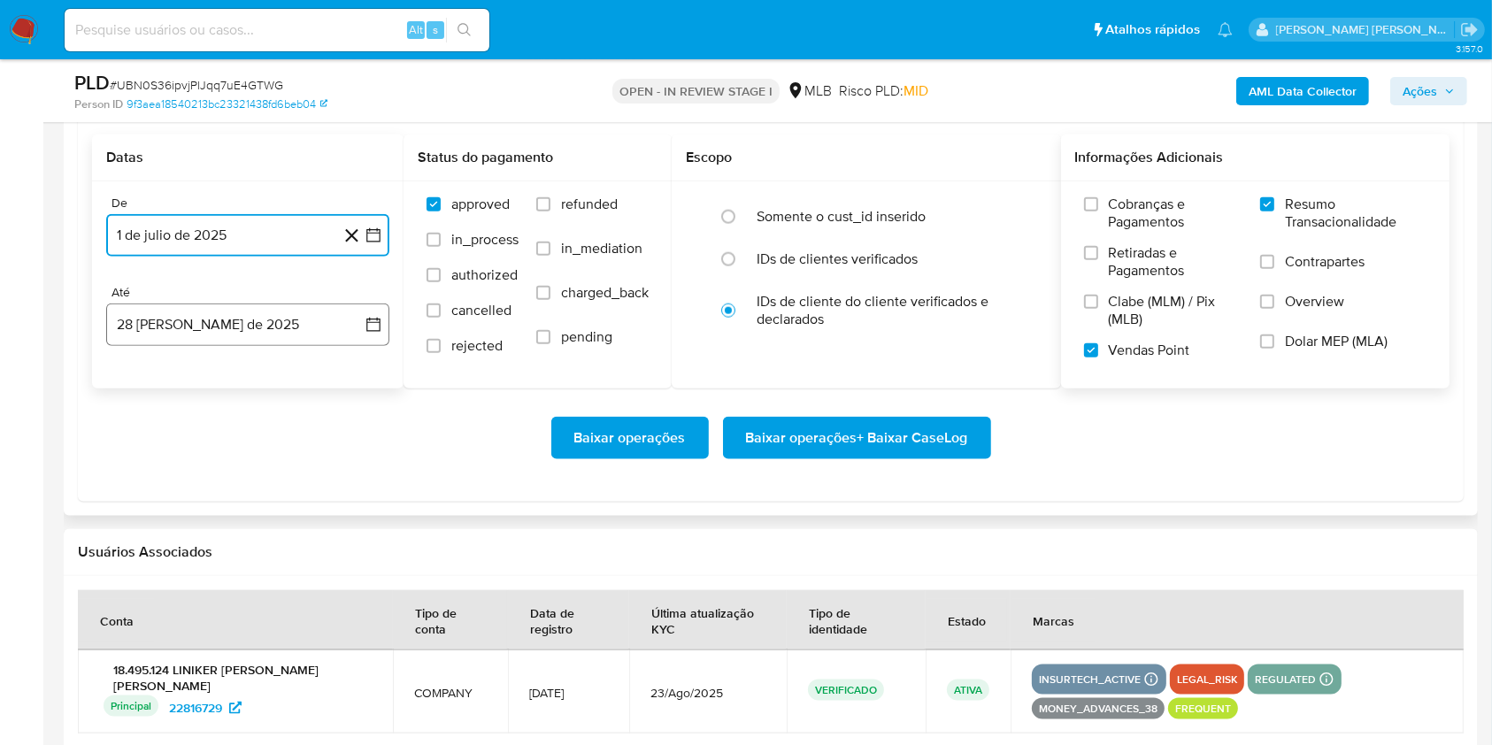
click at [181, 321] on button "28 [PERSON_NAME] de 2025" at bounding box center [247, 324] width 283 height 42
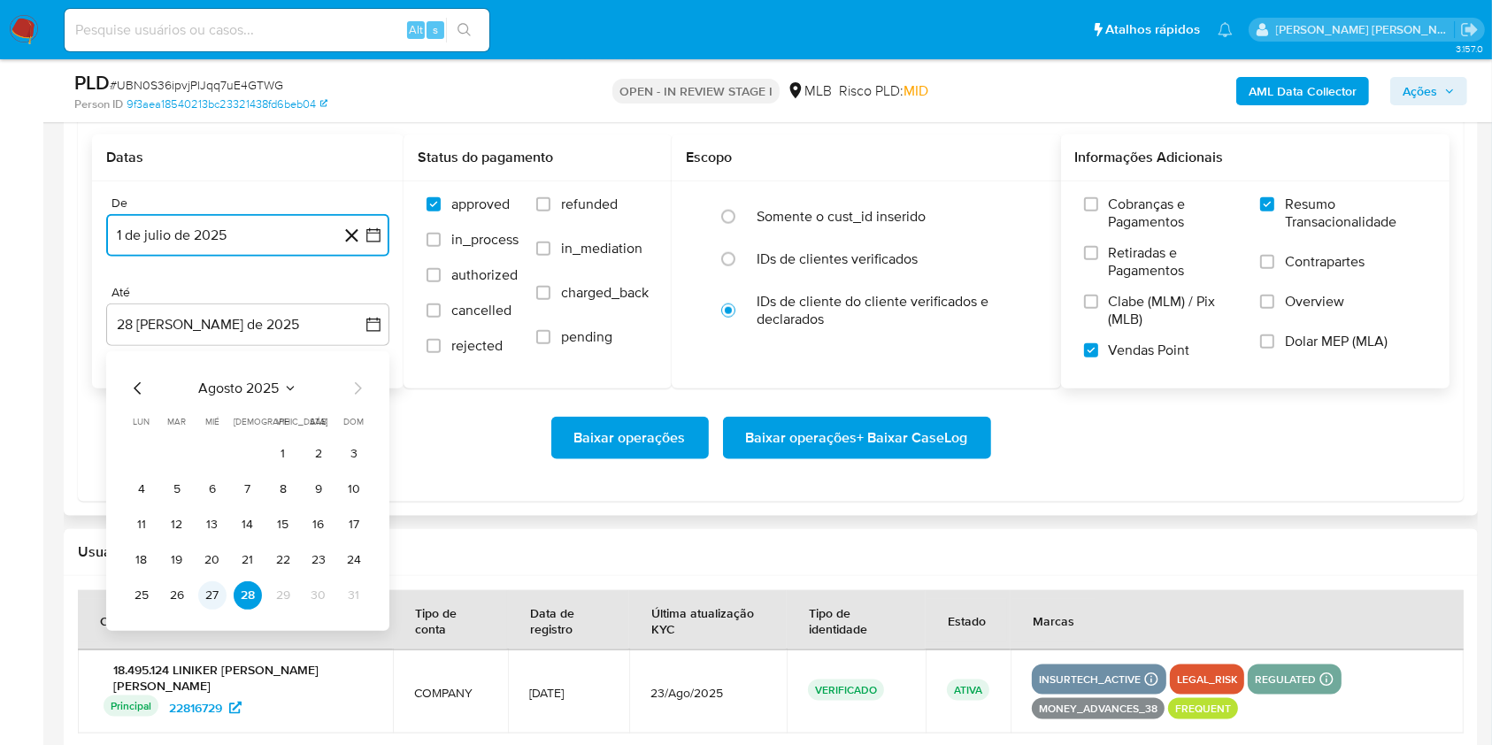
click at [205, 598] on button "27" at bounding box center [212, 595] width 28 height 28
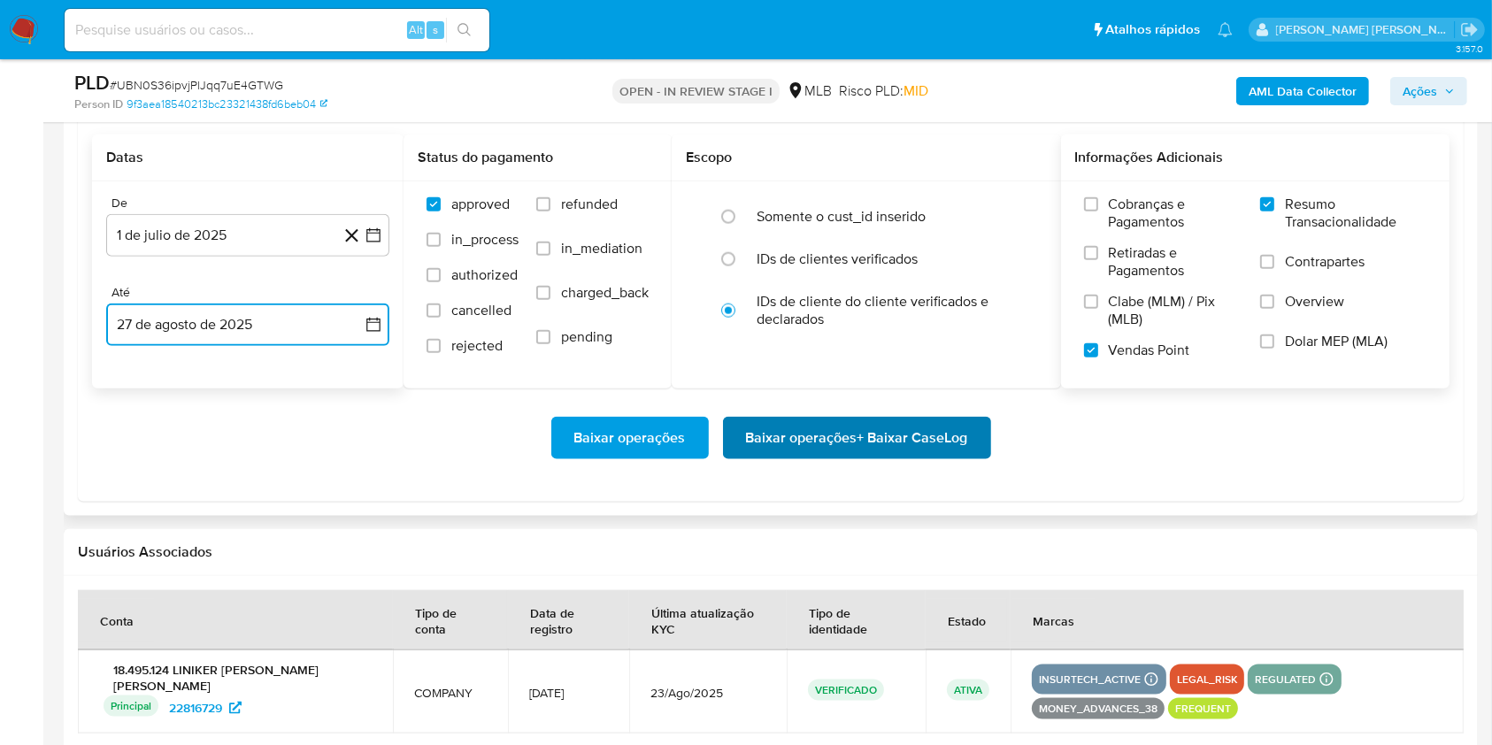
click at [816, 420] on span "Baixar operações + Baixar CaseLog" at bounding box center [857, 437] width 222 height 39
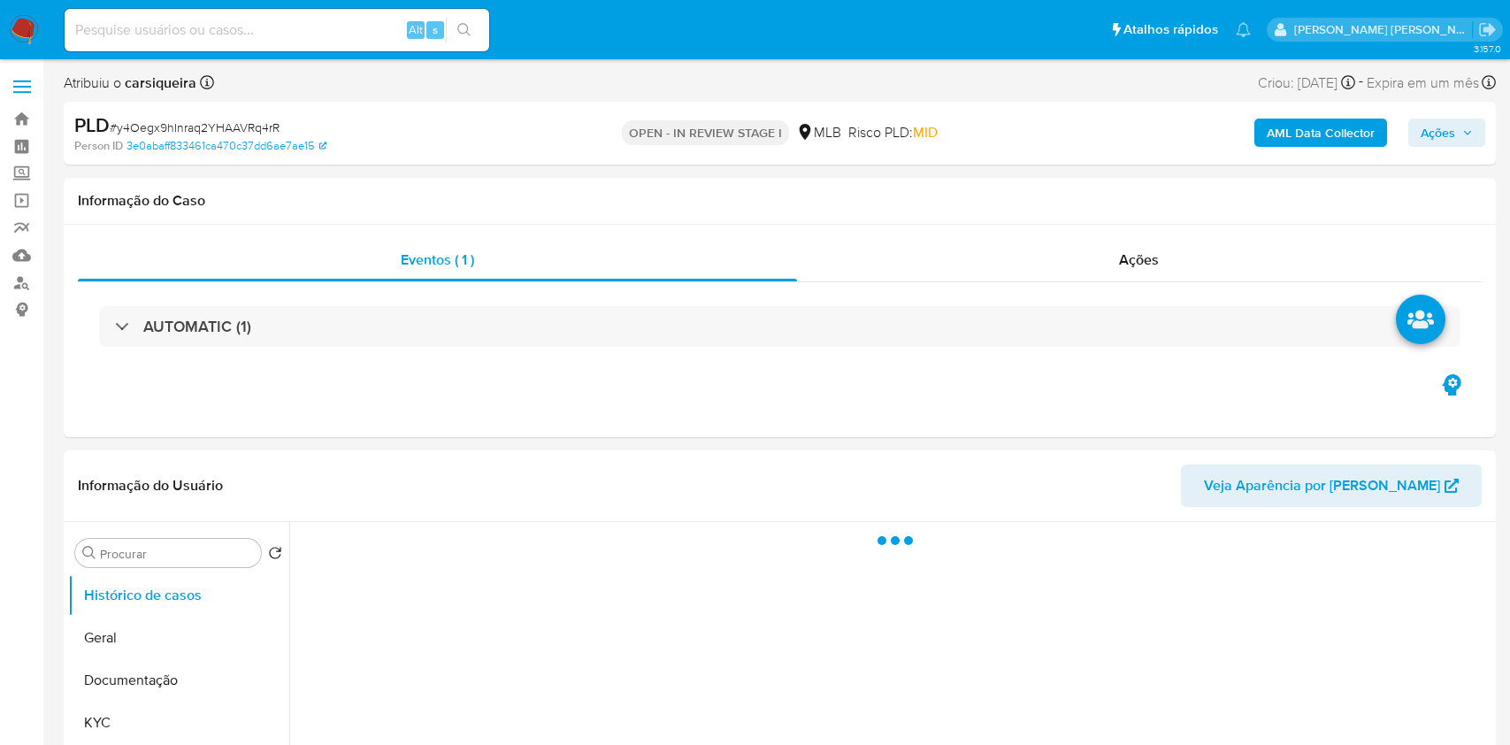
select select "10"
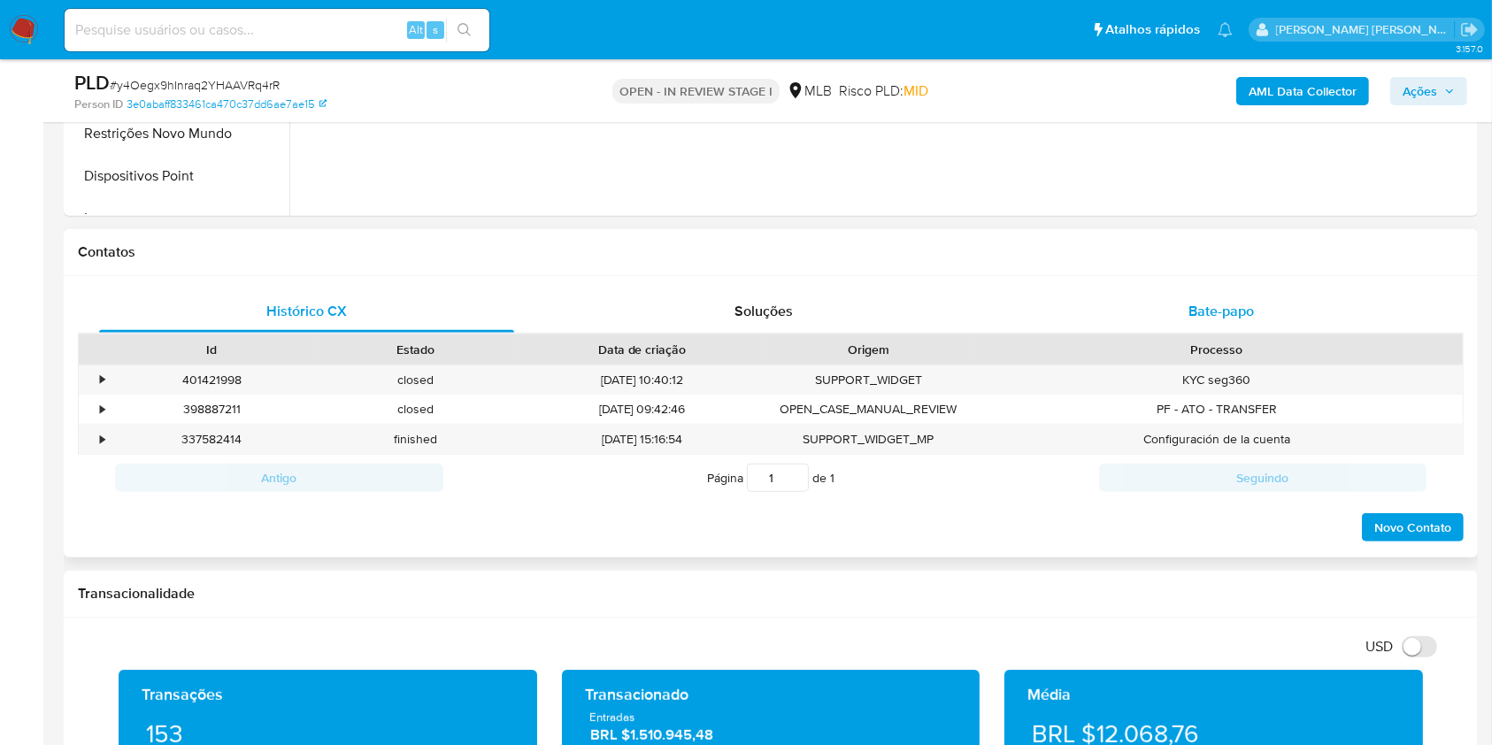
scroll to position [719, 0]
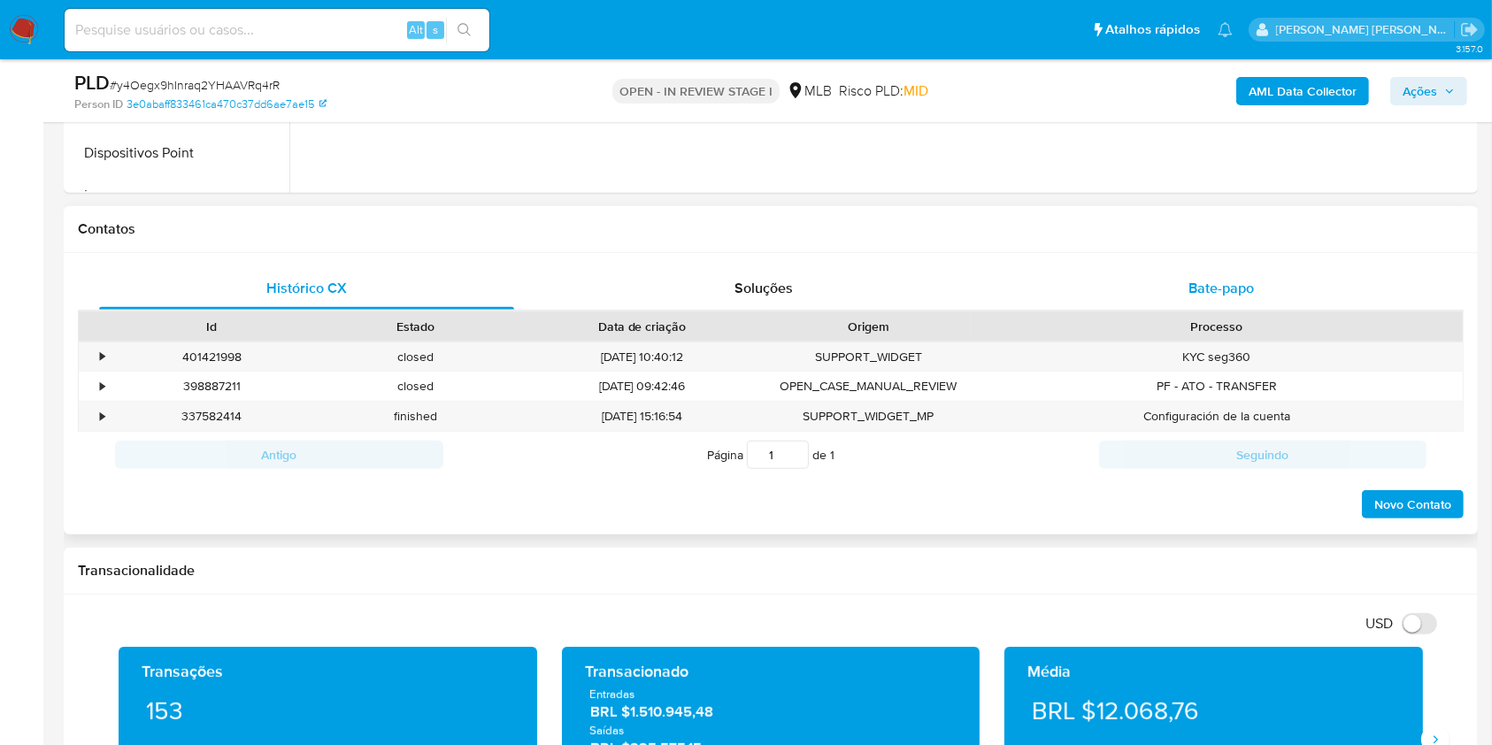
click at [1224, 289] on span "Bate-papo" at bounding box center [1220, 288] width 65 height 20
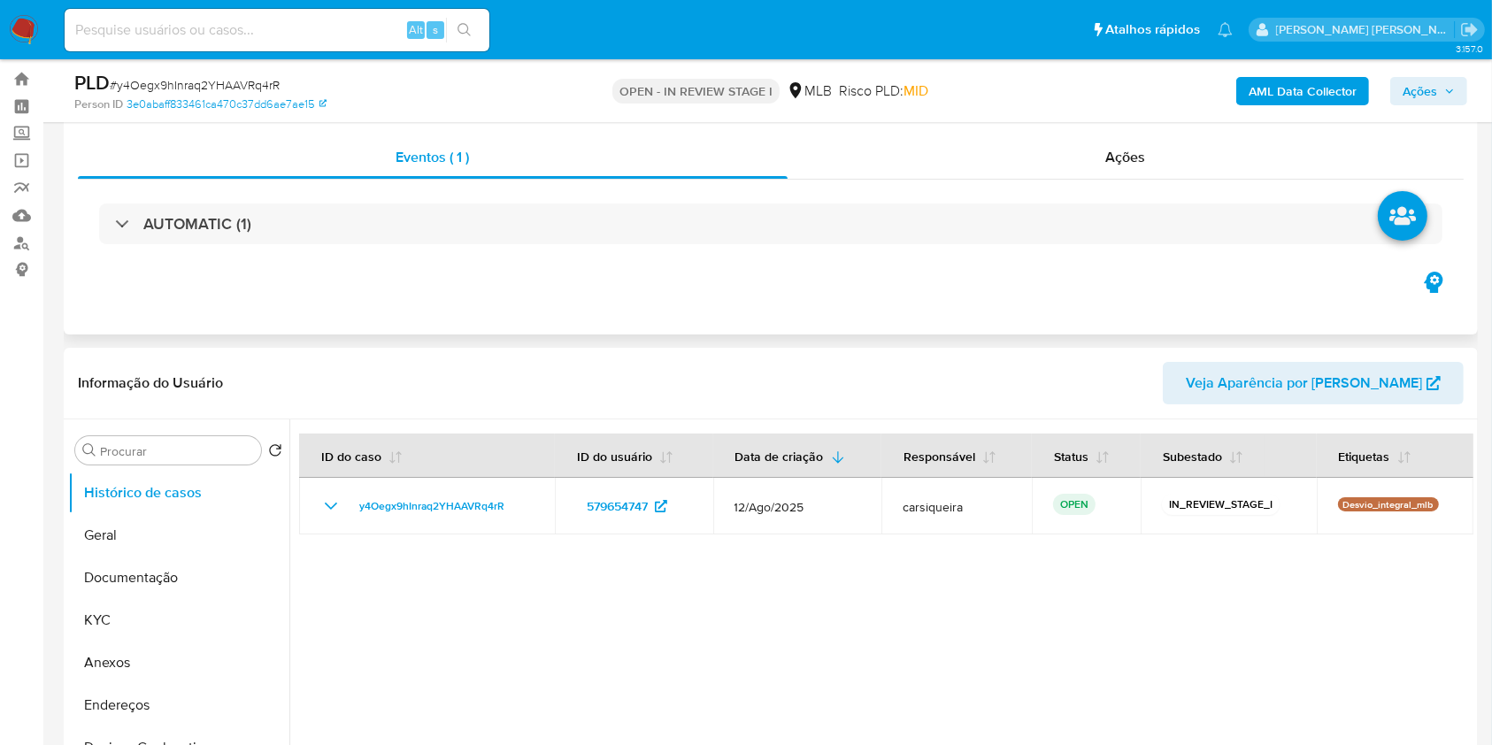
scroll to position [35, 0]
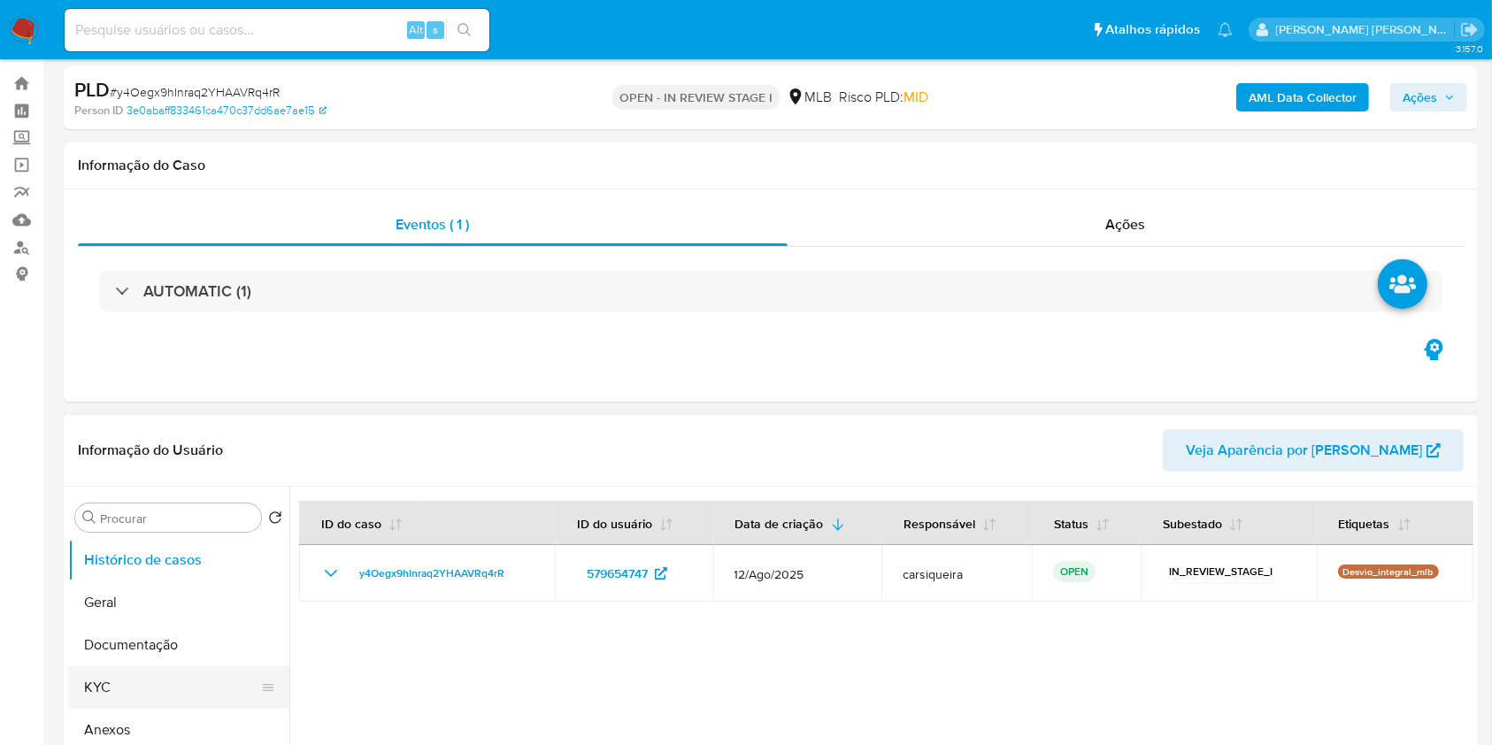
click at [148, 699] on button "KYC" at bounding box center [171, 687] width 207 height 42
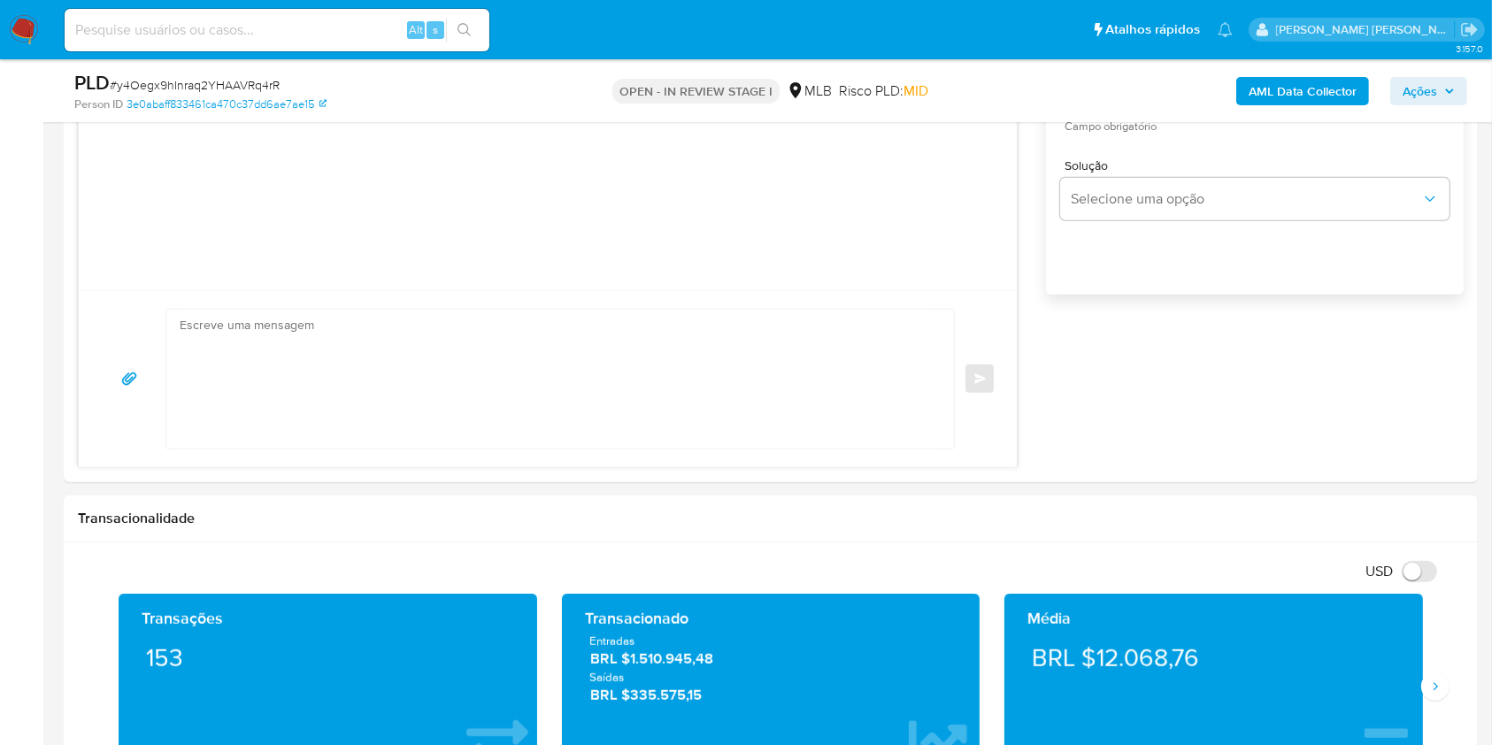
scroll to position [1540, 0]
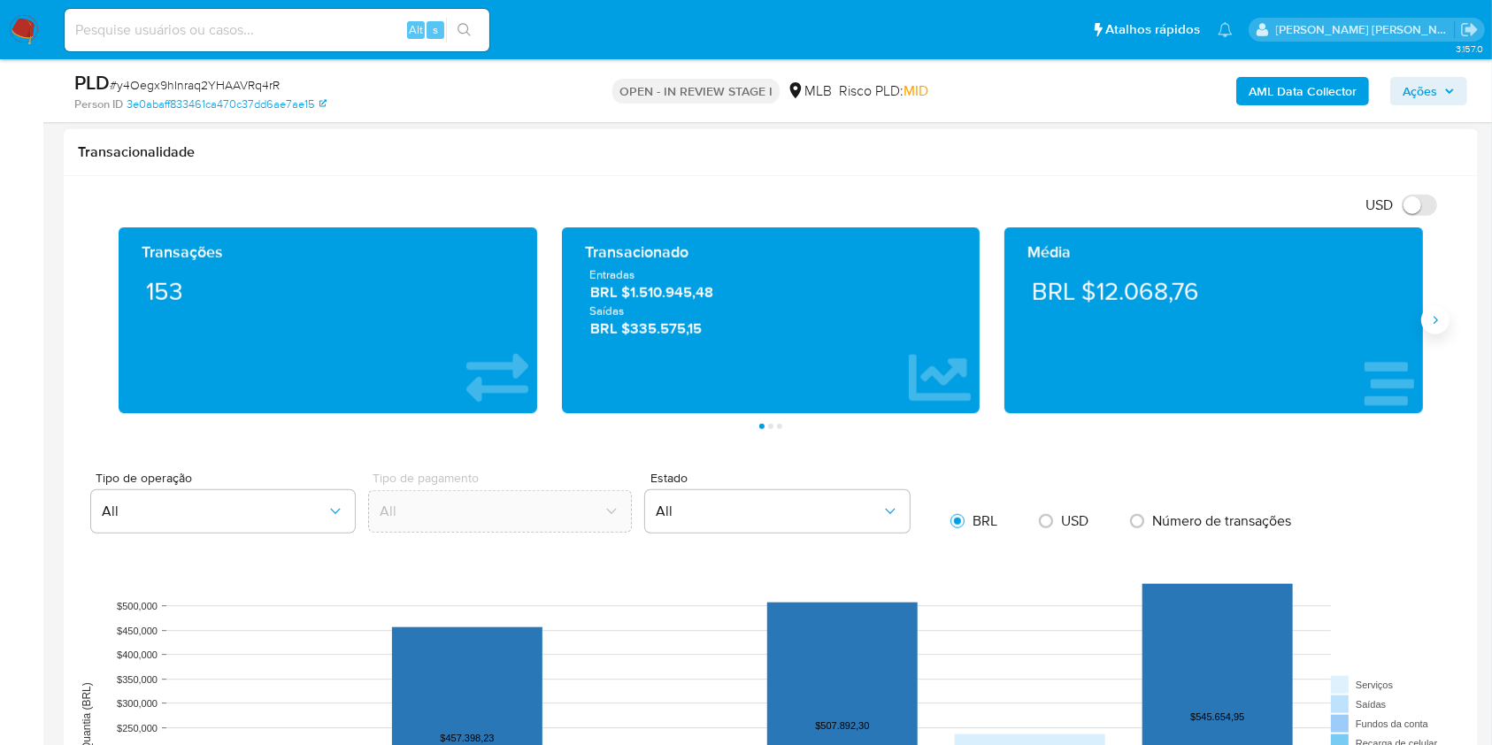
click at [1432, 316] on icon "Siguiente" at bounding box center [1435, 320] width 14 height 14
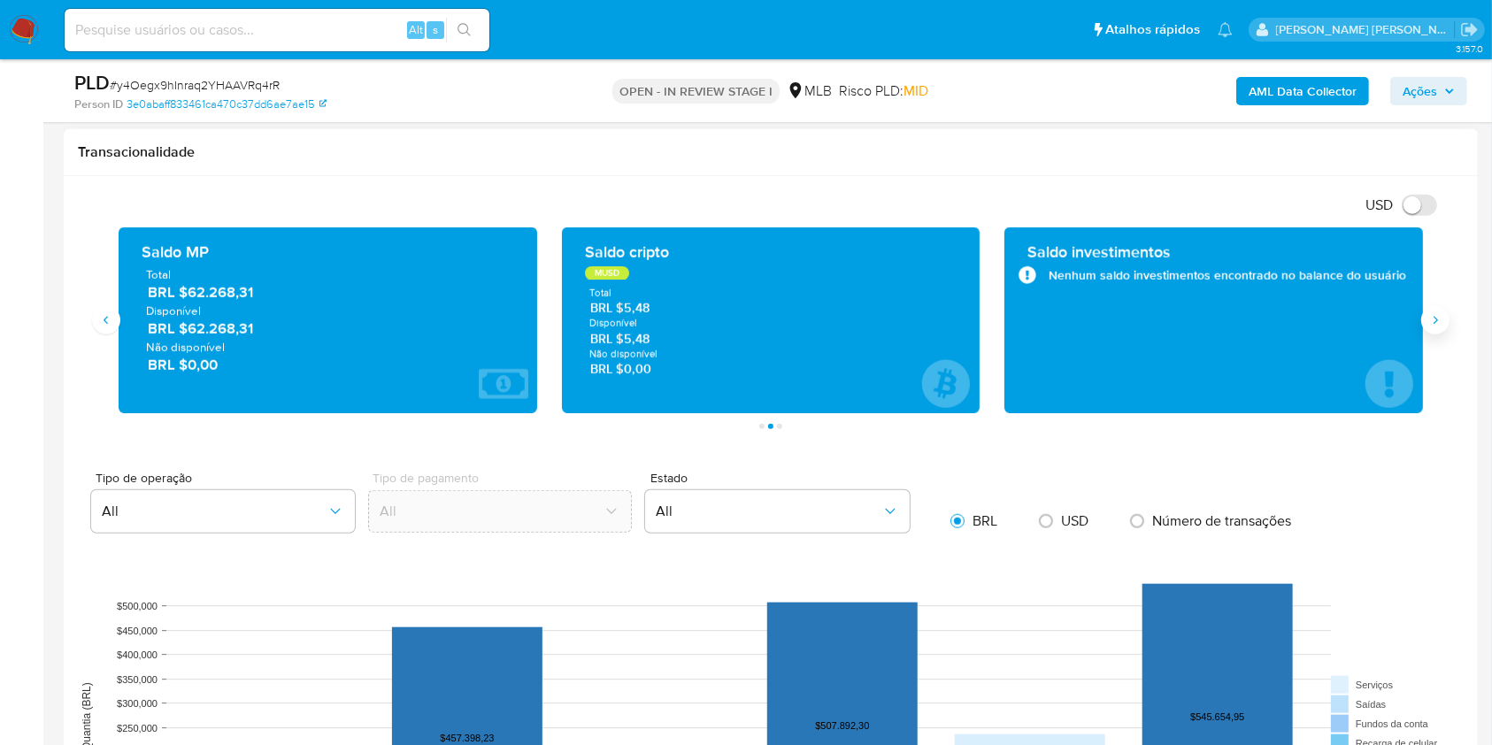
click at [1432, 316] on icon "Siguiente" at bounding box center [1435, 320] width 14 height 14
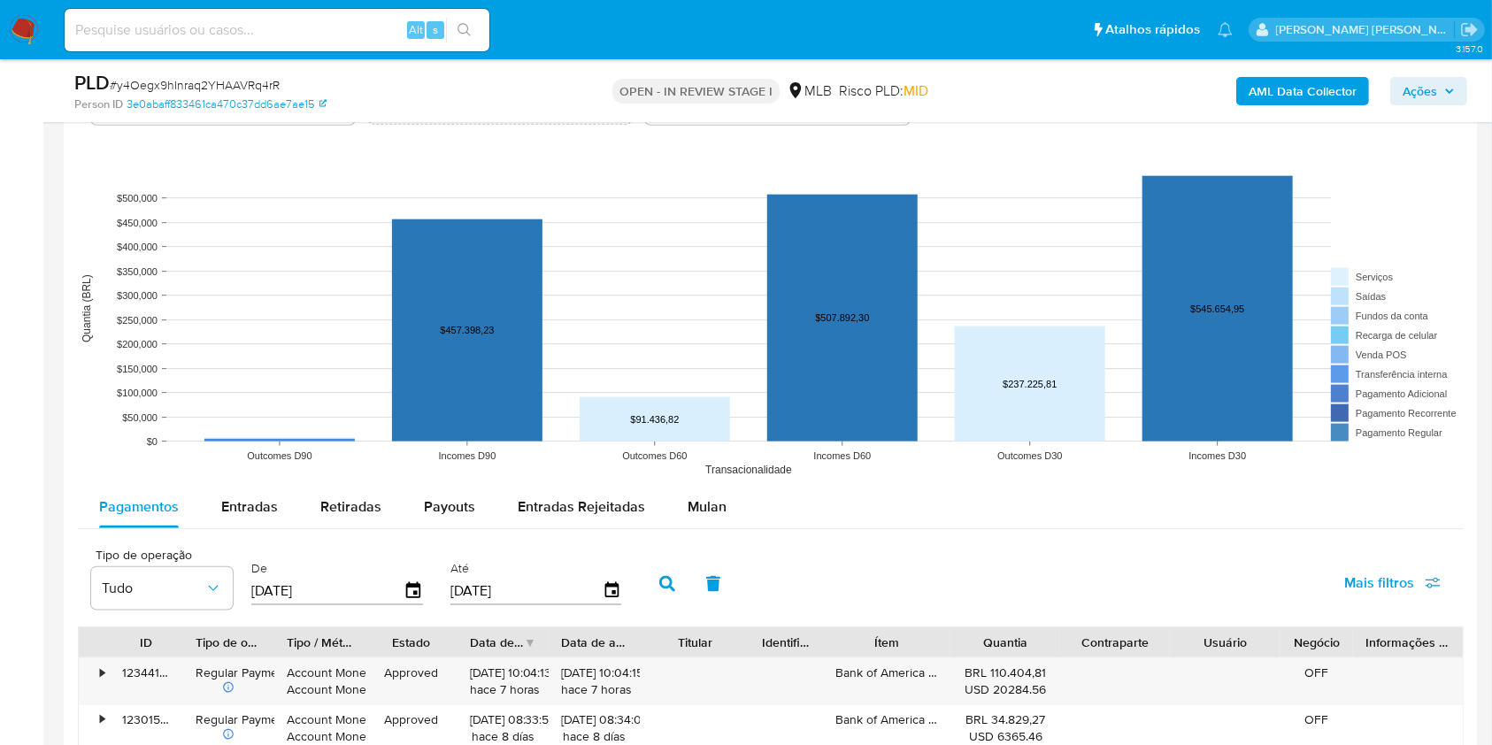
scroll to position [1945, 0]
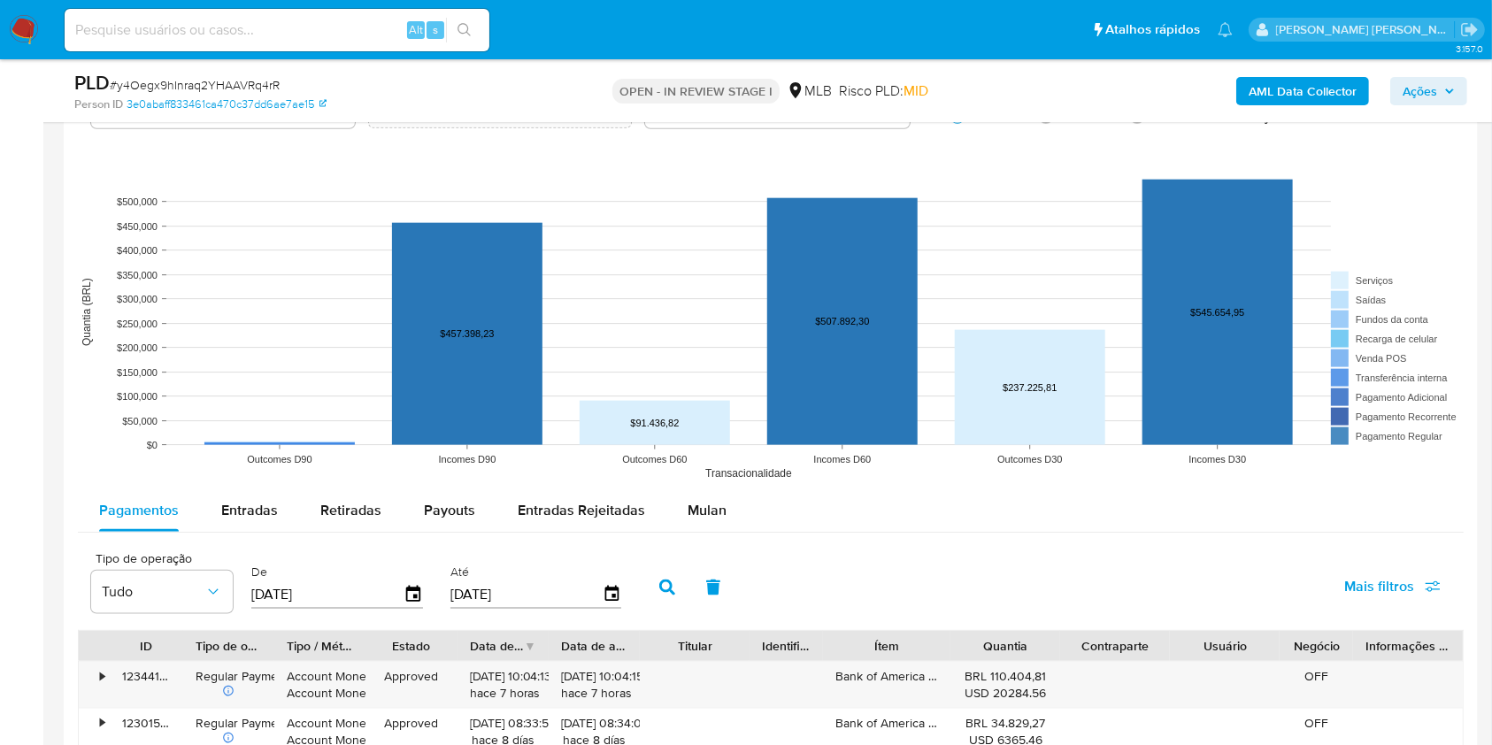
click at [702, 497] on div "Mulan" at bounding box center [706, 510] width 39 height 42
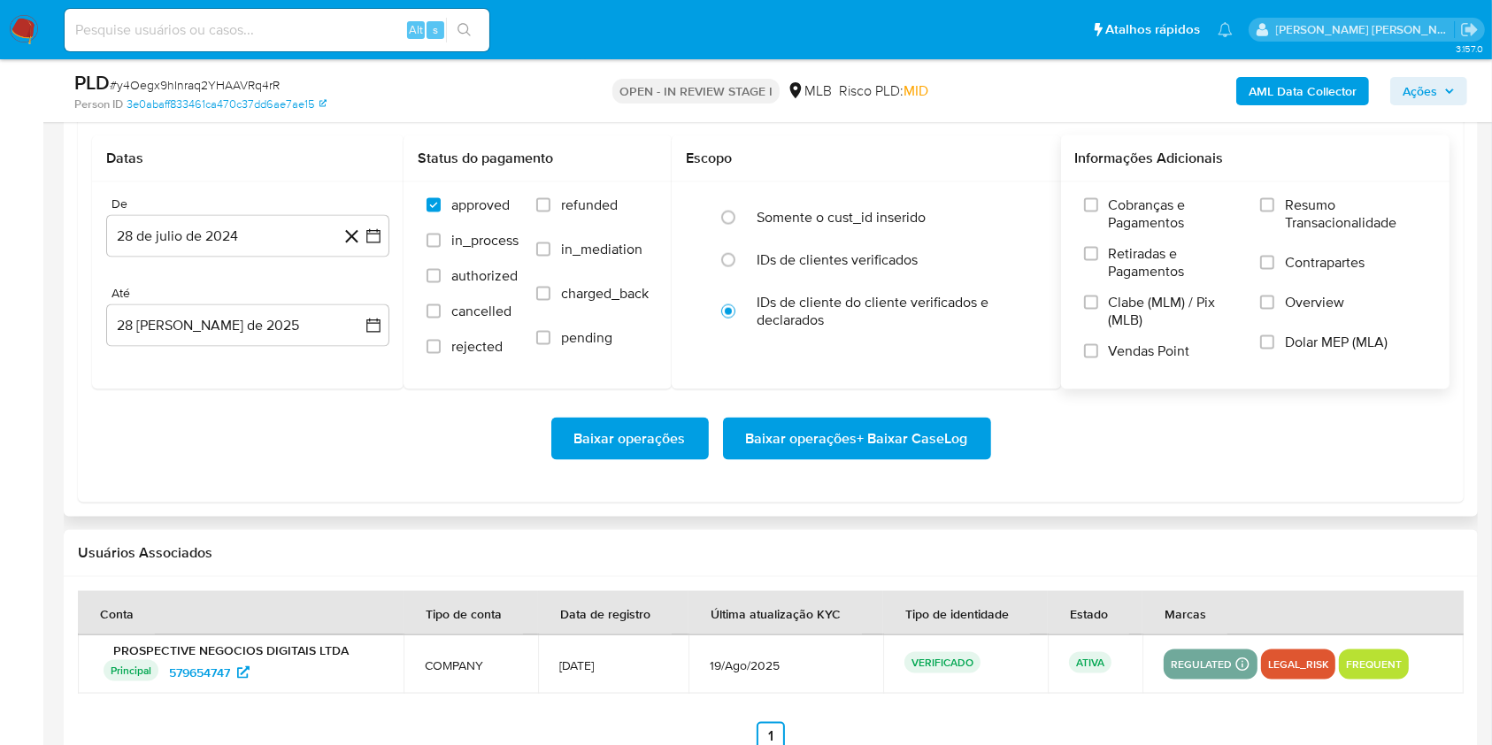
scroll to position [2416, 0]
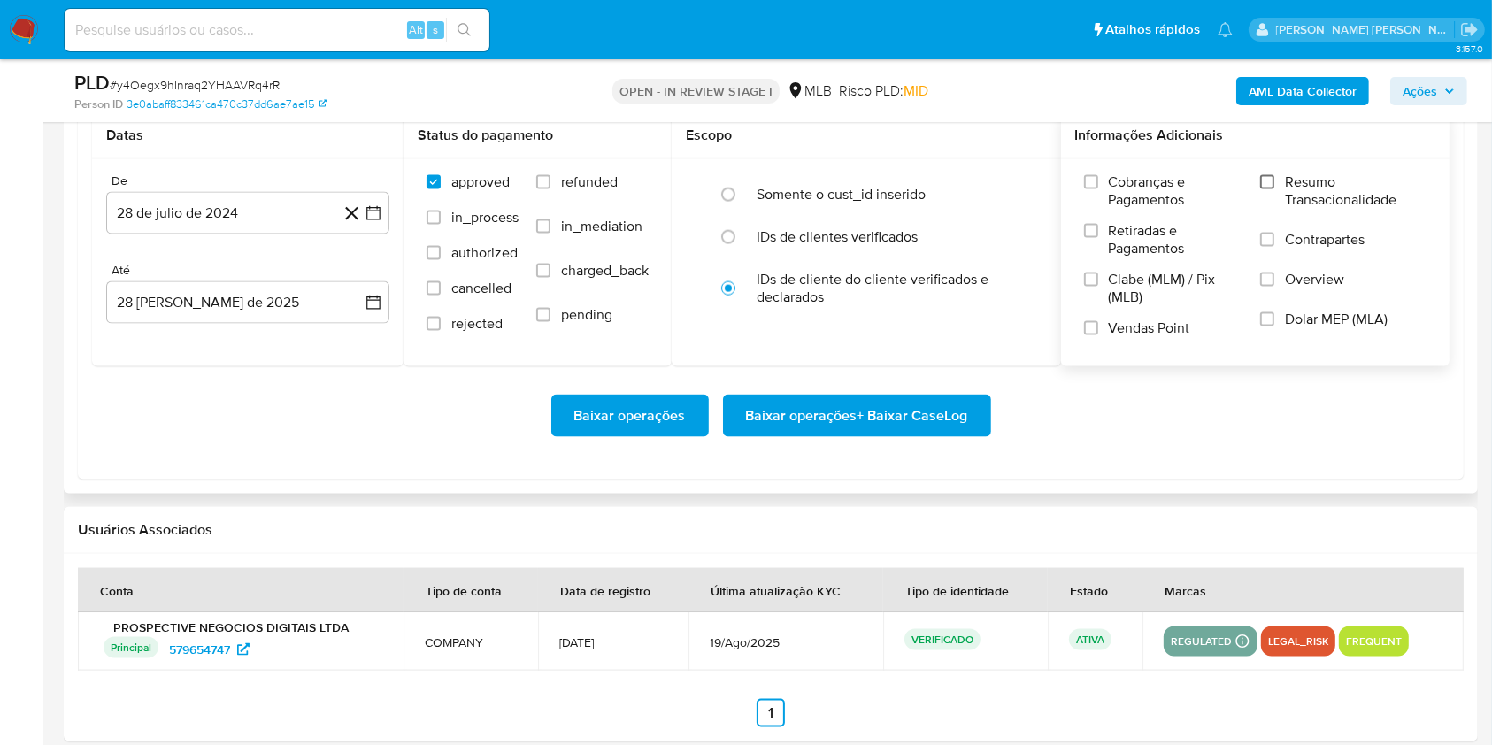
click at [1268, 185] on input "Resumo Transacionalidade" at bounding box center [1267, 182] width 14 height 14
click at [1093, 322] on input "Vendas Point" at bounding box center [1091, 328] width 14 height 14
click at [378, 206] on icon "button" at bounding box center [373, 213] width 14 height 14
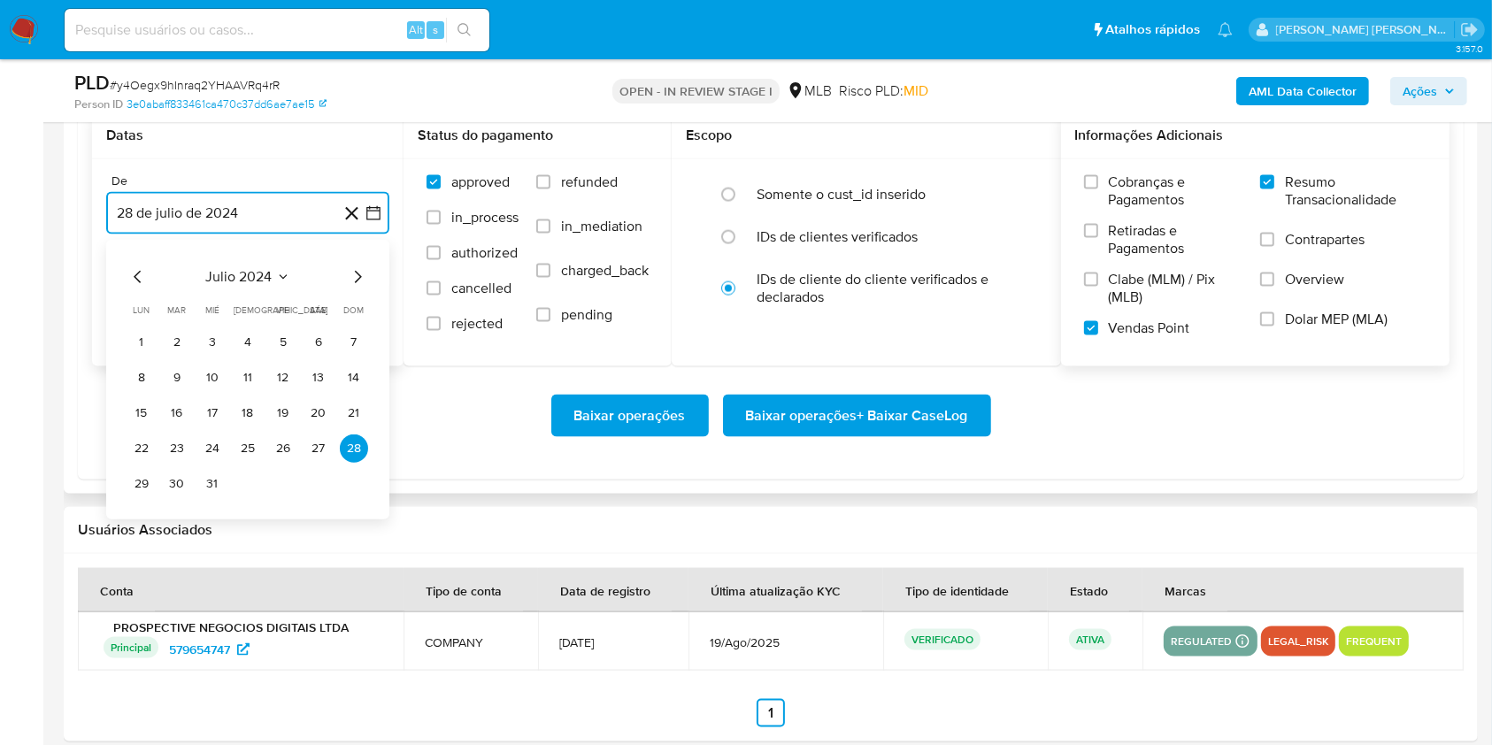
click at [352, 282] on icon "Mes siguiente" at bounding box center [357, 276] width 21 height 21
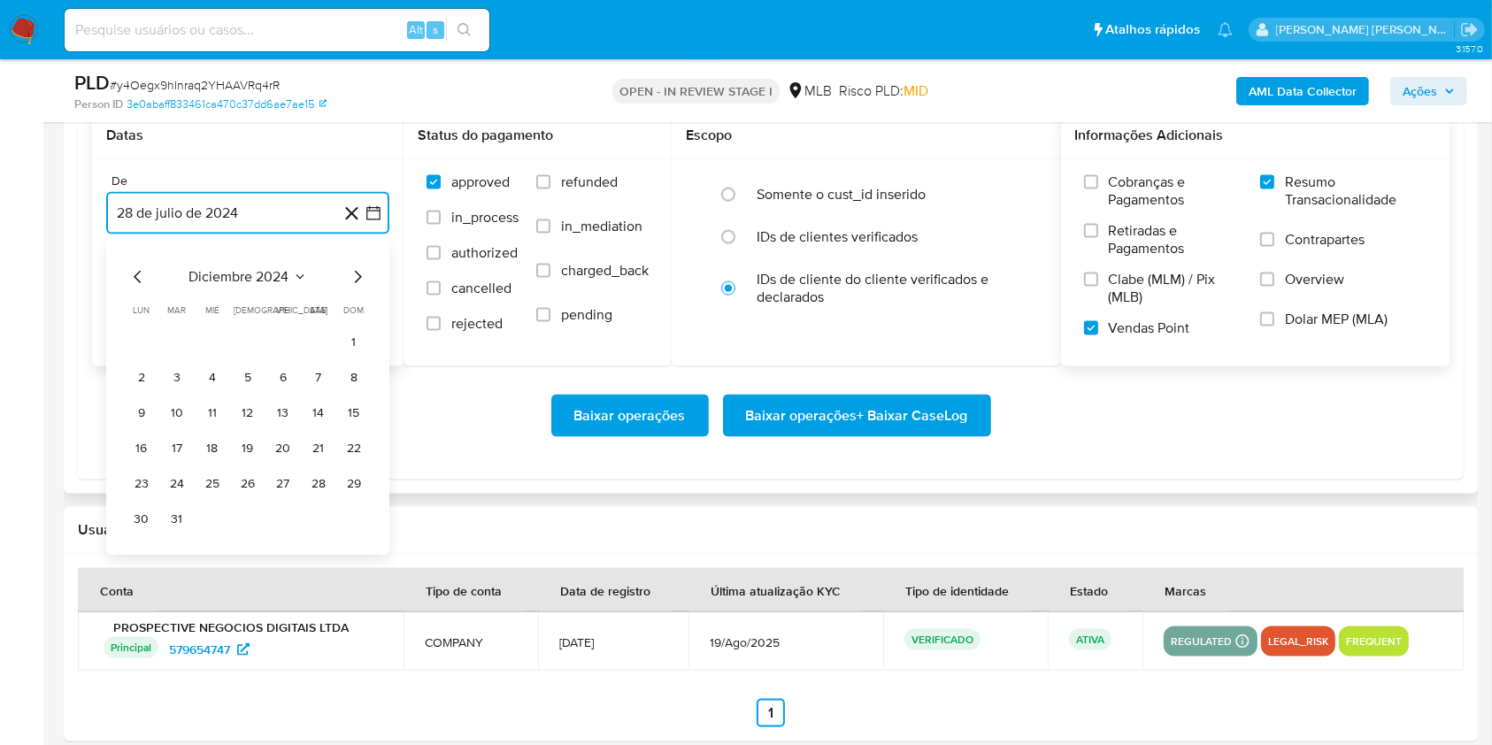
click at [352, 282] on icon "Mes siguiente" at bounding box center [357, 276] width 21 height 21
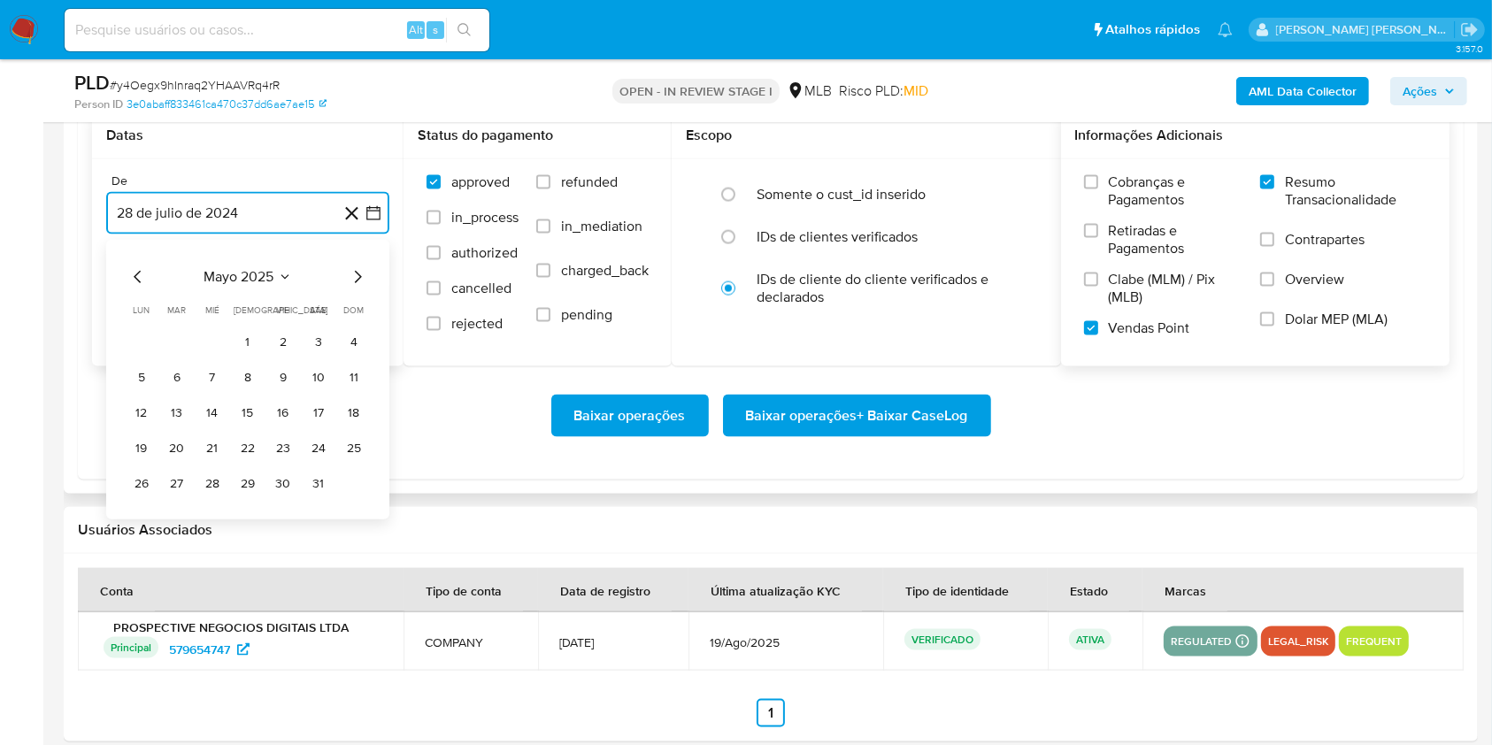
click at [352, 282] on icon "Mes siguiente" at bounding box center [357, 276] width 21 height 21
click at [177, 338] on button "1" at bounding box center [177, 342] width 28 height 28
click at [191, 288] on button "28 [PERSON_NAME] de 2025" at bounding box center [247, 302] width 283 height 42
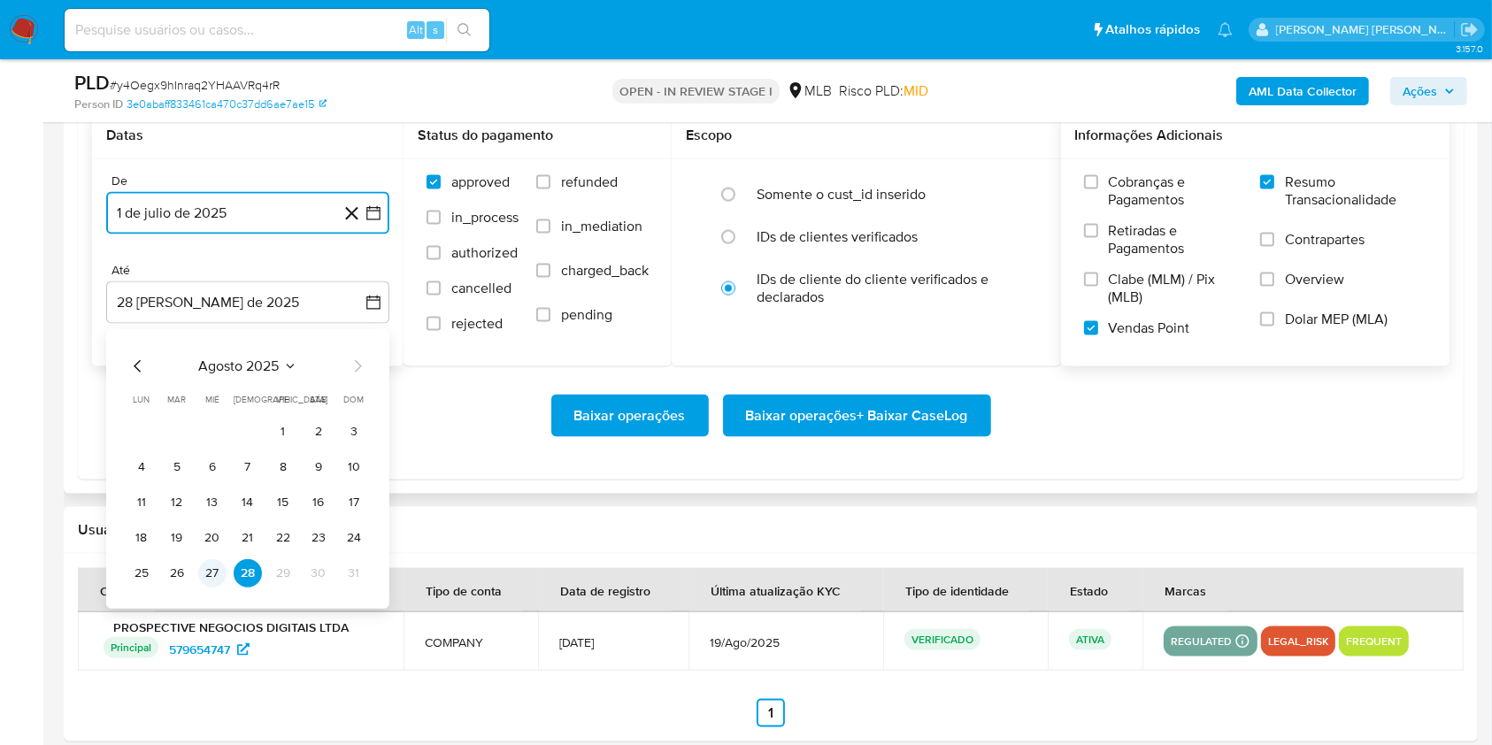
click at [208, 578] on button "27" at bounding box center [212, 573] width 28 height 28
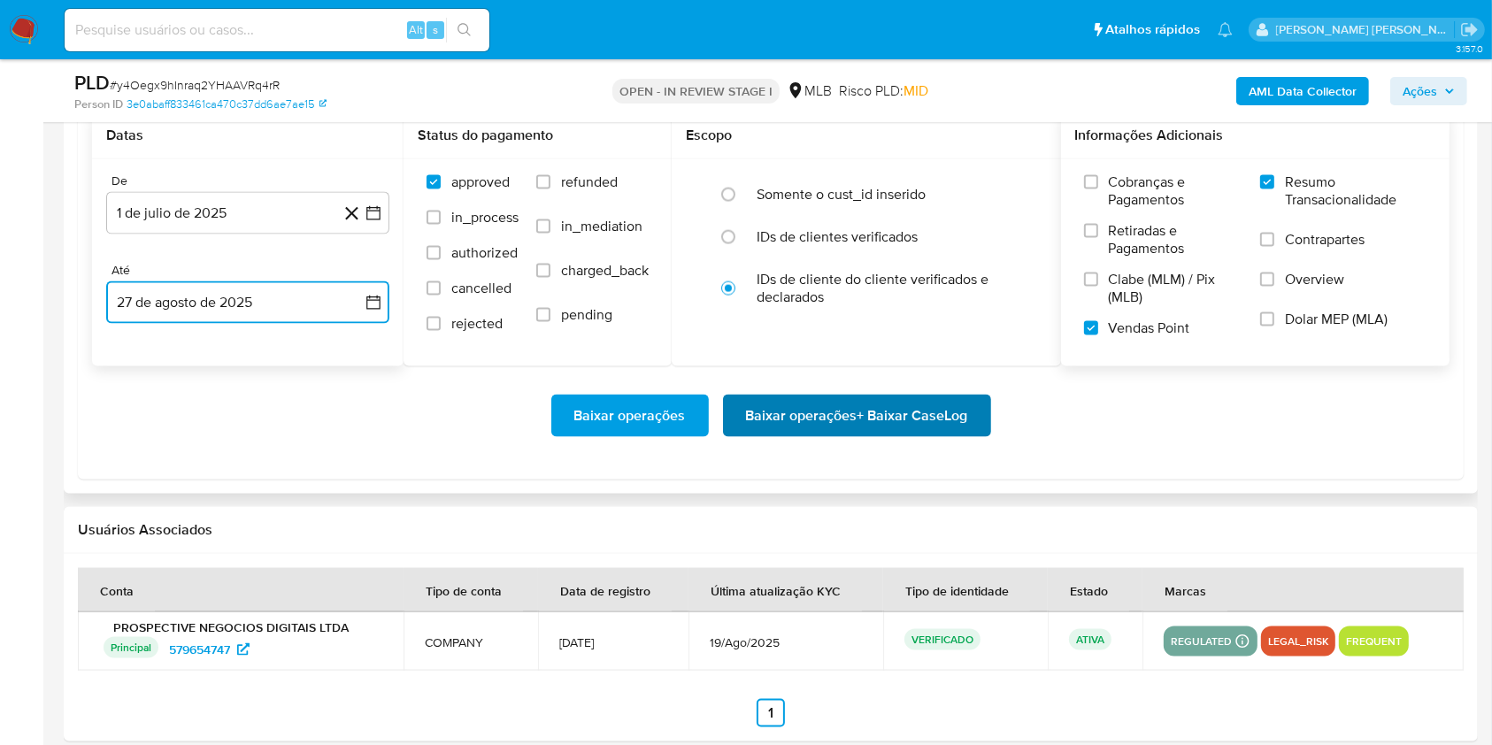
click at [856, 418] on span "Baixar operações + Baixar CaseLog" at bounding box center [857, 415] width 222 height 39
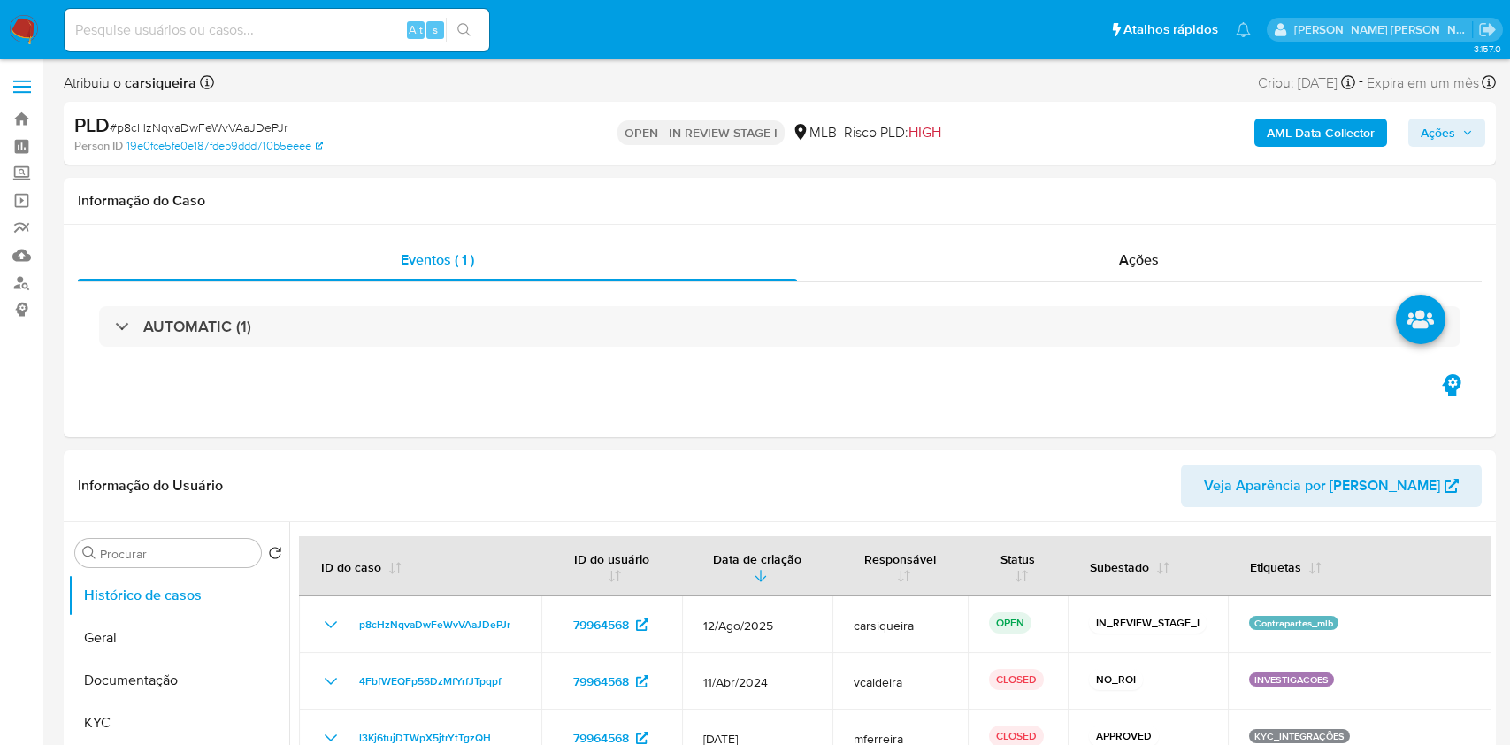
select select "10"
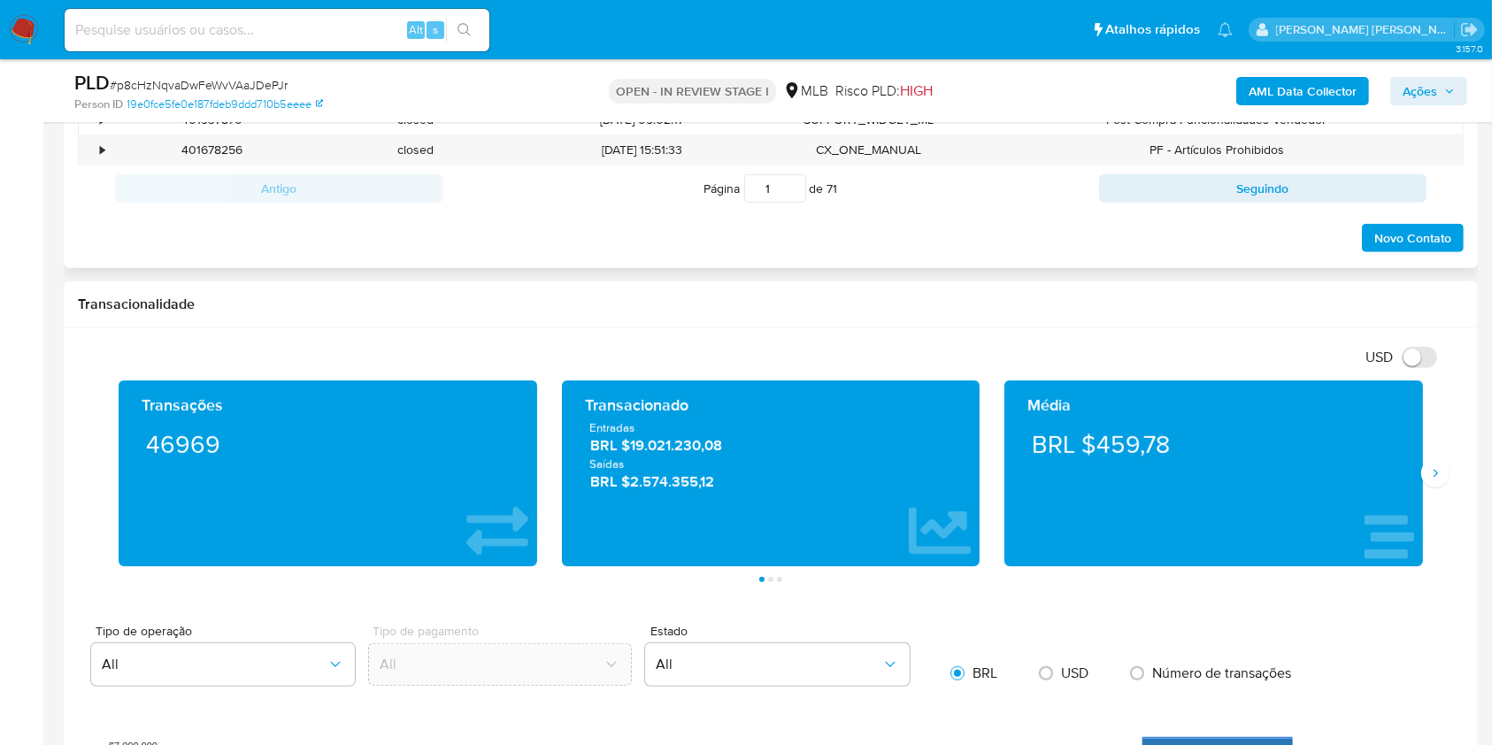
scroll to position [1062, 0]
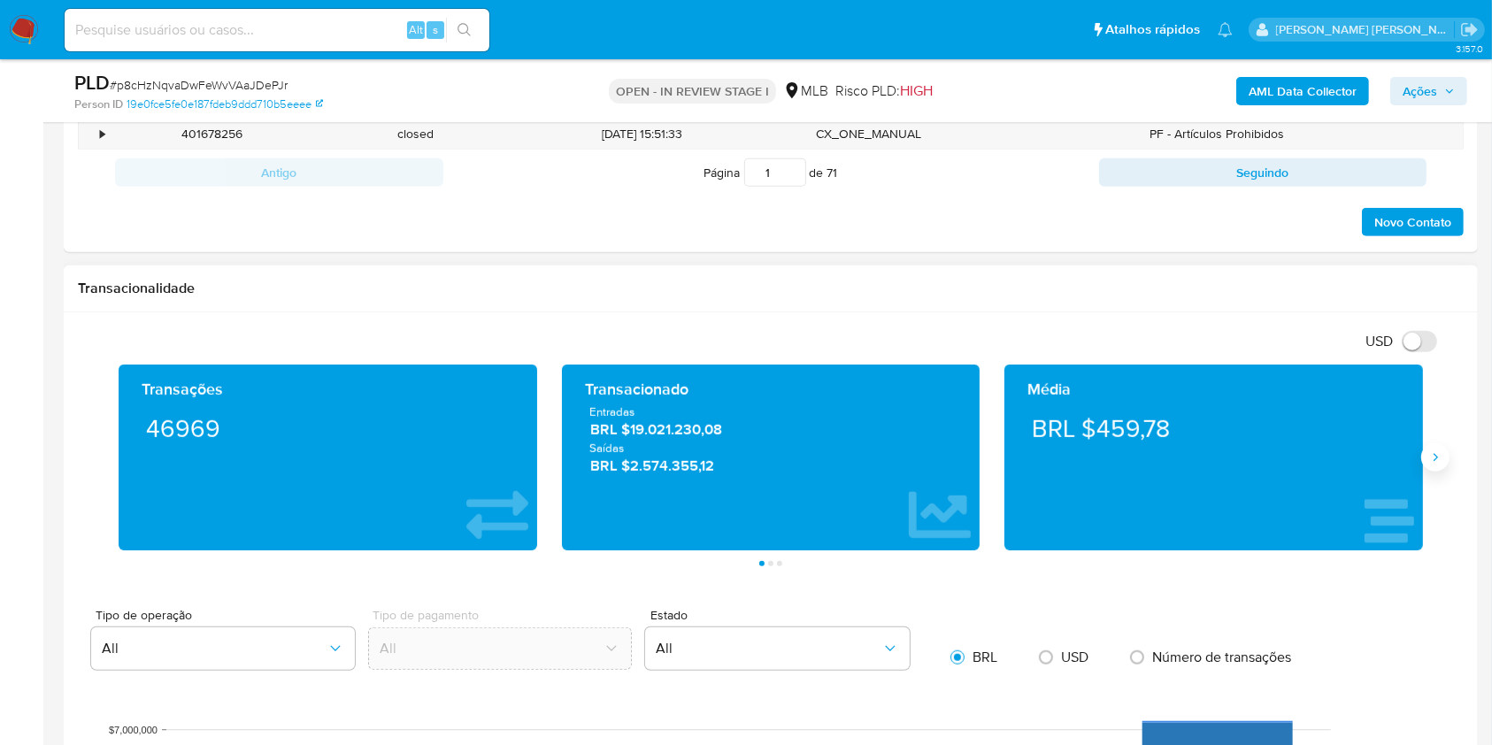
click at [1434, 456] on icon "Siguiente" at bounding box center [1435, 457] width 14 height 14
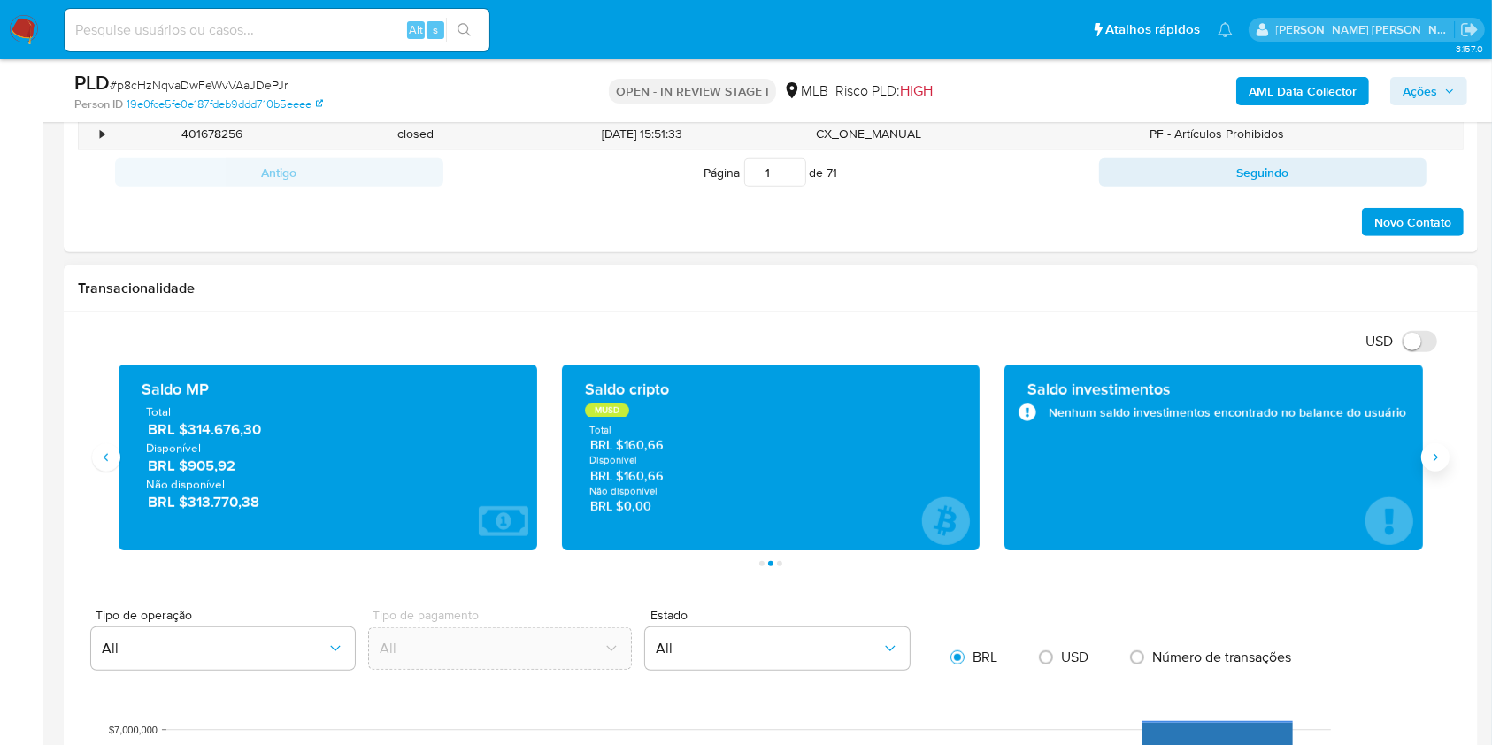
click at [1434, 456] on icon "Siguiente" at bounding box center [1435, 457] width 14 height 14
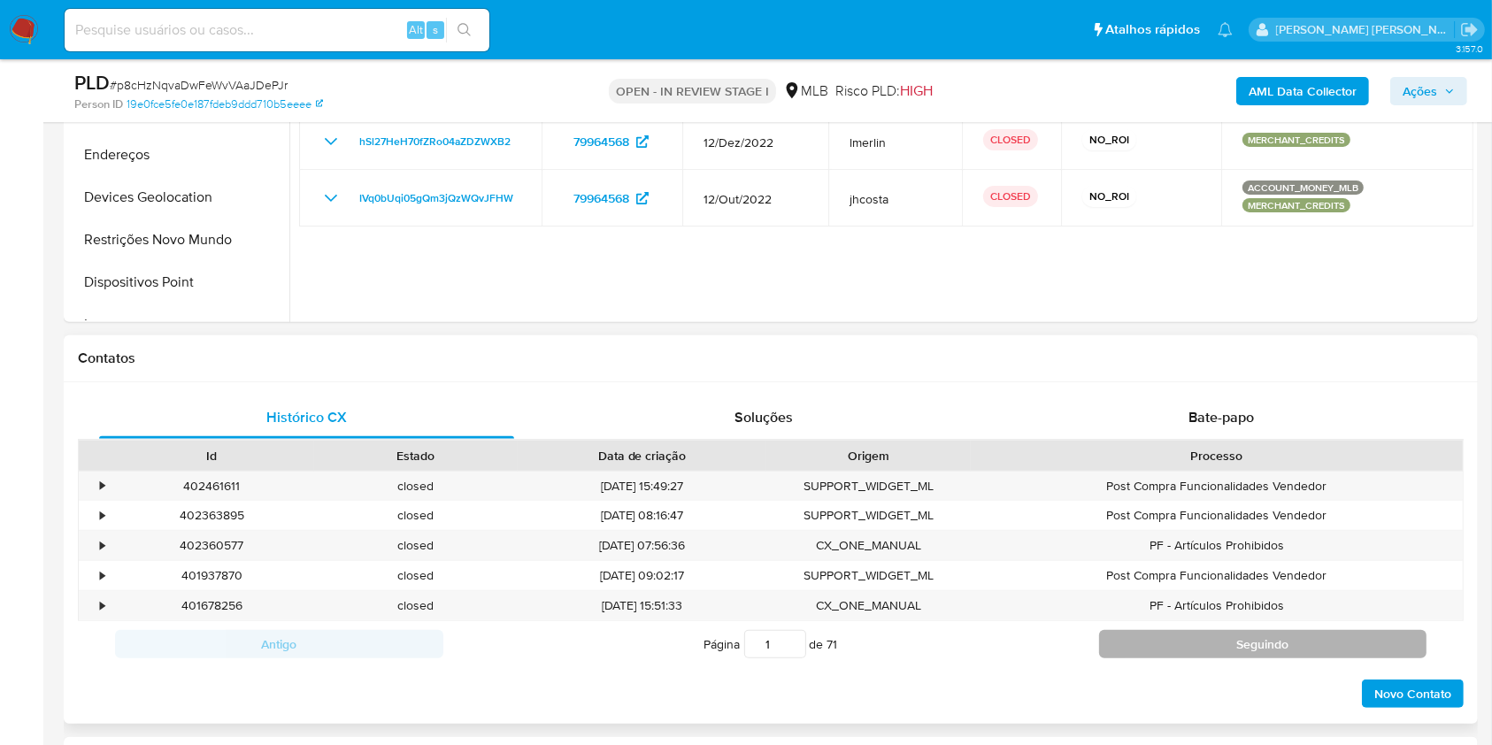
scroll to position [429, 0]
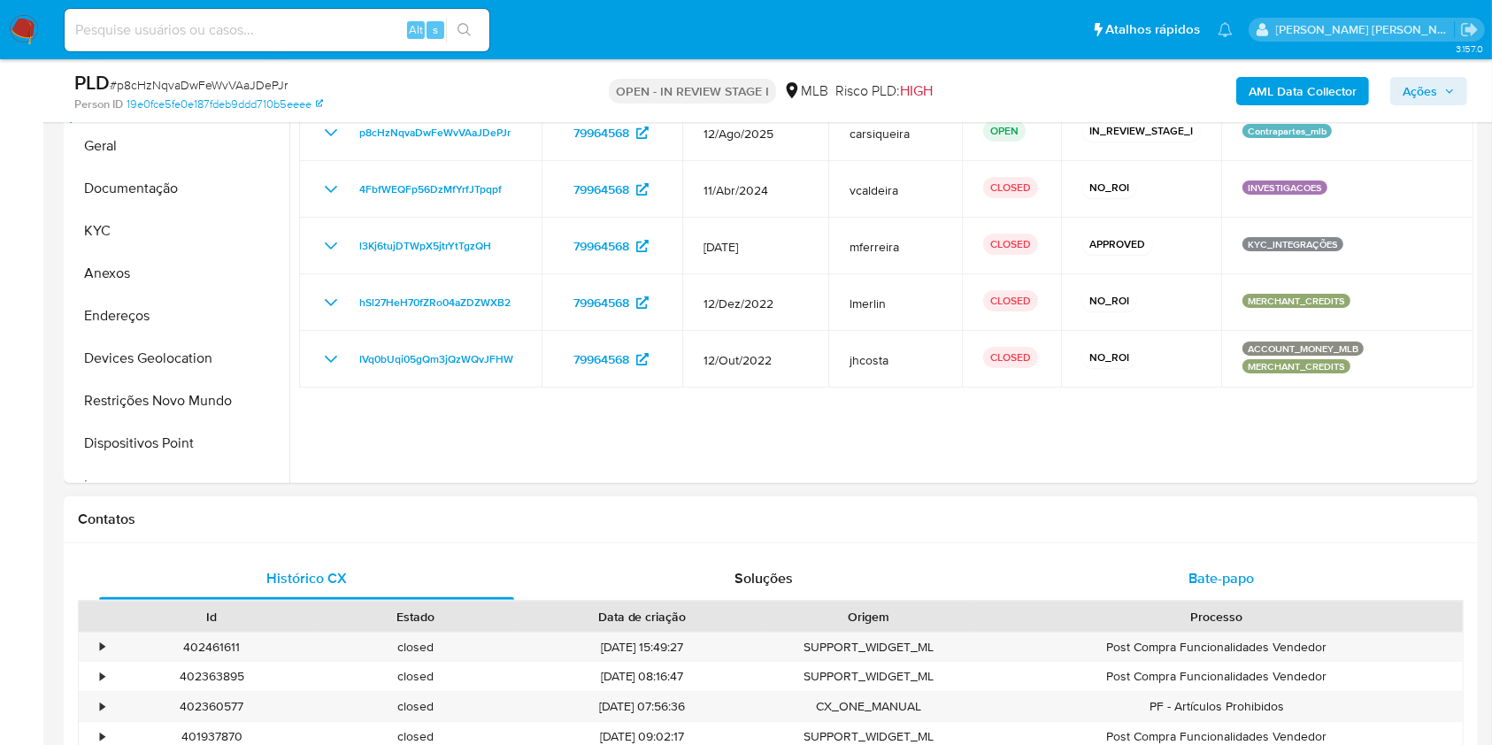
click at [1270, 576] on div "Bate-papo" at bounding box center [1221, 578] width 415 height 42
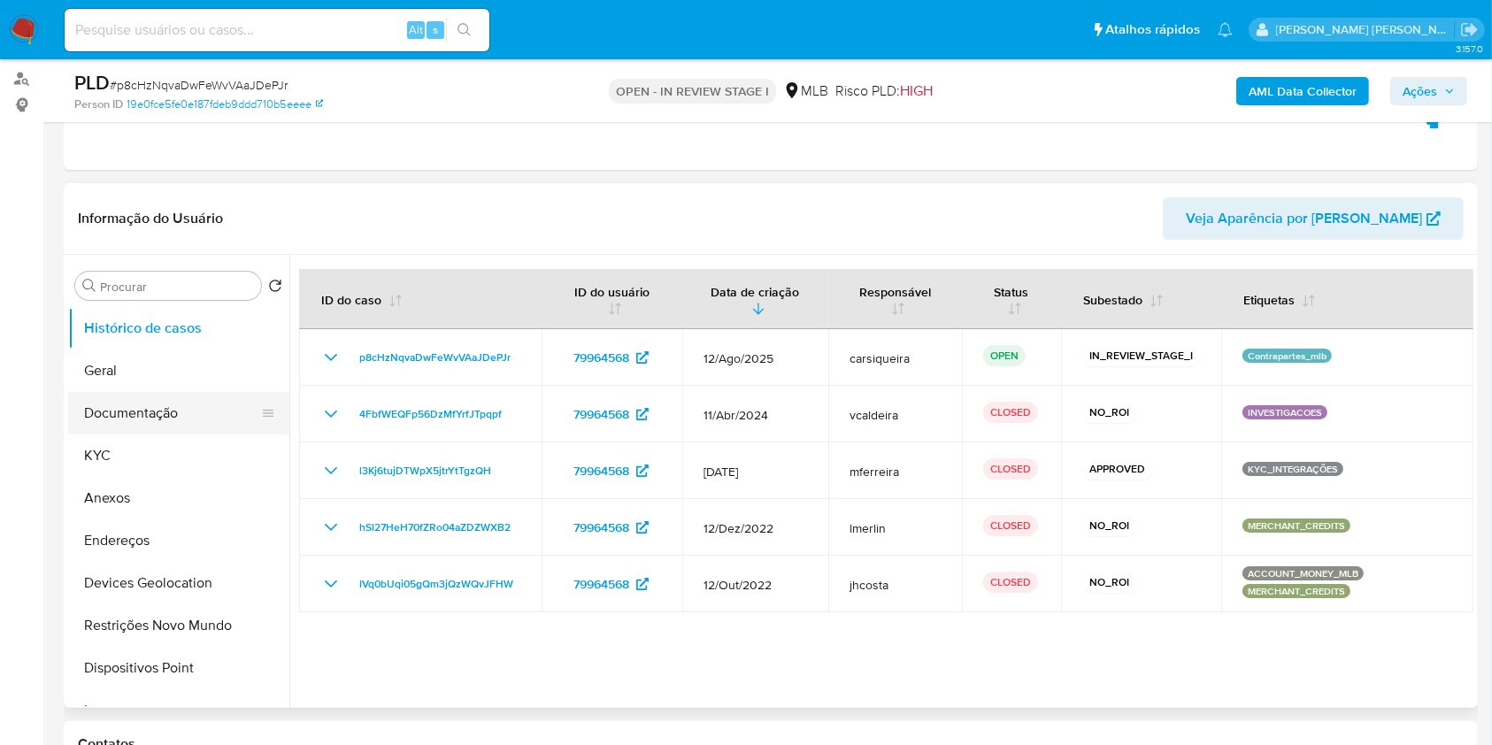
scroll to position [193, 0]
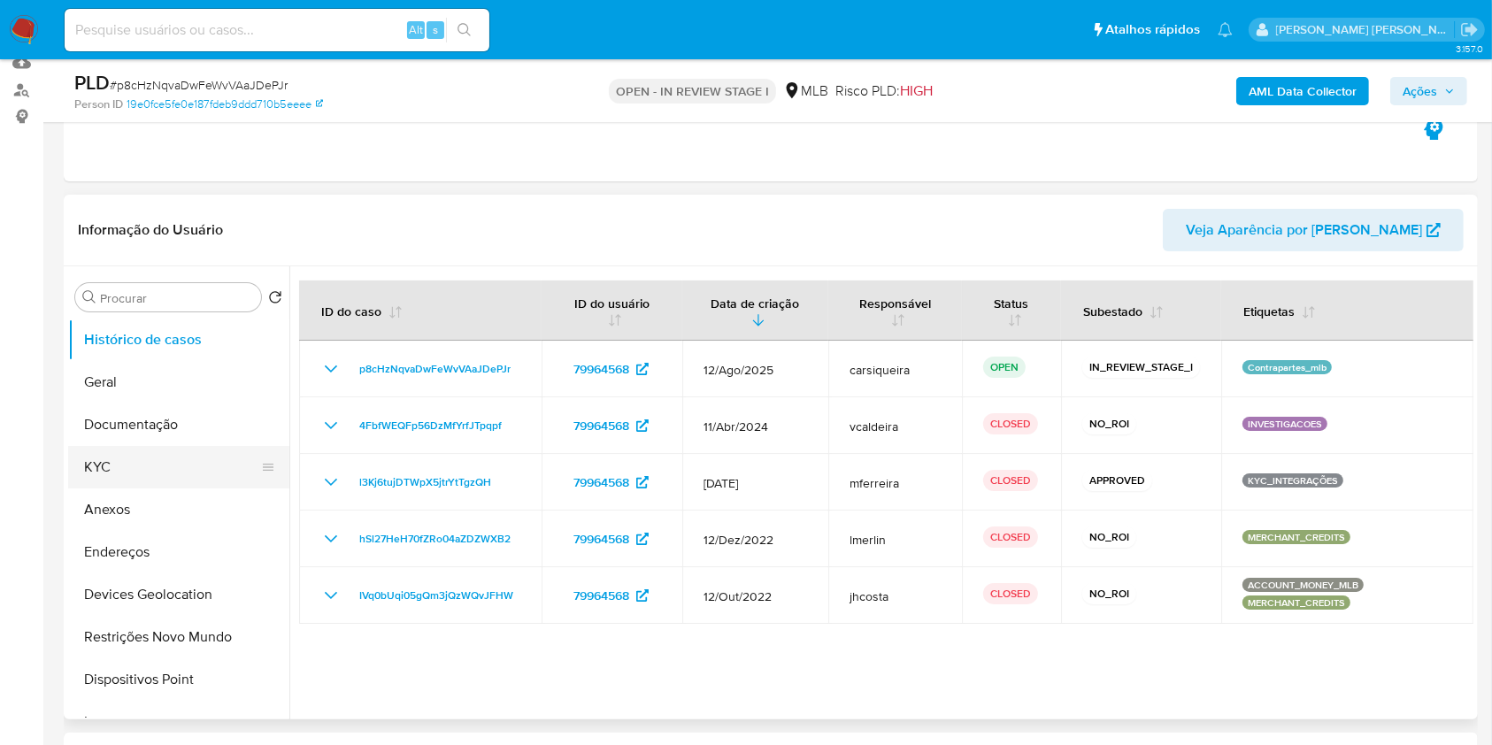
click at [157, 471] on button "KYC" at bounding box center [171, 467] width 207 height 42
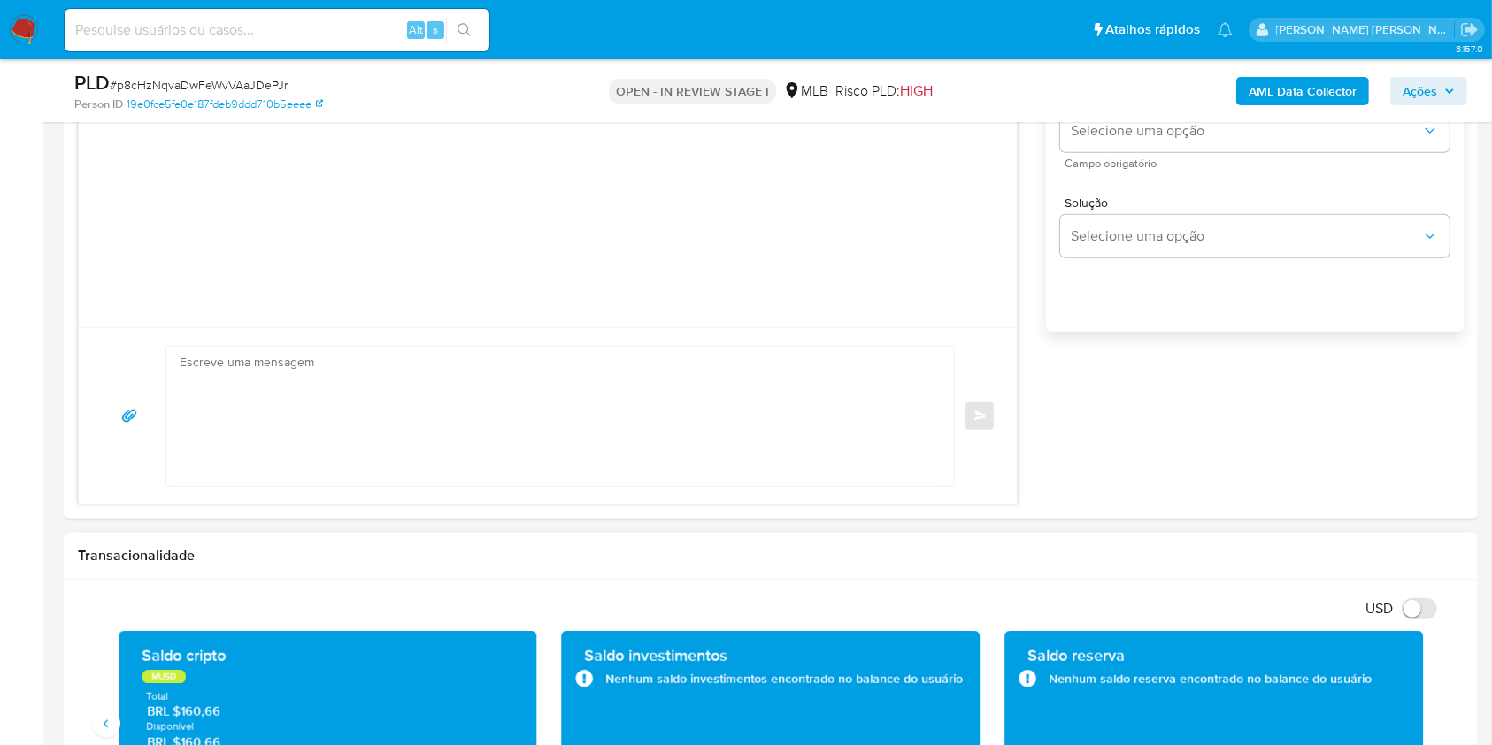
scroll to position [901, 0]
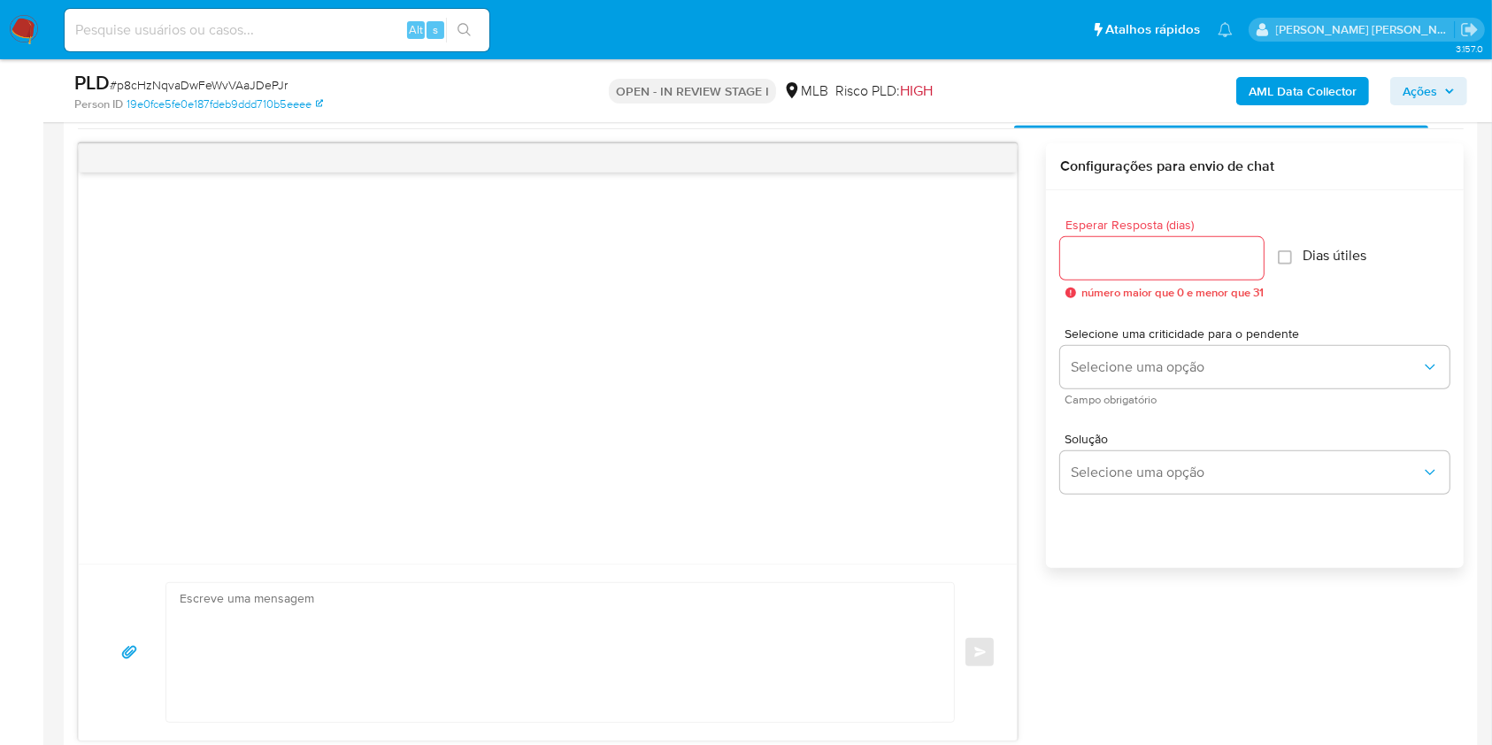
click at [1161, 251] on input "Esperar Resposta (dias)" at bounding box center [1161, 258] width 203 height 23
type input "3"
click at [1286, 257] on input "Dias útiles" at bounding box center [1279, 257] width 14 height 14
checkbox input "true"
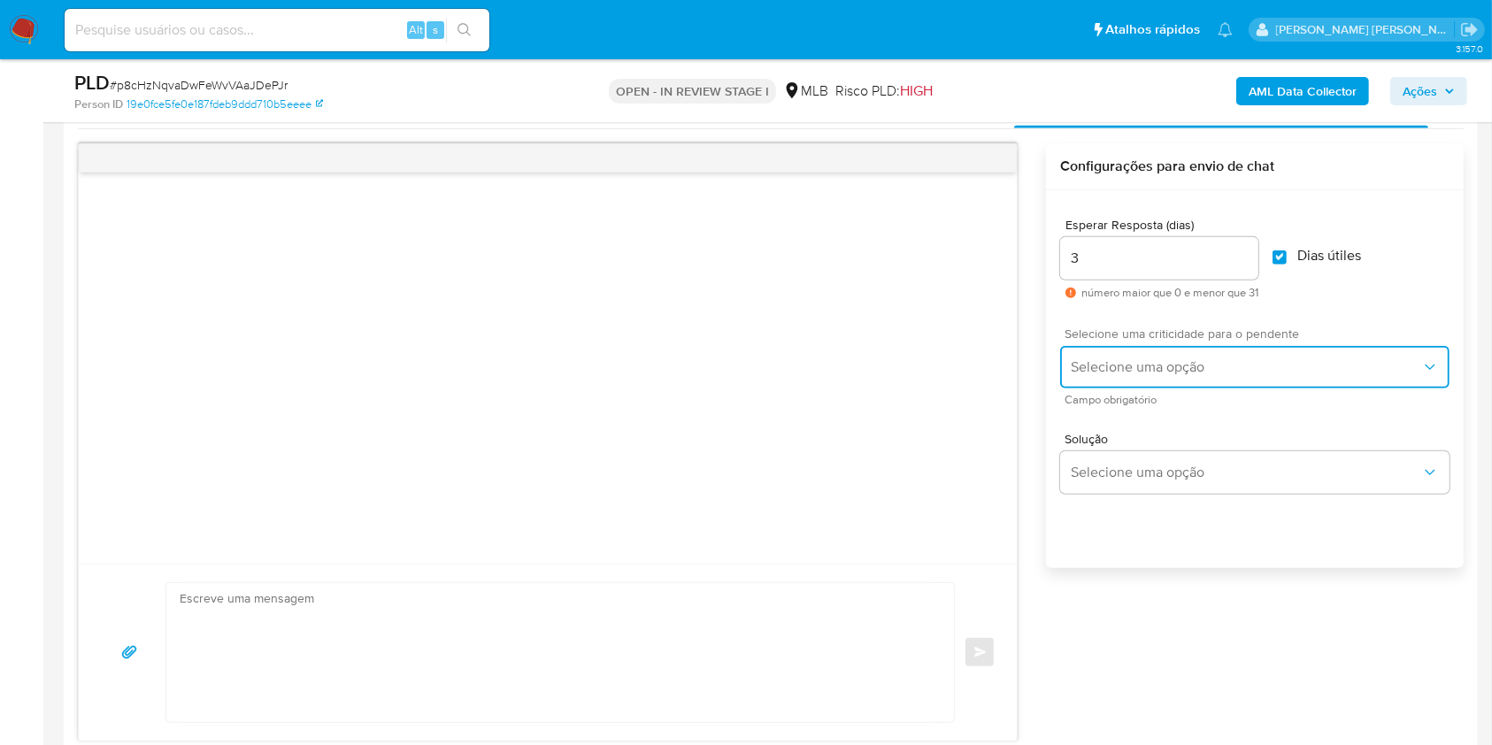
click at [1221, 365] on span "Selecione uma opção" at bounding box center [1245, 367] width 350 height 18
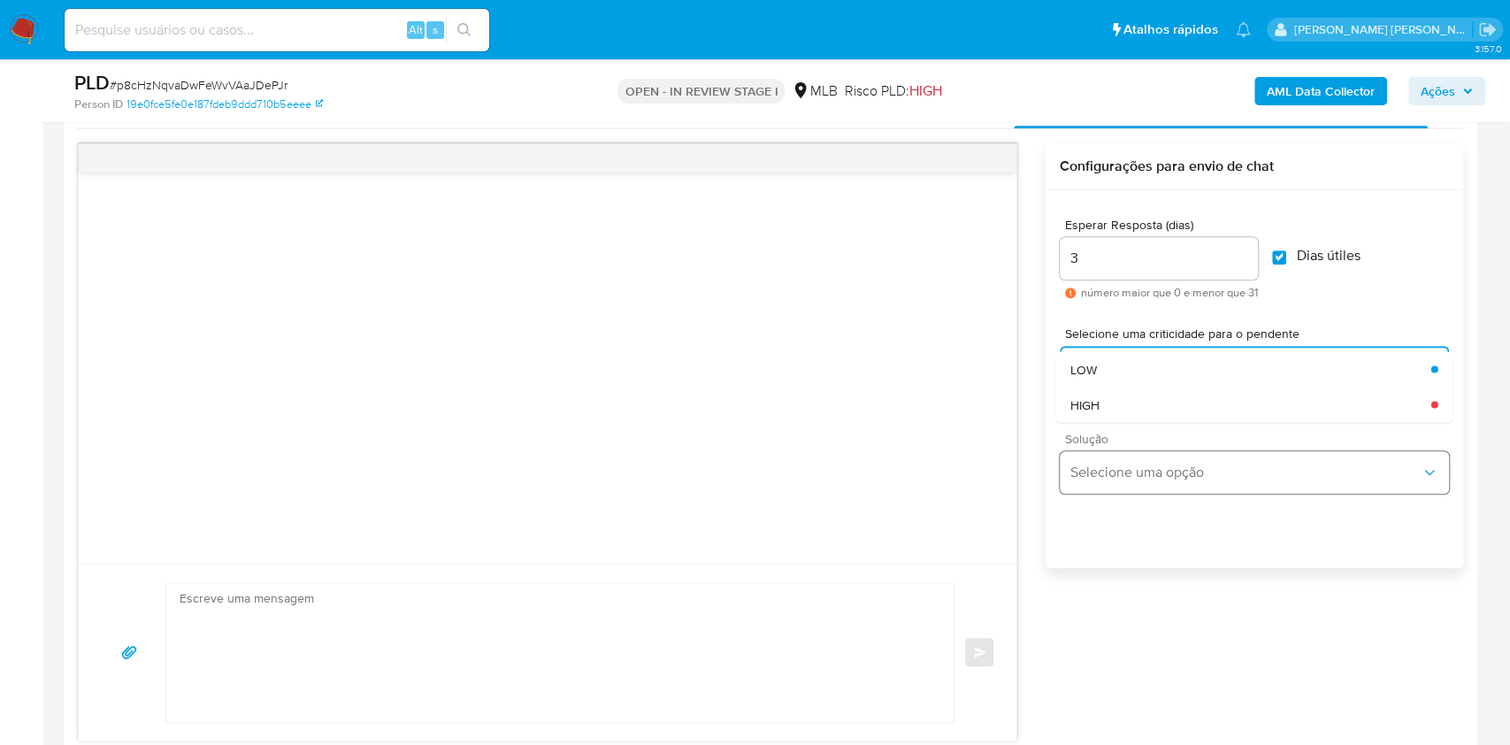
click at [1152, 365] on div "LOW" at bounding box center [1250, 368] width 361 height 35
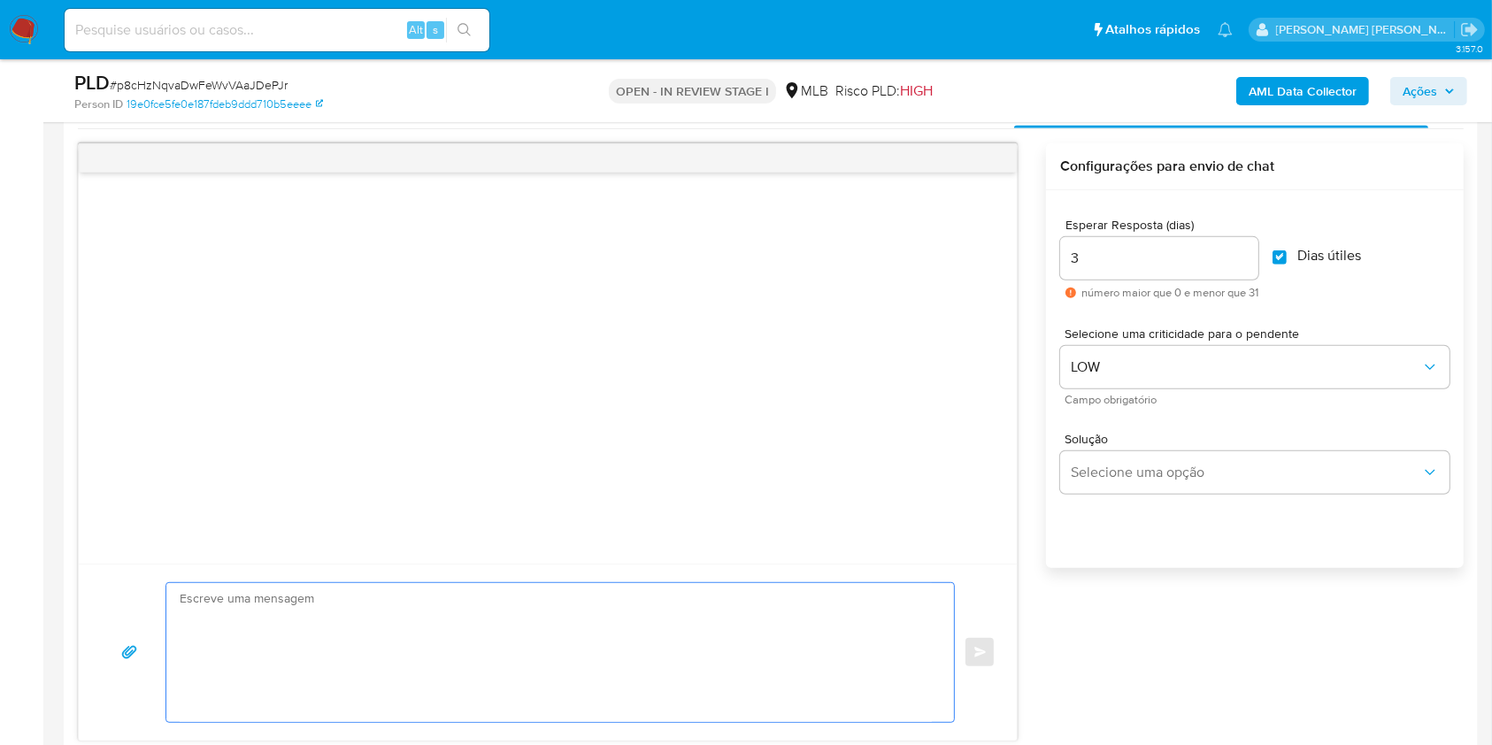
click at [418, 634] on textarea at bounding box center [556, 652] width 752 height 139
paste textarea "Olá, Estamos realizando uma verificação adicional de segurança em contas de usu…"
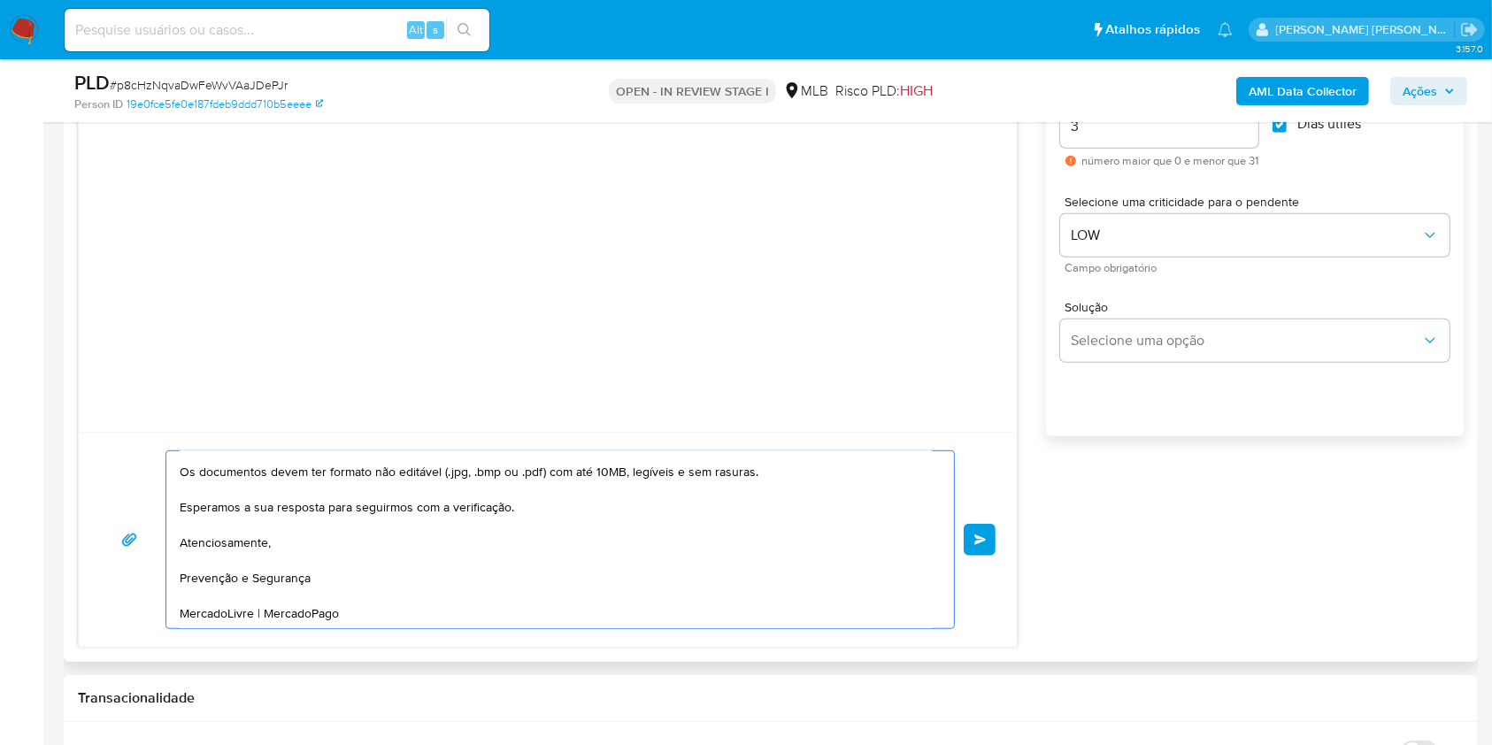
scroll to position [197, 0]
type textarea "Olá, Estamos realizando uma verificação adicional de segurança em contas de usu…"
click at [981, 534] on span "common.send" at bounding box center [980, 539] width 12 height 11
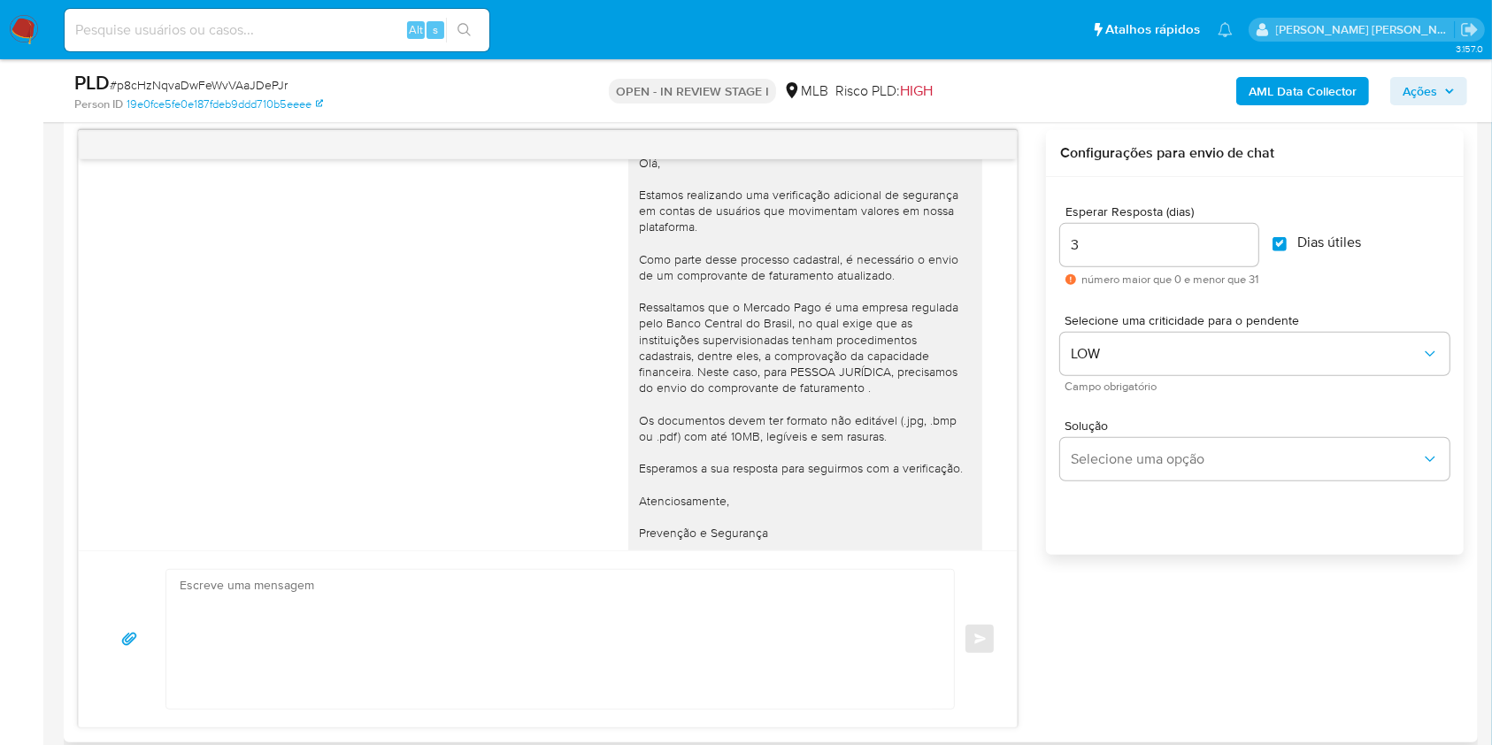
scroll to position [0, 0]
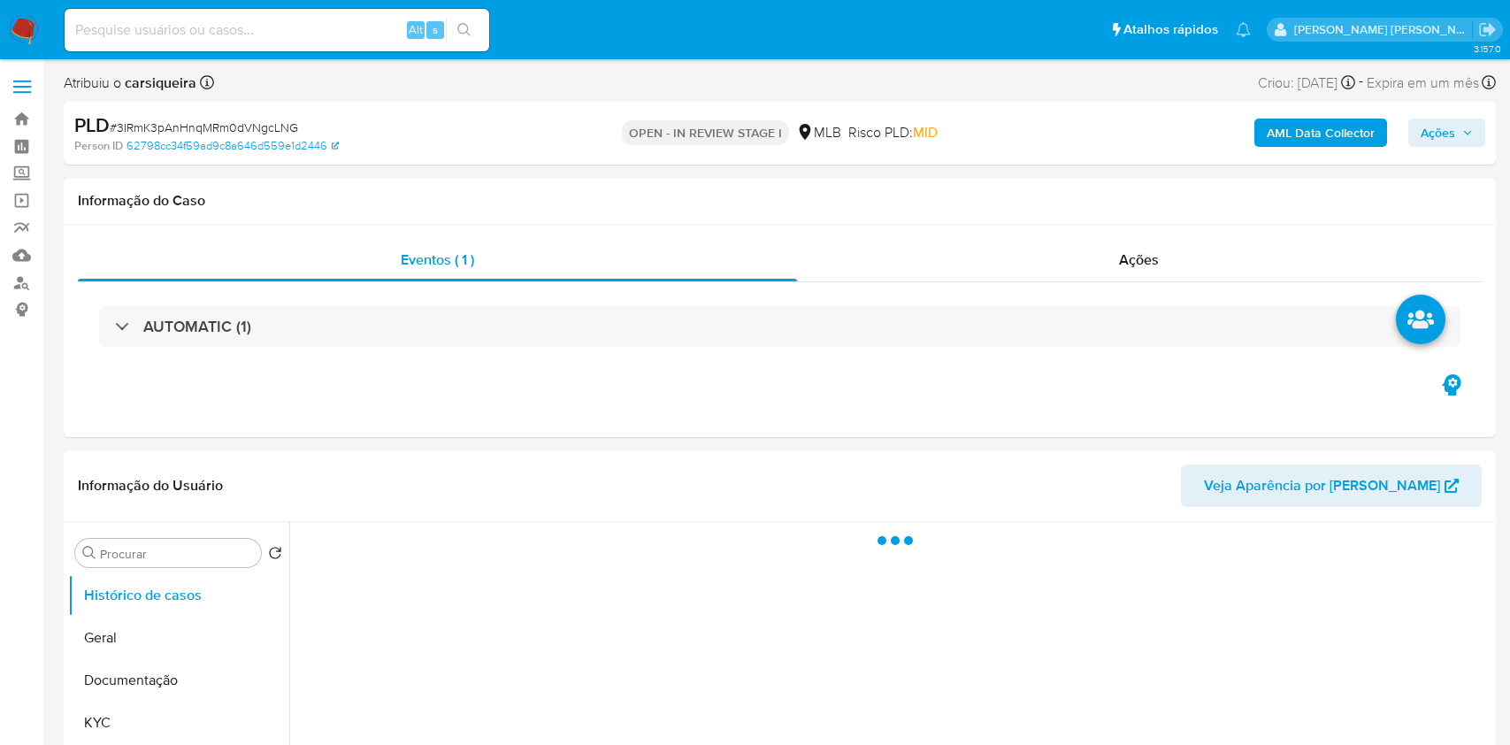
select select "10"
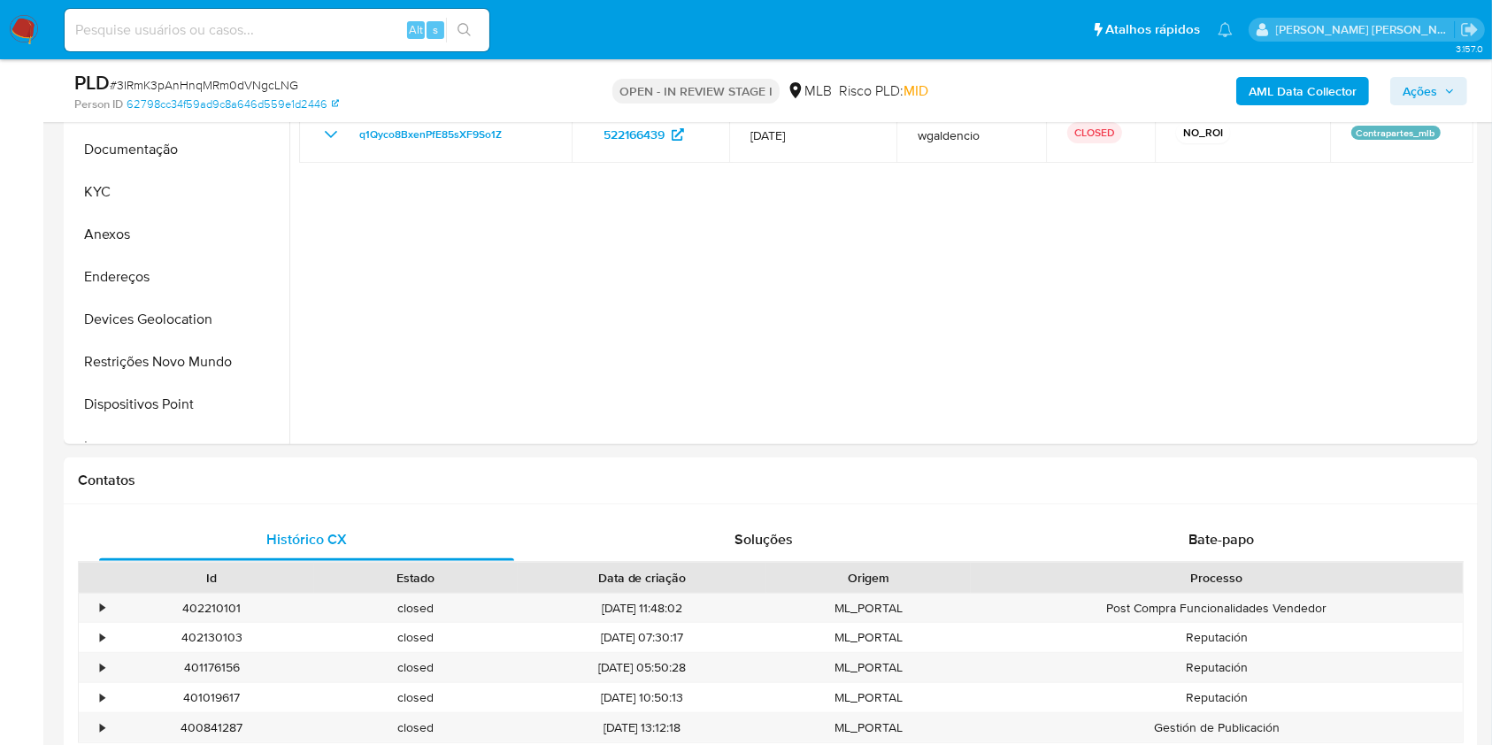
scroll to position [226, 0]
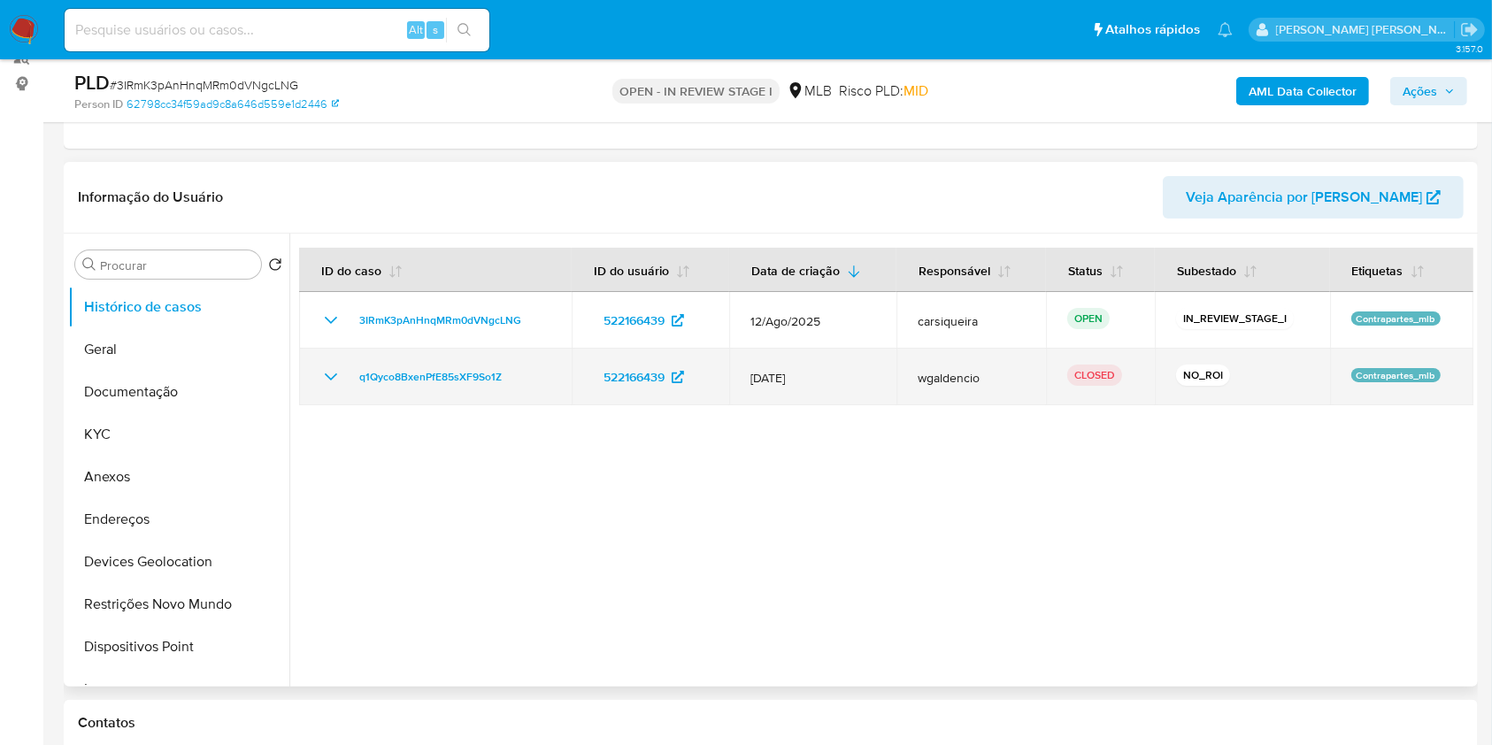
click at [323, 366] on icon "Mostrar/Ocultar" at bounding box center [330, 376] width 21 height 21
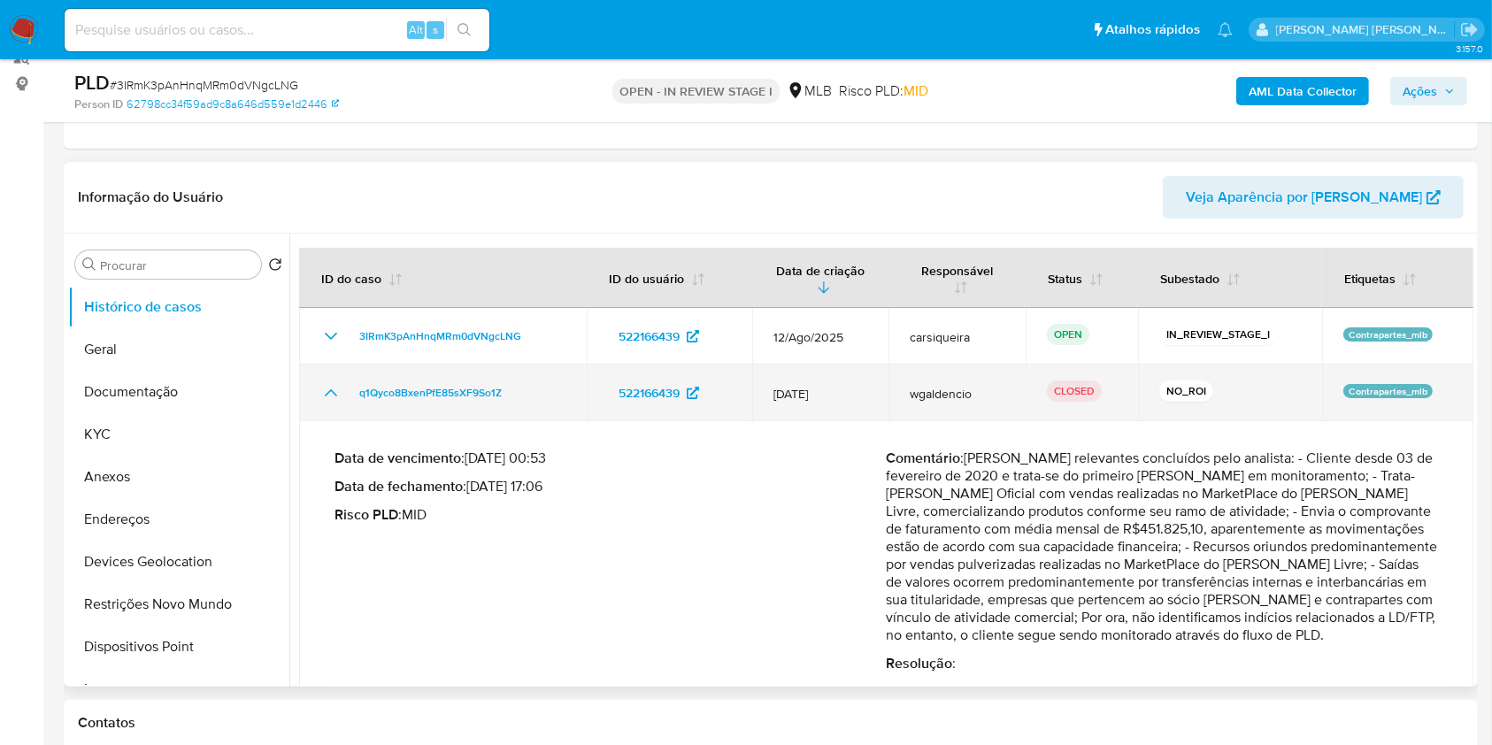
click at [331, 372] on td "q1Qyco8BxenPfE85sXF9So1Z" at bounding box center [443, 392] width 288 height 57
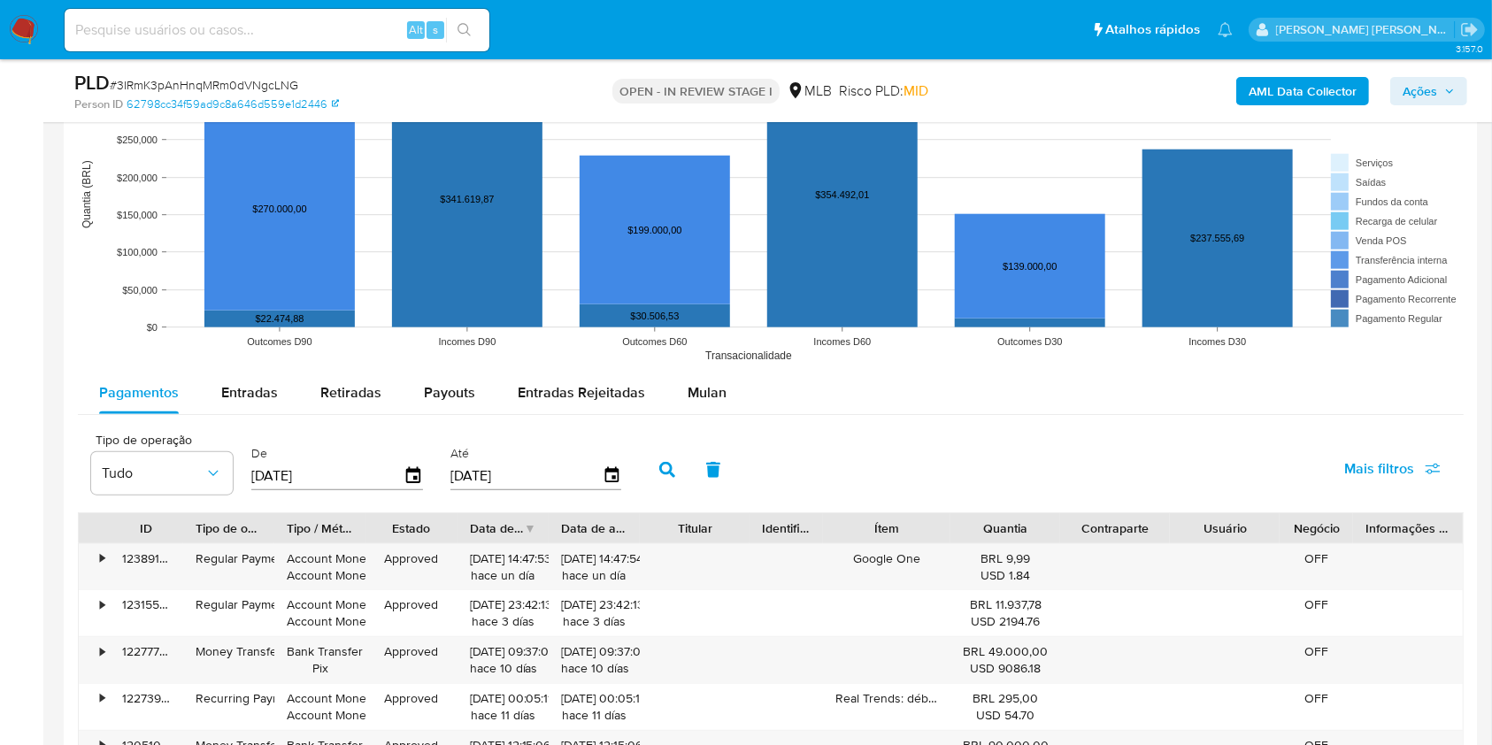
scroll to position [1988, 0]
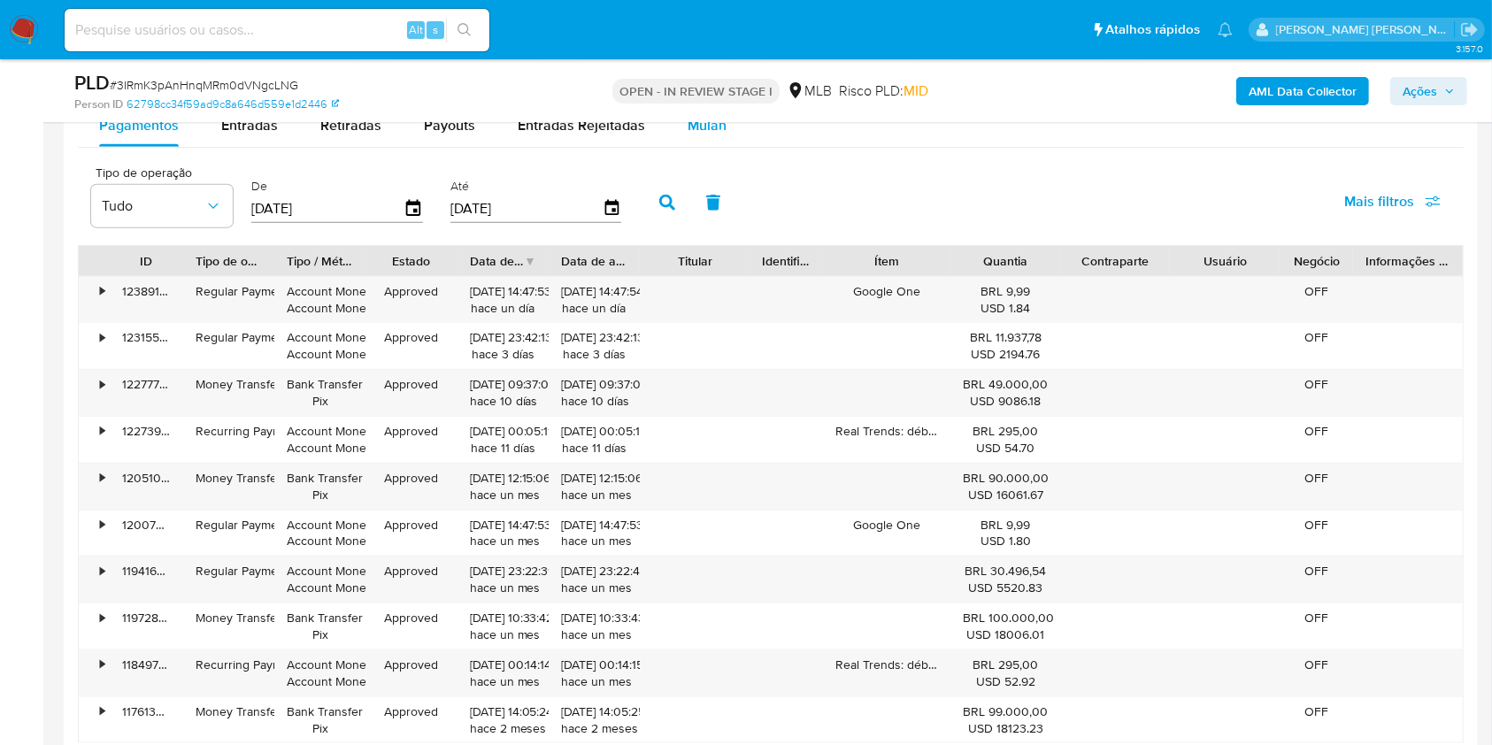
click at [706, 132] on span "Mulan" at bounding box center [706, 125] width 39 height 20
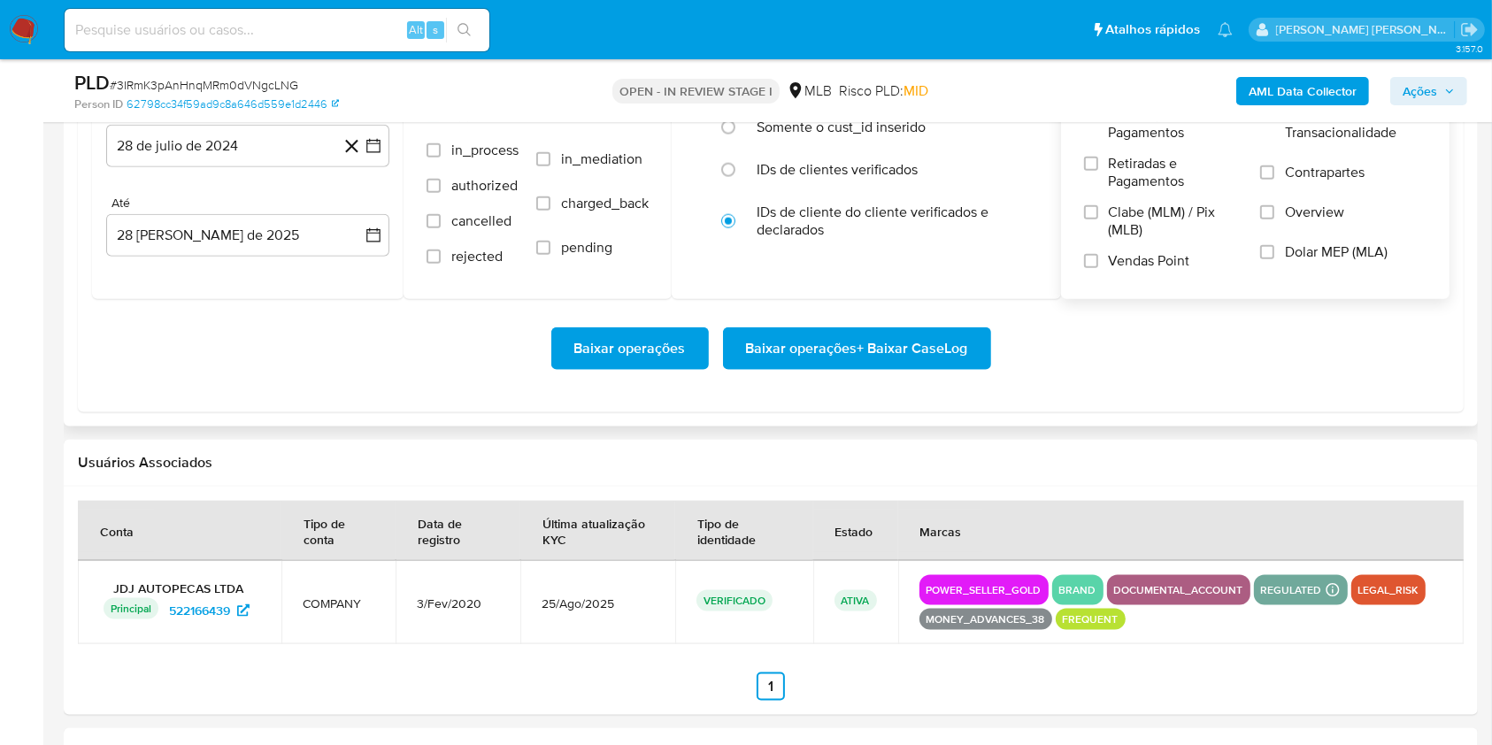
scroll to position [2106, 0]
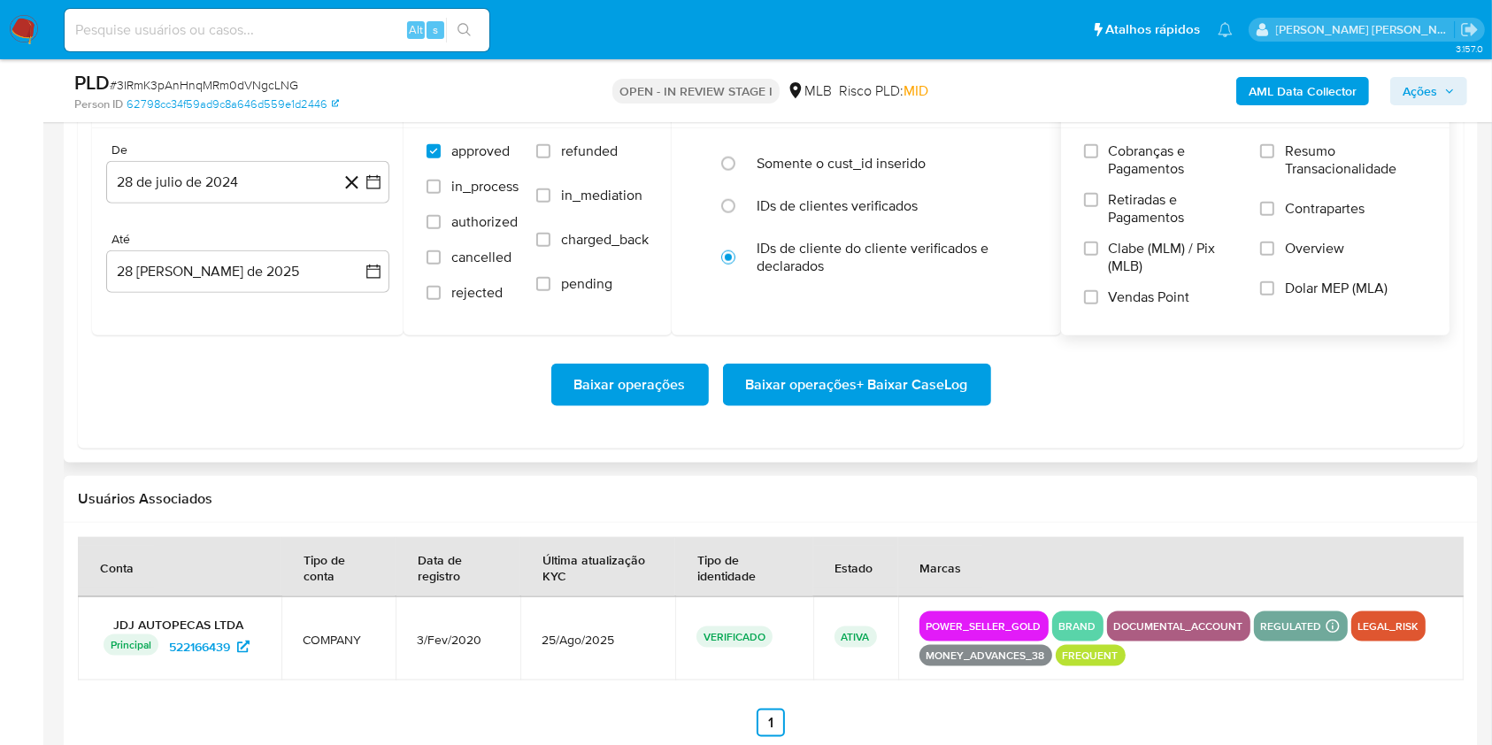
click at [1269, 138] on div "Cobranças e Pagamentos Retiradas e Pagamentos Clabe (MLM) / Pix (MLB) Vendas Po…" at bounding box center [1255, 230] width 389 height 205
click at [1268, 147] on input "Resumo Transacionalidade" at bounding box center [1267, 151] width 14 height 14
click at [1088, 297] on input "Vendas Point" at bounding box center [1091, 297] width 14 height 14
drag, startPoint x: 370, startPoint y: 171, endPoint x: 373, endPoint y: 195, distance: 24.1
click at [371, 173] on icon "button" at bounding box center [373, 182] width 18 height 18
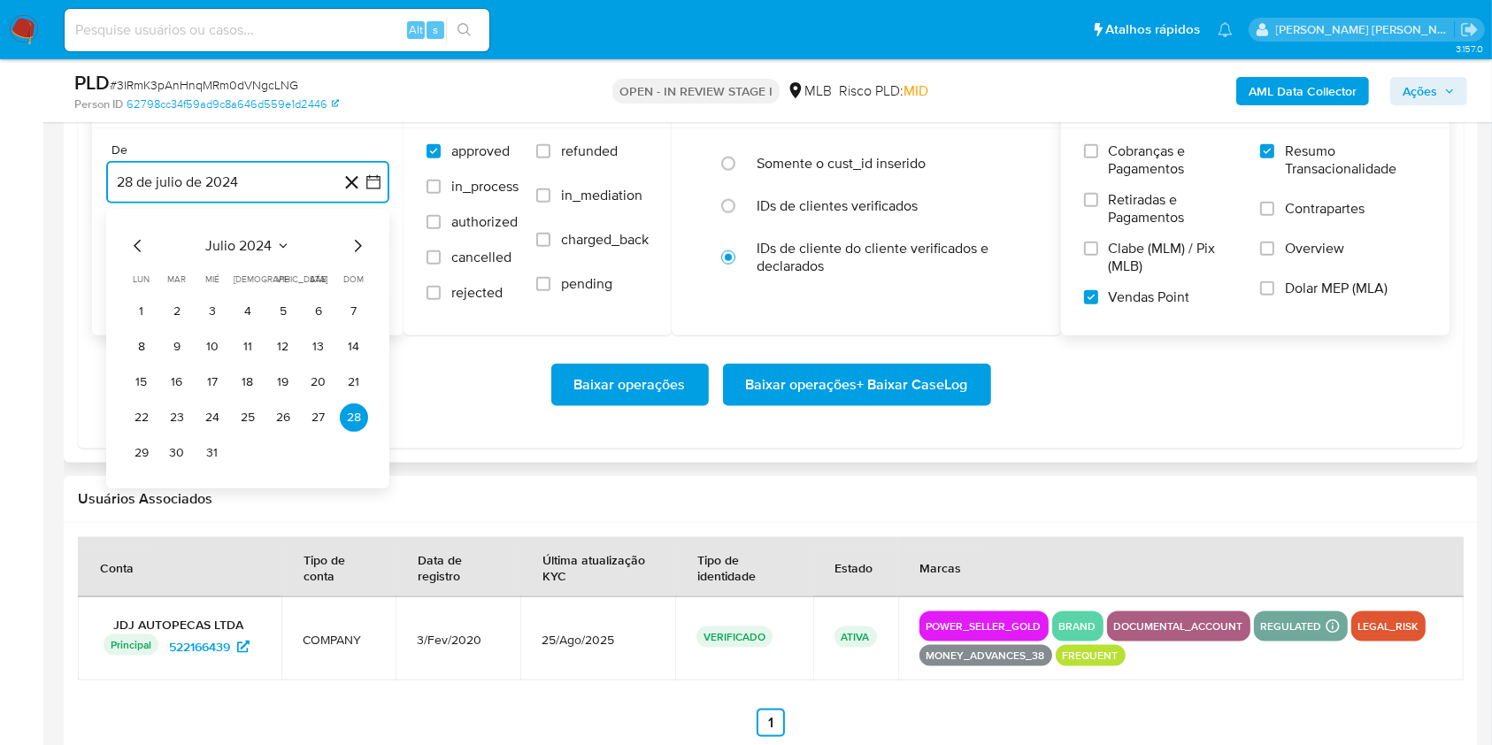
click at [357, 248] on icon "Mes siguiente" at bounding box center [358, 246] width 7 height 12
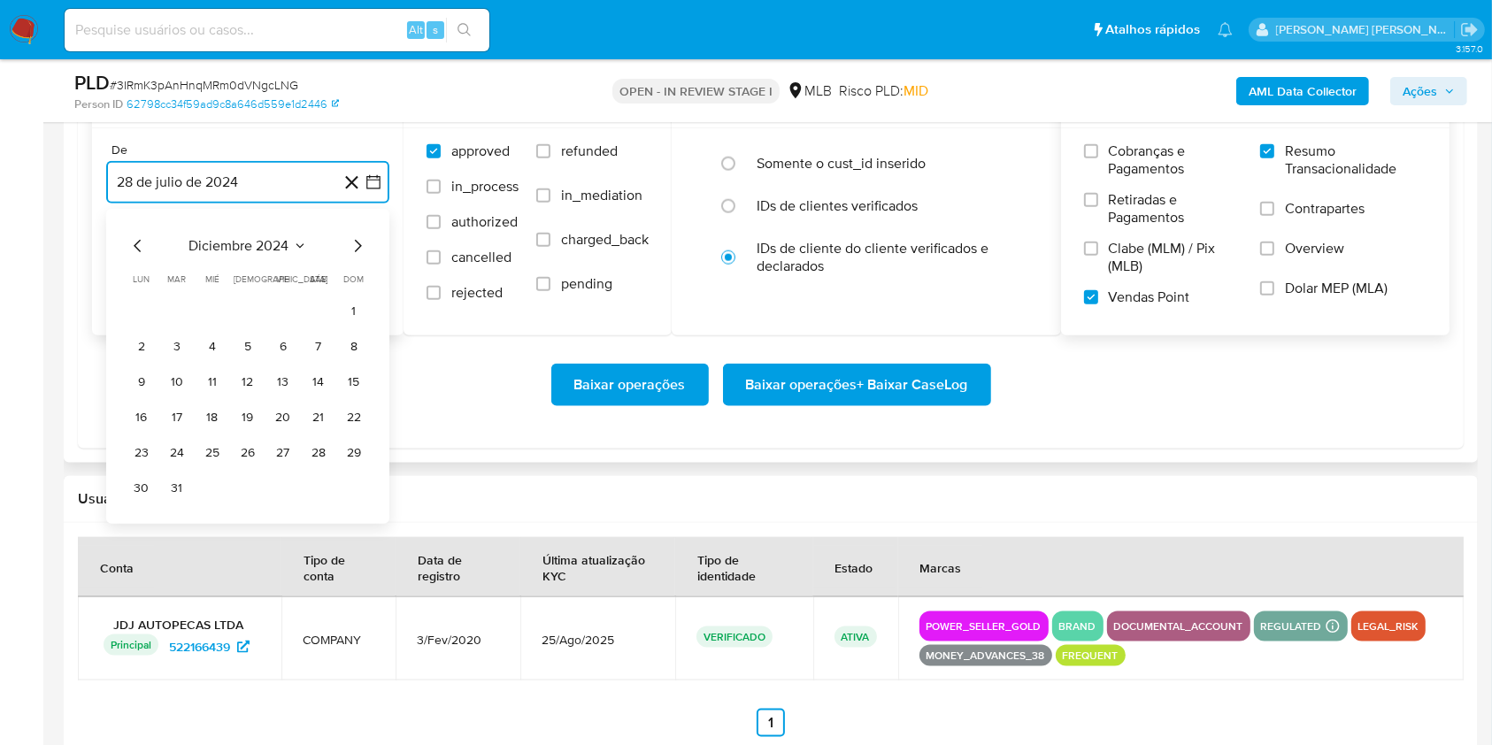
click at [357, 248] on icon "Mes siguiente" at bounding box center [358, 246] width 7 height 12
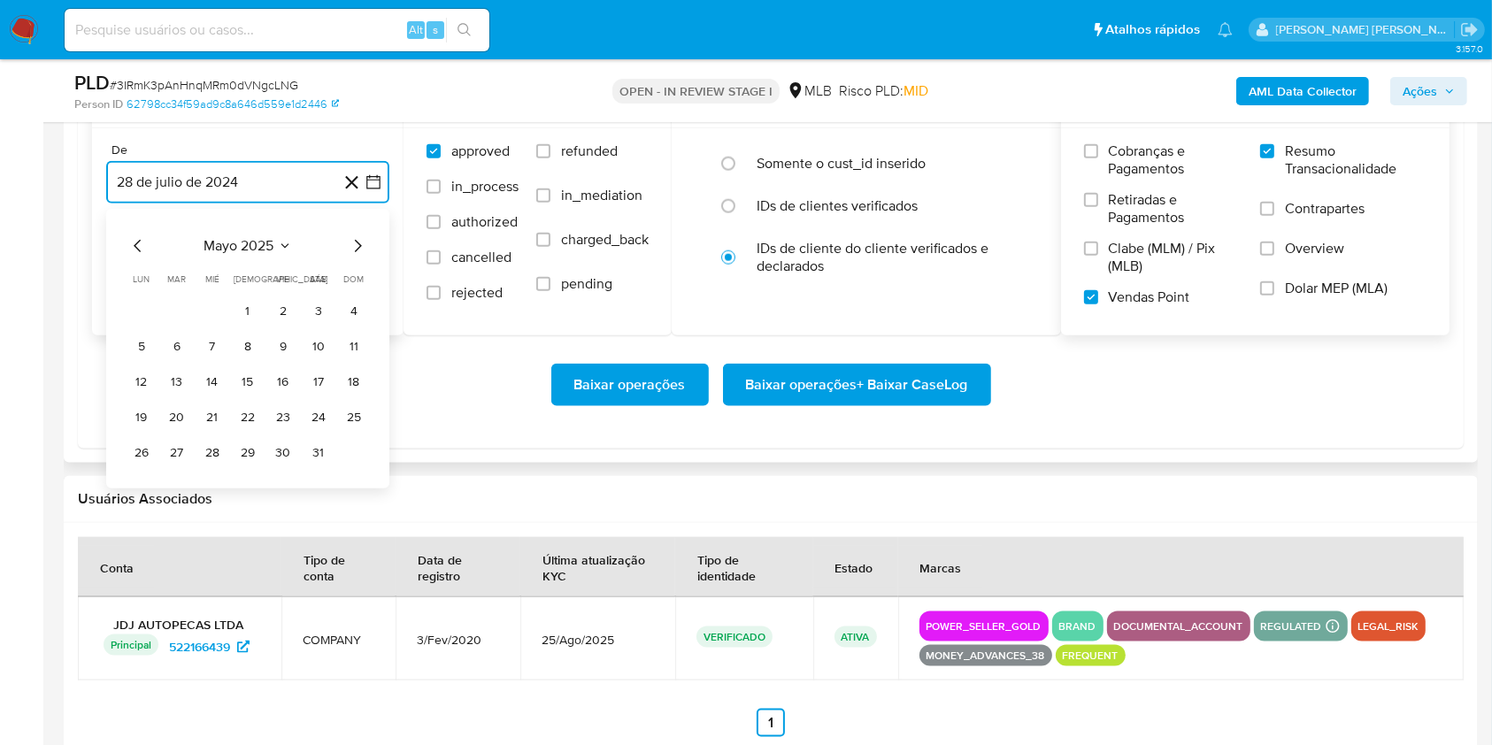
click at [357, 248] on icon "Mes siguiente" at bounding box center [358, 246] width 7 height 12
click at [174, 303] on button "1" at bounding box center [177, 311] width 28 height 28
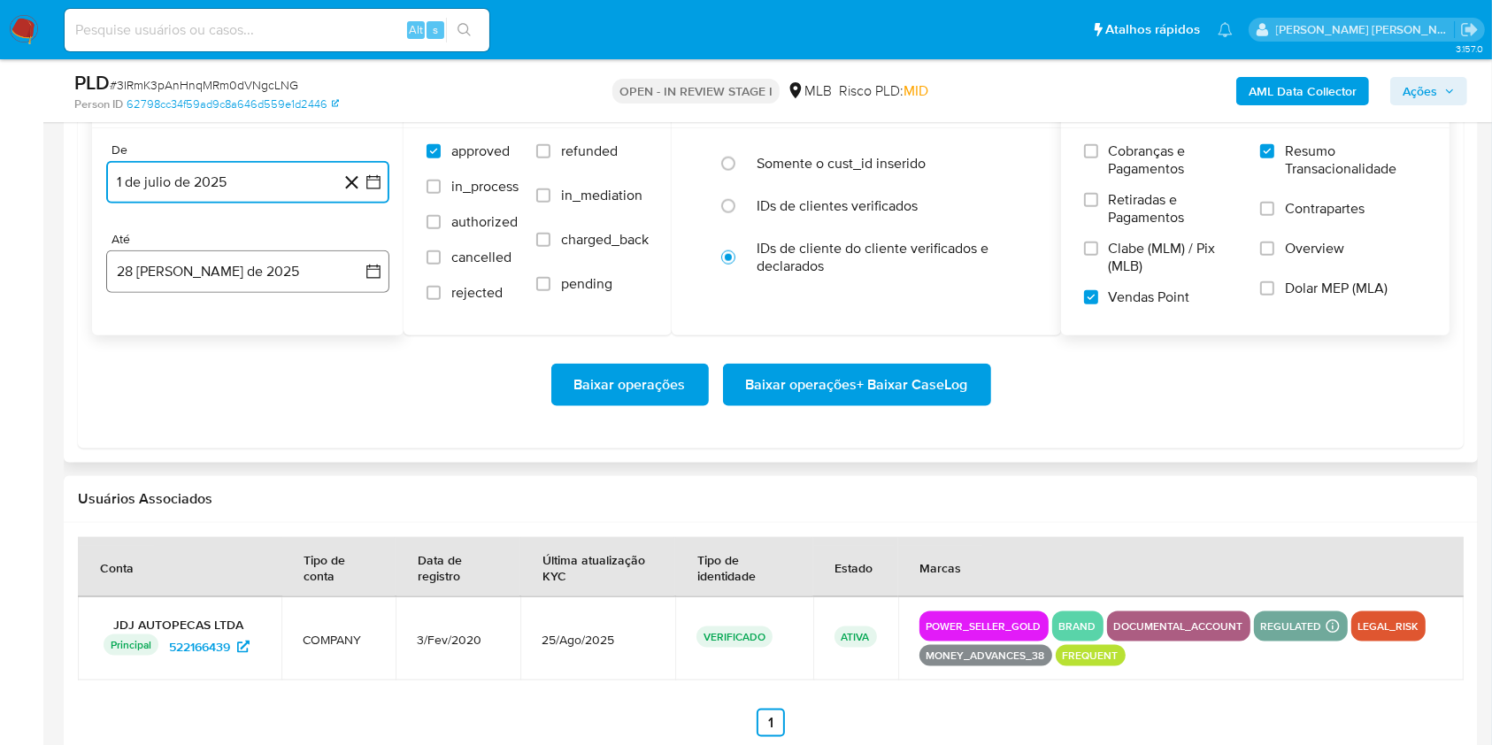
click at [188, 260] on button "28 de agosto de 2025" at bounding box center [247, 271] width 283 height 42
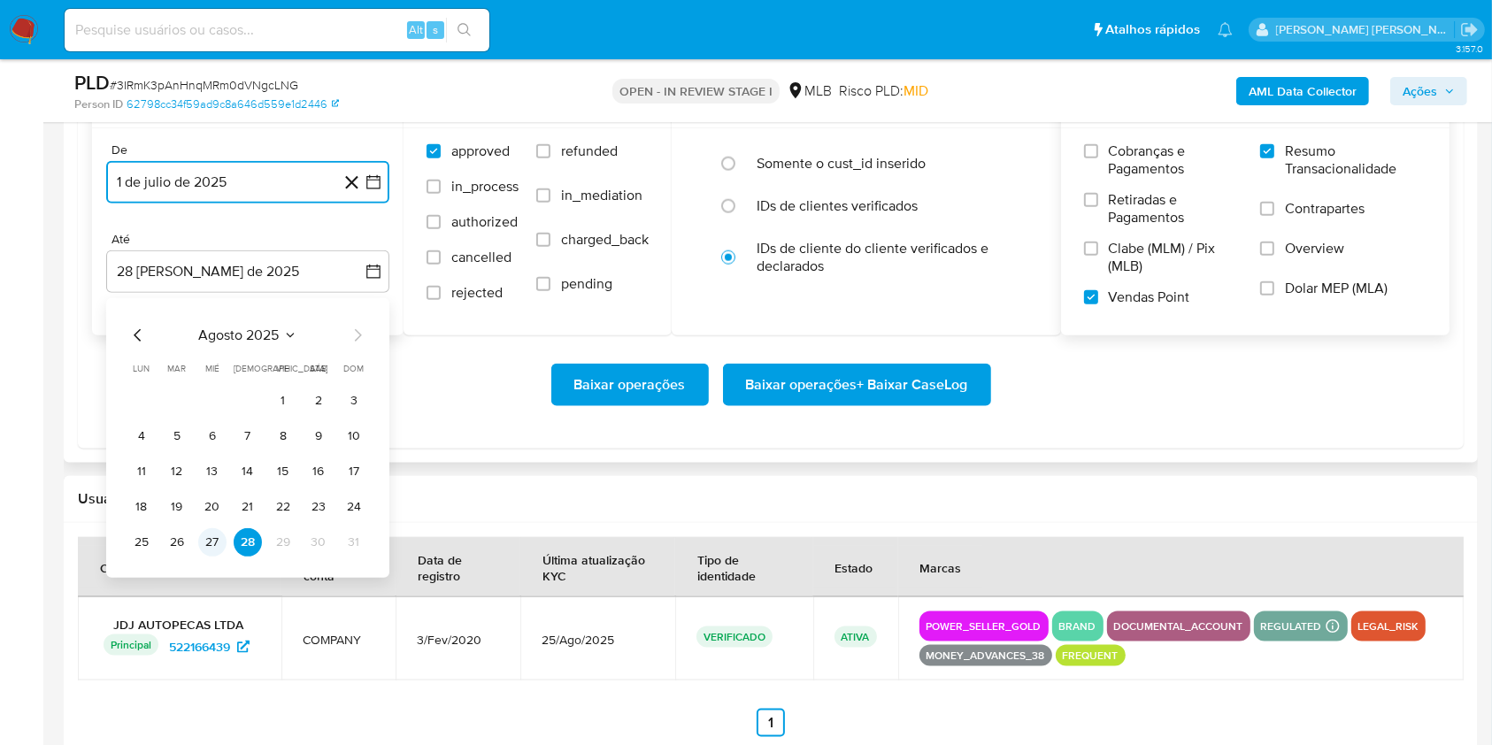
click at [207, 540] on button "27" at bounding box center [212, 542] width 28 height 28
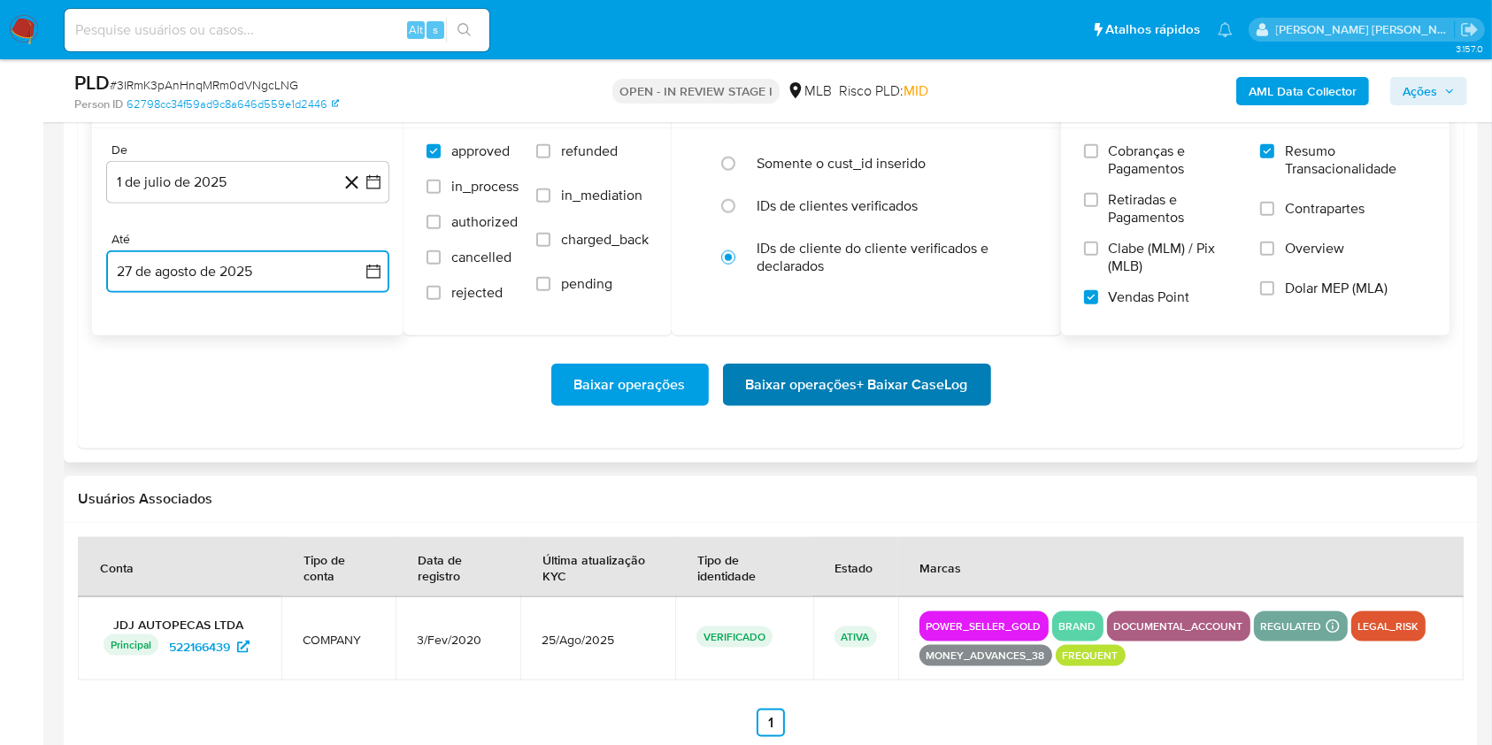
click at [889, 372] on span "Baixar operações + Baixar CaseLog" at bounding box center [857, 384] width 222 height 39
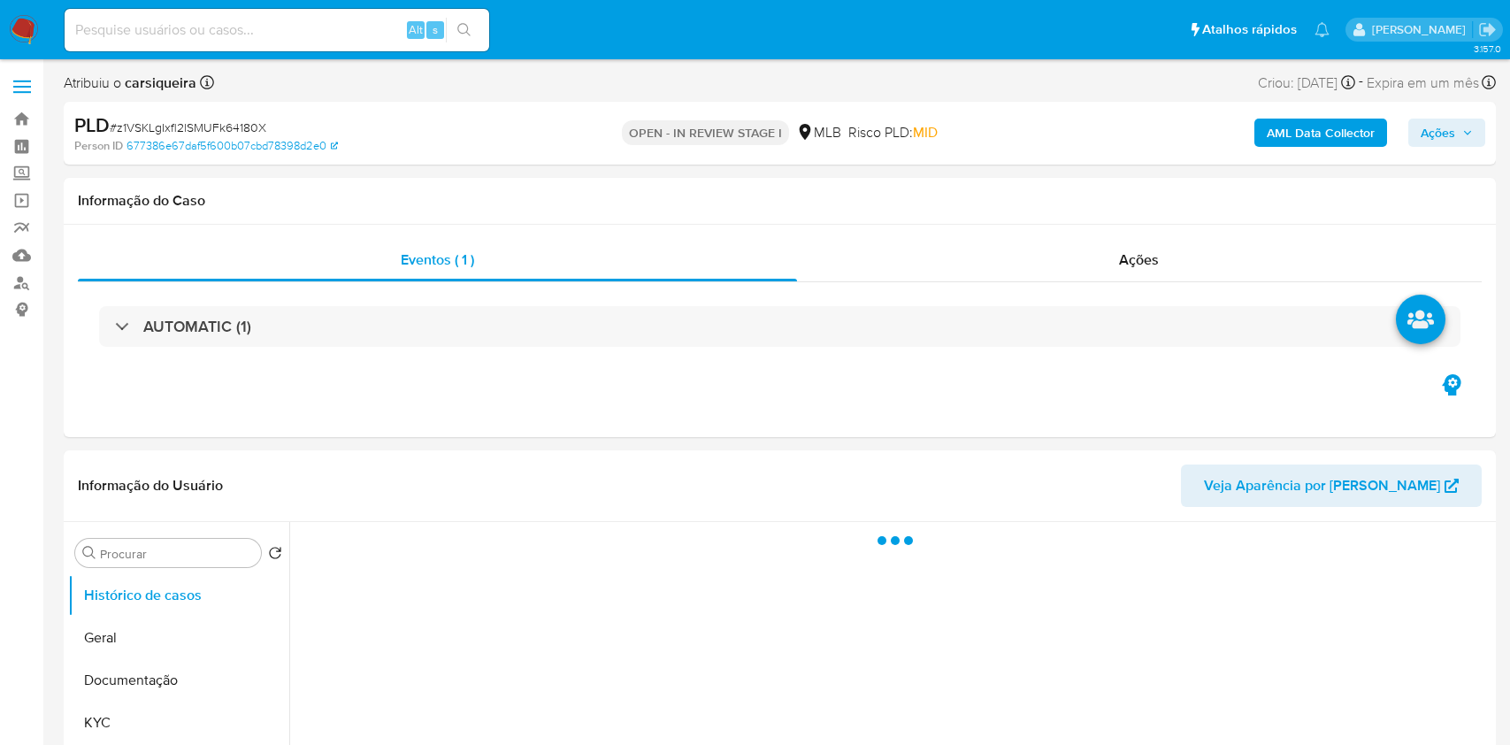
select select "10"
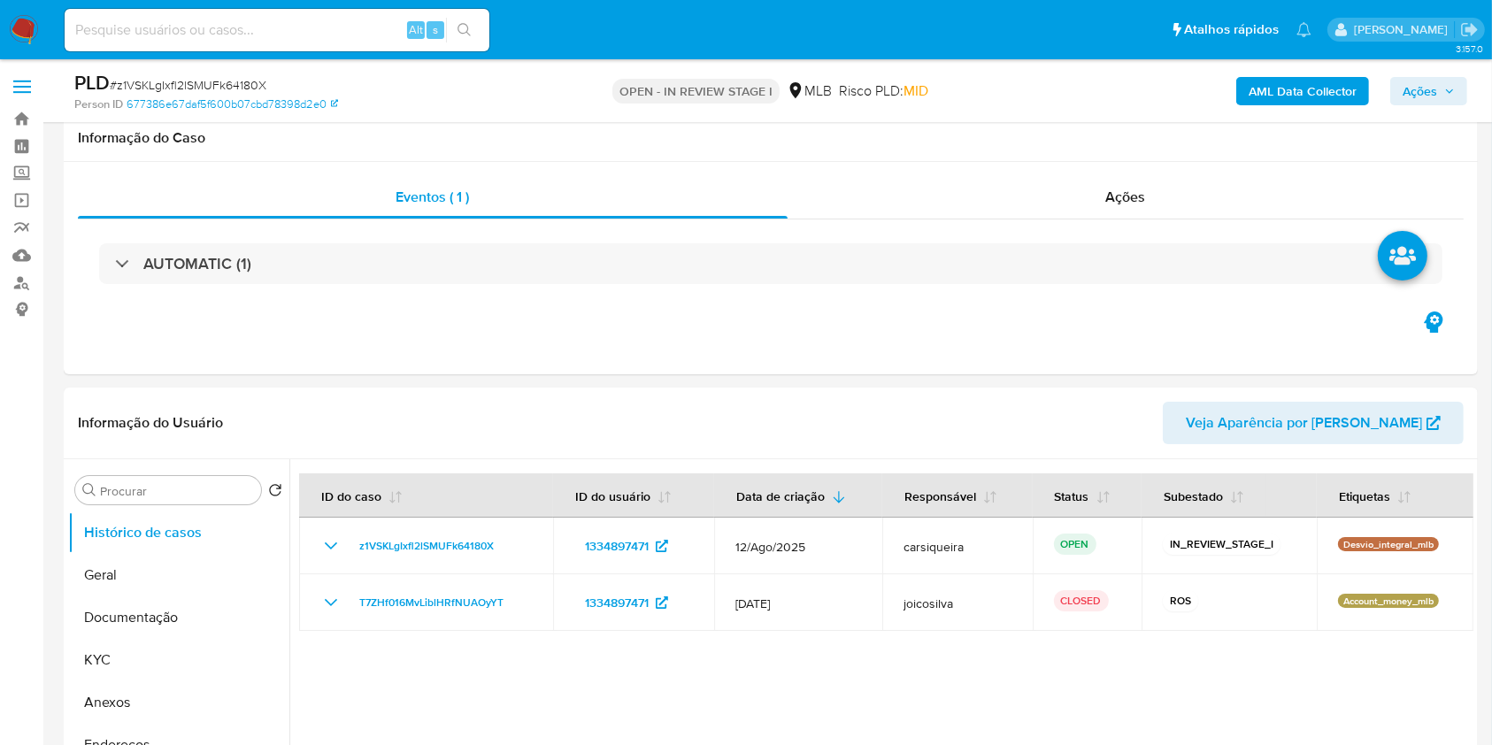
scroll to position [134, 0]
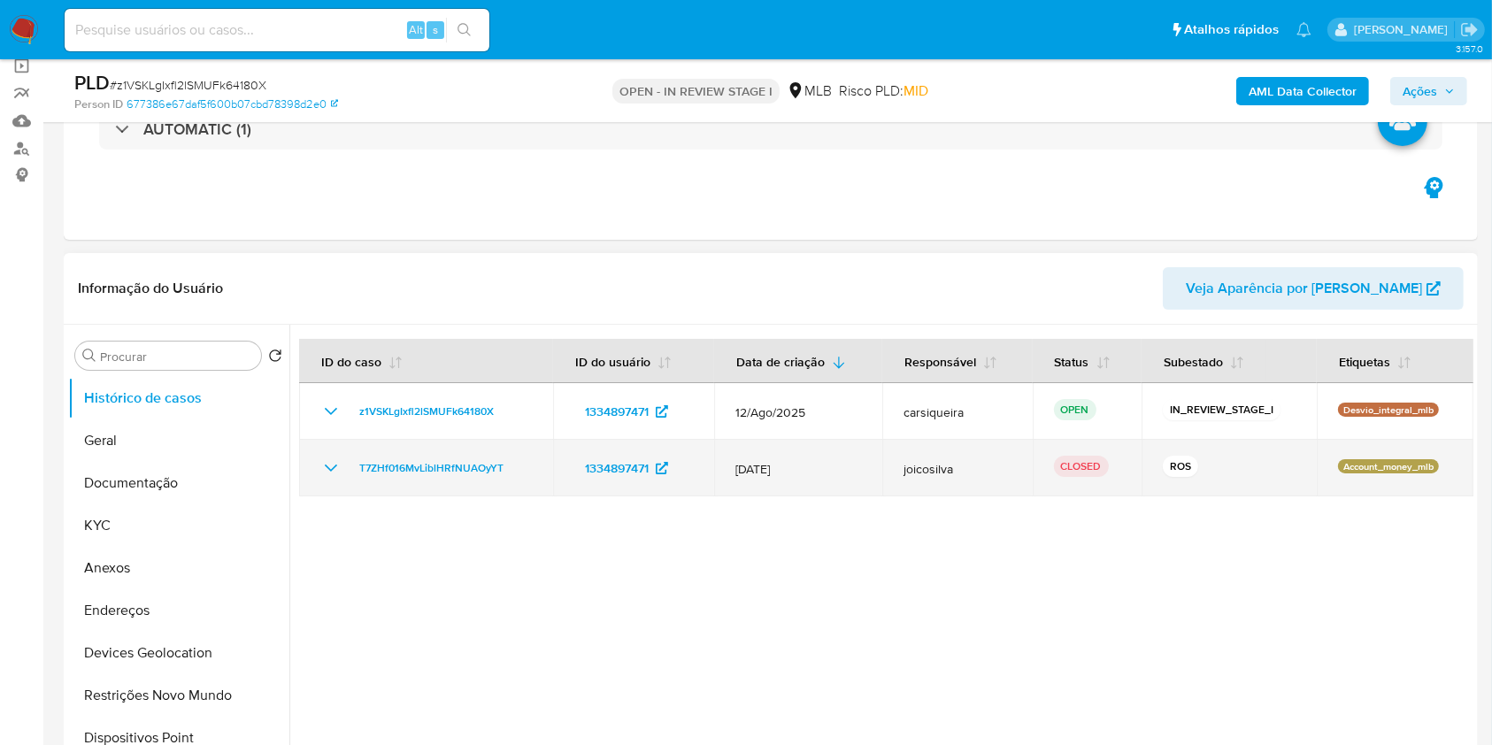
click at [332, 469] on icon "Mostrar/Ocultar" at bounding box center [331, 467] width 12 height 7
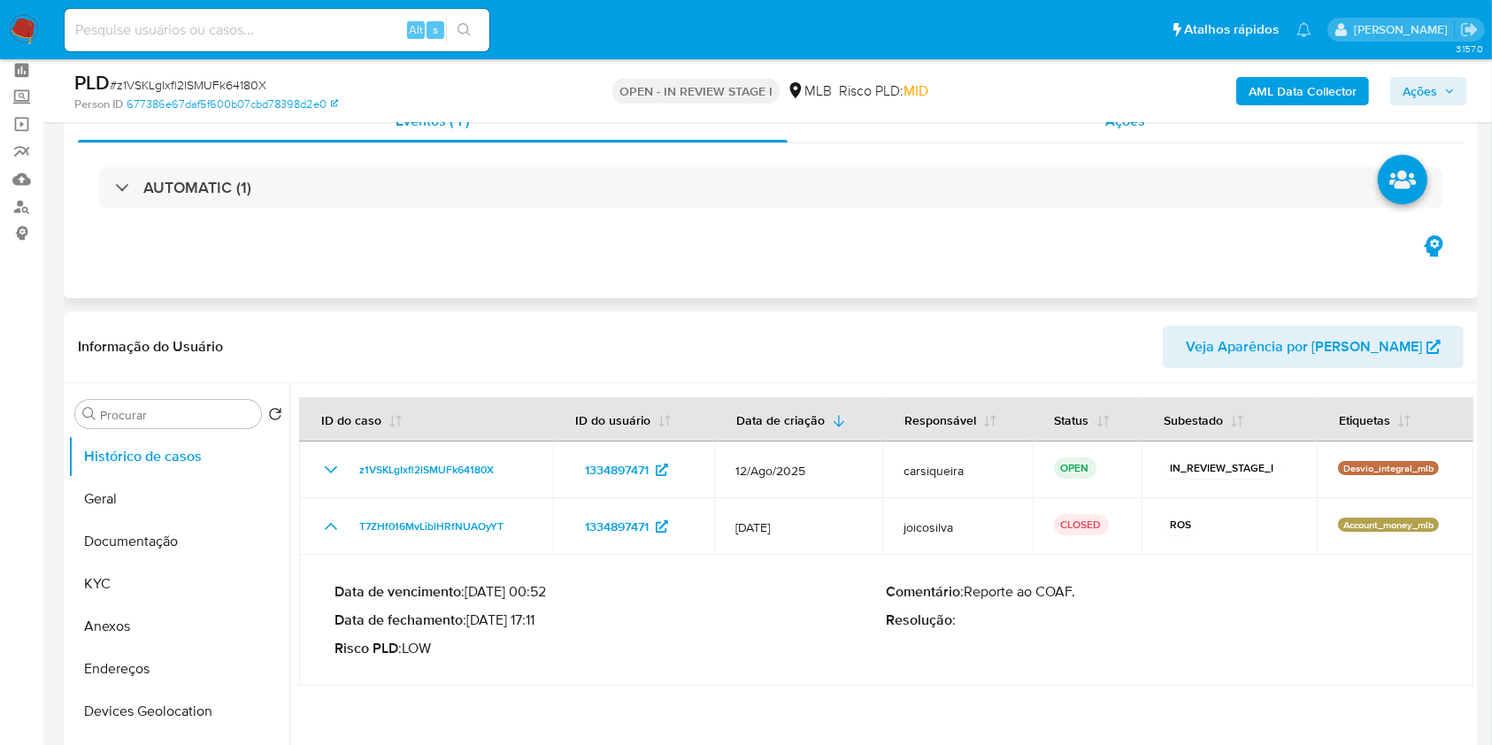
scroll to position [0, 0]
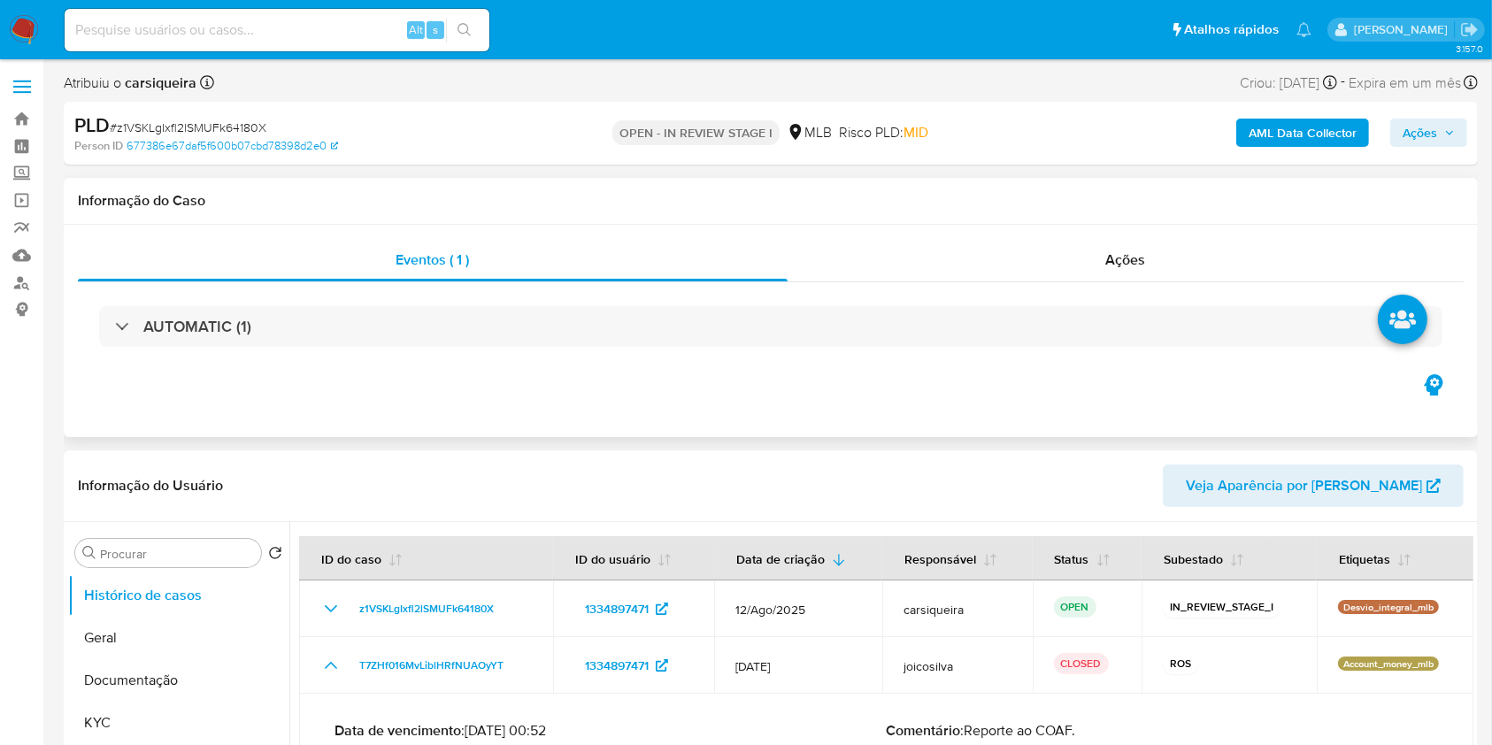
click at [1119, 286] on div "AUTOMATIC (1)" at bounding box center [770, 326] width 1385 height 88
click at [1119, 257] on span "Ações" at bounding box center [1126, 259] width 40 height 20
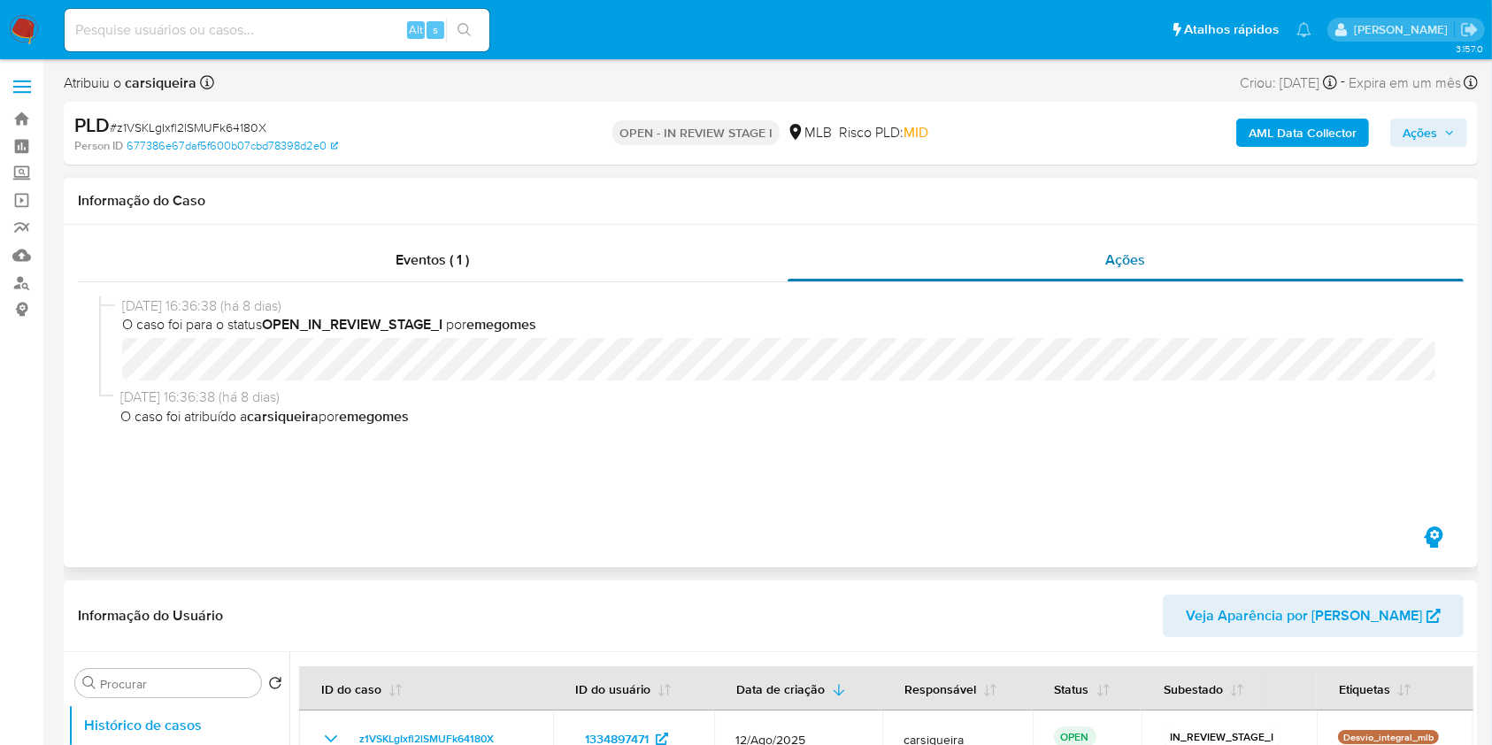
click at [1118, 251] on span "Ações" at bounding box center [1126, 259] width 40 height 20
click at [425, 253] on span "Eventos ( 1 )" at bounding box center [432, 259] width 73 height 20
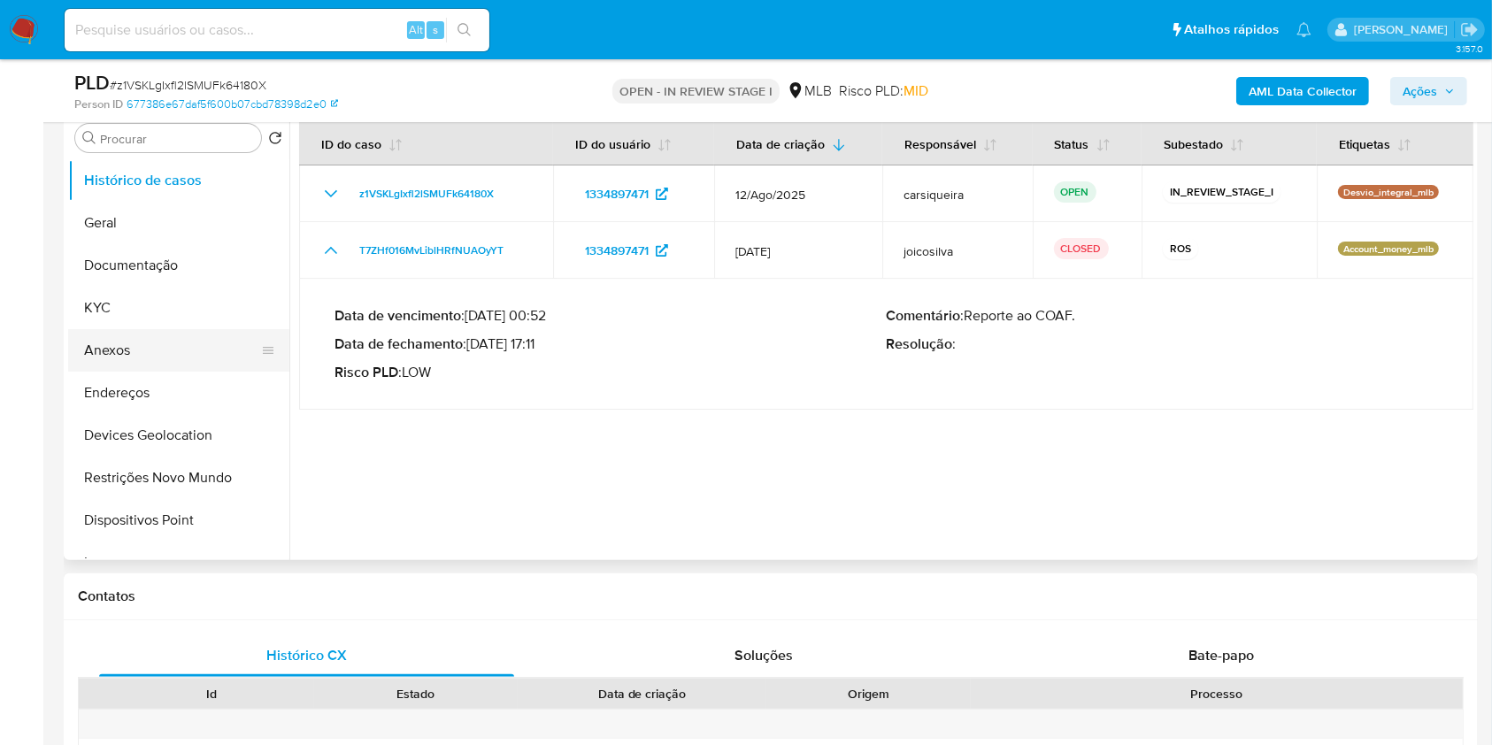
scroll to position [354, 0]
drag, startPoint x: 164, startPoint y: 354, endPoint x: 164, endPoint y: 203, distance: 150.4
click at [164, 354] on button "Anexos" at bounding box center [178, 348] width 221 height 42
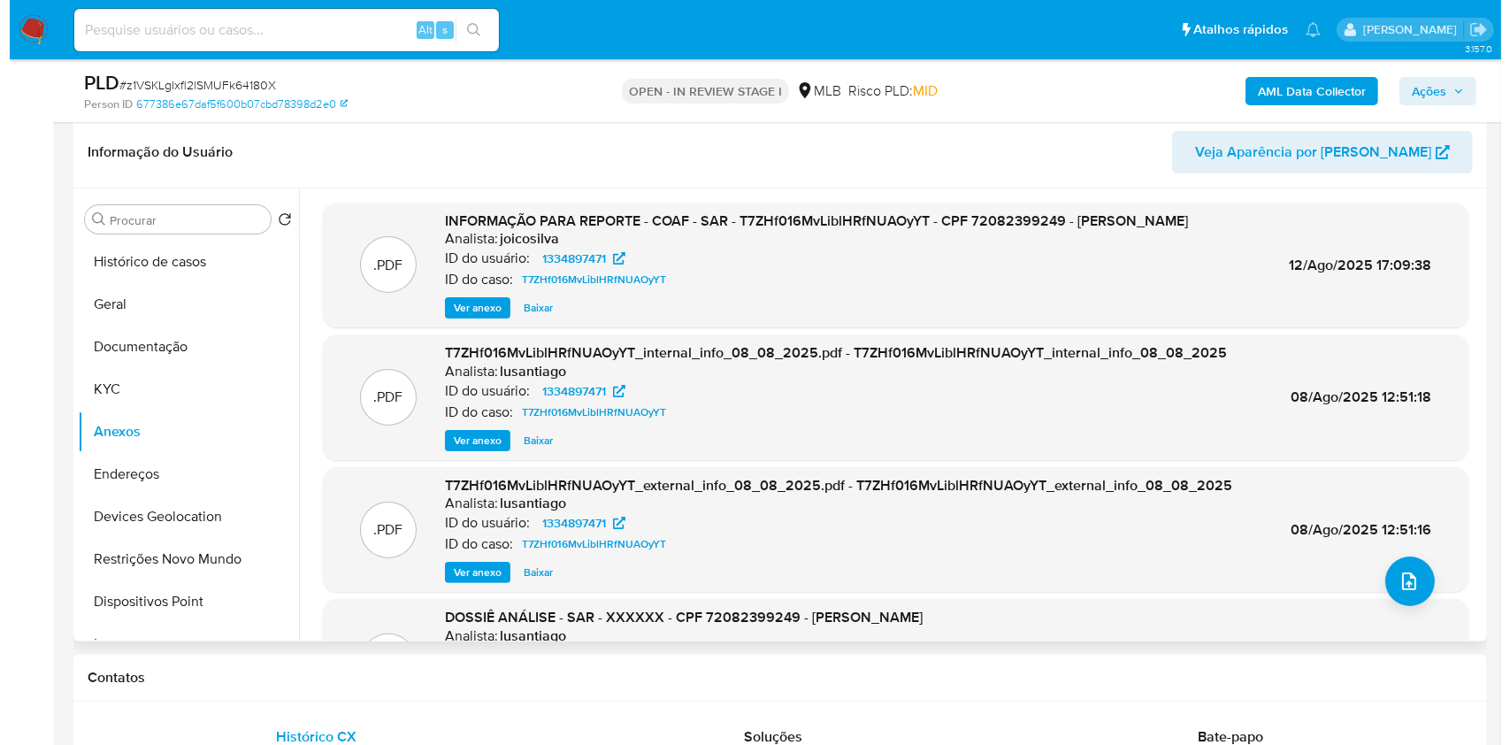
scroll to position [235, 0]
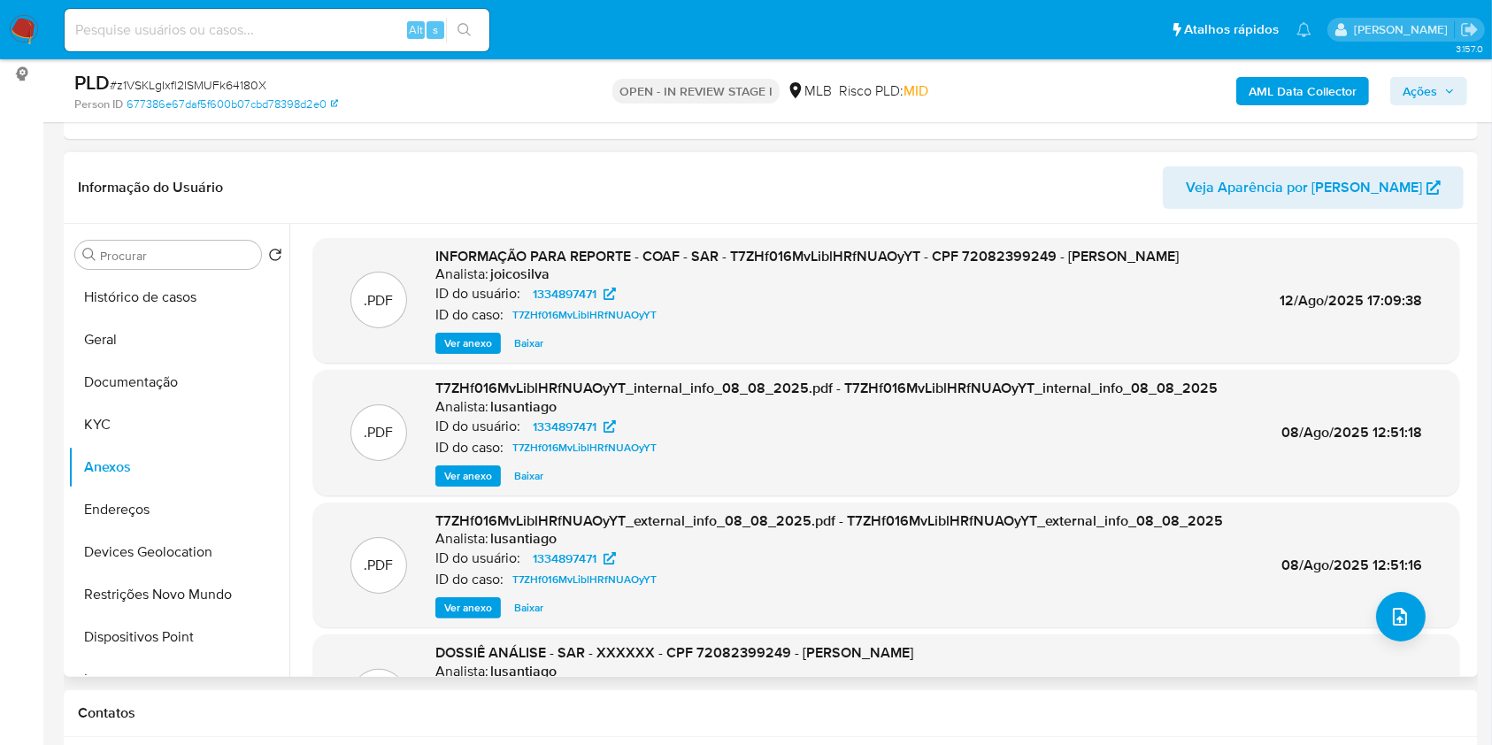
click at [800, 259] on span "INFORMAÇÃO PARA REPORTE - COAF - SAR - T7ZHf016MvLiblHRfNUAOyYT - CPF 720823992…" at bounding box center [806, 256] width 743 height 20
copy span "T7ZHf016MvLiblHRfNUAOyYT"
click at [173, 80] on span "# z1VSKLgIxfl2lSMUFk64180X" at bounding box center [188, 85] width 157 height 18
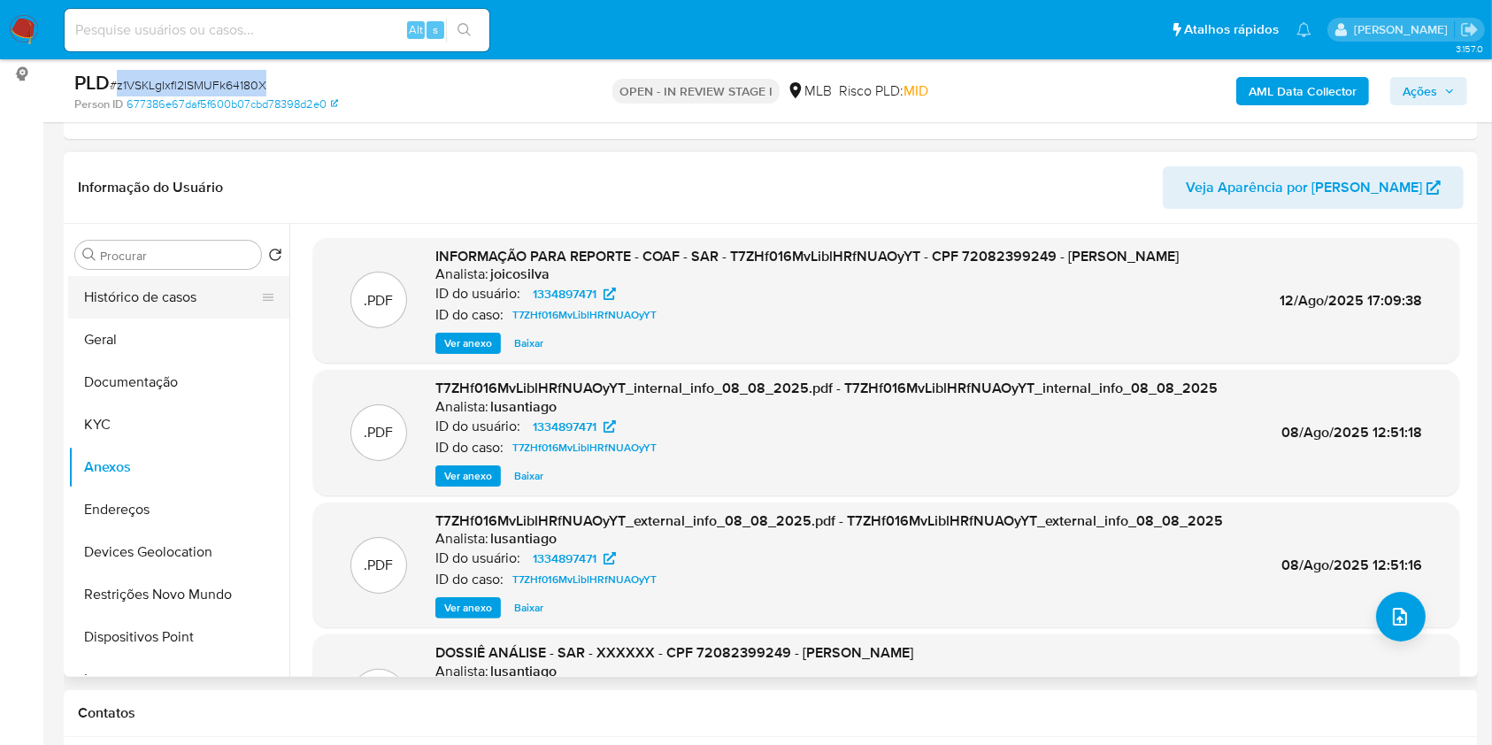
click at [165, 301] on button "Histórico de casos" at bounding box center [171, 297] width 207 height 42
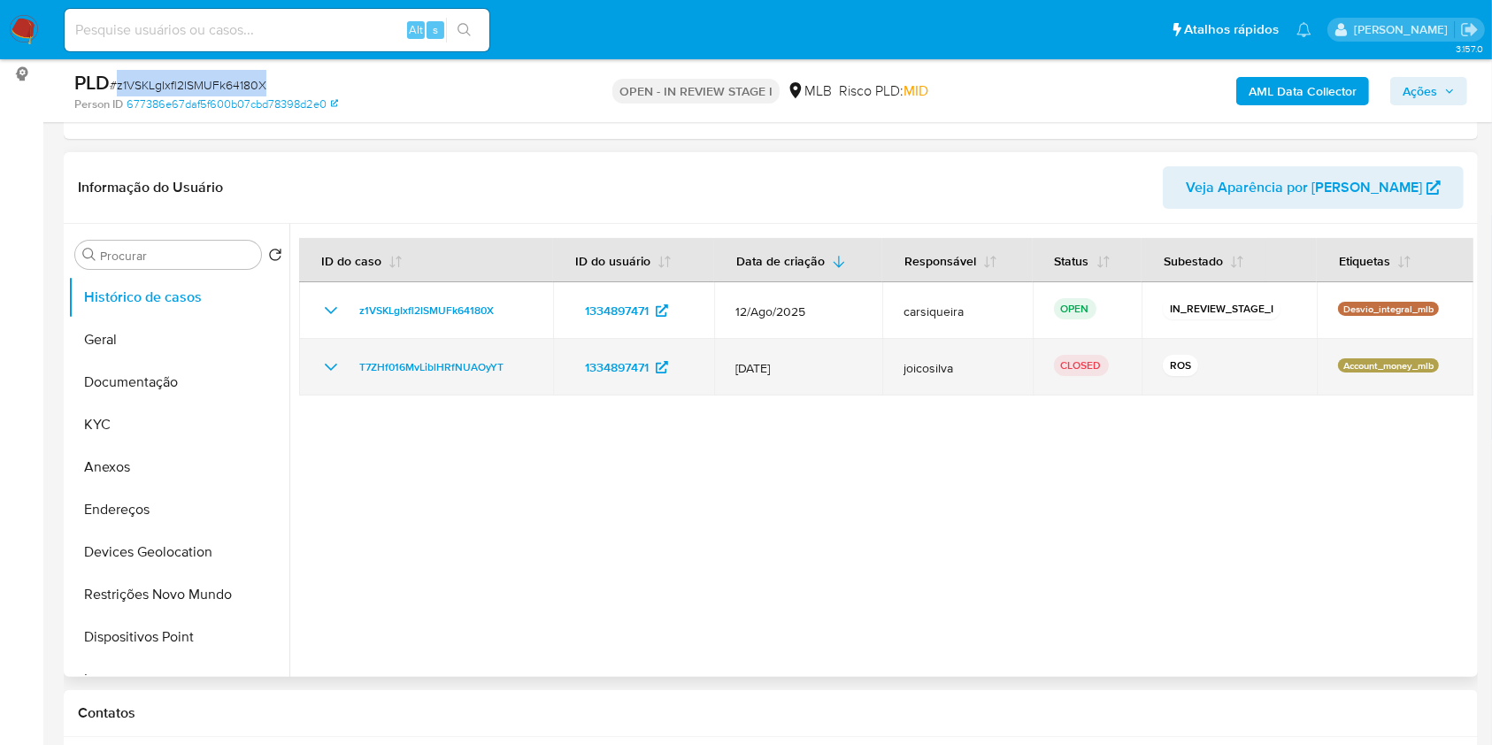
click at [332, 357] on icon "Mostrar/Ocultar" at bounding box center [330, 367] width 21 height 21
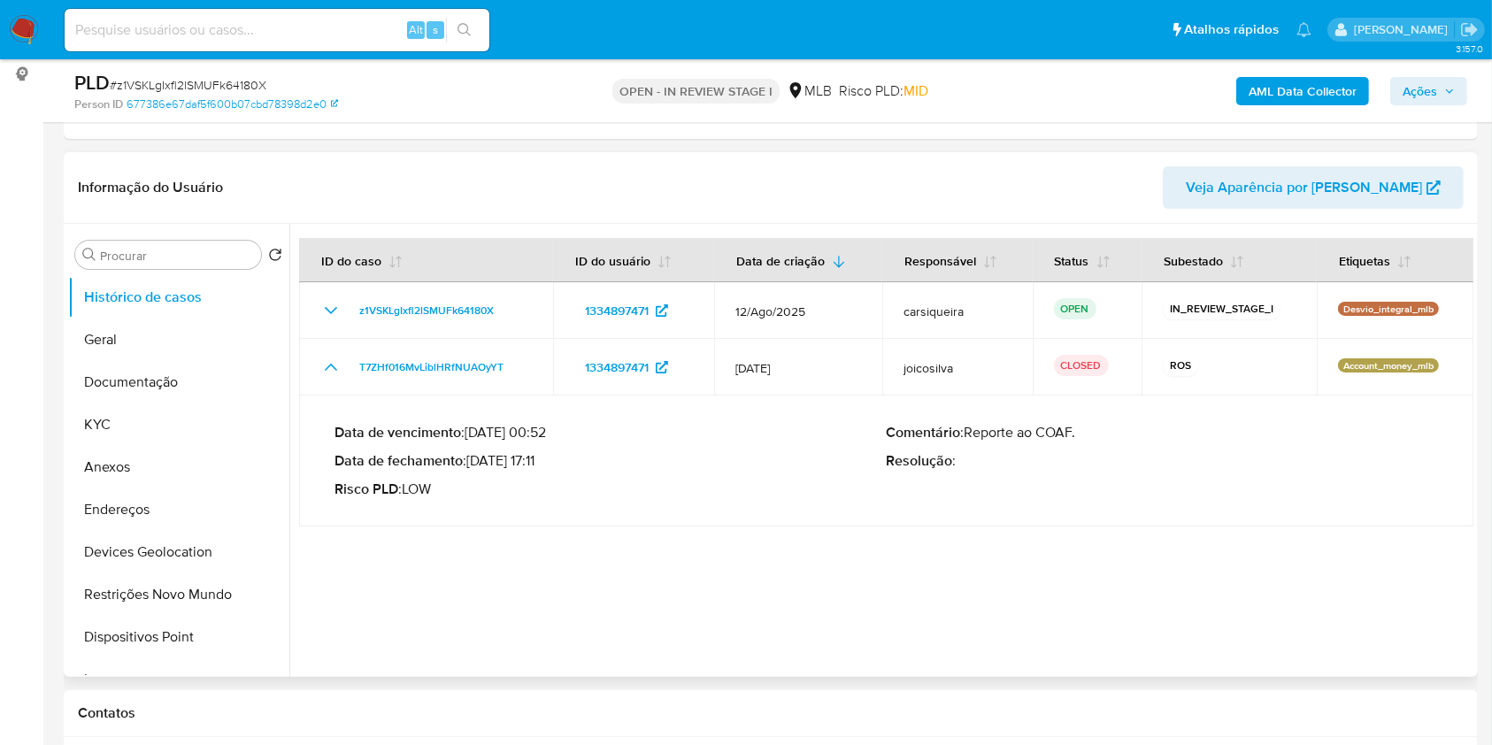
drag, startPoint x: 472, startPoint y: 459, endPoint x: 541, endPoint y: 459, distance: 69.0
click at [541, 459] on p "Data de fechamento : 12/08/2025 17:11" at bounding box center [610, 461] width 552 height 18
click at [1405, 90] on span "Ações" at bounding box center [1419, 91] width 35 height 28
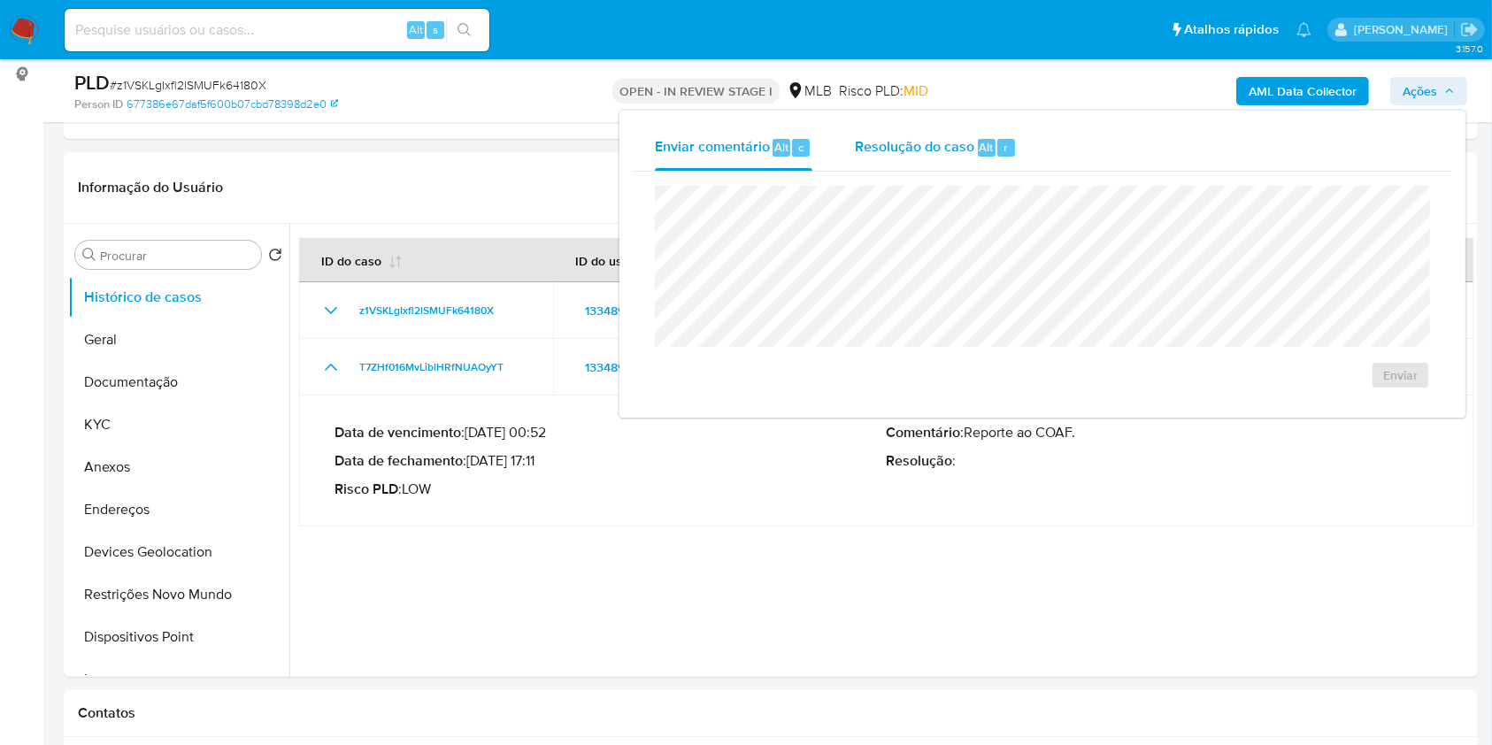
click at [927, 141] on span "Resolução do caso" at bounding box center [914, 146] width 119 height 20
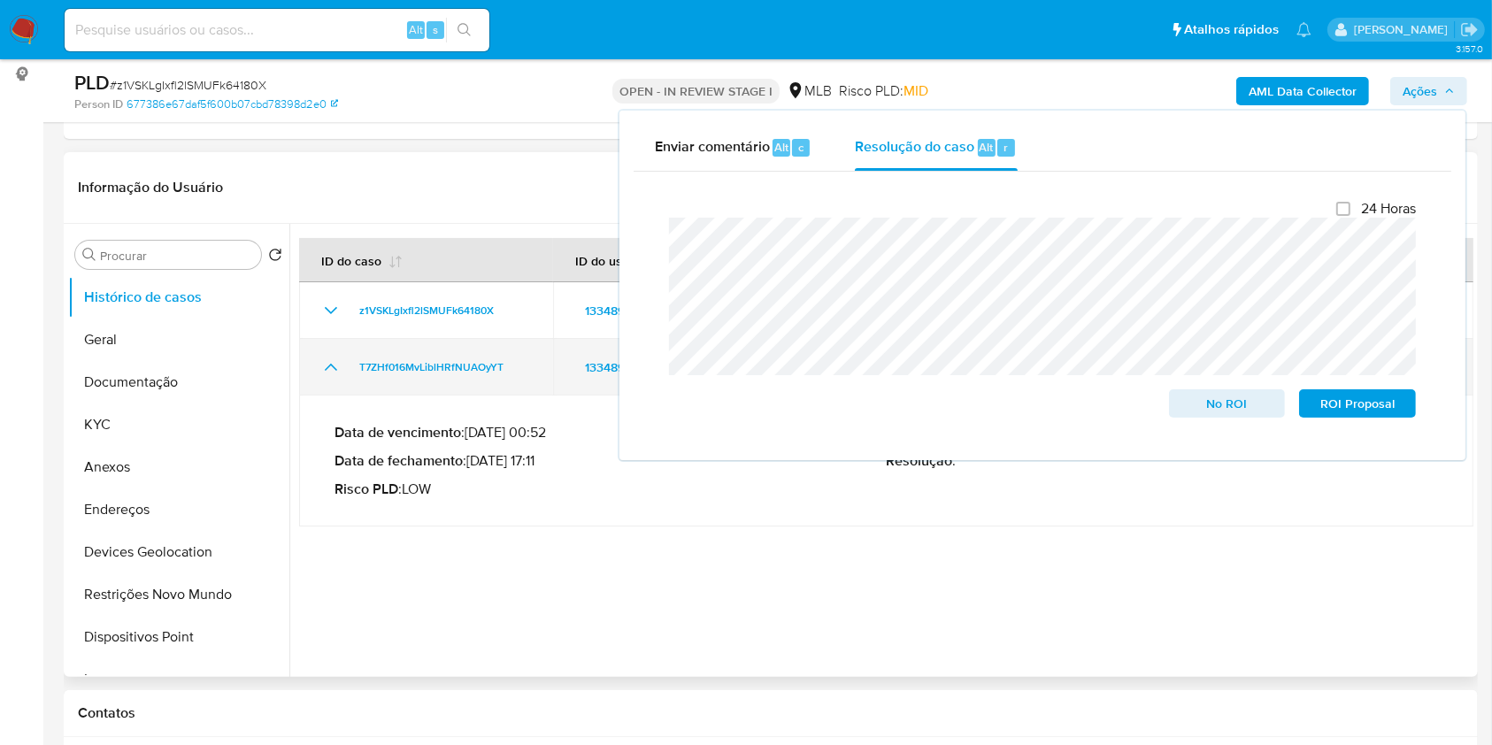
drag, startPoint x: 531, startPoint y: 373, endPoint x: 344, endPoint y: 368, distance: 186.7
click at [344, 368] on td "T7ZHf016MvLiblHRfNUAOyYT" at bounding box center [426, 367] width 254 height 57
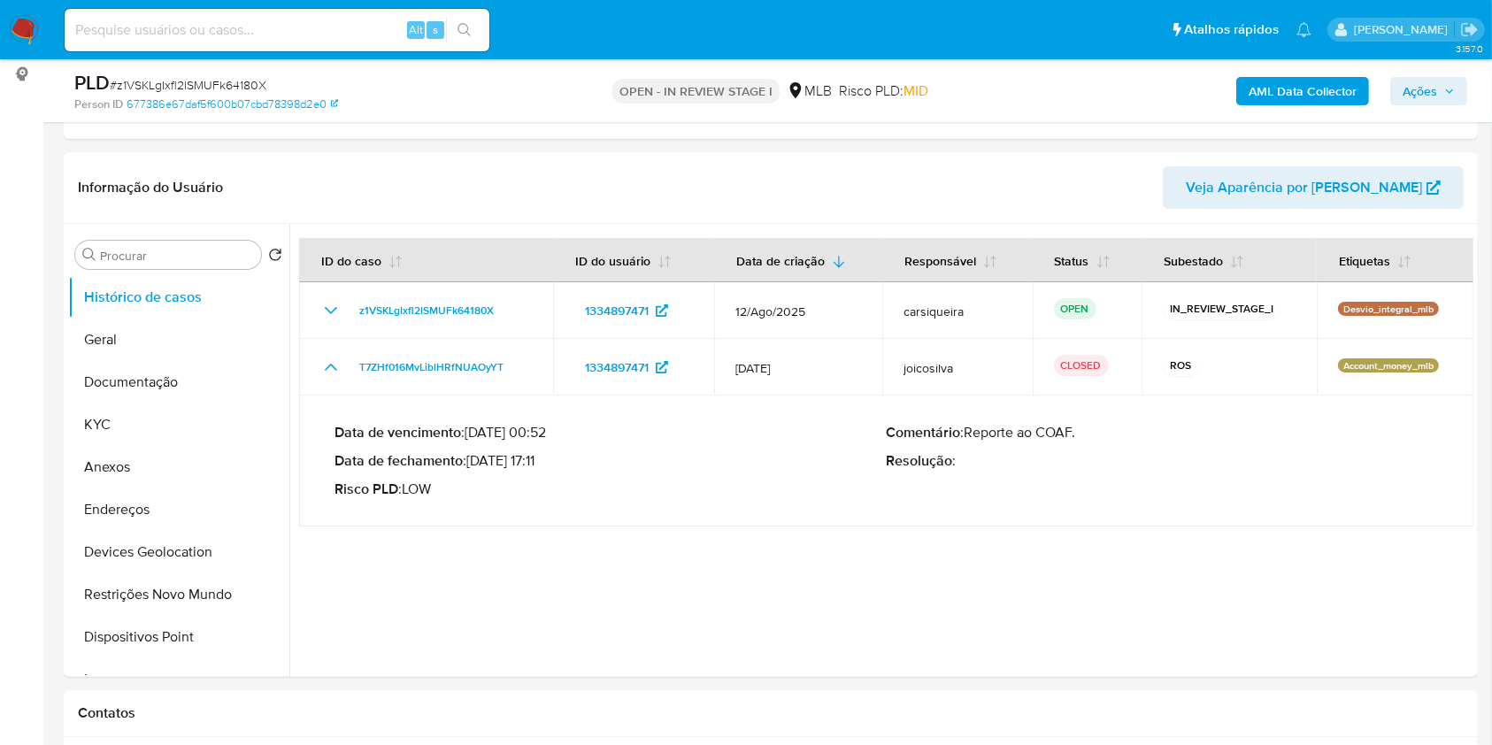
click at [1410, 88] on span "Ações" at bounding box center [1419, 91] width 35 height 28
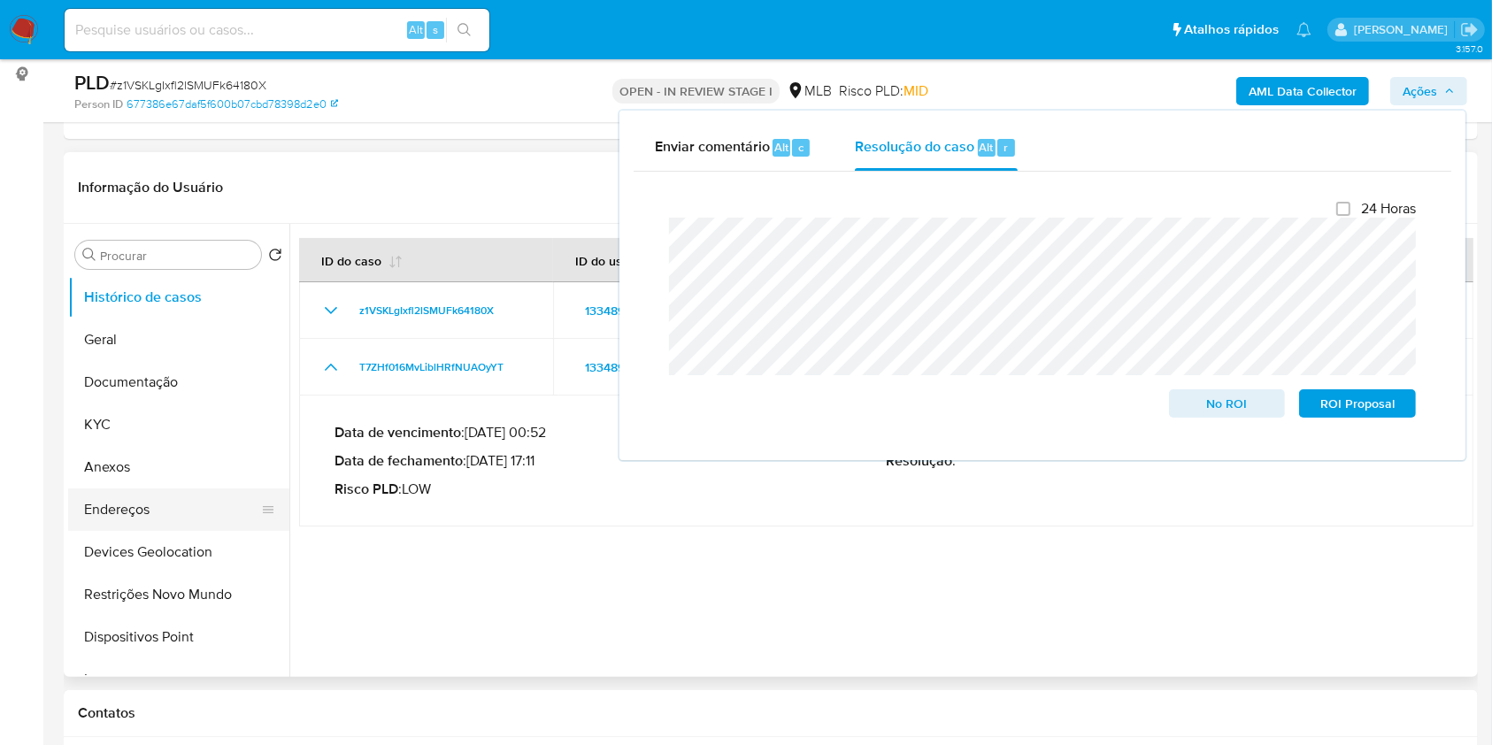
drag, startPoint x: 140, startPoint y: 468, endPoint x: 233, endPoint y: 502, distance: 98.8
click at [140, 468] on button "Anexos" at bounding box center [178, 467] width 221 height 42
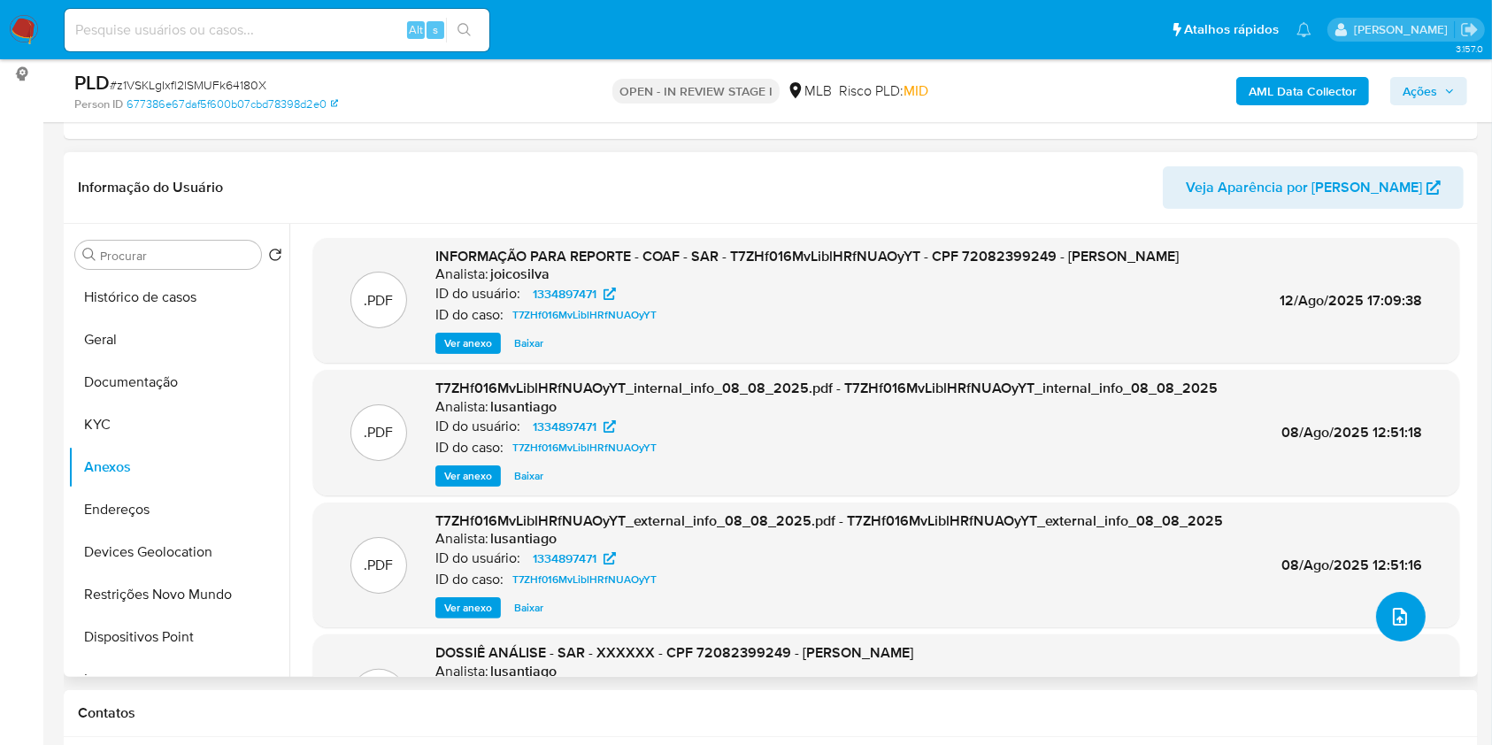
click at [1389, 612] on icon "upload-file" at bounding box center [1399, 616] width 21 height 21
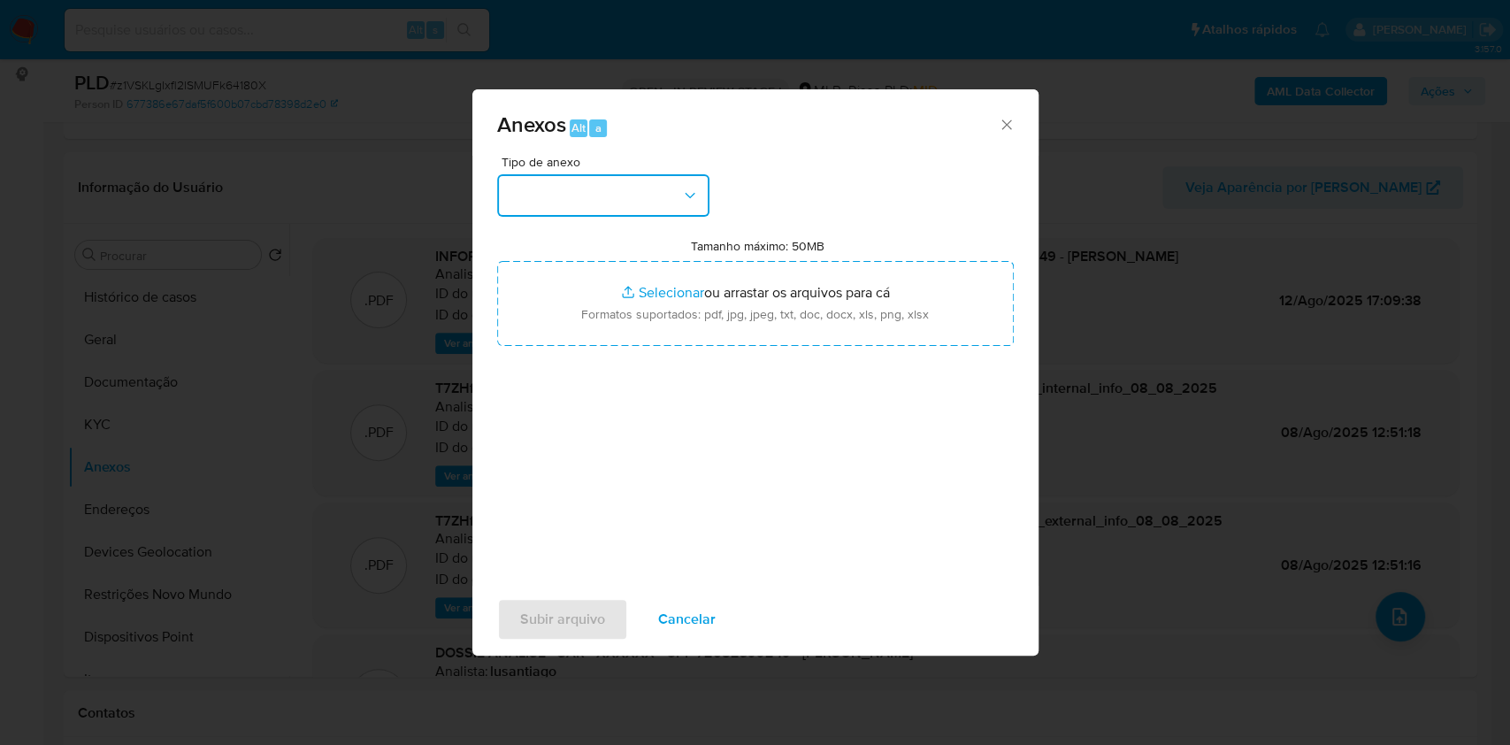
click at [592, 189] on button "button" at bounding box center [603, 195] width 212 height 42
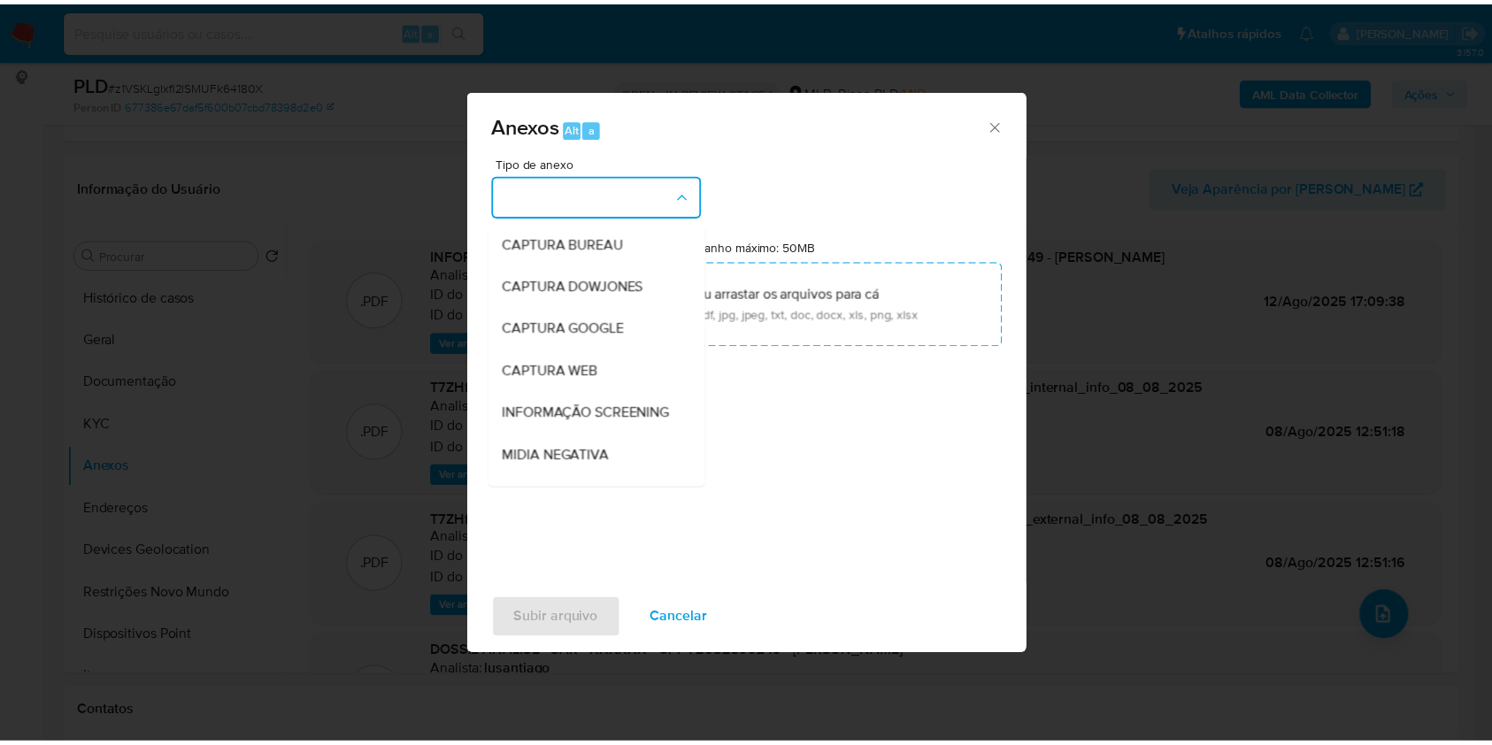
scroll to position [272, 0]
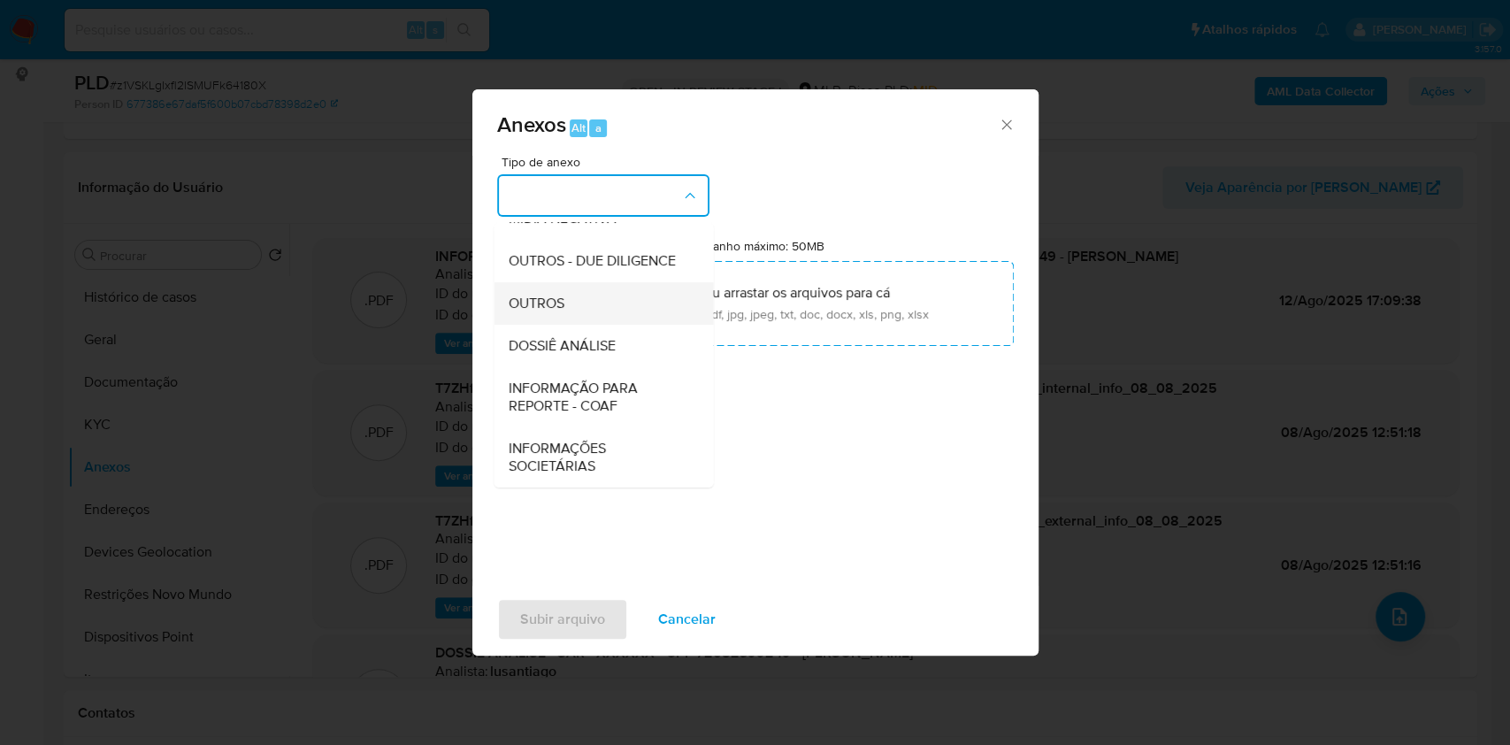
click at [575, 289] on div "OUTROS" at bounding box center [598, 303] width 180 height 42
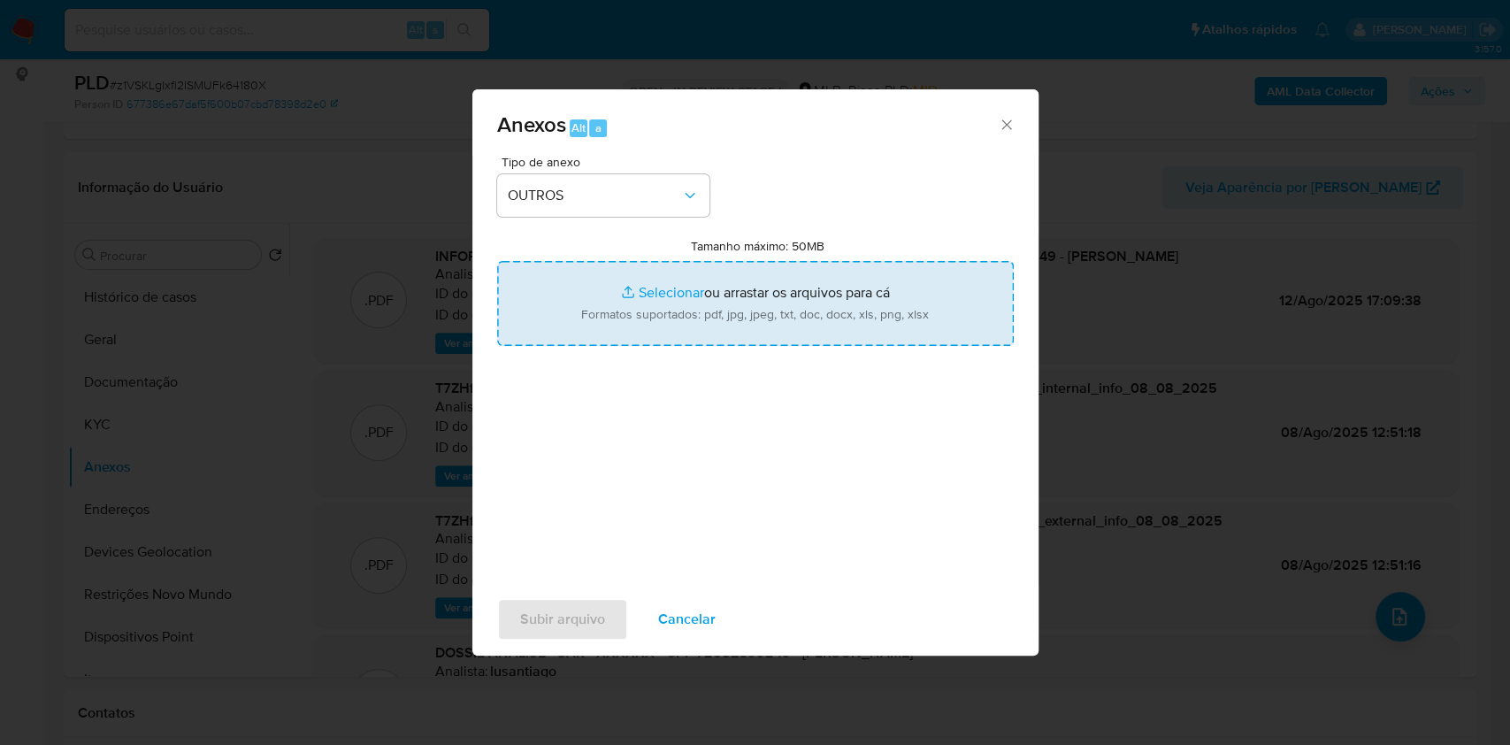
click at [646, 293] on input "Tamanho máximo: 50MB Selecionar arquivos" at bounding box center [755, 303] width 517 height 85
type input "C:\fakepath\CPF 72082399249 - PEDRO PAULO PEREIRA DA FONSECA - Documentos Googl…"
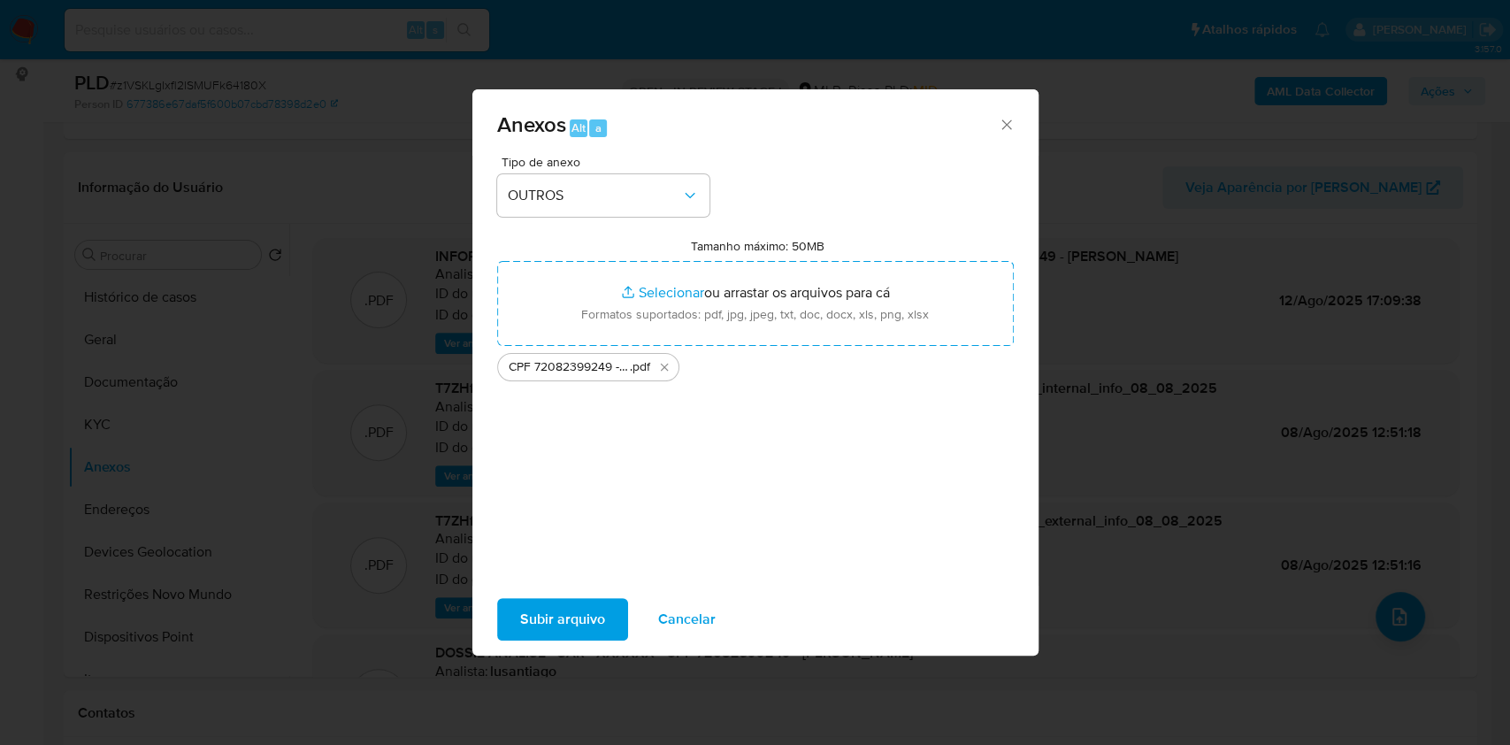
click at [560, 621] on span "Subir arquivo" at bounding box center [562, 619] width 85 height 39
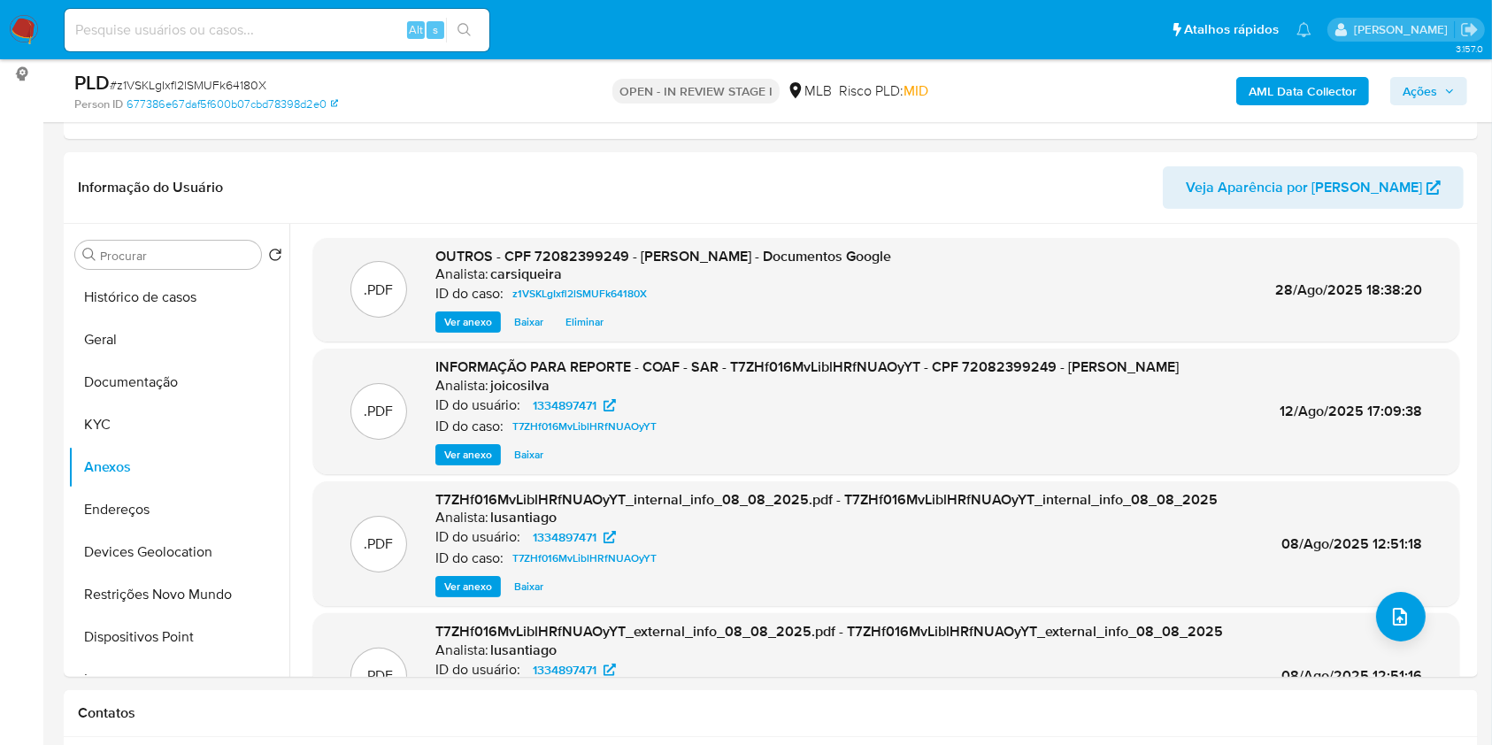
click at [1444, 96] on span "Ações" at bounding box center [1428, 91] width 52 height 25
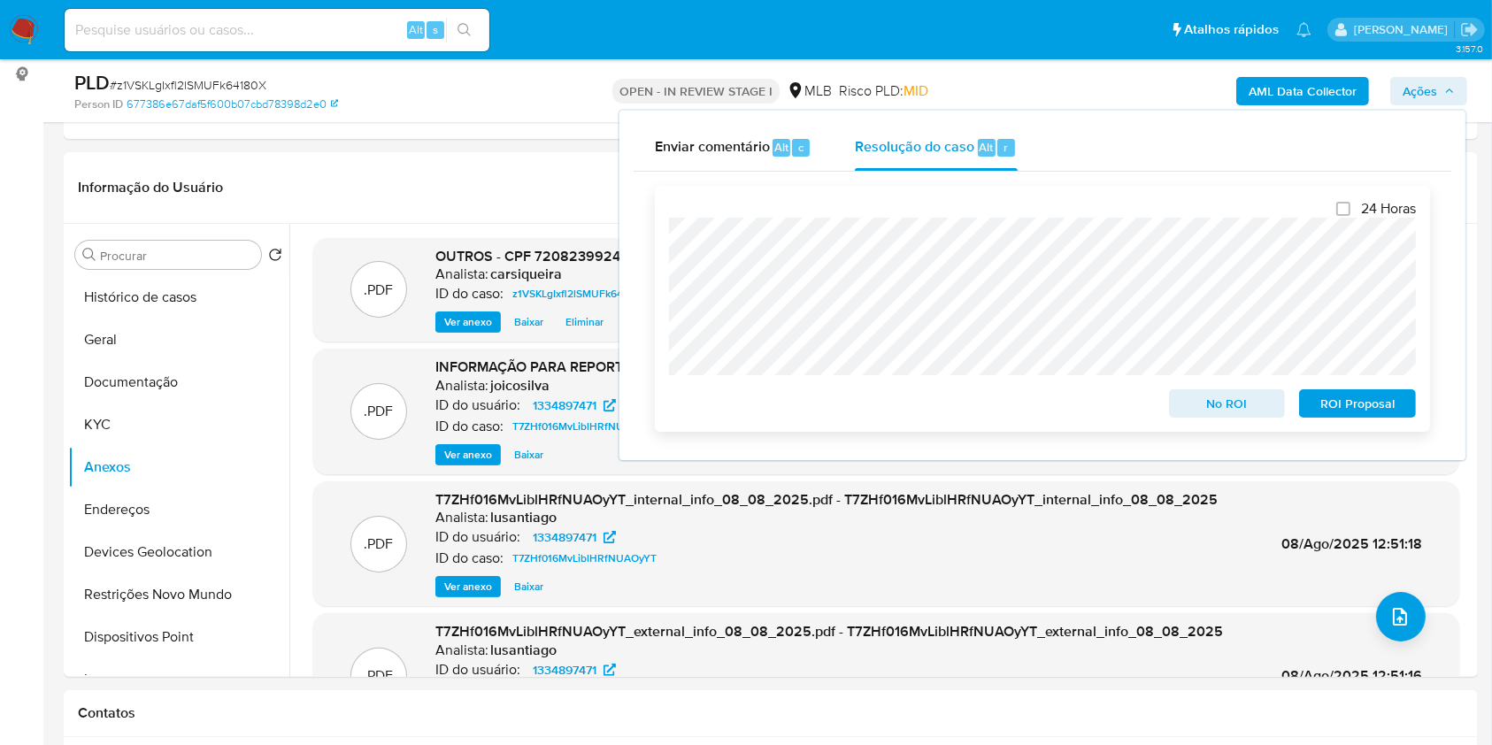
click at [1254, 401] on span "No ROI" at bounding box center [1227, 403] width 92 height 25
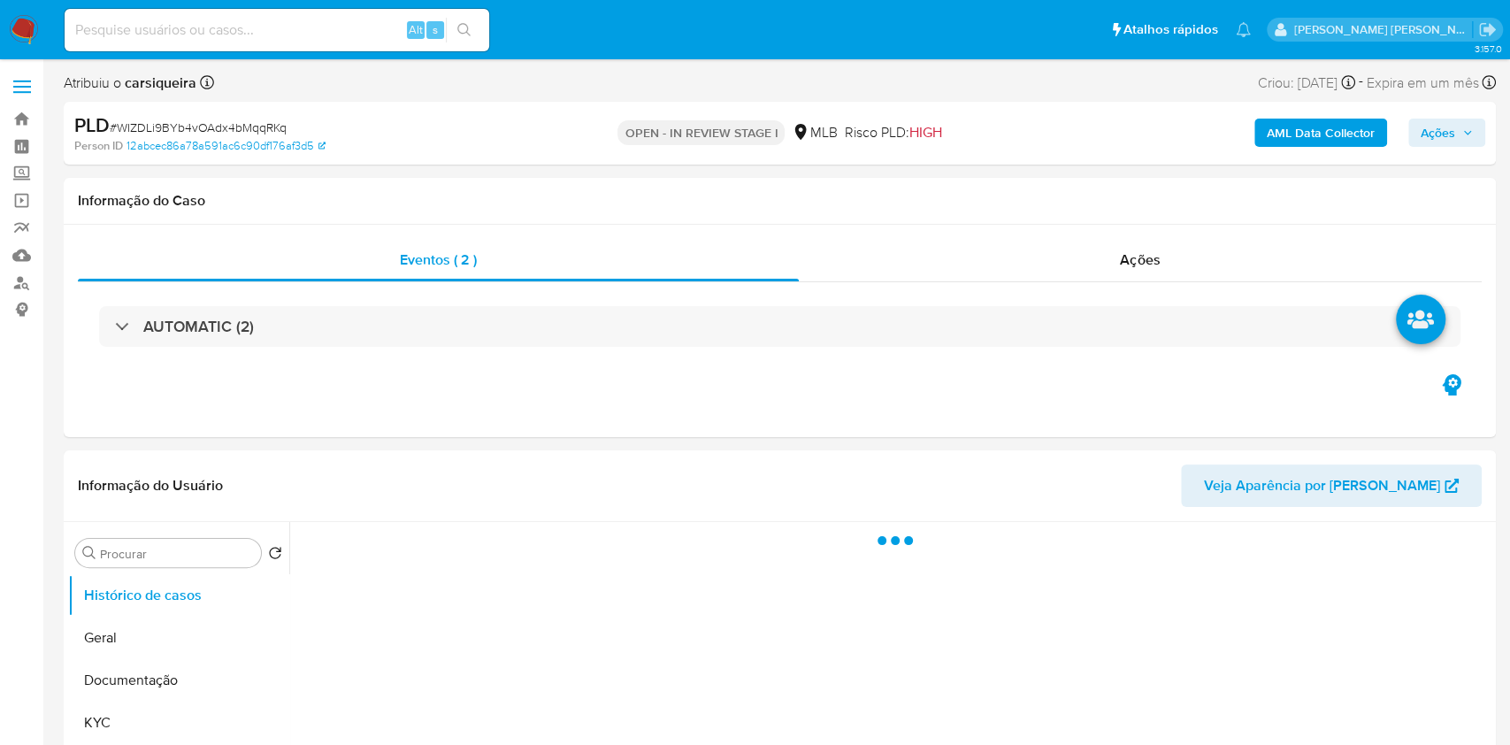
select select "10"
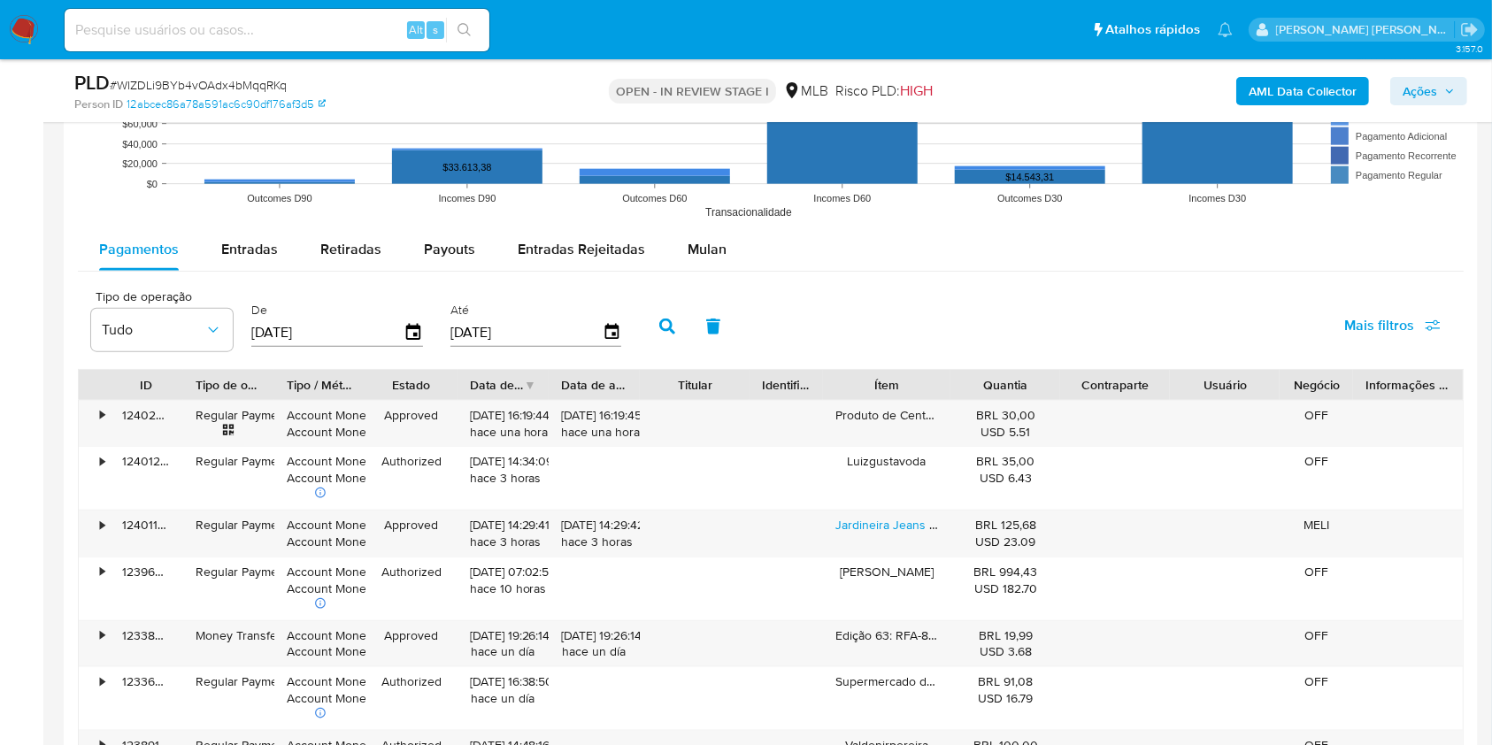
scroll to position [1981, 0]
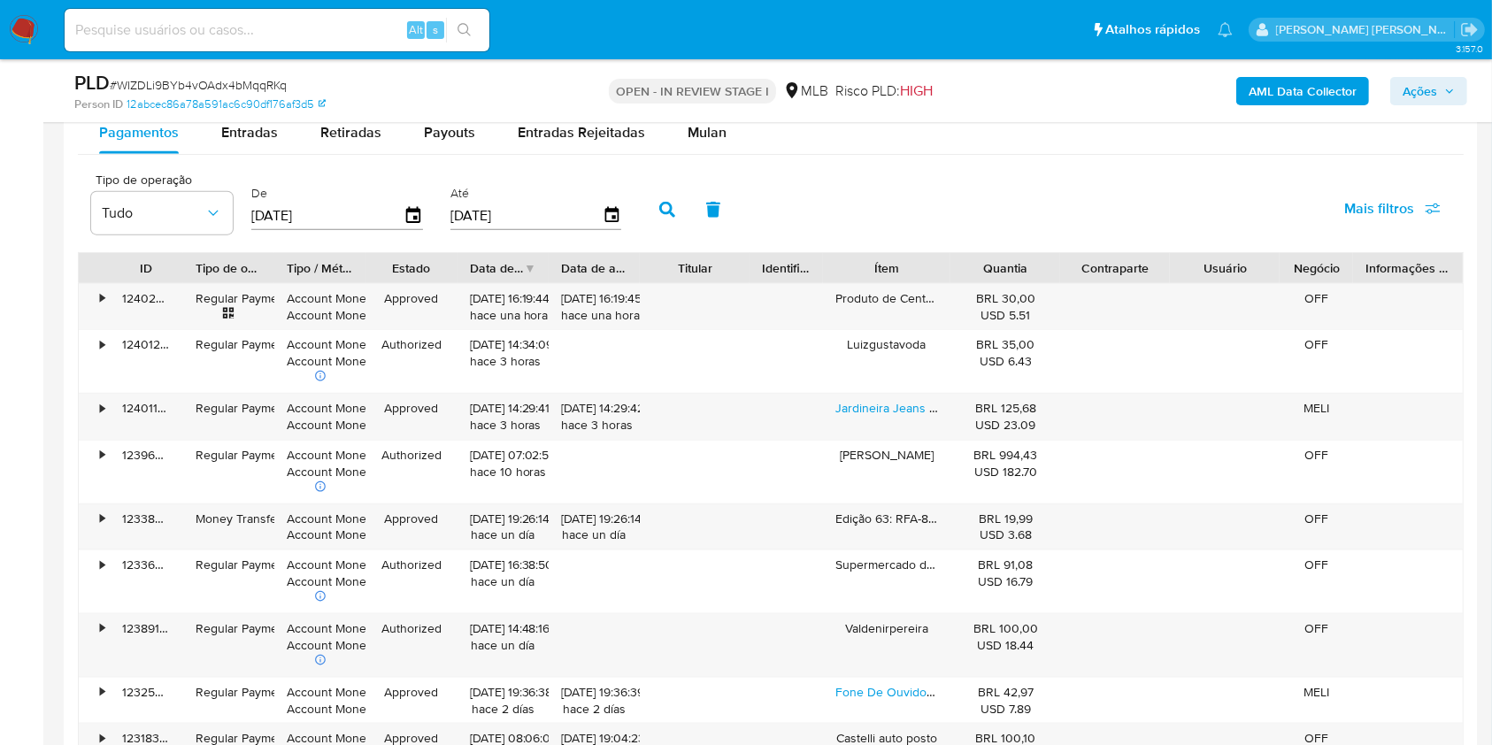
click at [679, 121] on div "PLD # WIZDLi9BYb4vOAdx4bMqqRKq Person ID 12abcec86a78a591ac6c90df176af3d5 OPEN …" at bounding box center [771, 90] width 1414 height 63
click at [694, 144] on div "Mulan" at bounding box center [706, 132] width 39 height 42
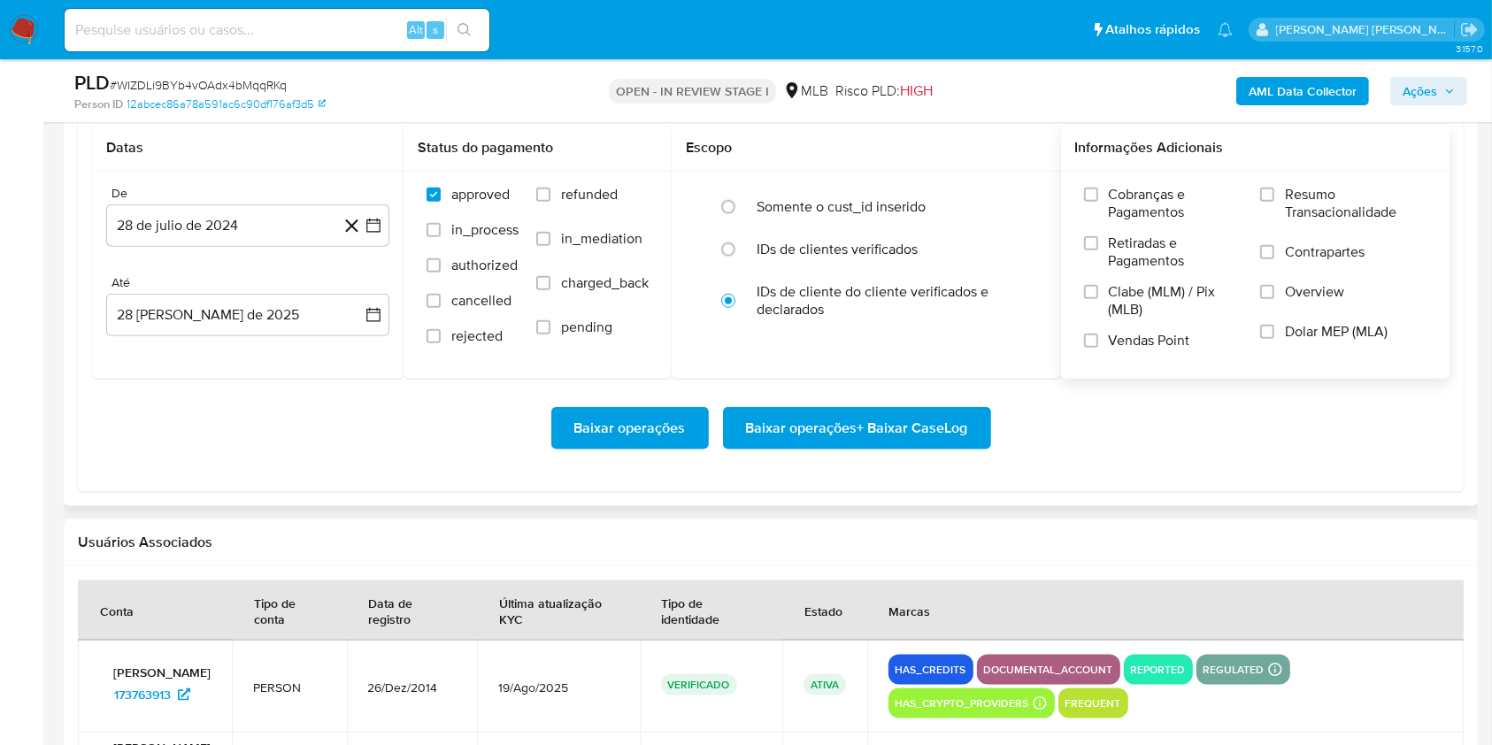
scroll to position [2098, 0]
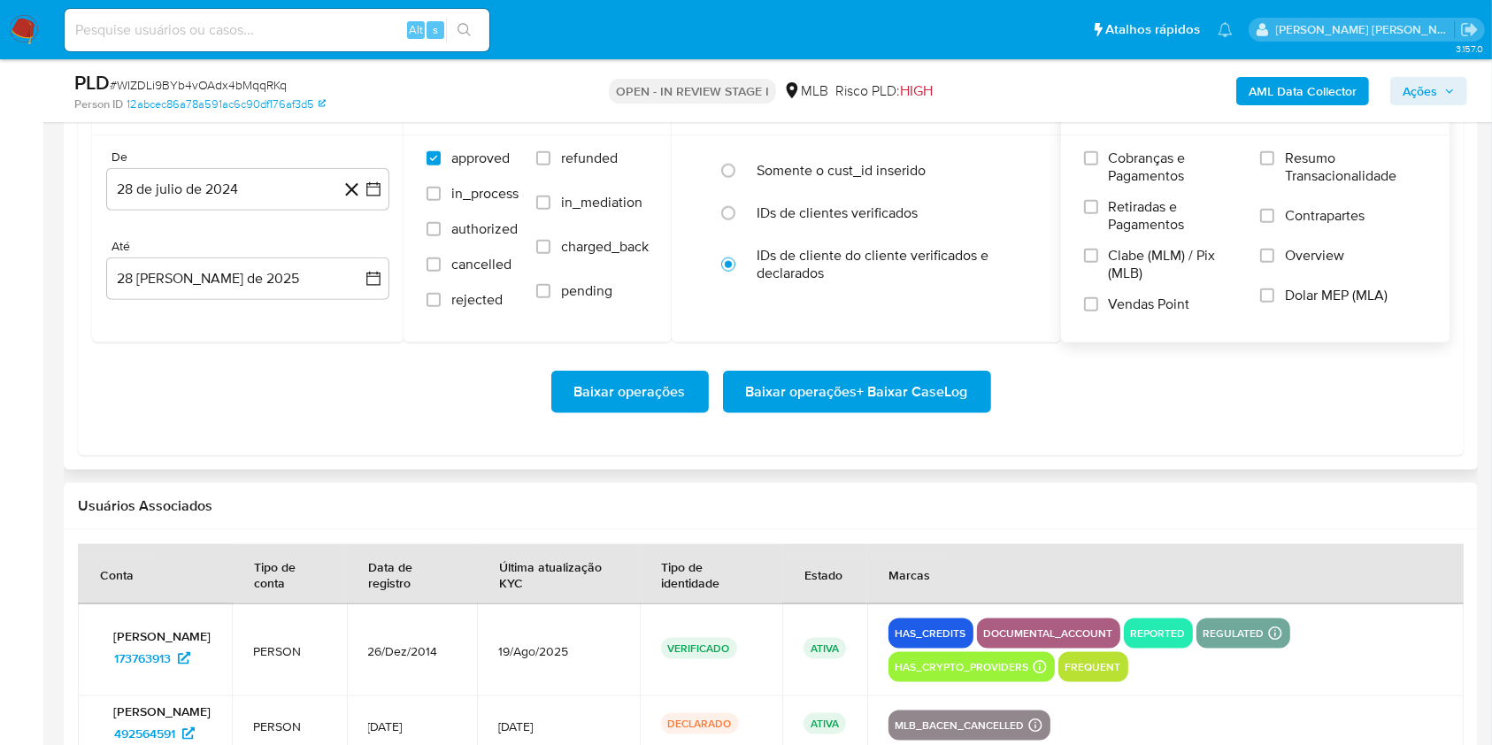
click at [1277, 154] on label "Resumo Transacionalidade" at bounding box center [1343, 179] width 166 height 58
click at [1274, 154] on input "Resumo Transacionalidade" at bounding box center [1267, 158] width 14 height 14
drag, startPoint x: 1097, startPoint y: 299, endPoint x: 526, endPoint y: 204, distance: 579.3
click at [1095, 299] on input "Vendas Point" at bounding box center [1091, 304] width 14 height 14
click at [376, 186] on icon "button" at bounding box center [373, 189] width 14 height 14
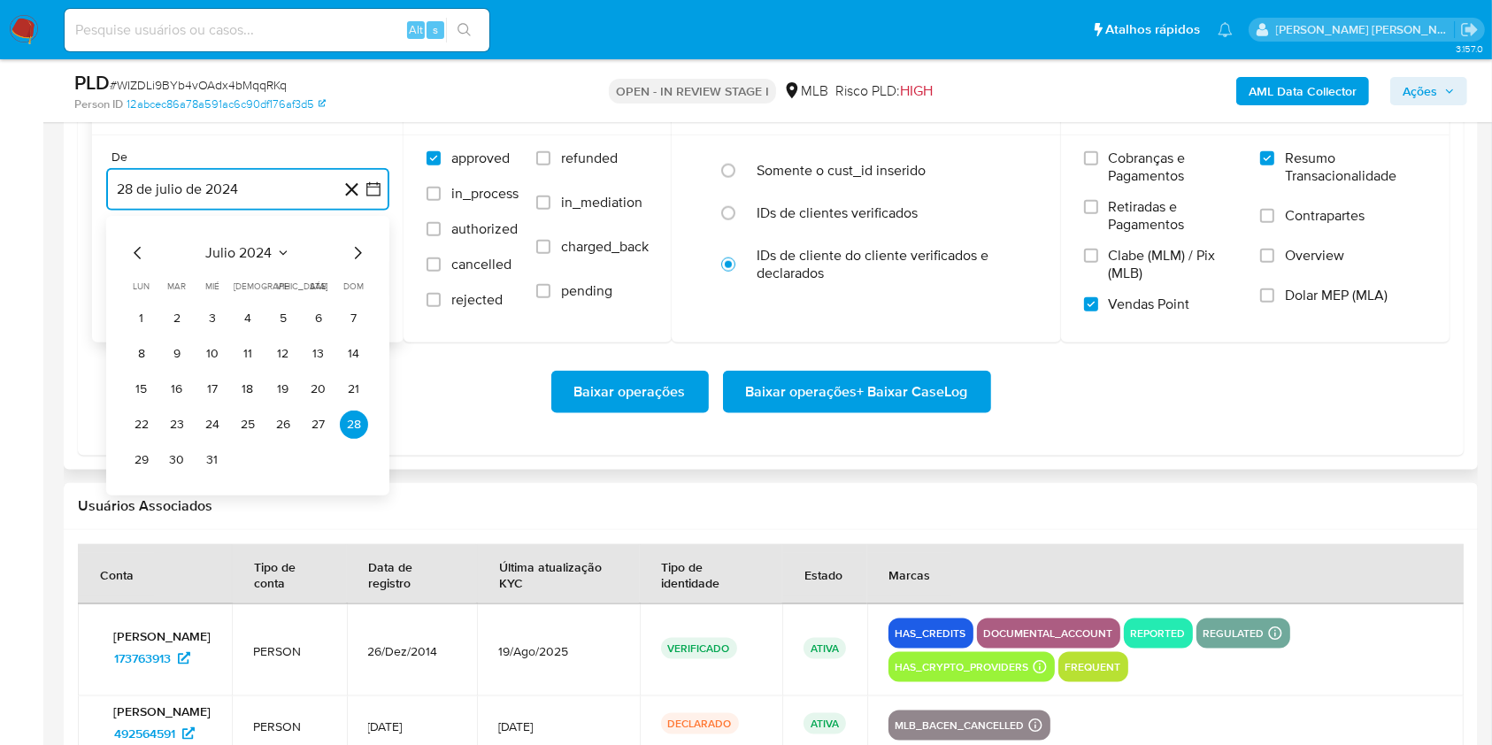
click at [357, 246] on icon "Mes siguiente" at bounding box center [357, 252] width 21 height 21
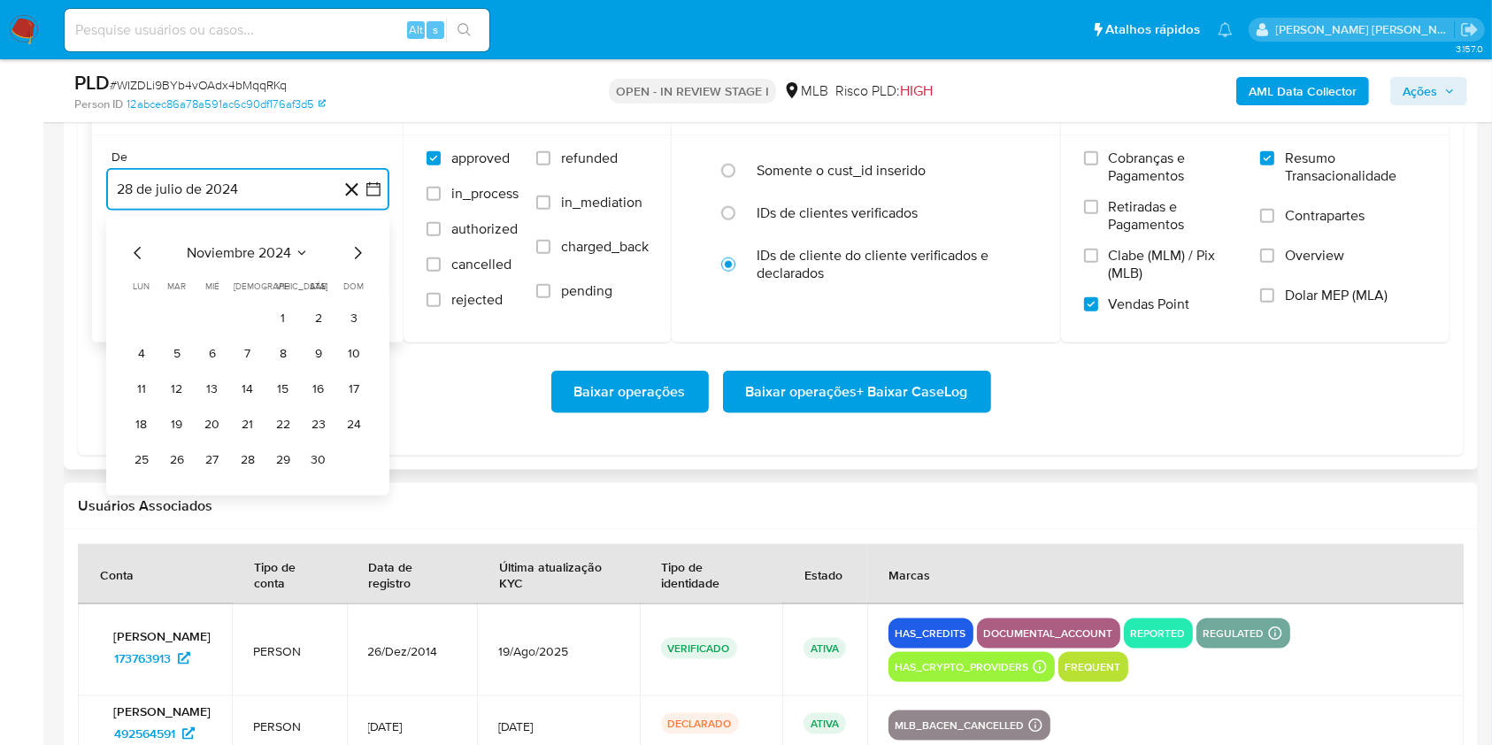
click at [357, 246] on icon "Mes siguiente" at bounding box center [357, 252] width 21 height 21
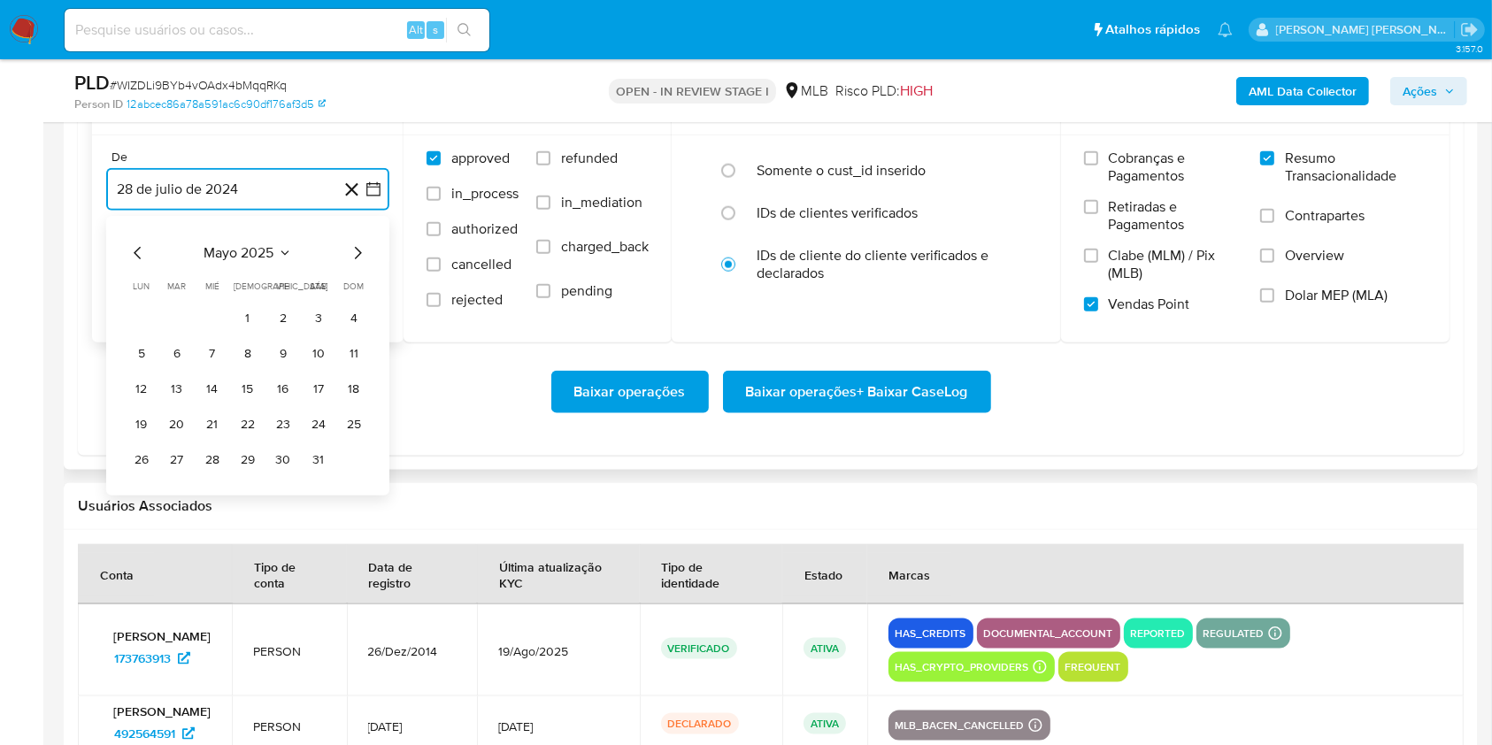
click at [357, 246] on icon "Mes siguiente" at bounding box center [357, 252] width 21 height 21
click at [171, 319] on button "1" at bounding box center [177, 318] width 28 height 28
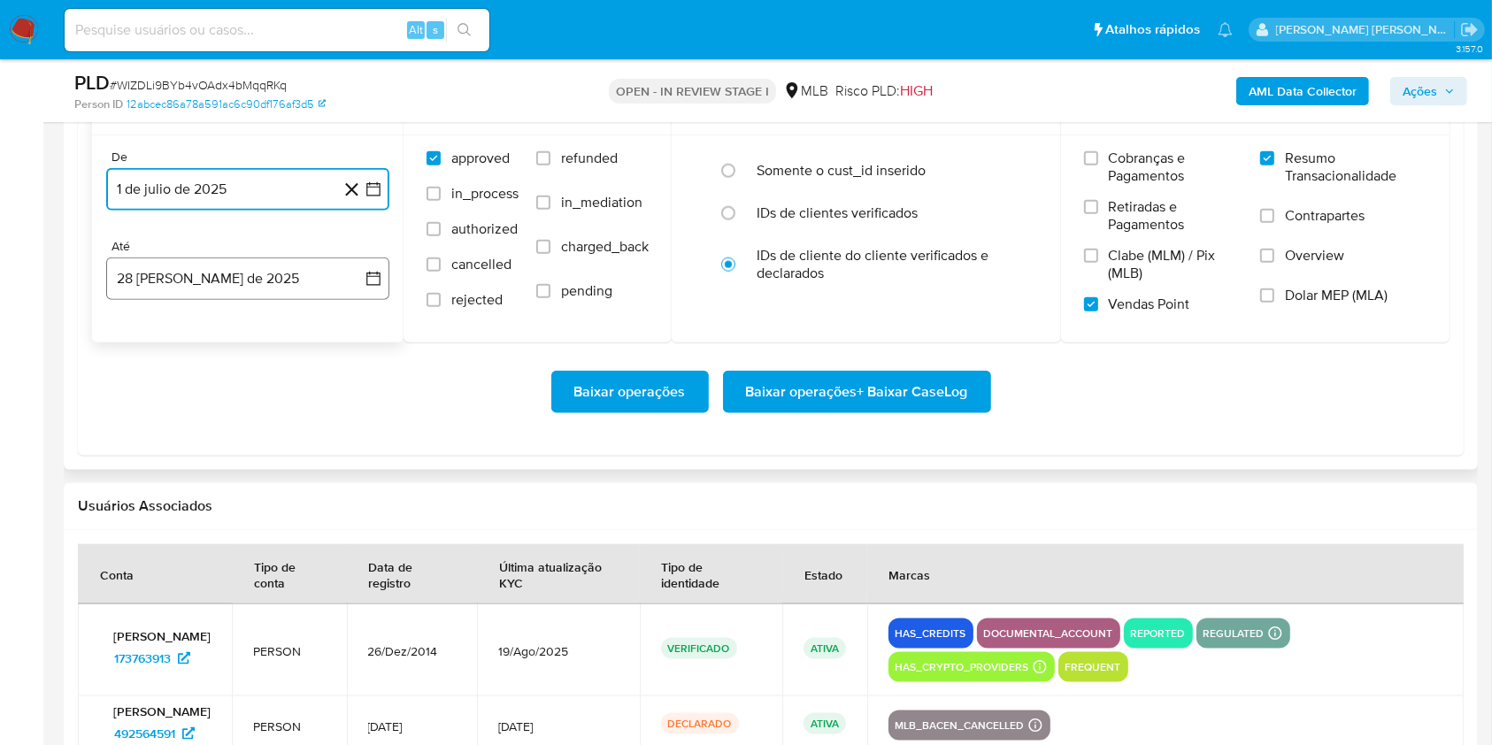
click at [168, 266] on button "28 [PERSON_NAME] de 2025" at bounding box center [247, 278] width 283 height 42
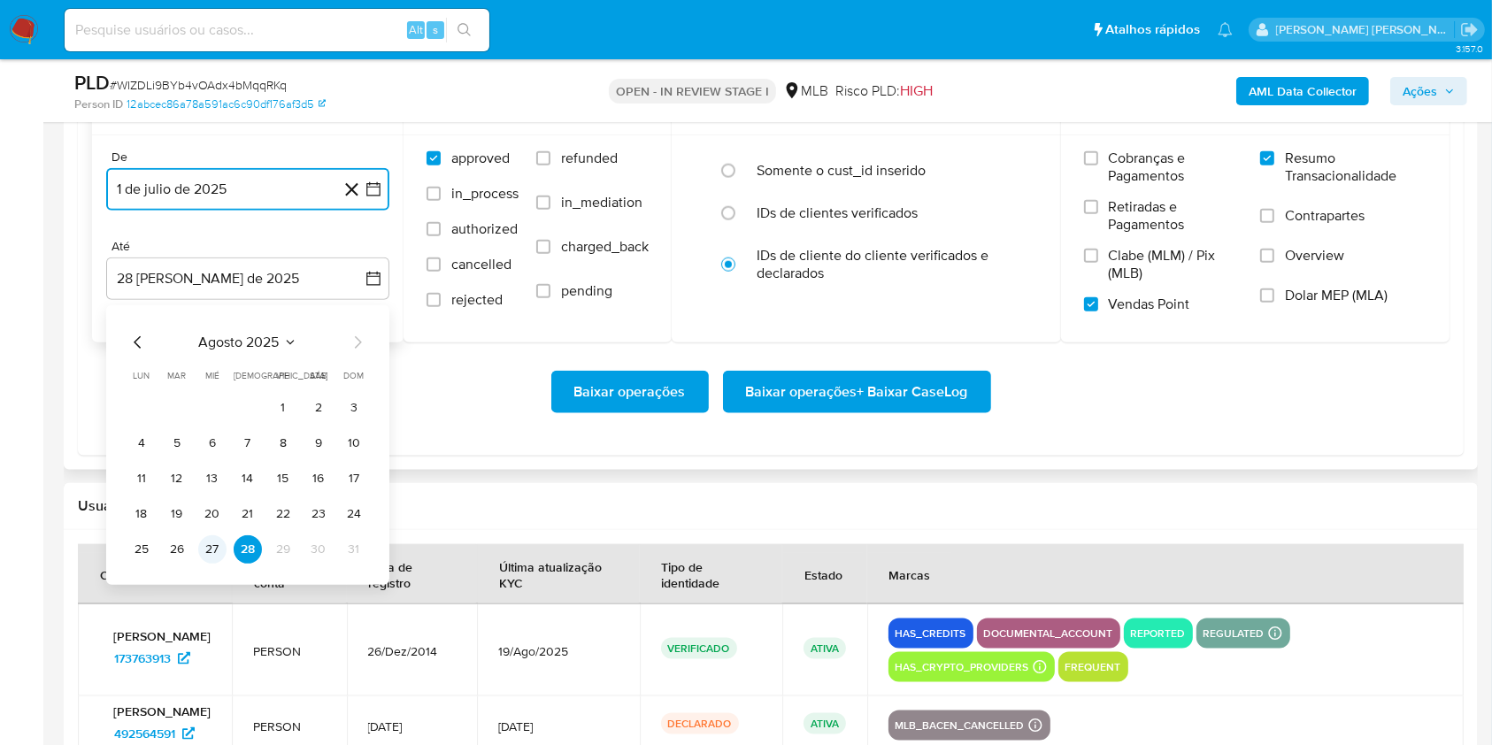
click at [216, 549] on button "27" at bounding box center [212, 549] width 28 height 28
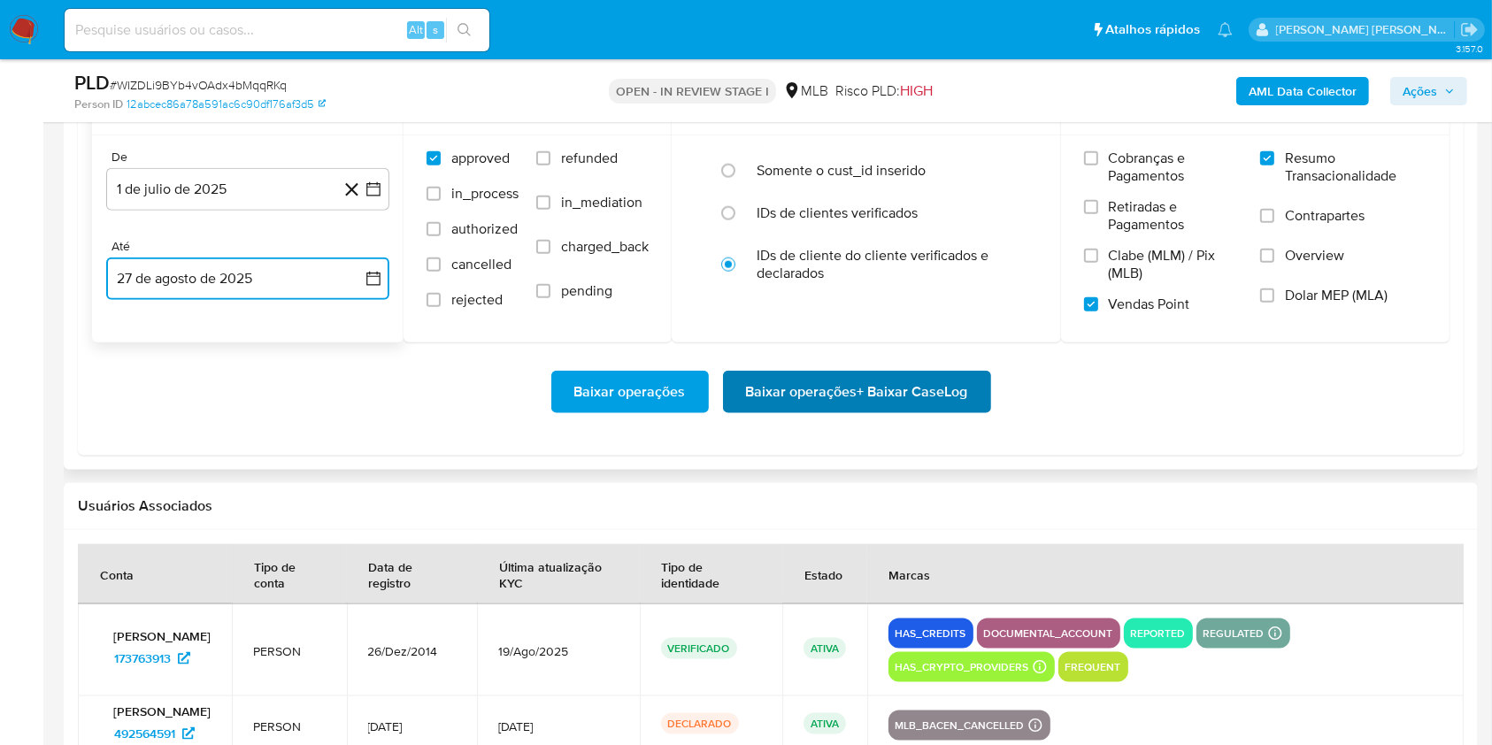
click at [866, 382] on span "Baixar operações + Baixar CaseLog" at bounding box center [857, 391] width 222 height 39
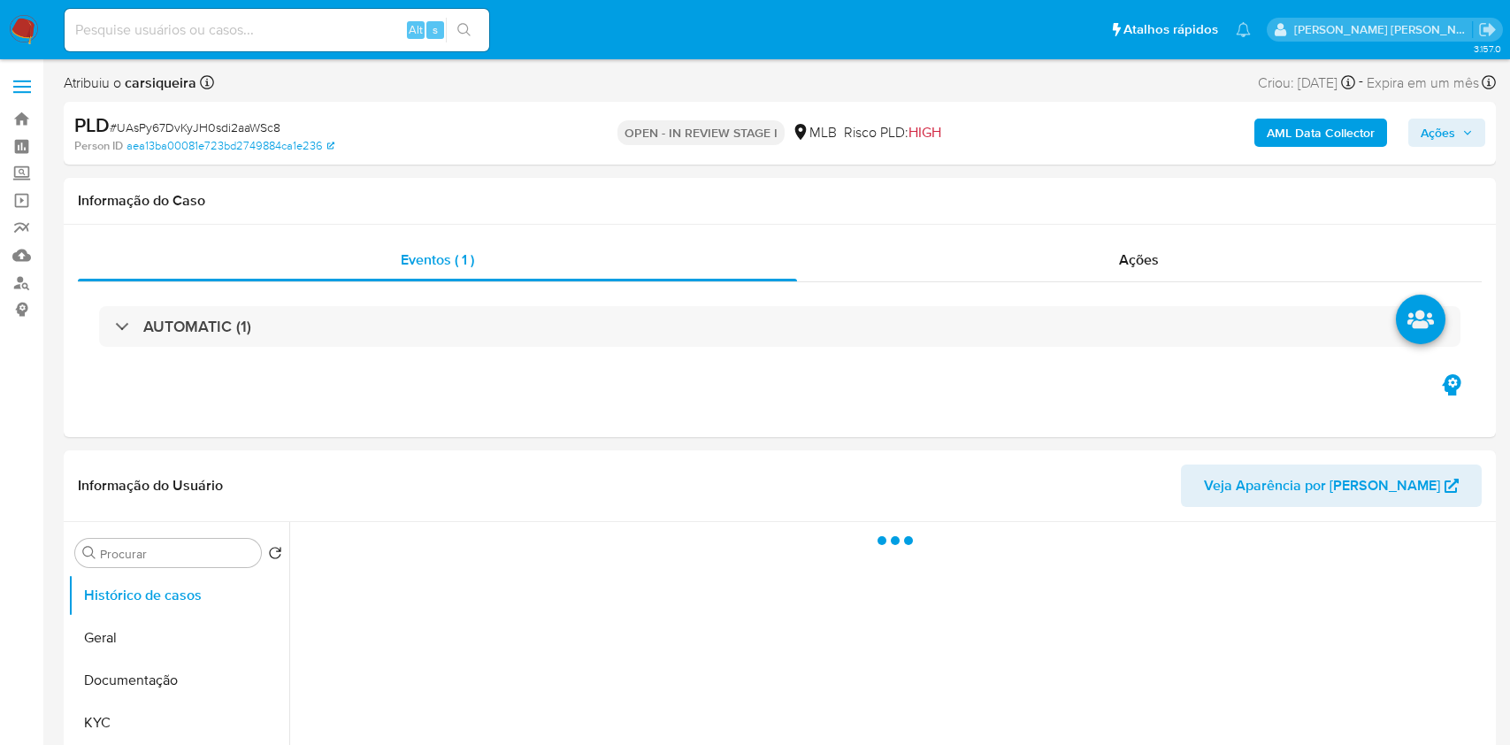
select select "10"
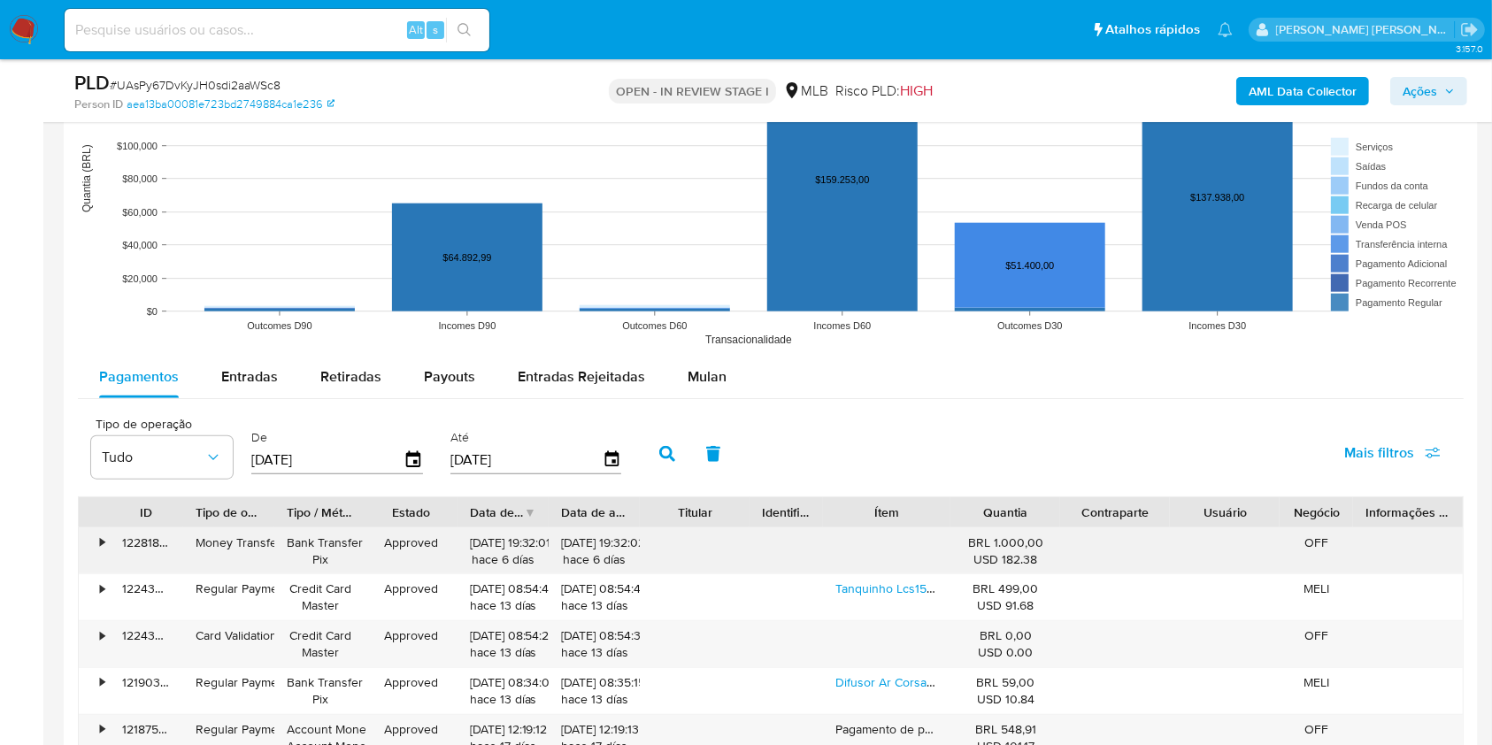
scroll to position [1887, 0]
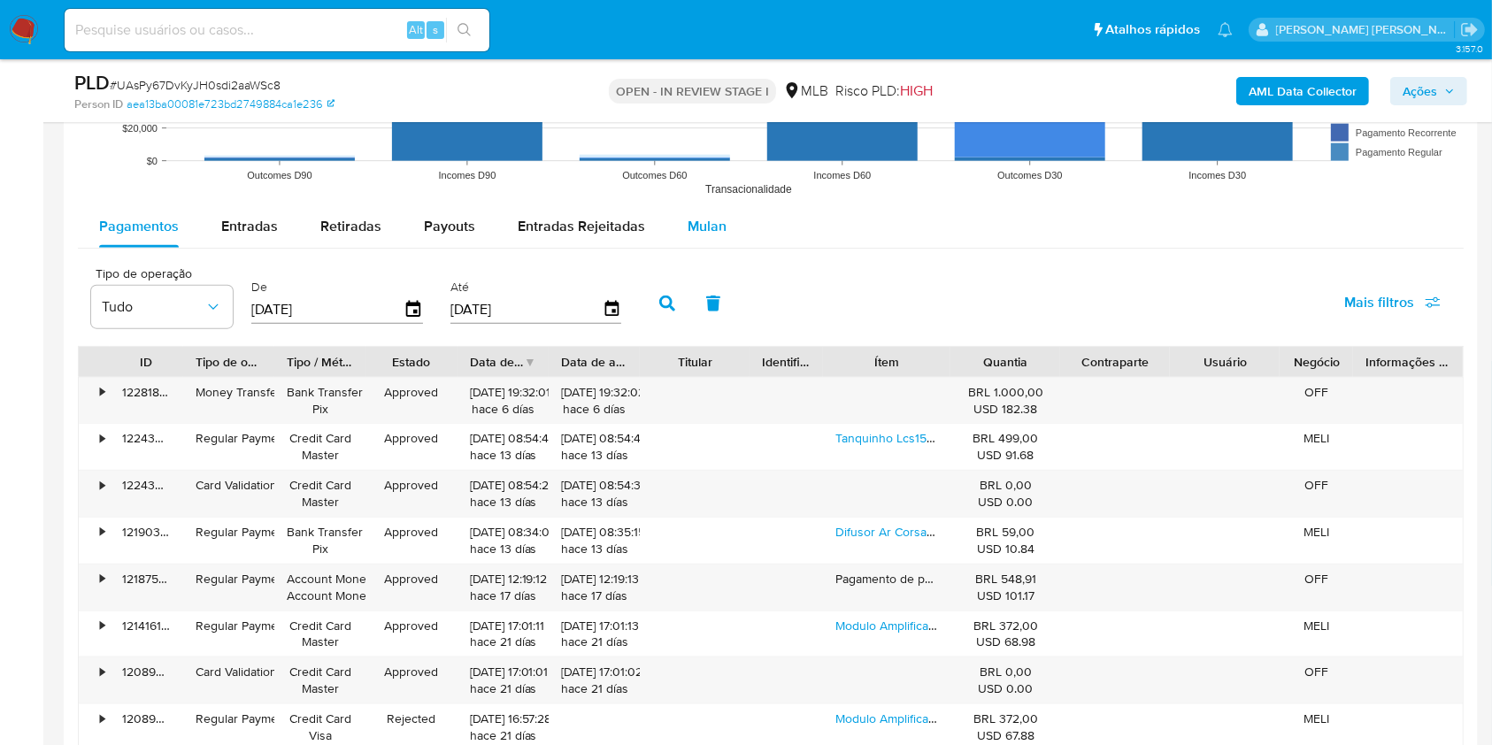
click at [693, 230] on span "Mulan" at bounding box center [706, 226] width 39 height 20
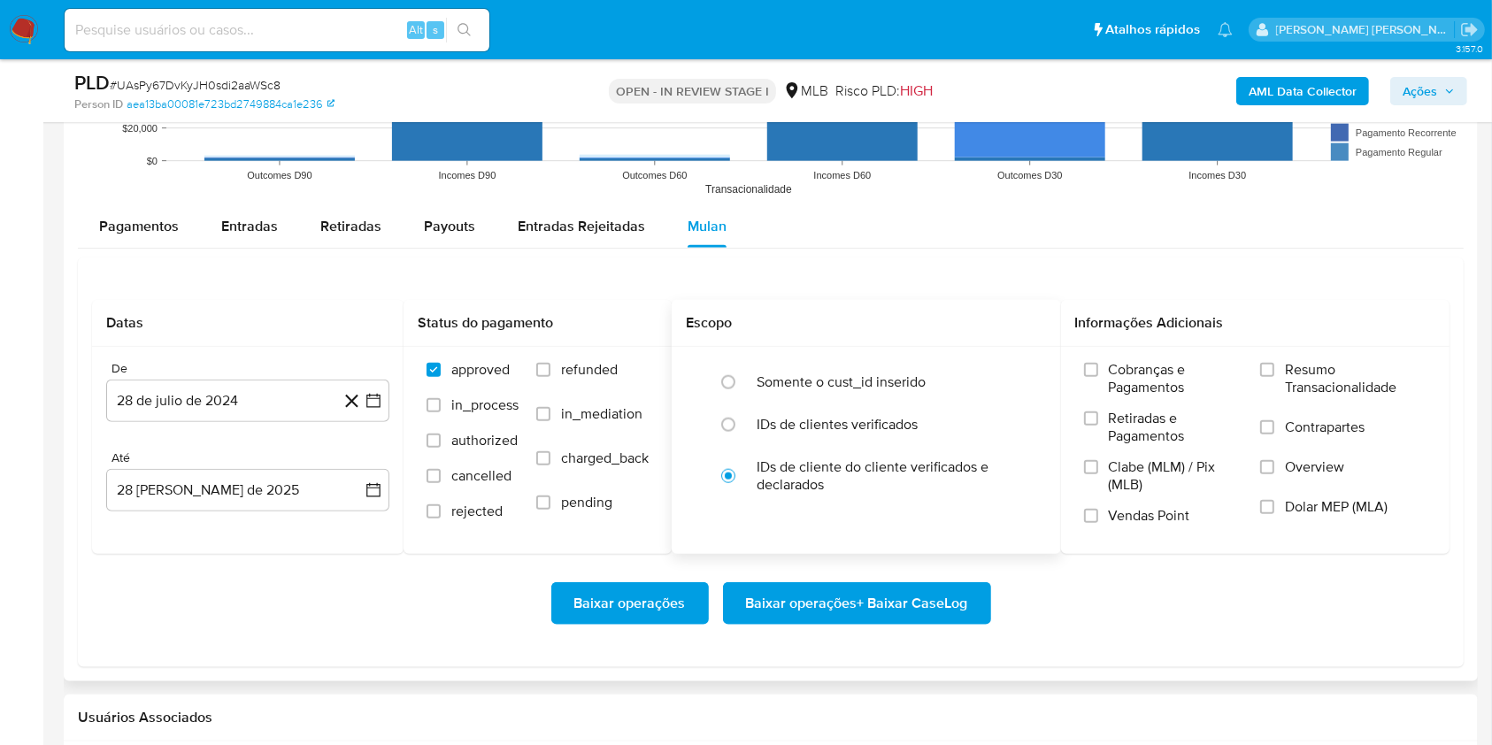
scroll to position [2005, 0]
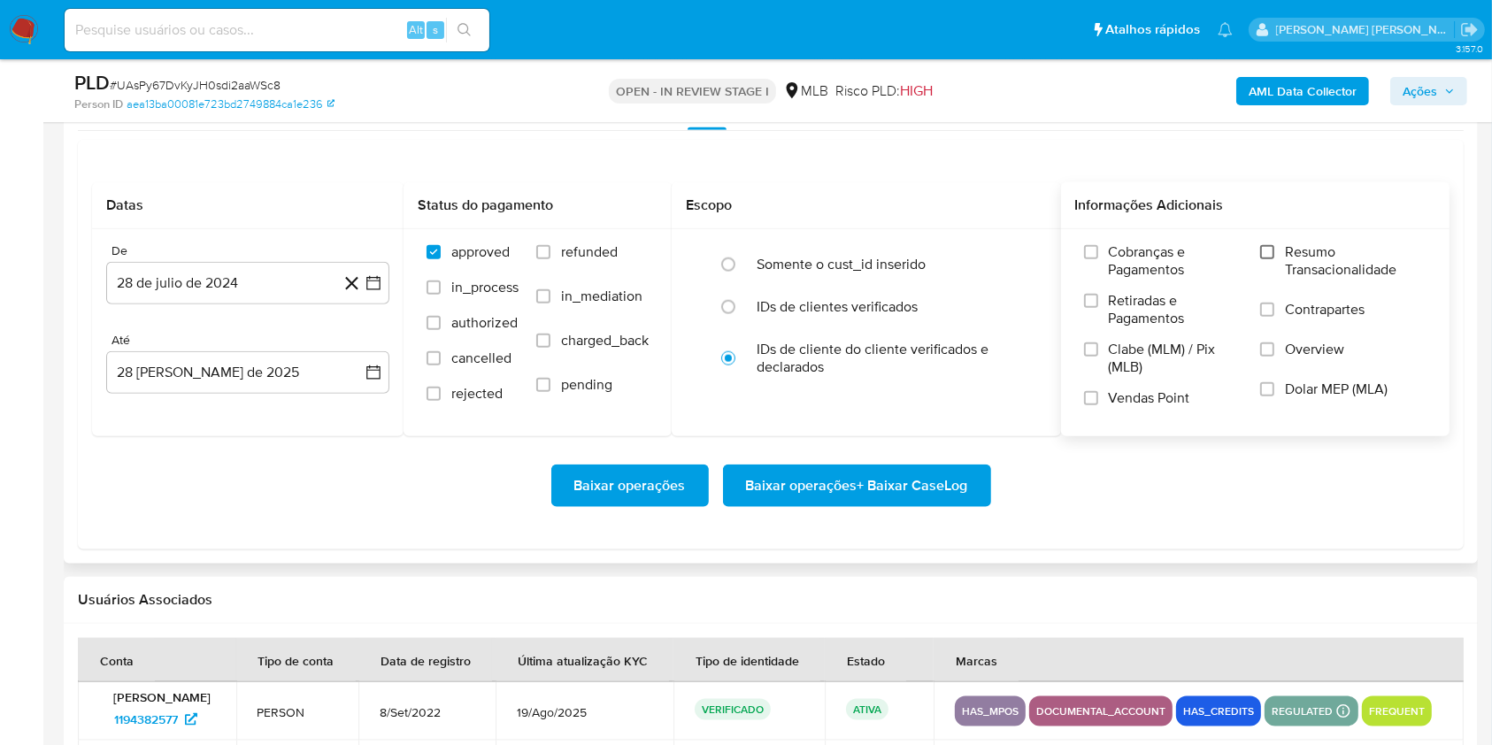
click at [1272, 245] on input "Resumo Transacionalidade" at bounding box center [1267, 252] width 14 height 14
click at [1090, 401] on input "Vendas Point" at bounding box center [1091, 398] width 14 height 14
click at [370, 274] on icon "button" at bounding box center [373, 283] width 18 height 18
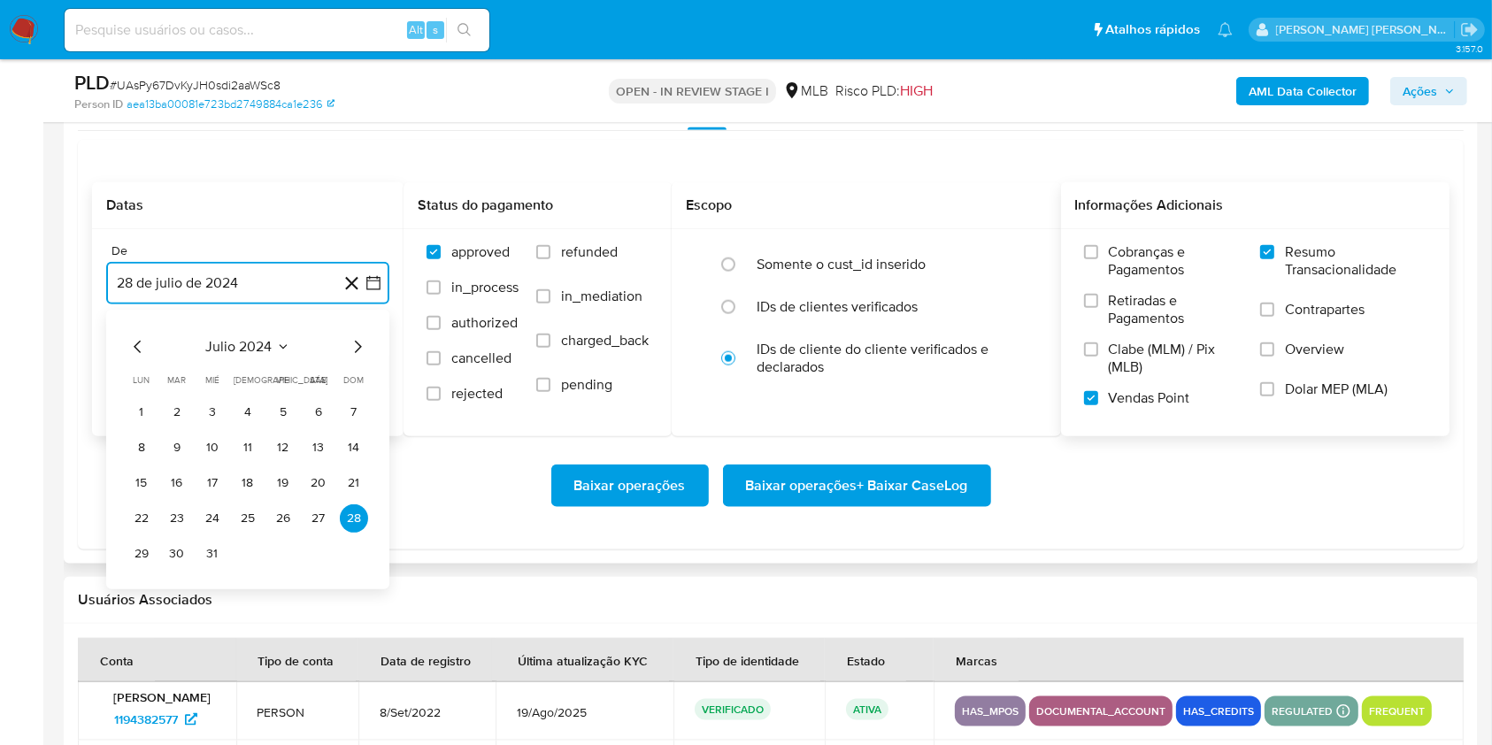
click at [354, 350] on icon "Mes siguiente" at bounding box center [357, 346] width 21 height 21
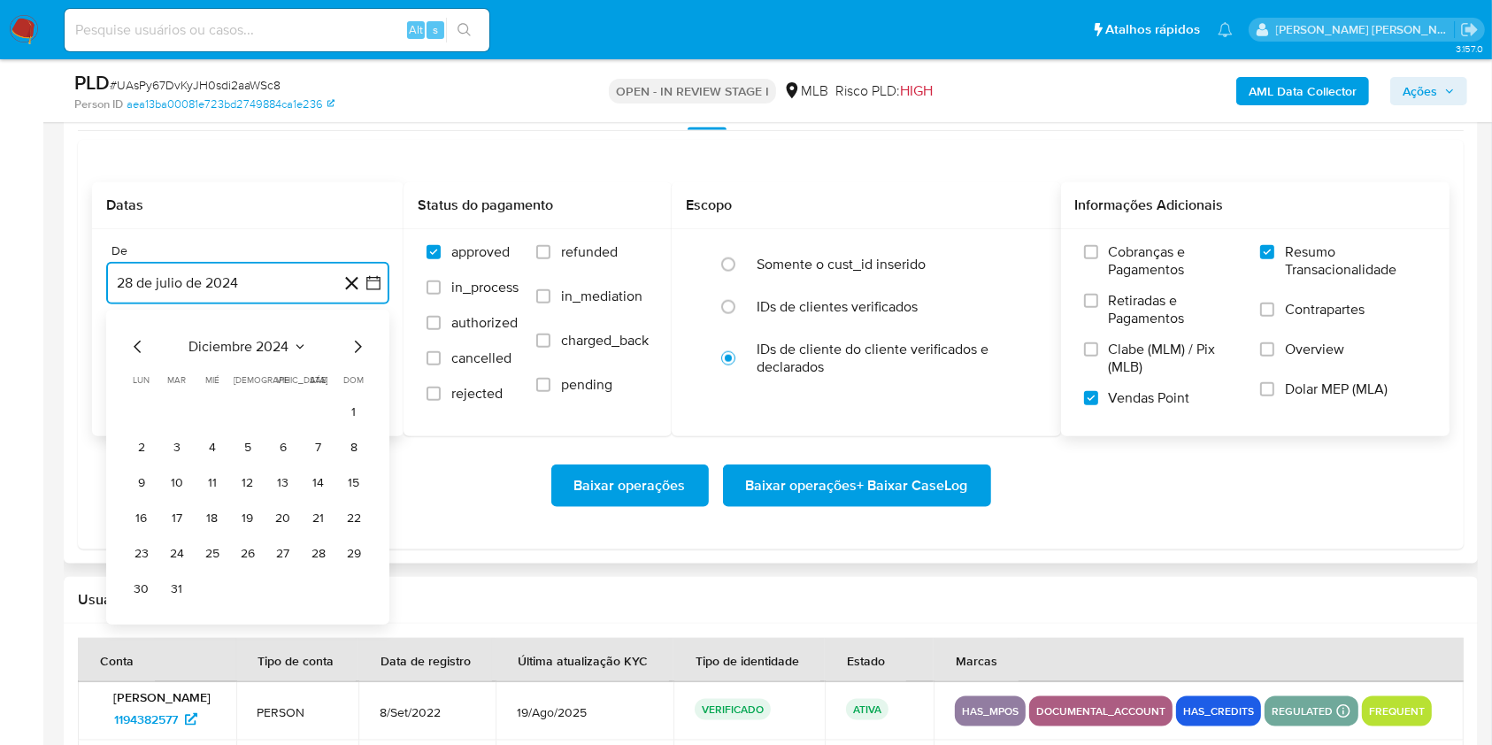
click at [354, 350] on icon "Mes siguiente" at bounding box center [357, 346] width 21 height 21
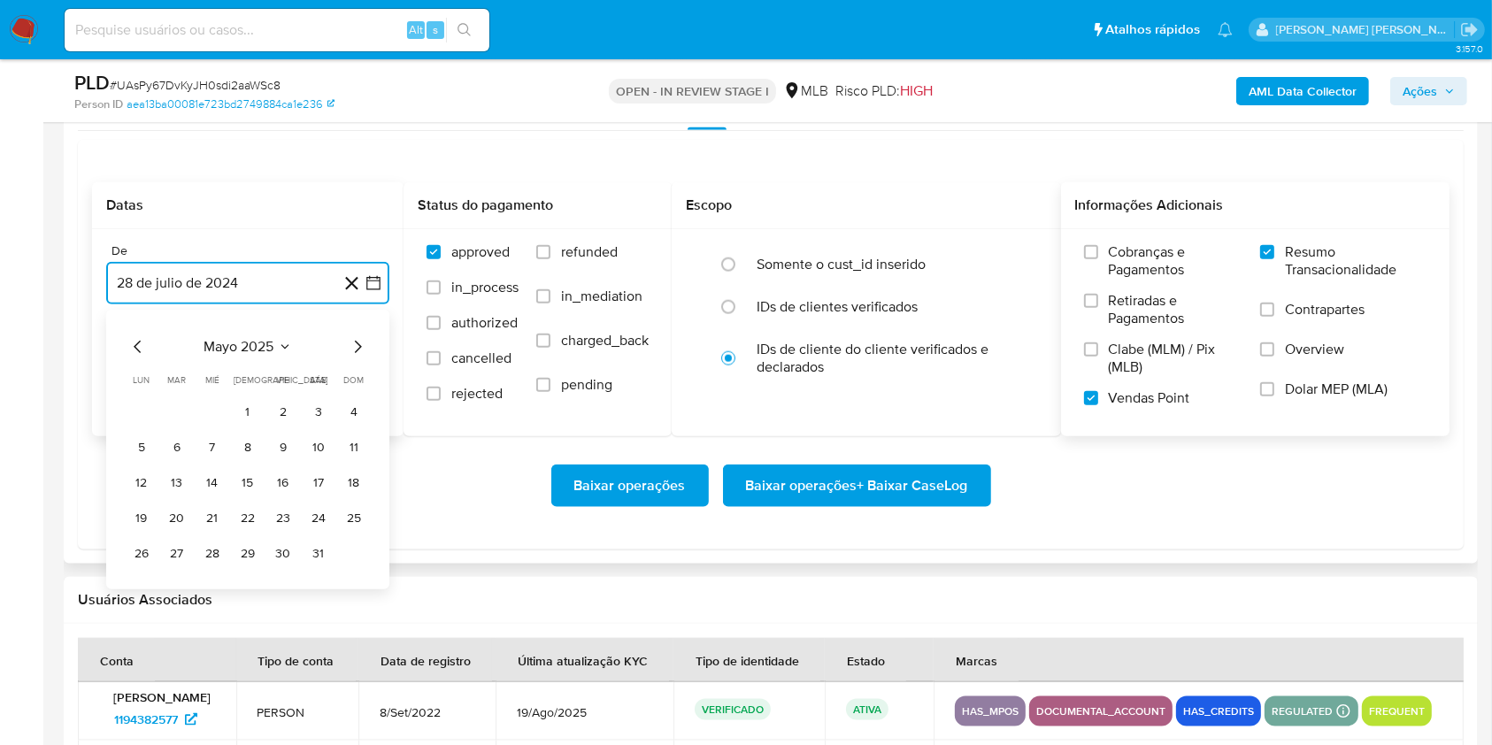
click at [354, 350] on icon "Mes siguiente" at bounding box center [357, 346] width 21 height 21
click at [175, 415] on button "1" at bounding box center [177, 412] width 28 height 28
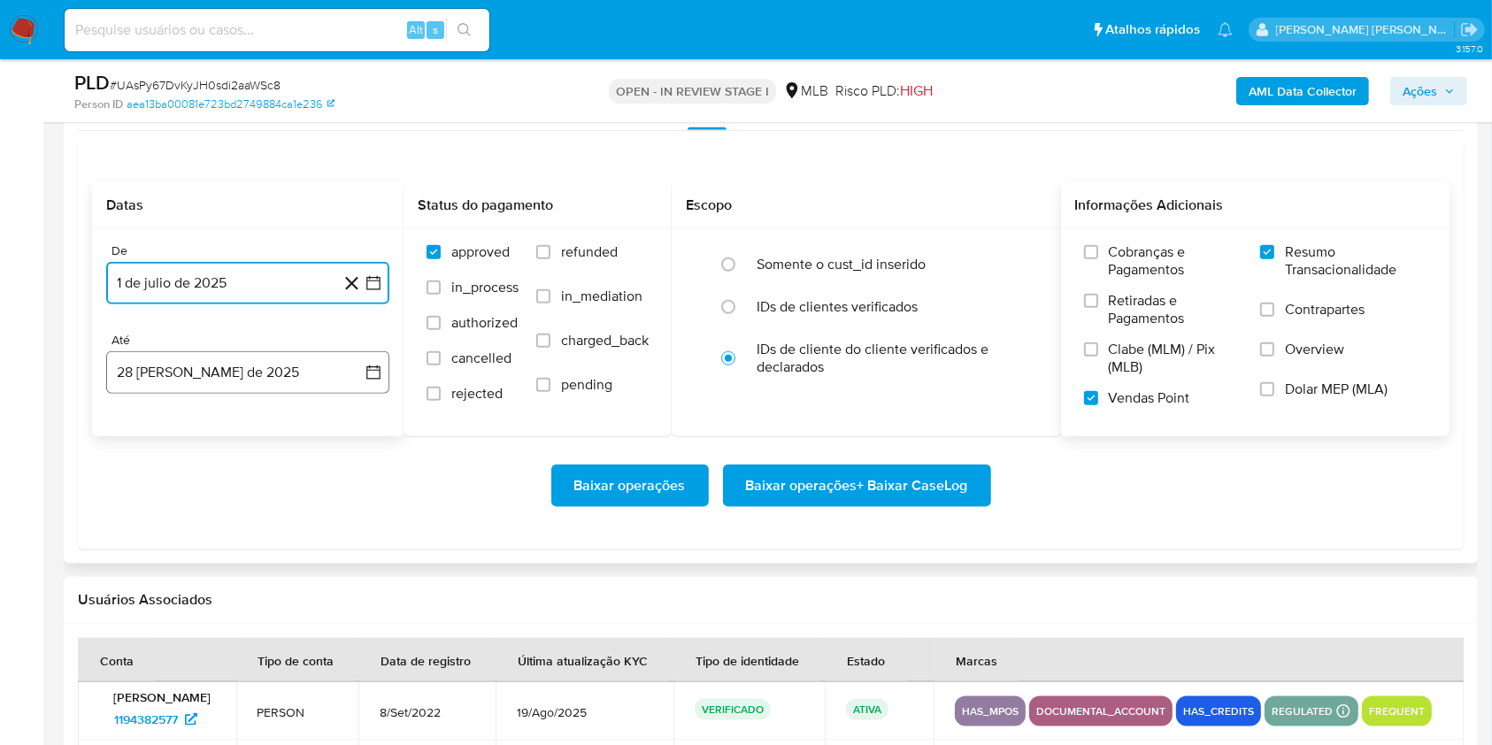
click at [202, 373] on button "28 de agosto de 2025" at bounding box center [247, 372] width 283 height 42
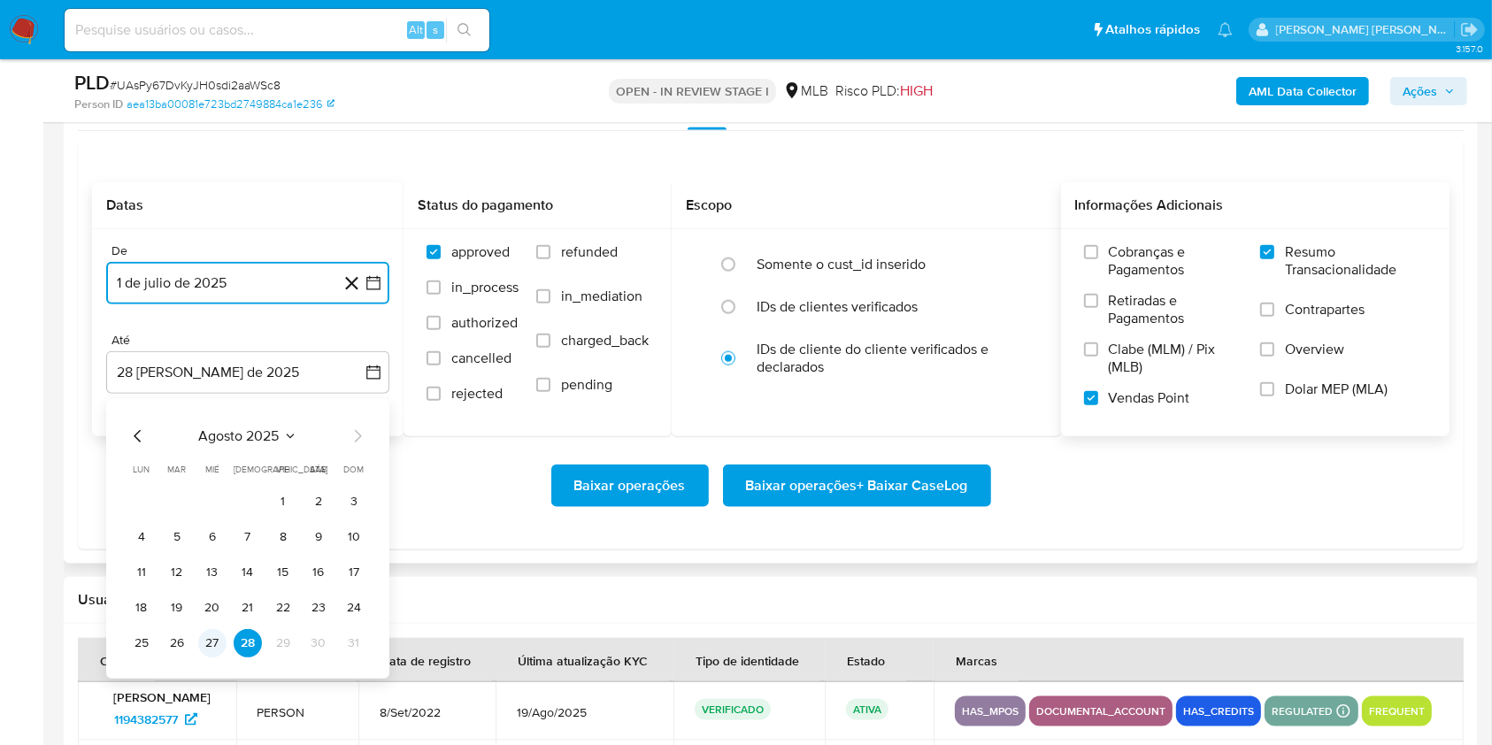
click at [212, 643] on button "27" at bounding box center [212, 643] width 28 height 28
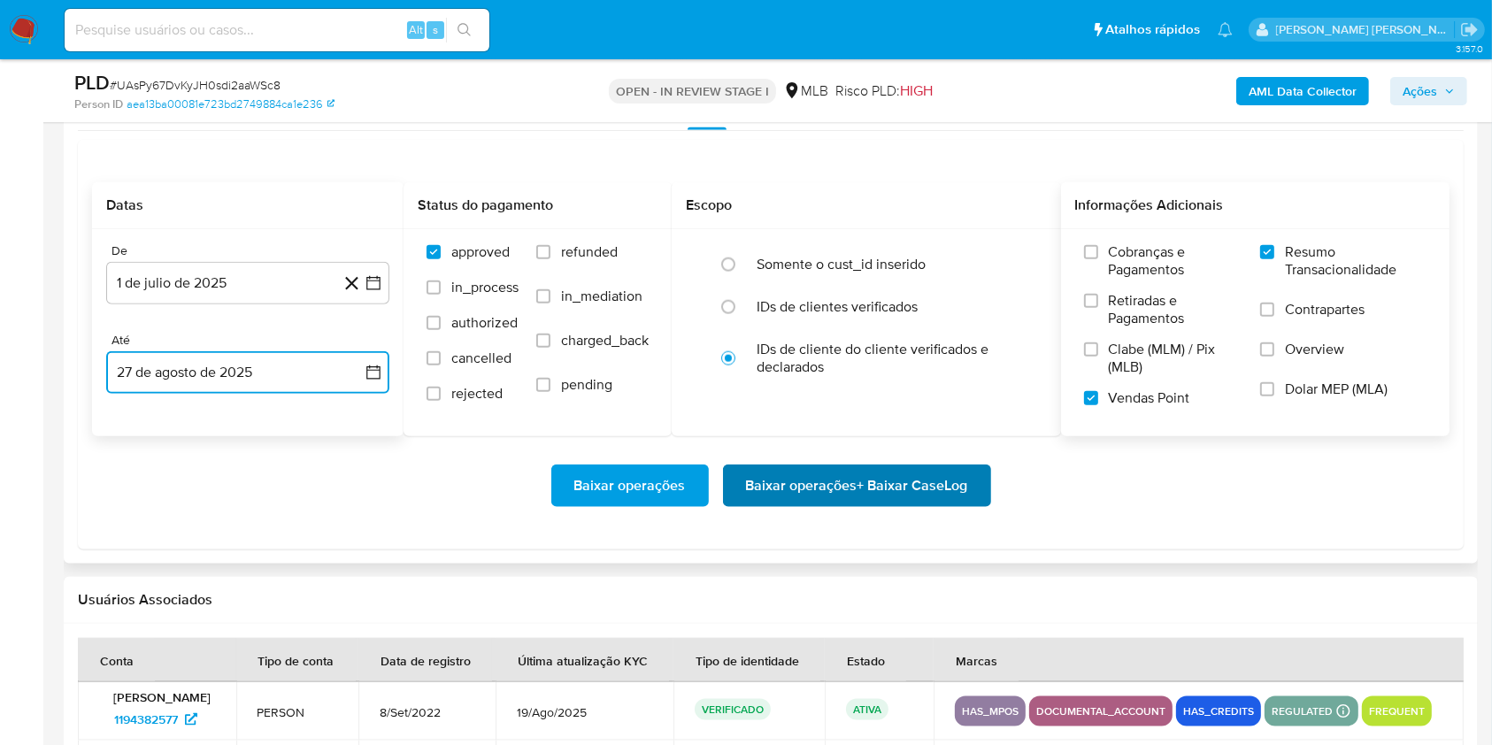
click at [909, 473] on span "Baixar operações + Baixar CaseLog" at bounding box center [857, 485] width 222 height 39
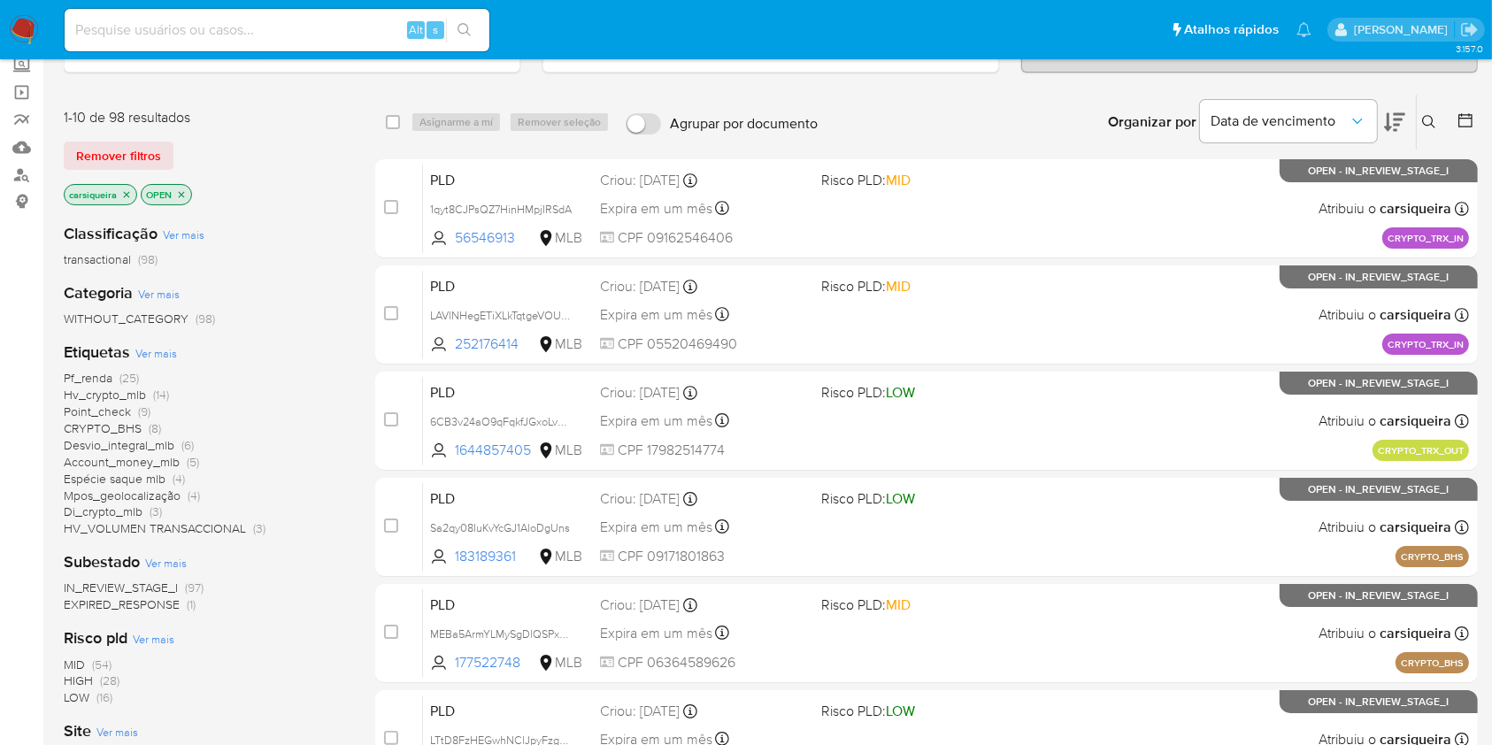
scroll to position [235, 0]
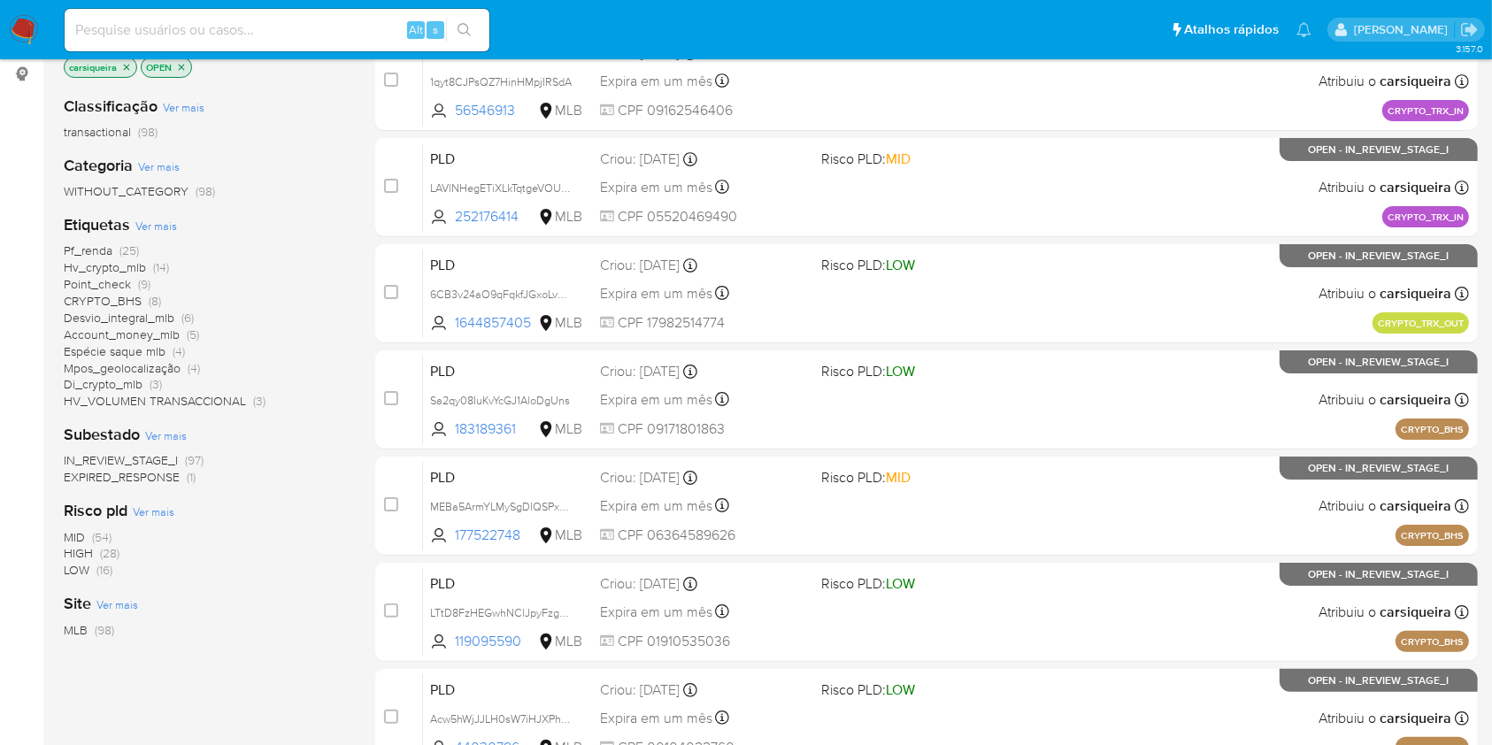
click at [180, 479] on span "EXPIRED_RESPONSE (1)" at bounding box center [130, 477] width 132 height 17
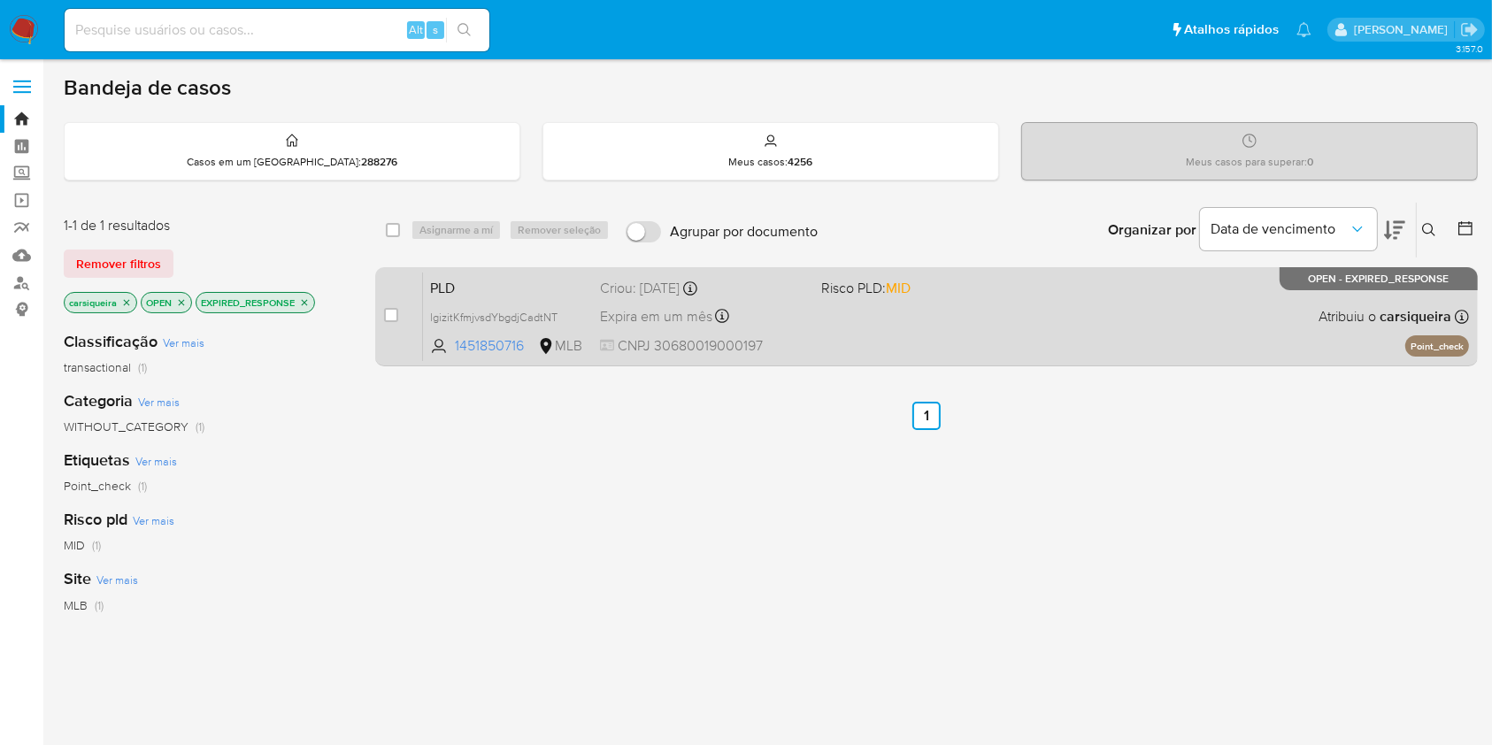
click at [857, 326] on div "PLD lgizitKfmjvsdYbgdjCadtNT 1451850716 MLB Risco PLD: MID Criou: [DATE] Criou:…" at bounding box center [946, 316] width 1046 height 89
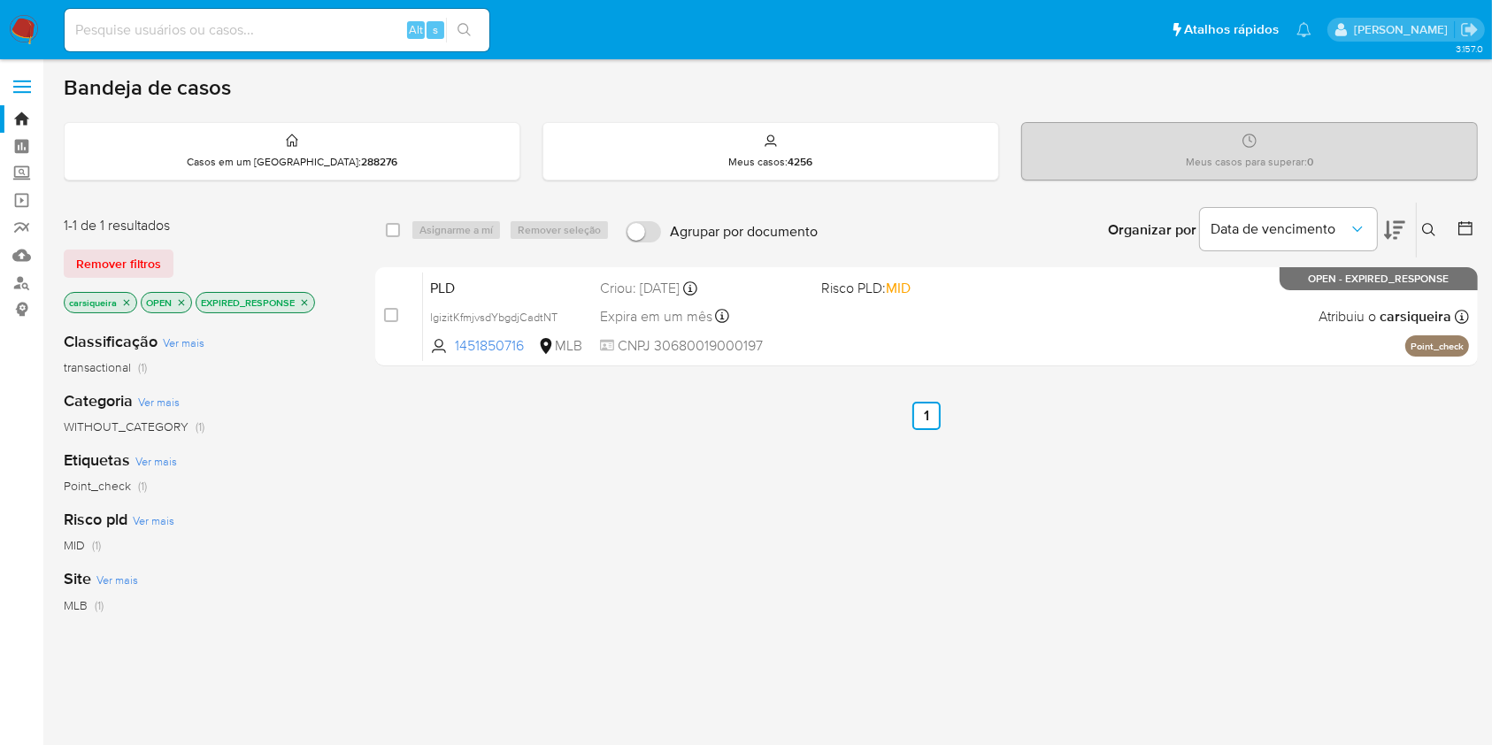
click at [29, 42] on img at bounding box center [24, 30] width 30 height 30
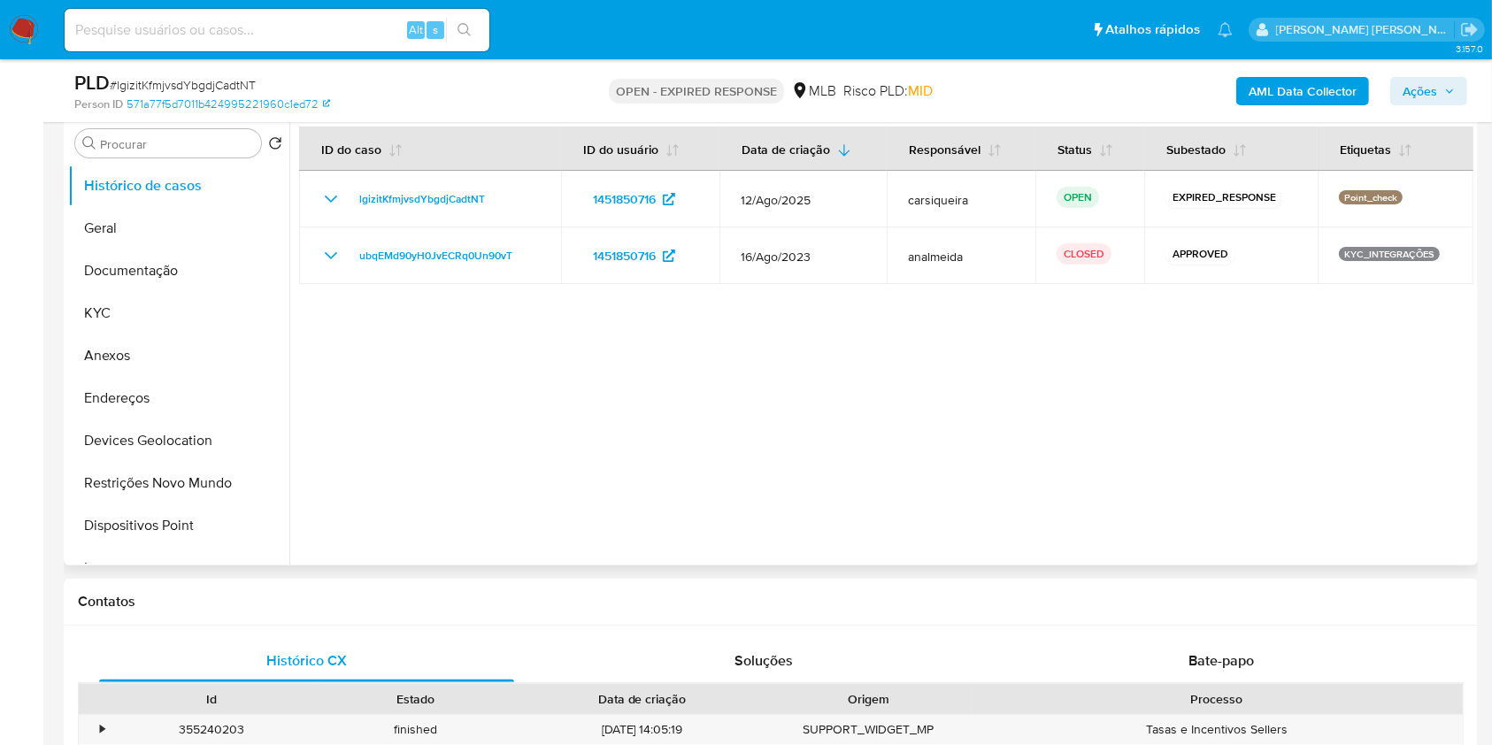
scroll to position [354, 0]
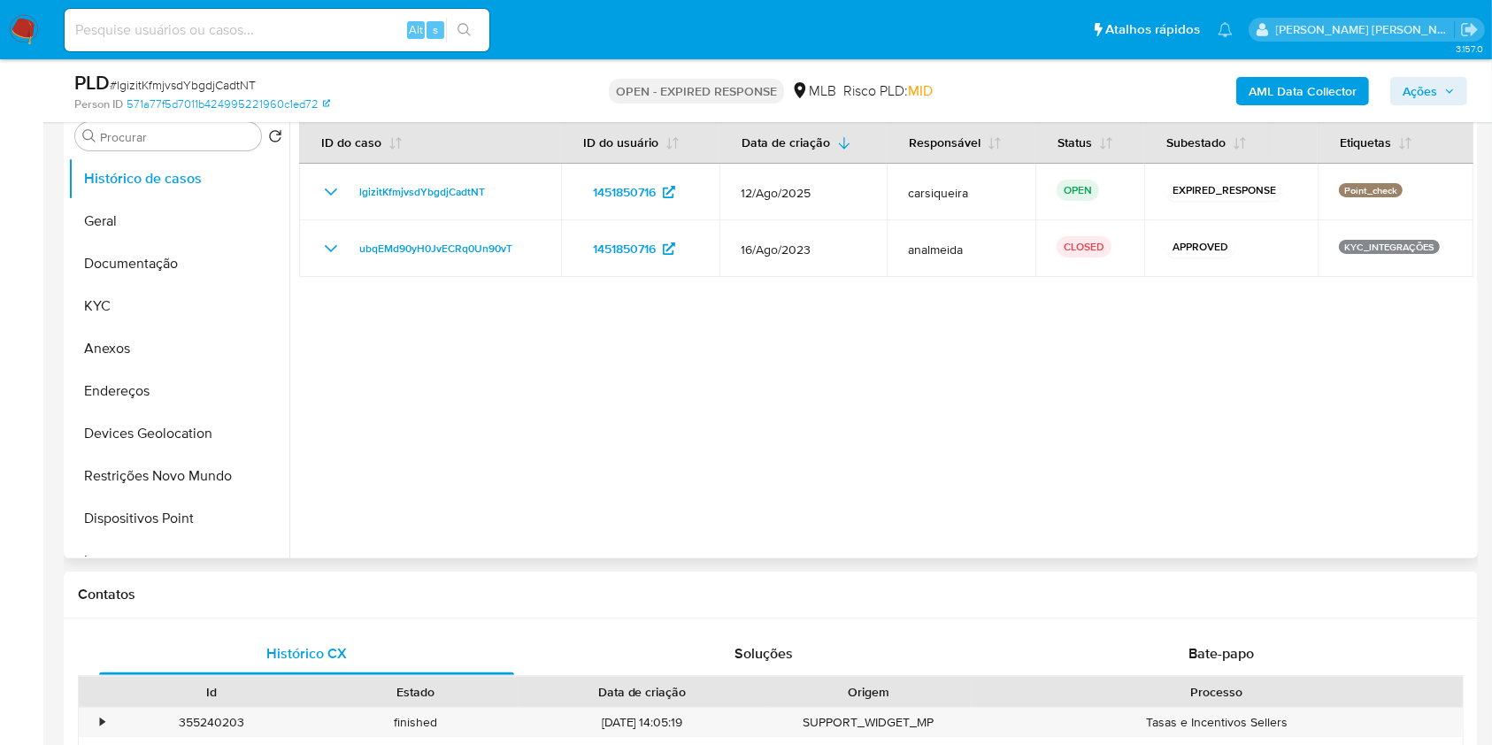
select select "10"
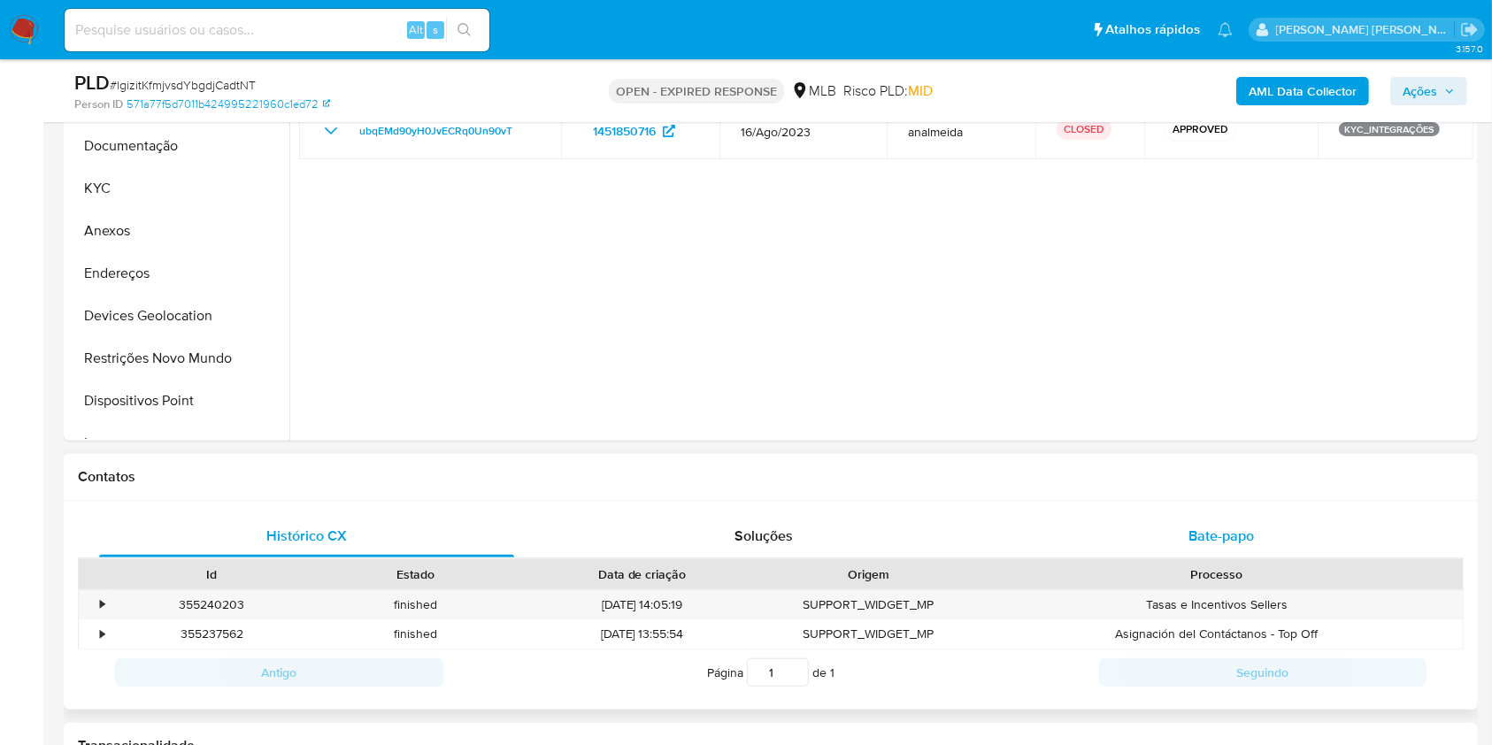
click at [1244, 533] on span "Bate-papo" at bounding box center [1220, 536] width 65 height 20
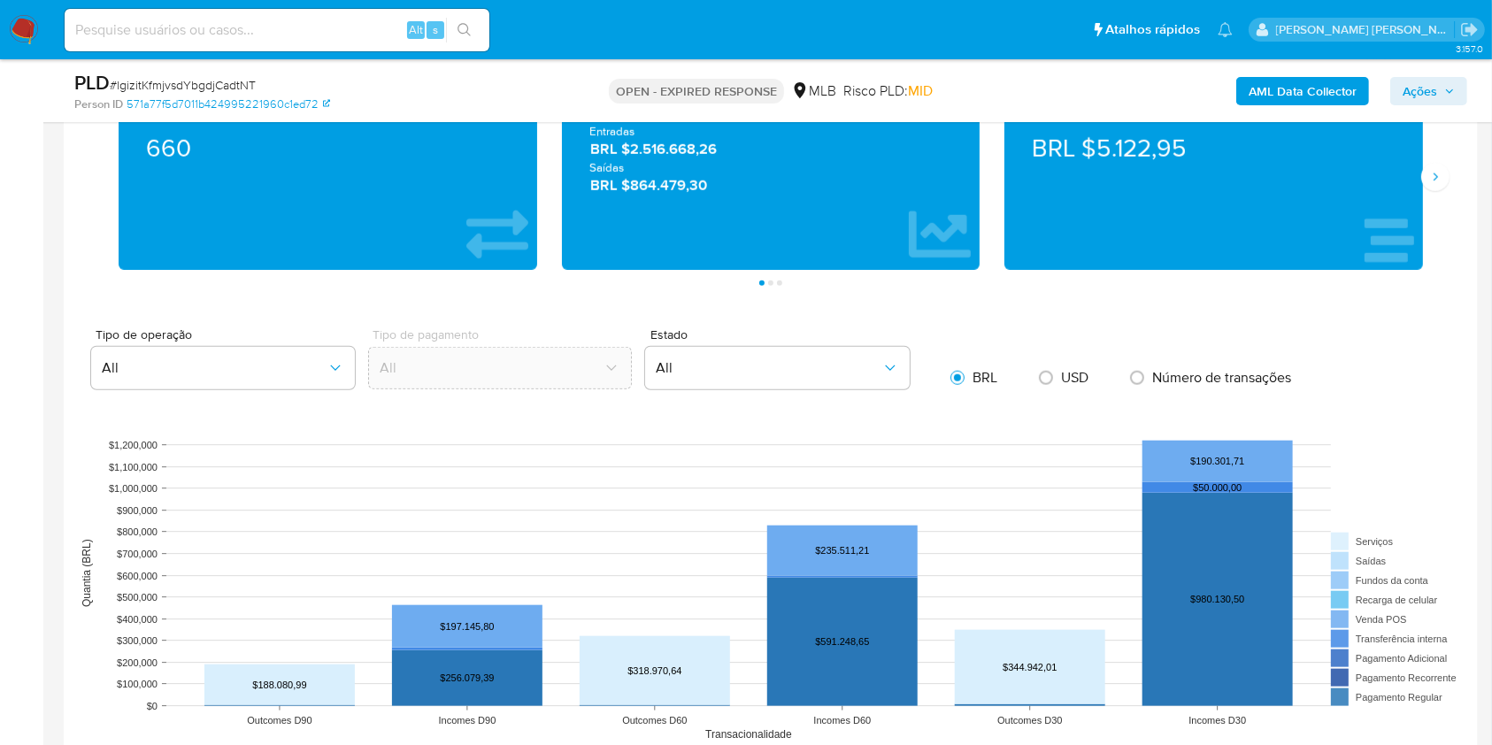
scroll to position [1723, 0]
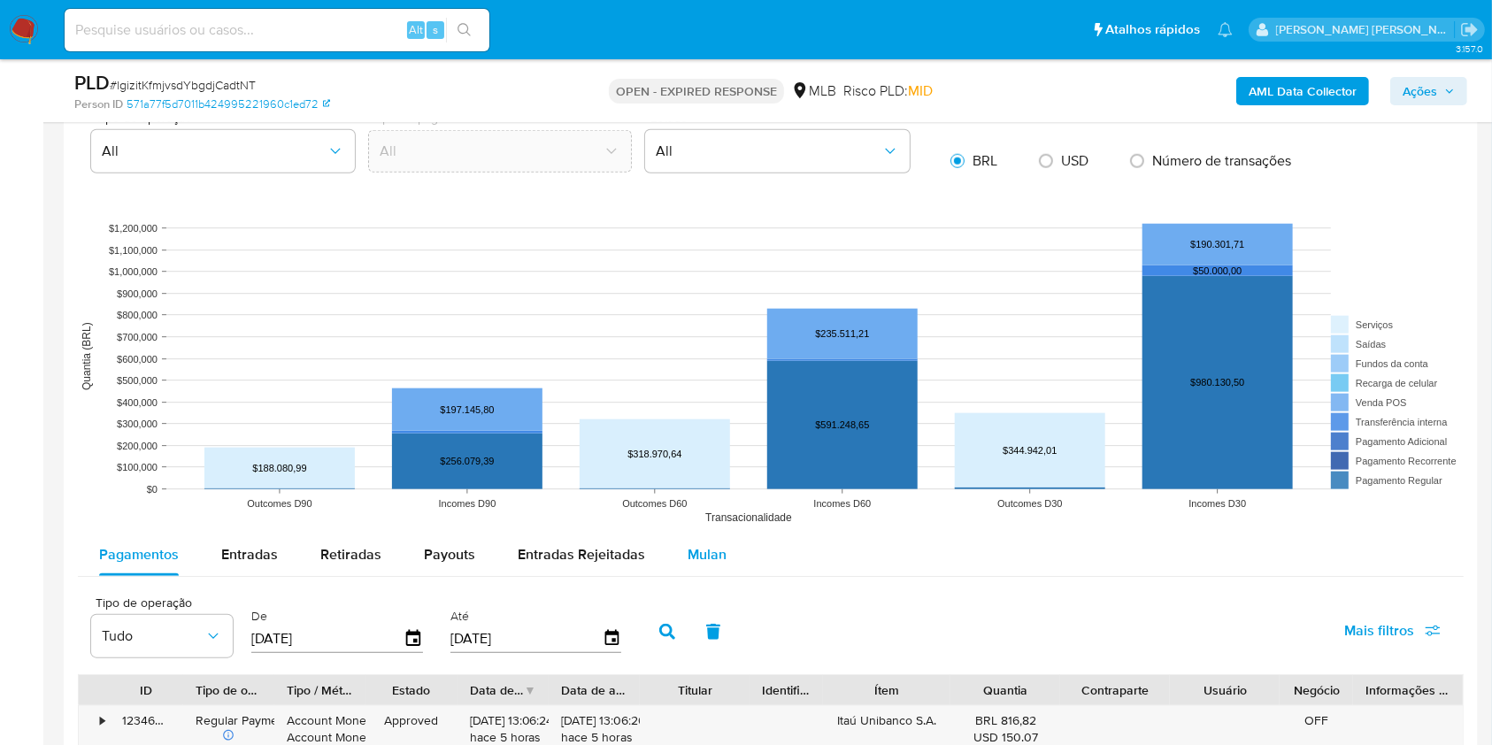
click at [696, 557] on span "Mulan" at bounding box center [706, 554] width 39 height 20
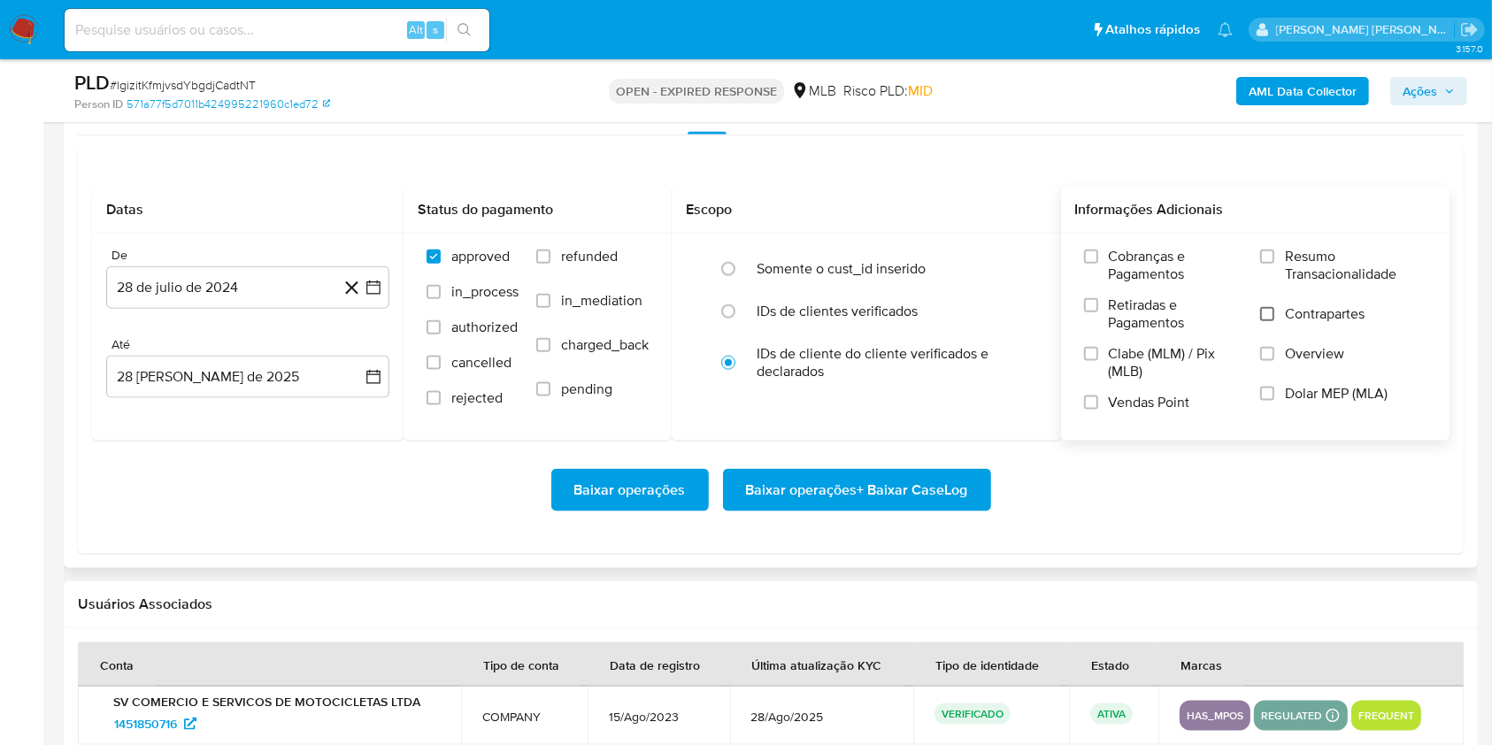
scroll to position [2195, 0]
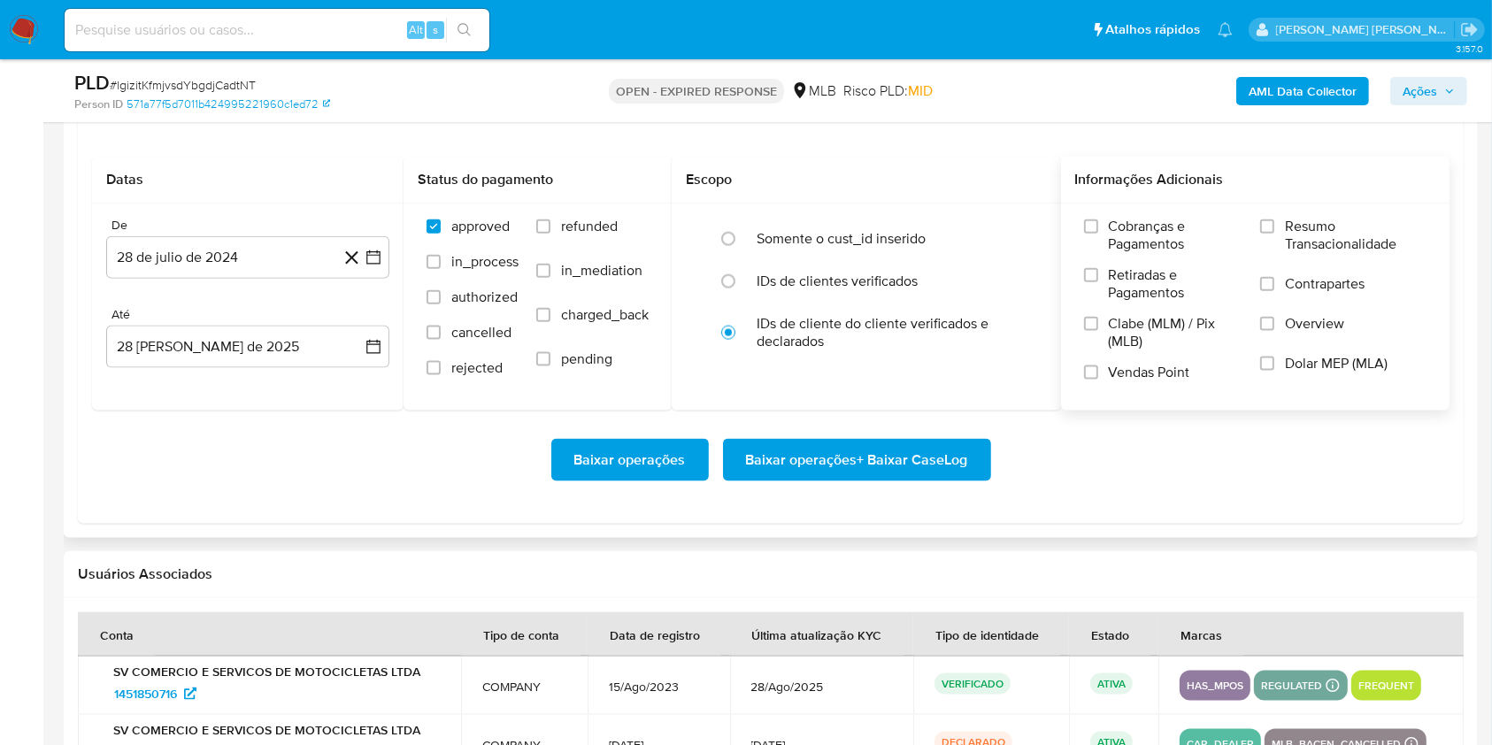
click at [1262, 213] on div "Cobranças e Pagamentos Retiradas e Pagamentos Clabe (MLM) / Pix (MLB) Vendas Po…" at bounding box center [1255, 305] width 389 height 205
click at [1268, 232] on label "Resumo Transacionalidade" at bounding box center [1343, 247] width 166 height 58
click at [1268, 232] on input "Resumo Transacionalidade" at bounding box center [1267, 226] width 14 height 14
click at [1089, 364] on label "Vendas Point" at bounding box center [1163, 379] width 158 height 31
click at [1089, 365] on input "Vendas Point" at bounding box center [1091, 372] width 14 height 14
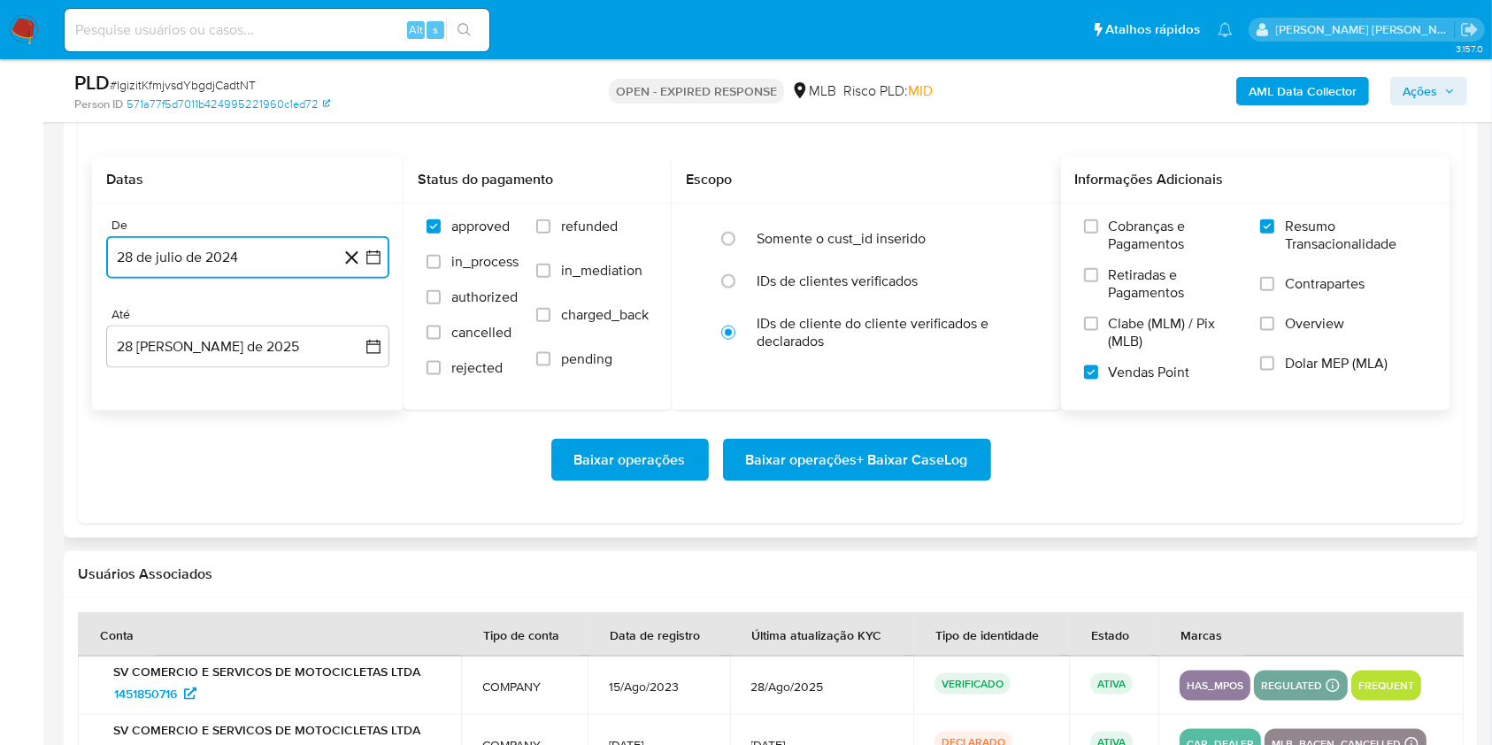
click at [372, 249] on icon "button" at bounding box center [373, 258] width 18 height 18
click at [357, 318] on icon "Mes siguiente" at bounding box center [357, 321] width 21 height 21
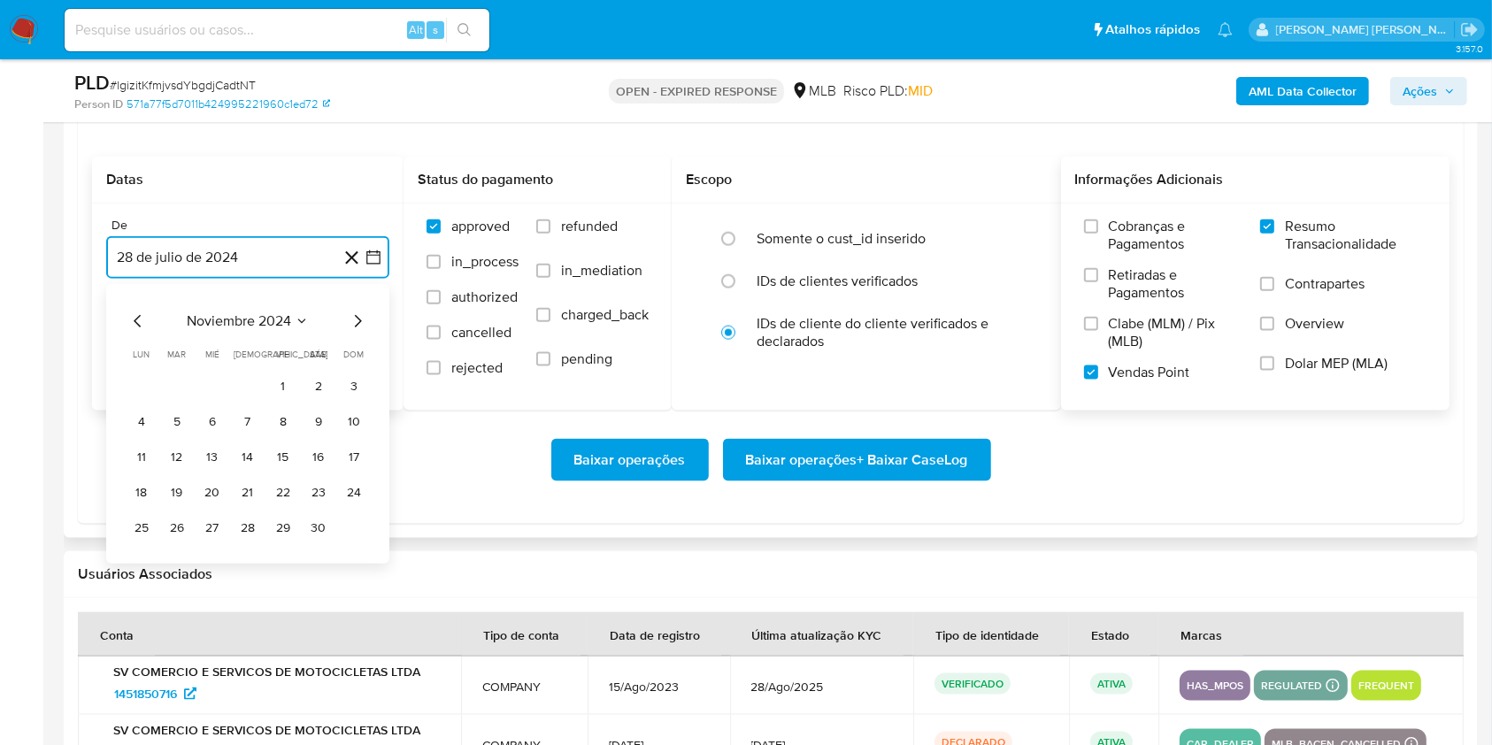
click at [357, 318] on icon "Mes siguiente" at bounding box center [357, 321] width 21 height 21
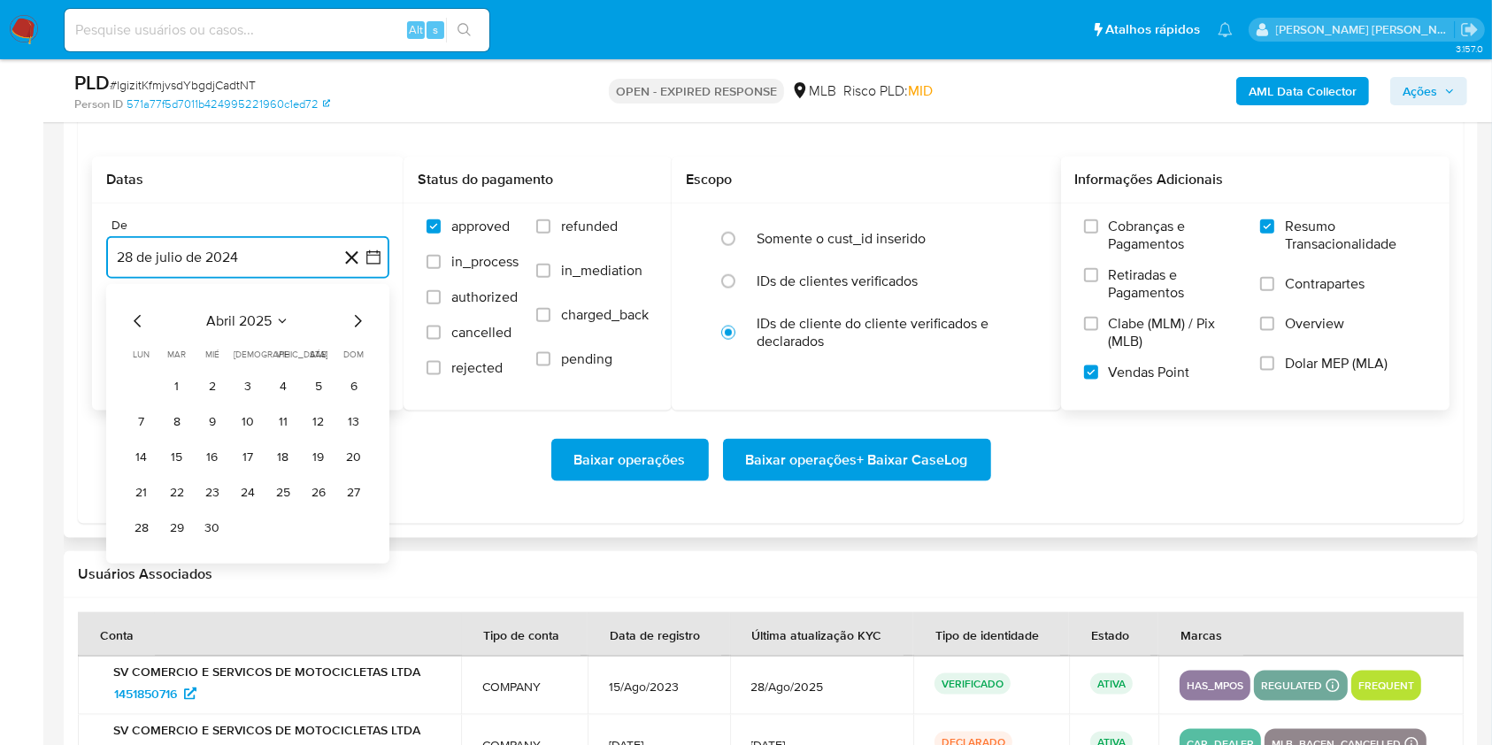
click at [357, 318] on icon "Mes siguiente" at bounding box center [357, 321] width 21 height 21
click at [182, 392] on button "1" at bounding box center [177, 386] width 28 height 28
click at [195, 356] on button "28 de agosto de 2025" at bounding box center [247, 347] width 283 height 42
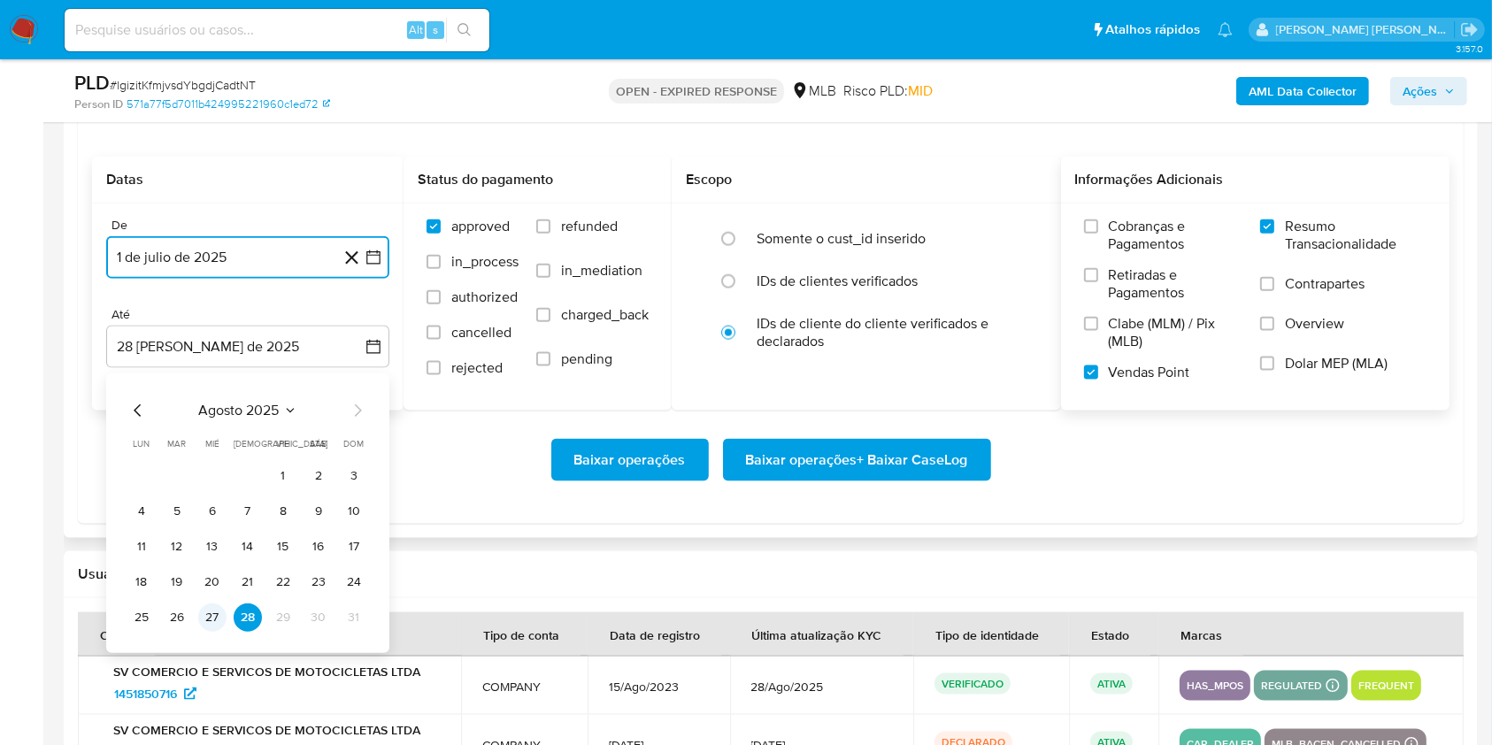
click at [212, 619] on button "27" at bounding box center [212, 617] width 28 height 28
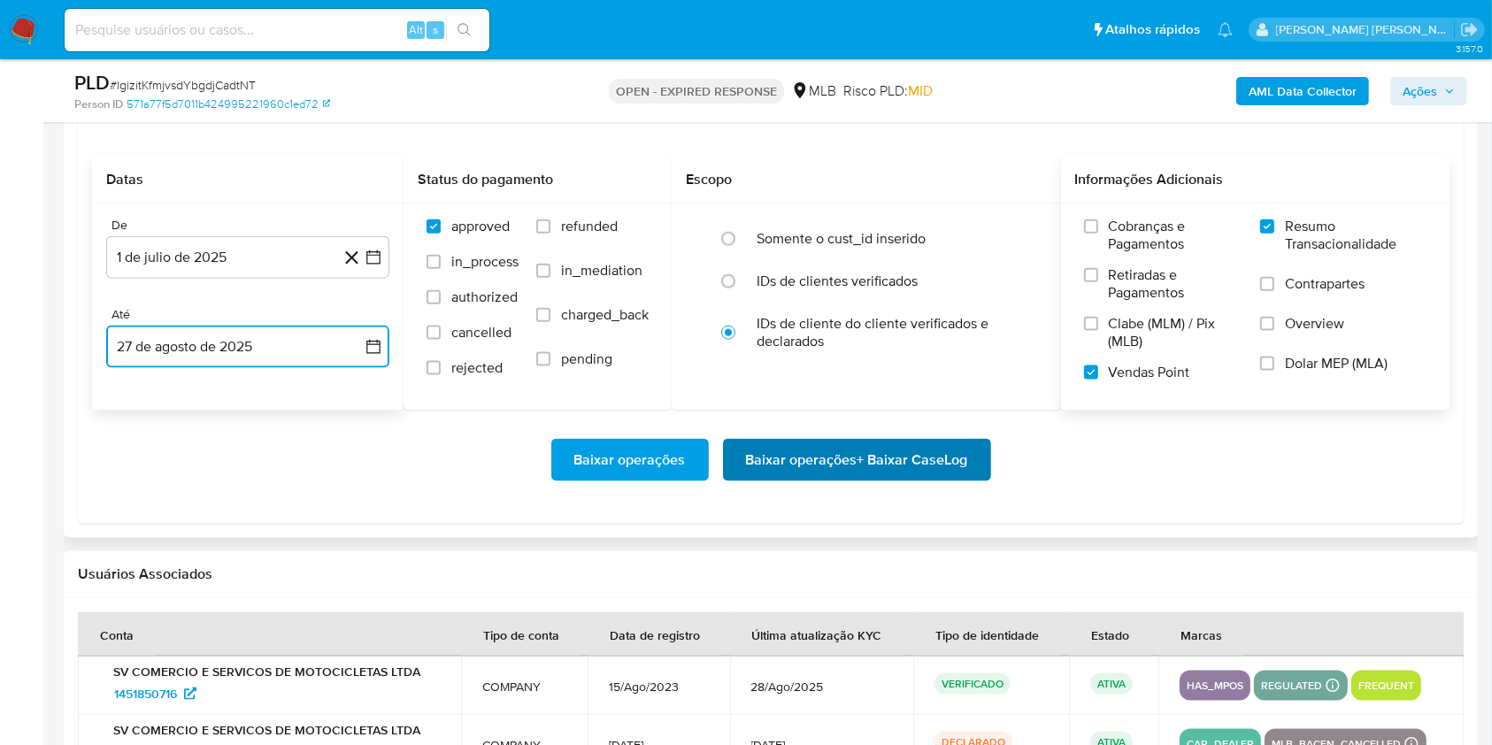
click at [908, 445] on span "Baixar operações + Baixar CaseLog" at bounding box center [857, 460] width 222 height 39
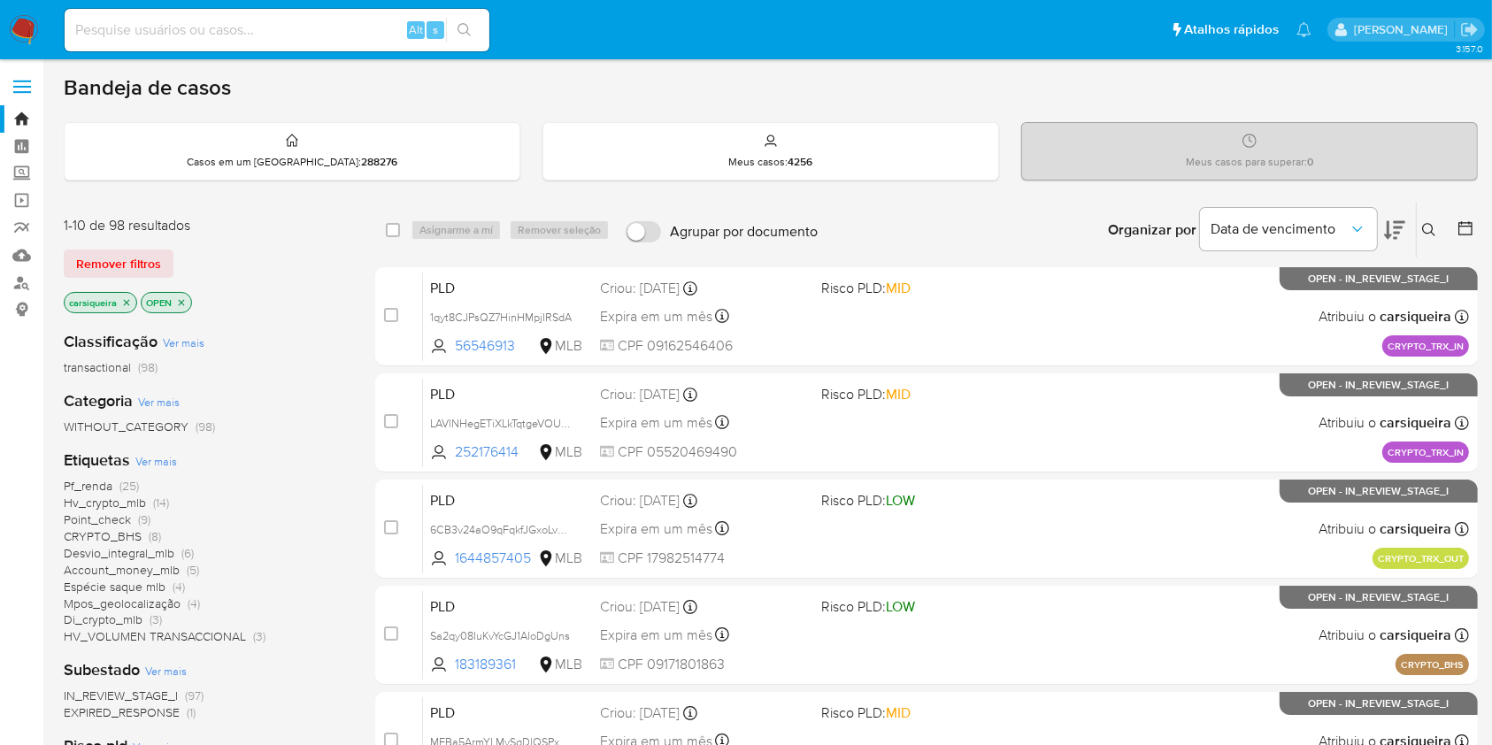
click at [27, 26] on img at bounding box center [24, 30] width 30 height 30
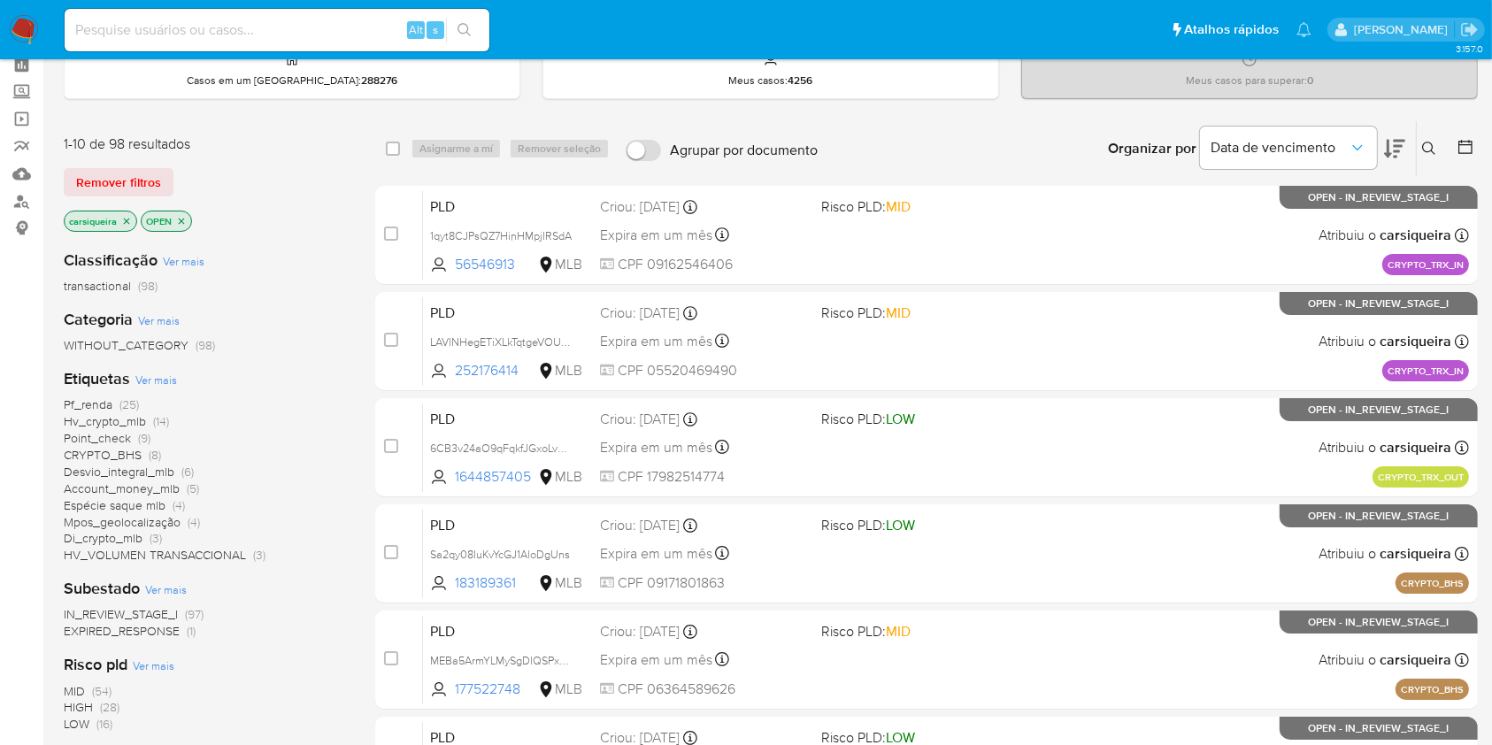
scroll to position [118, 0]
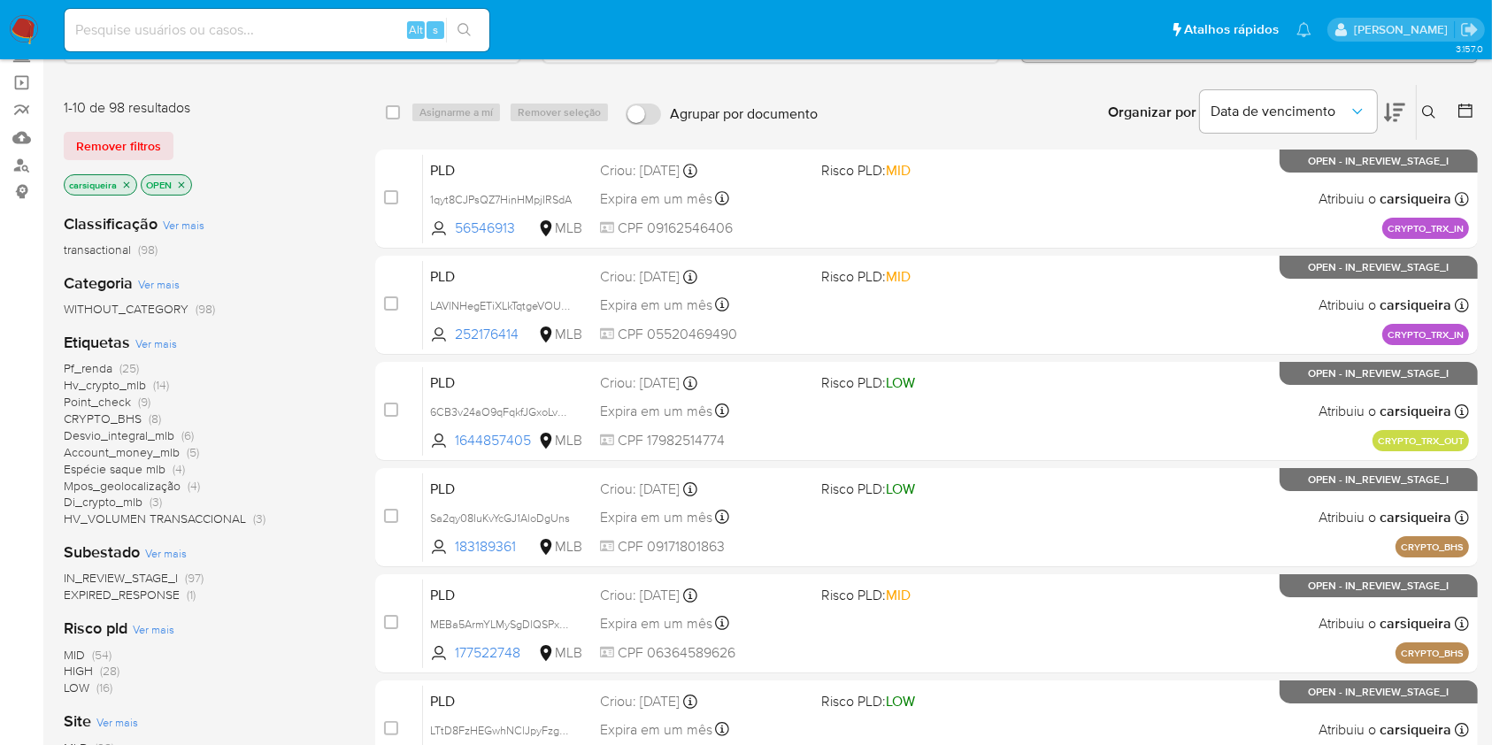
click at [106, 648] on span "(54)" at bounding box center [101, 655] width 19 height 18
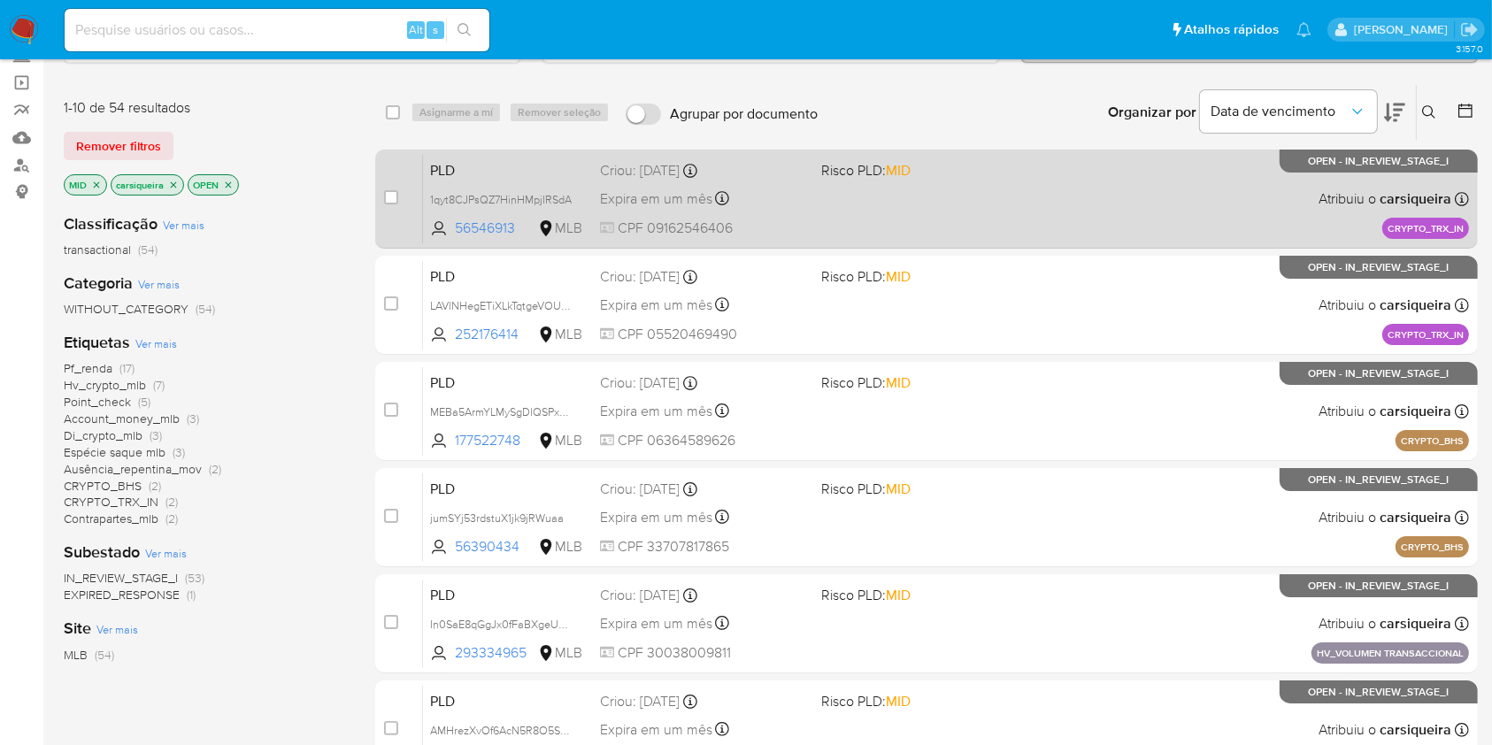
click at [971, 202] on div "PLD 1qyt8CJPsQZ7HinHMpjIRSdA 56546913 MLB Risco PLD: MID Criou: [DATE] Criou: […" at bounding box center [946, 198] width 1046 height 89
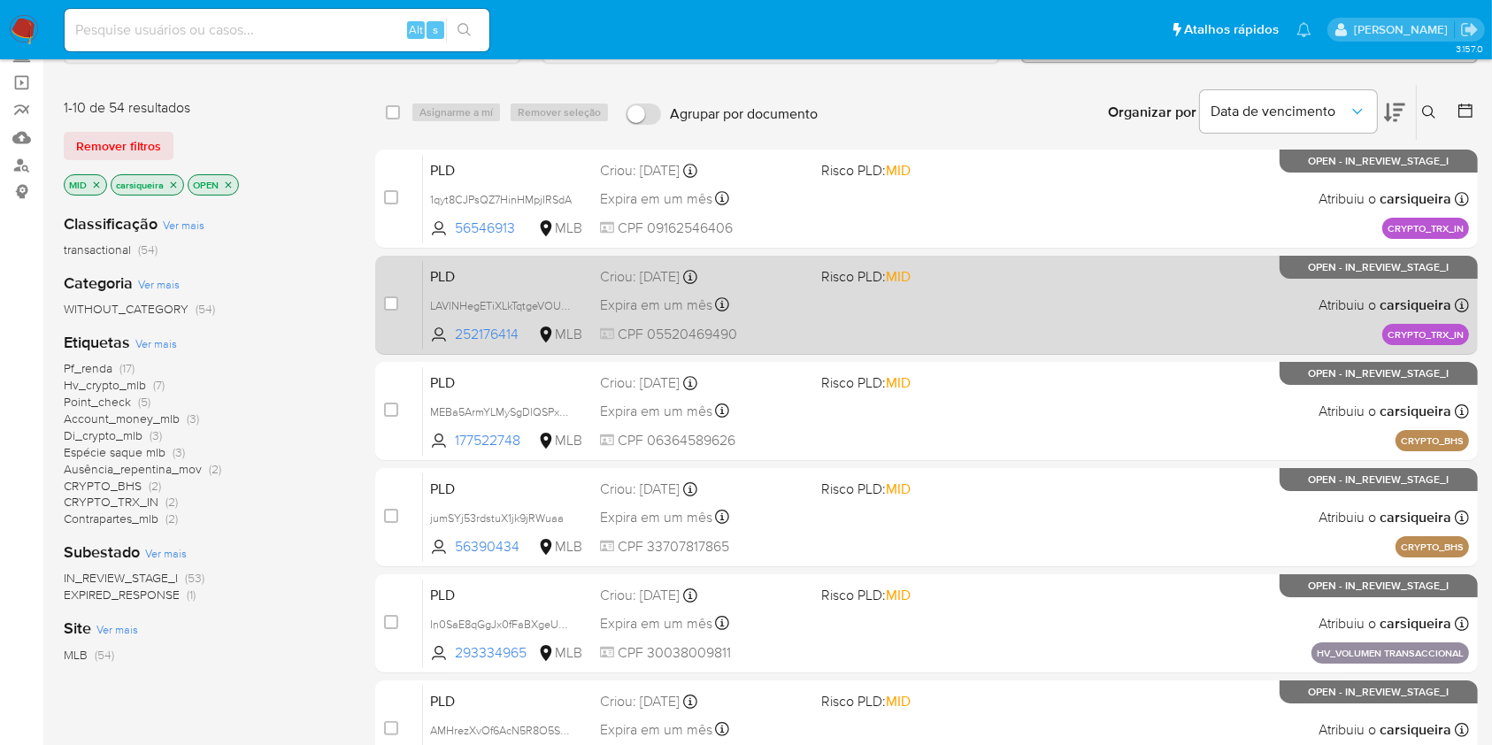
click at [899, 314] on div "PLD LAVlNHegETiXLkTqtgeVOUbh 252176414 MLB Risco PLD: MID Criou: 19/08/2025 Cri…" at bounding box center [946, 304] width 1046 height 89
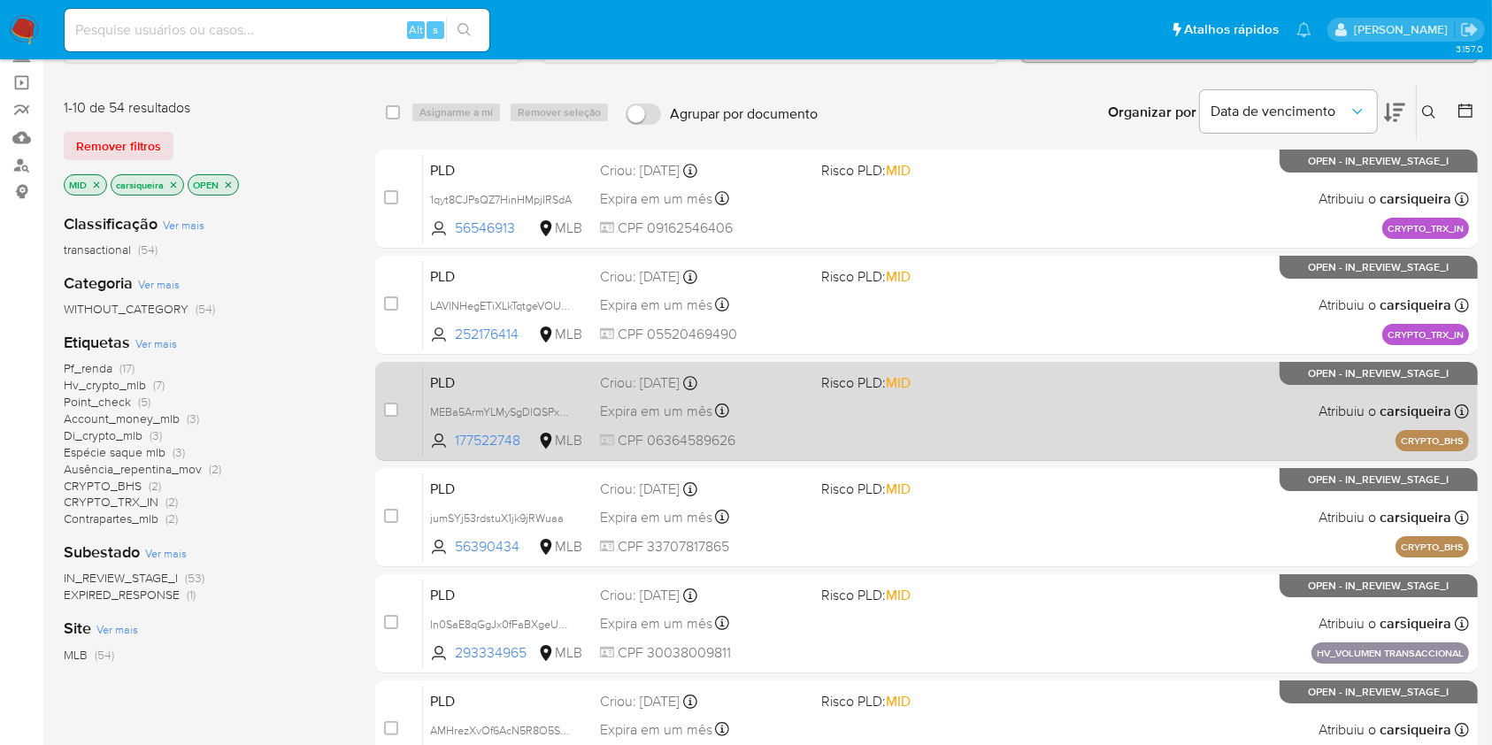
click at [976, 421] on div "PLD MEBa5ArmYLMySgDlQSPx9jYN 177522748 MLB Risco PLD: MID Criou: 14/08/2025 Cri…" at bounding box center [946, 410] width 1046 height 89
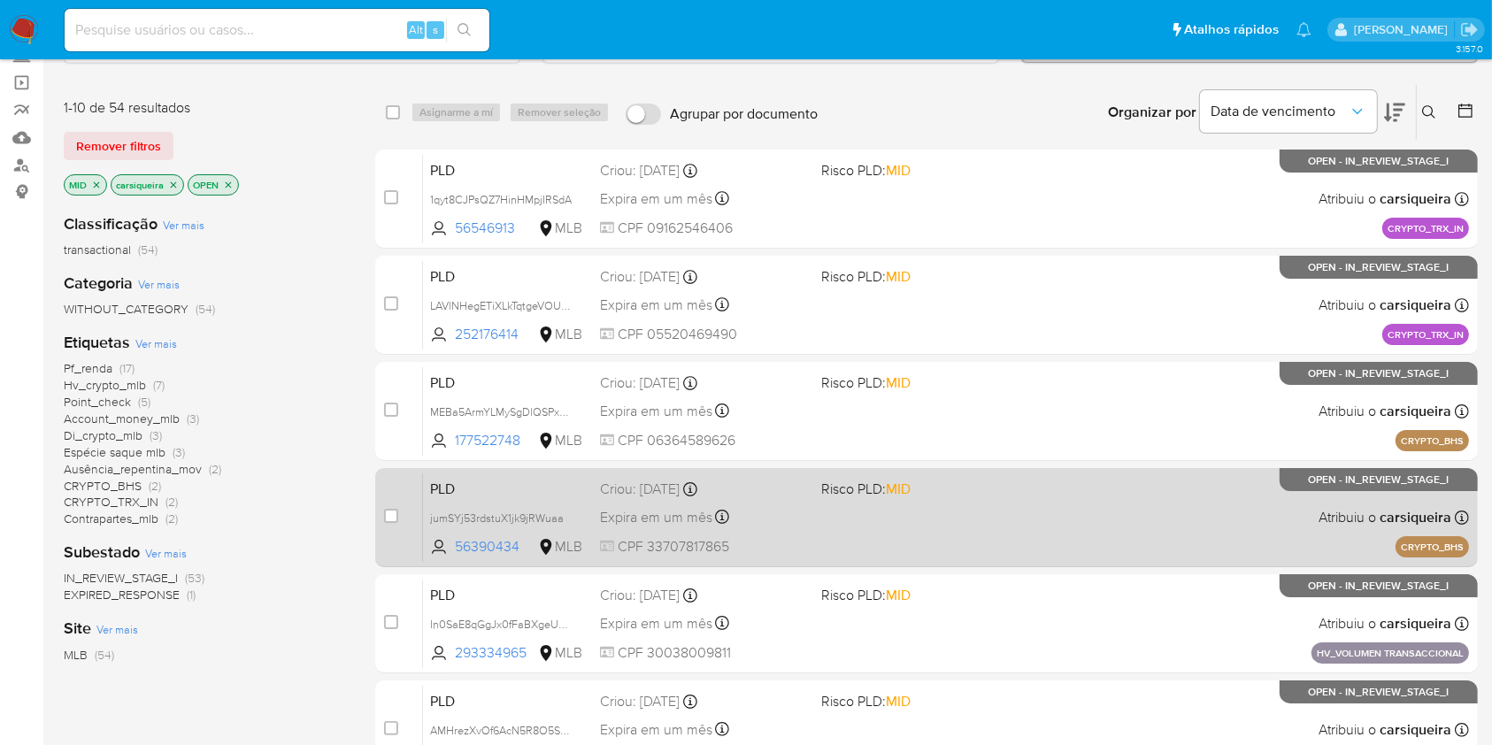
click at [1001, 521] on div "PLD jumSYj53rdstuX1jk9jRWuaa 56390434 MLB Risco PLD: MID Criou: 14/08/2025 Crio…" at bounding box center [946, 516] width 1046 height 89
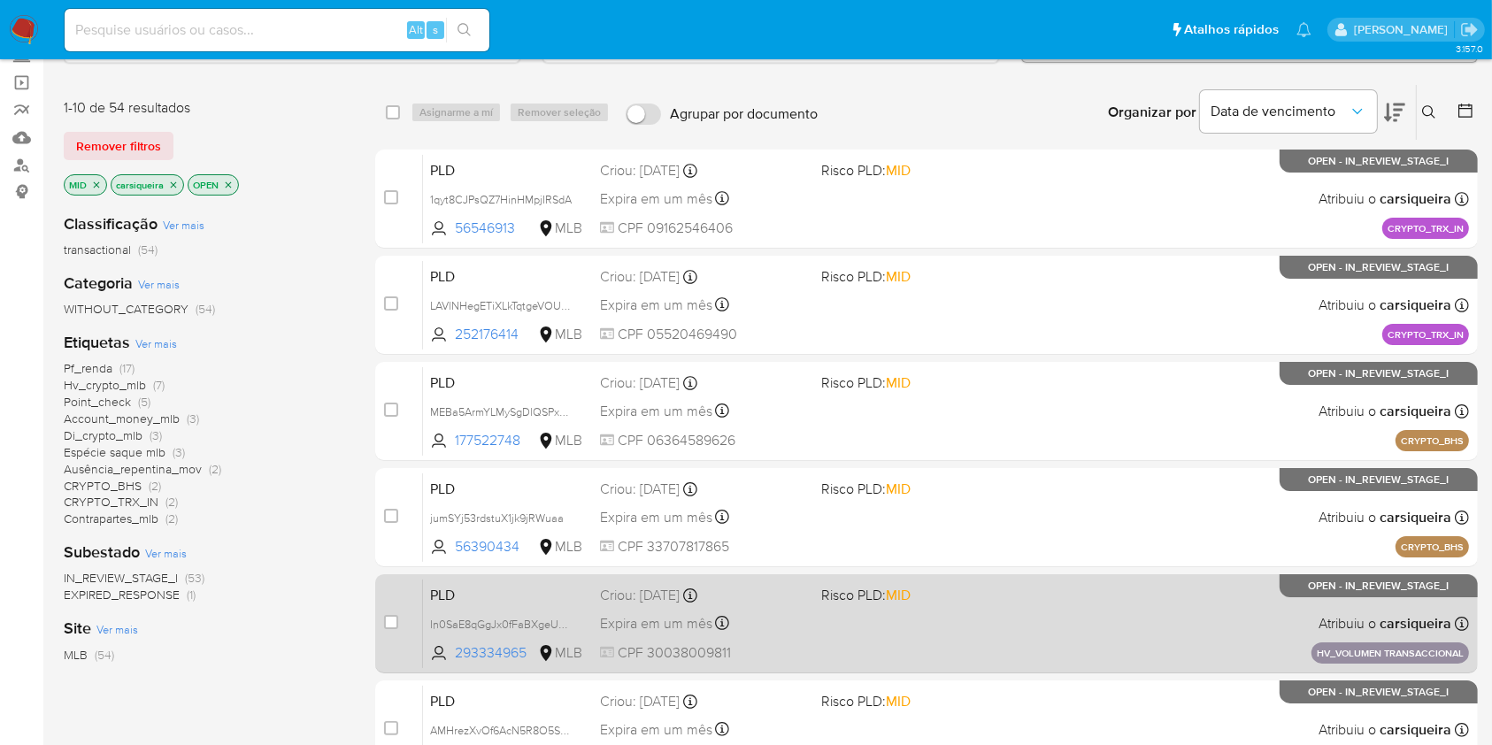
click at [1017, 645] on div "PLD In0SaE8qGgJx0fFaBXgeUGav 293334965 MLB Risco PLD: MID Criou: 14/08/2025 Cri…" at bounding box center [946, 623] width 1046 height 89
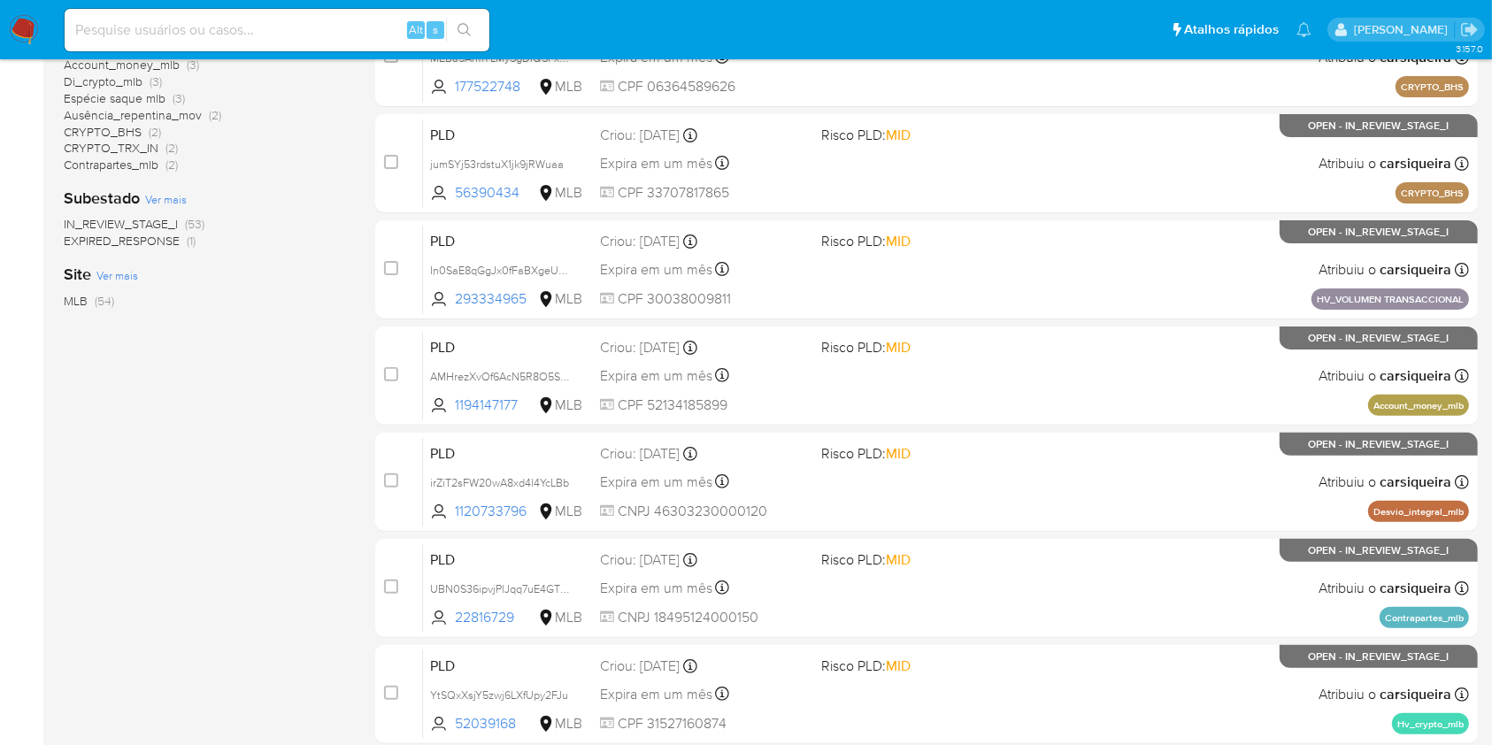
scroll to position [651, 0]
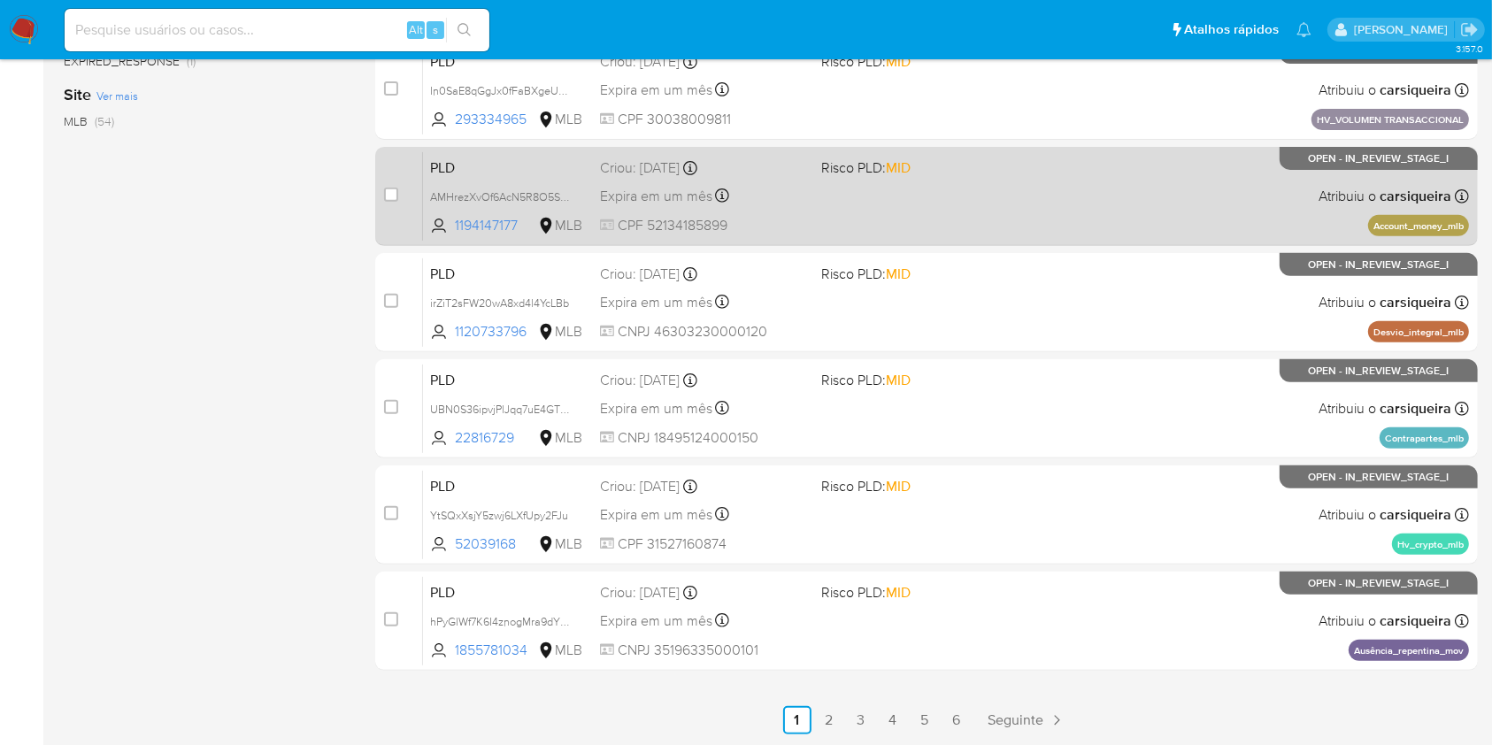
click at [1043, 165] on div "PLD AMHrezXvOf6AcN5R8O5S4ydA 1194147177 MLB Risco PLD: MID Criou: 12/08/2025 Cr…" at bounding box center [946, 195] width 1046 height 89
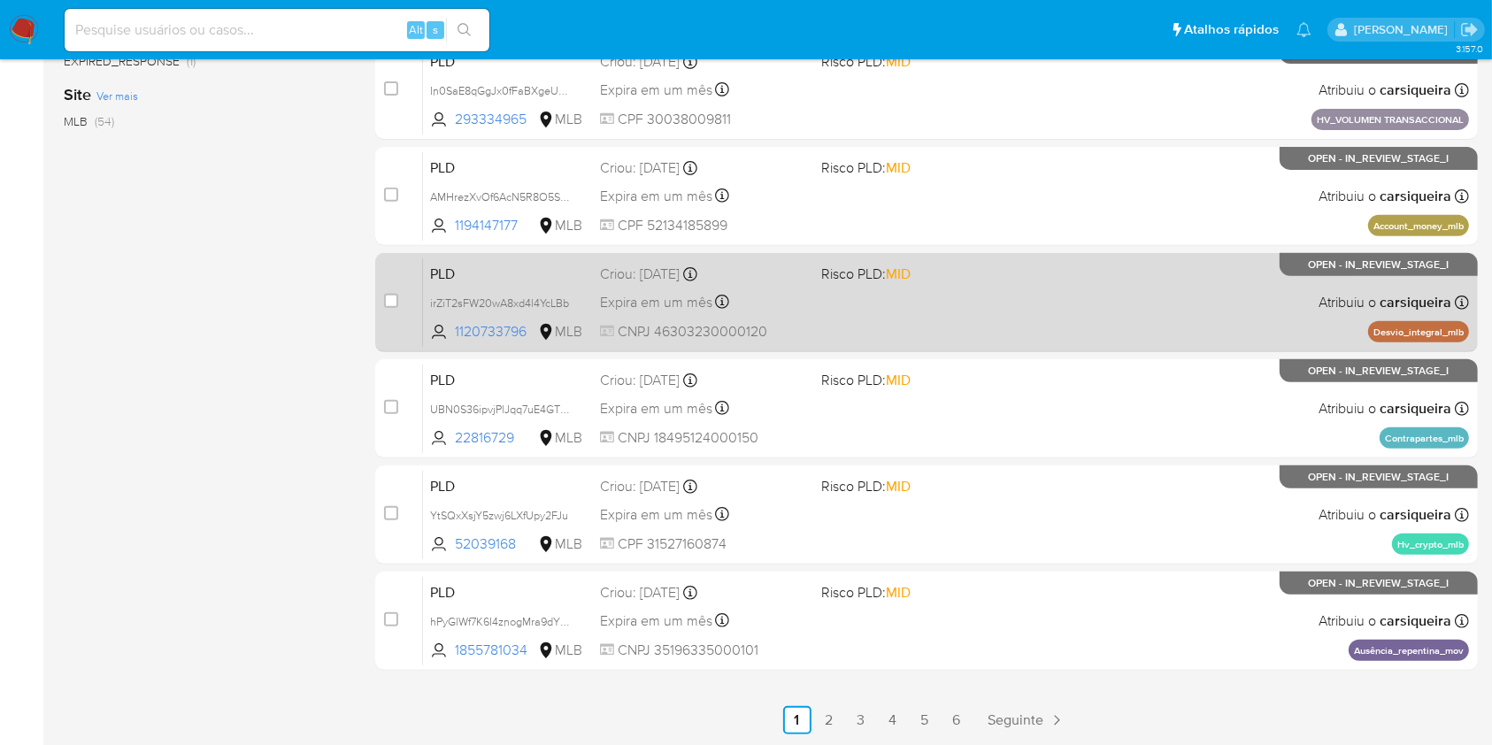
click at [1217, 285] on div "PLD irZiT2sFW20wA8xd4l4YcLBb 1120733796 MLB Risco PLD: MID Criou: 12/08/2025 Cr…" at bounding box center [946, 301] width 1046 height 89
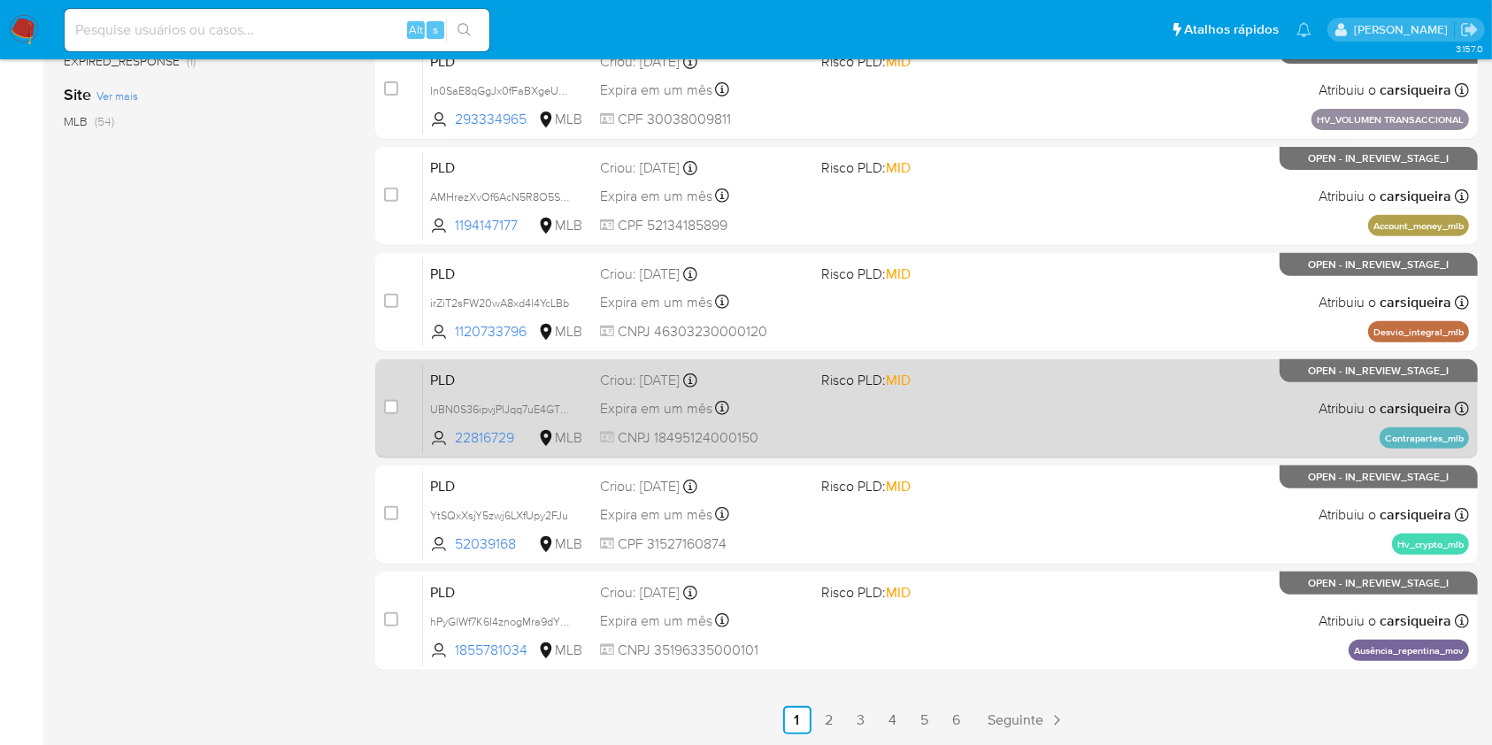
click at [1226, 412] on div "PLD UBN0S36ipvjPlJqq7uE4GTWG 22816729 MLB Risco PLD: MID Criou: 12/08/2025 Crio…" at bounding box center [946, 408] width 1046 height 89
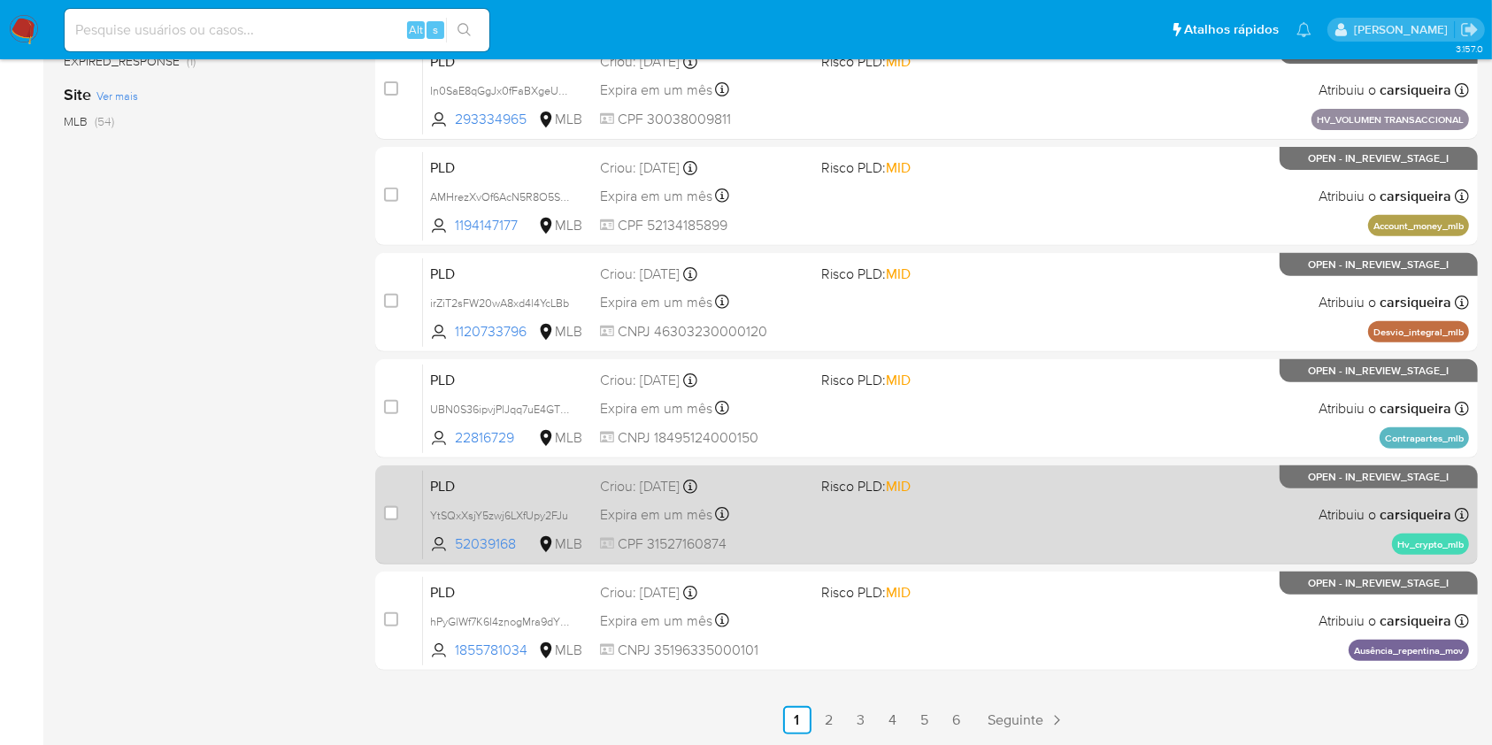
click at [1091, 536] on div "PLD YtSQxXsjY5zwj6LXfUpy2FJu 52039168 MLB Risco PLD: MID Criou: 12/08/2025 Crio…" at bounding box center [946, 514] width 1046 height 89
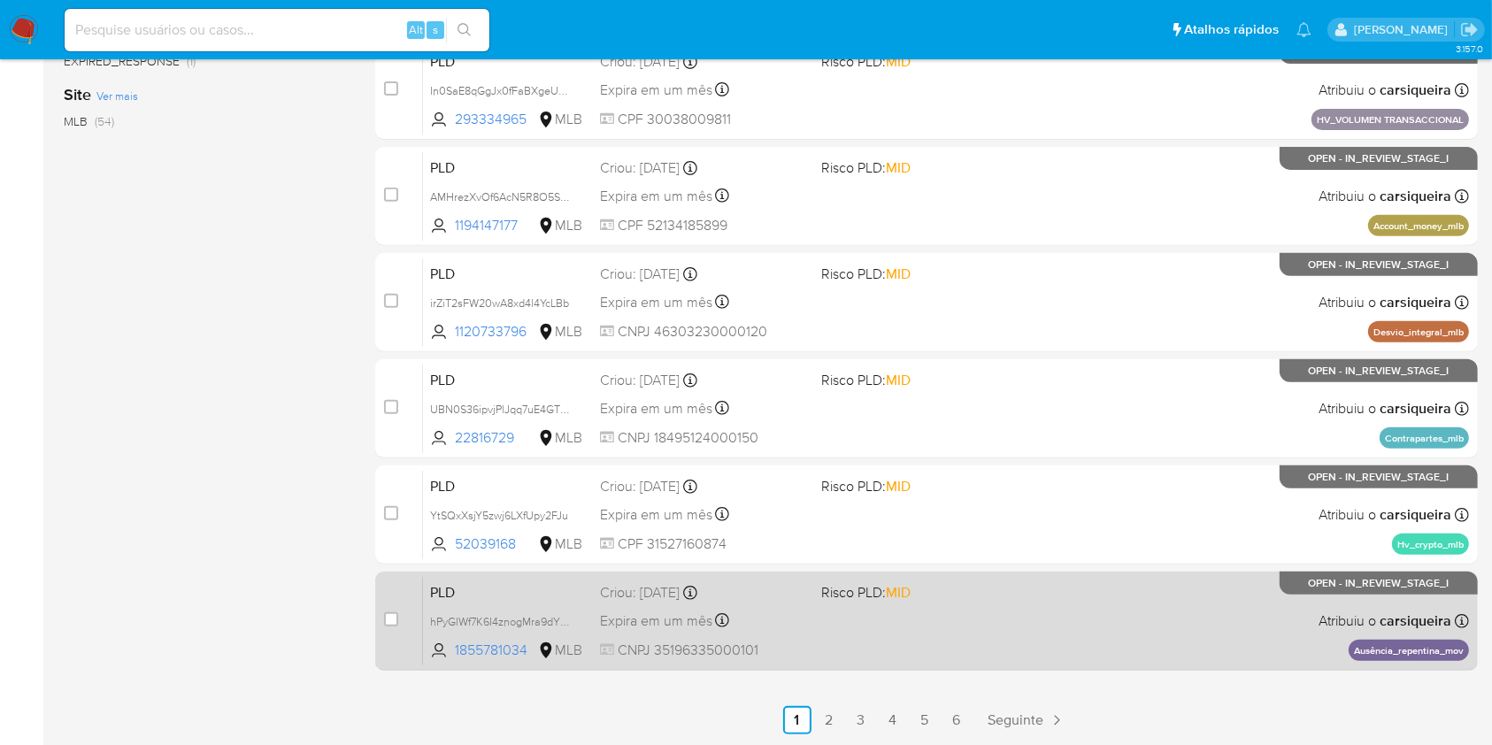
click at [1076, 641] on div "PLD hPyGlWf7K6I4znogMra9dYK3 1855781034 MLB Risco PLD: MID Criou: 12/08/2025 Cr…" at bounding box center [946, 620] width 1046 height 89
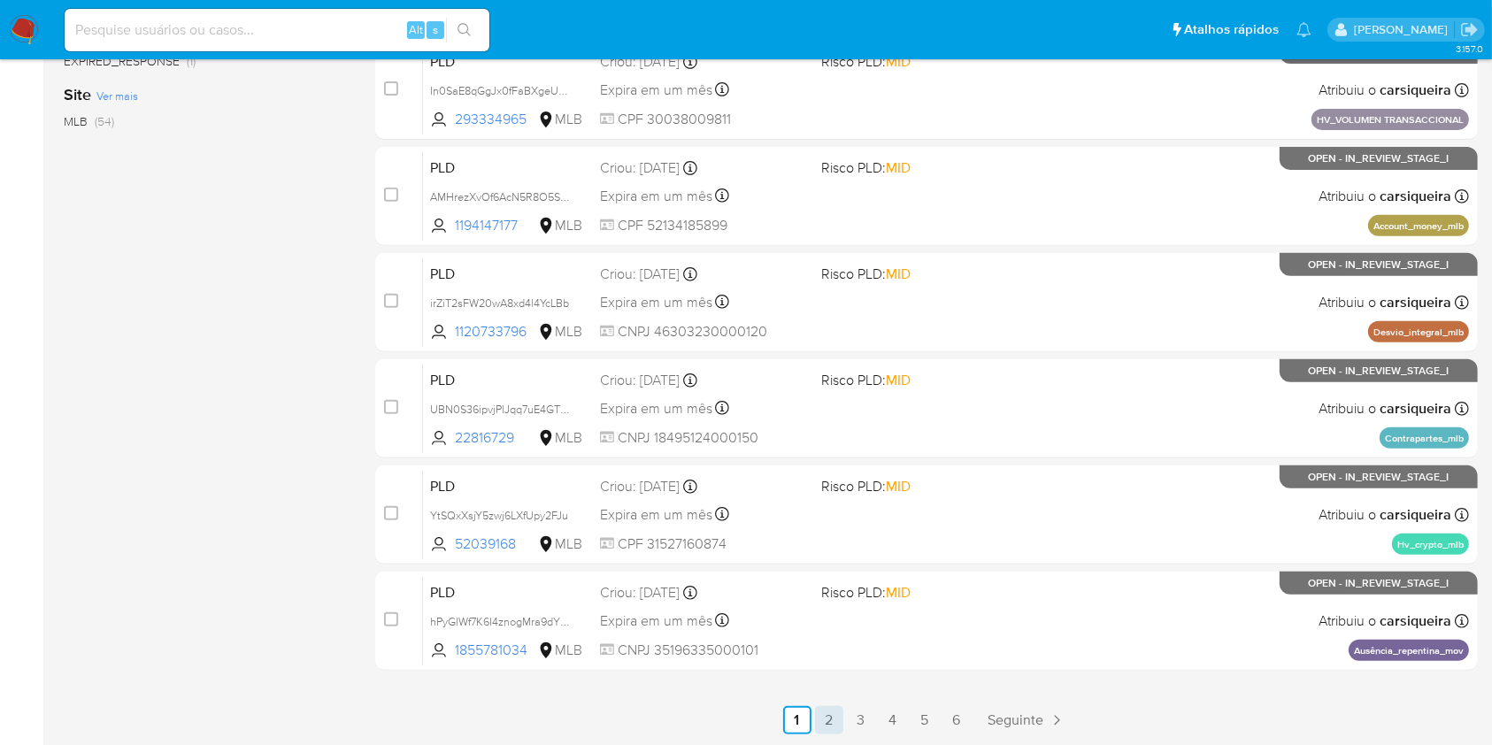
click at [835, 716] on link "2" at bounding box center [829, 720] width 28 height 28
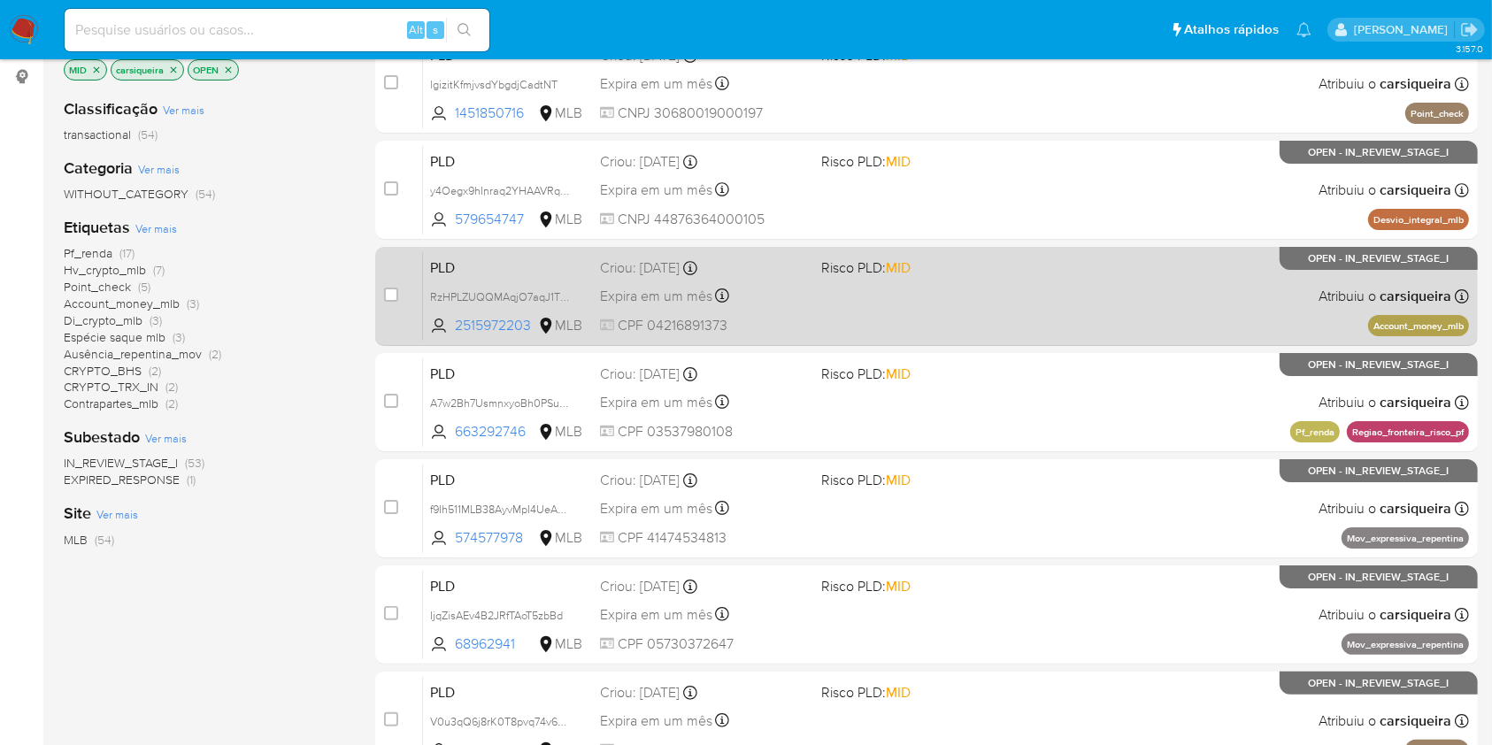
scroll to position [235, 0]
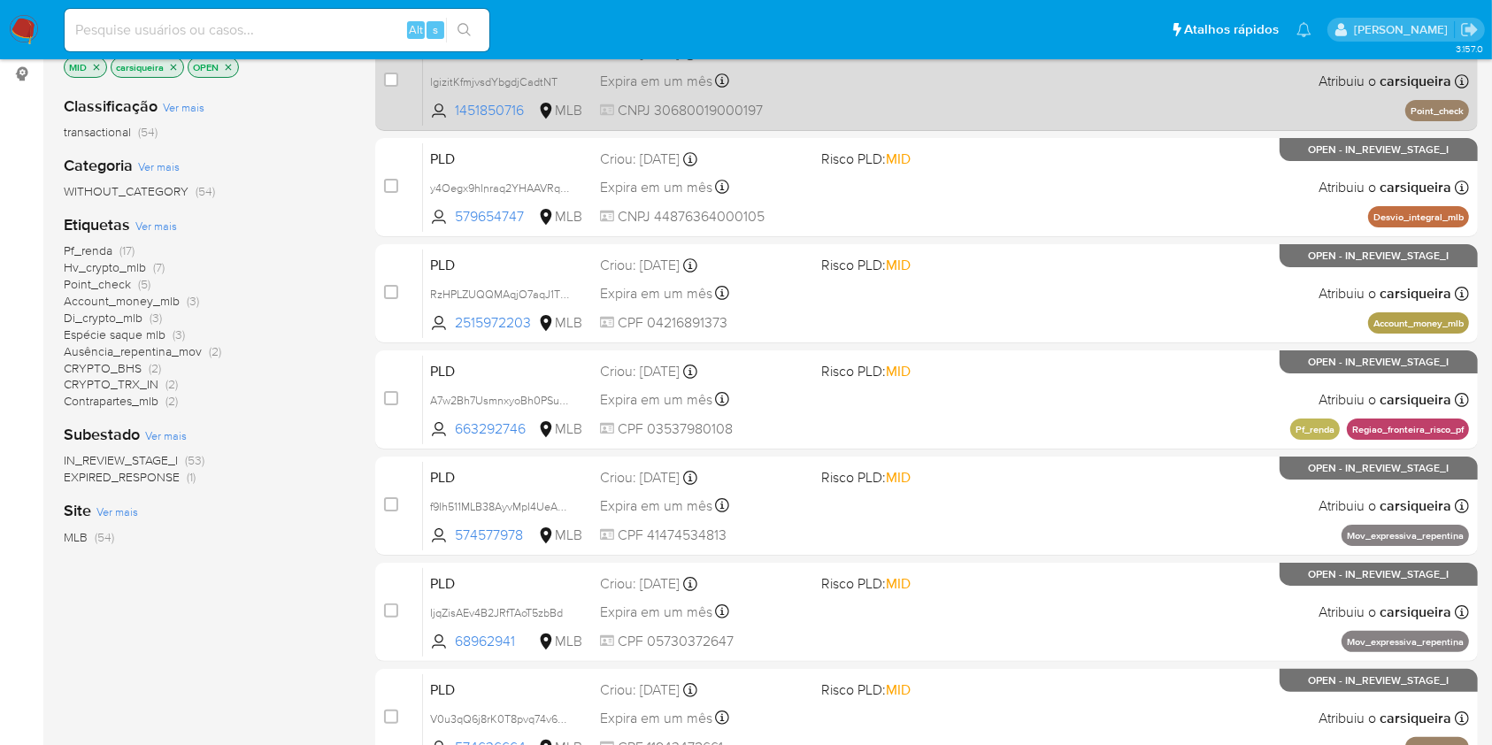
click at [1019, 88] on div "PLD lgizitKfmjvsdYbgdjCadtNT 1451850716 MLB Risco PLD: MID Criou: 12/08/2025 Cr…" at bounding box center [946, 80] width 1046 height 89
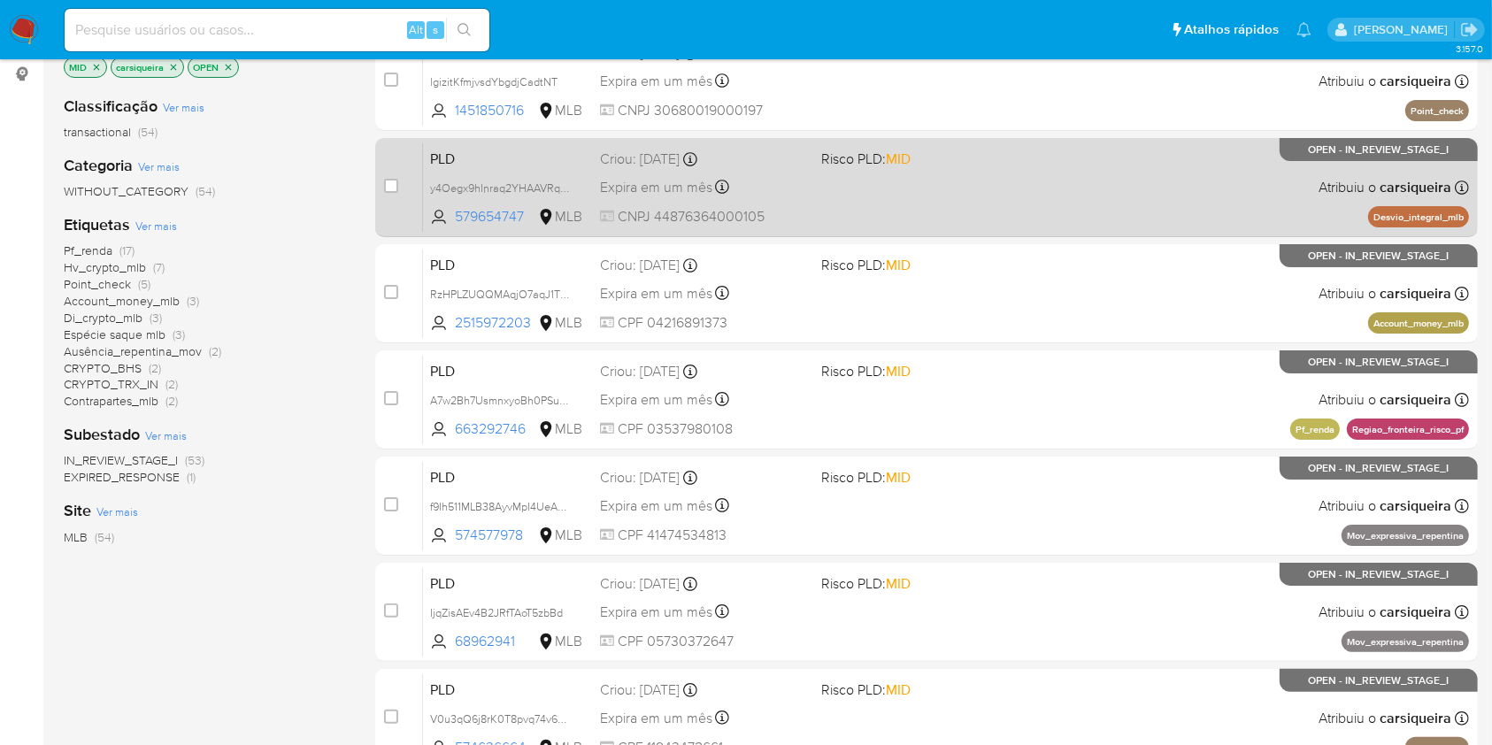
click at [1055, 199] on div "PLD y4Oegx9hInraq2YHAAVRq4rR 579654747 MLB Risco PLD: MID Criou: 12/08/2025 Cri…" at bounding box center [946, 186] width 1046 height 89
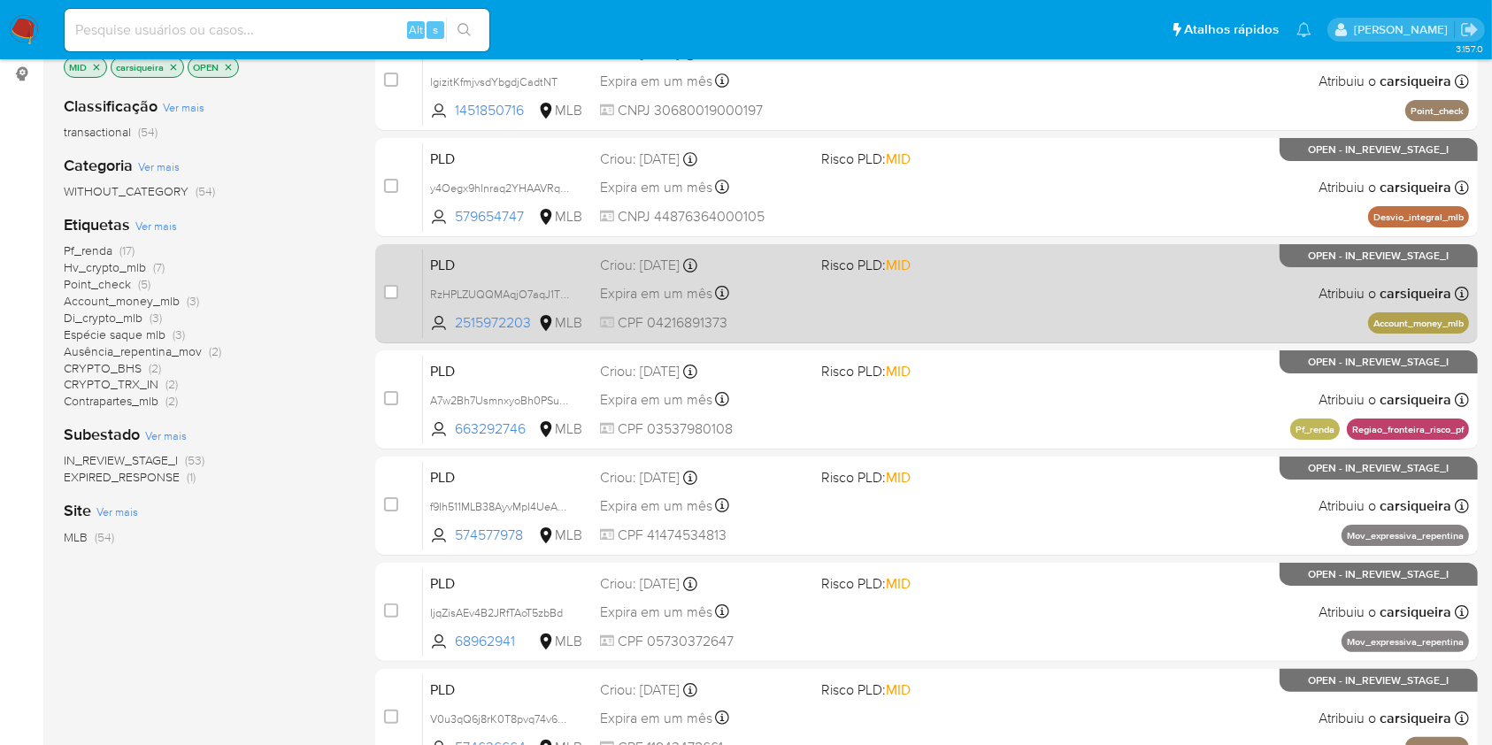
click at [1167, 275] on div "PLD RzHPLZUQQMAqjO7aqJ1Tj9FF 2515972203 MLB Risco PLD: MID Criou: 12/08/2025 Cr…" at bounding box center [946, 293] width 1046 height 89
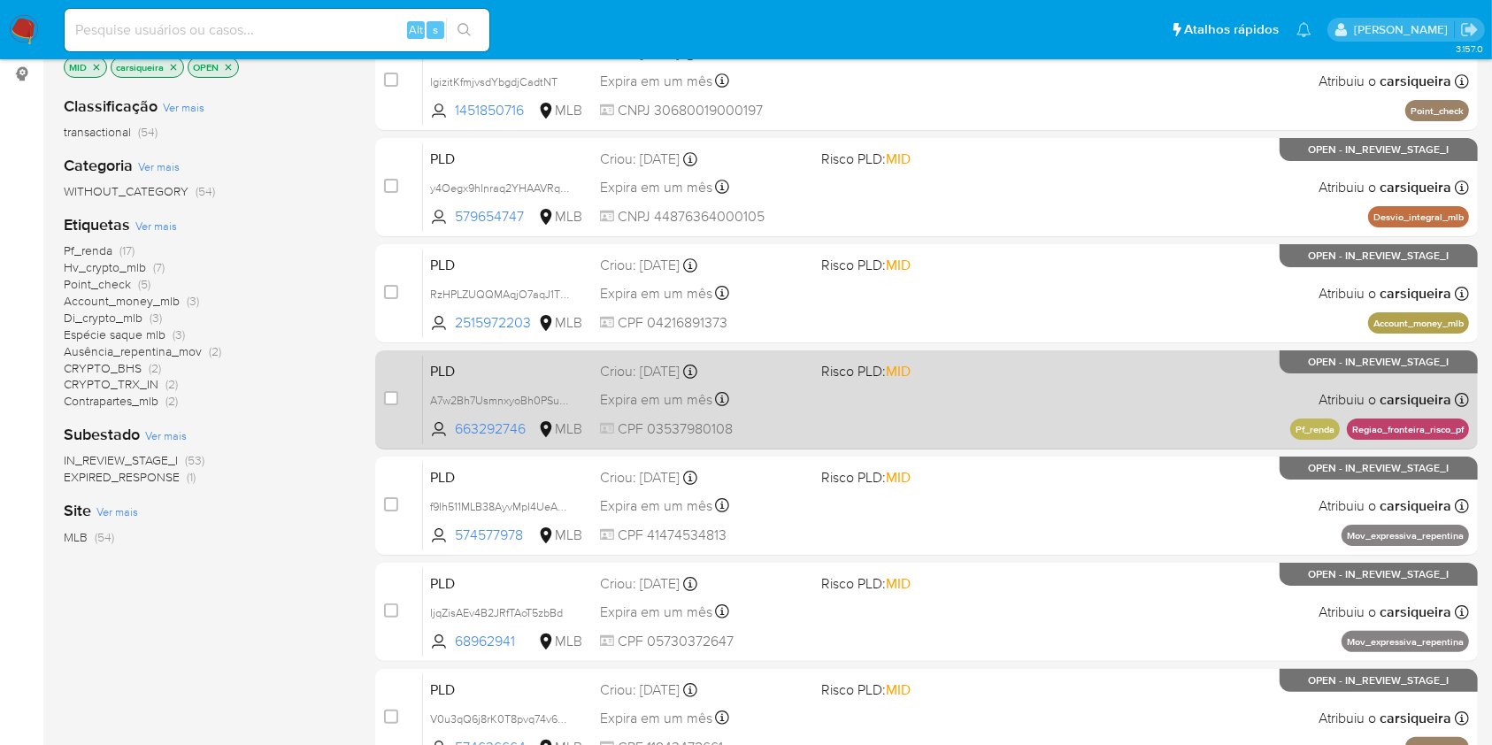
click at [1153, 393] on div "PLD A7w2Bh7UsmnxyoBh0PSus3hy 663292746 MLB Risco PLD: MID Criou: 12/08/2025 Cri…" at bounding box center [946, 399] width 1046 height 89
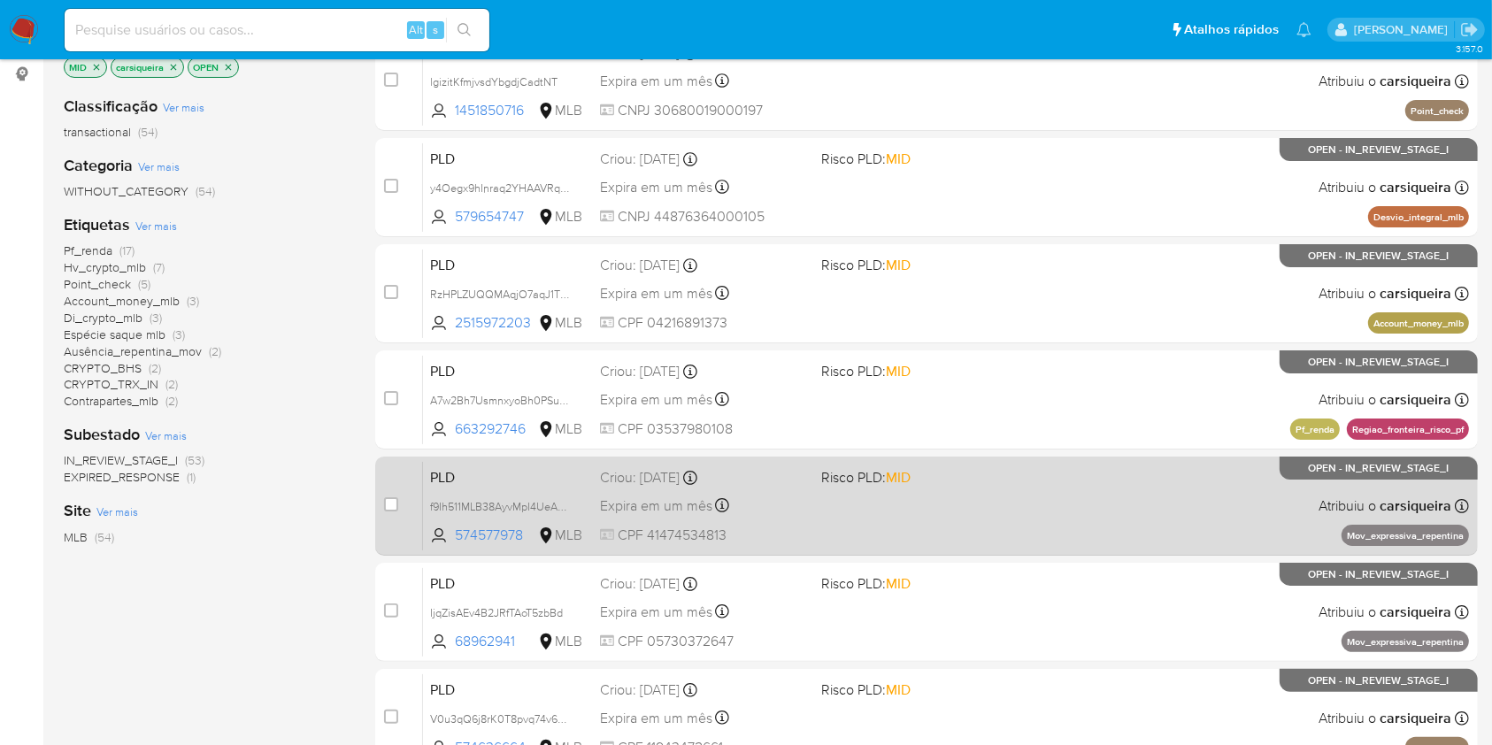
click at [1232, 506] on div "PLD f9Ih511MLB38AyvMpI4UeABw 574577978 MLB Risco PLD: MID Criou: 12/08/2025 Cri…" at bounding box center [946, 505] width 1046 height 89
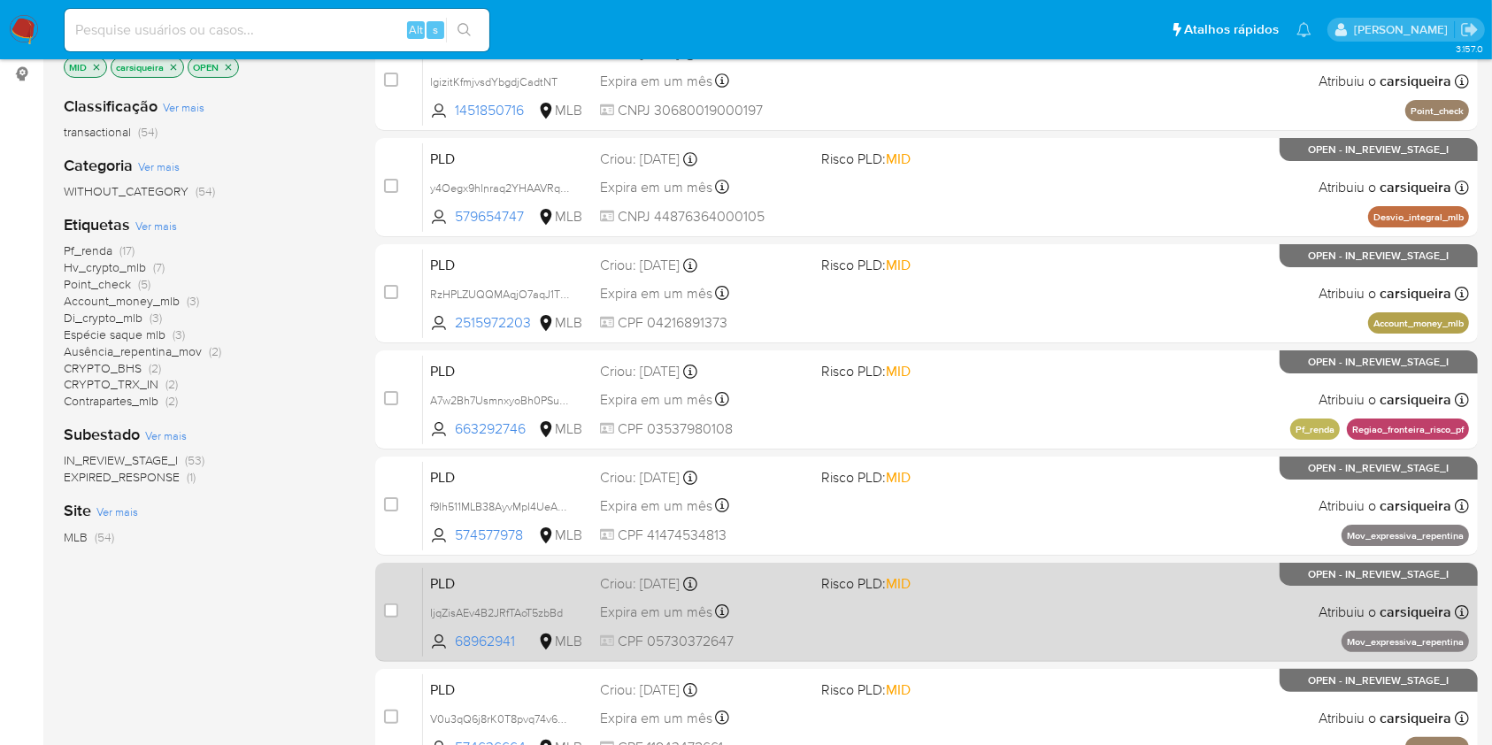
click at [1124, 604] on div "PLD IjqZisAEv4B2JRfTAoT5zbBd 68962941 MLB Risco PLD: MID Criou: 12/08/2025 Crio…" at bounding box center [946, 611] width 1046 height 89
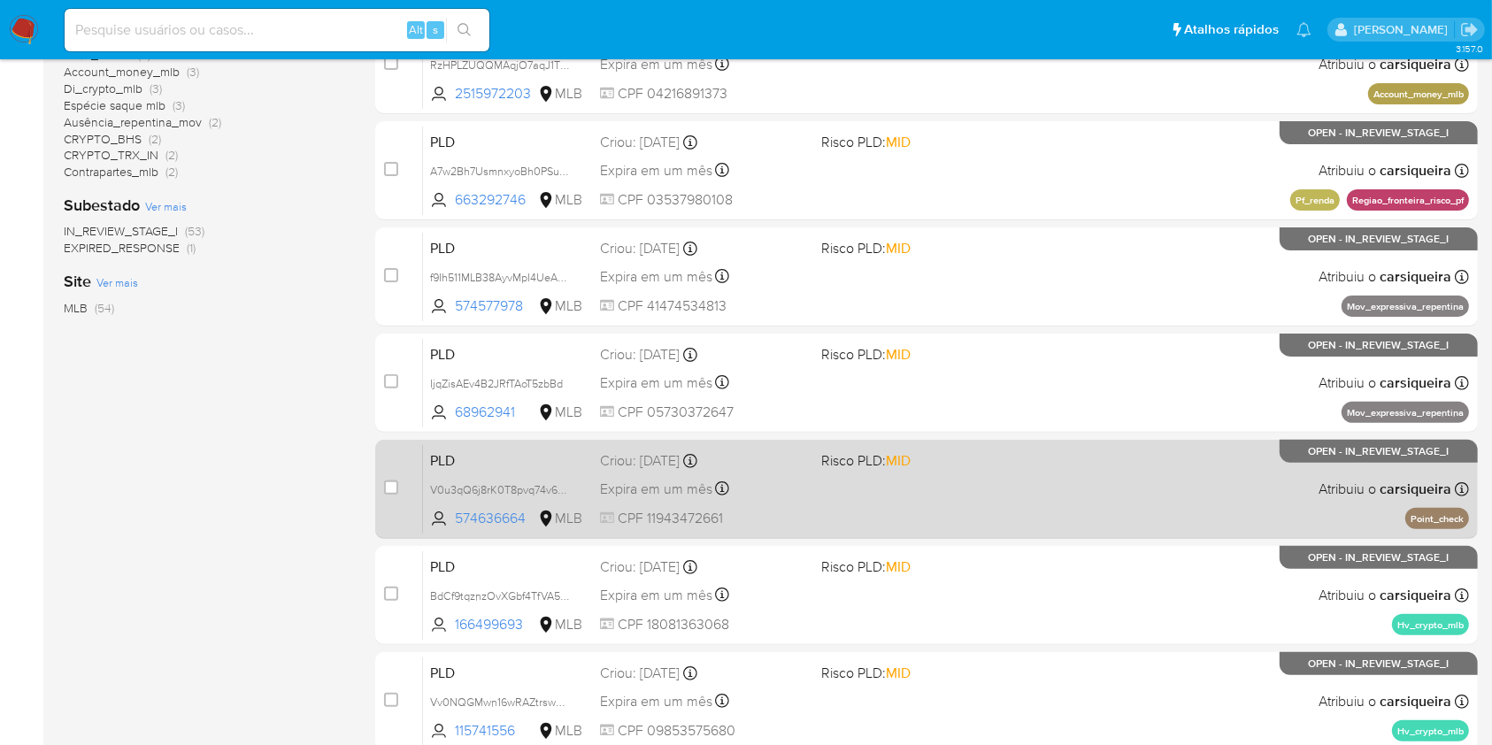
scroll to position [472, 0]
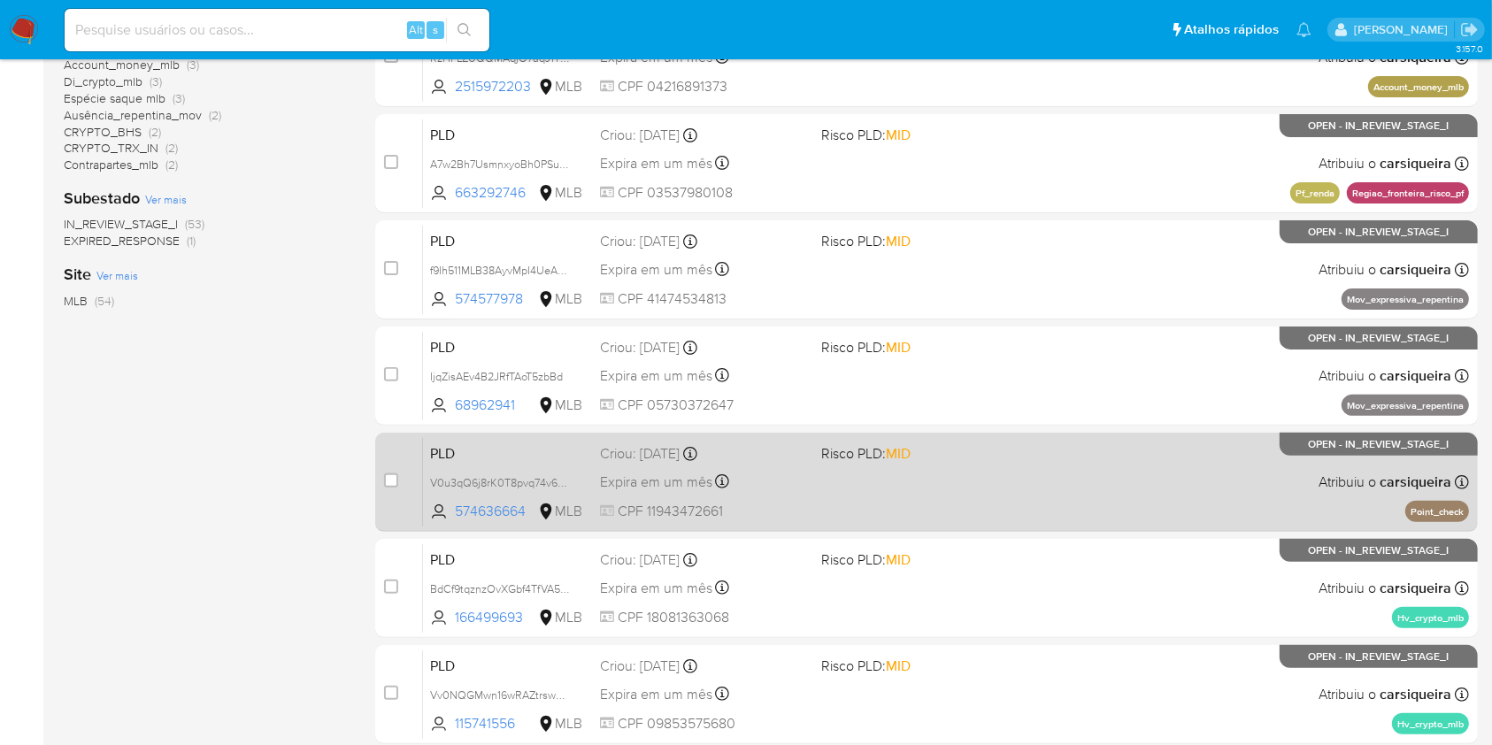
click at [1172, 474] on div "PLD V0u3qQ6j8rK0T8pvq74v6HSt 574636664 MLB Risco PLD: MID Criou: 12/08/2025 Cri…" at bounding box center [946, 481] width 1046 height 89
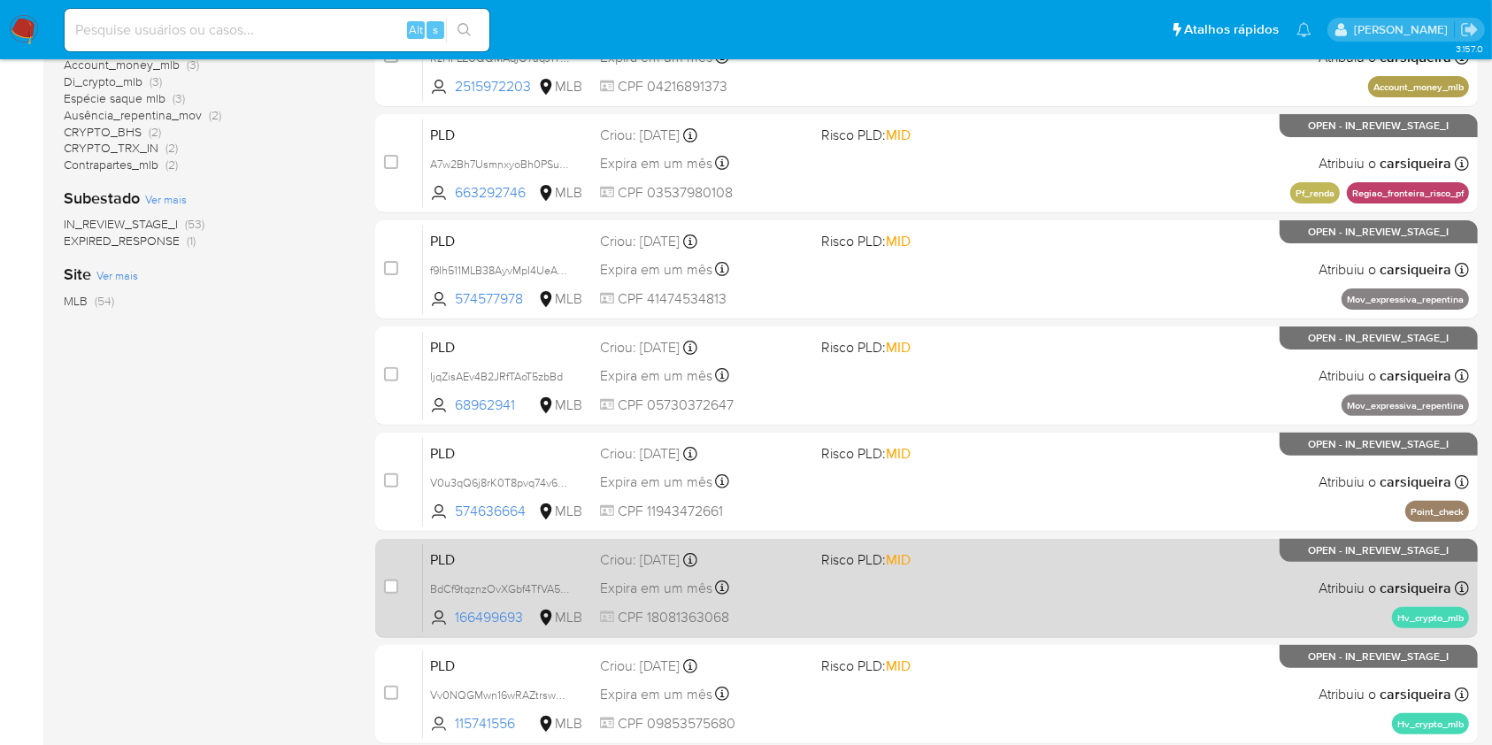
click at [1018, 596] on div "PLD BdCf9tqznzOvXGbf4TfVA565 166499693 MLB Risco PLD: MID Criou: 12/08/2025 Cri…" at bounding box center [946, 587] width 1046 height 89
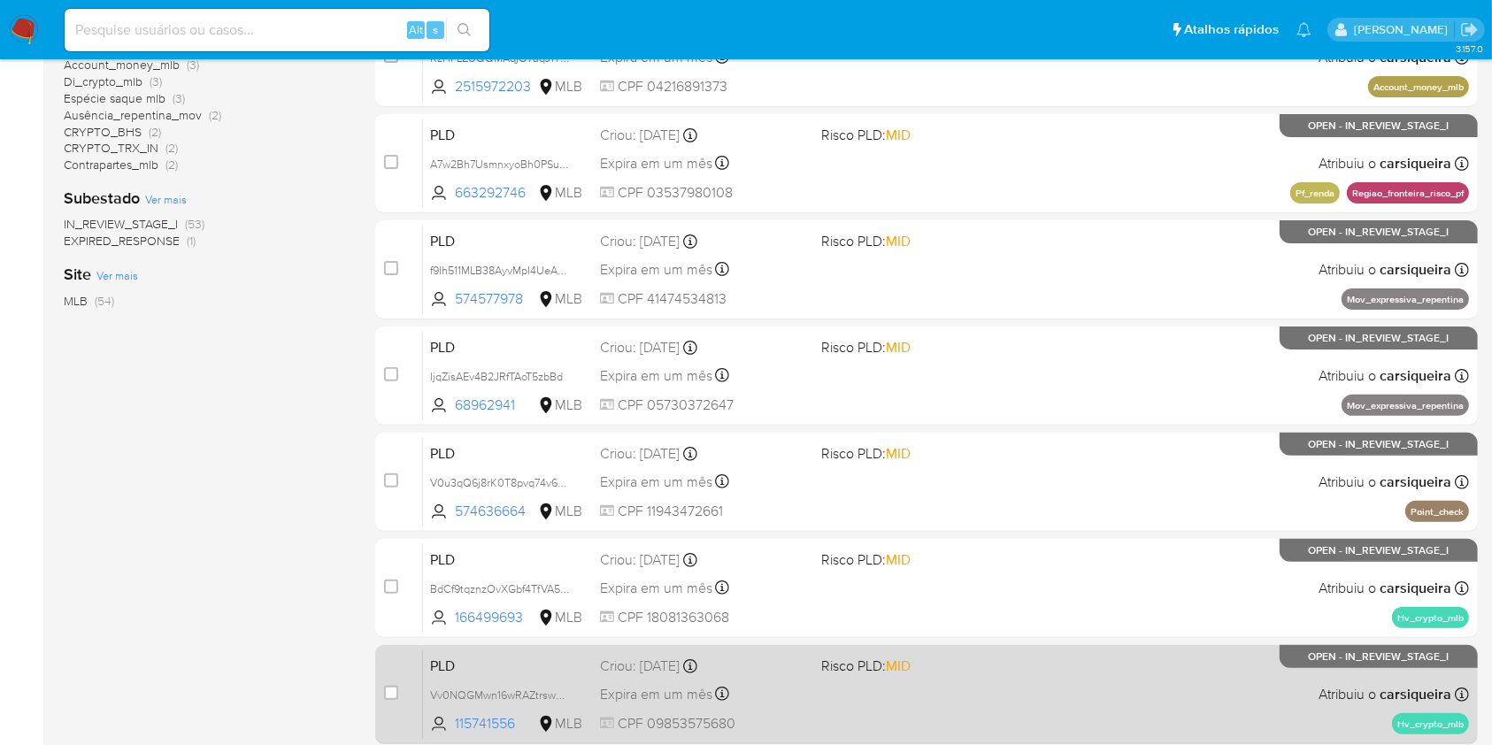
click at [1050, 726] on div "PLD Vv0NQGMwn16wRAZtrswRSqEM 115741556 MLB Risco PLD: MID Criou: 12/08/2025 Cri…" at bounding box center [946, 693] width 1046 height 89
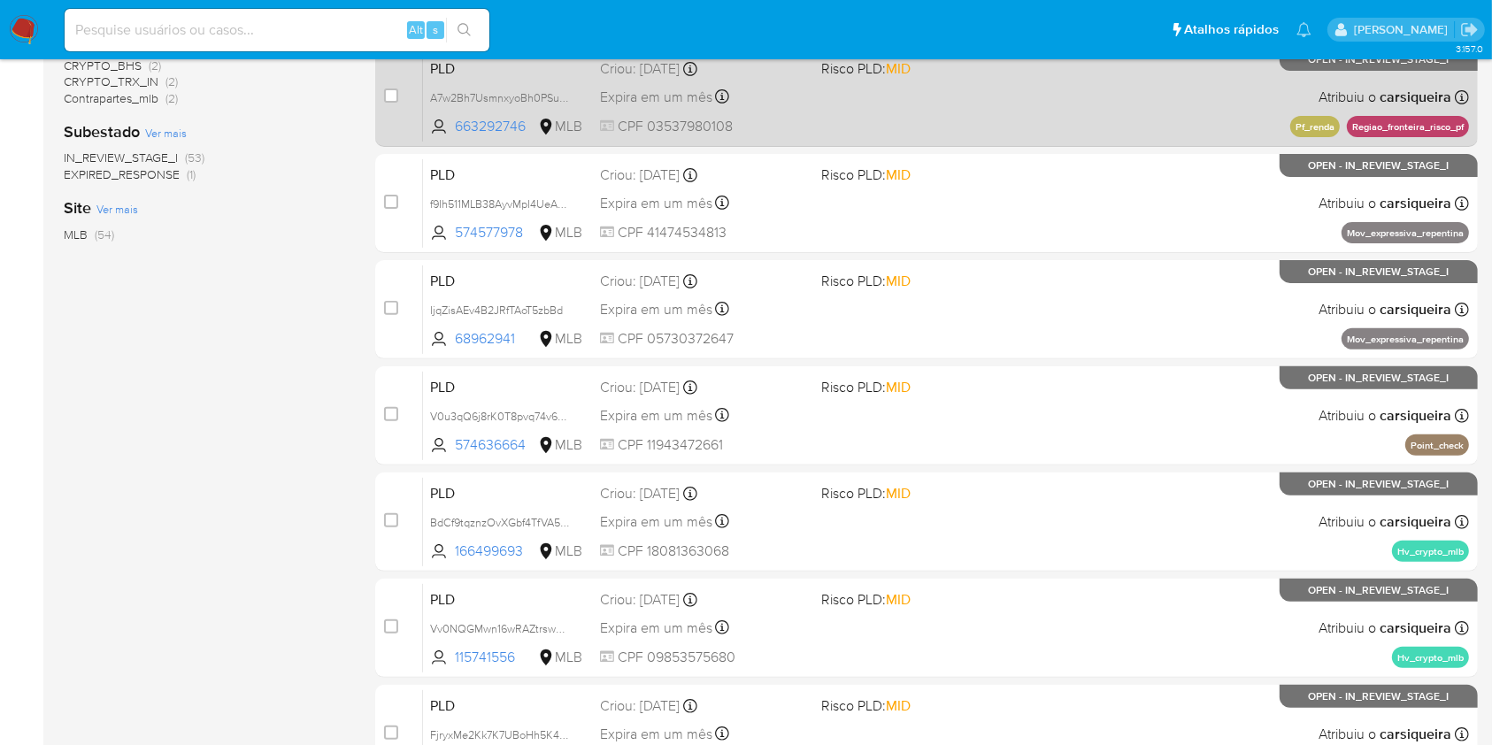
scroll to position [651, 0]
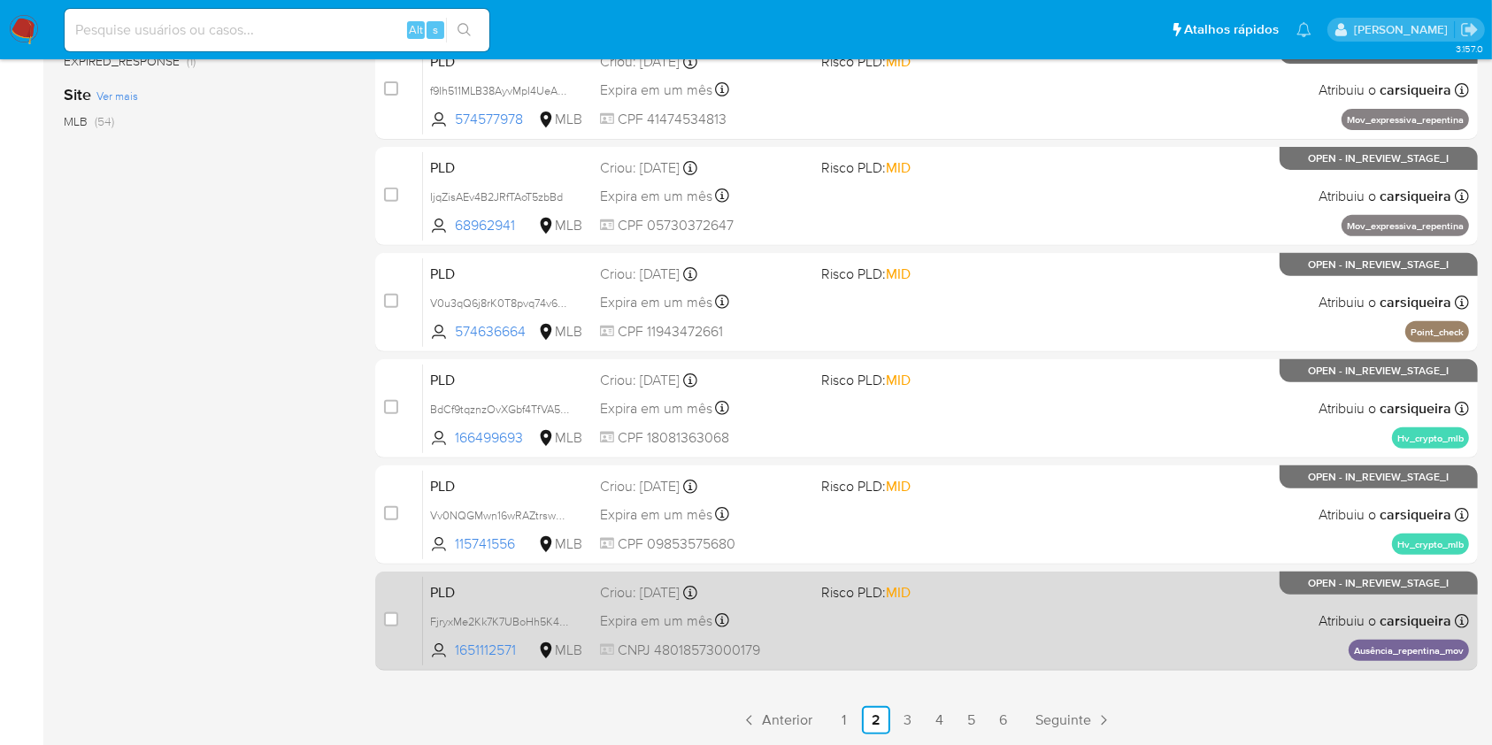
click at [1019, 617] on div "PLD FjryxMe2Kk7K7UBoHh5K48iL 1651112571 MLB Risco PLD: MID Criou: 12/08/2025 Cr…" at bounding box center [946, 620] width 1046 height 89
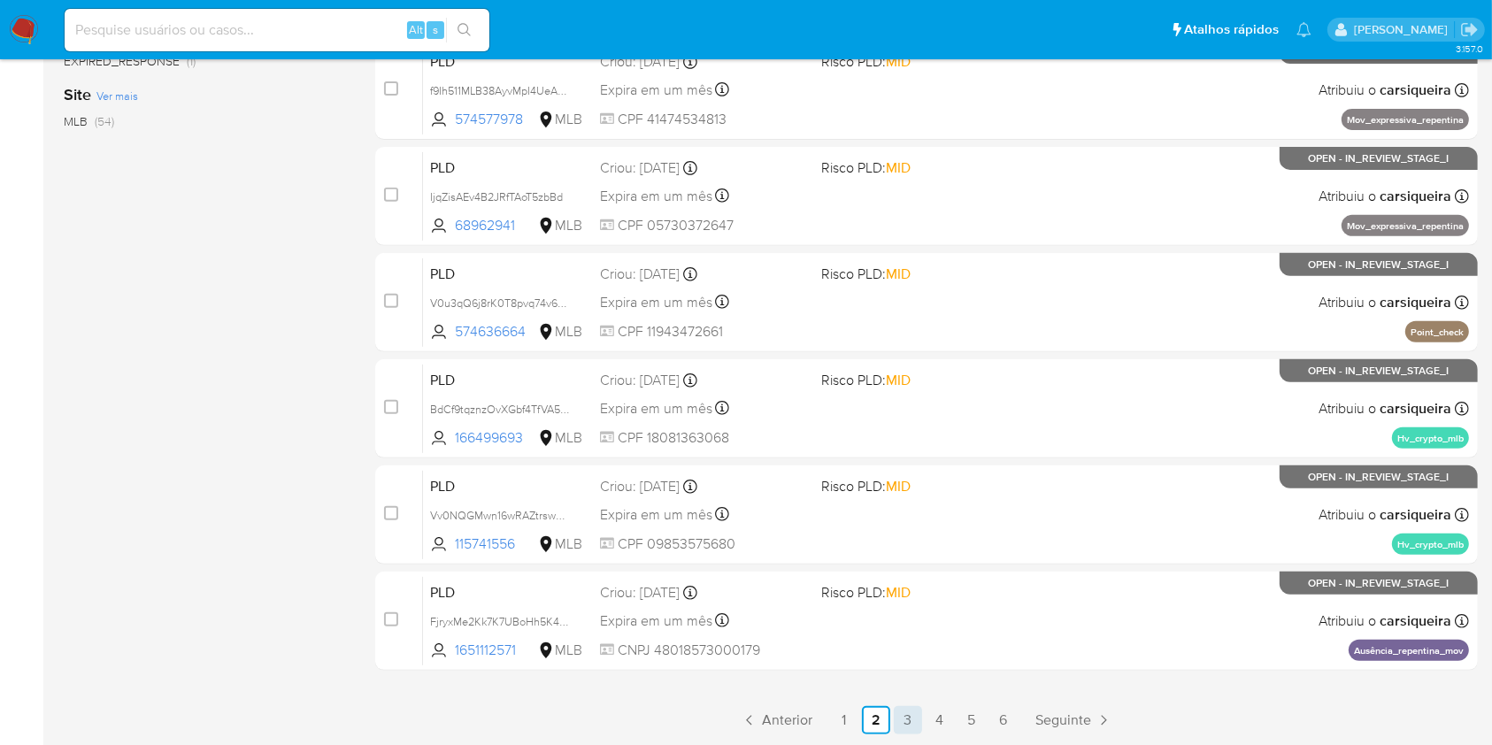
click at [902, 714] on link "3" at bounding box center [908, 720] width 28 height 28
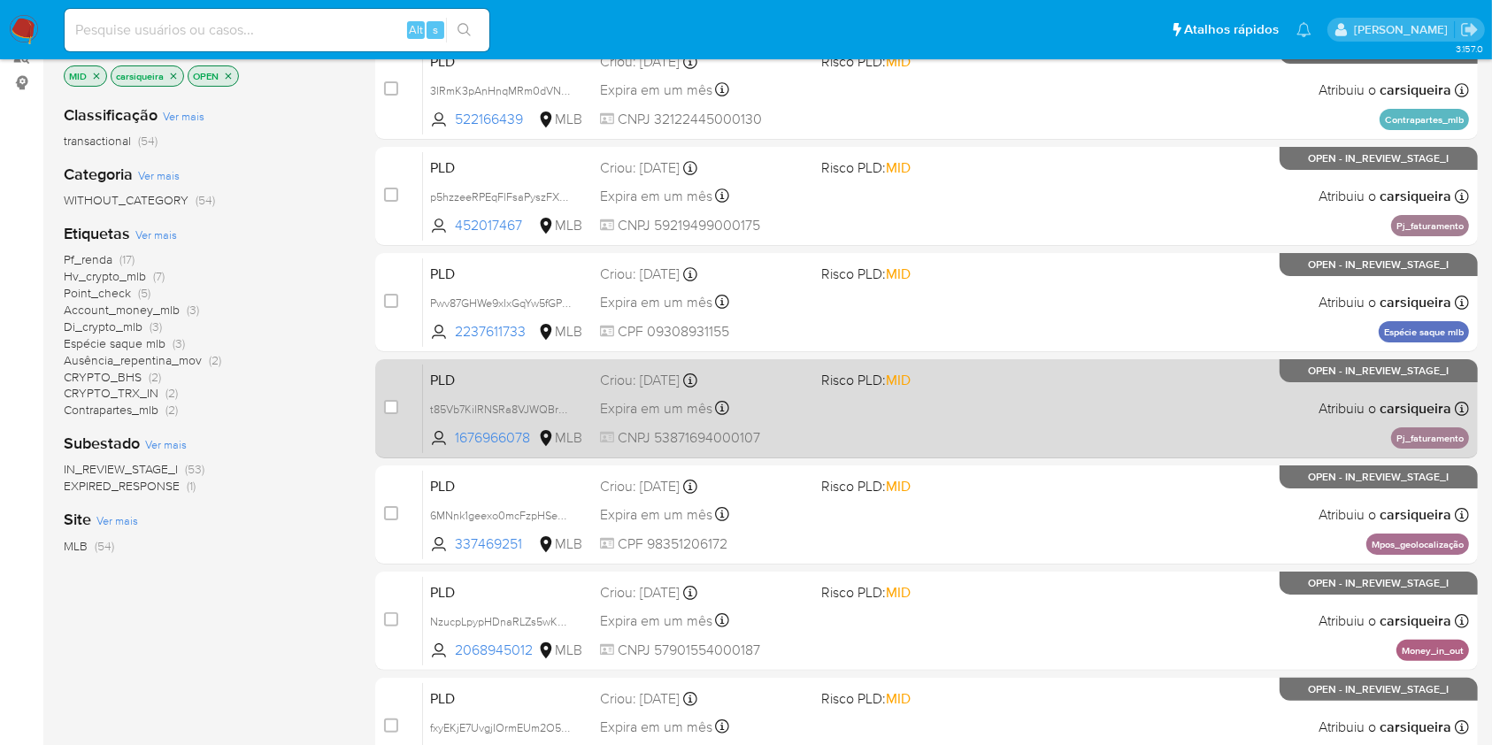
scroll to position [354, 0]
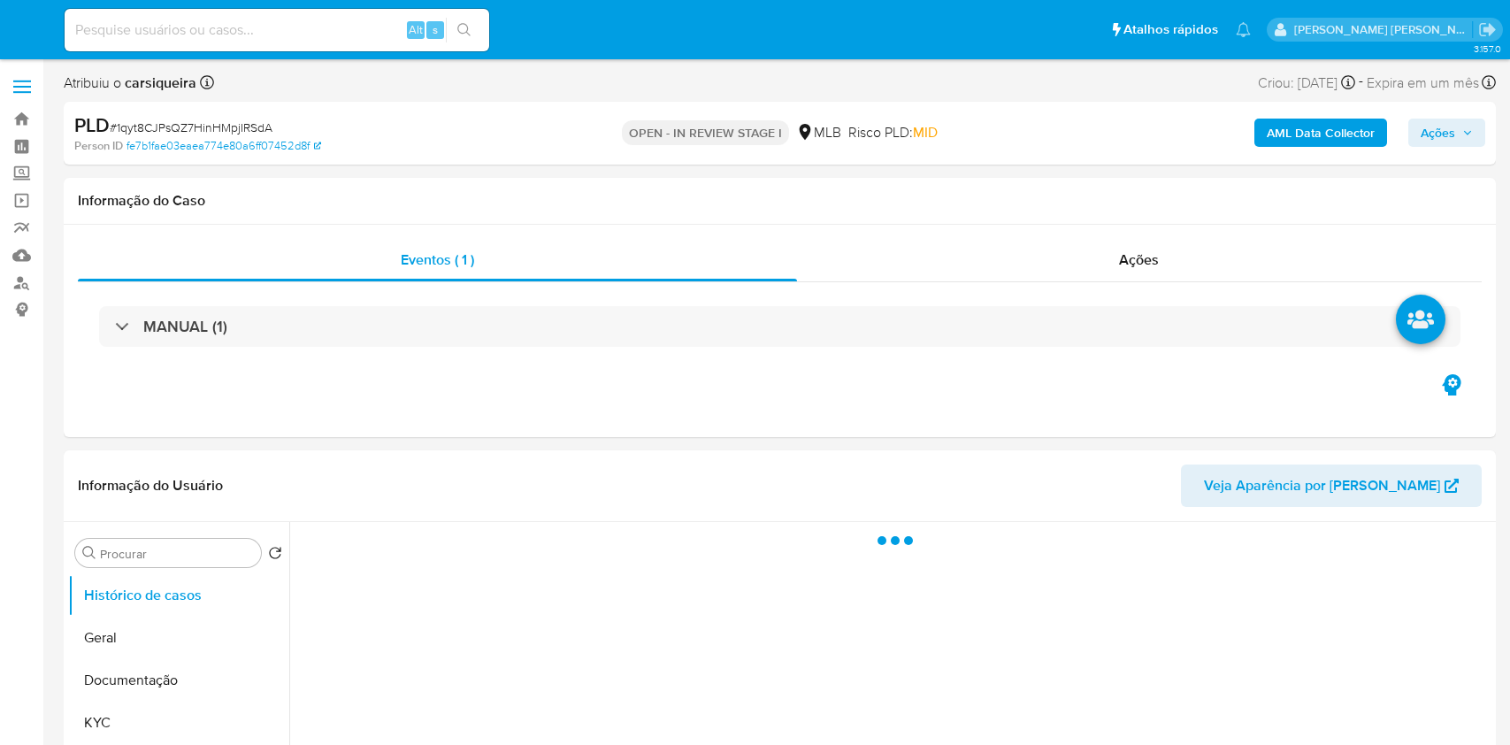
select select "10"
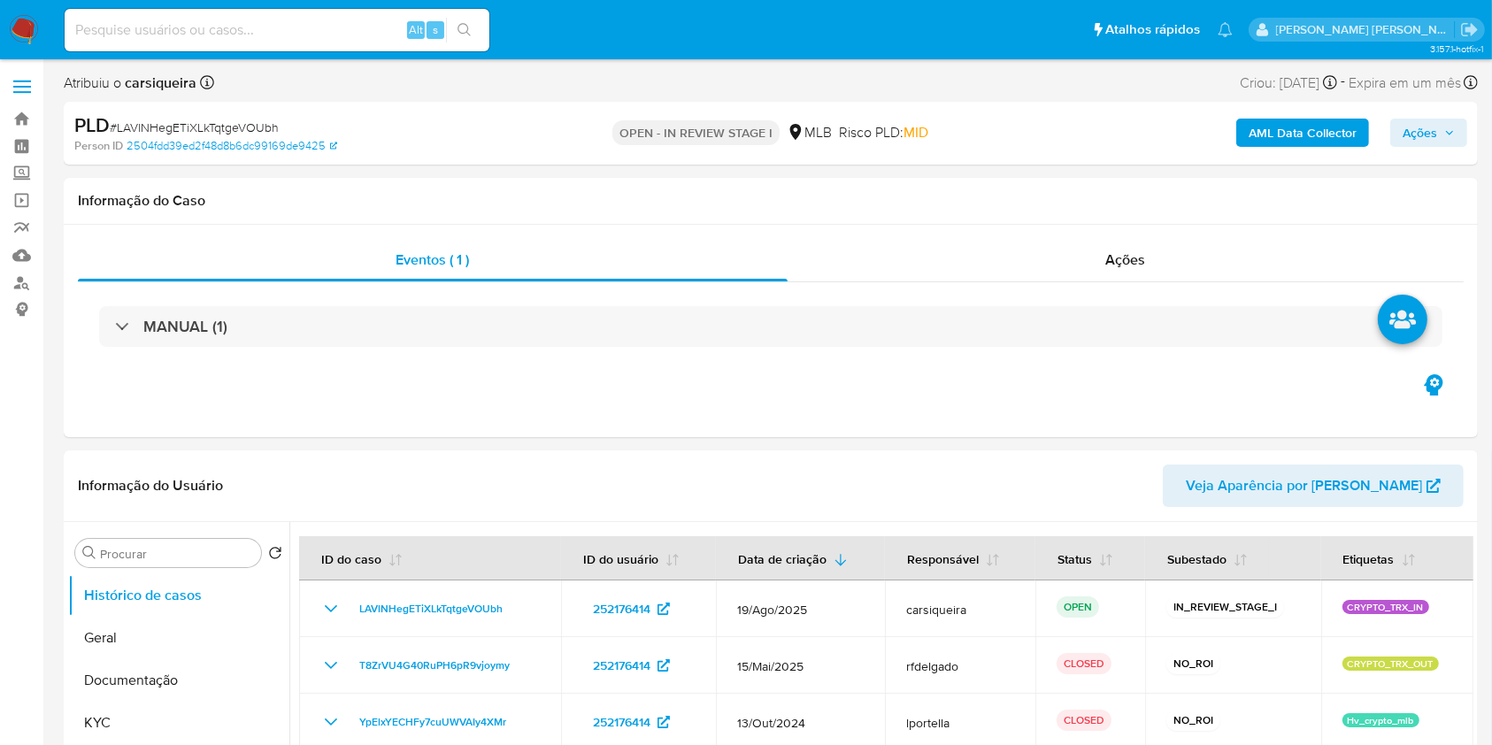
select select "10"
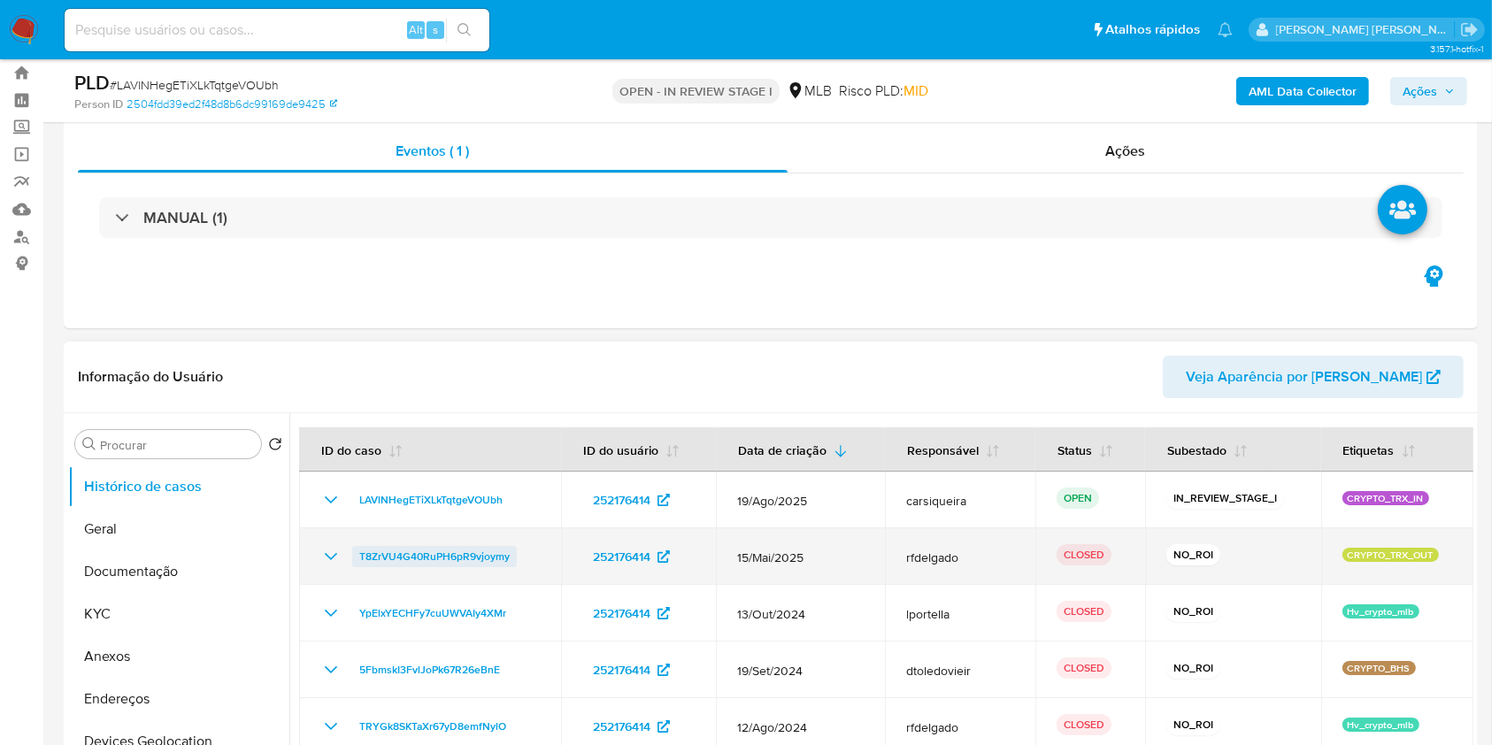
scroll to position [118, 0]
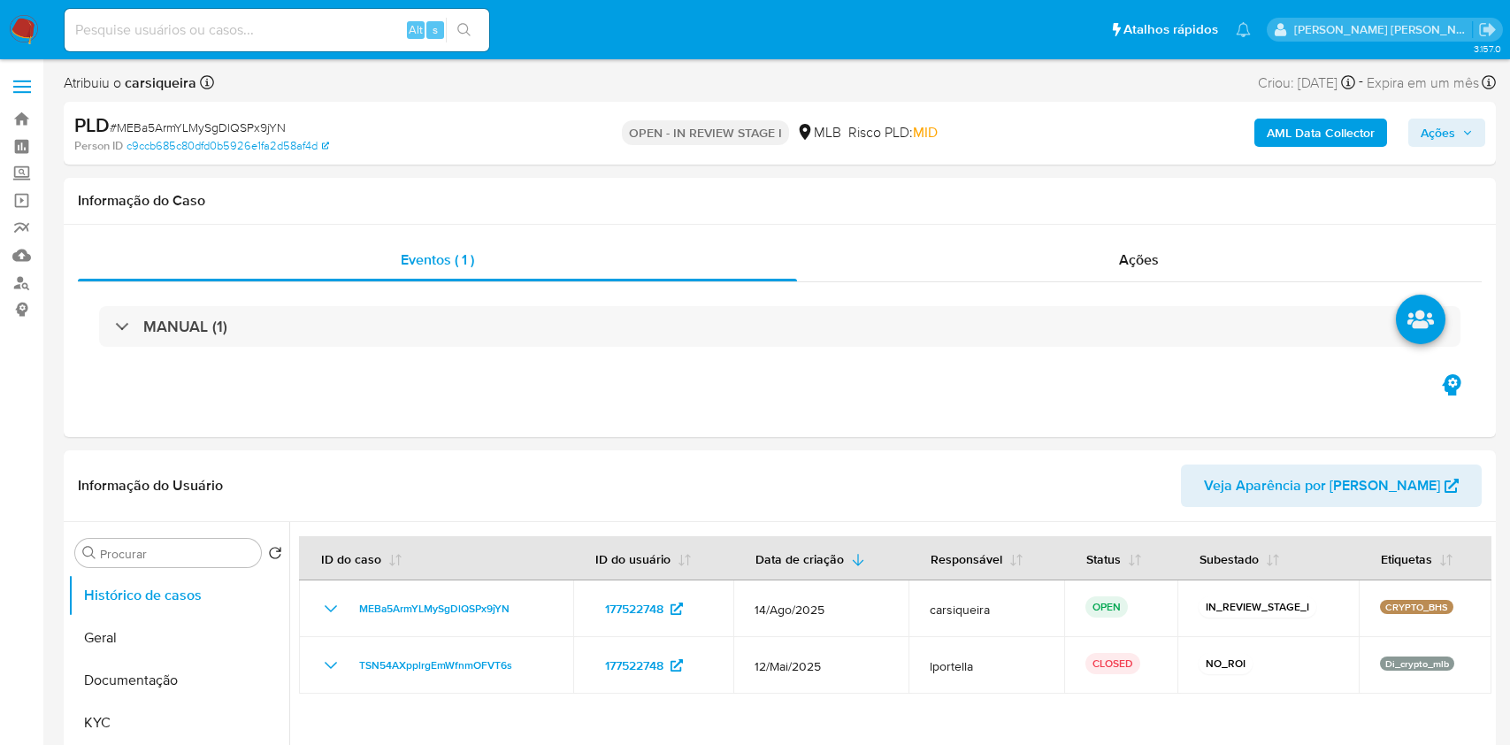
select select "10"
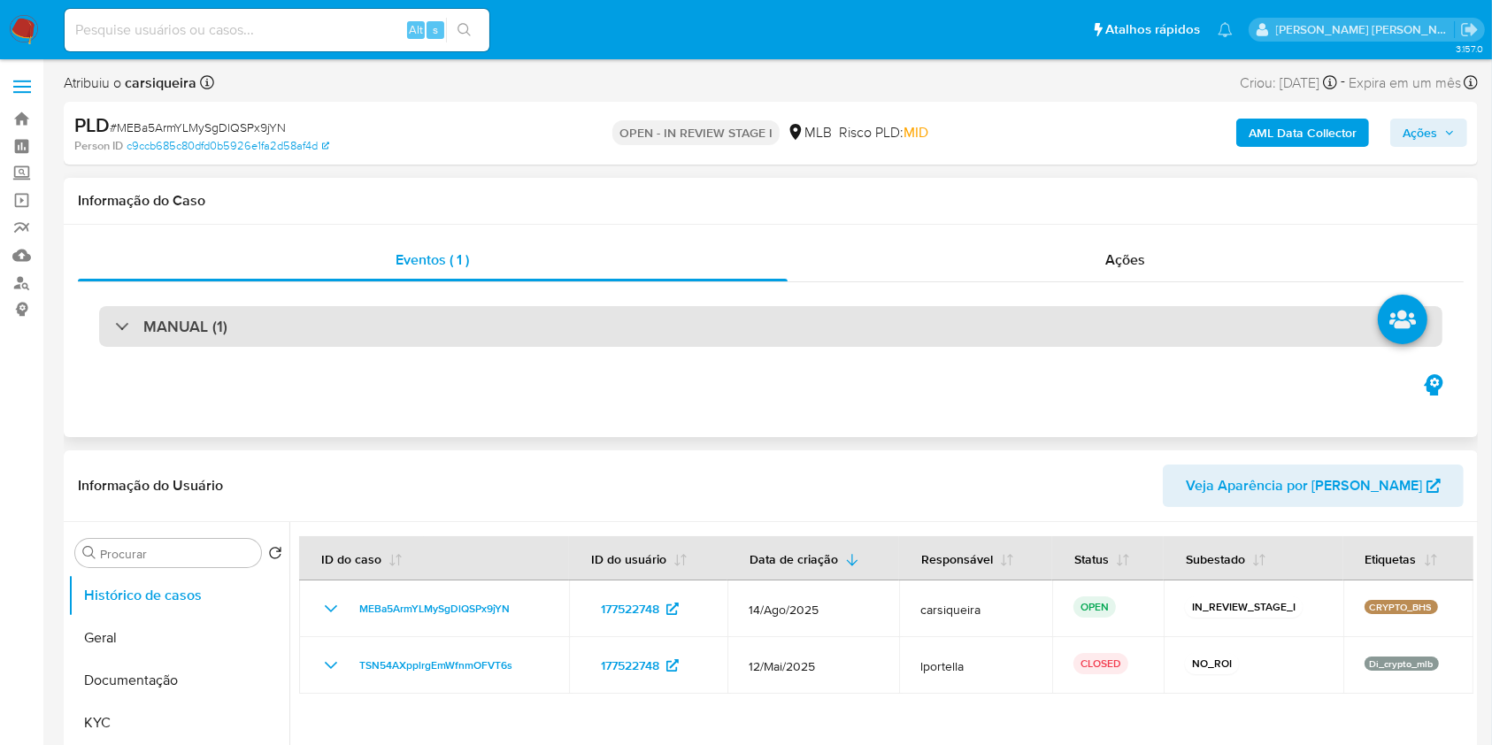
scroll to position [118, 0]
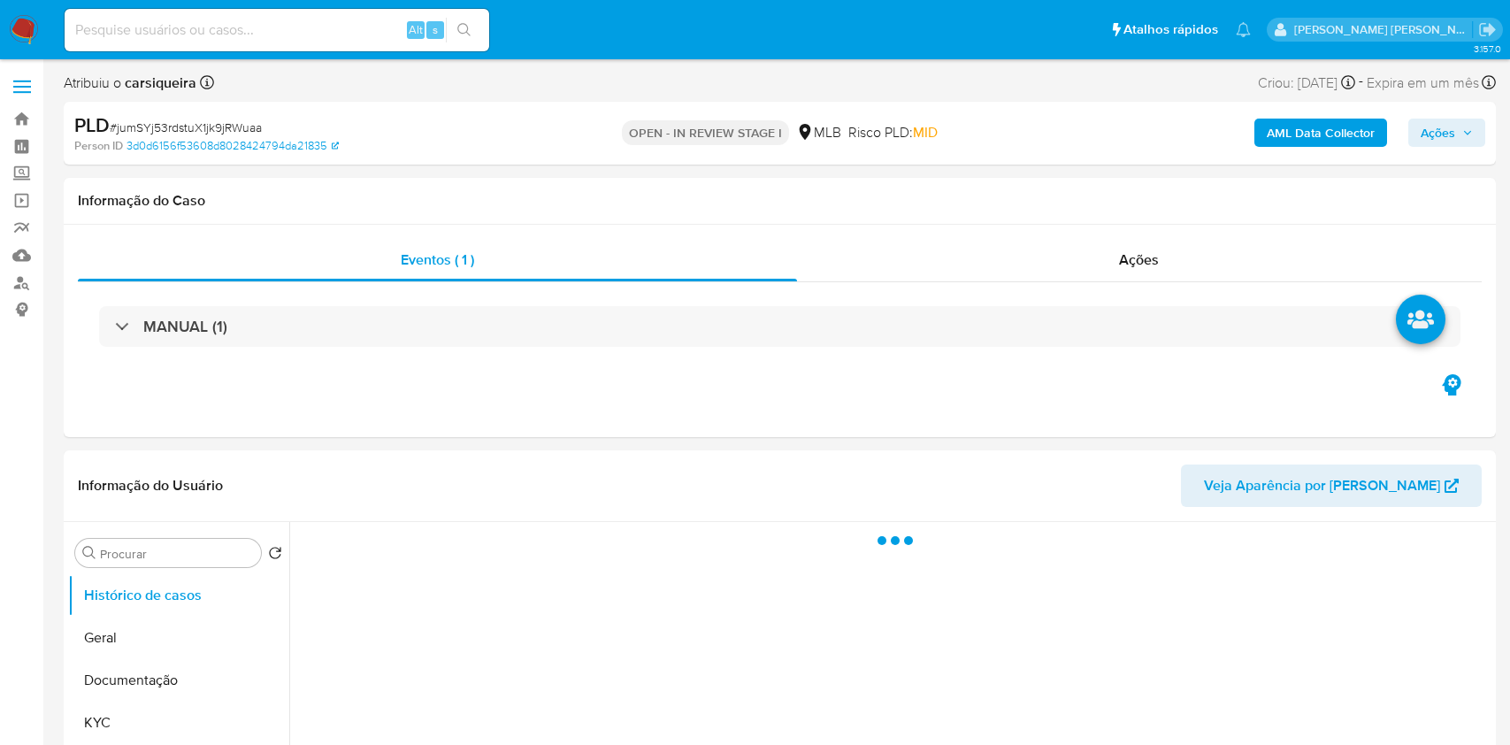
select select "10"
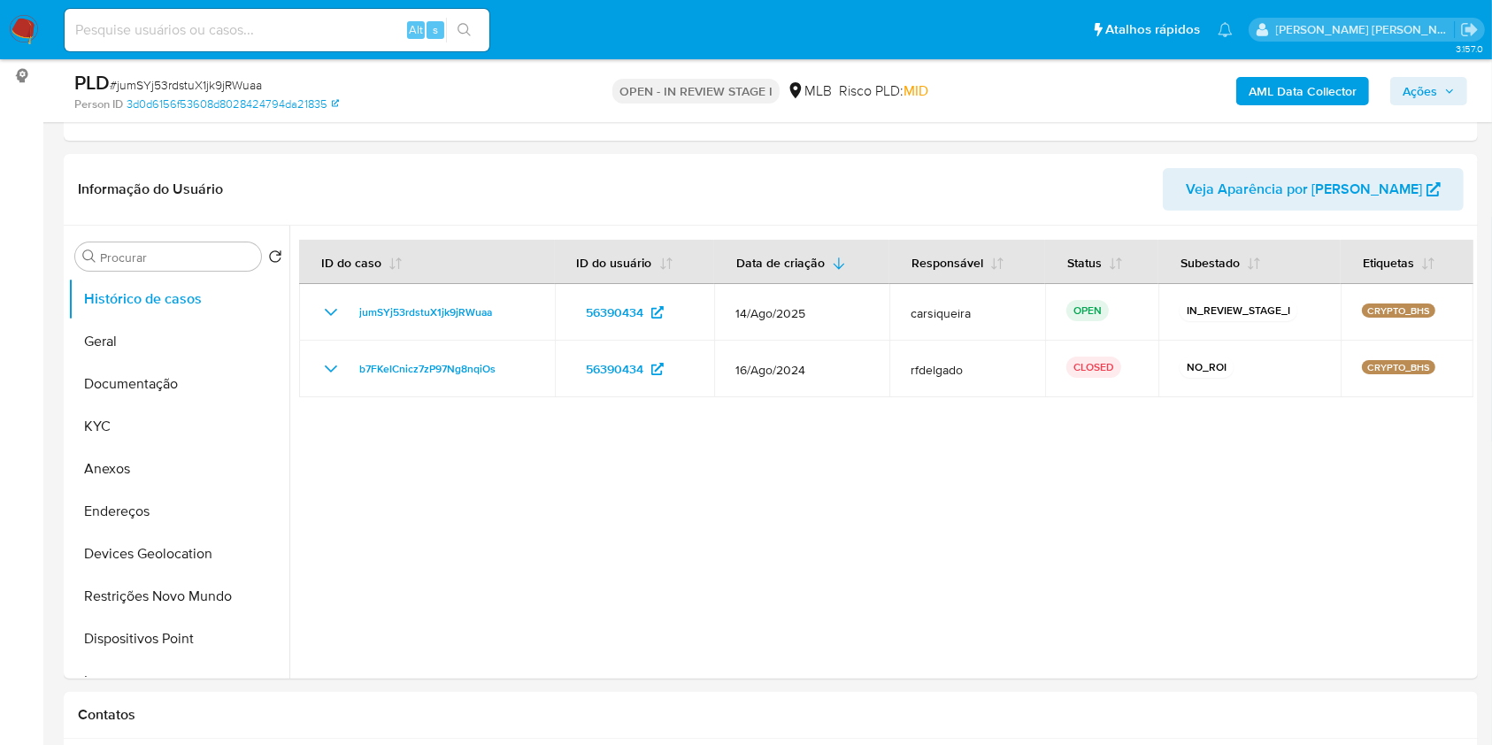
scroll to position [235, 0]
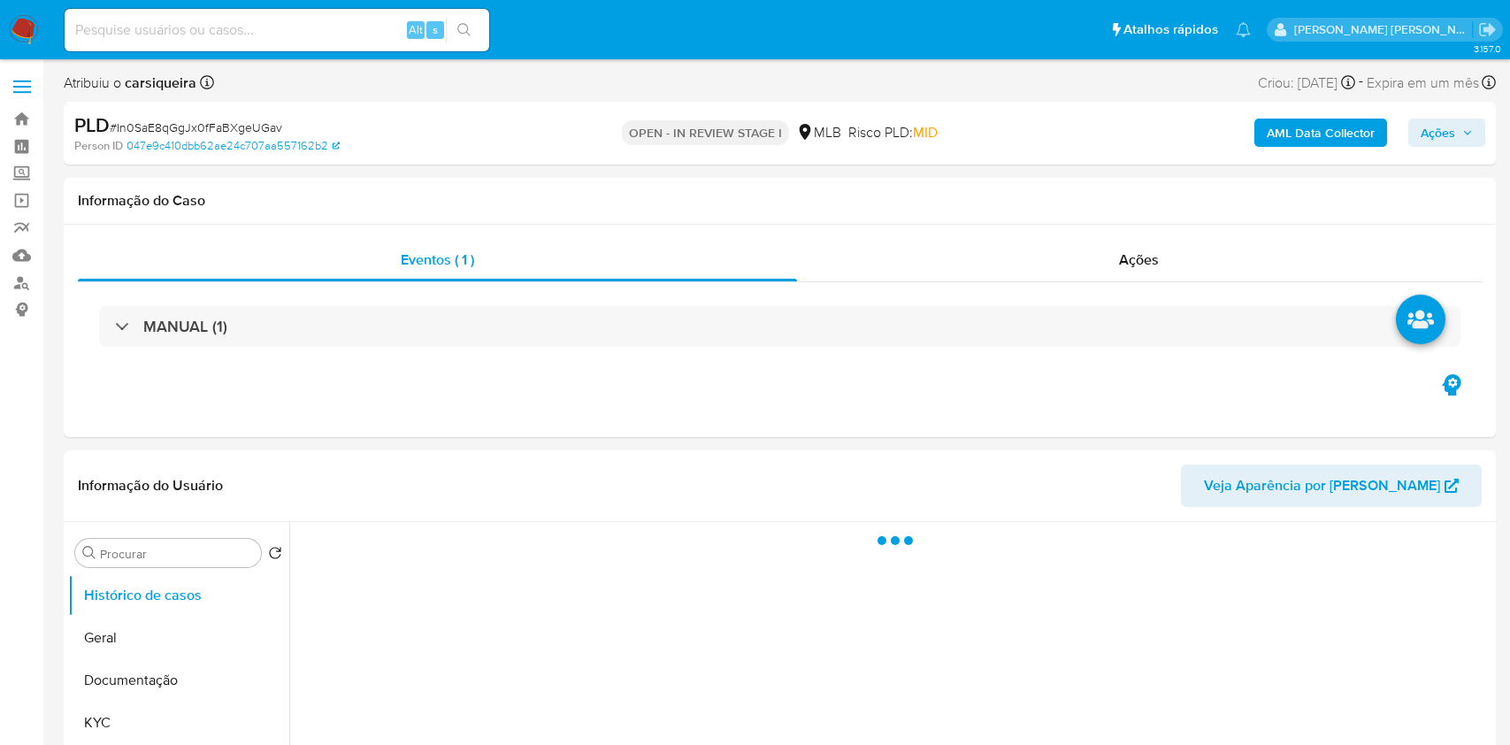
select select "10"
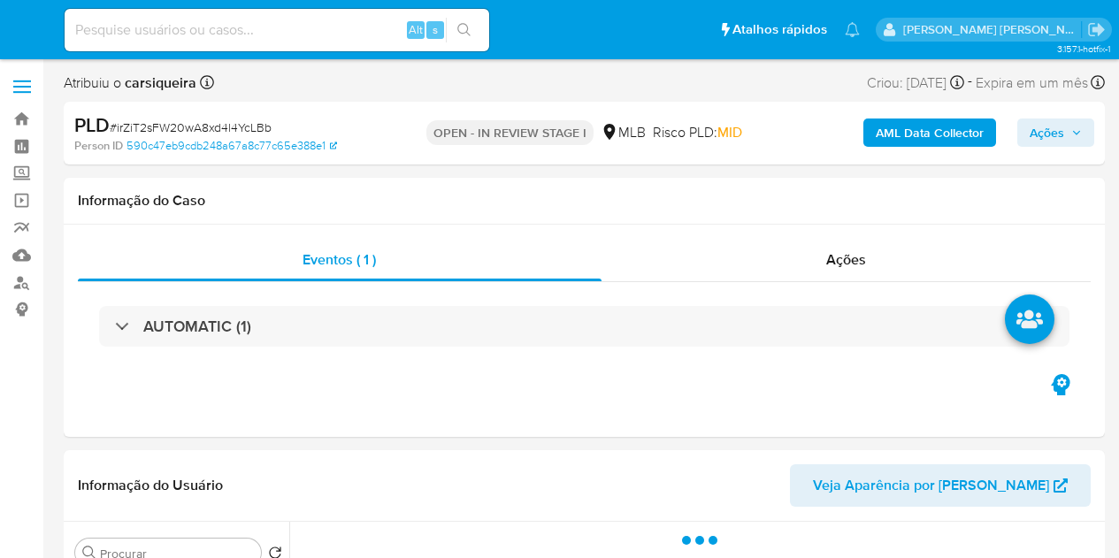
select select "10"
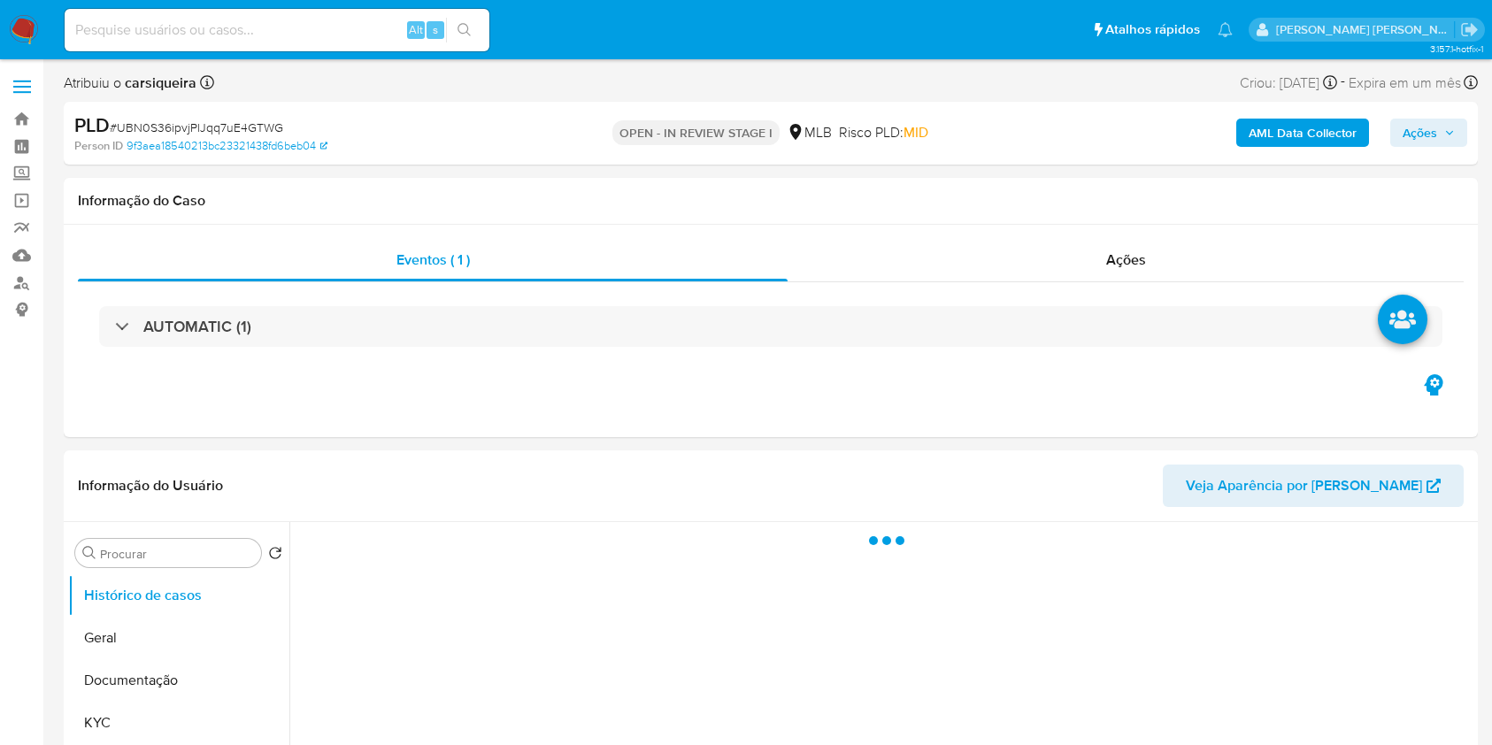
select select "10"
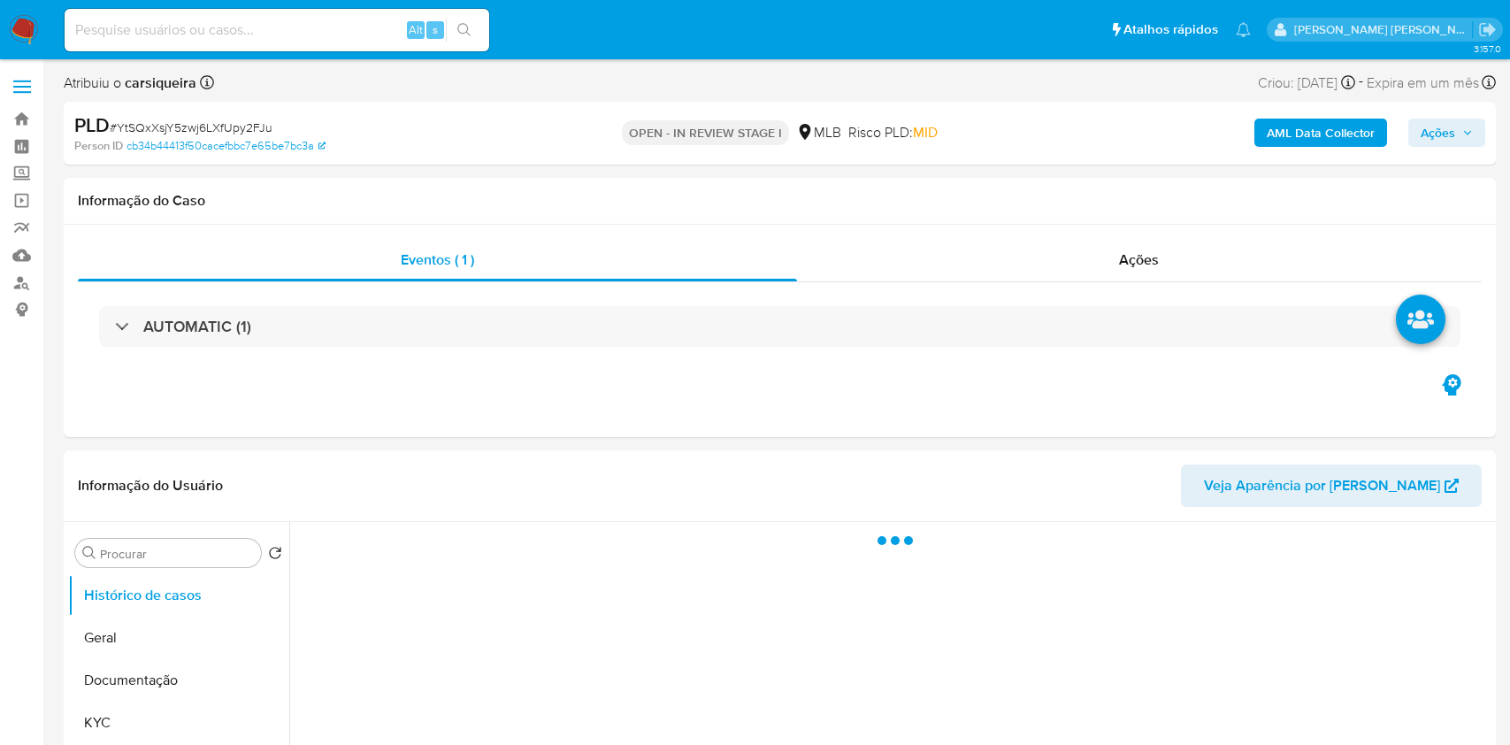
select select "10"
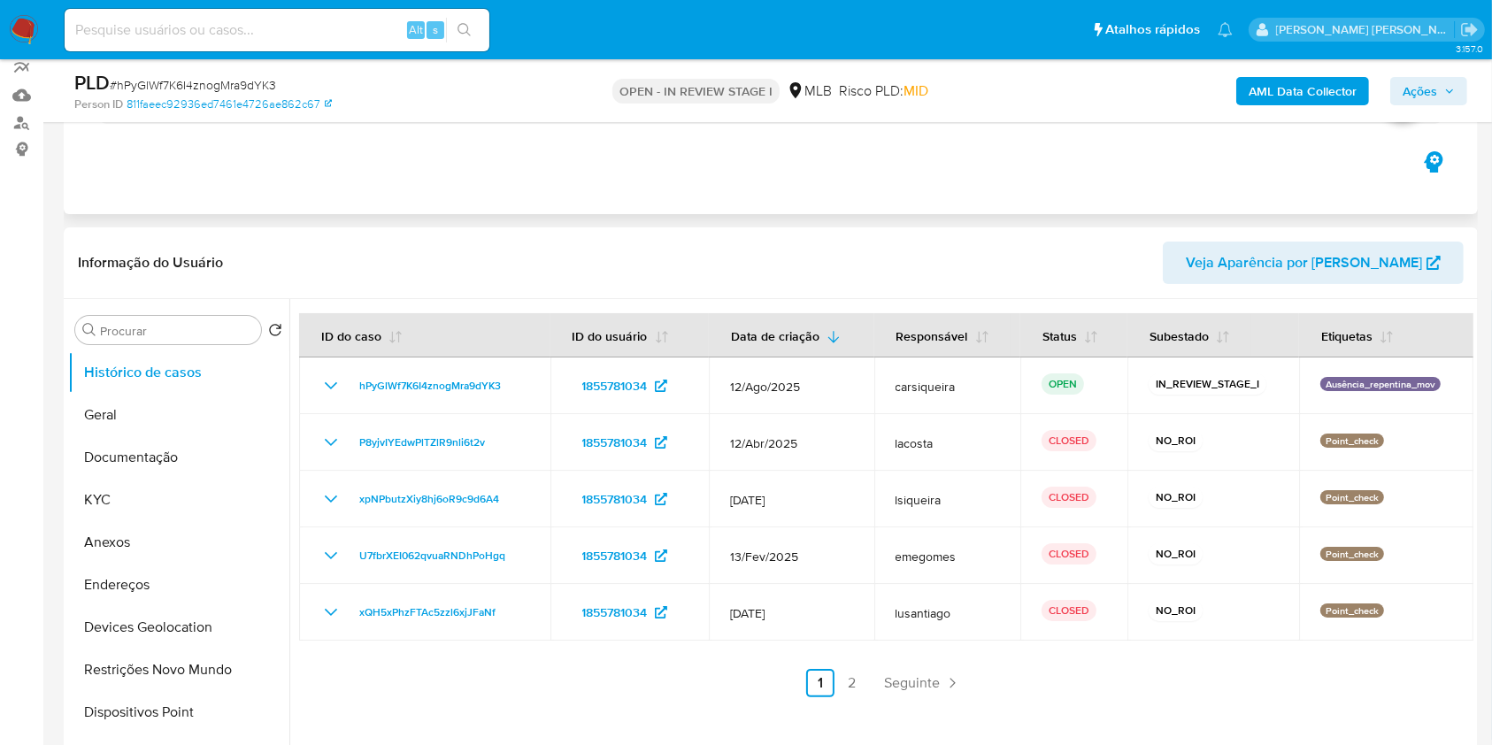
scroll to position [235, 0]
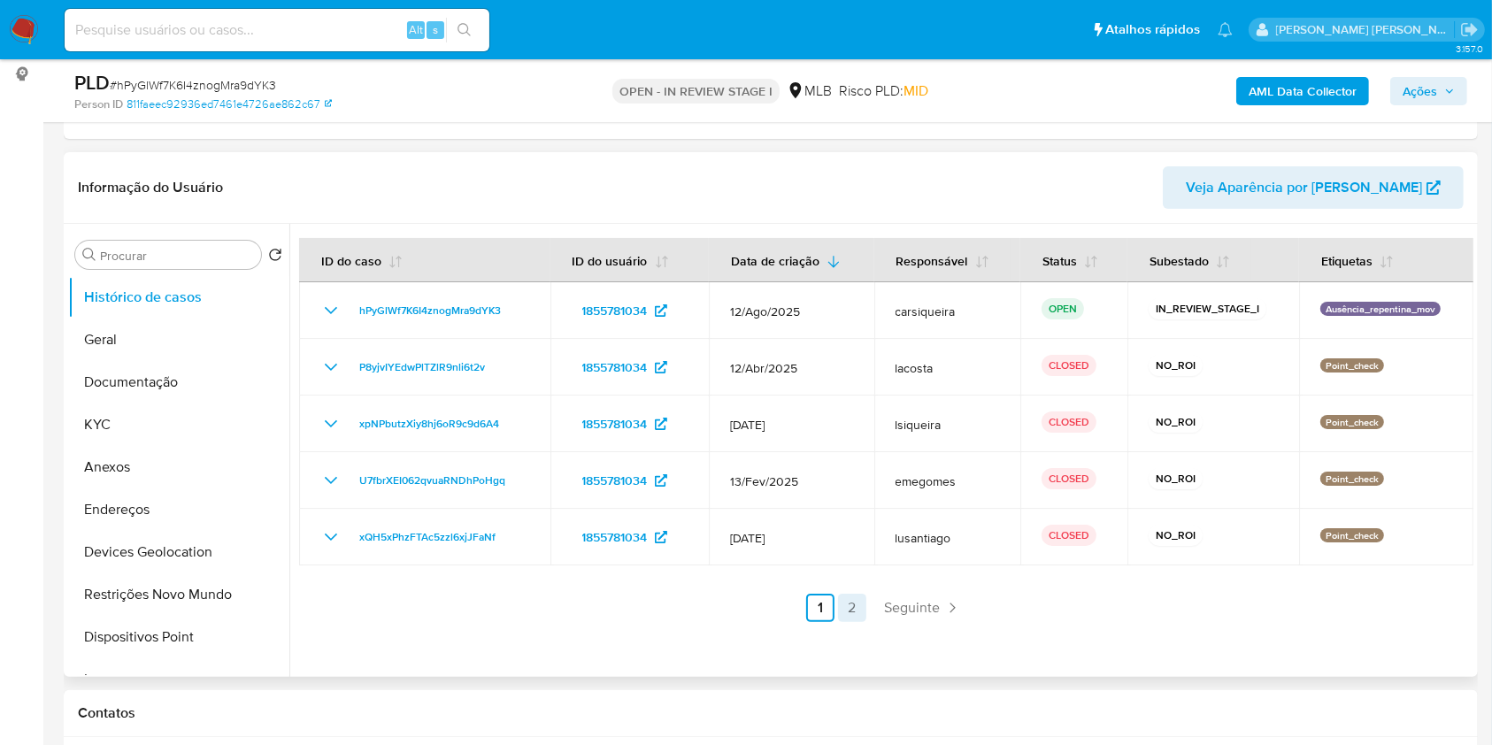
click at [849, 608] on link "2" at bounding box center [852, 608] width 28 height 28
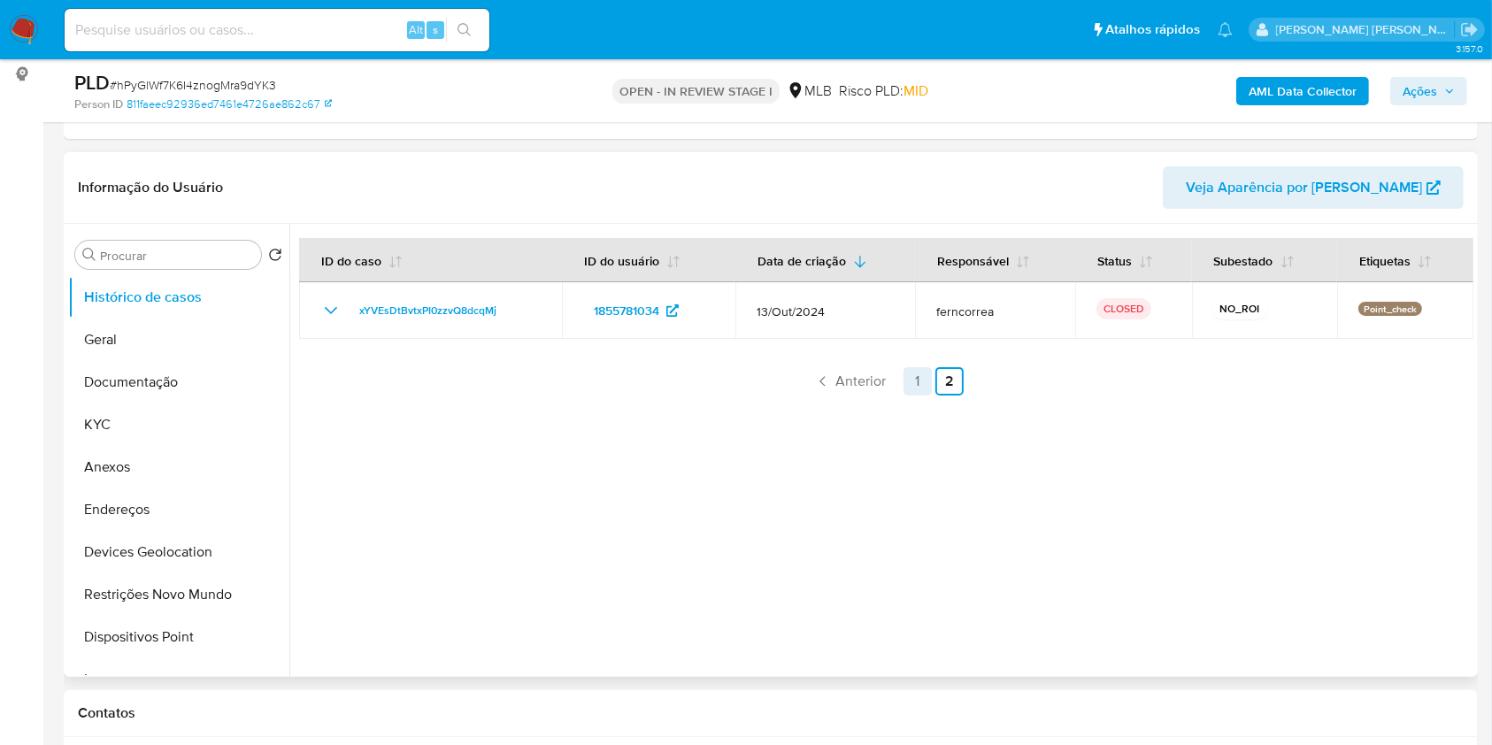
click at [913, 376] on link "1" at bounding box center [917, 381] width 28 height 28
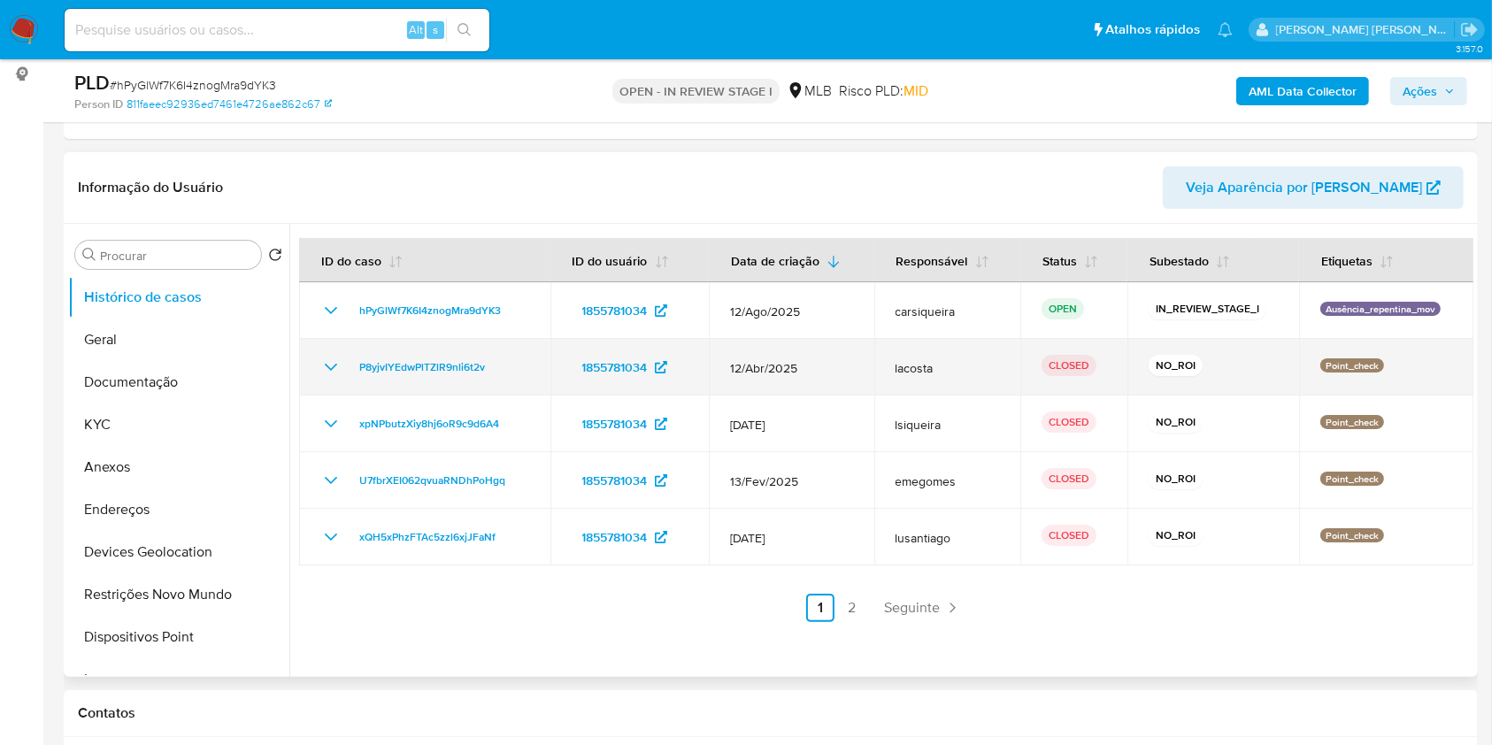
click at [330, 372] on icon "Mostrar/Ocultar" at bounding box center [330, 367] width 21 height 21
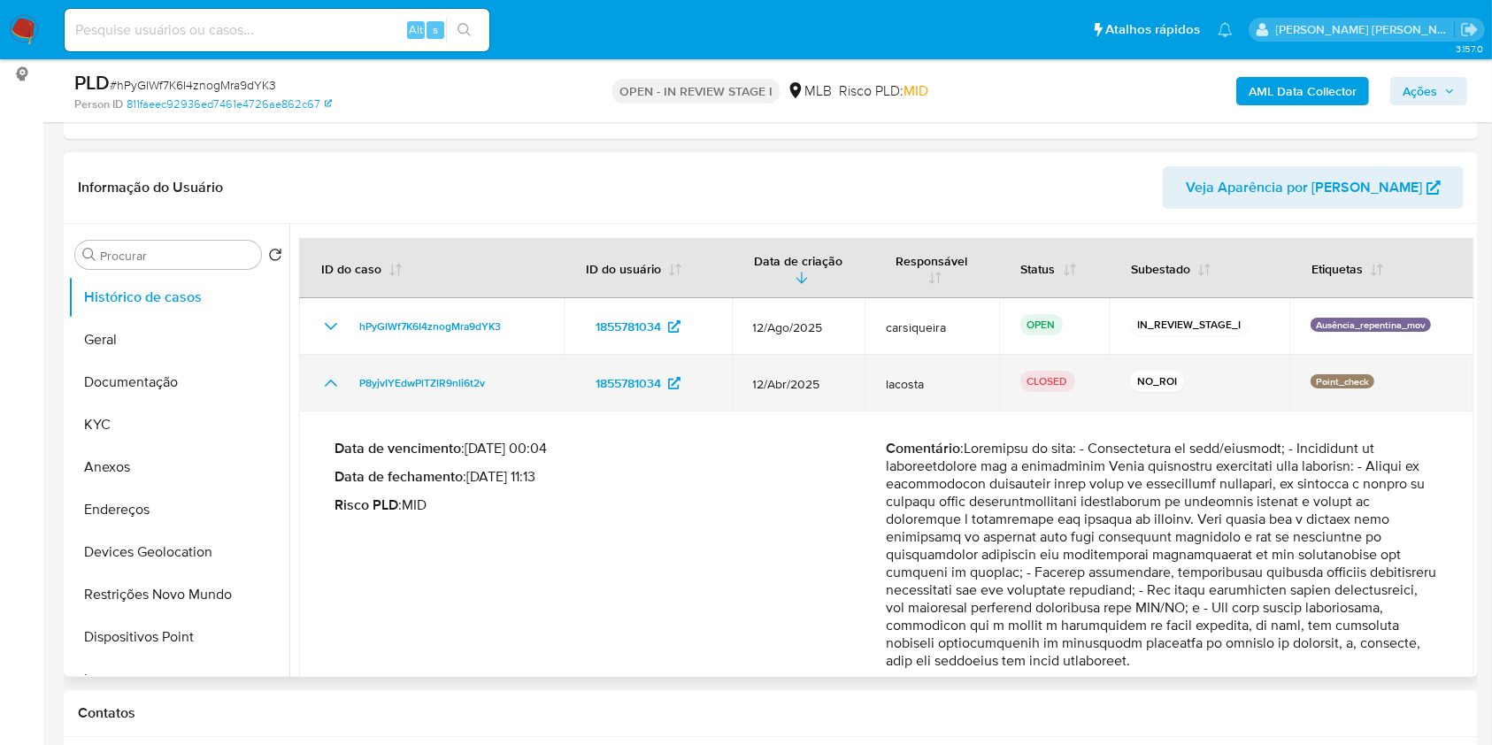
click at [330, 372] on icon "Mostrar/Ocultar" at bounding box center [330, 382] width 21 height 21
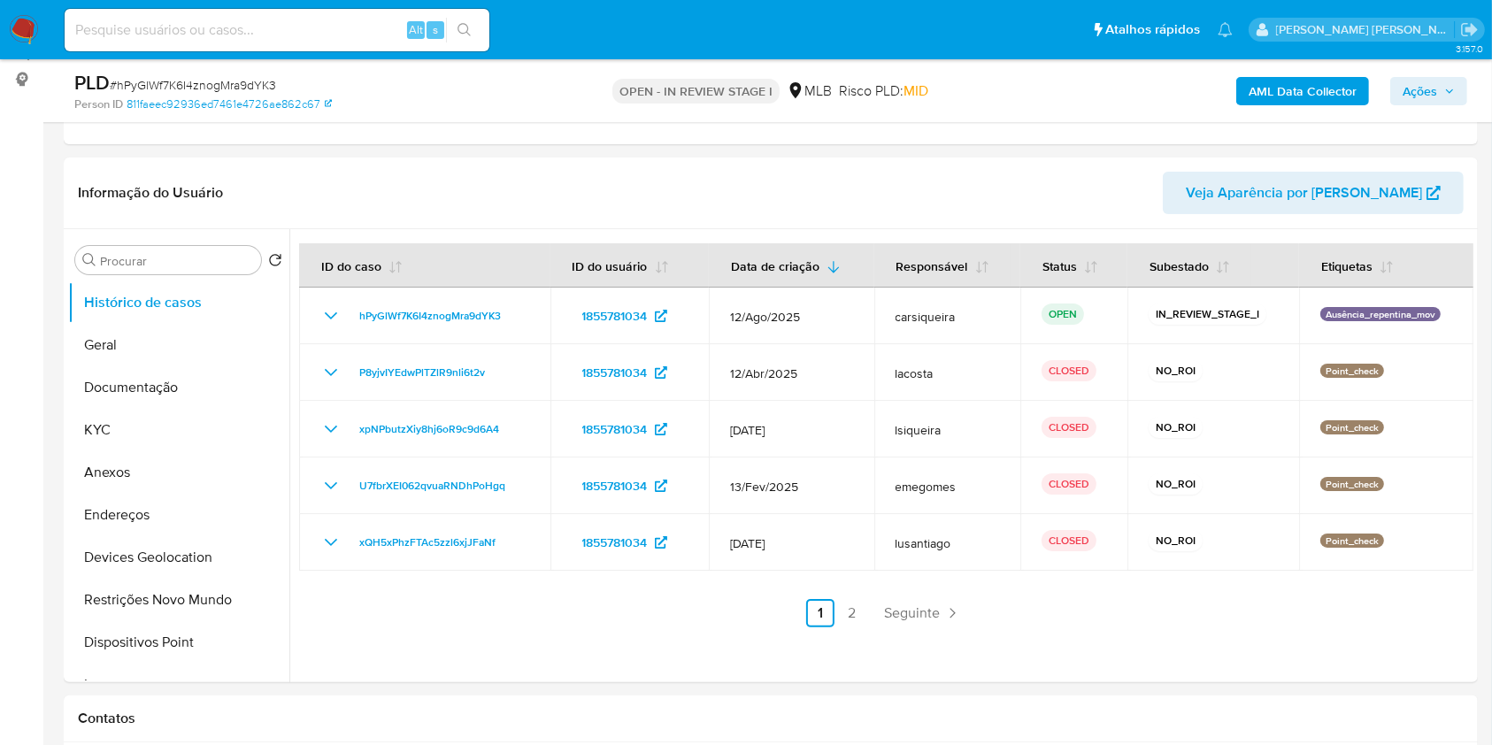
scroll to position [0, 0]
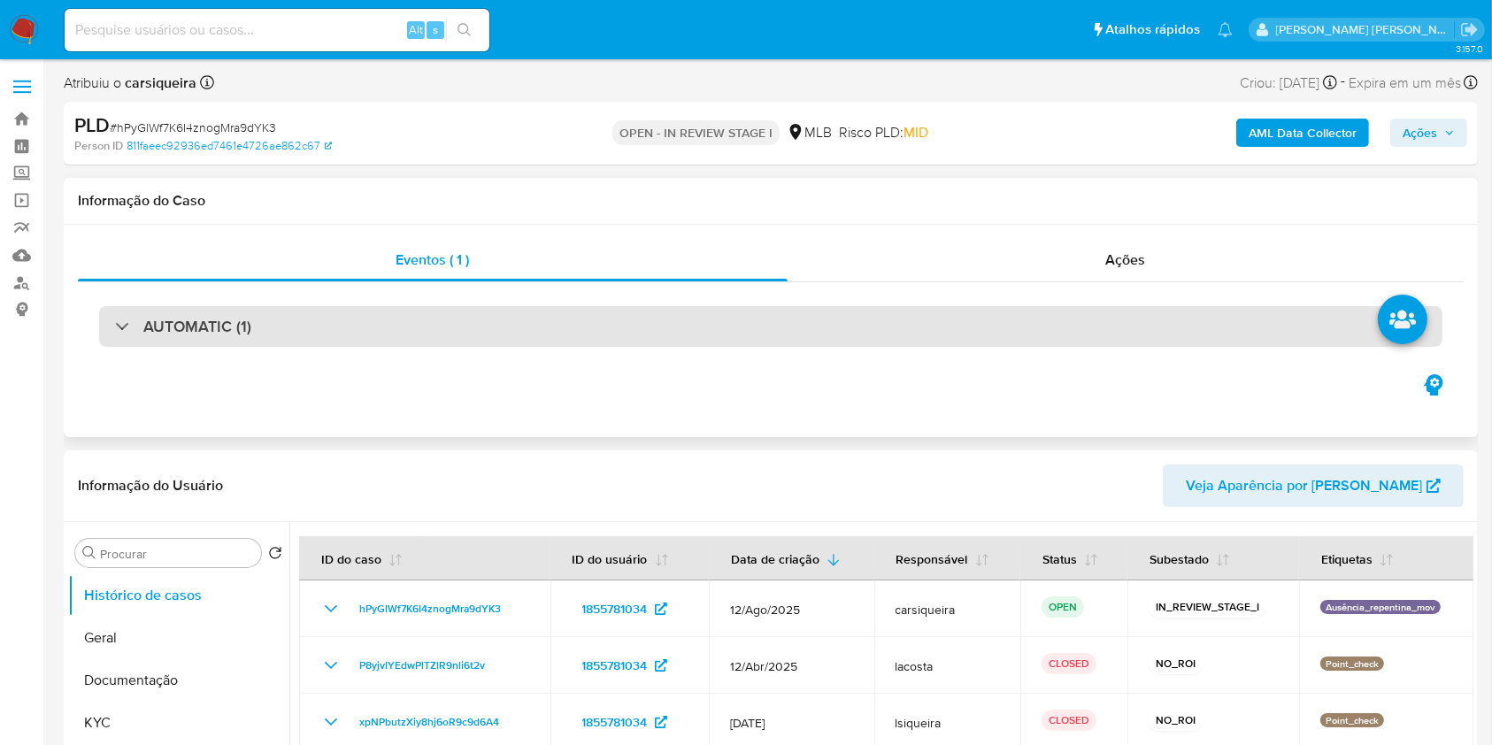
click at [310, 314] on div "AUTOMATIC (1)" at bounding box center [770, 326] width 1343 height 41
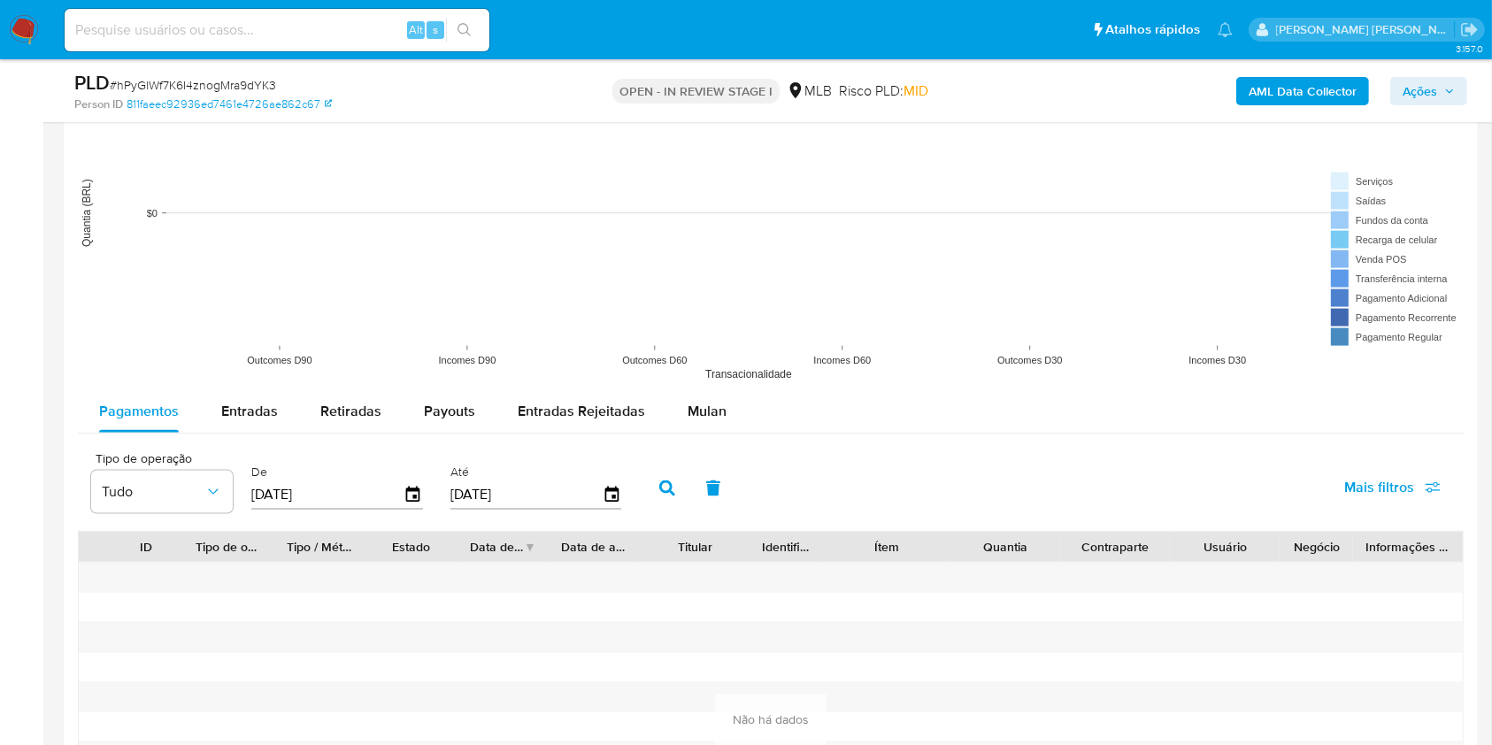
scroll to position [2154, 0]
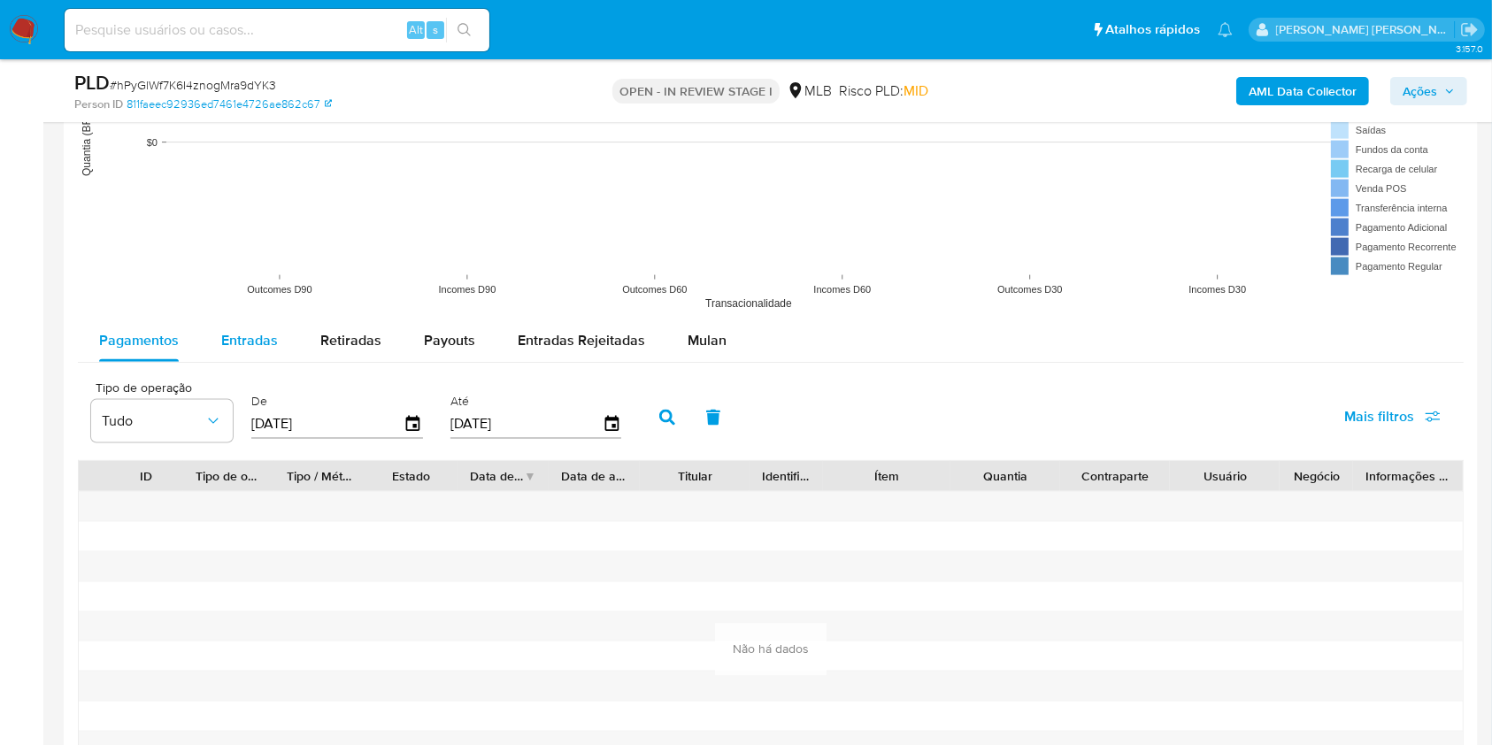
click at [226, 342] on span "Entradas" at bounding box center [249, 340] width 57 height 20
select select "10"
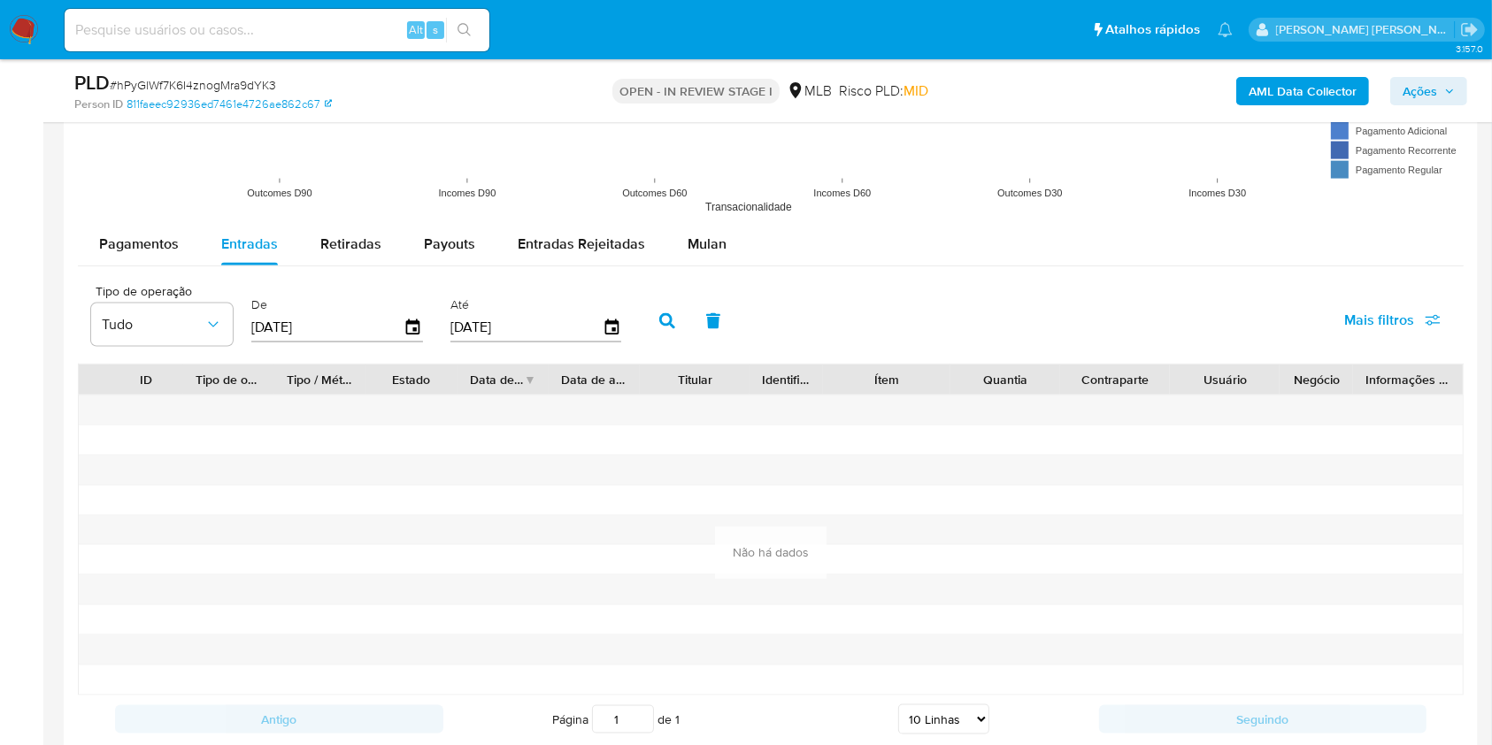
scroll to position [2272, 0]
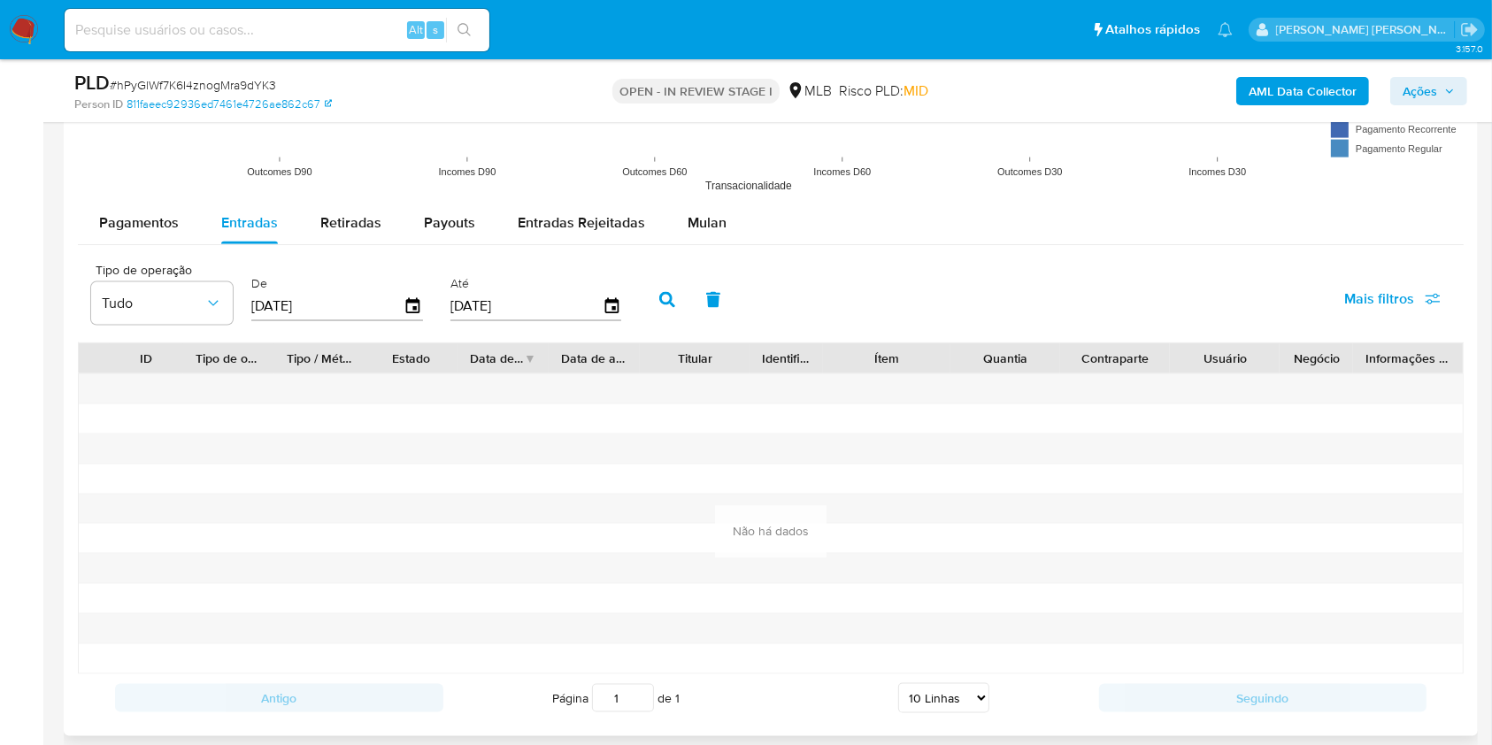
click at [350, 303] on input "[DATE]" at bounding box center [327, 306] width 152 height 28
type input "31/05/202_"
type input "[DATE]"
click at [672, 302] on icon "button" at bounding box center [667, 300] width 16 height 16
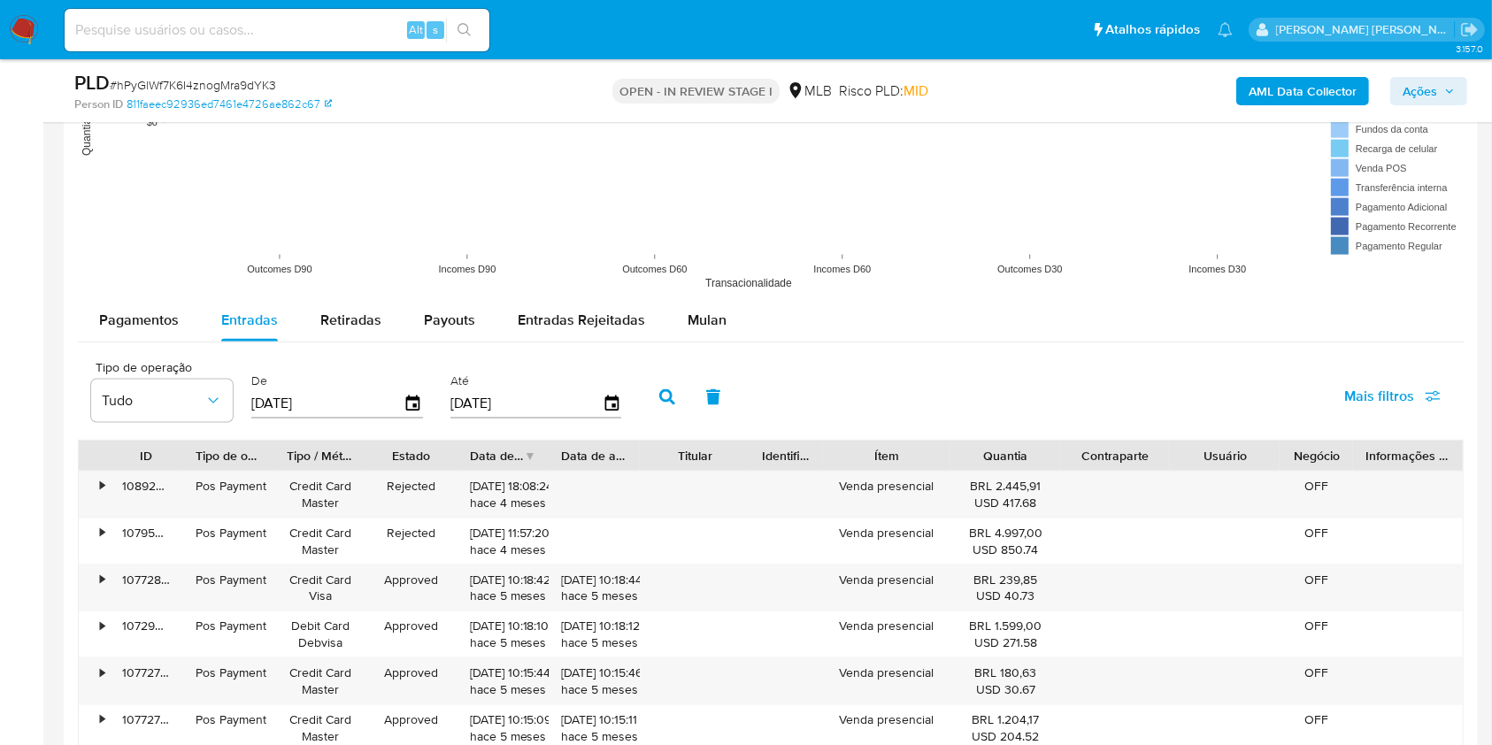
scroll to position [2154, 0]
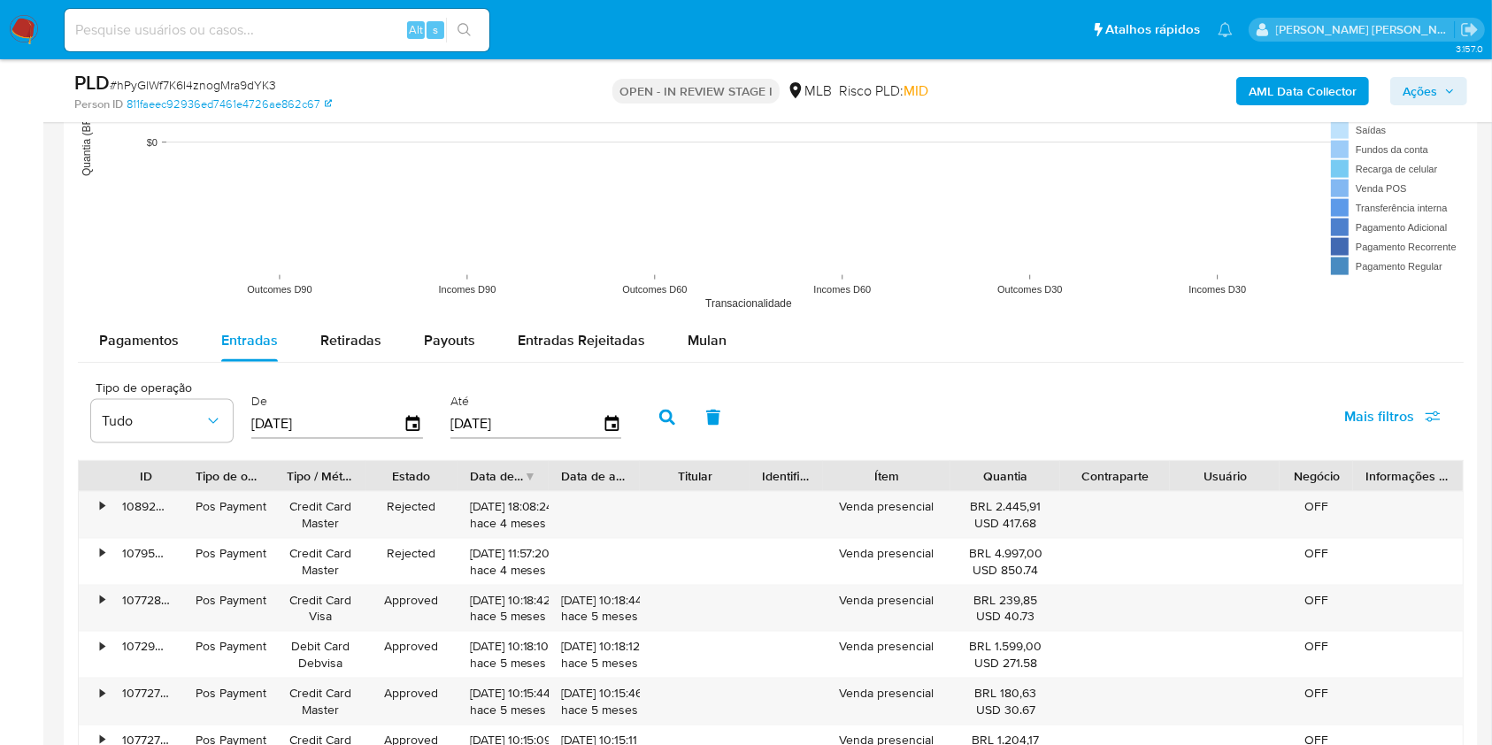
drag, startPoint x: 712, startPoint y: 340, endPoint x: 787, endPoint y: 330, distance: 75.8
click at [712, 340] on span "Mulan" at bounding box center [706, 340] width 39 height 20
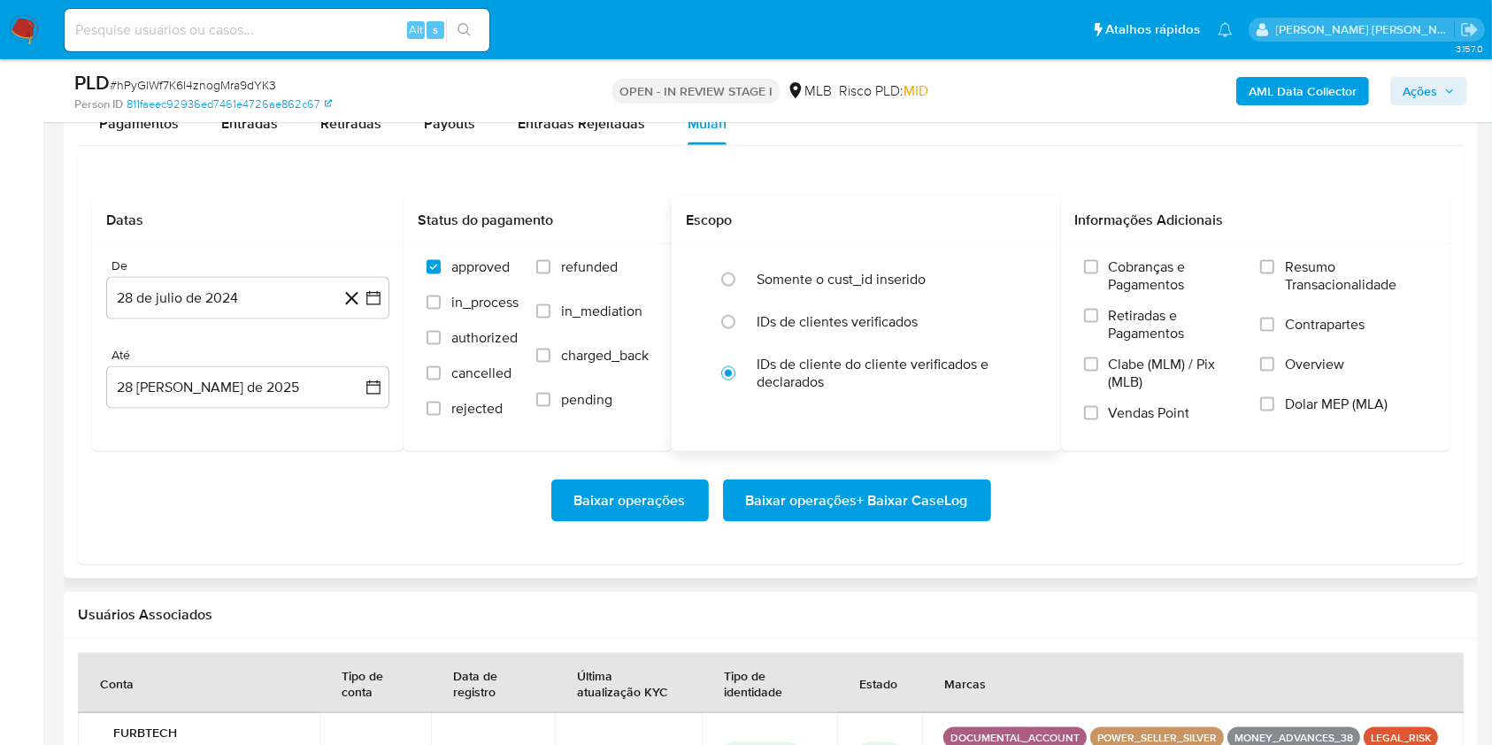
scroll to position [2508, 0]
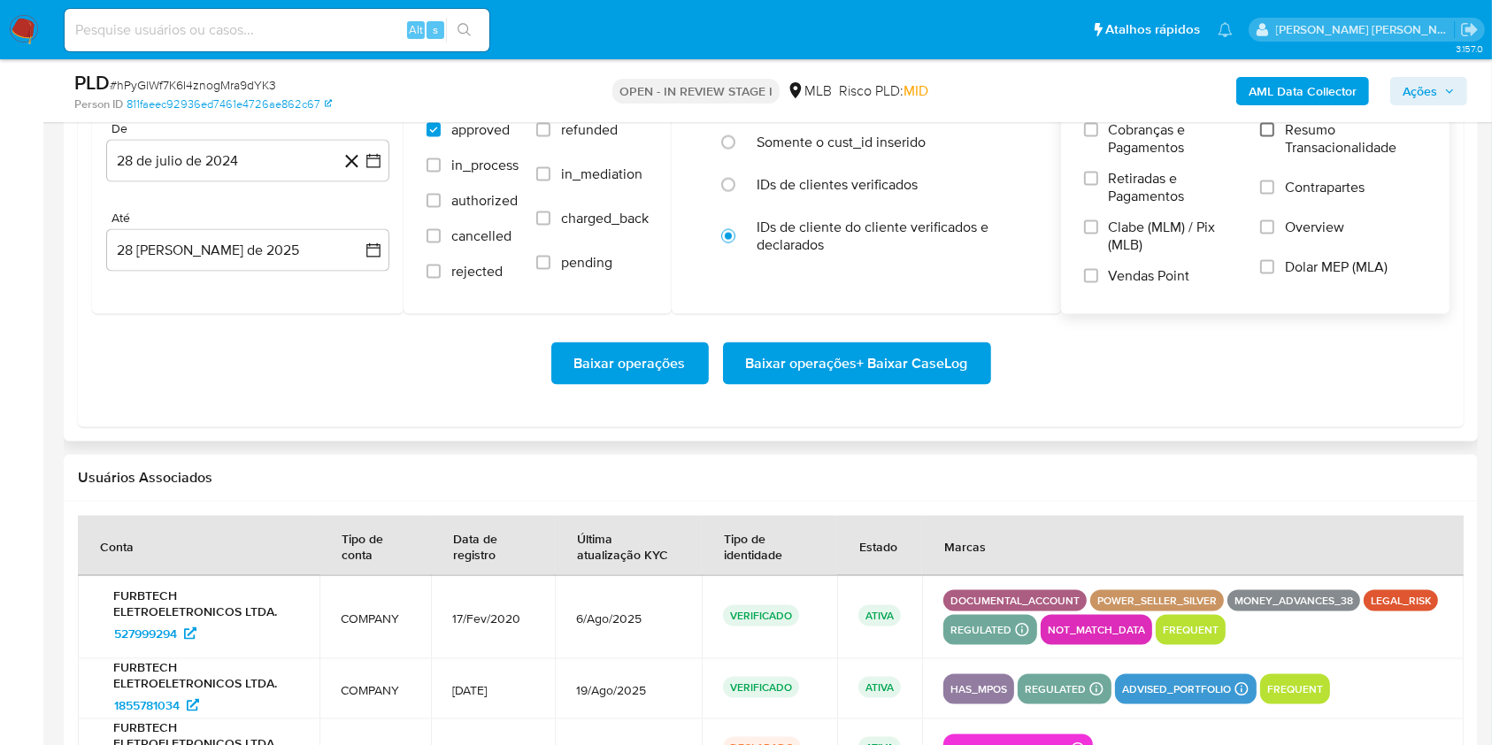
click at [1262, 128] on input "Resumo Transacionalidade" at bounding box center [1267, 130] width 14 height 14
click at [1086, 280] on input "Vendas Point" at bounding box center [1091, 276] width 14 height 14
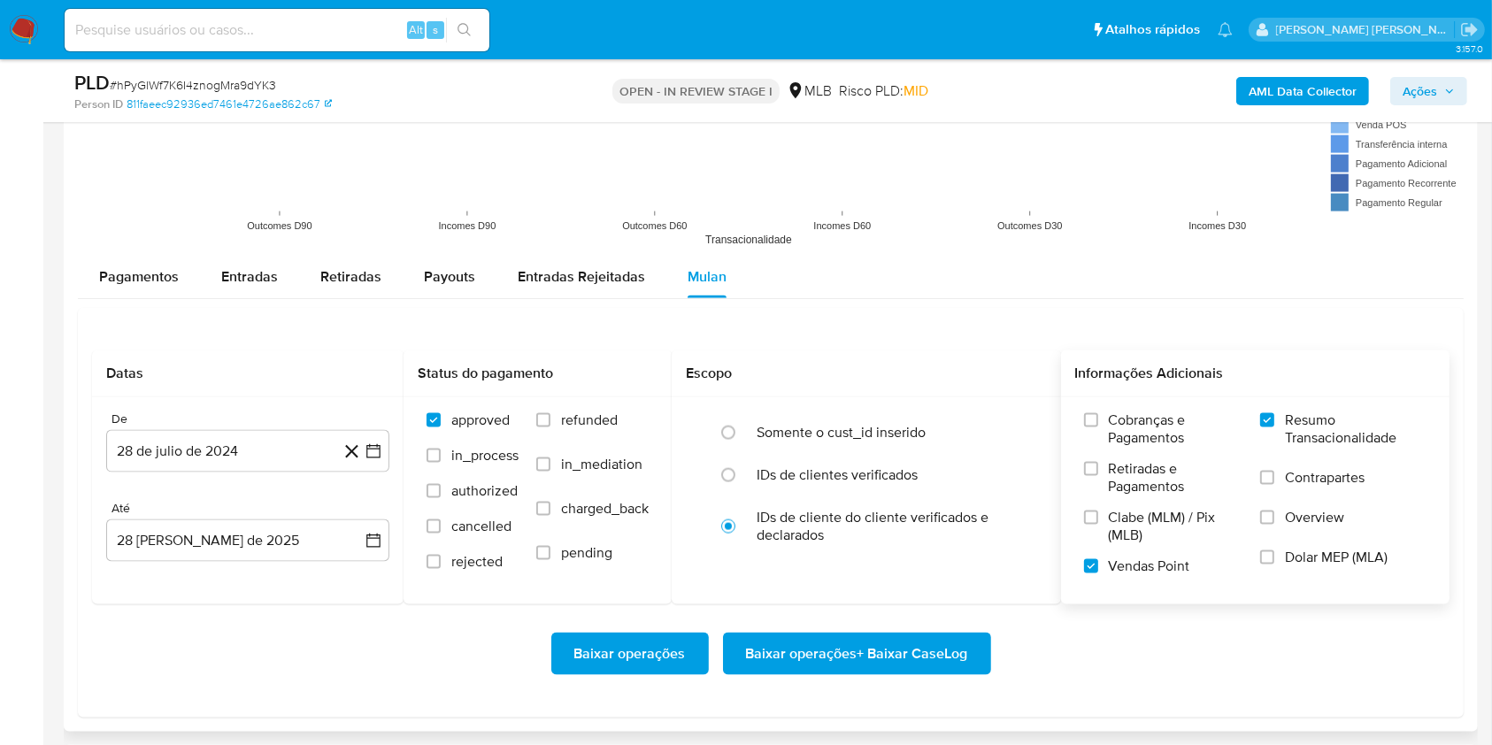
scroll to position [2244, 0]
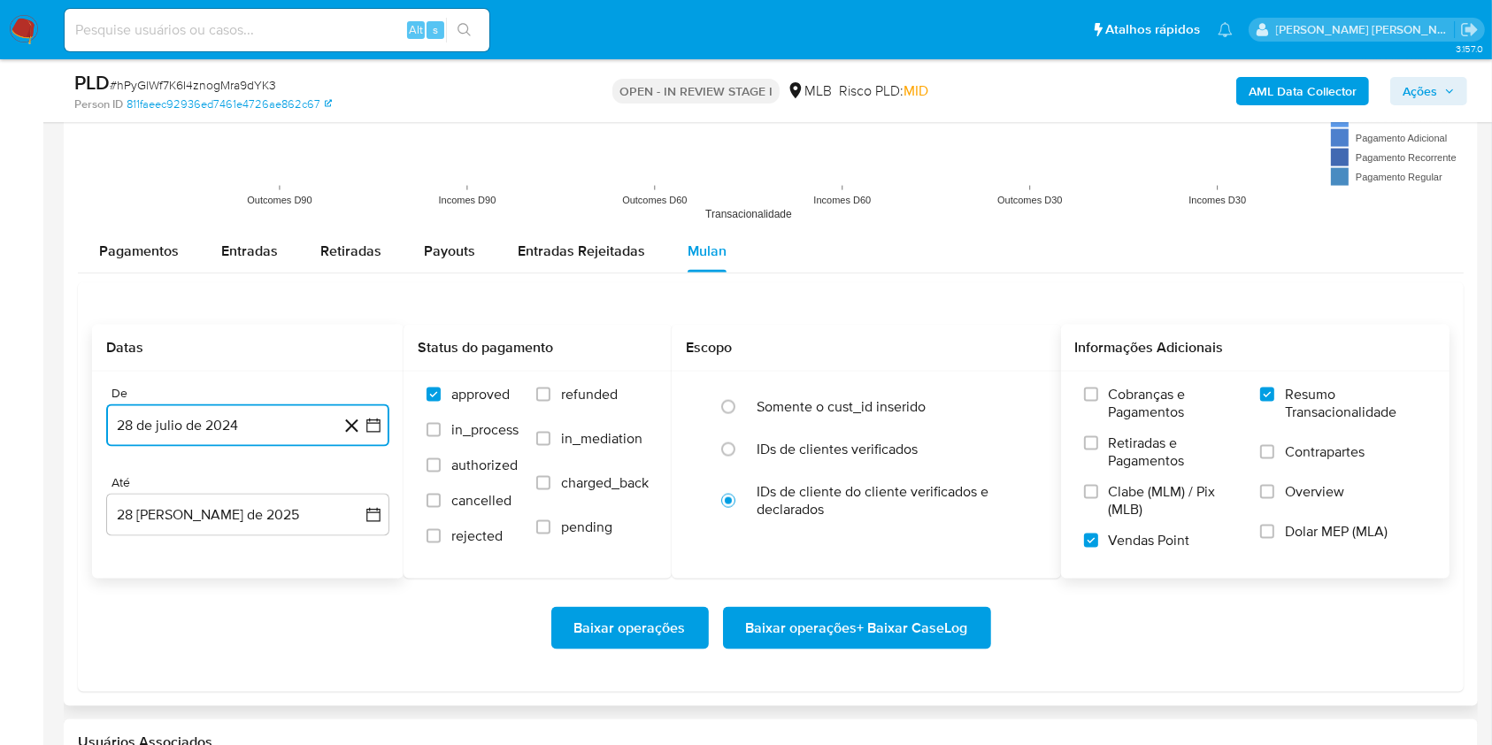
click at [380, 413] on button "28 de julio de 2024" at bounding box center [247, 425] width 283 height 42
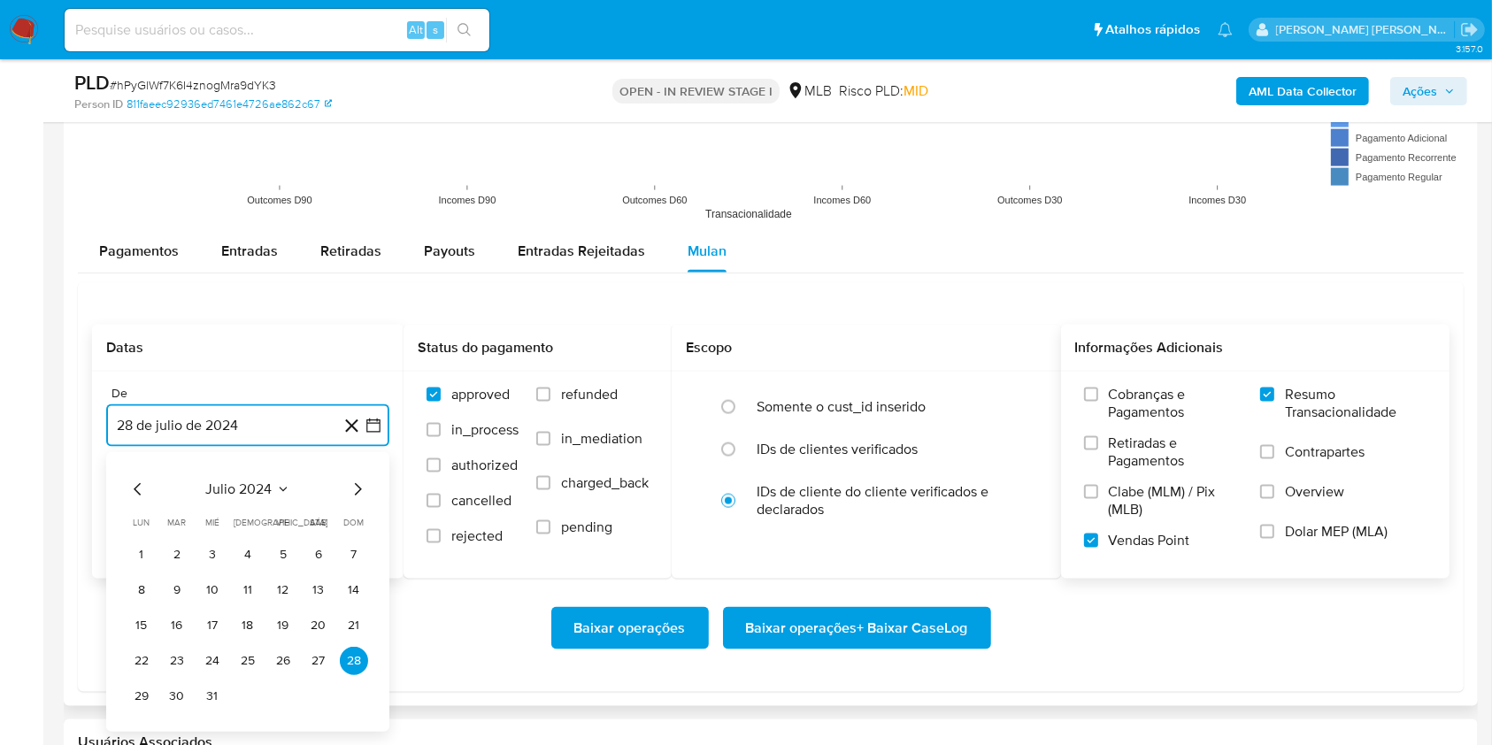
click at [354, 482] on icon "Mes siguiente" at bounding box center [357, 489] width 21 height 21
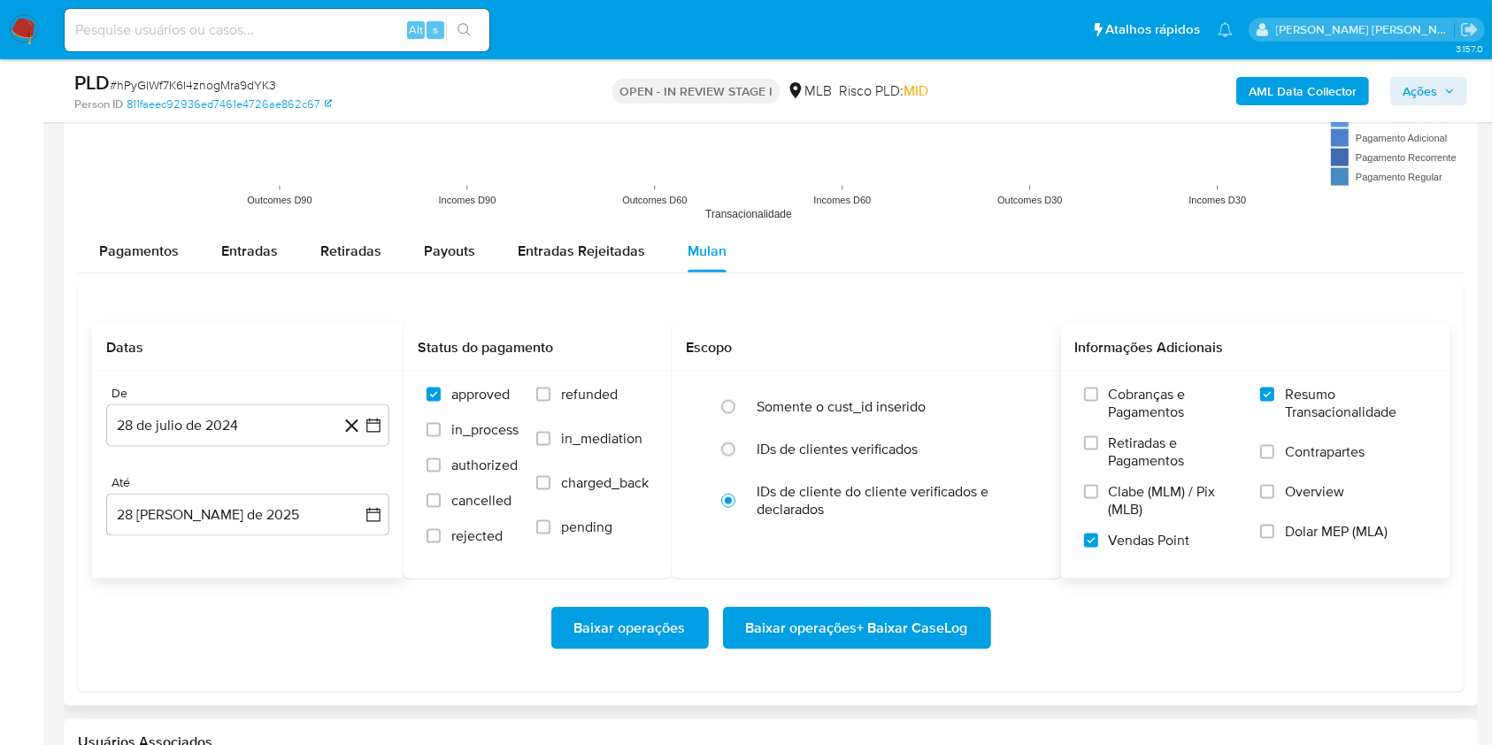
click at [354, 482] on div "Até" at bounding box center [247, 483] width 283 height 16
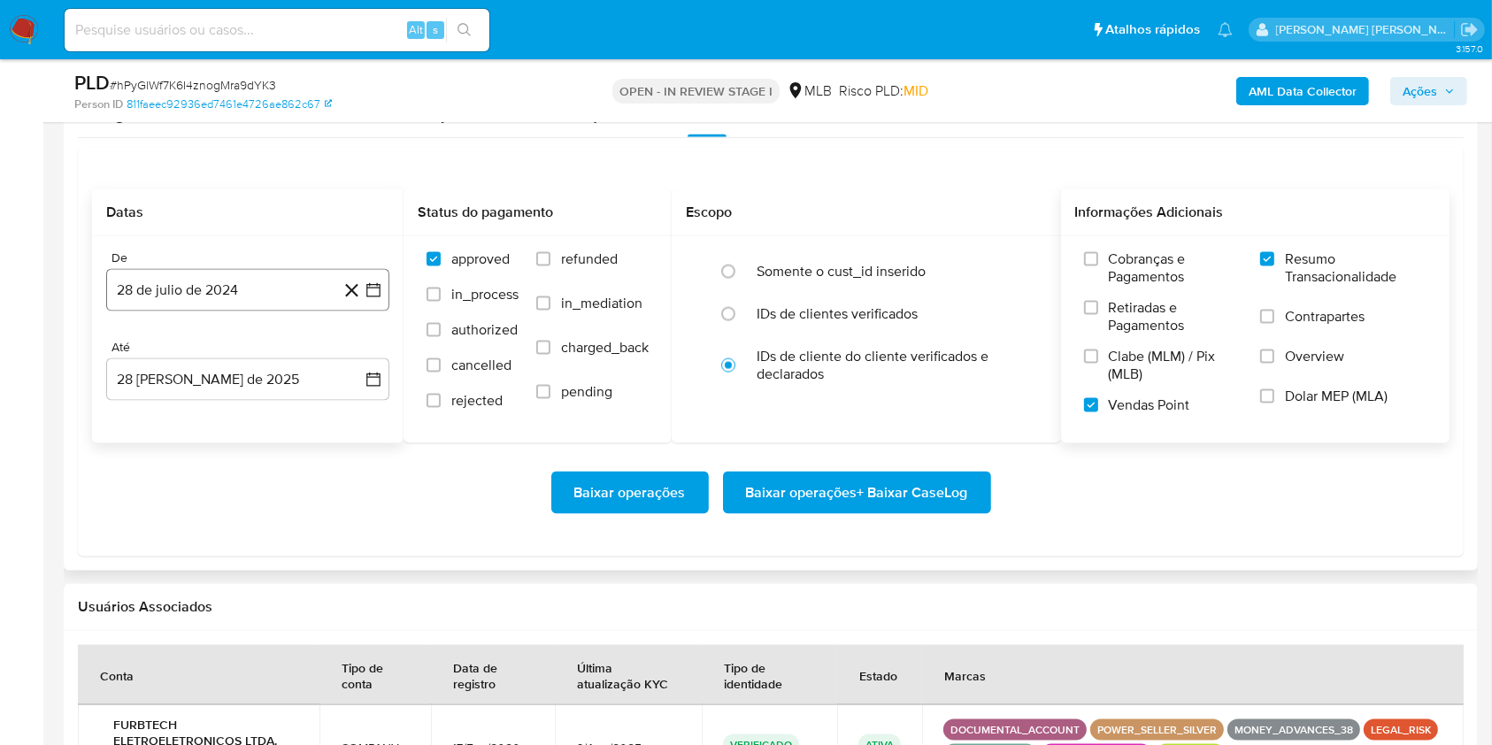
scroll to position [2480, 0]
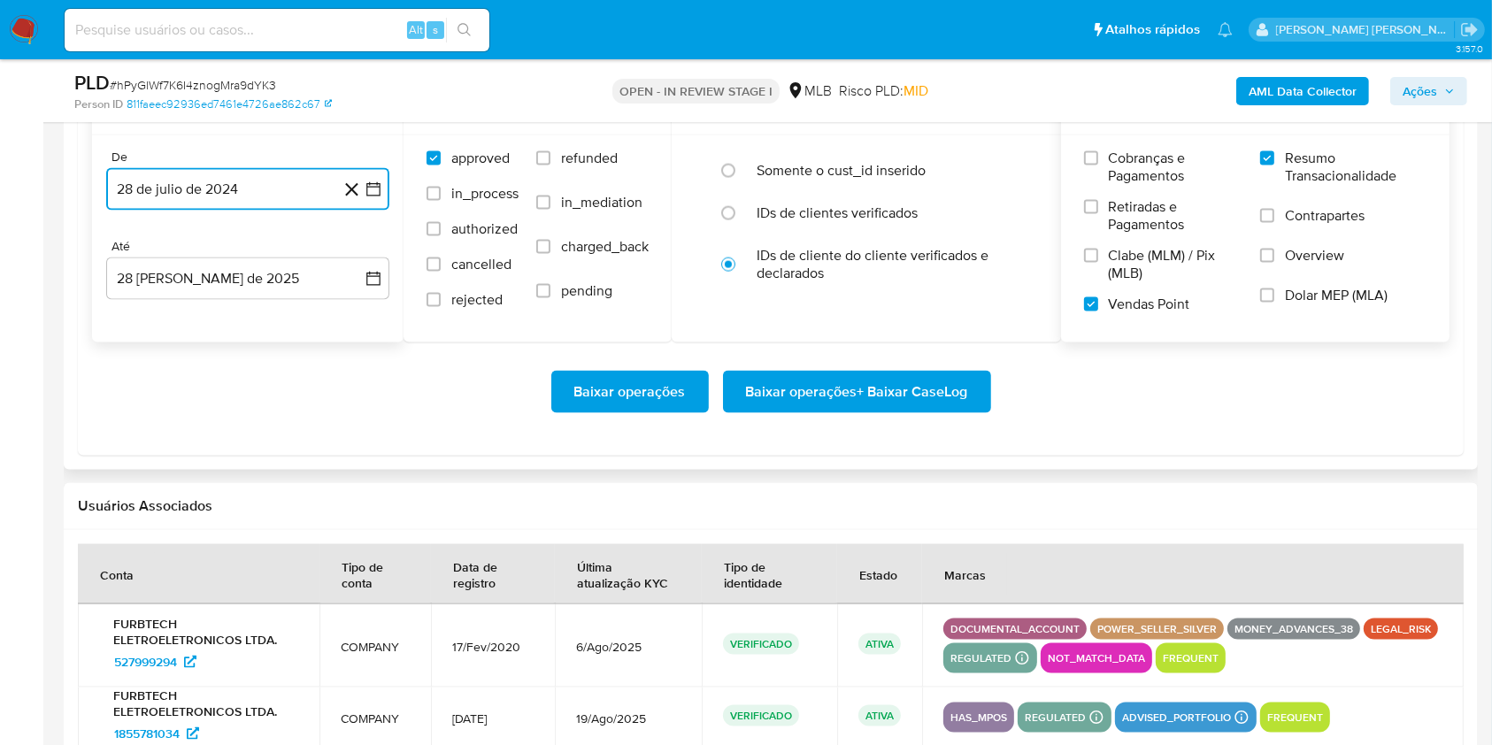
click at [380, 187] on icon "button" at bounding box center [373, 189] width 18 height 18
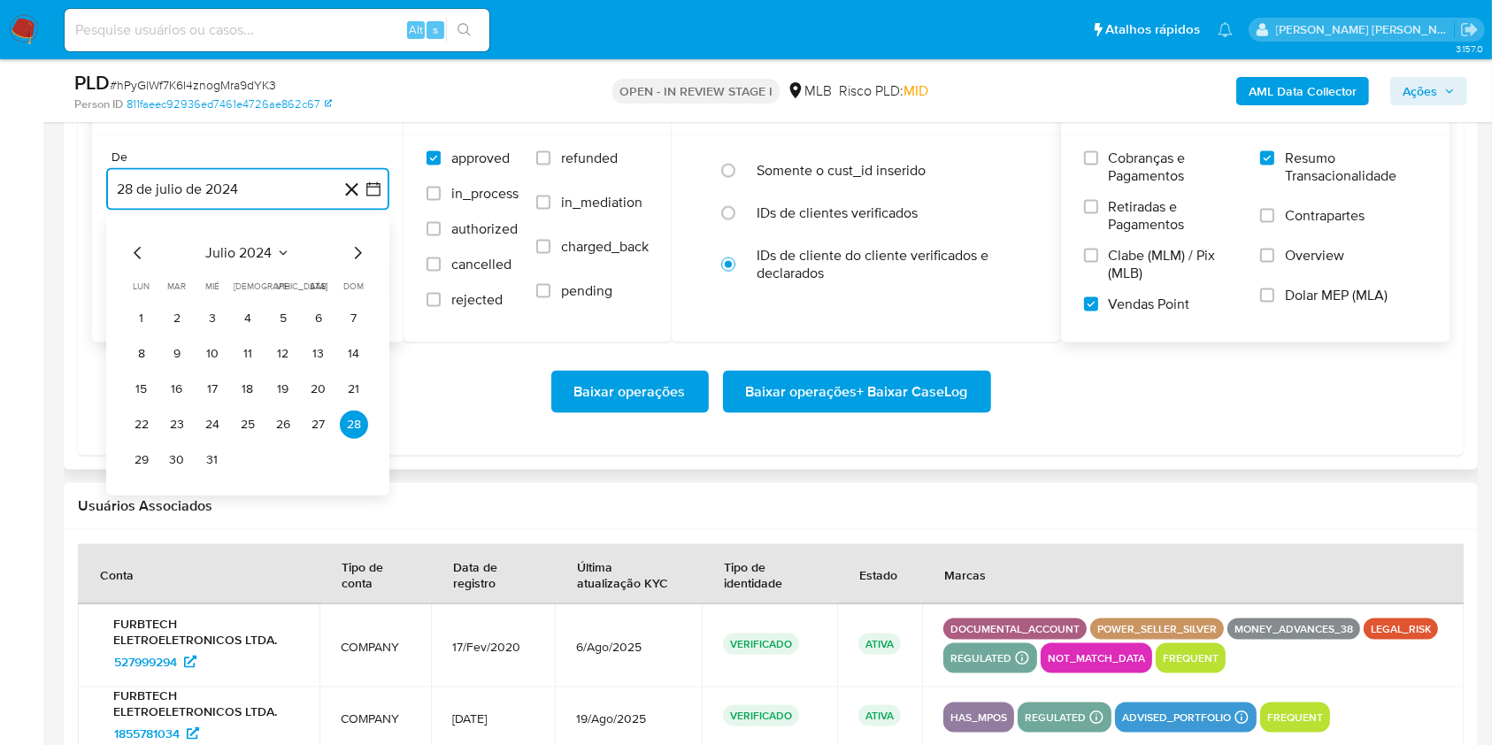
click at [357, 251] on icon "Mes siguiente" at bounding box center [357, 252] width 21 height 21
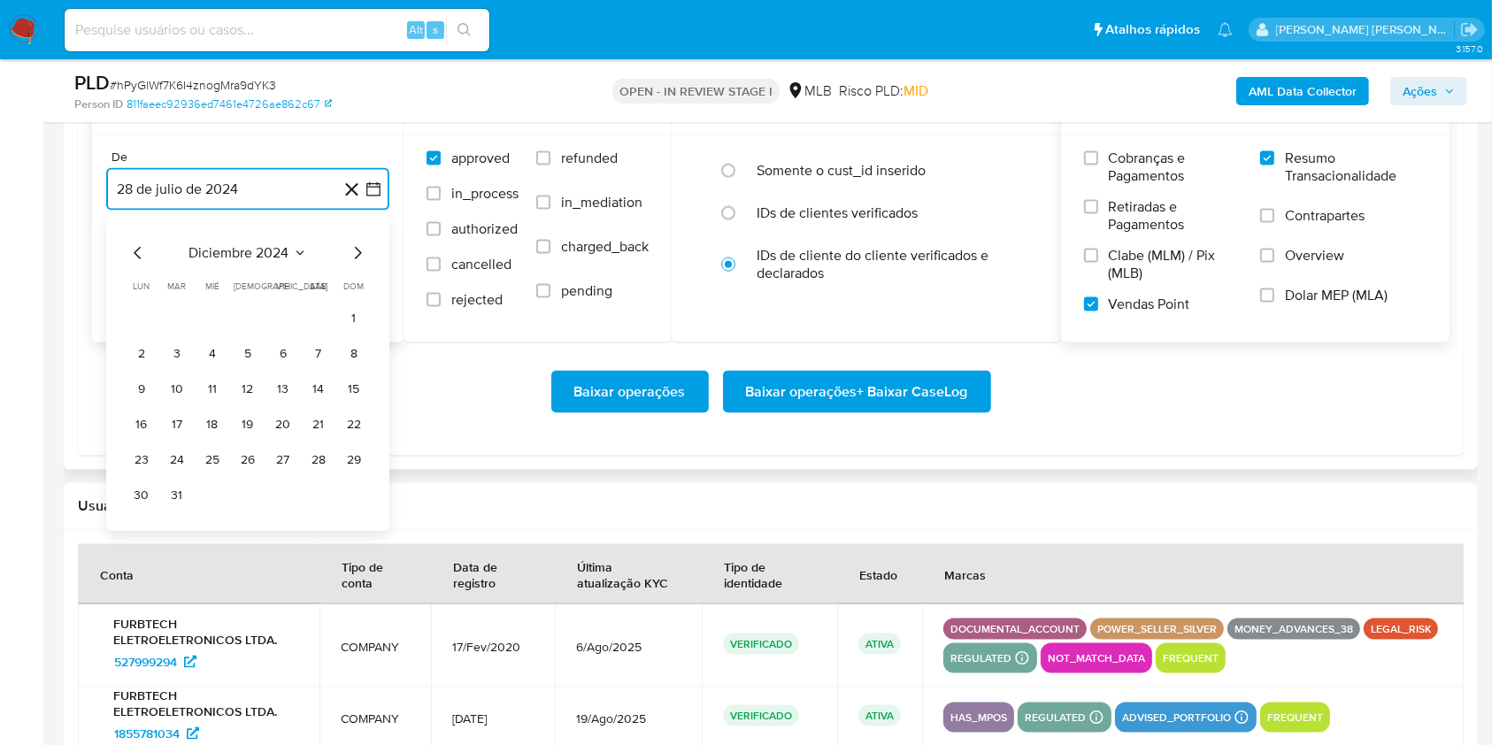
click at [357, 251] on icon "Mes siguiente" at bounding box center [357, 252] width 21 height 21
click at [309, 315] on button "1" at bounding box center [318, 318] width 28 height 28
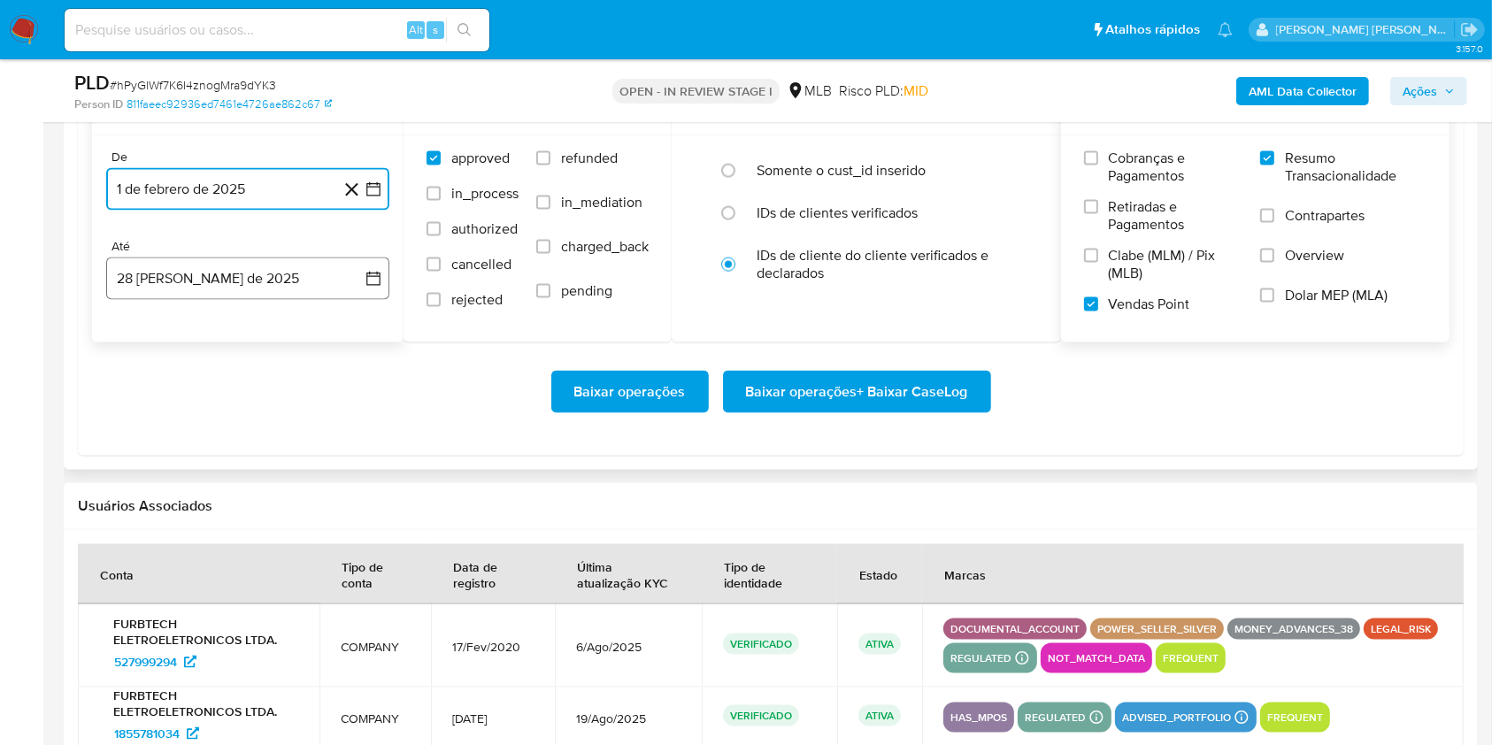
click at [269, 273] on button "28 de agosto de 2025" at bounding box center [247, 278] width 283 height 42
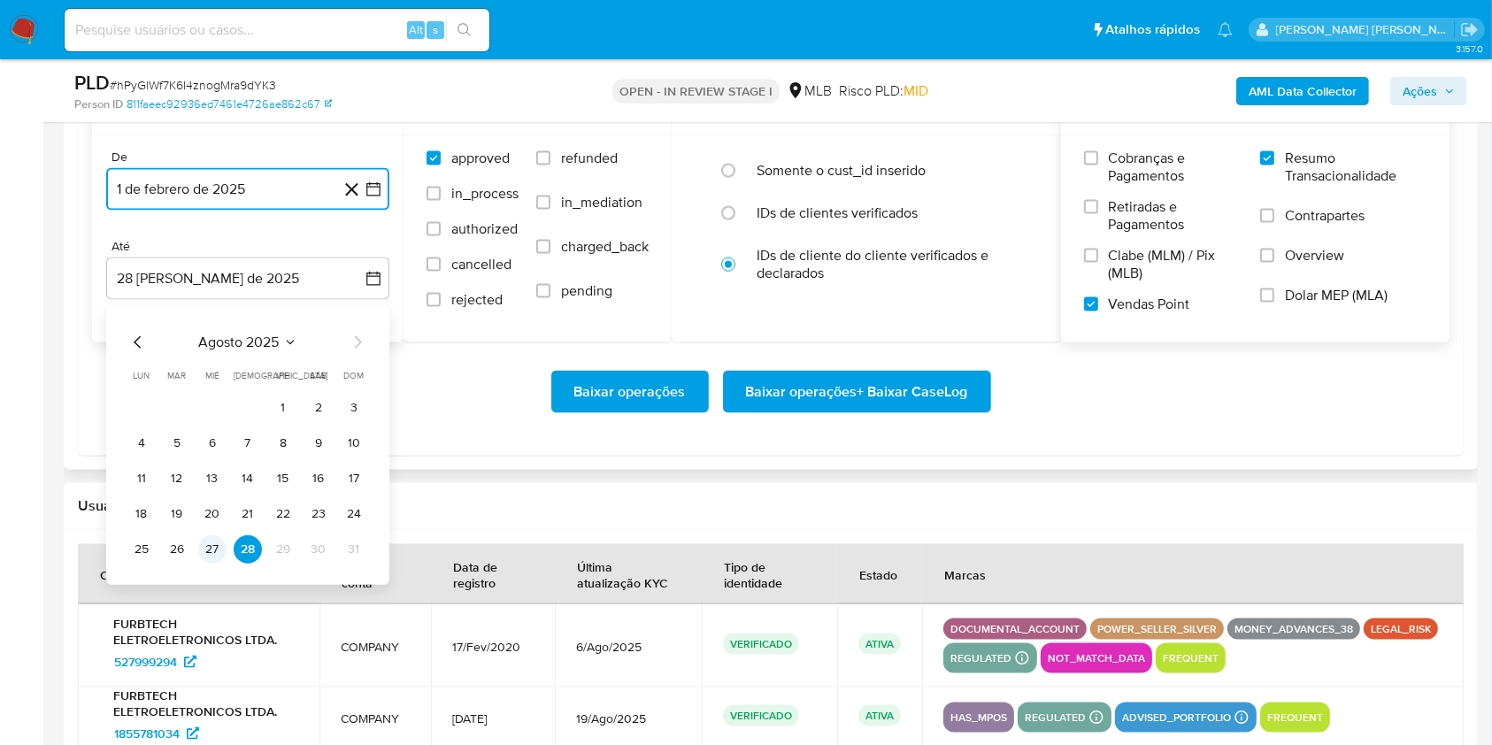
click at [205, 549] on button "27" at bounding box center [212, 549] width 28 height 28
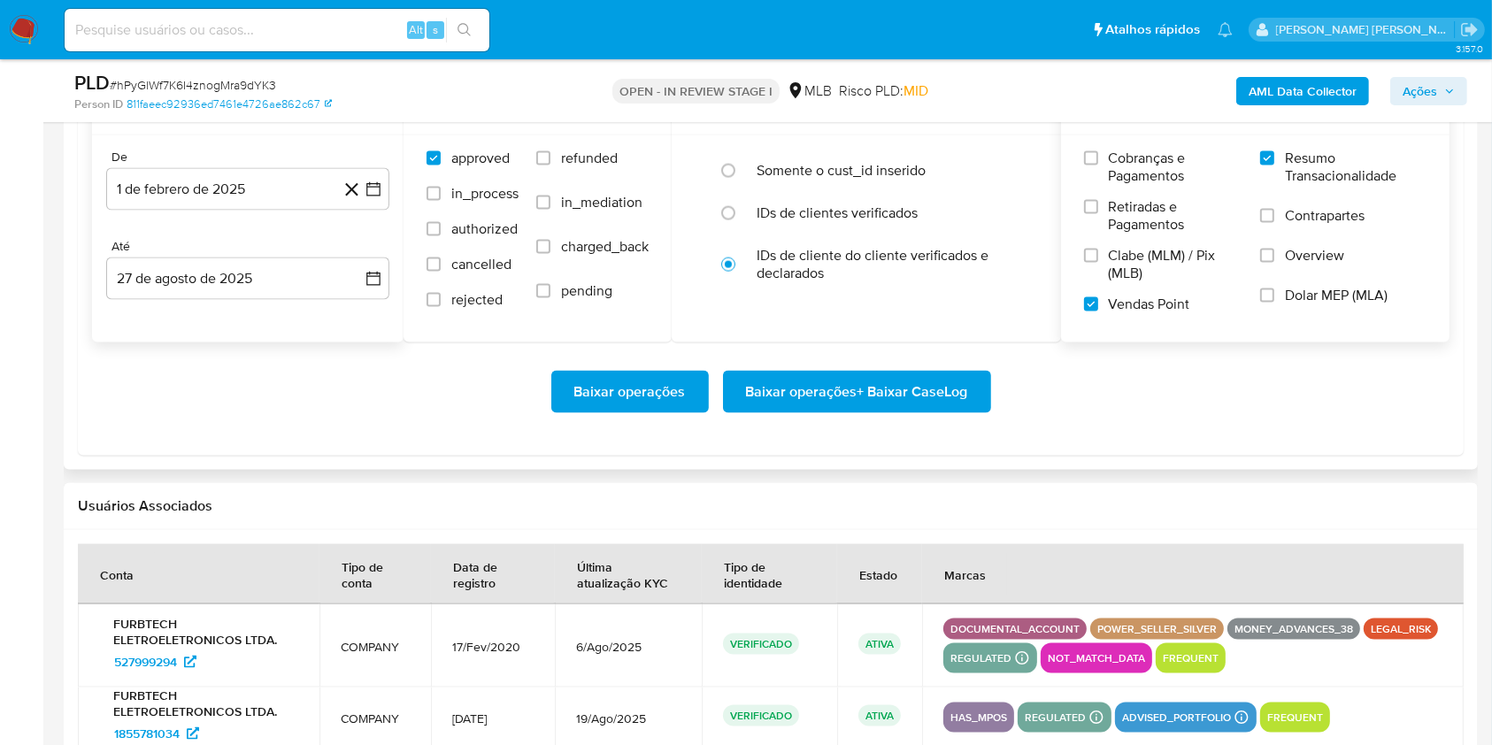
click at [358, 385] on div "Baixar operações Baixar operações + Baixar CaseLog" at bounding box center [770, 392] width 1357 height 42
click at [920, 395] on span "Baixar operações + Baixar CaseLog" at bounding box center [857, 391] width 222 height 39
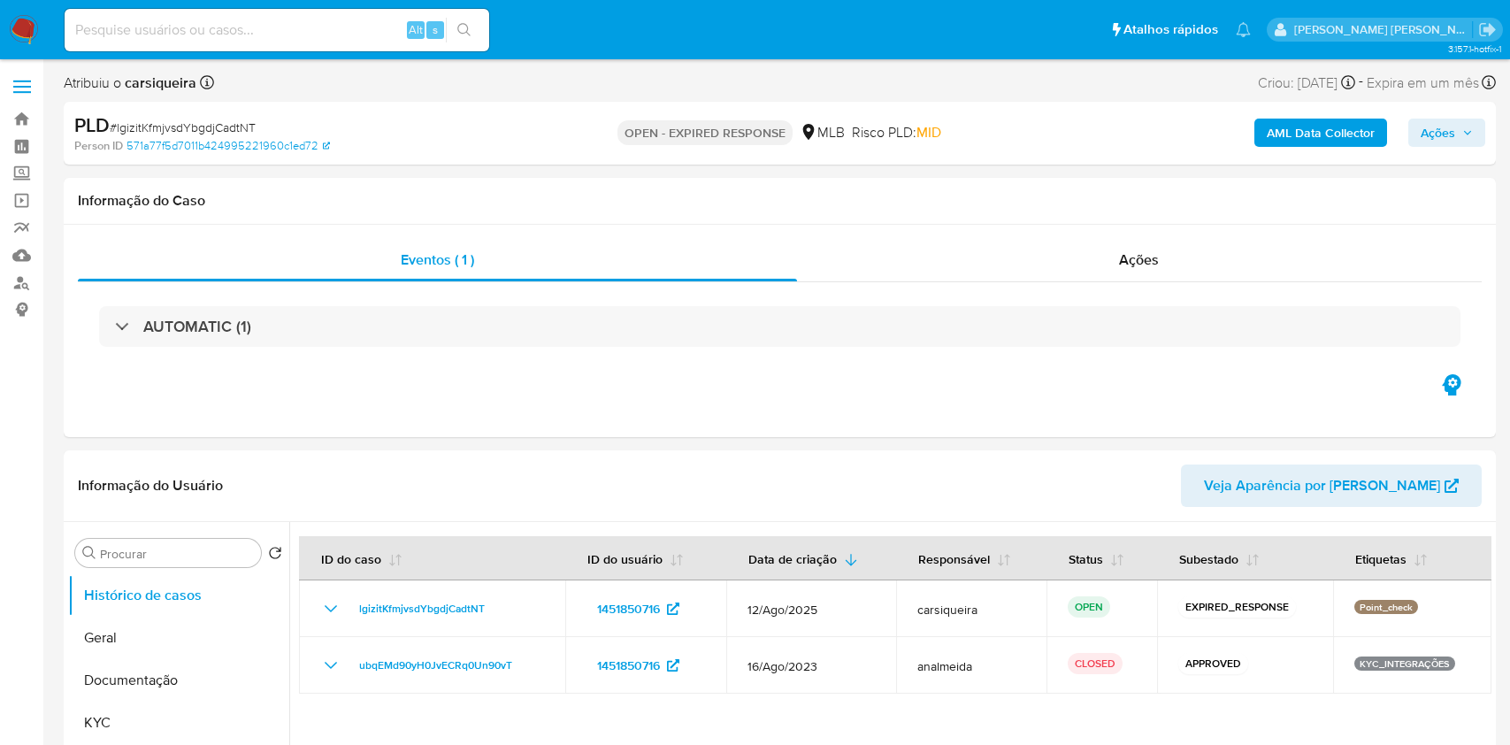
select select "10"
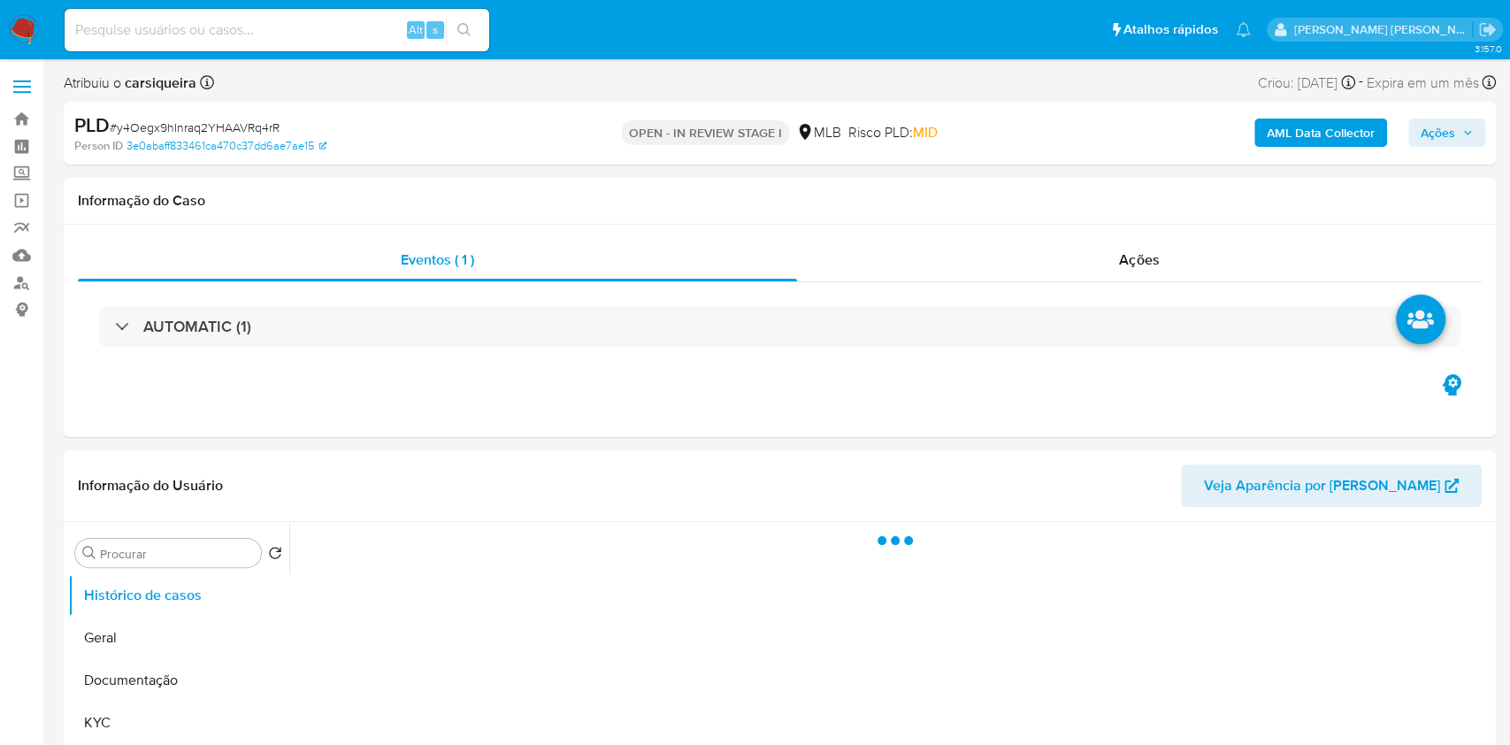
select select "10"
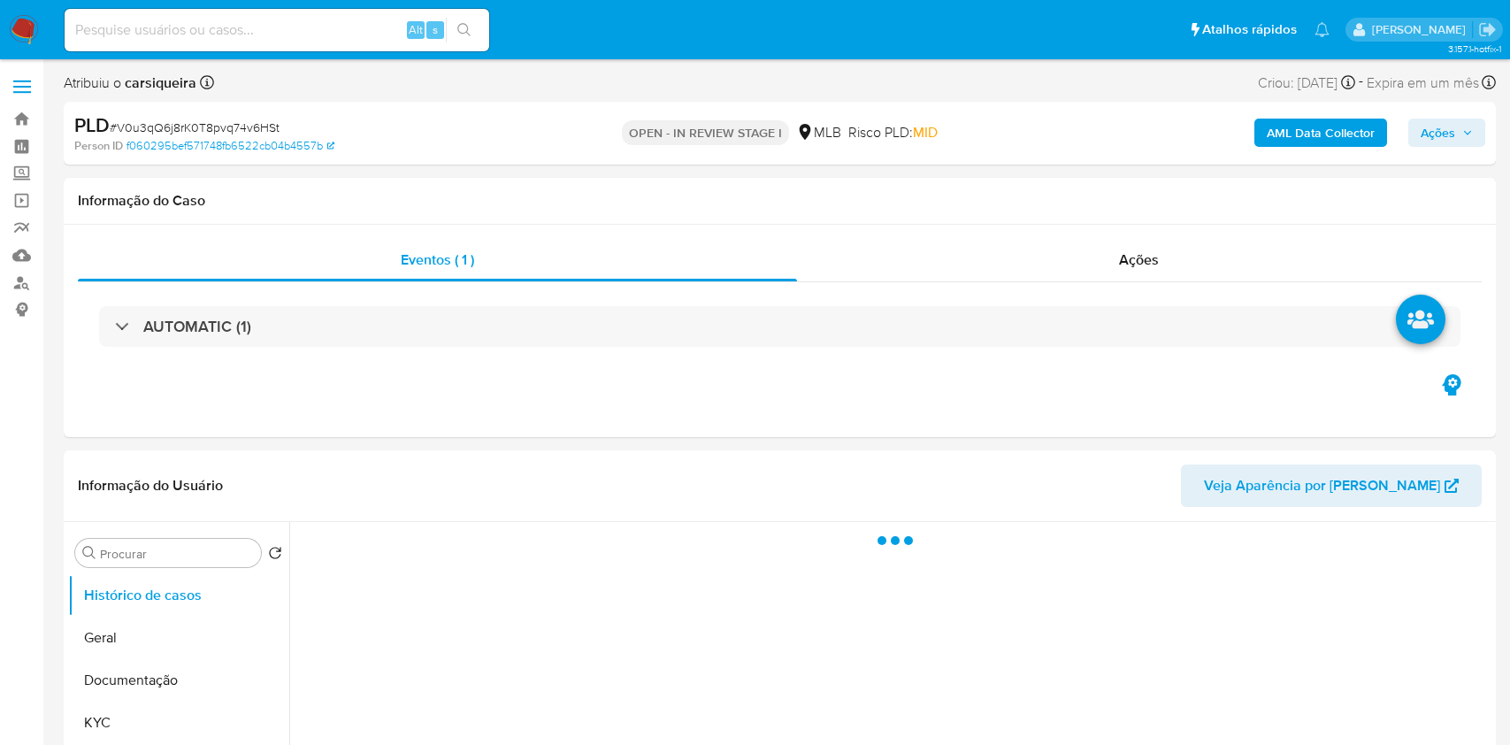
select select "10"
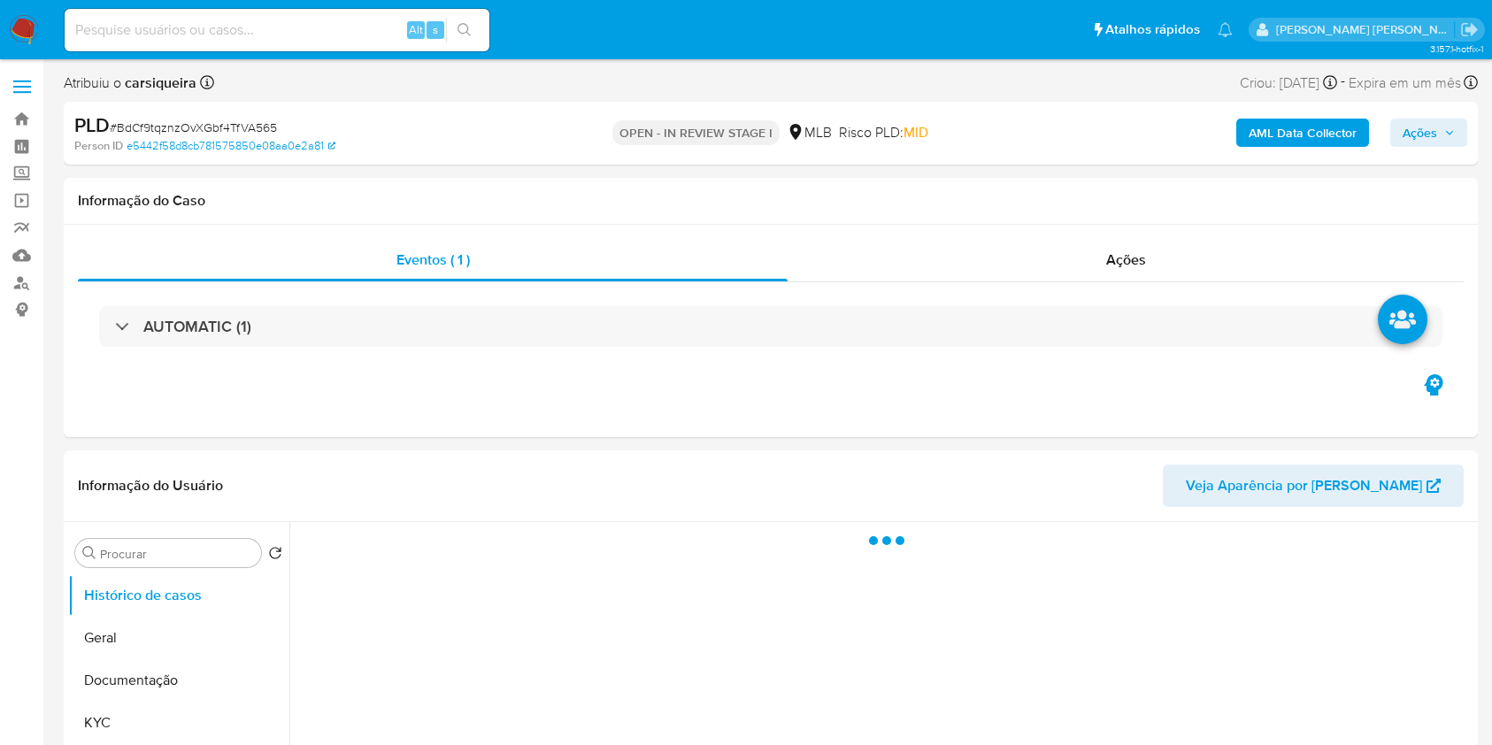
select select "10"
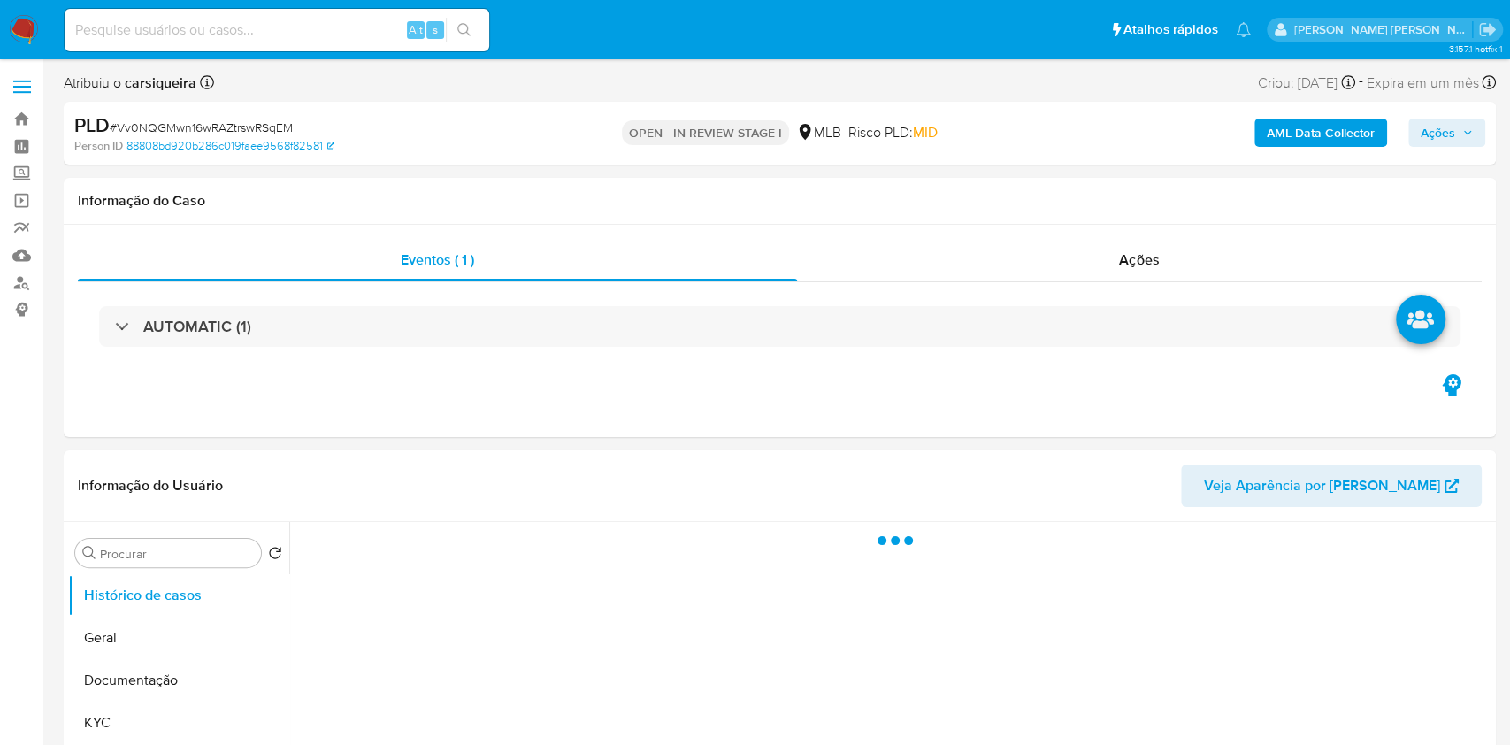
select select "10"
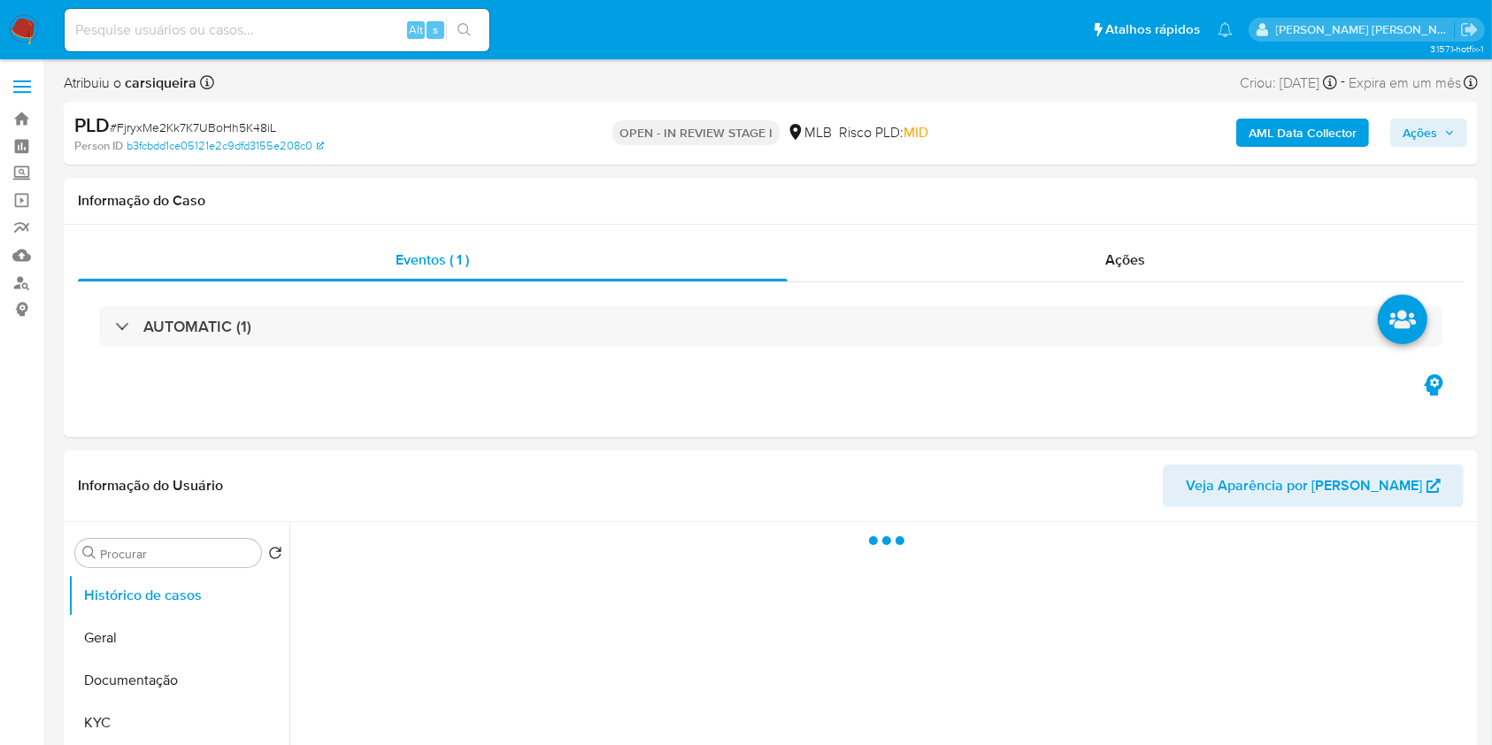
select select "10"
